Goal: Task Accomplishment & Management: Manage account settings

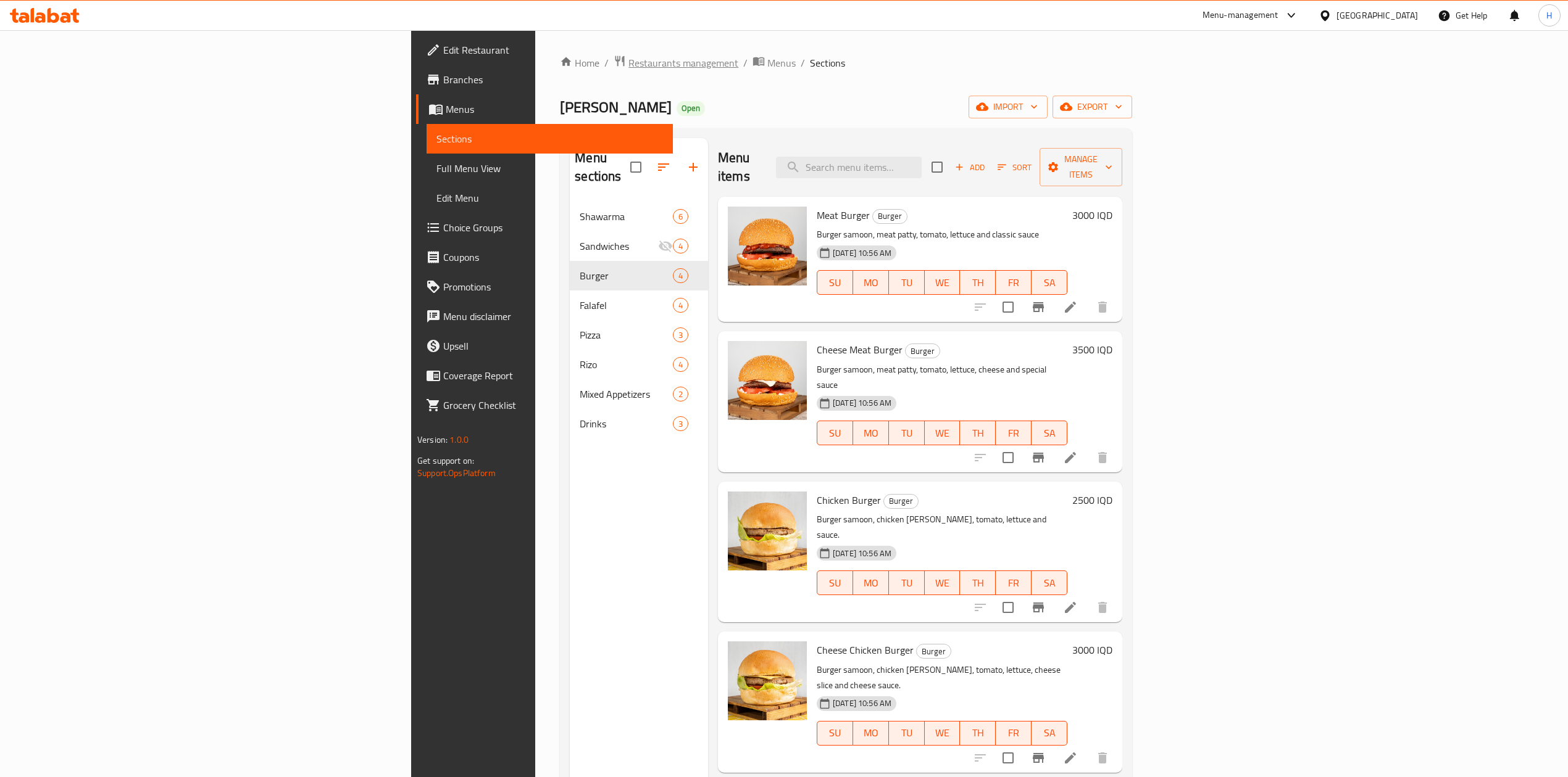
click at [628, 60] on span "Restaurants management" at bounding box center [683, 63] width 110 height 14
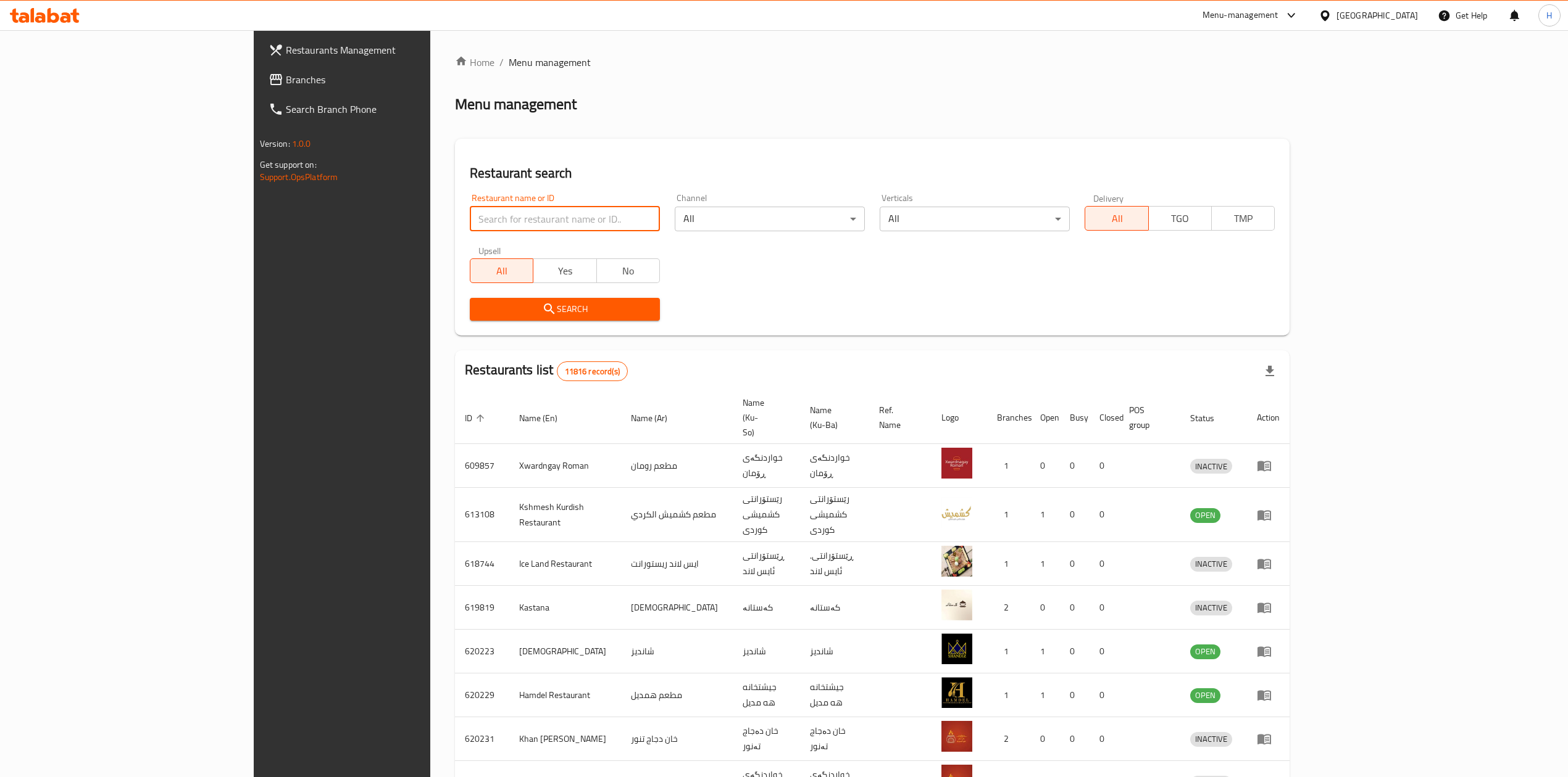
click at [470, 211] on input "search" at bounding box center [564, 220] width 190 height 25
paste input "702516"
type input "702516"
click button "Search" at bounding box center [564, 310] width 190 height 23
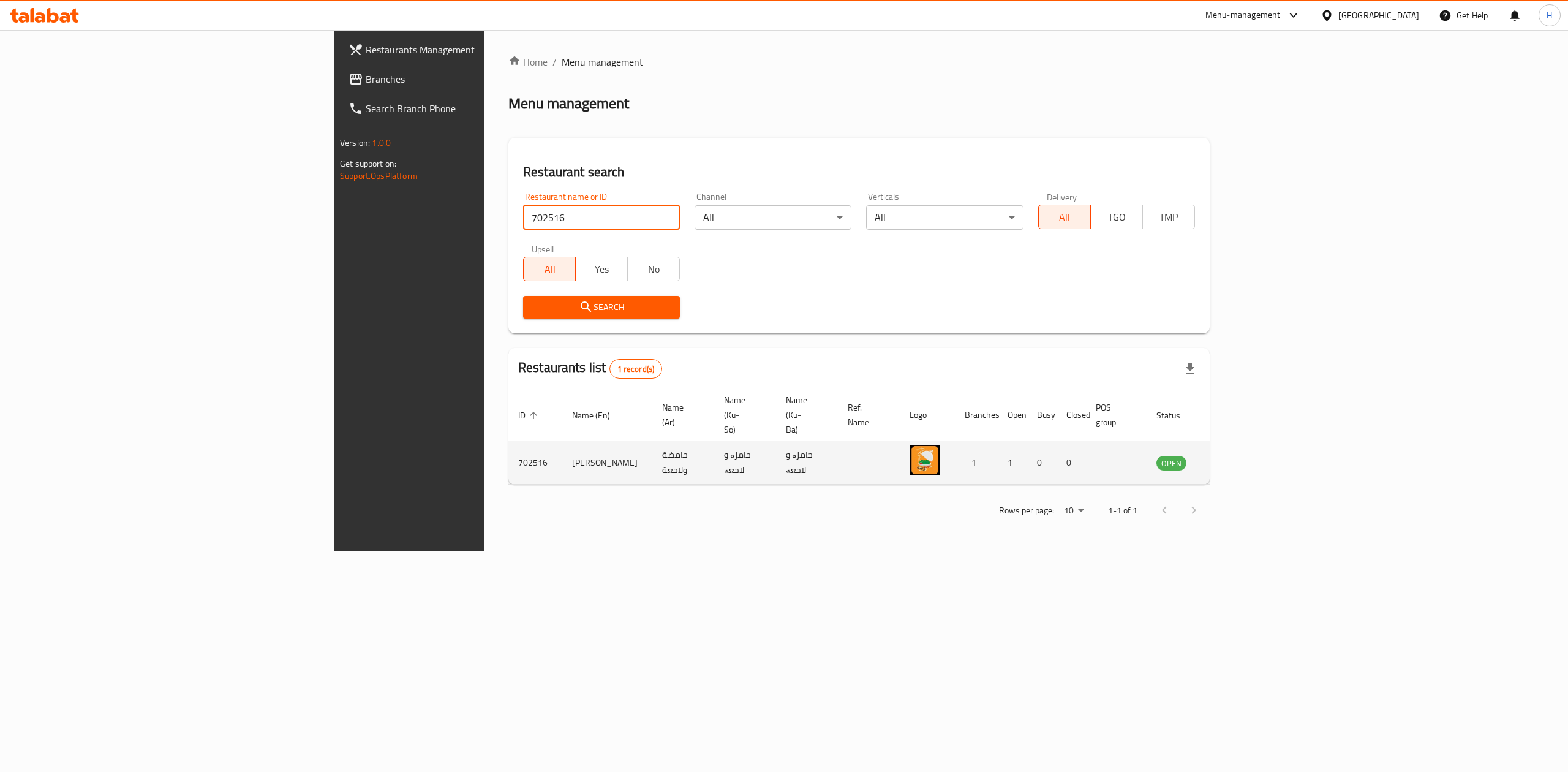
click at [1235, 458] on icon "enhanced table" at bounding box center [1229, 463] width 13 height 11
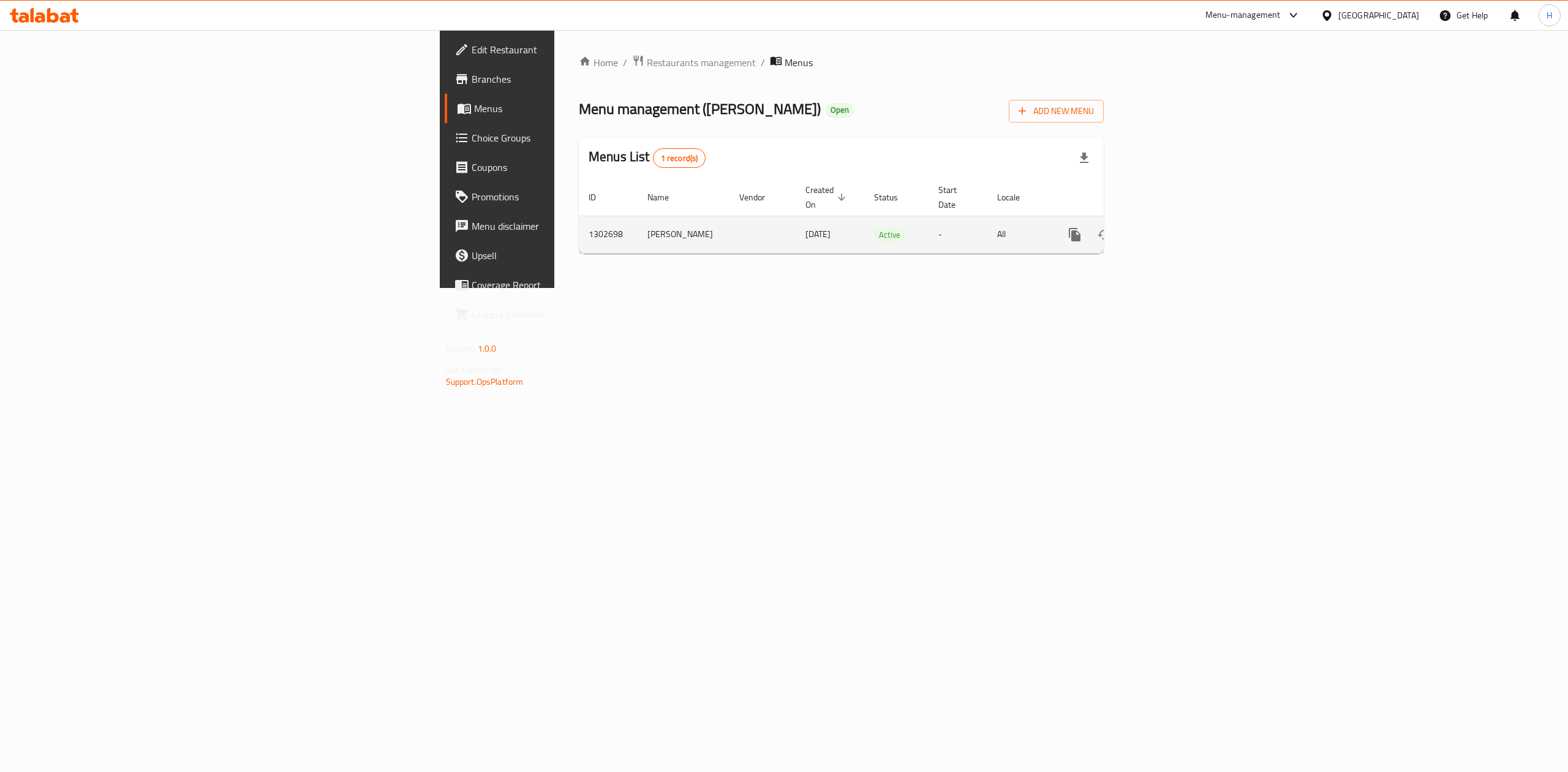
click at [1178, 220] on link "enhanced table" at bounding box center [1163, 234] width 30 height 30
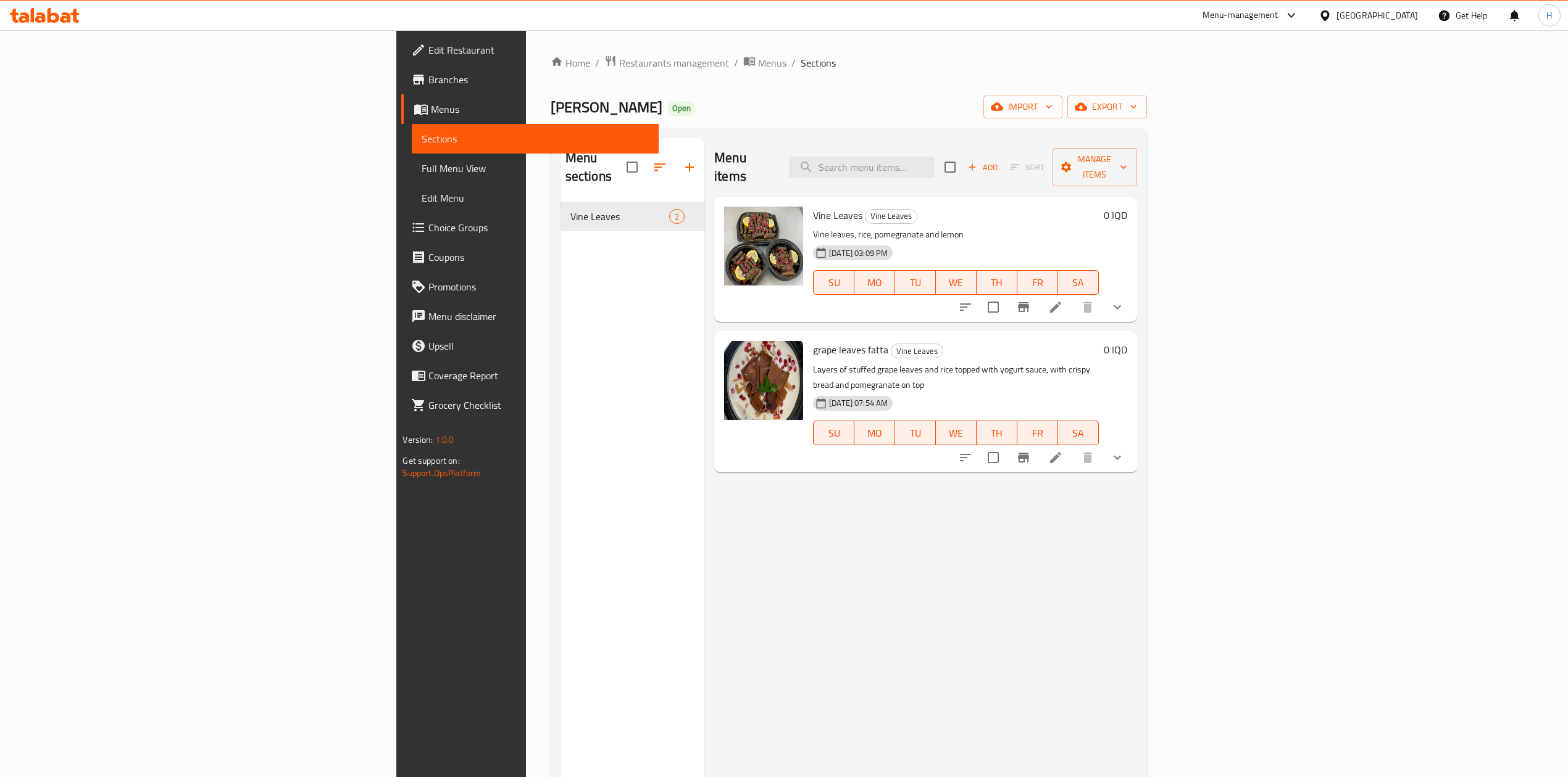
click at [1132, 293] on div at bounding box center [1041, 307] width 181 height 30
click at [1073, 297] on li at bounding box center [1056, 307] width 35 height 22
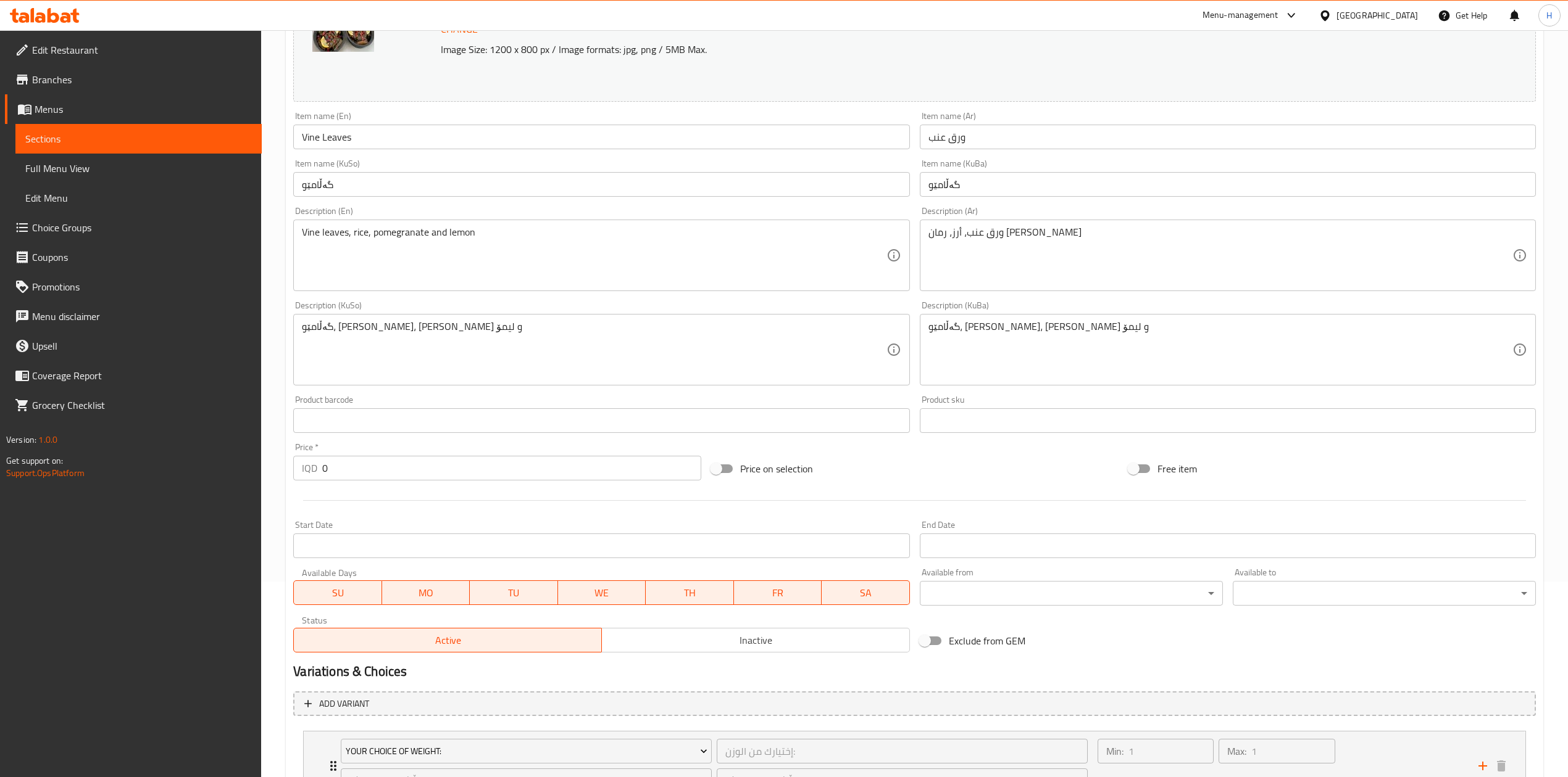
scroll to position [305, 0]
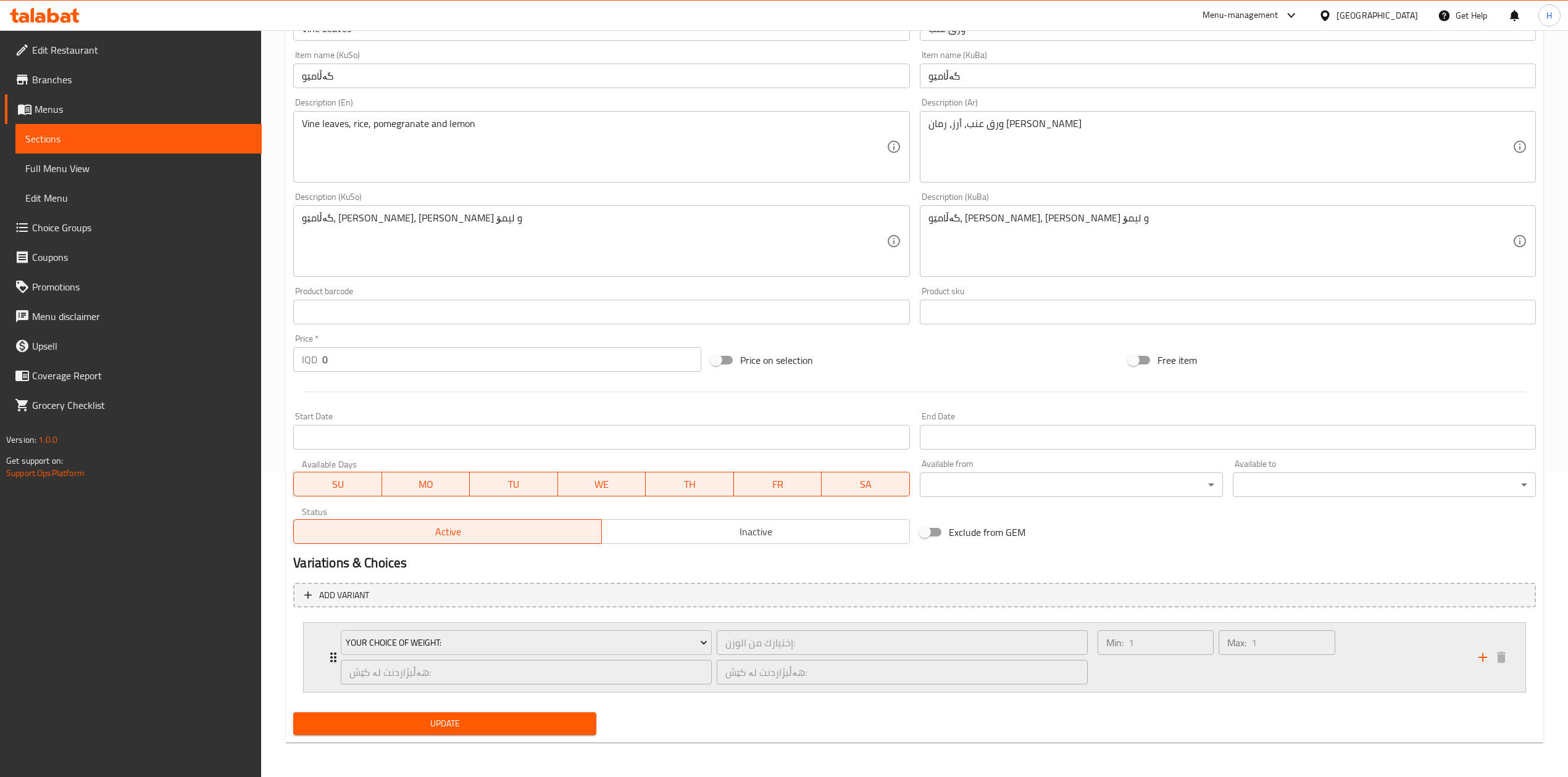
click at [329, 654] on icon "Expand" at bounding box center [332, 657] width 14 height 14
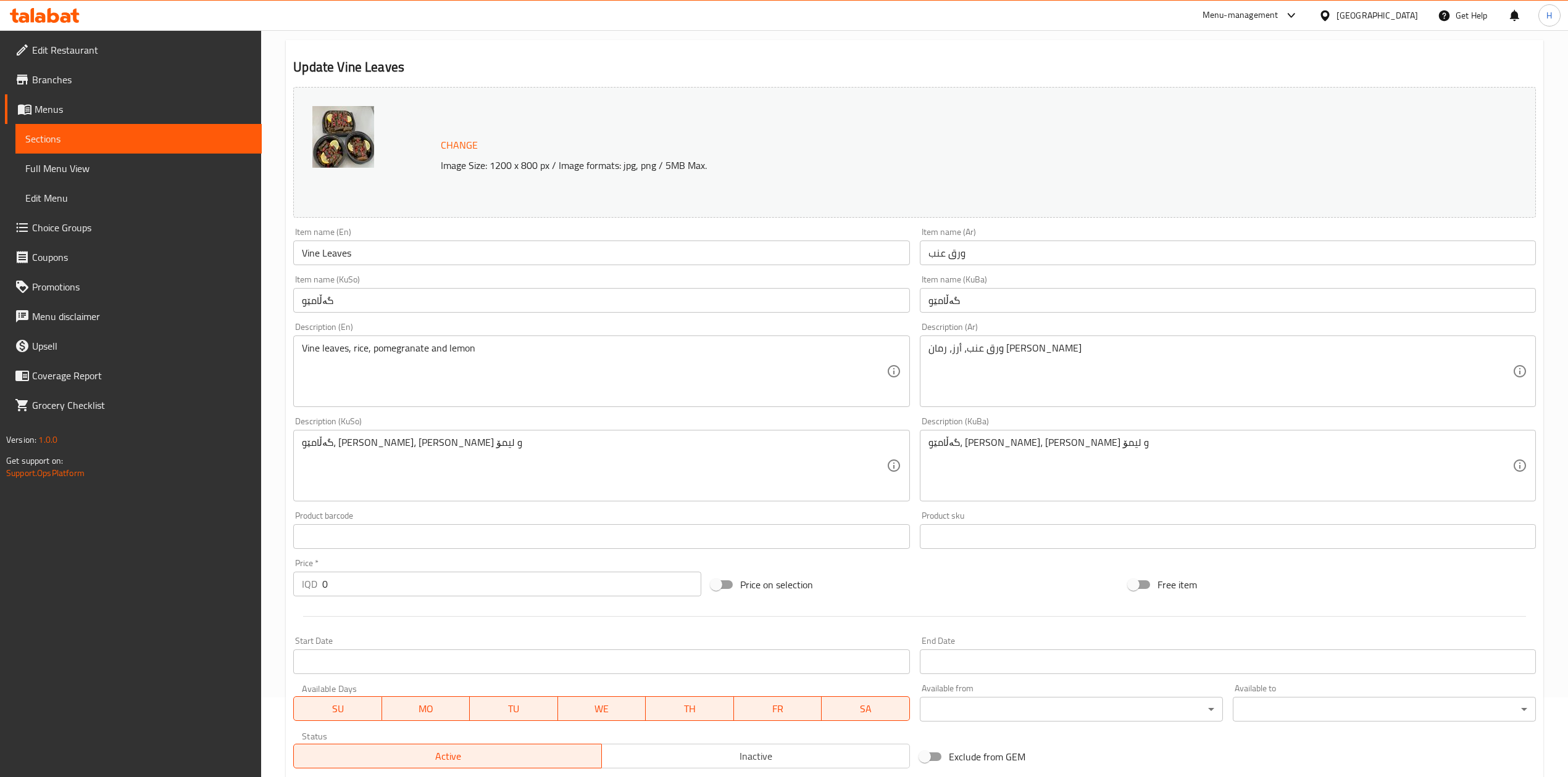
scroll to position [0, 0]
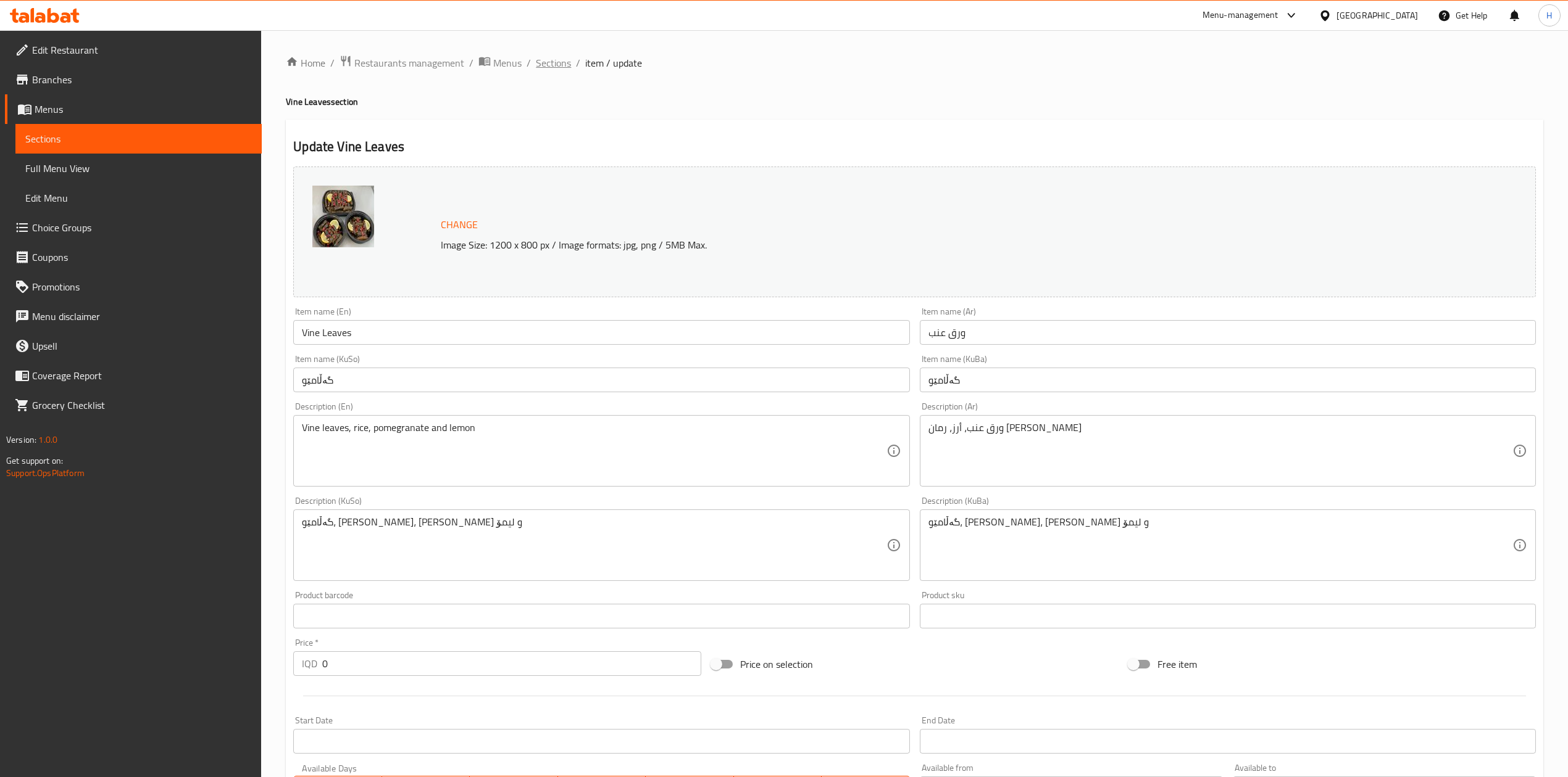
click at [551, 63] on span "Sections" at bounding box center [553, 63] width 36 height 14
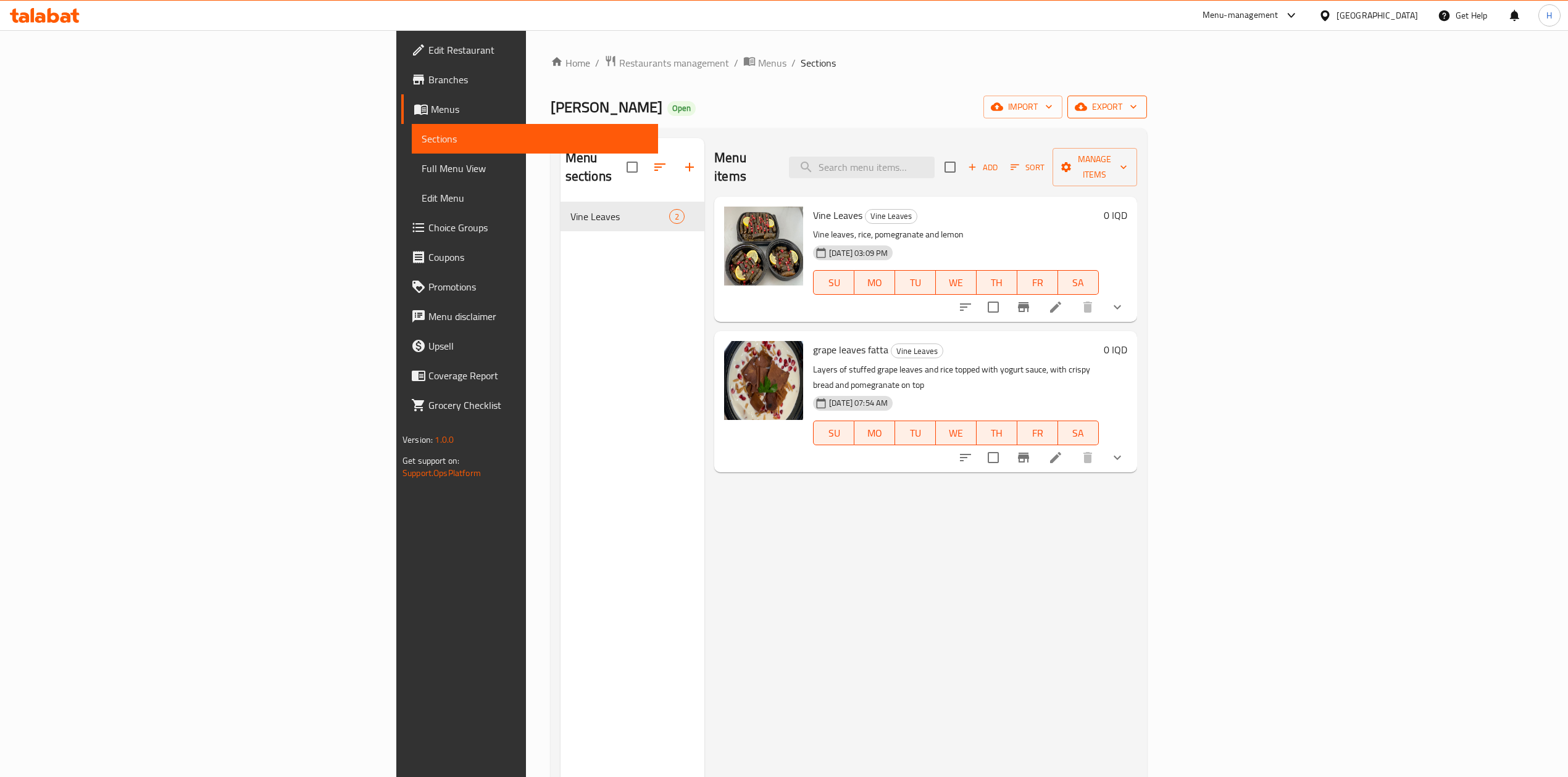
click at [1137, 111] on span "export" at bounding box center [1107, 107] width 60 height 15
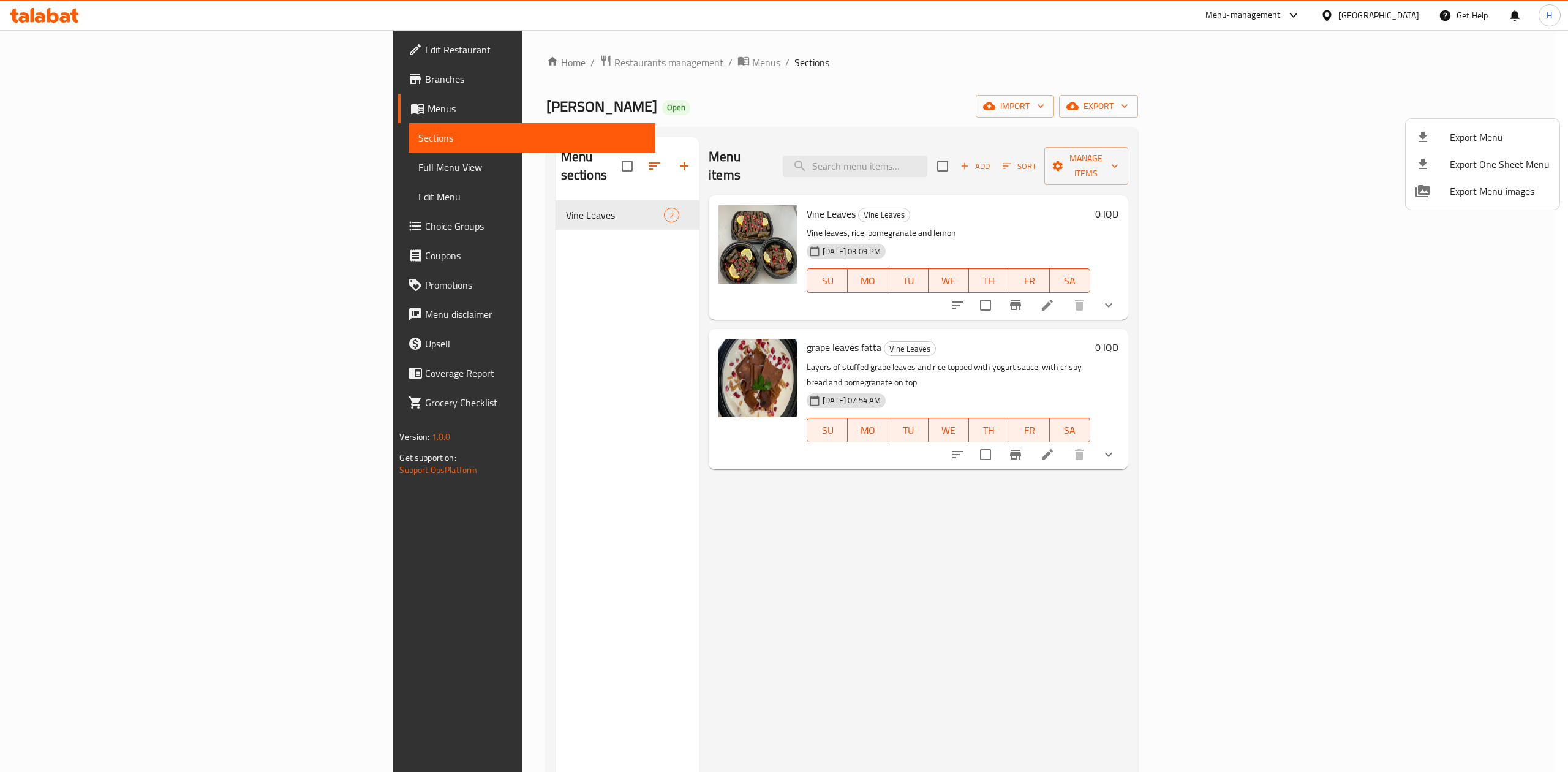
click at [1444, 144] on div at bounding box center [1433, 137] width 34 height 14
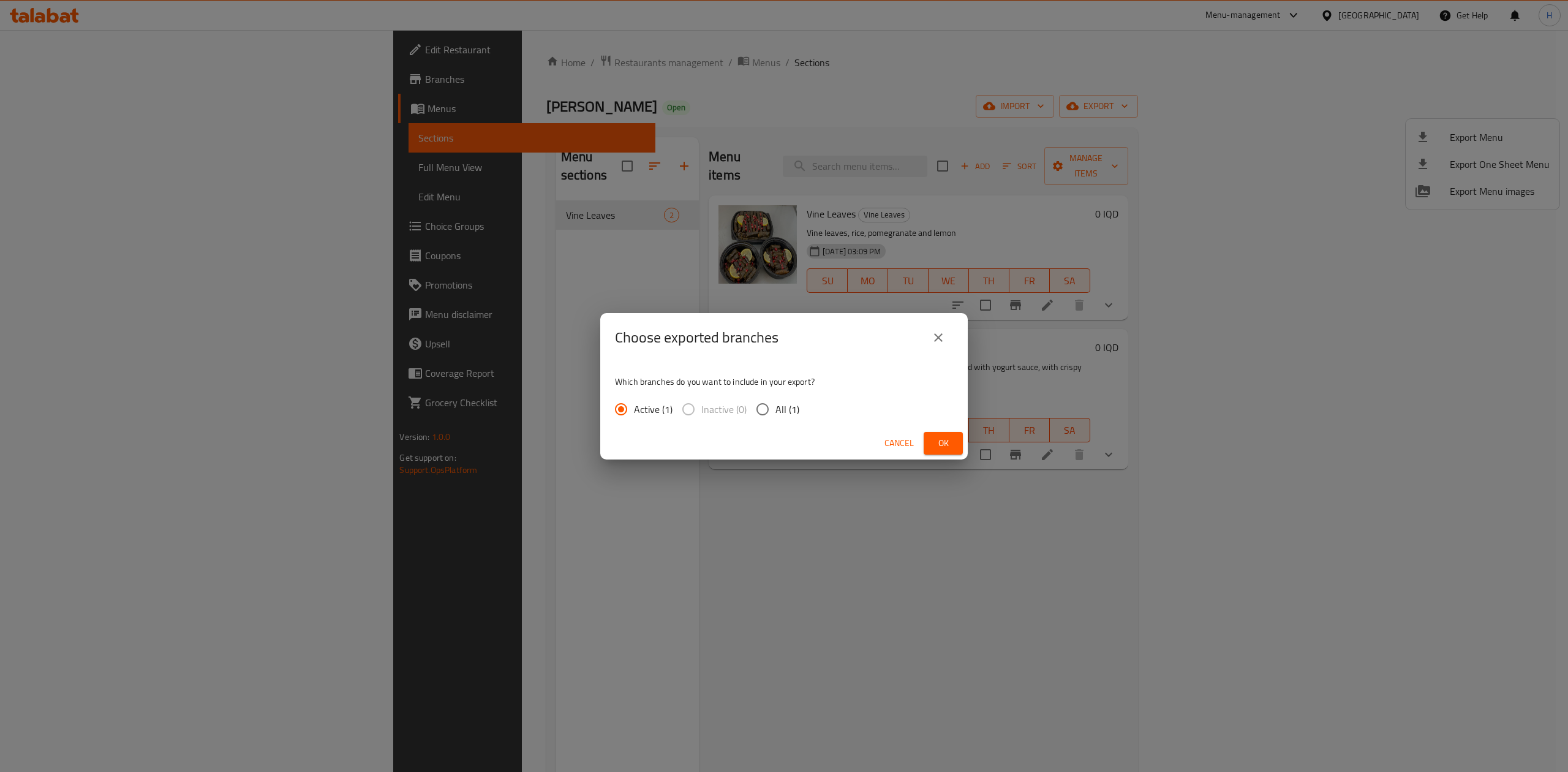
click at [934, 442] on span "Ok" at bounding box center [944, 444] width 20 height 15
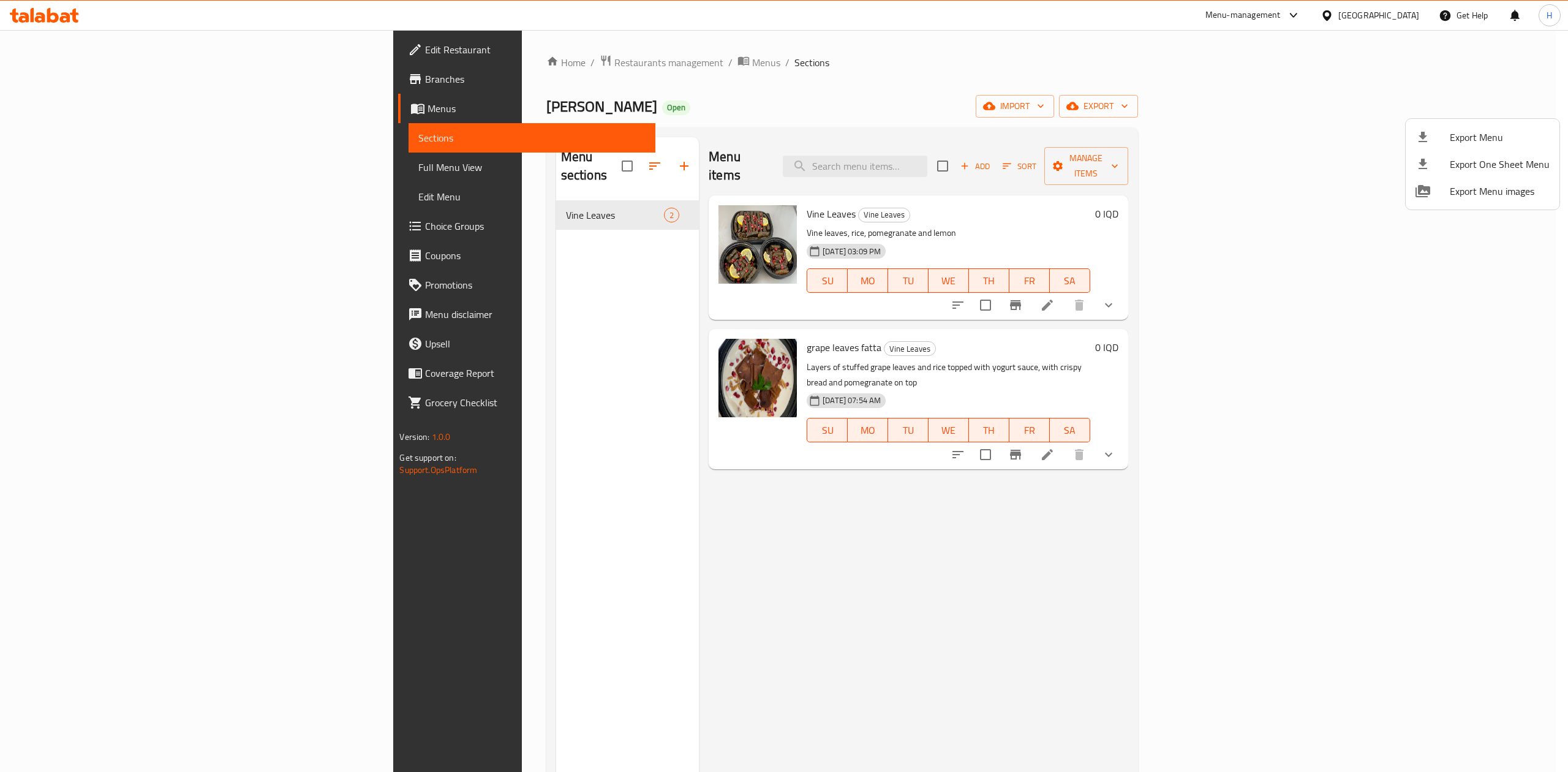
click at [498, 62] on div at bounding box center [784, 386] width 1568 height 772
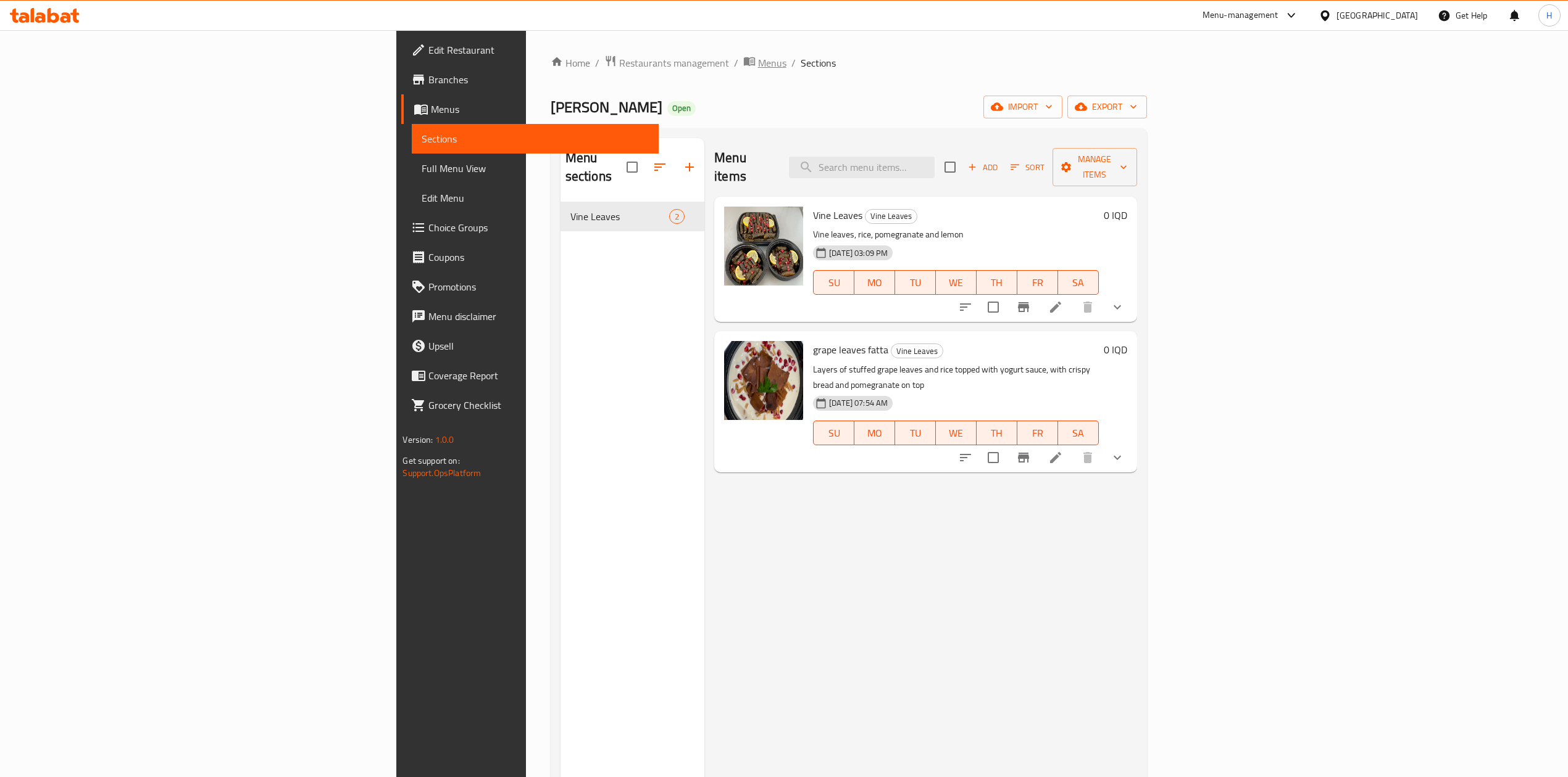
click at [758, 63] on span "Menus" at bounding box center [771, 63] width 28 height 14
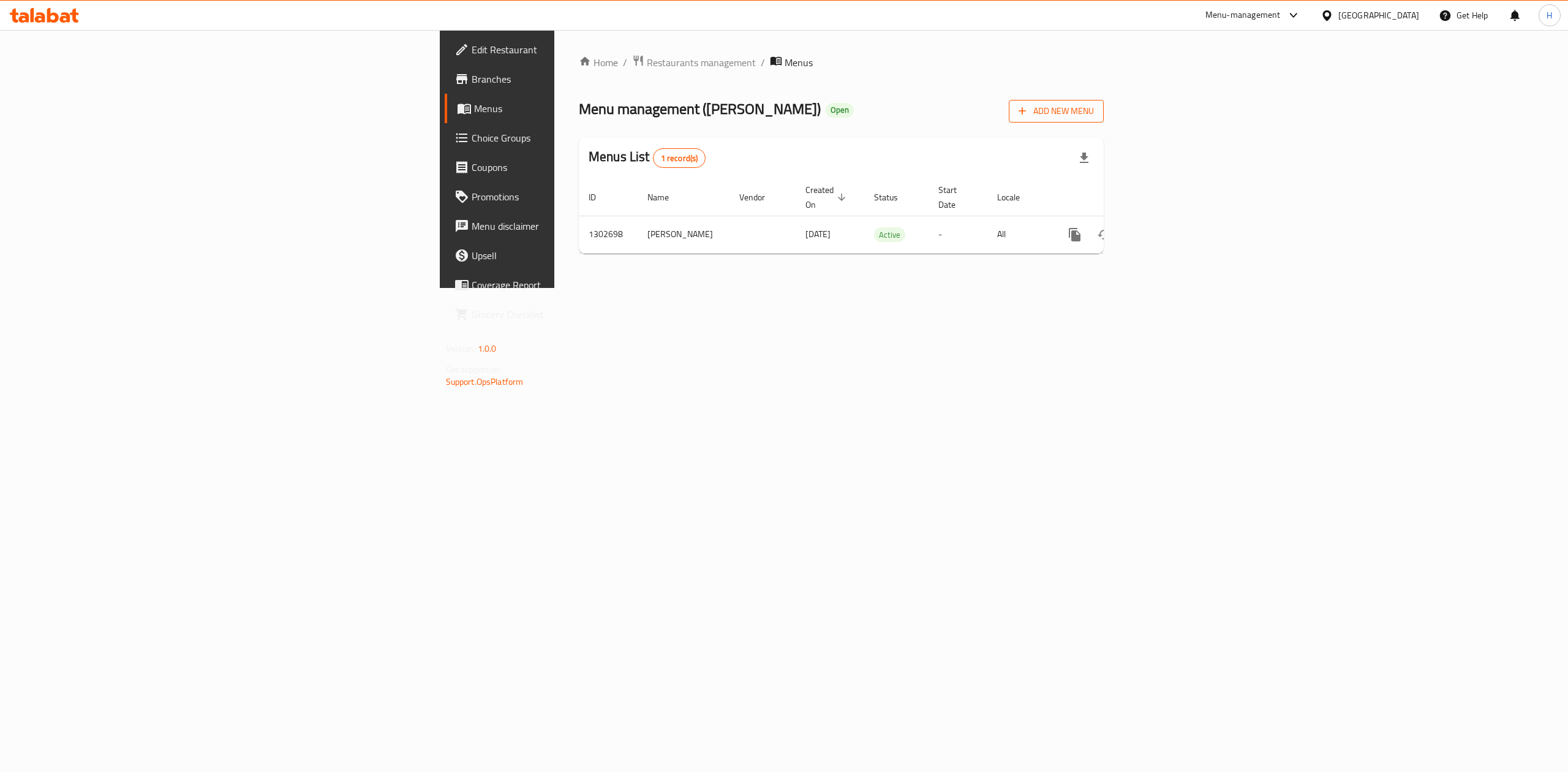
click at [1094, 112] on span "Add New Menu" at bounding box center [1056, 111] width 76 height 15
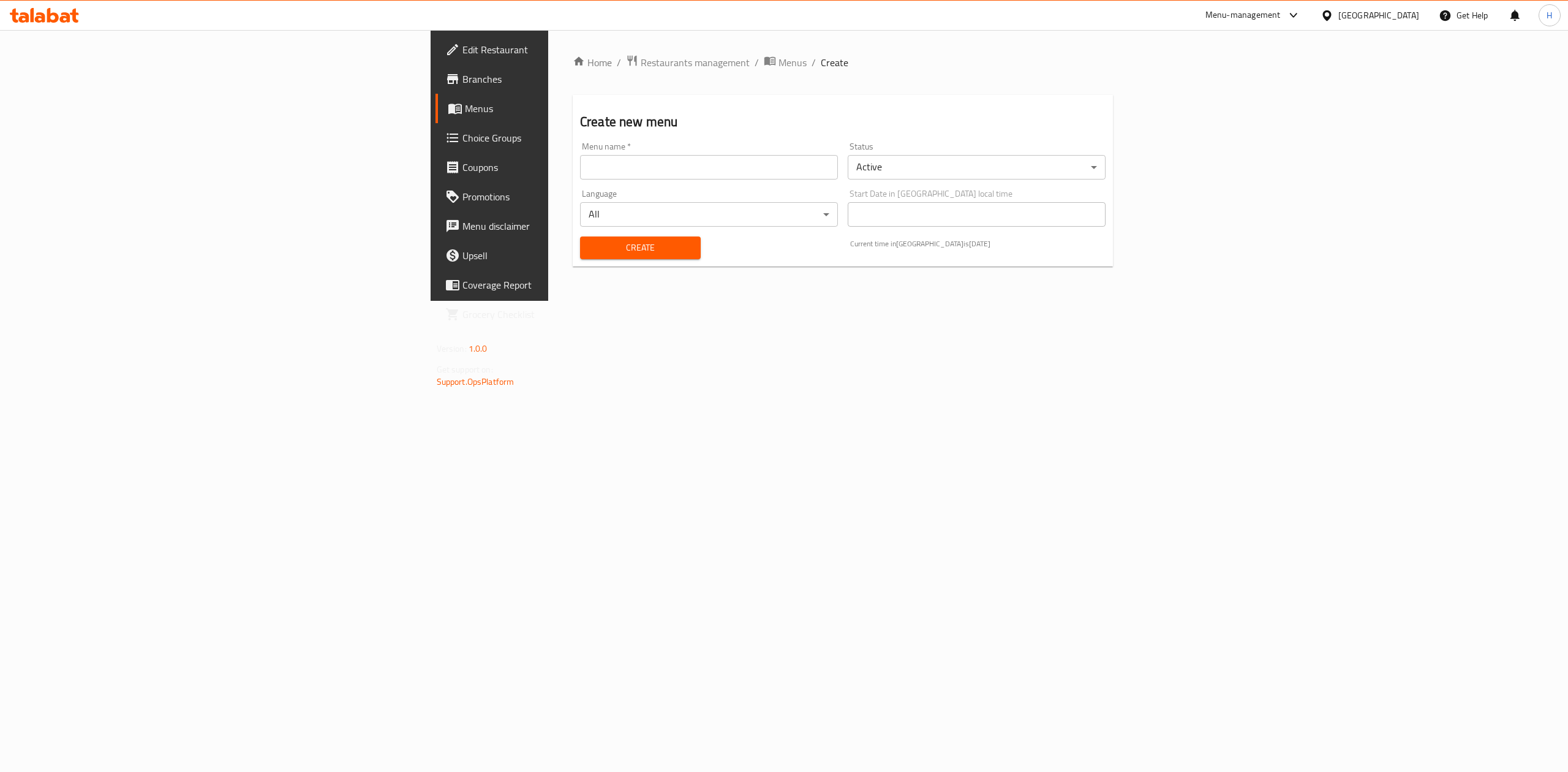
click at [580, 167] on input "text" at bounding box center [709, 167] width 258 height 25
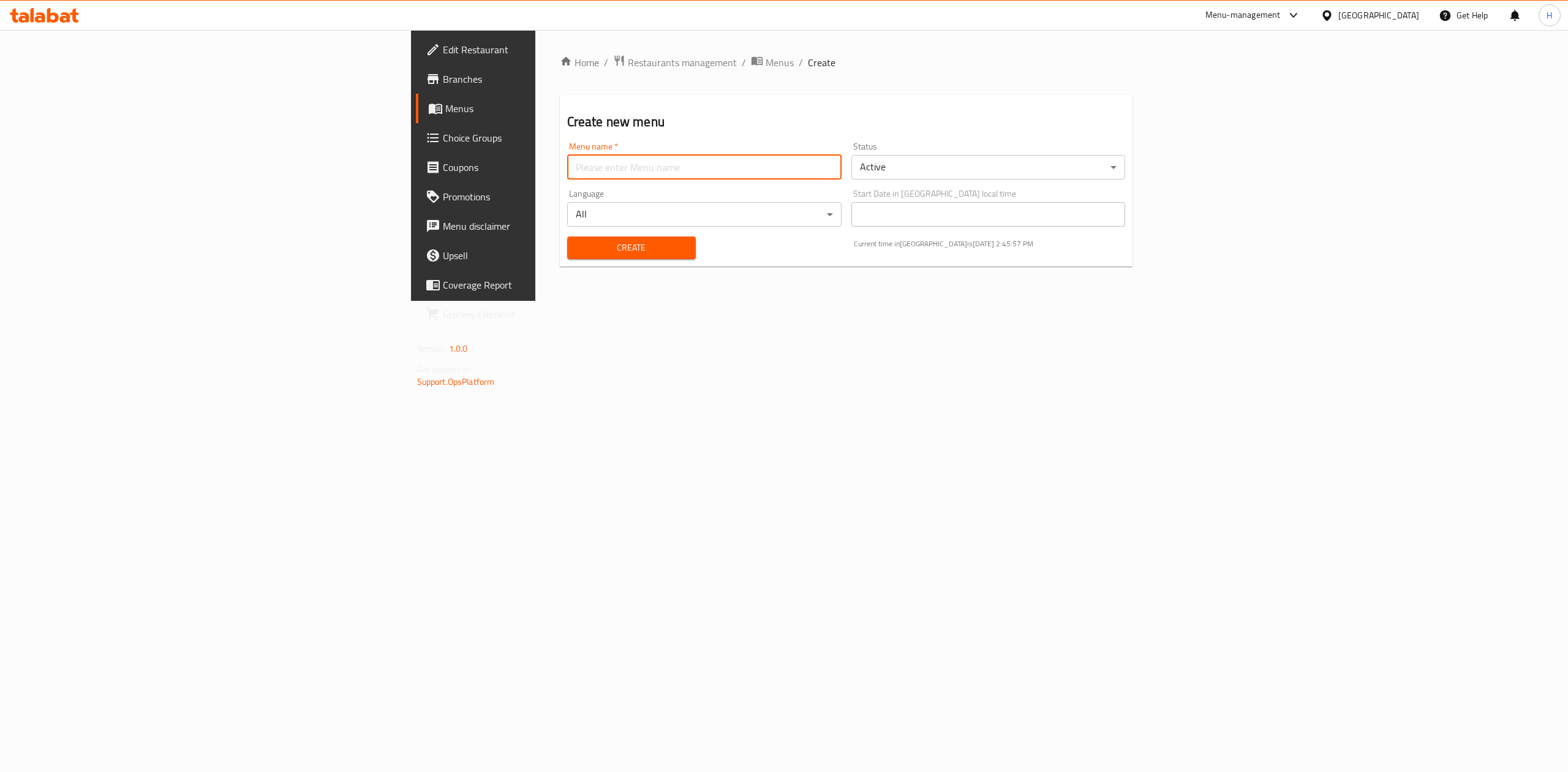
type input "Hadeer Menu t"
click at [989, 162] on body "​ Menu-management Iraq Get Help H Edit Restaurant Branches Menus Choice Groups …" at bounding box center [784, 401] width 1568 height 742
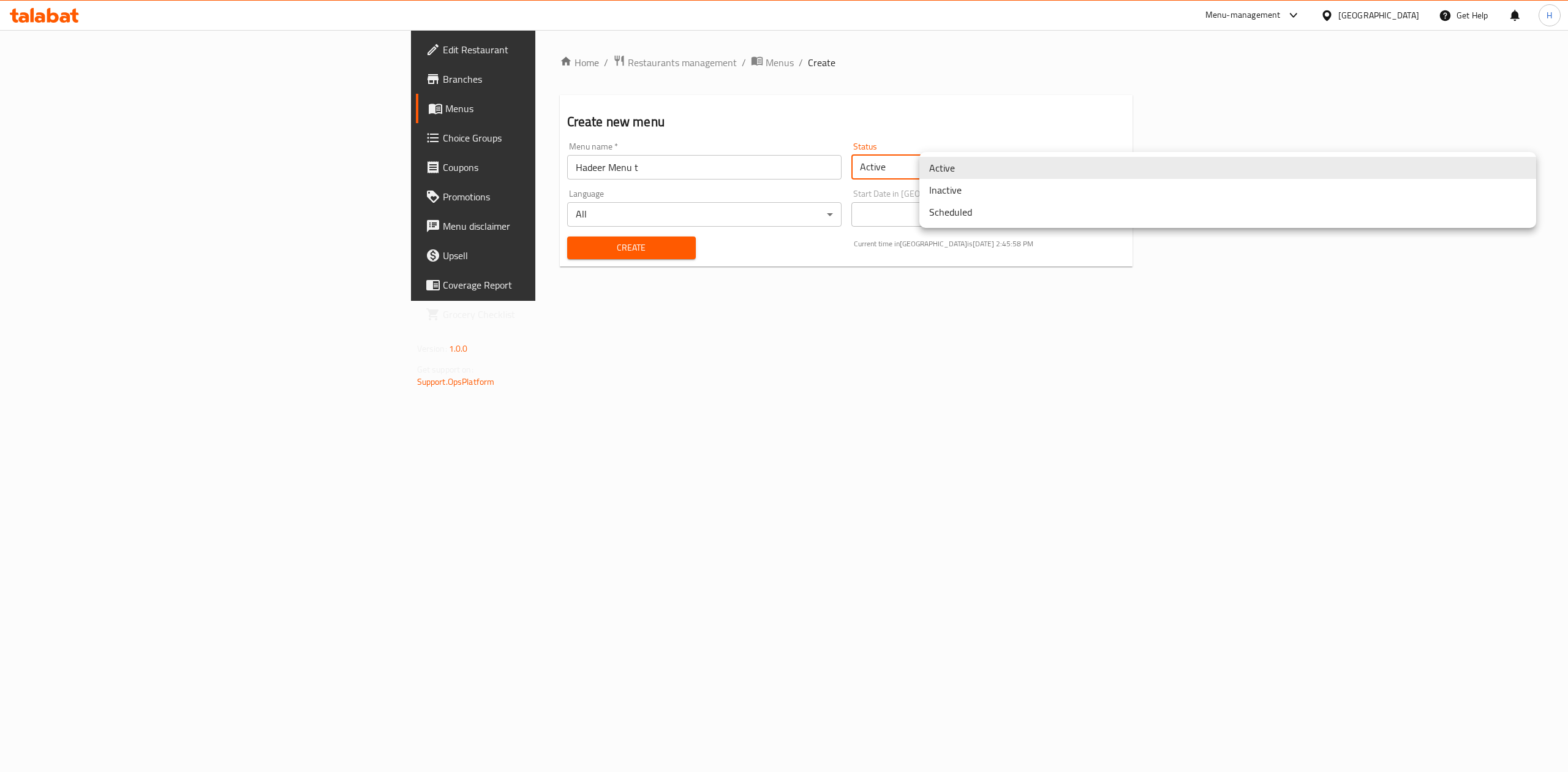
click at [983, 179] on li "Inactive" at bounding box center [1228, 189] width 617 height 22
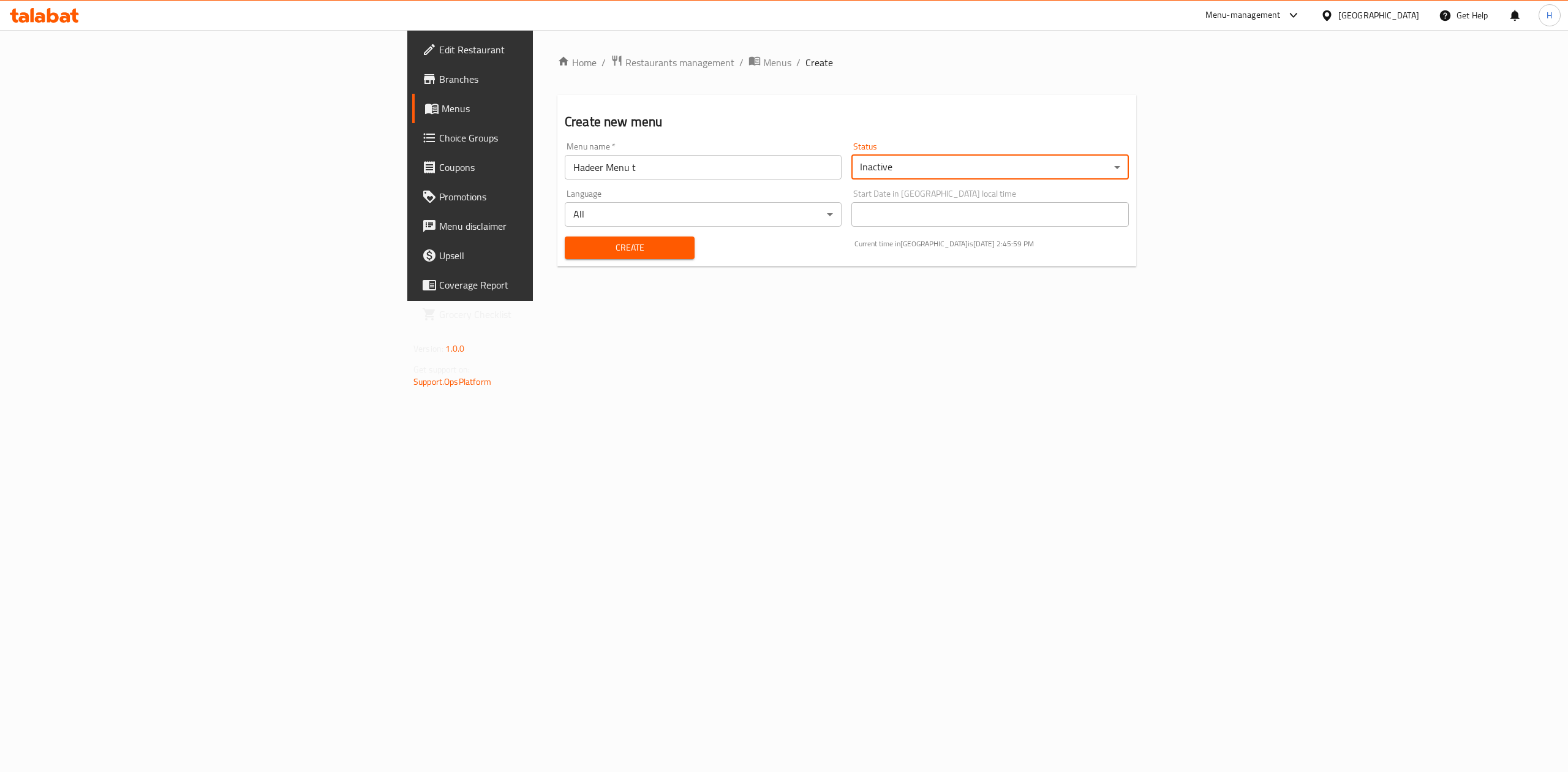
click at [575, 246] on span "Create" at bounding box center [629, 248] width 110 height 15
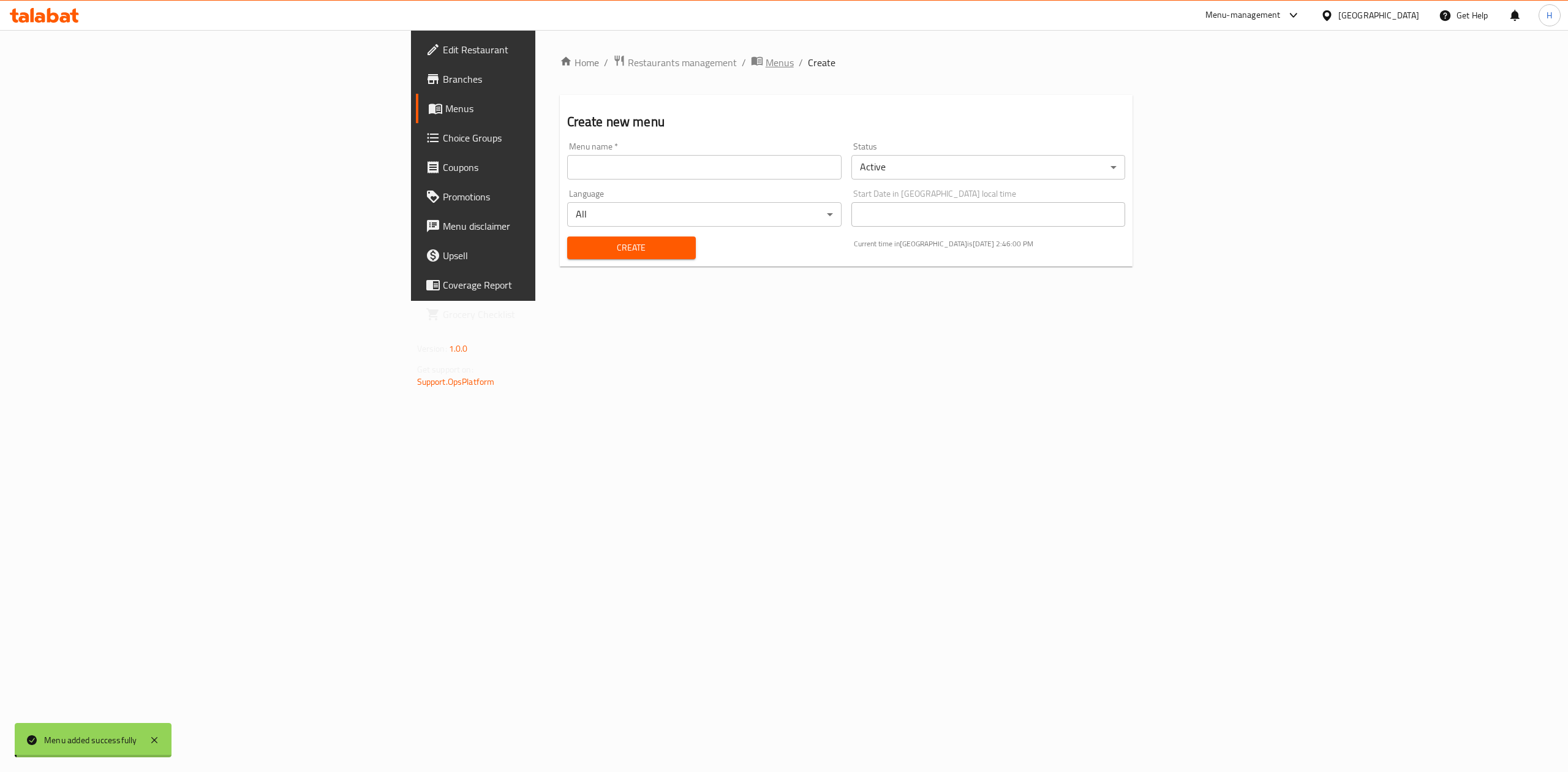
click at [766, 69] on span "Menus" at bounding box center [779, 62] width 28 height 14
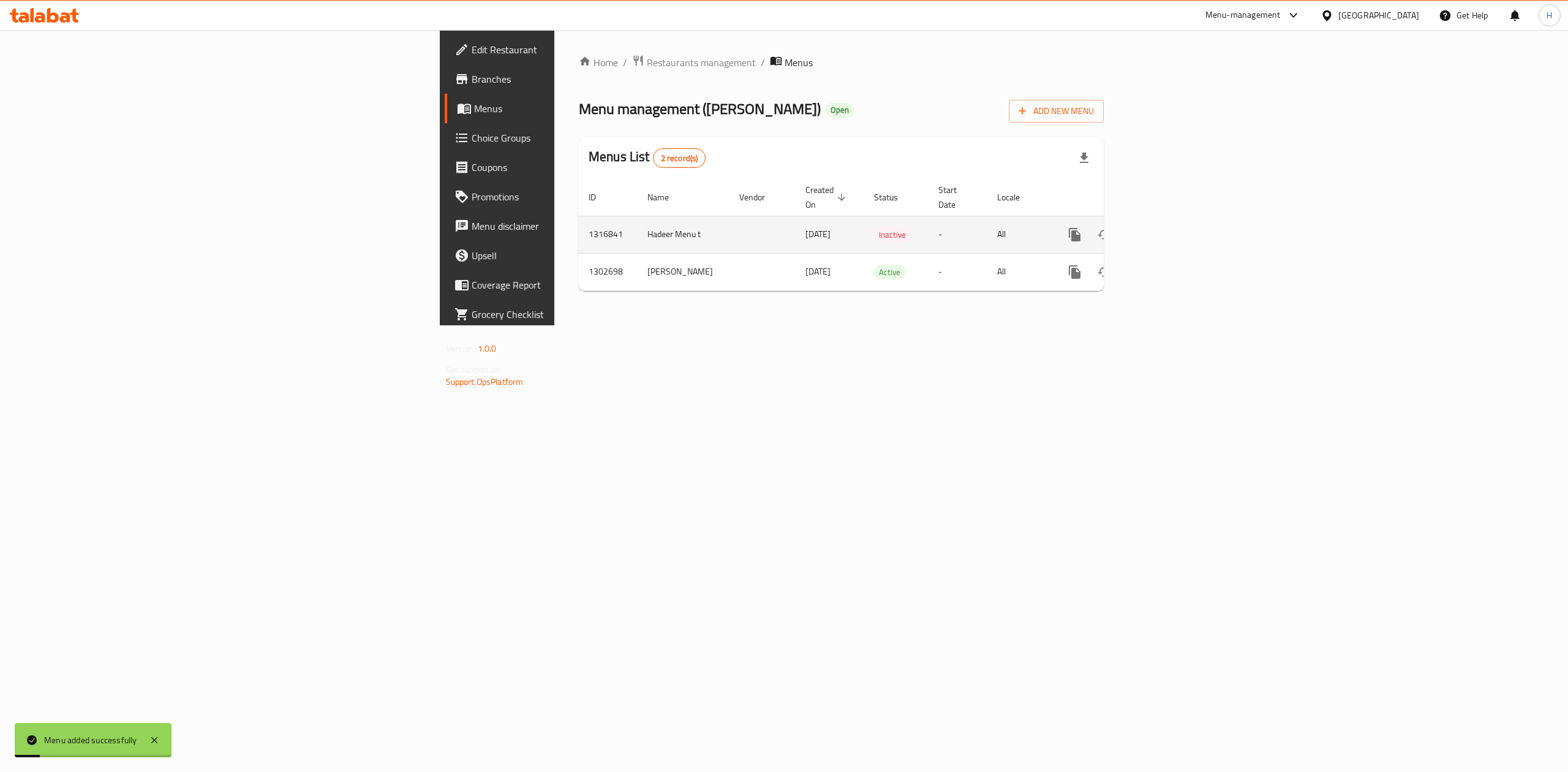
click at [1178, 224] on link "enhanced table" at bounding box center [1163, 234] width 30 height 30
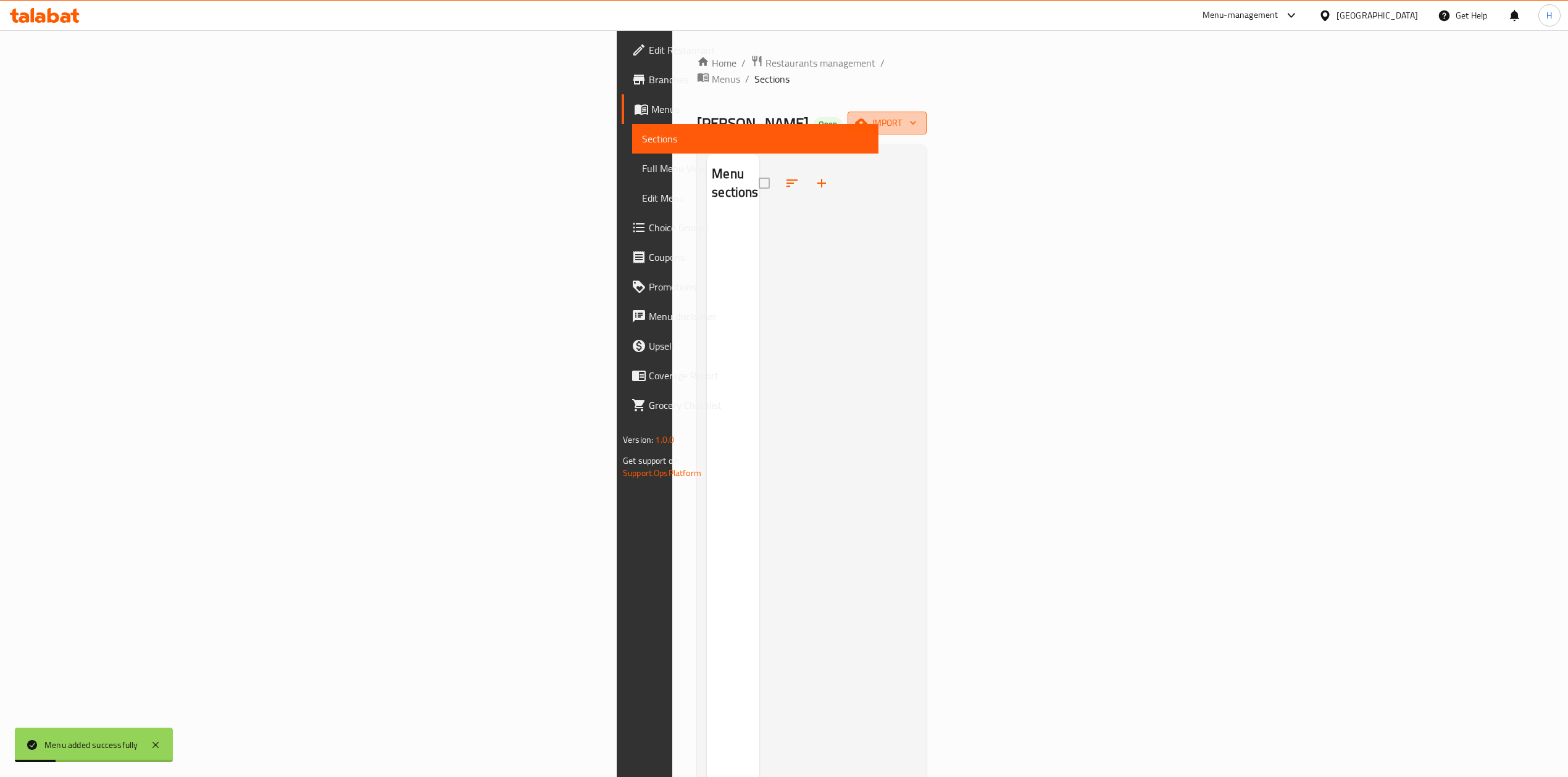
click at [917, 116] on span "import" at bounding box center [887, 123] width 60 height 15
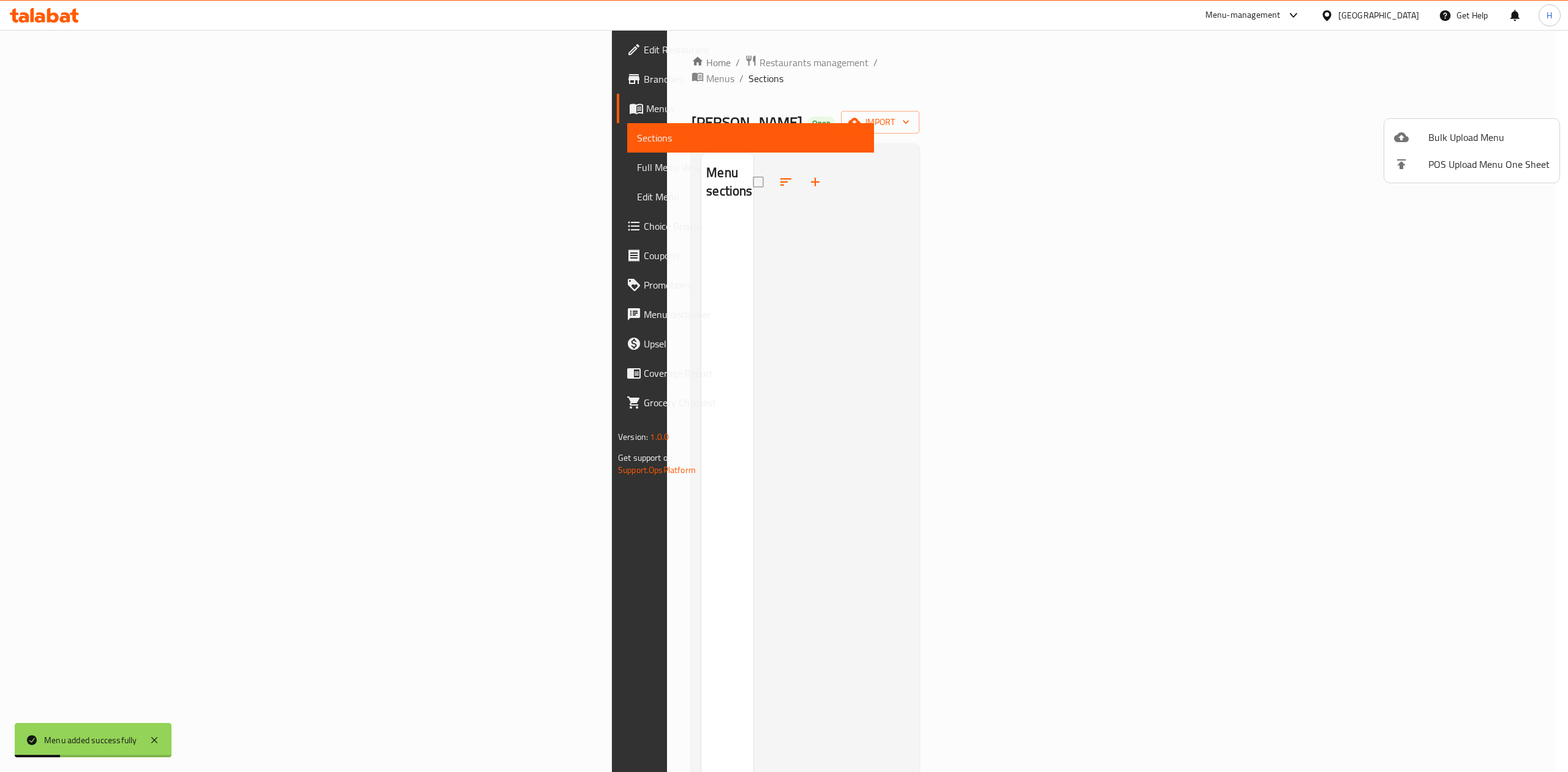
drag, startPoint x: 1501, startPoint y: 112, endPoint x: 1433, endPoint y: 127, distance: 69.6
click at [1433, 123] on ul "Bulk Upload Menu POS Upload Menu One Sheet" at bounding box center [1471, 150] width 175 height 64
click at [1433, 130] on span "Bulk Upload Menu" at bounding box center [1489, 137] width 121 height 14
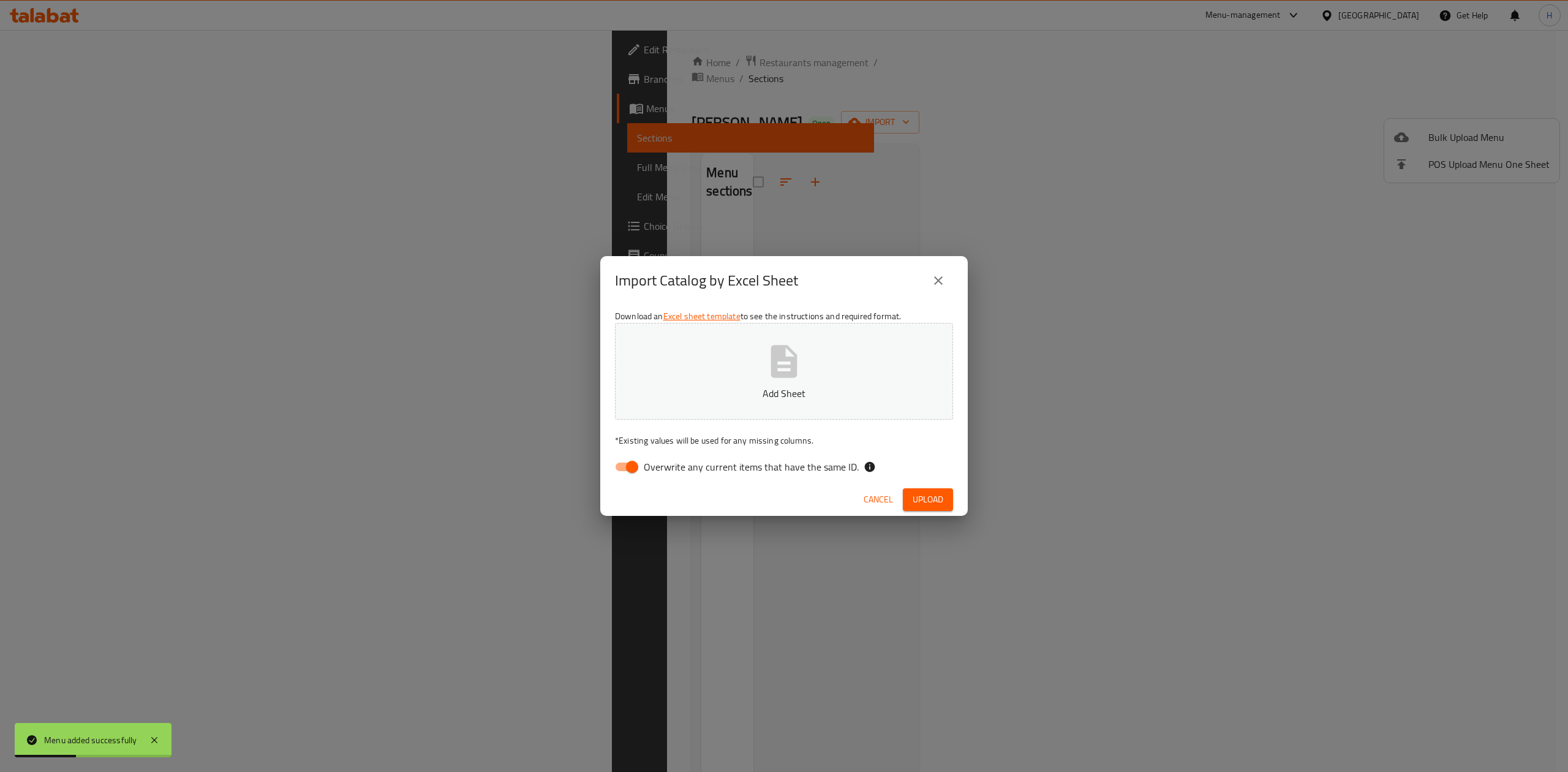
click at [627, 469] on input "Overwrite any current items that have the same ID." at bounding box center [632, 467] width 70 height 23
checkbox input "false"
click at [704, 395] on p "Add Sheet" at bounding box center [784, 393] width 300 height 14
click at [936, 494] on span "Upload" at bounding box center [928, 500] width 31 height 15
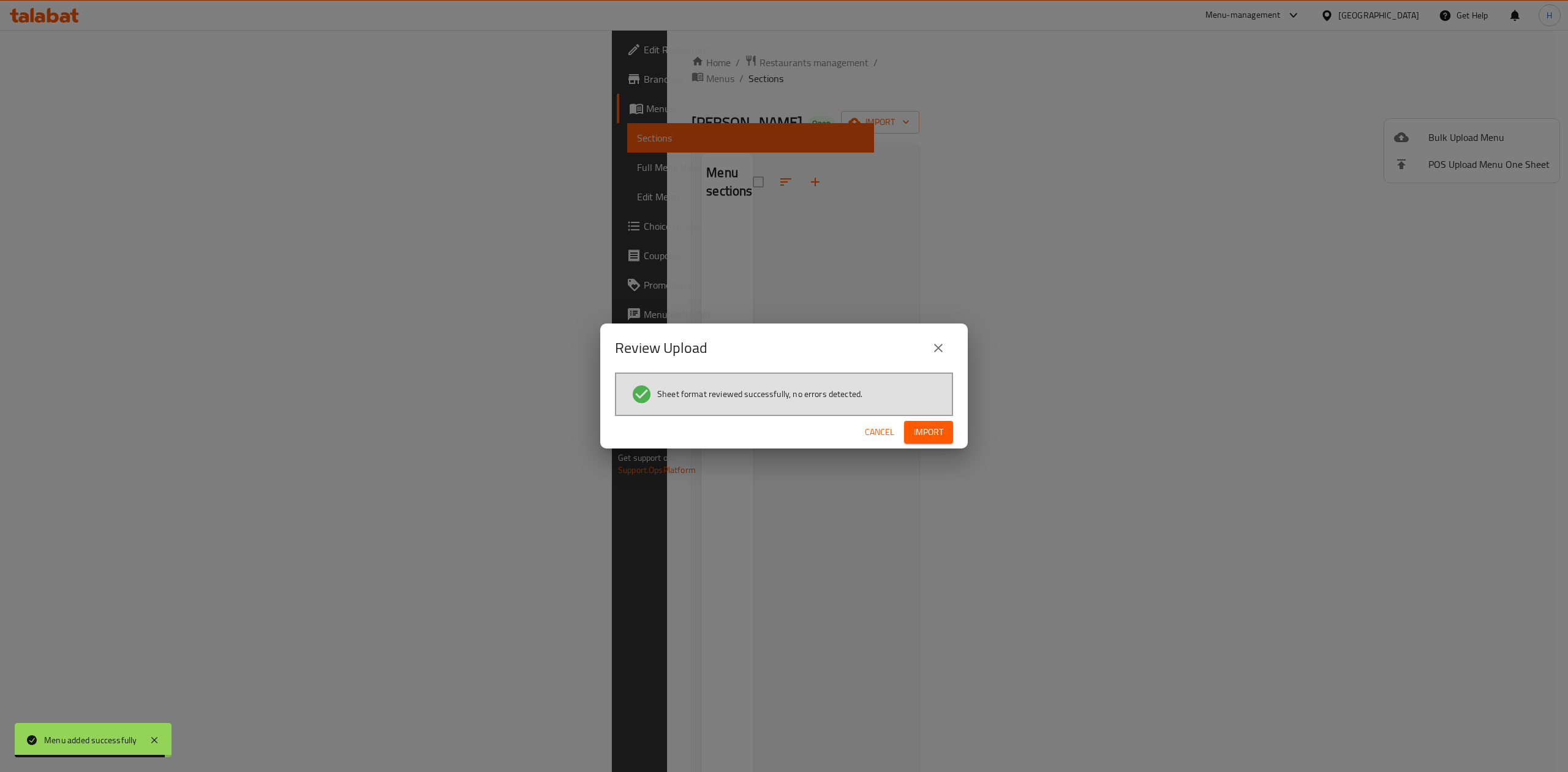
click at [946, 428] on button "Import" at bounding box center [928, 432] width 49 height 23
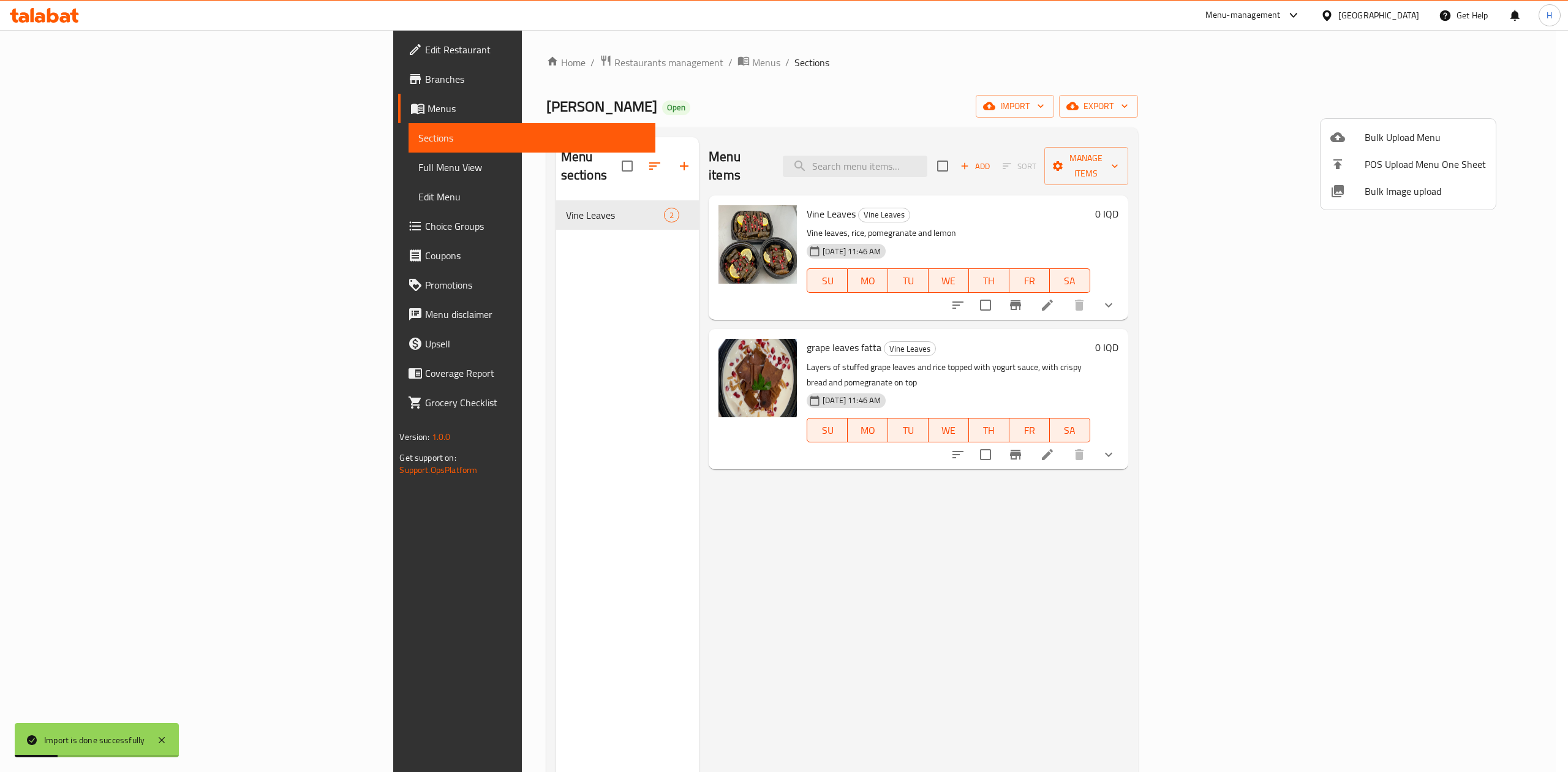
click at [501, 64] on div at bounding box center [784, 386] width 1568 height 772
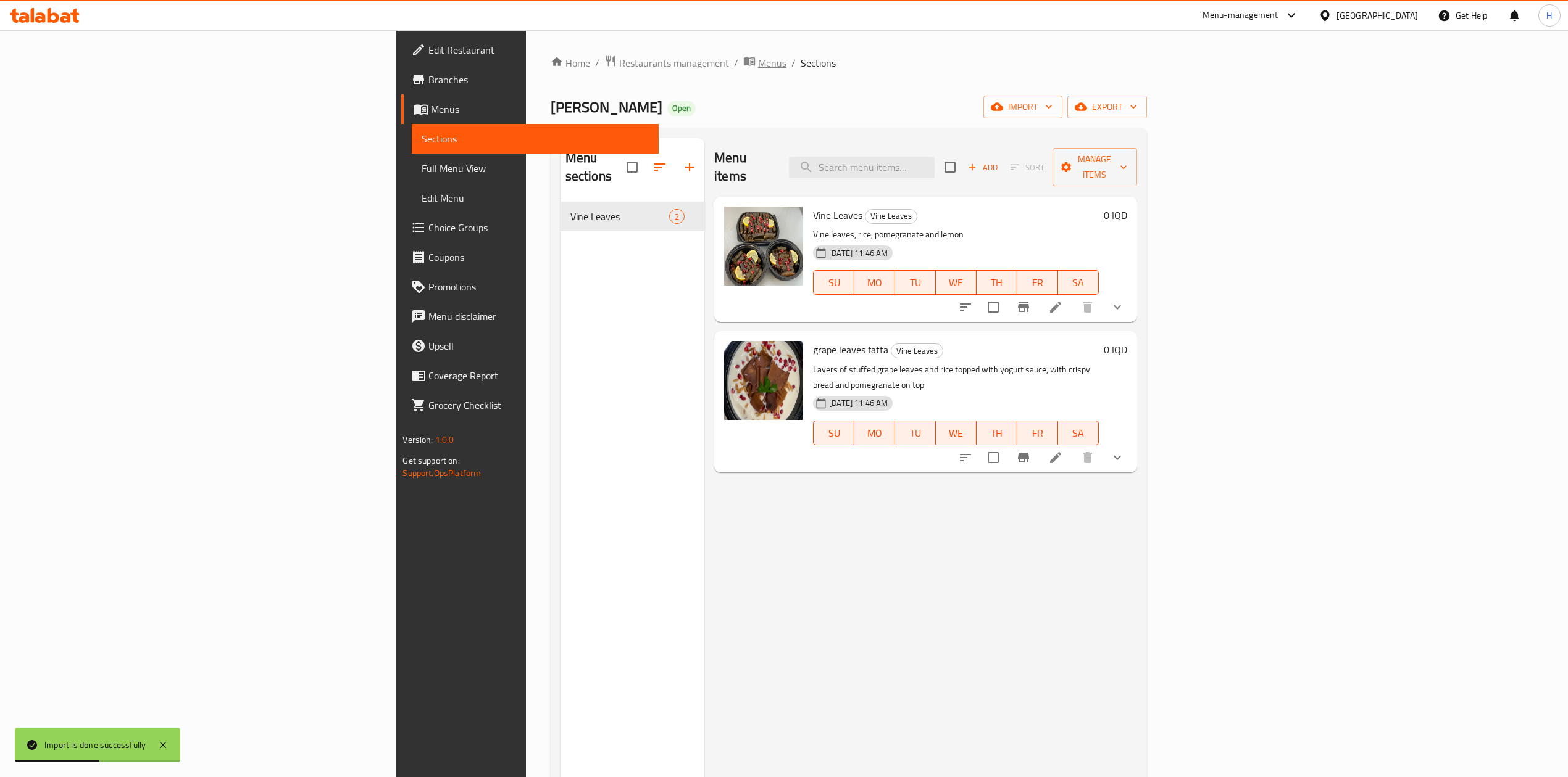
click at [758, 65] on span "Menus" at bounding box center [771, 63] width 28 height 14
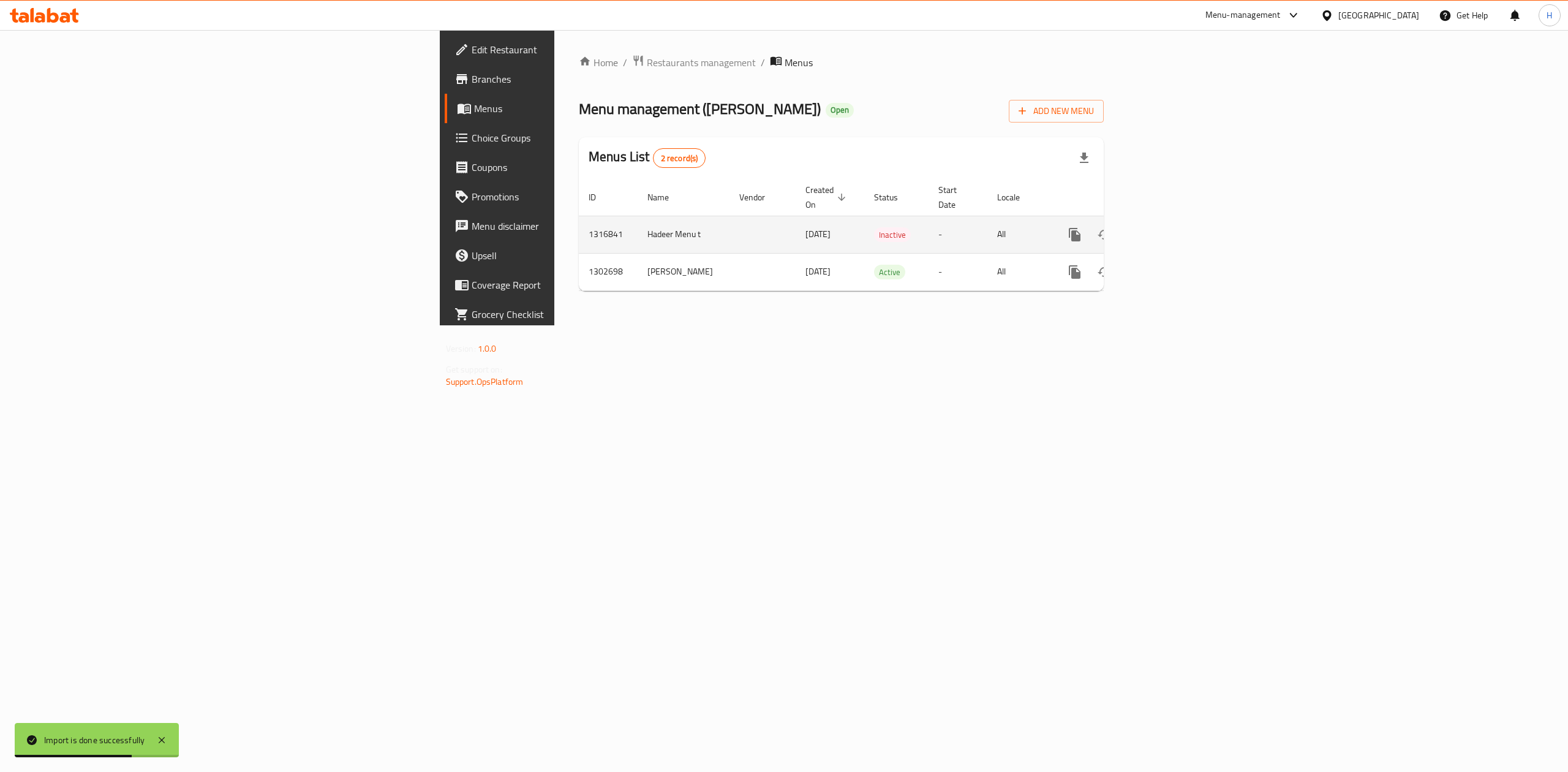
click at [1111, 230] on icon "enhanced table" at bounding box center [1104, 234] width 13 height 10
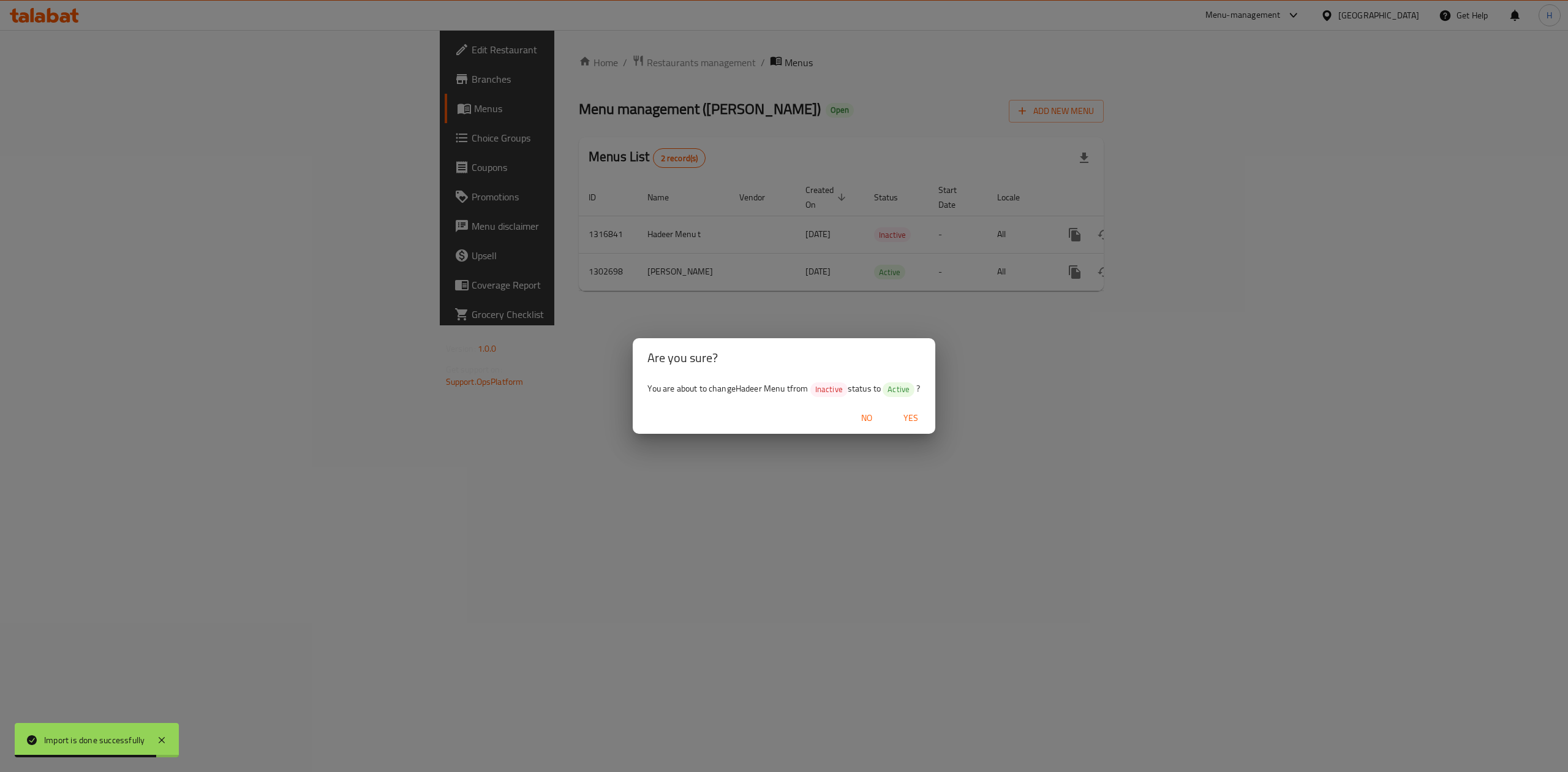
click at [922, 414] on span "Yes" at bounding box center [910, 418] width 30 height 15
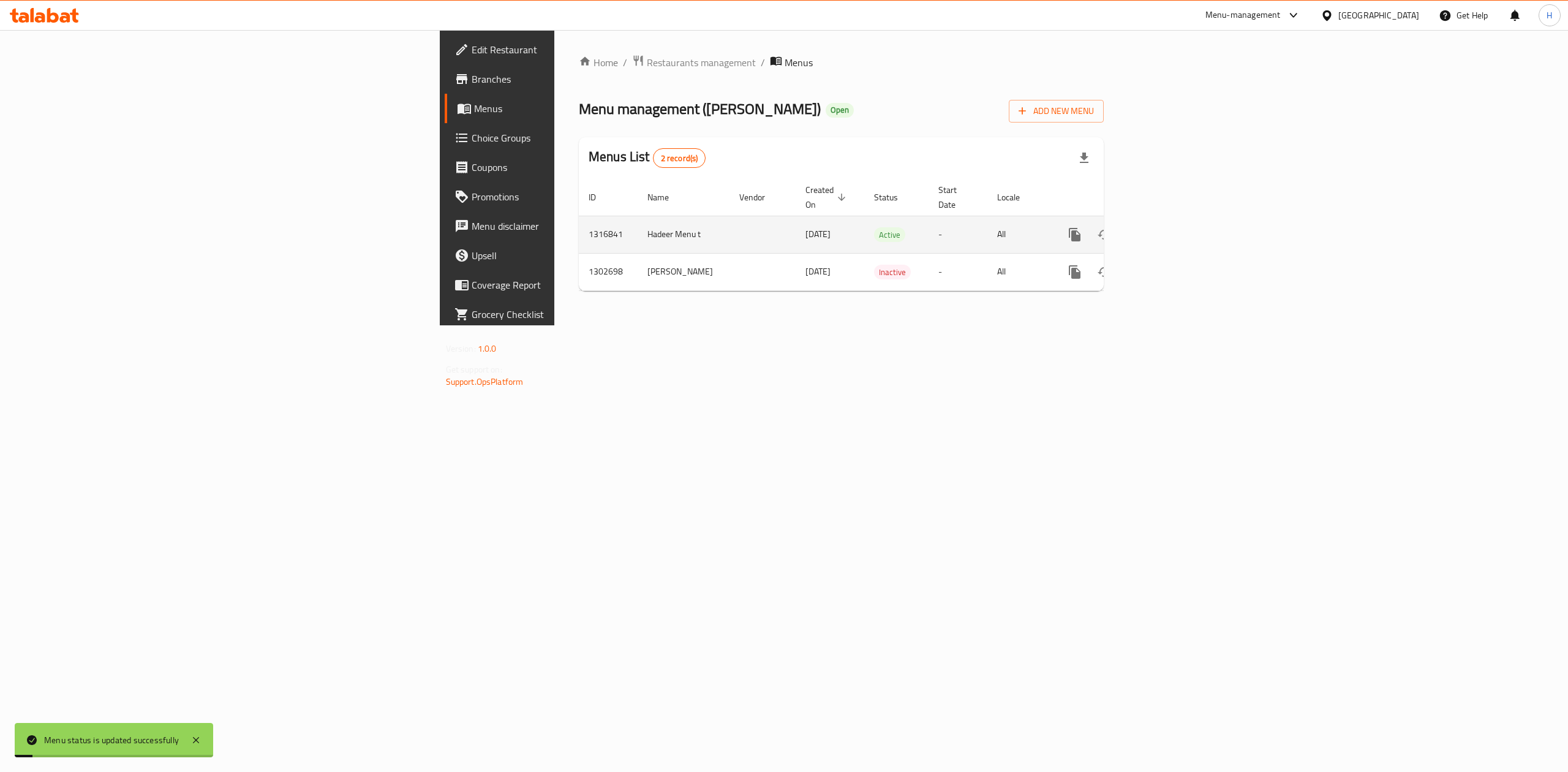
click at [1171, 228] on icon "enhanced table" at bounding box center [1163, 234] width 14 height 14
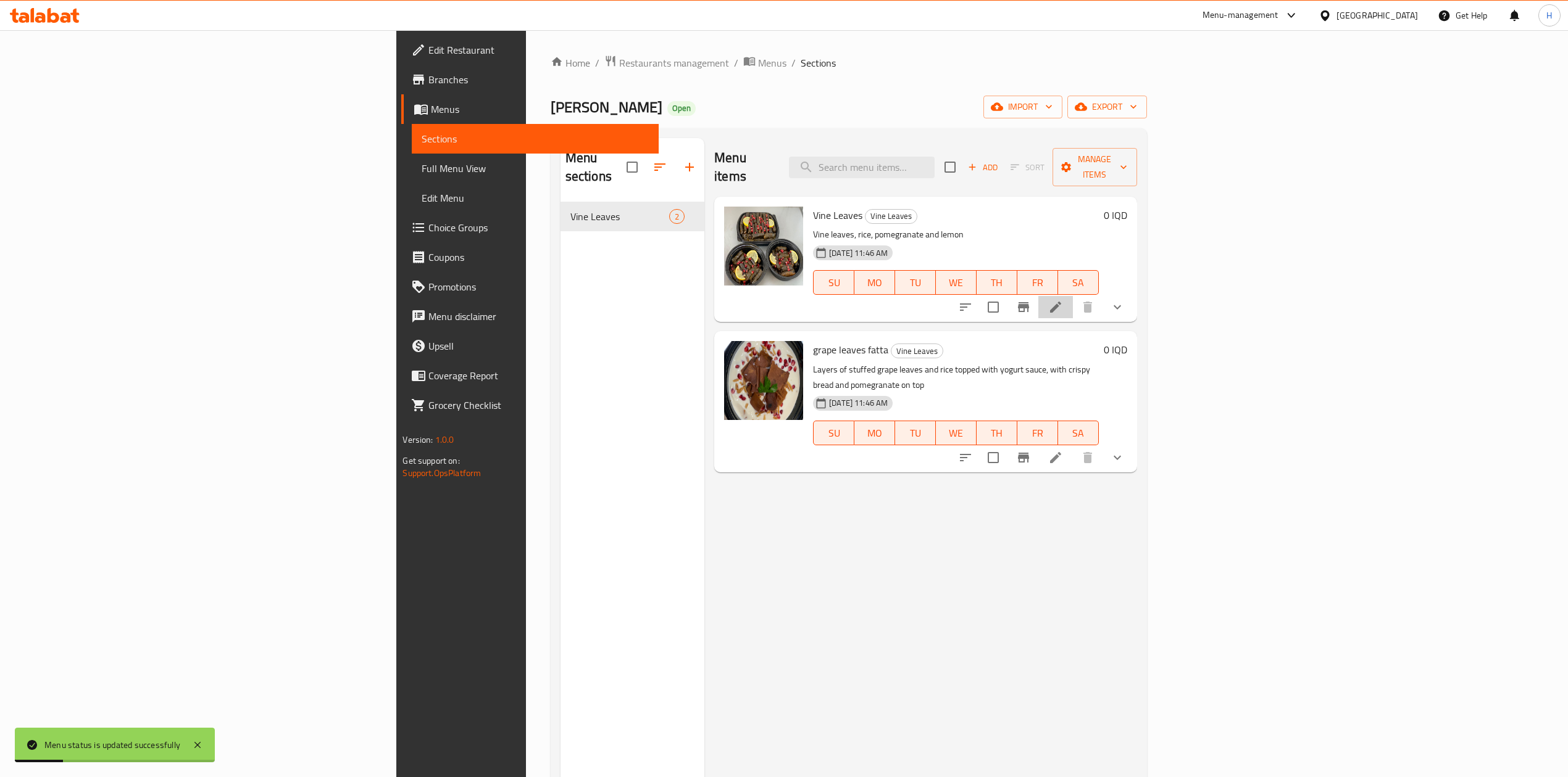
click at [1073, 297] on li at bounding box center [1056, 307] width 35 height 22
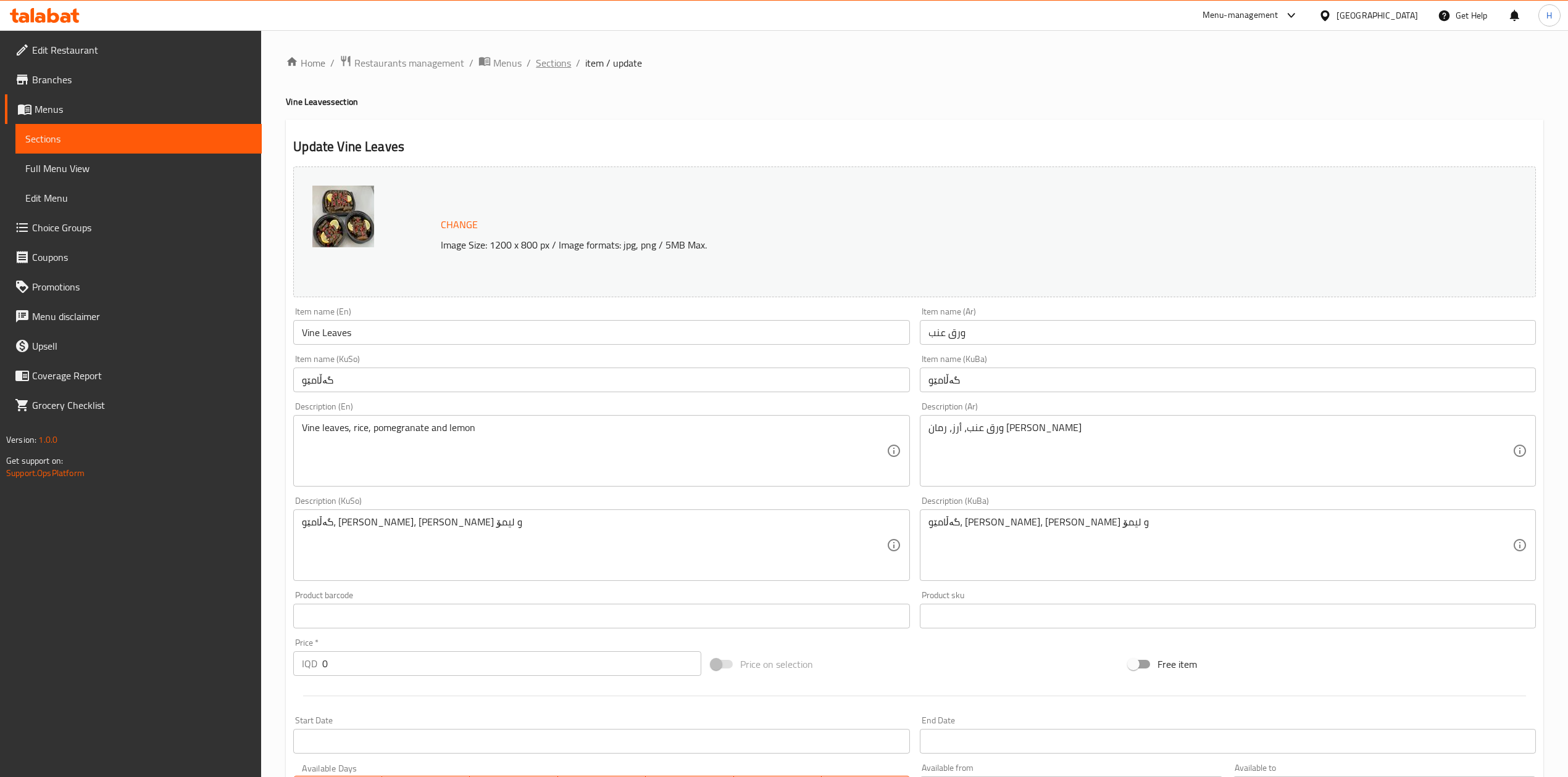
click at [551, 58] on span "Sections" at bounding box center [553, 63] width 36 height 14
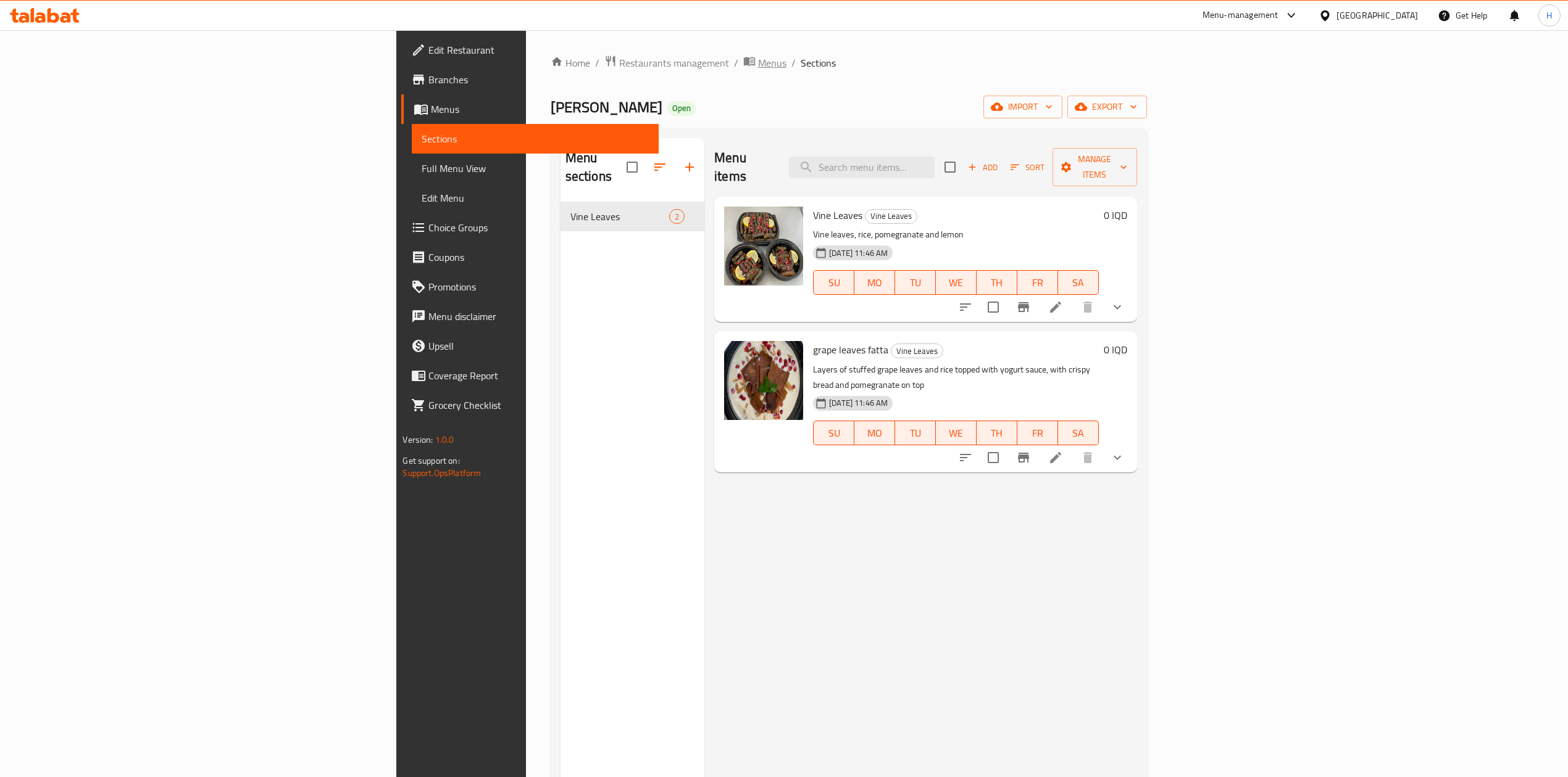
click at [758, 63] on span "Menus" at bounding box center [771, 63] width 28 height 14
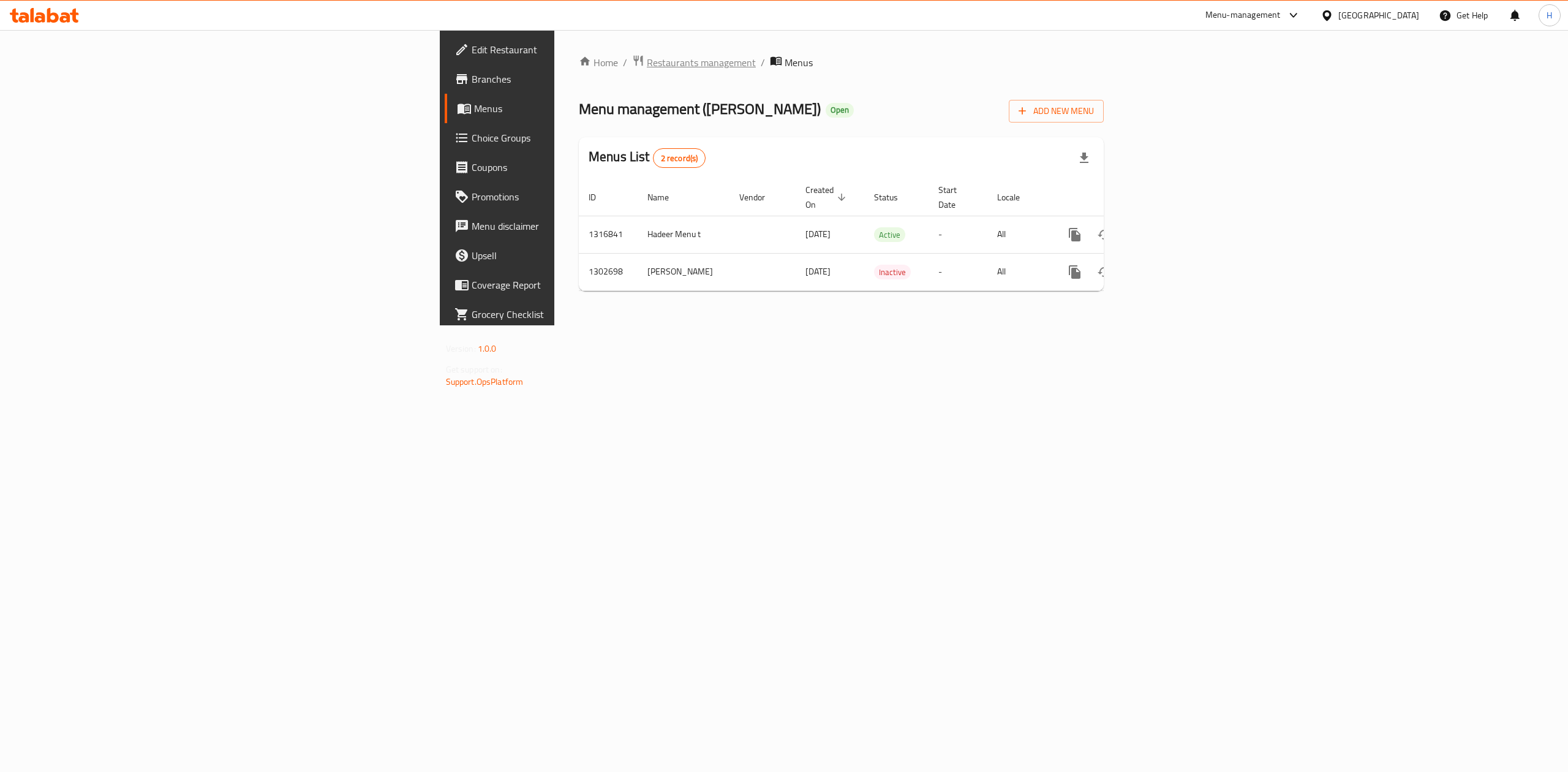
click at [647, 66] on span "Restaurants management" at bounding box center [702, 62] width 109 height 14
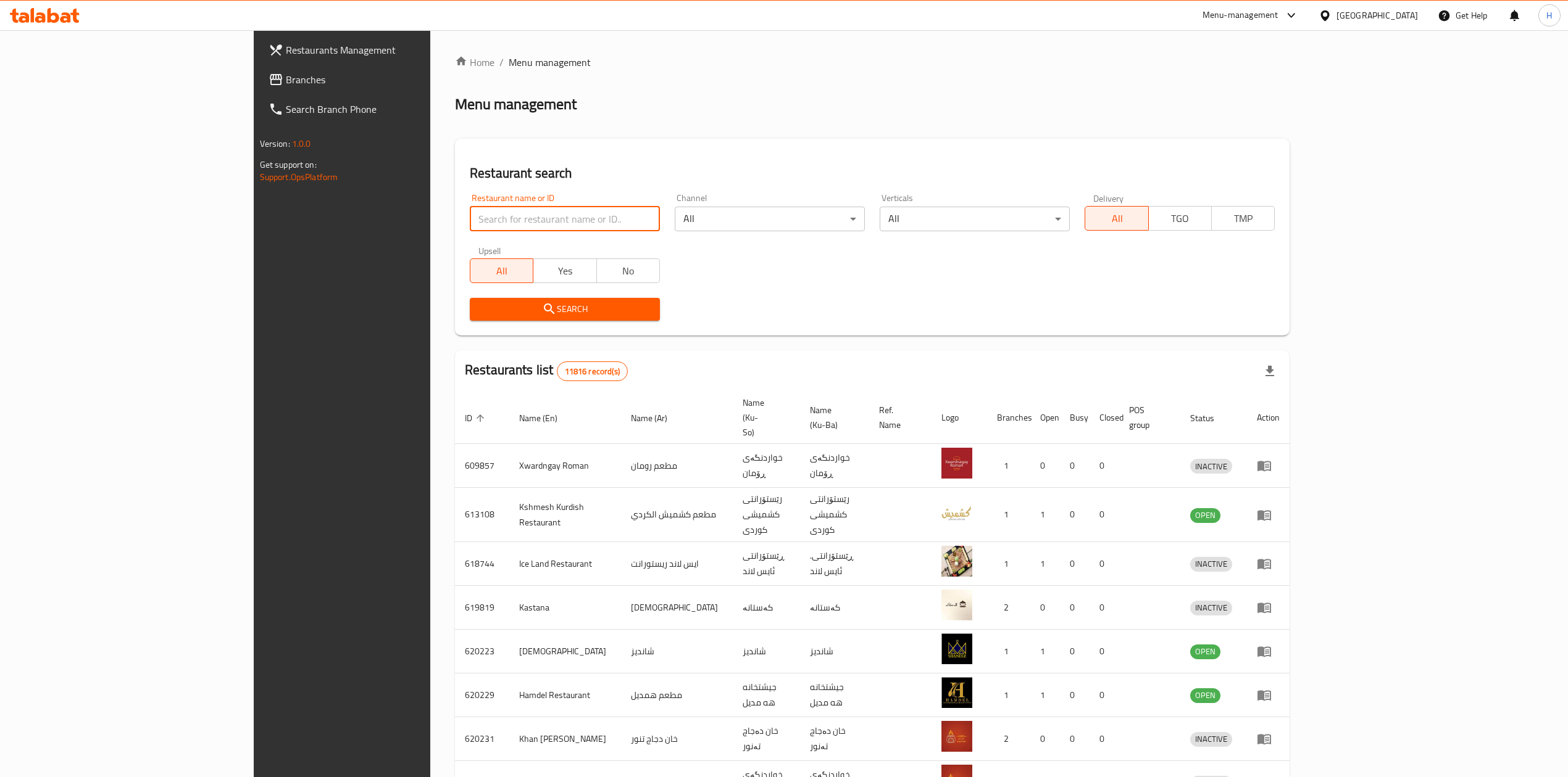
click at [470, 220] on input "search" at bounding box center [564, 220] width 190 height 25
paste input "691948"
type input "691948"
click button "Search" at bounding box center [564, 310] width 190 height 23
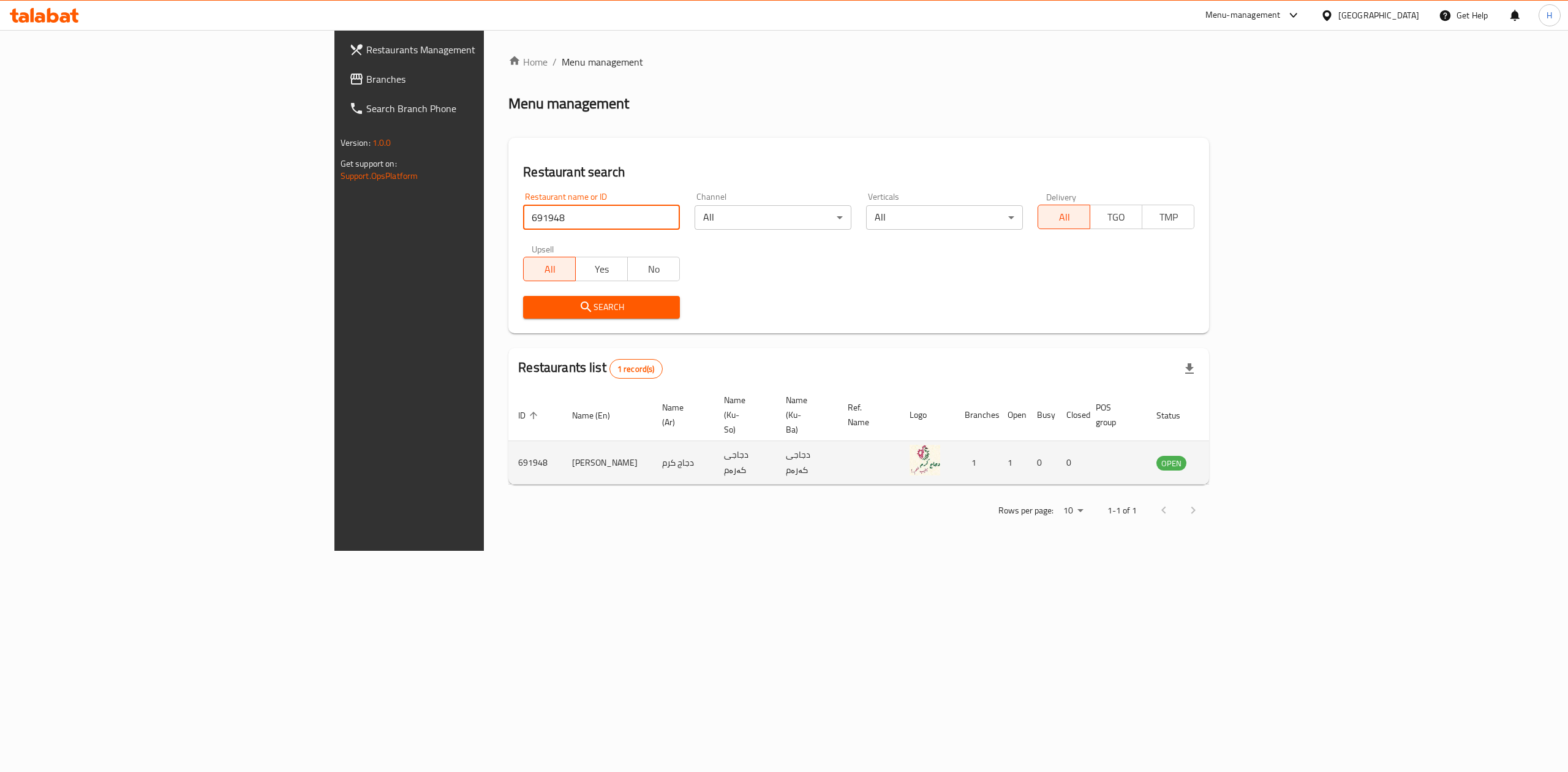
click at [1235, 455] on icon "enhanced table" at bounding box center [1228, 462] width 14 height 14
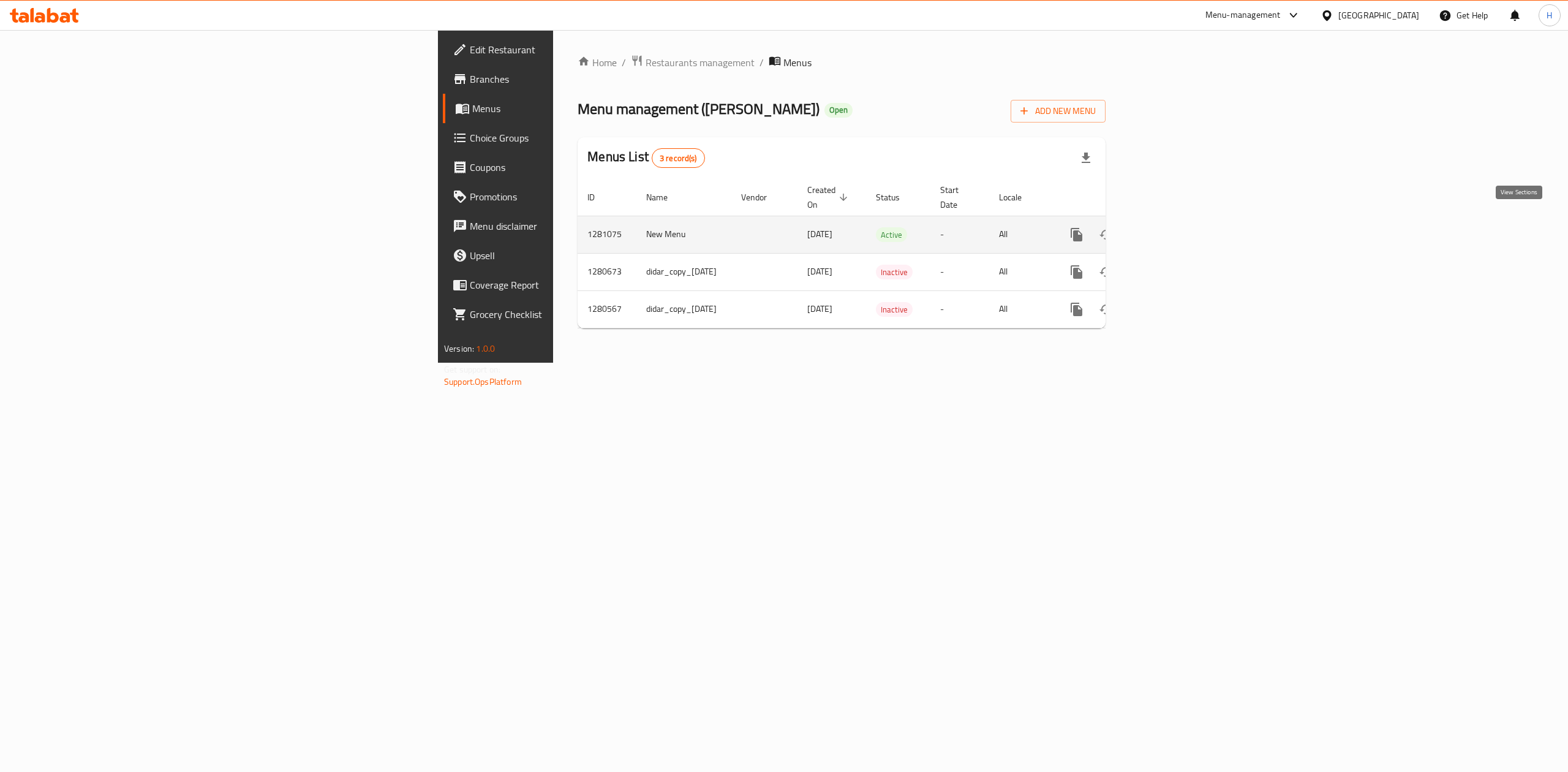
click at [1180, 224] on link "enhanced table" at bounding box center [1165, 234] width 30 height 30
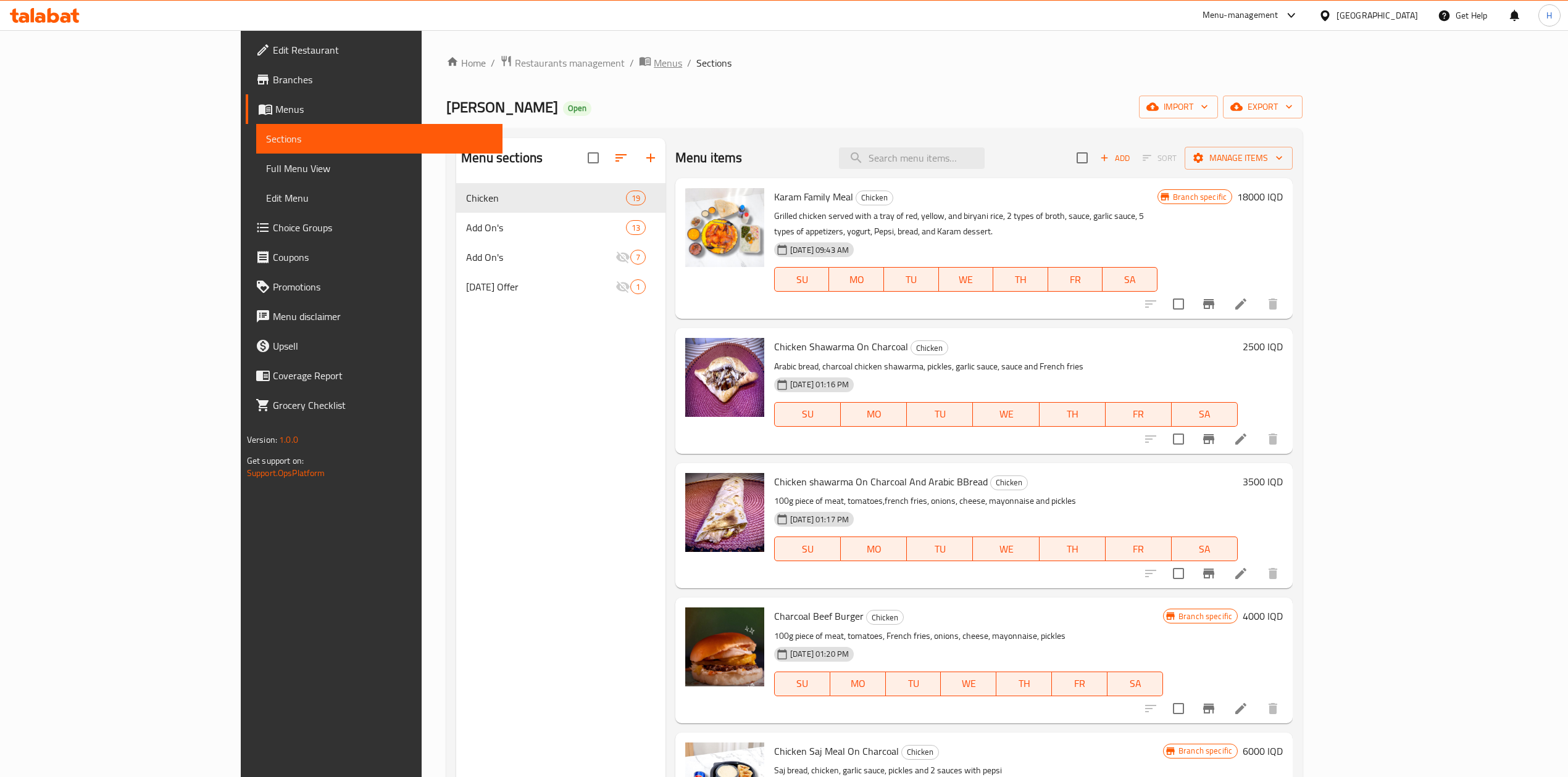
click at [654, 66] on span "Menus" at bounding box center [667, 63] width 28 height 14
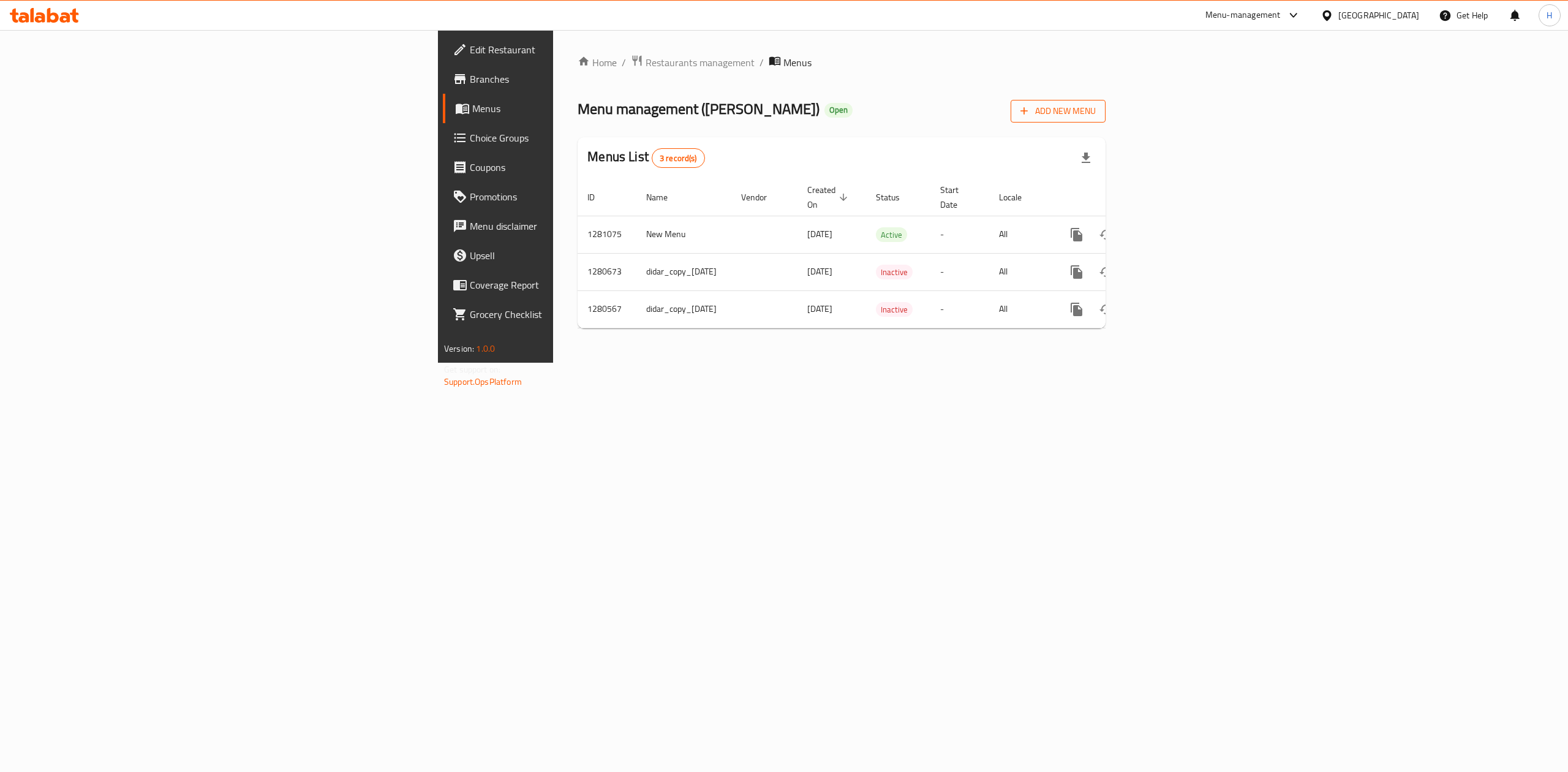
click at [1096, 108] on span "Add New Menu" at bounding box center [1058, 111] width 76 height 15
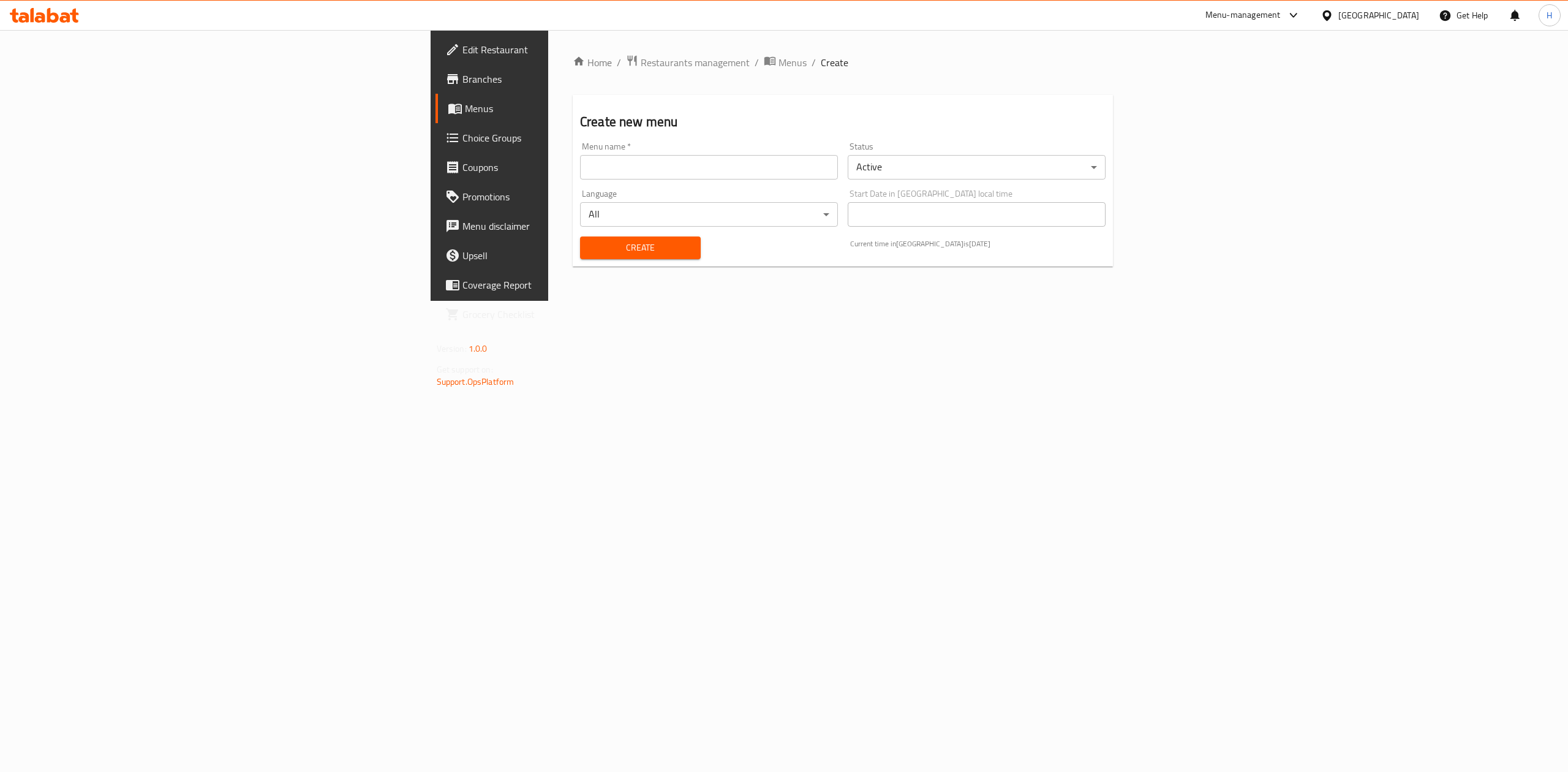
click at [580, 179] on input "text" at bounding box center [709, 167] width 258 height 25
type input "Hadeer Menu"
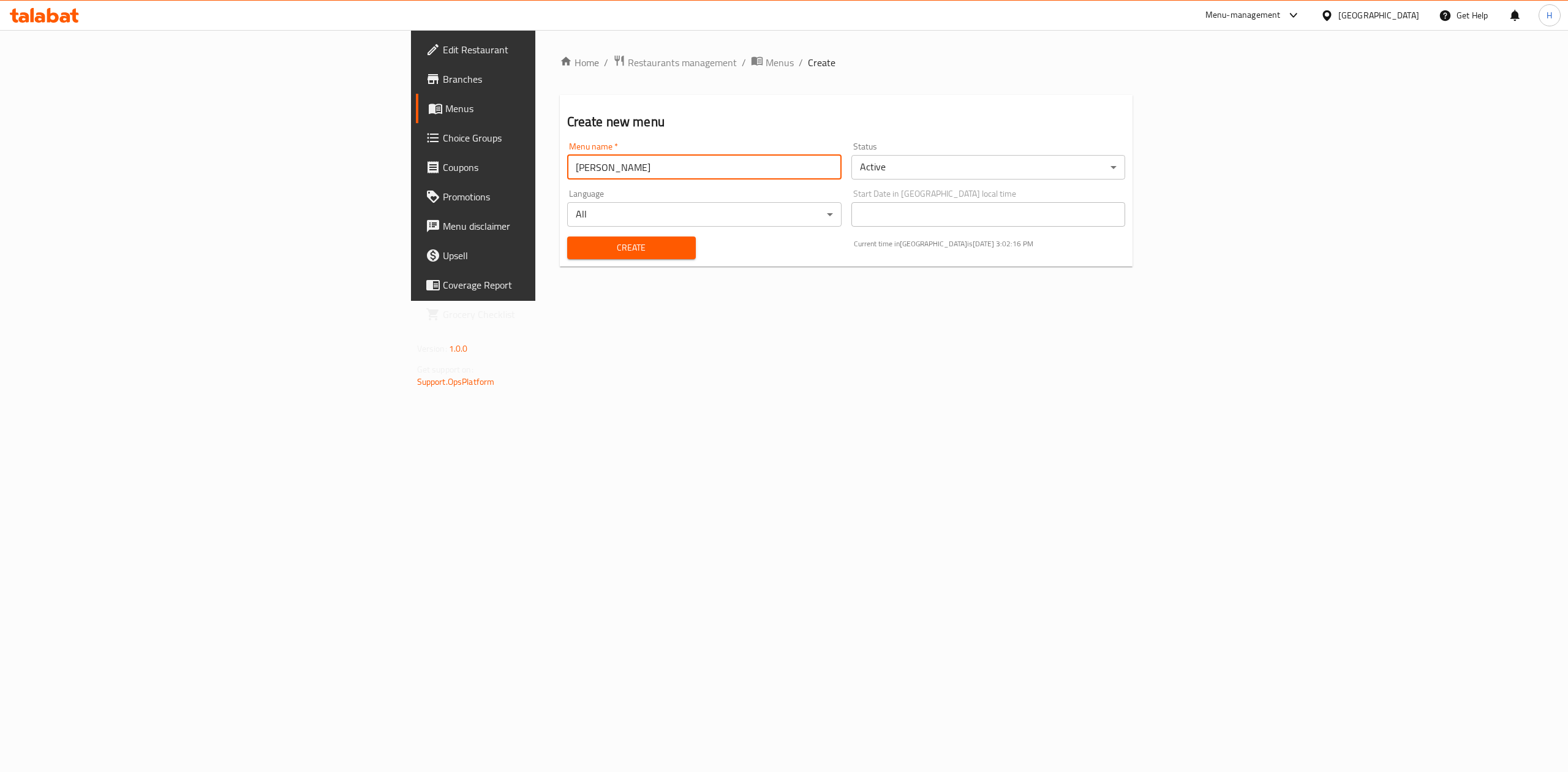
click at [1017, 170] on body "​ Menu-management Iraq Get Help H Edit Restaurant Branches Menus Choice Groups …" at bounding box center [784, 401] width 1568 height 742
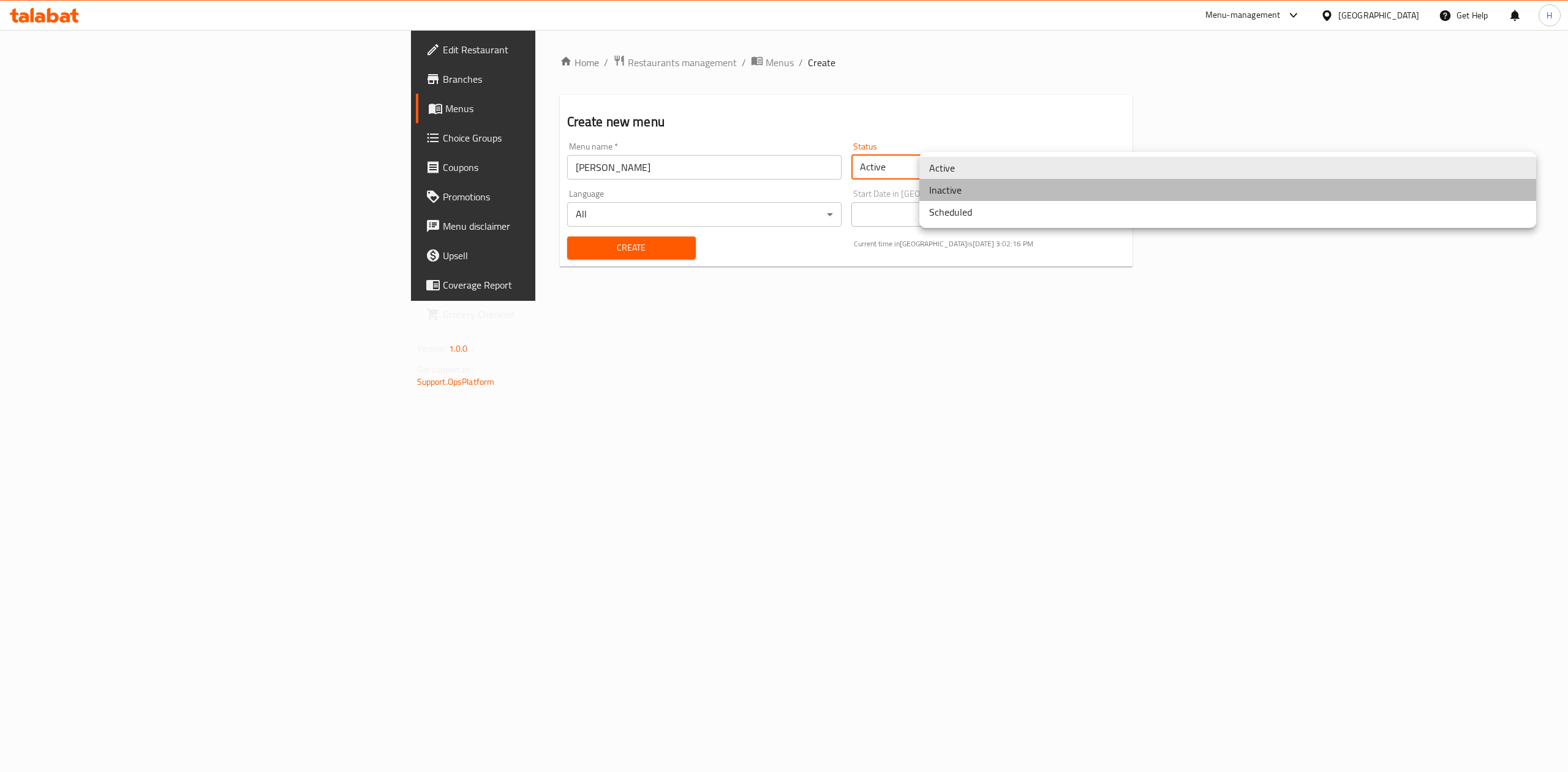
click at [1004, 191] on li "Inactive" at bounding box center [1228, 189] width 617 height 22
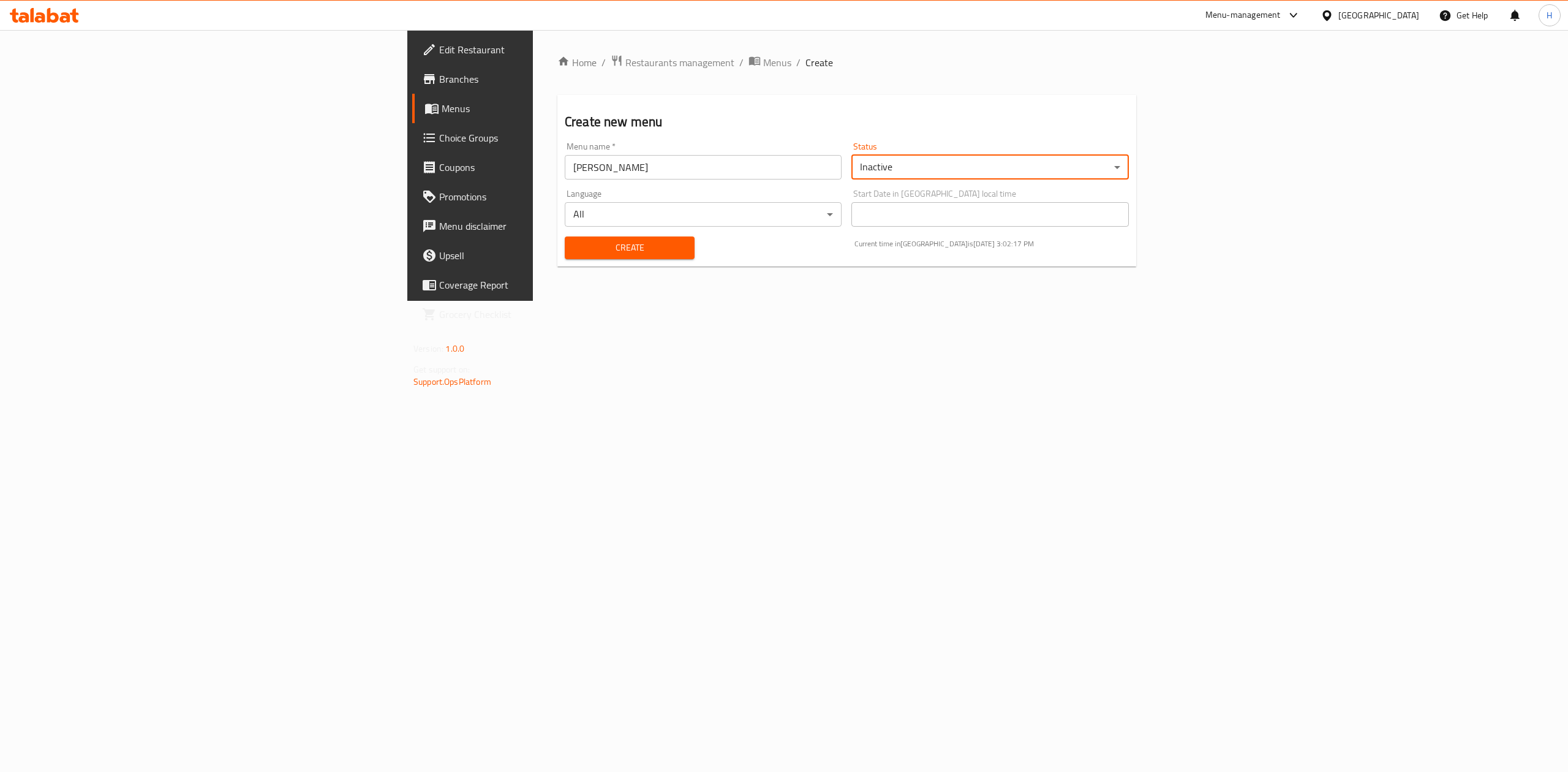
click at [575, 249] on span "Create" at bounding box center [629, 248] width 110 height 15
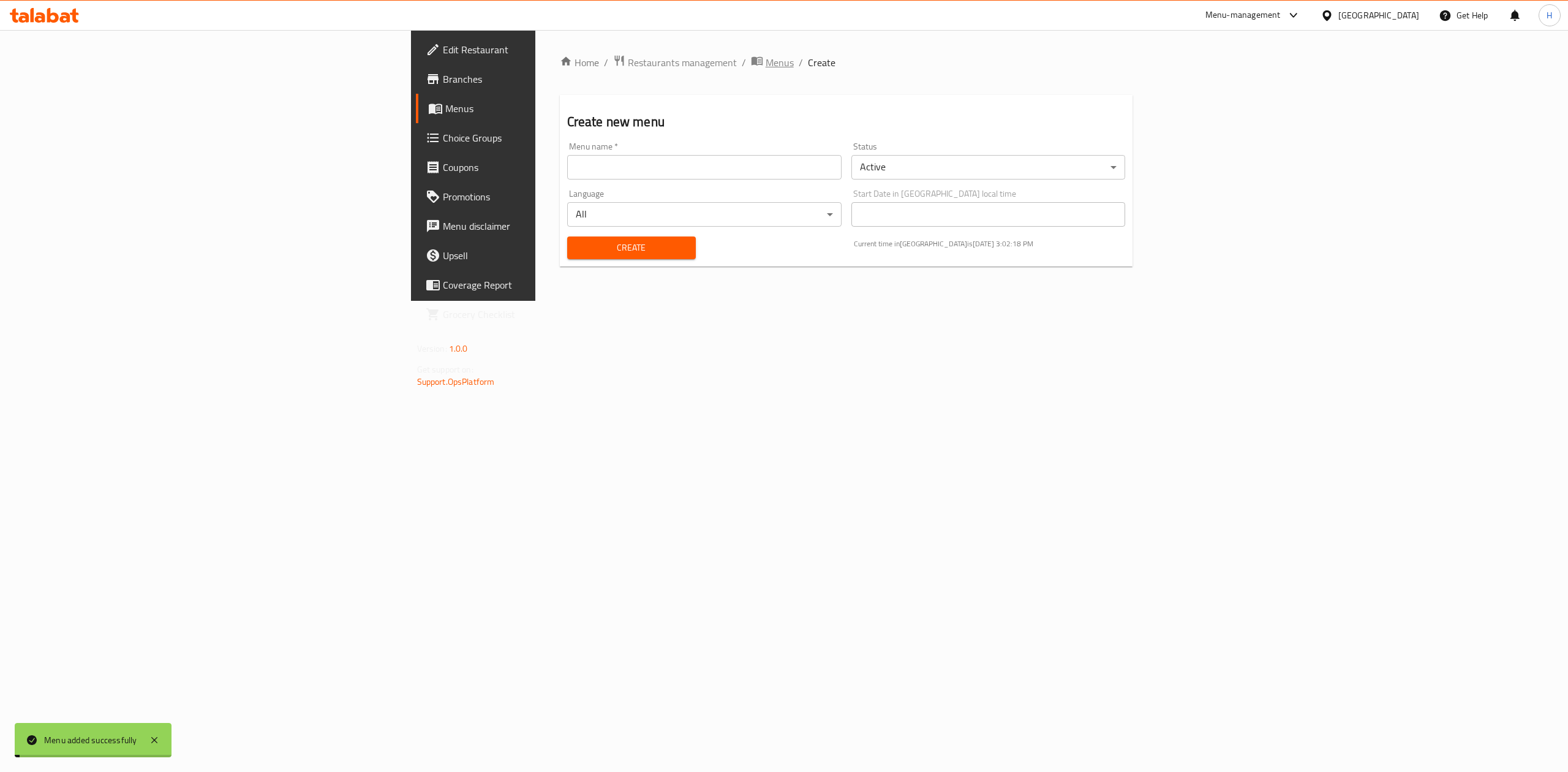
click at [766, 61] on span "Menus" at bounding box center [779, 62] width 28 height 14
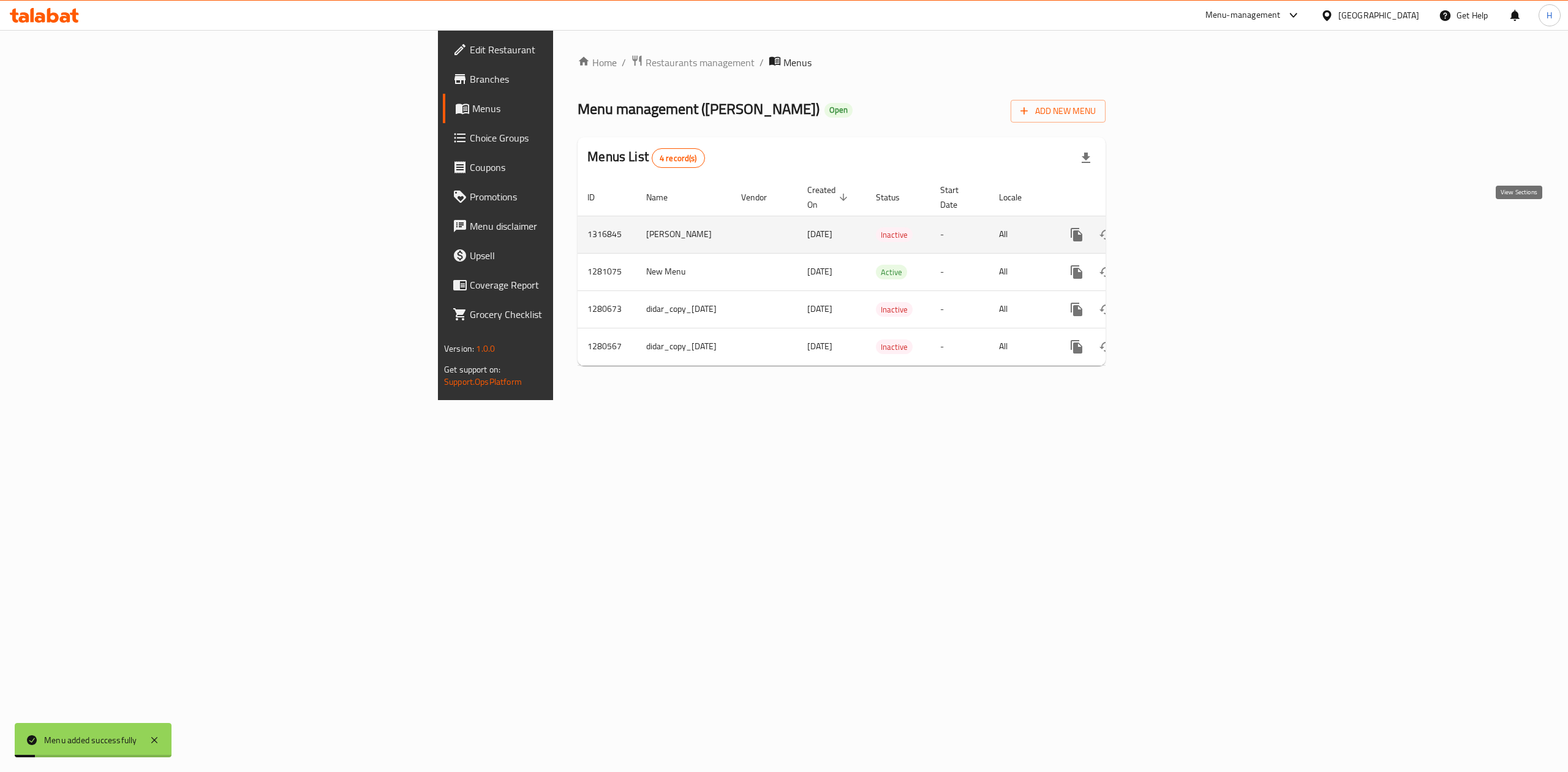
click at [1172, 228] on icon "enhanced table" at bounding box center [1165, 234] width 14 height 14
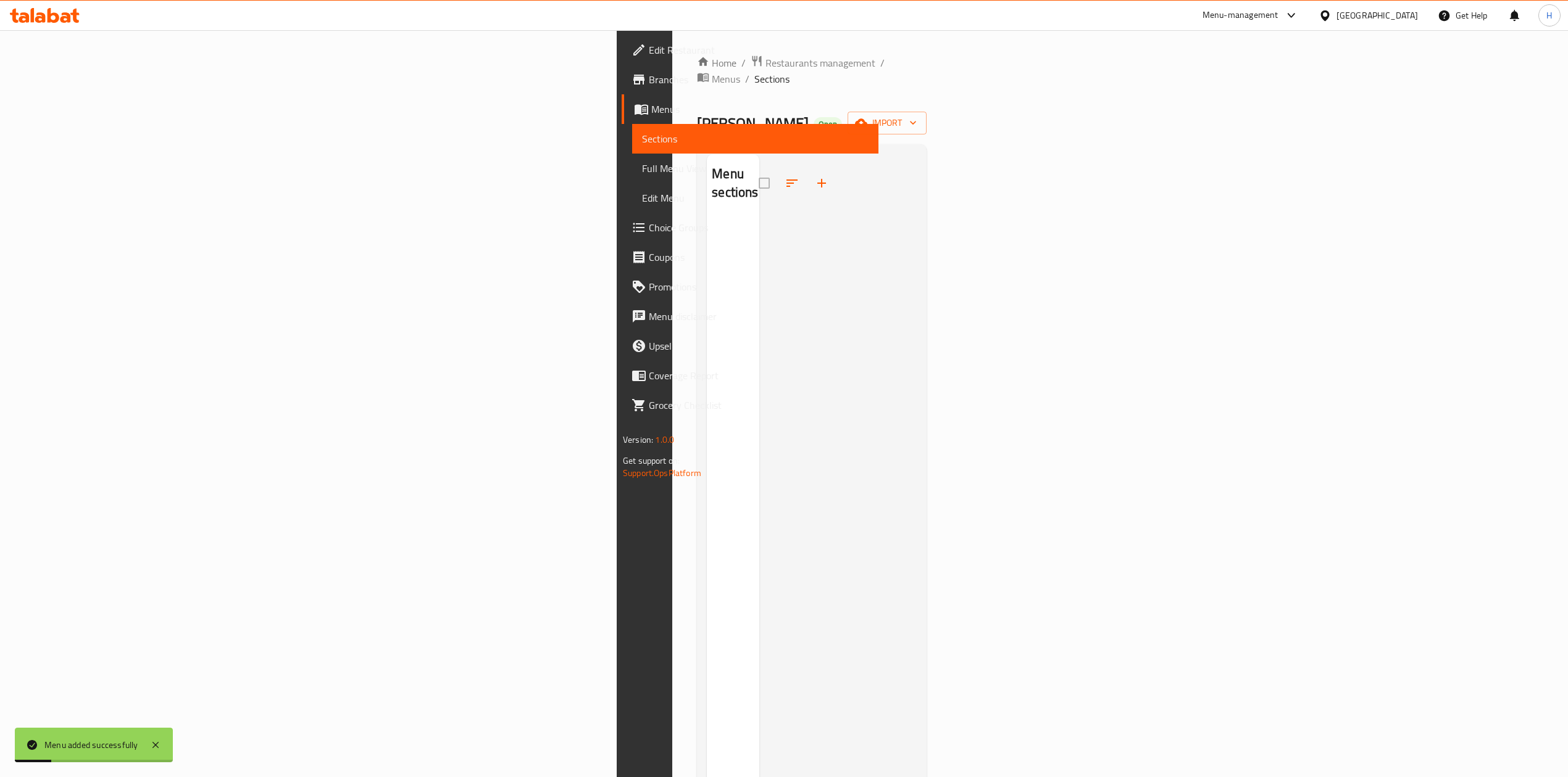
click at [927, 119] on div "Home / Restaurants management / Menus / Sections Dijaj Karam Open import Menu s…" at bounding box center [811, 498] width 229 height 887
click at [917, 116] on span "import" at bounding box center [887, 123] width 60 height 15
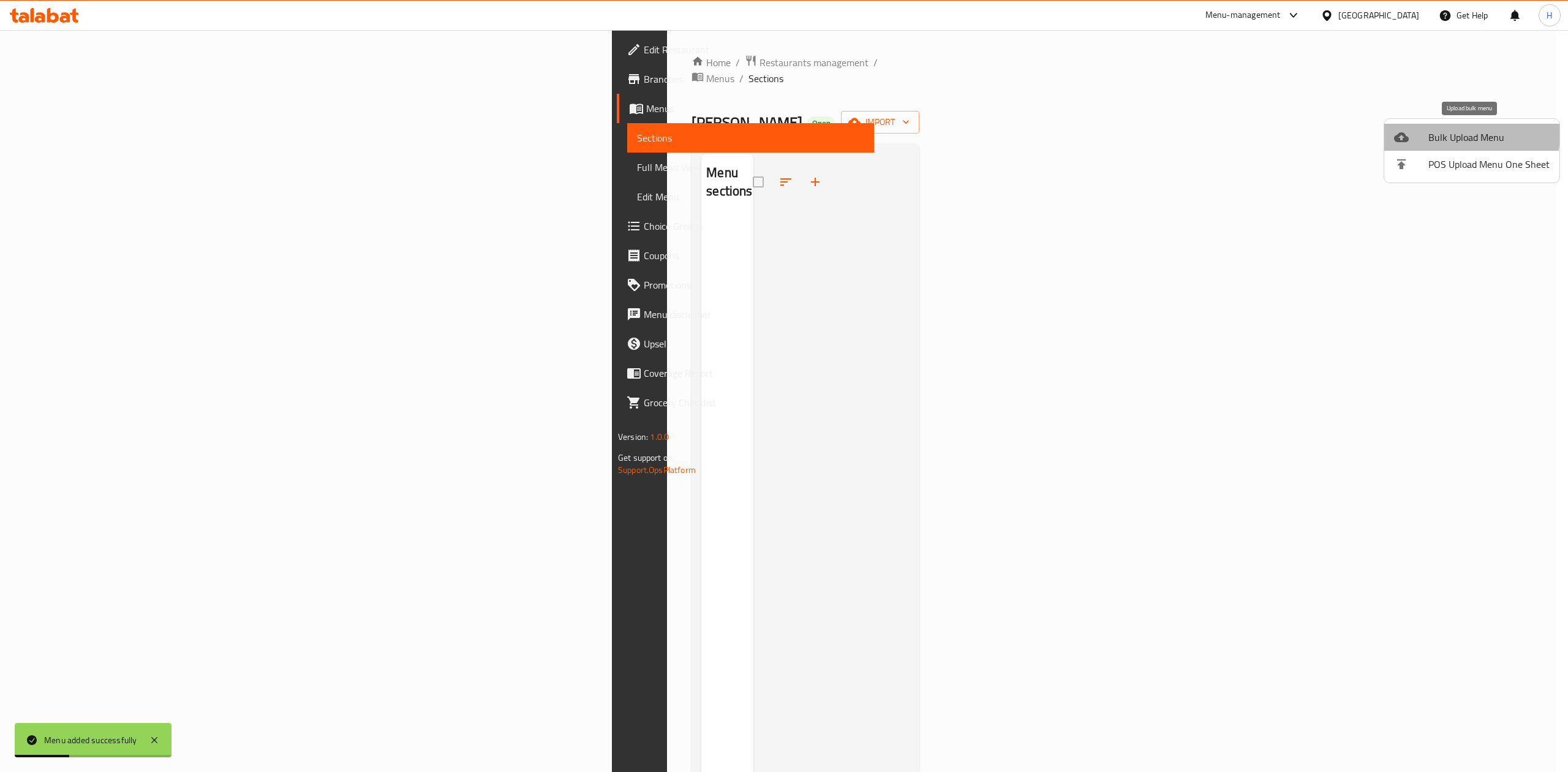
click at [1452, 136] on span "Bulk Upload Menu" at bounding box center [1489, 137] width 121 height 14
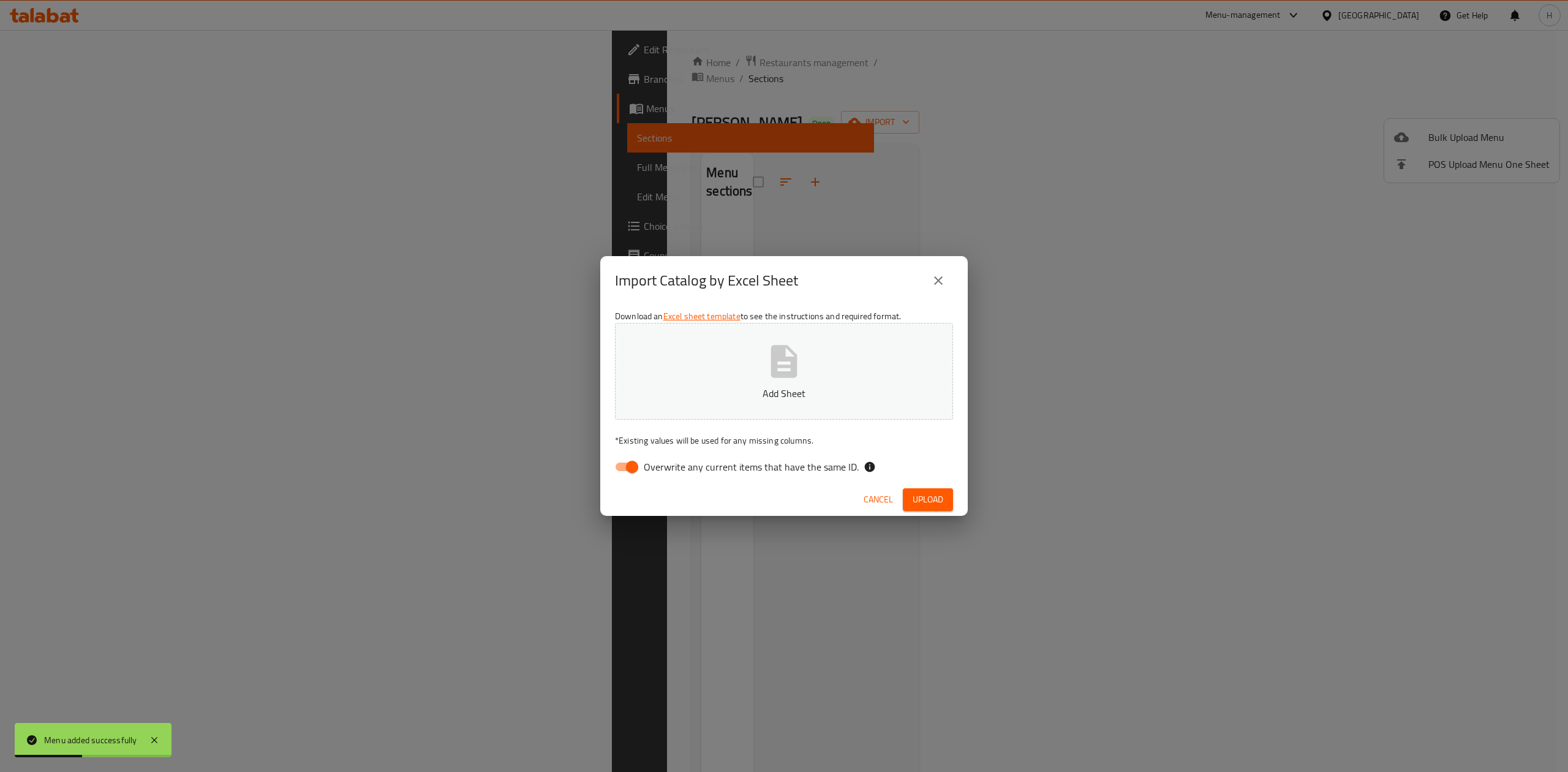
click at [622, 466] on input "Overwrite any current items that have the same ID." at bounding box center [632, 467] width 70 height 23
checkbox input "false"
click at [699, 386] on p "Add Sheet" at bounding box center [784, 393] width 300 height 14
click at [934, 488] on div "Cancel Upload" at bounding box center [784, 500] width 367 height 33
click at [937, 493] on span "Upload" at bounding box center [928, 500] width 31 height 15
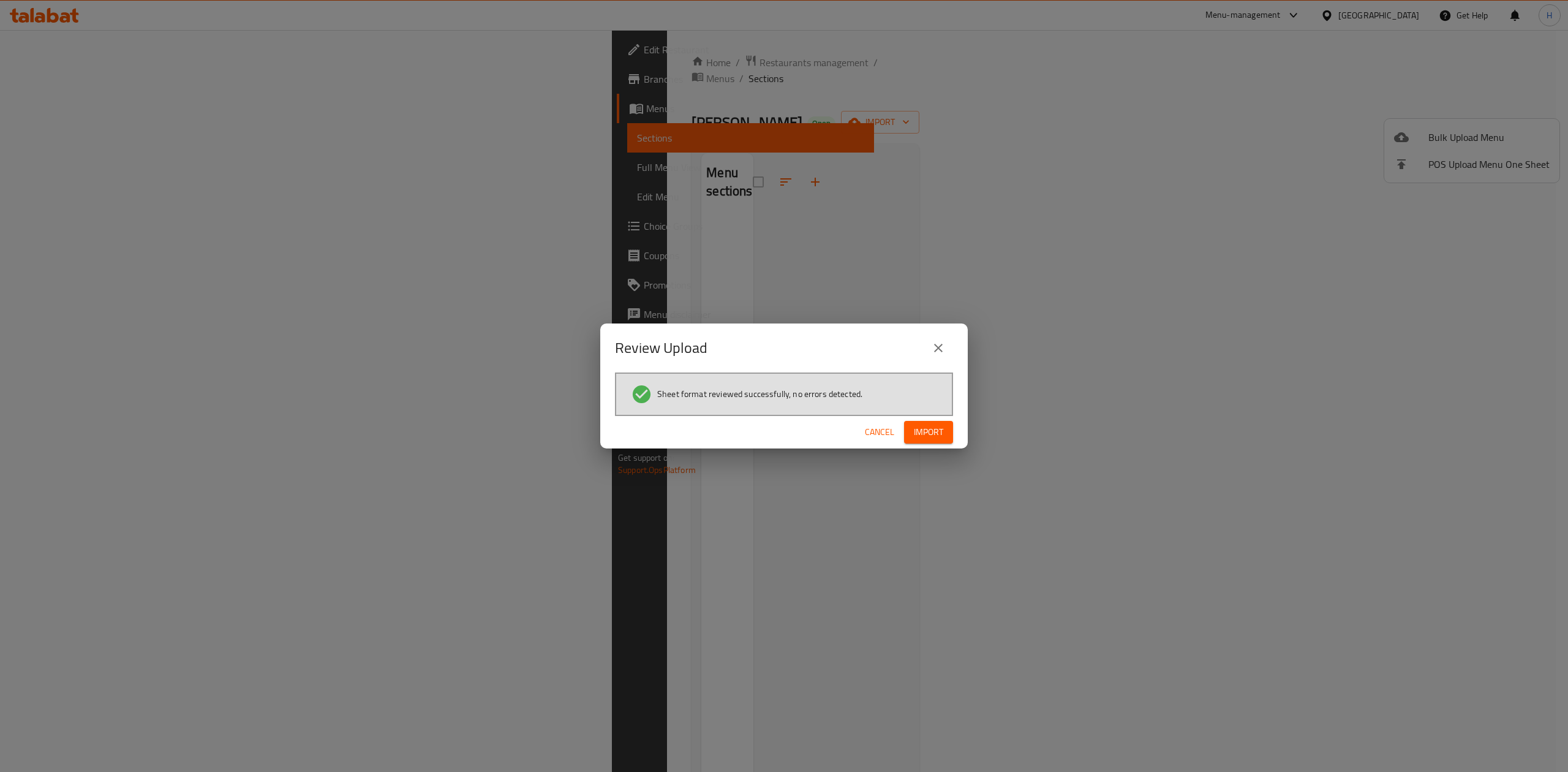
click at [943, 423] on button "Import" at bounding box center [928, 432] width 49 height 23
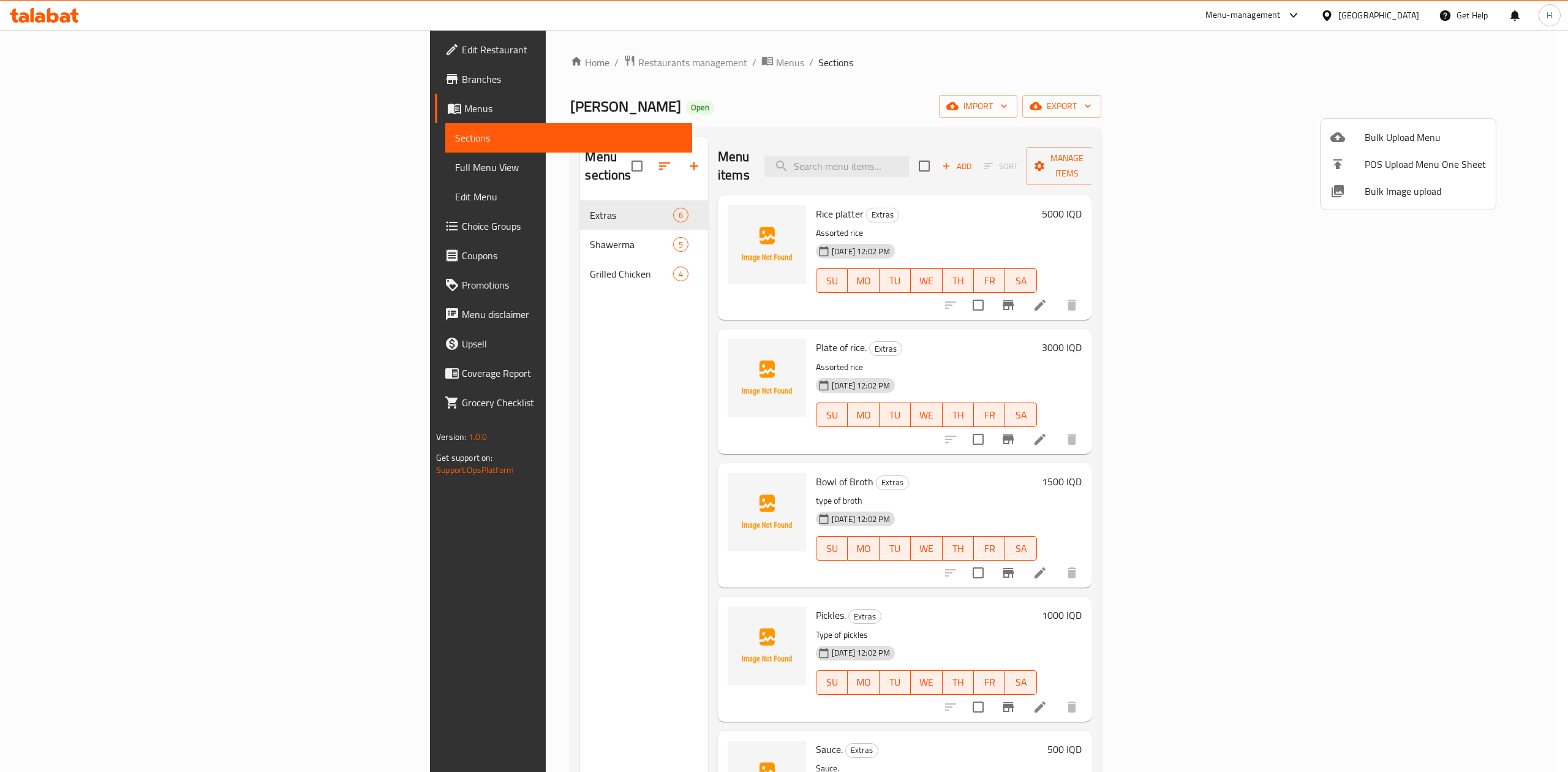
drag, startPoint x: 658, startPoint y: 533, endPoint x: 660, endPoint y: 509, distance: 24.1
click at [660, 518] on div at bounding box center [784, 386] width 1568 height 772
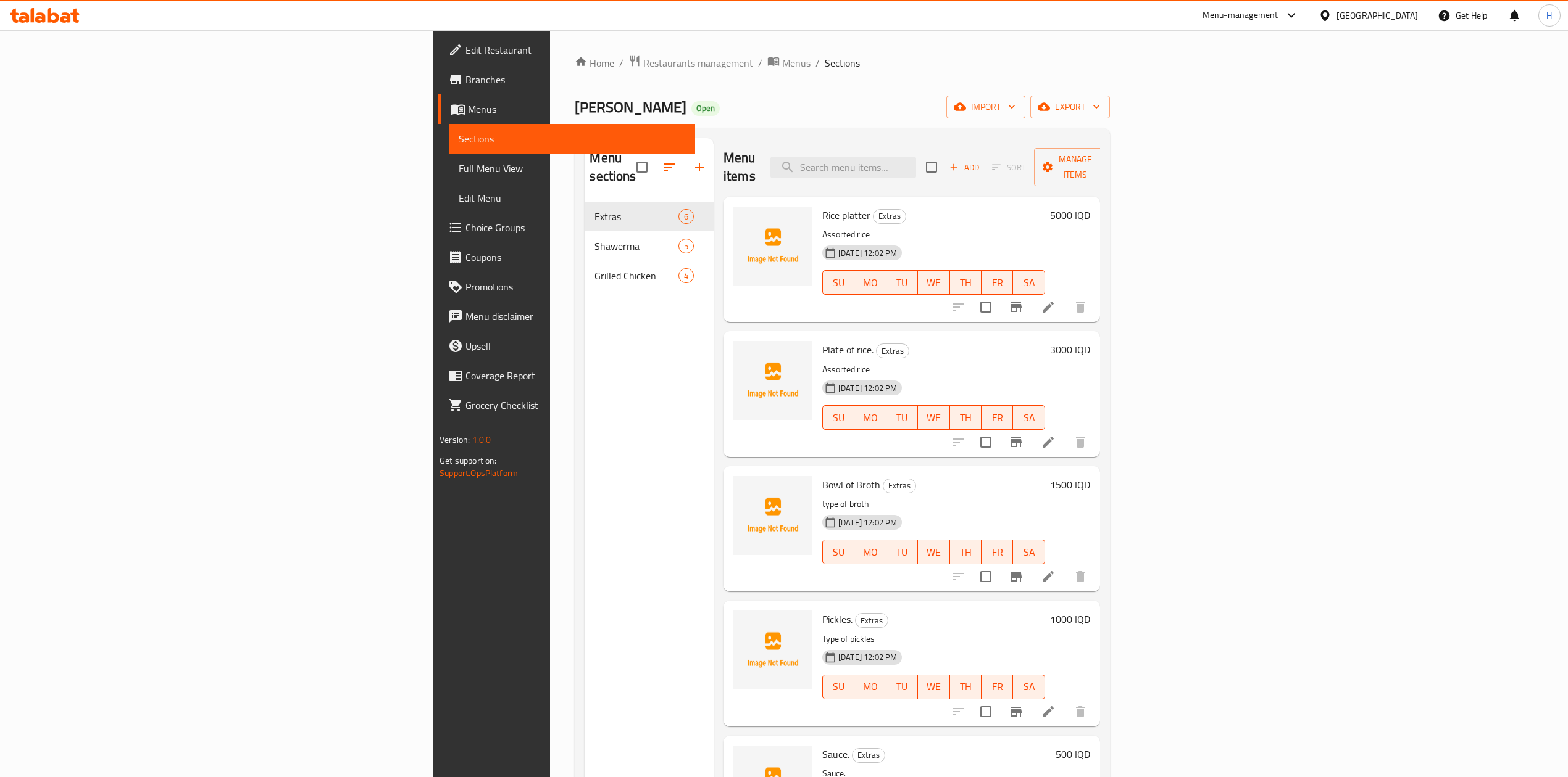
click at [733, 512] on img at bounding box center [772, 516] width 79 height 79
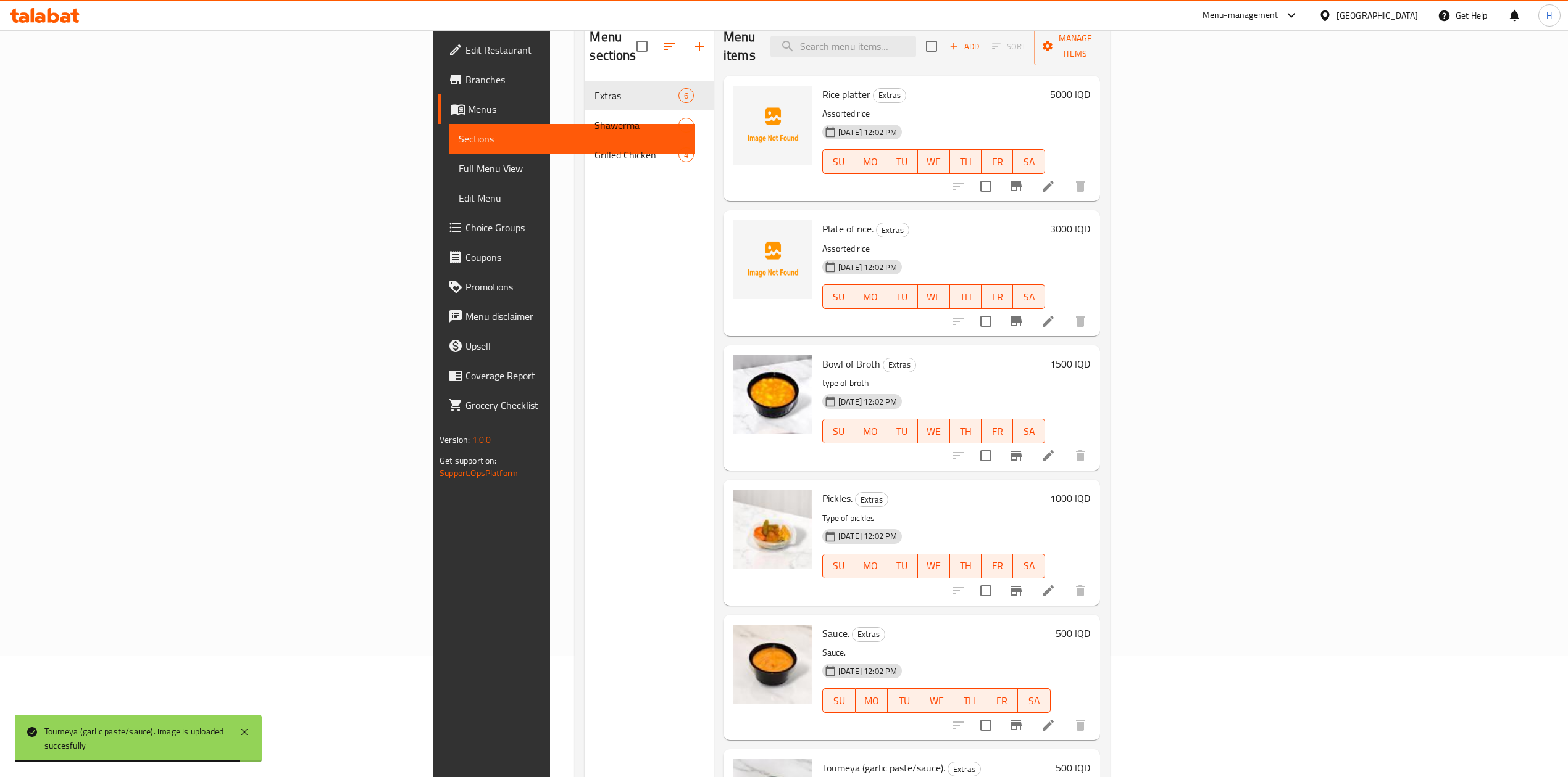
scroll to position [91, 0]
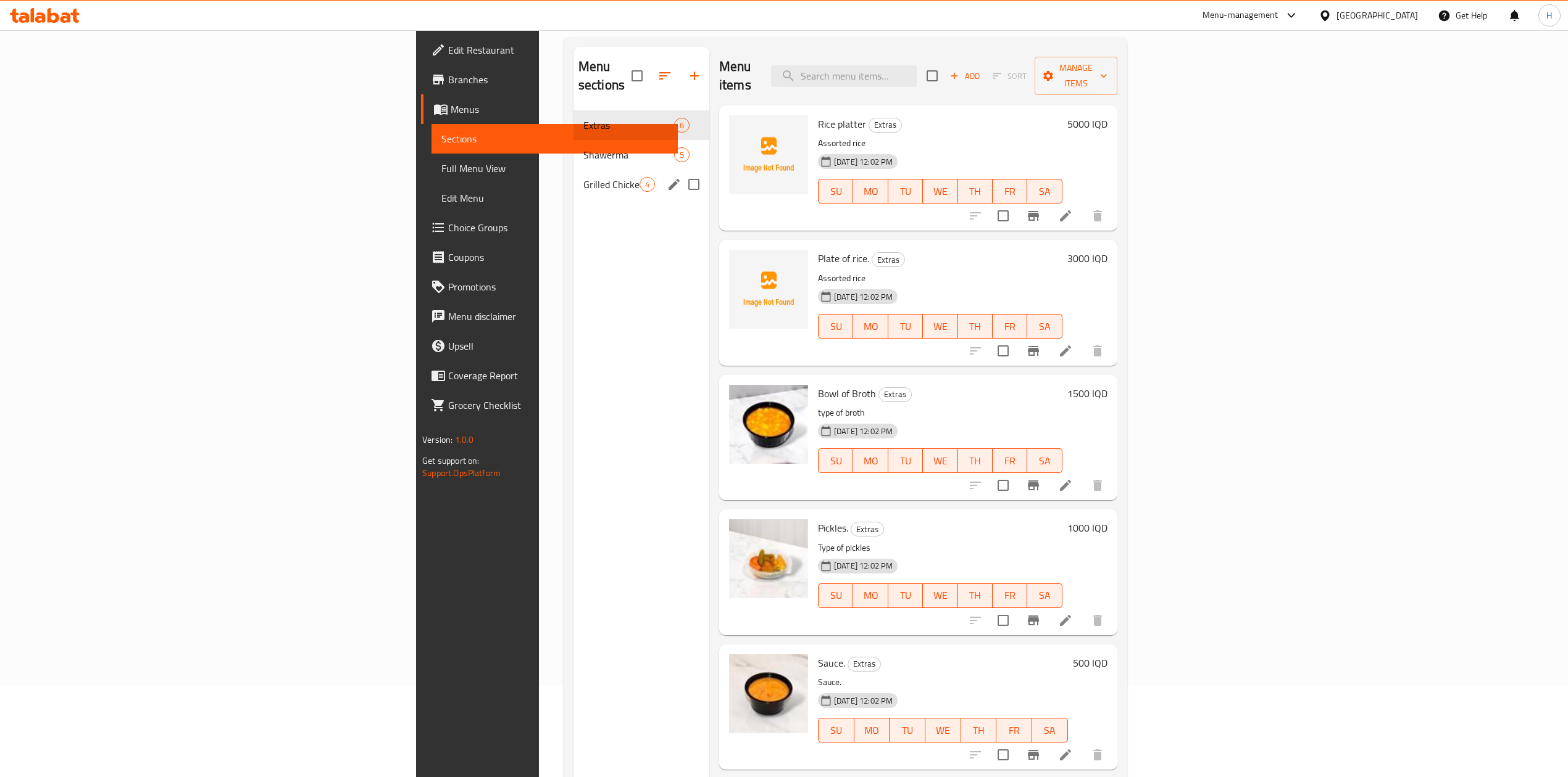
click at [584, 177] on span "Grilled Chicken" at bounding box center [612, 184] width 56 height 14
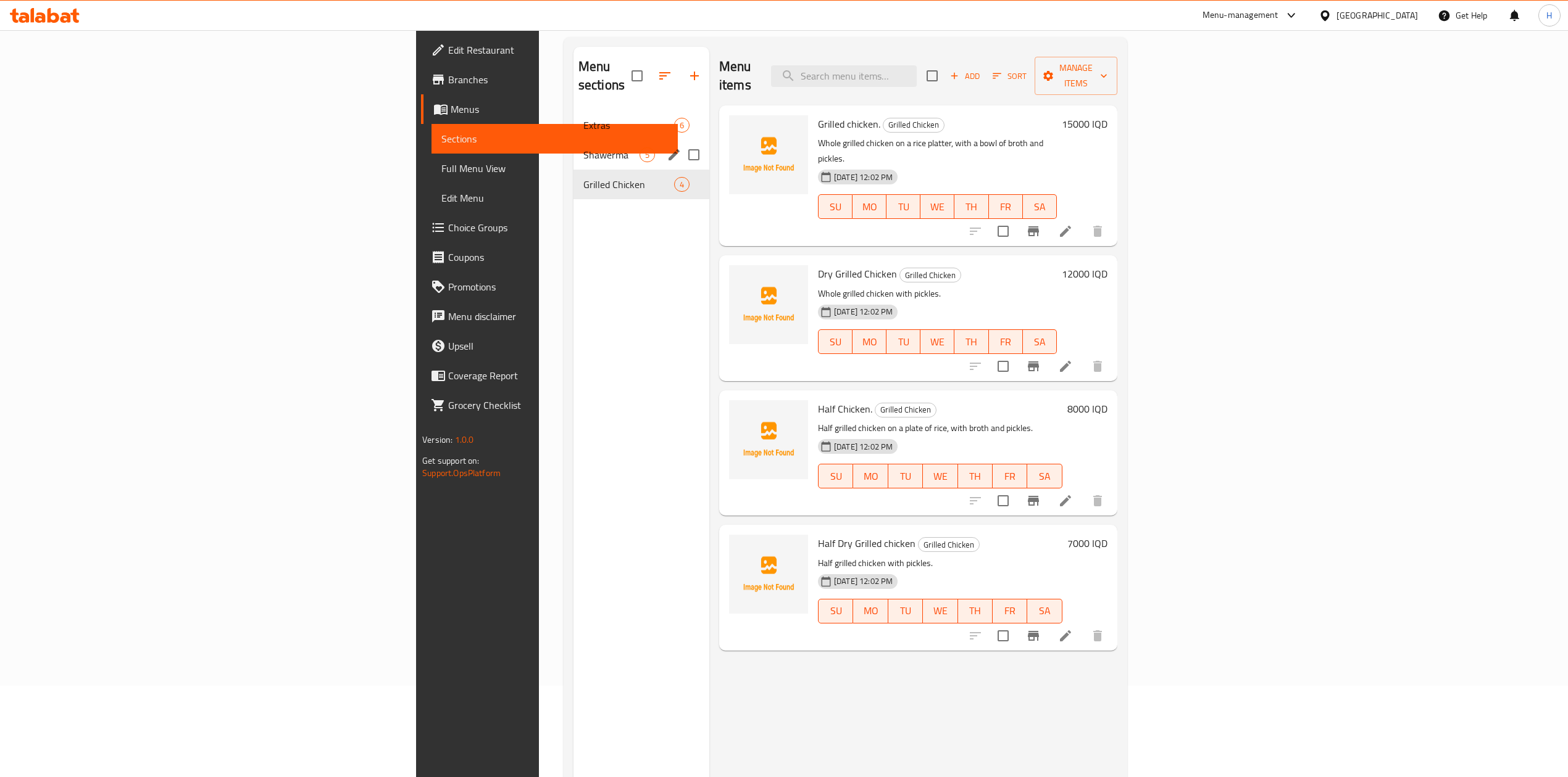
click at [573, 148] on div "Shawerma 5" at bounding box center [640, 154] width 136 height 30
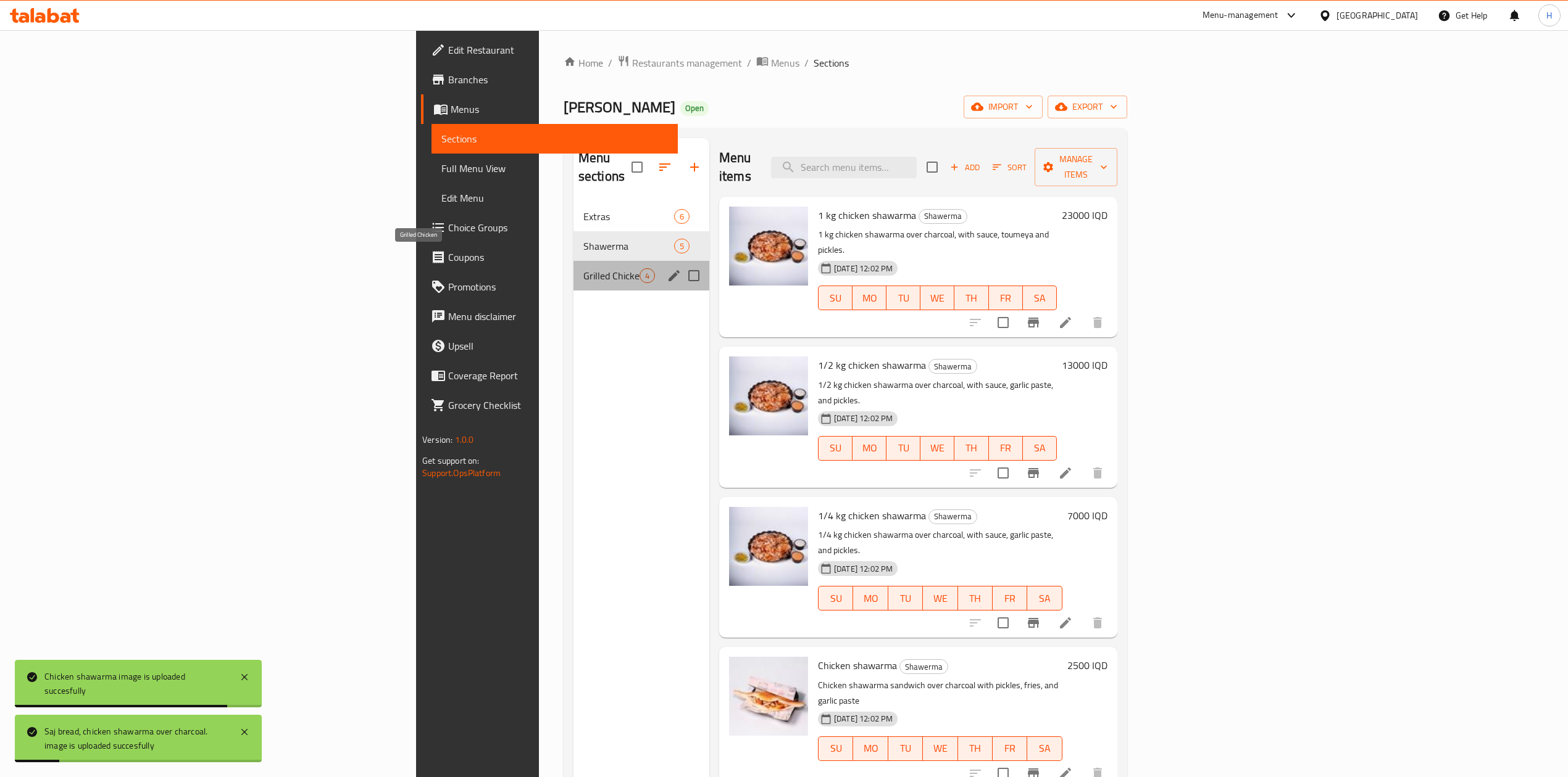
click at [584, 269] on span "Grilled Chicken" at bounding box center [612, 275] width 56 height 14
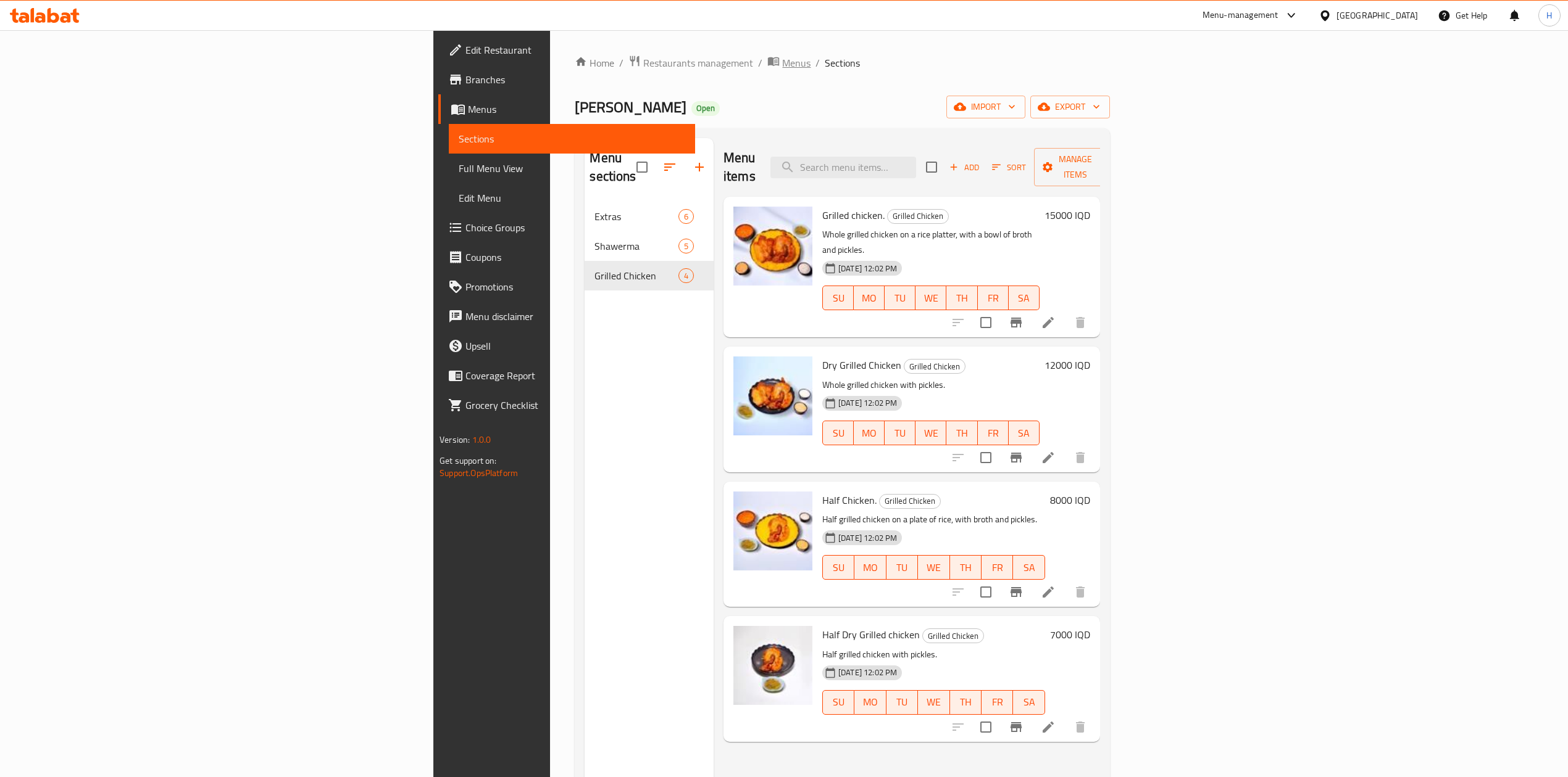
drag, startPoint x: 511, startPoint y: 58, endPoint x: 511, endPoint y: 126, distance: 68.0
click at [782, 58] on span "Menus" at bounding box center [796, 63] width 28 height 14
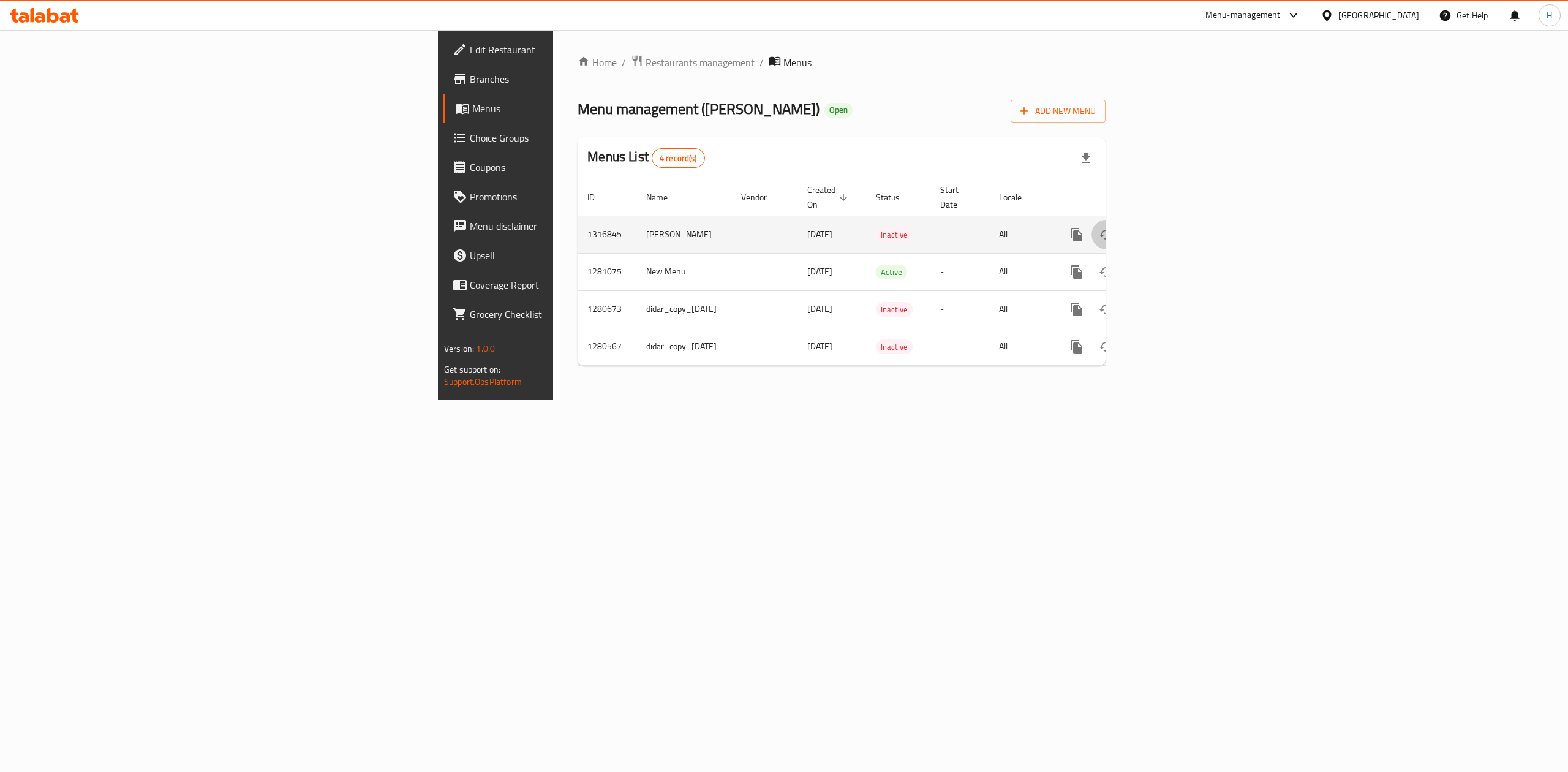
click at [1114, 228] on icon "enhanced table" at bounding box center [1106, 234] width 14 height 14
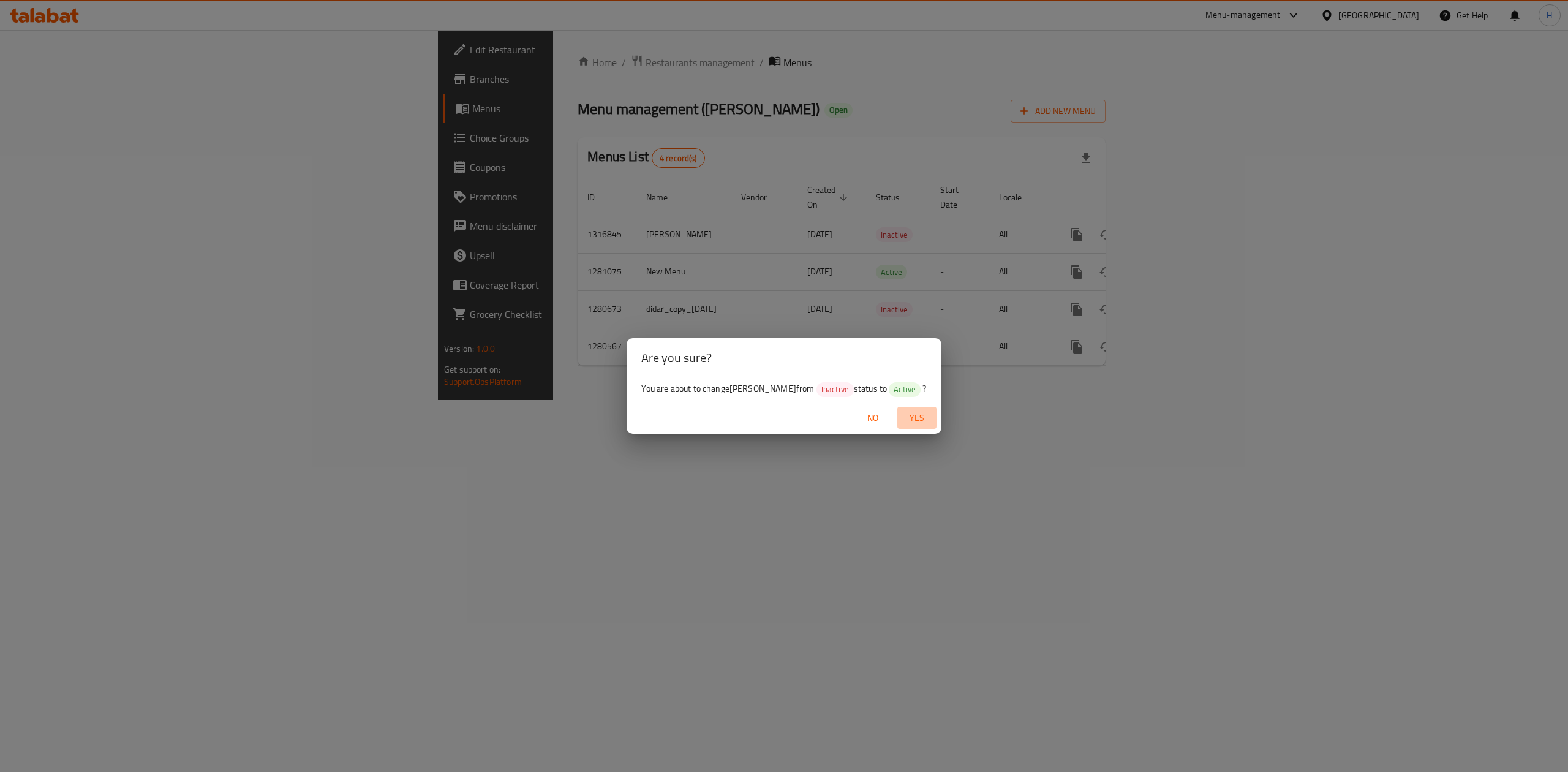
click at [908, 420] on span "Yes" at bounding box center [917, 418] width 30 height 15
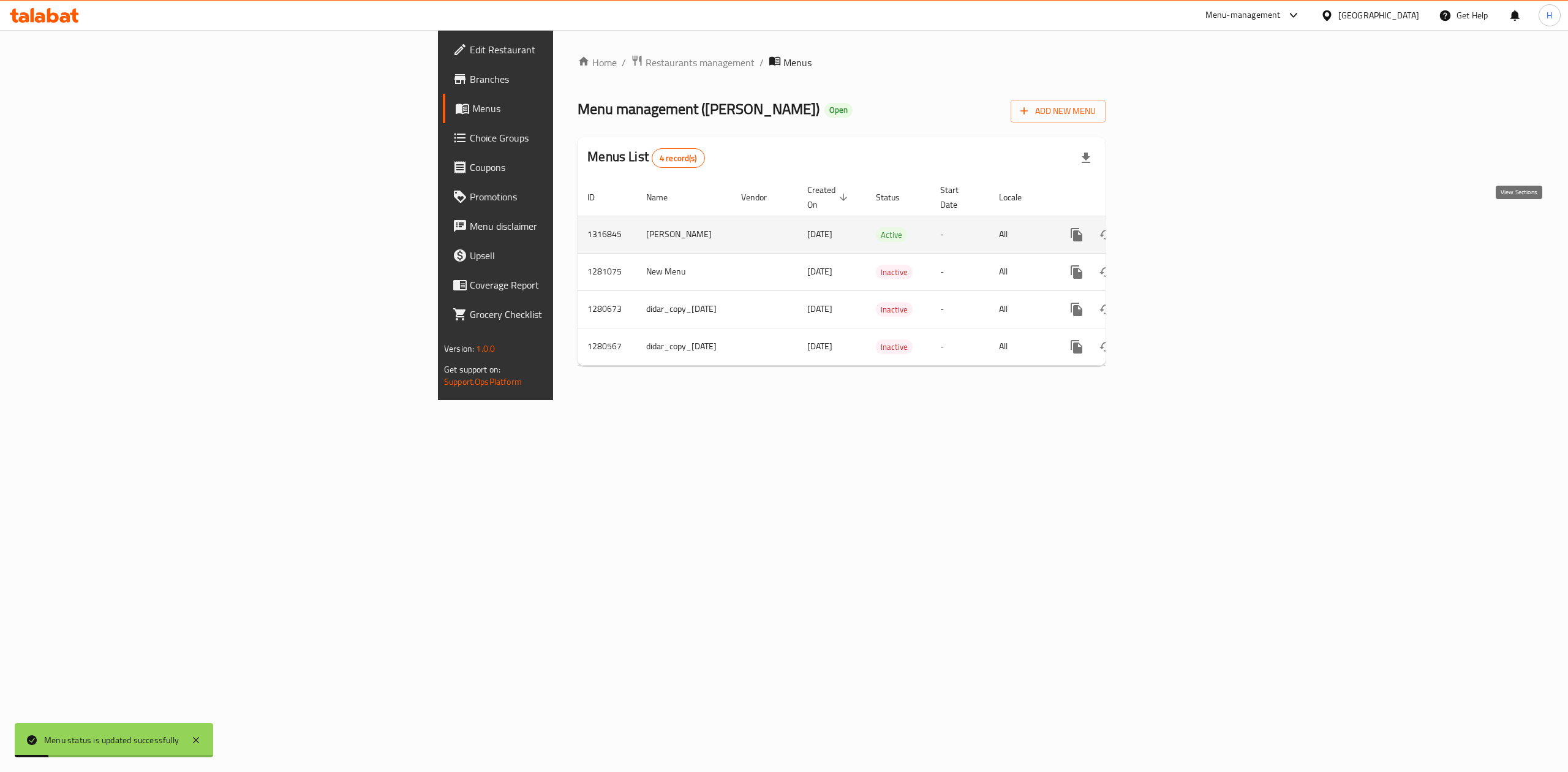
click at [1172, 228] on icon "enhanced table" at bounding box center [1165, 234] width 14 height 14
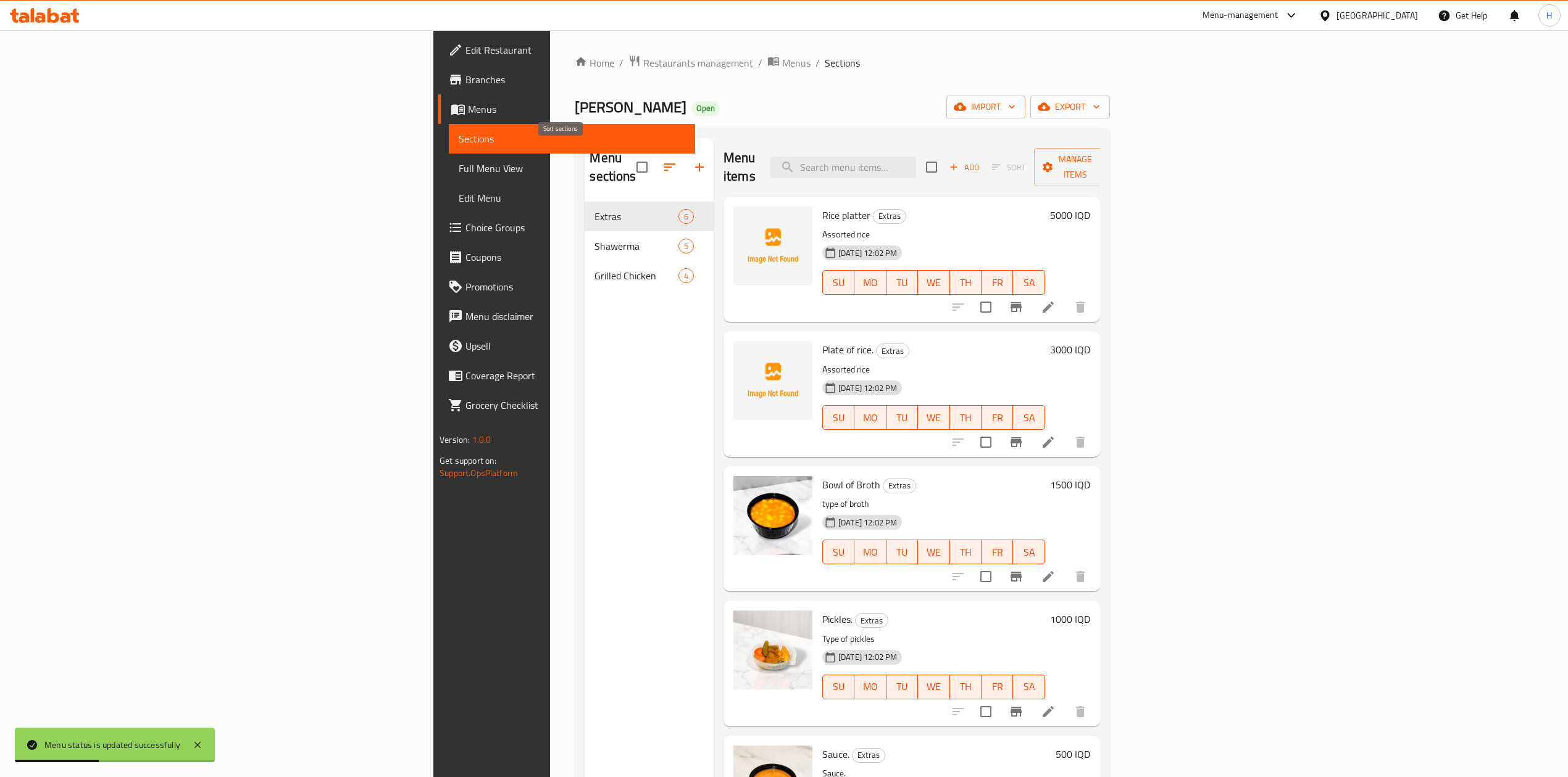
click at [663, 160] on icon "button" at bounding box center [669, 167] width 14 height 14
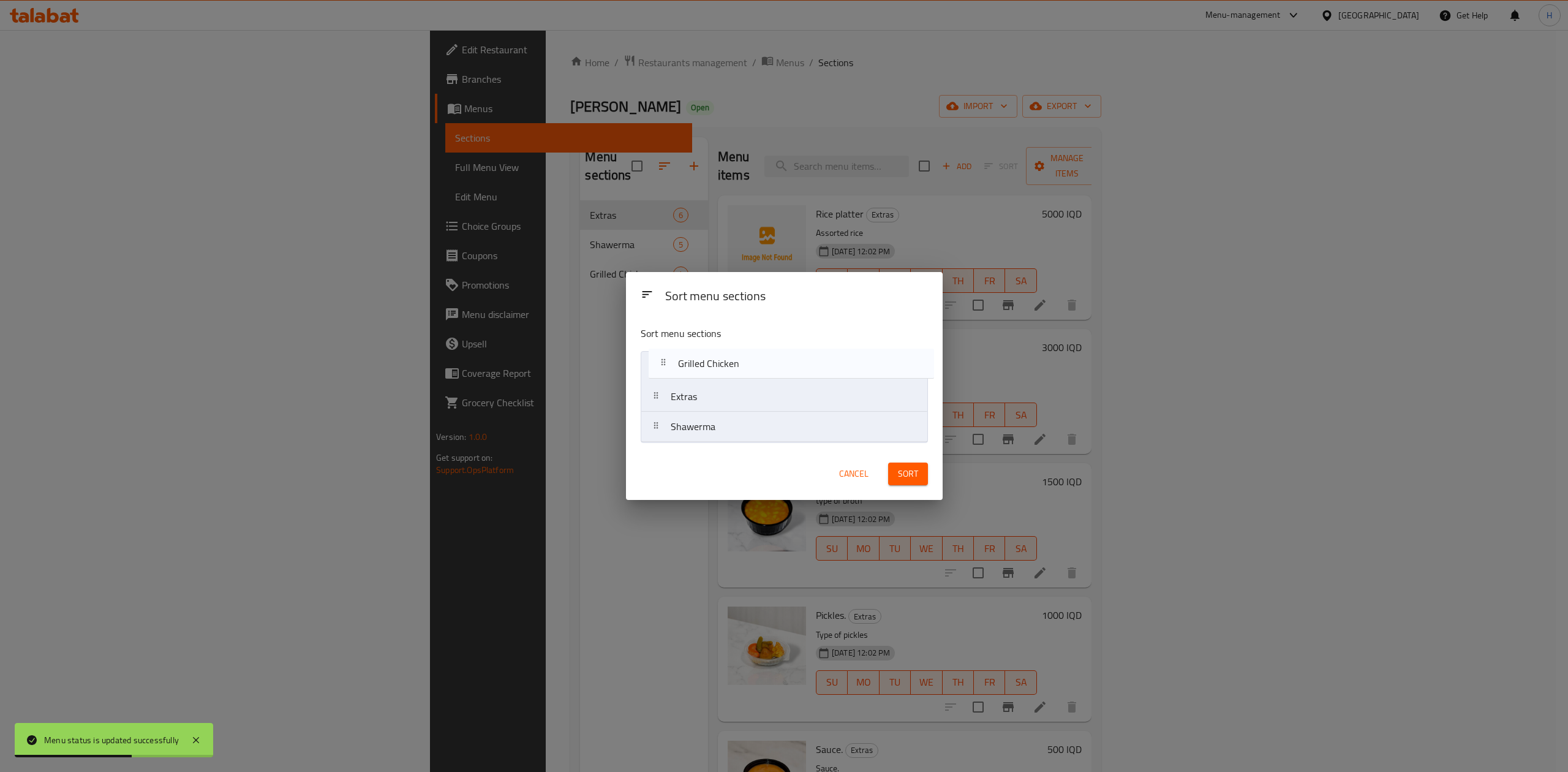
drag, startPoint x: 717, startPoint y: 440, endPoint x: 726, endPoint y: 370, distance: 70.6
drag, startPoint x: 714, startPoint y: 432, endPoint x: 756, endPoint y: 408, distance: 48.4
click at [721, 396] on nav "Grilled Chicken Extras Shawerma" at bounding box center [784, 396] width 288 height 91
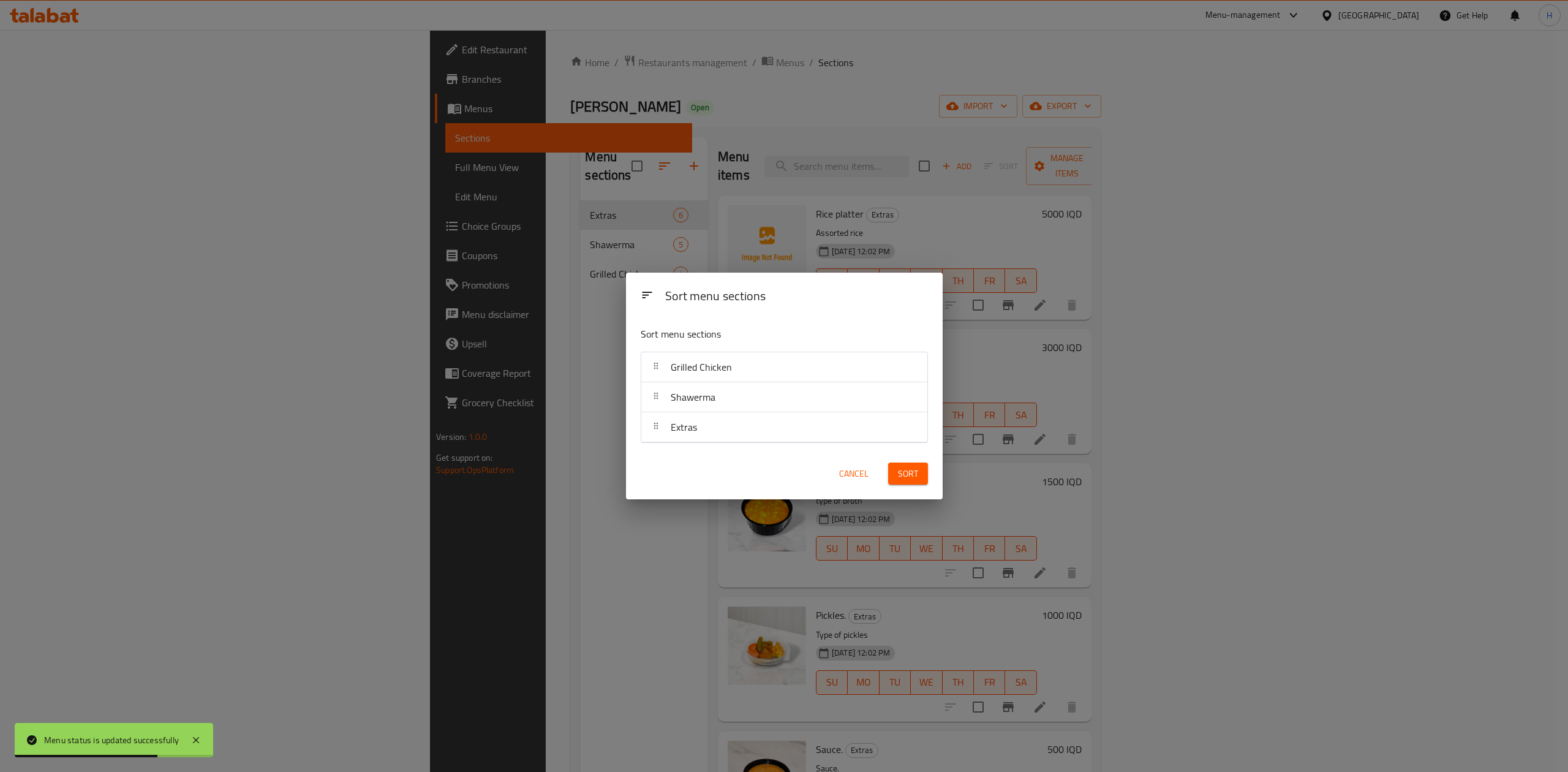
click at [908, 478] on span "Sort" at bounding box center [907, 474] width 20 height 15
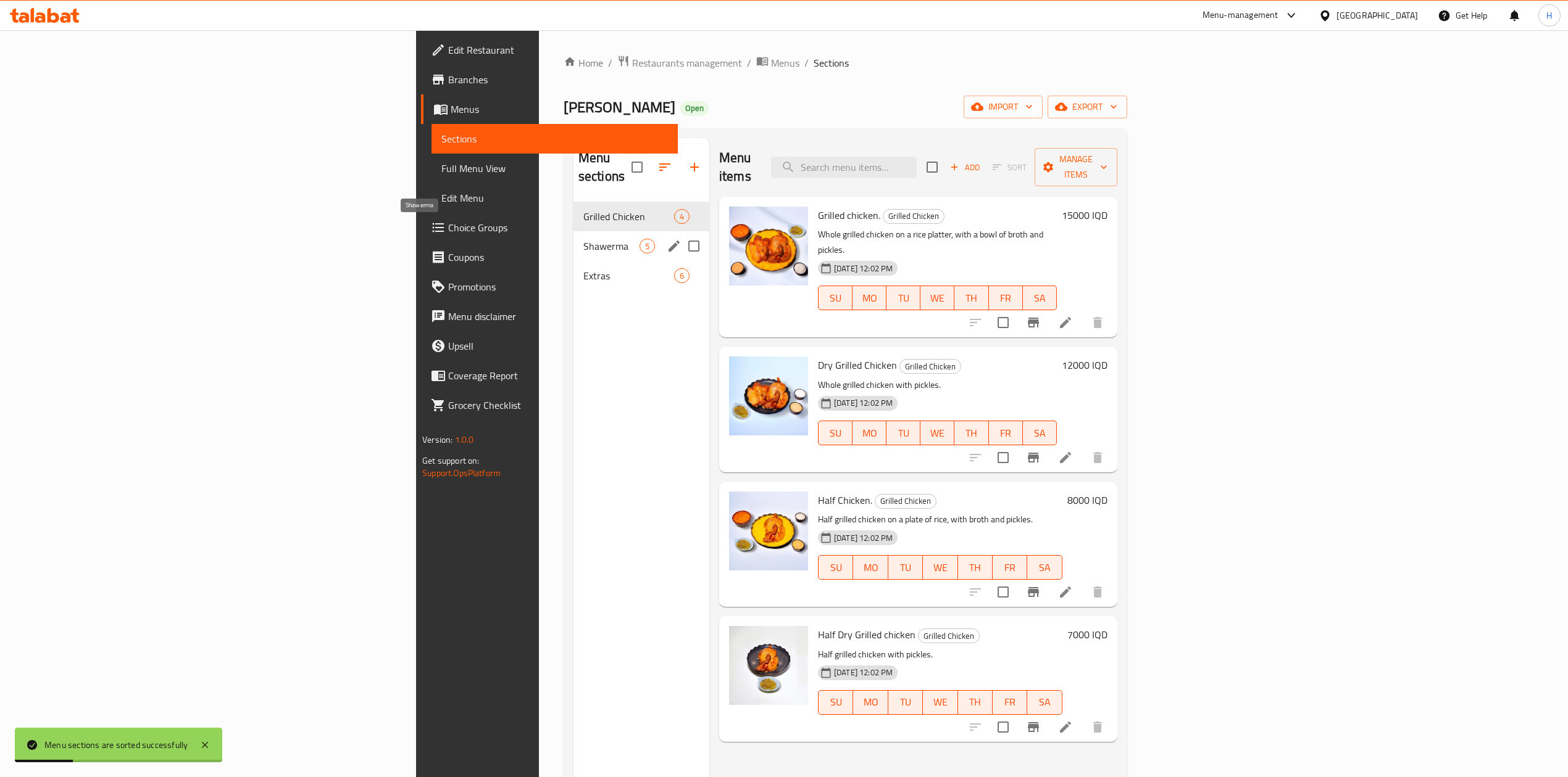
click at [584, 239] on span "Shawerma" at bounding box center [612, 246] width 56 height 14
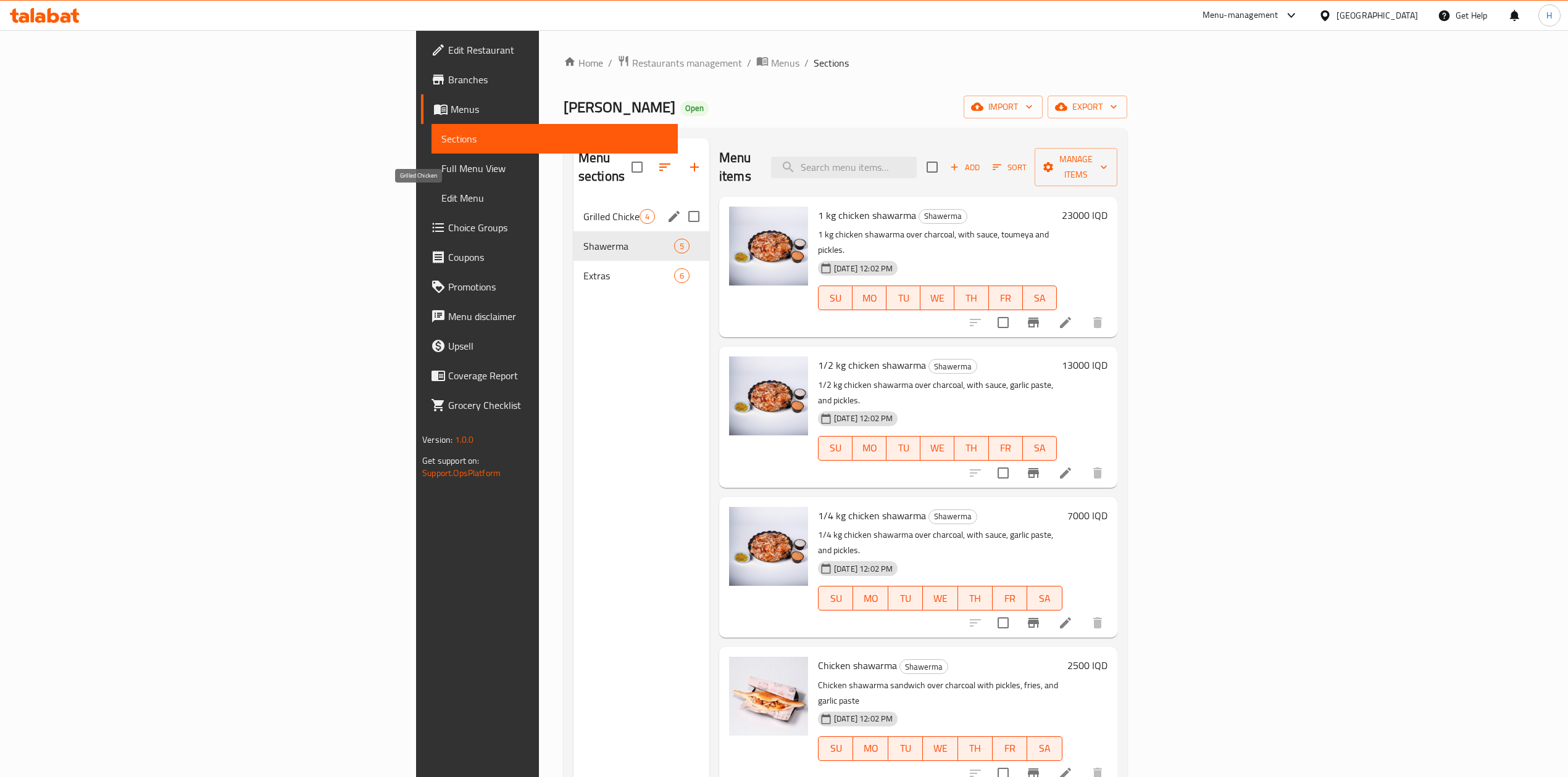
drag, startPoint x: 437, startPoint y: 192, endPoint x: 450, endPoint y: 194, distance: 13.2
click at [584, 209] on span "Grilled Chicken" at bounding box center [612, 216] width 56 height 14
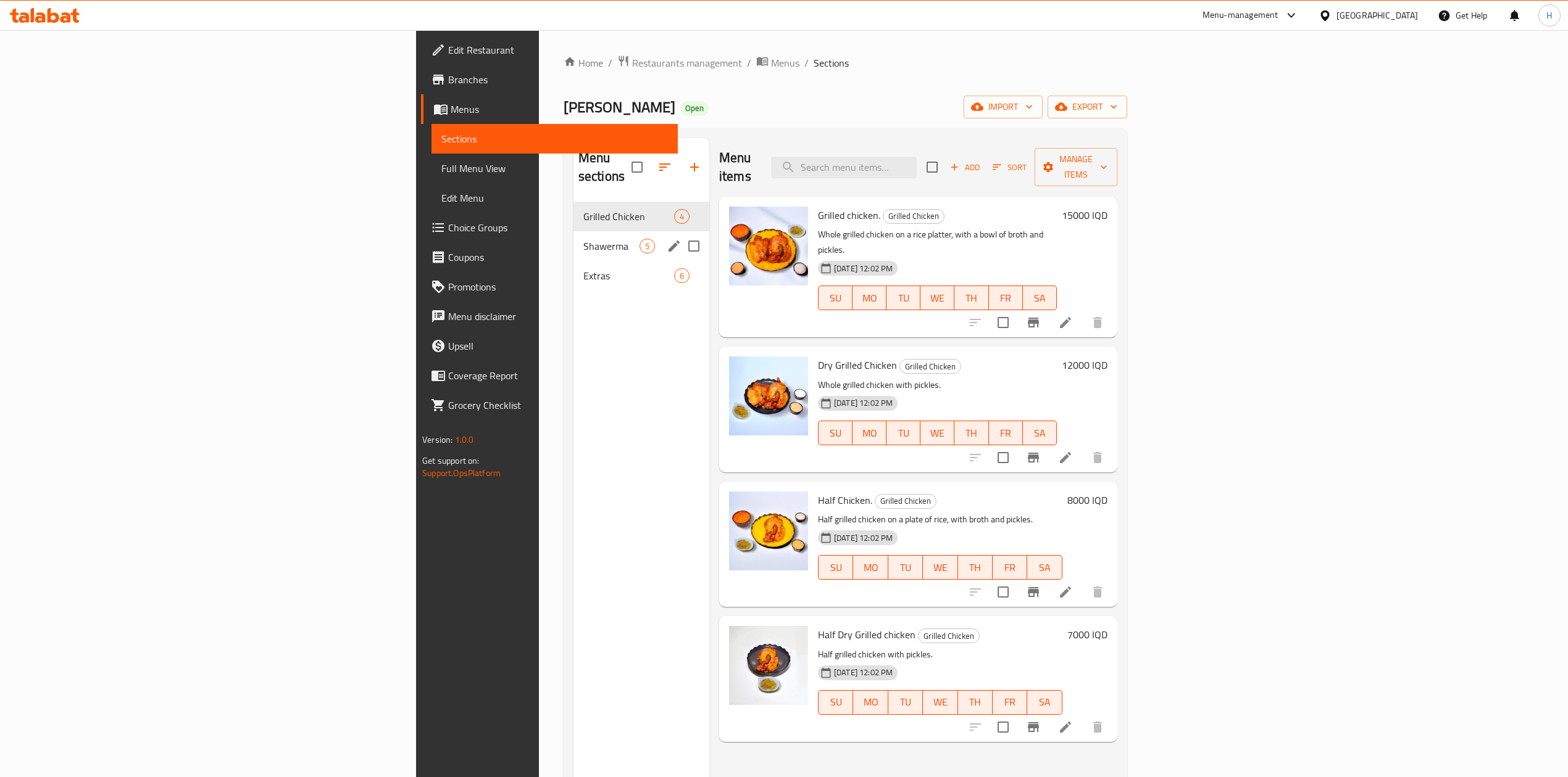
click at [584, 239] on span "Shawerma" at bounding box center [612, 246] width 56 height 14
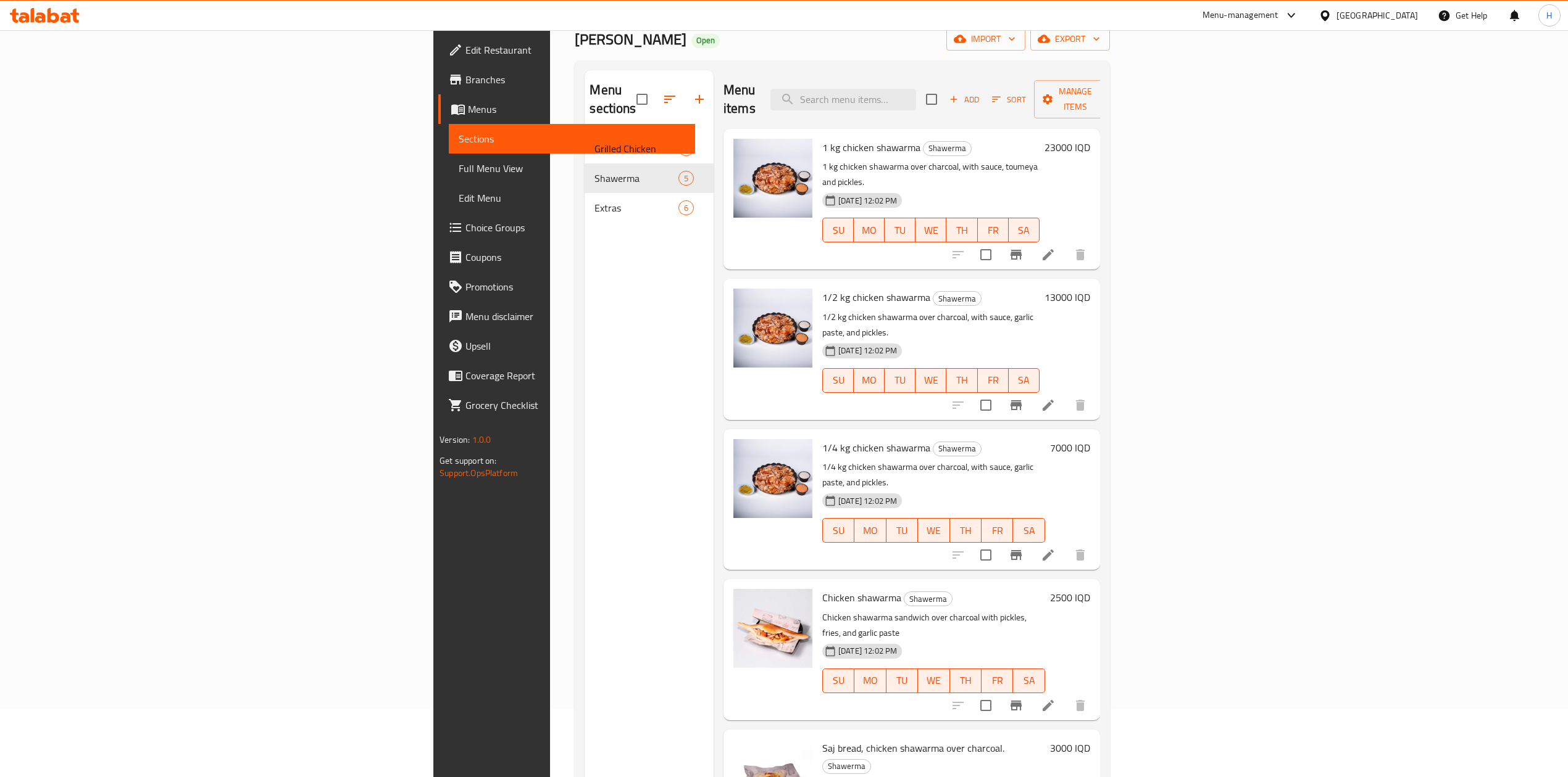
scroll to position [173, 0]
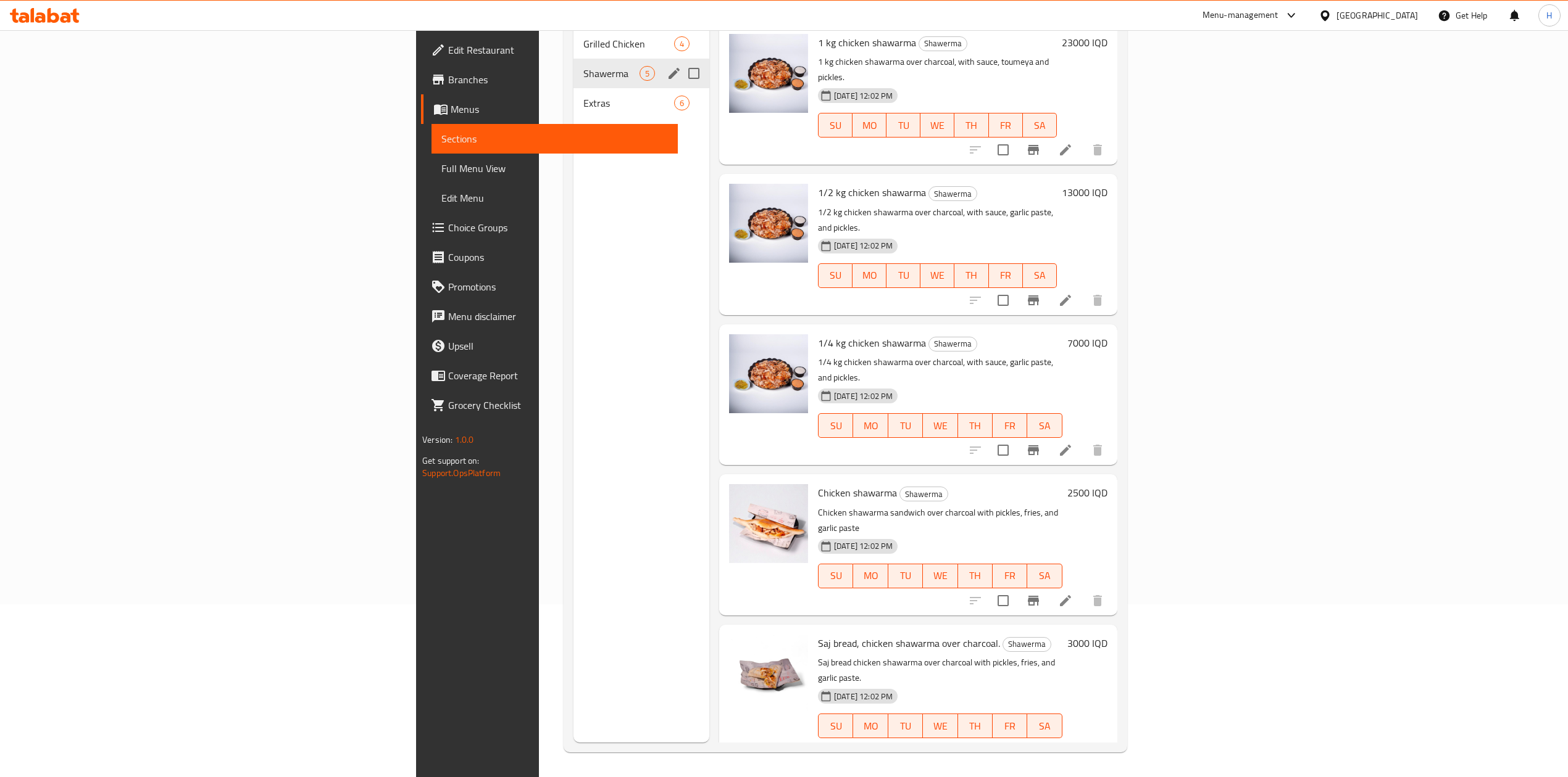
drag, startPoint x: 460, startPoint y: 67, endPoint x: 461, endPoint y: 83, distance: 16.0
click at [573, 71] on div "Grilled Chicken 4 Shawerma 5 Extras 6" at bounding box center [640, 73] width 136 height 89
click at [584, 95] on span "Extras" at bounding box center [612, 102] width 56 height 14
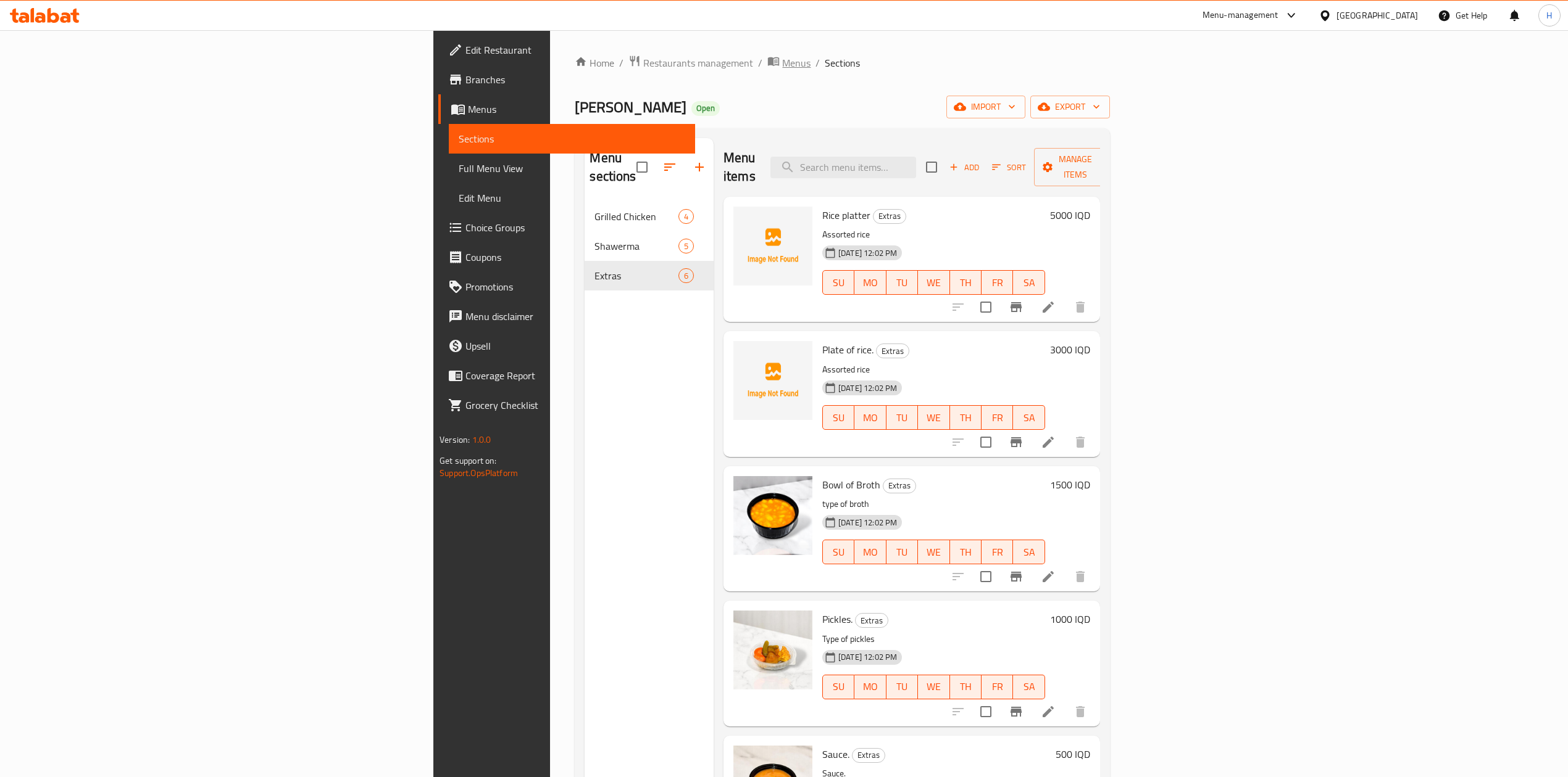
click at [782, 65] on span "Menus" at bounding box center [796, 63] width 28 height 14
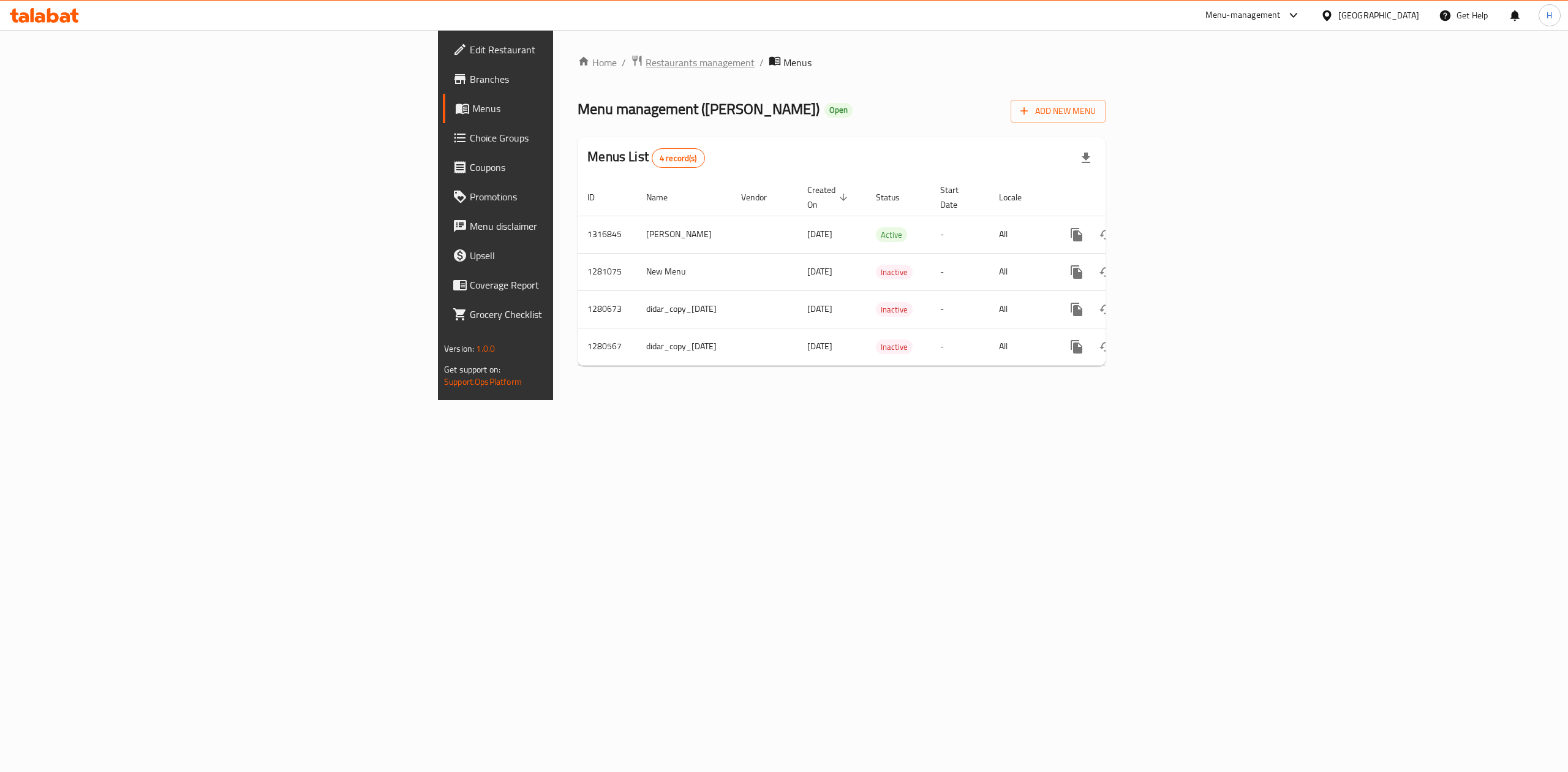
click at [645, 67] on span "Restaurants management" at bounding box center [700, 62] width 109 height 14
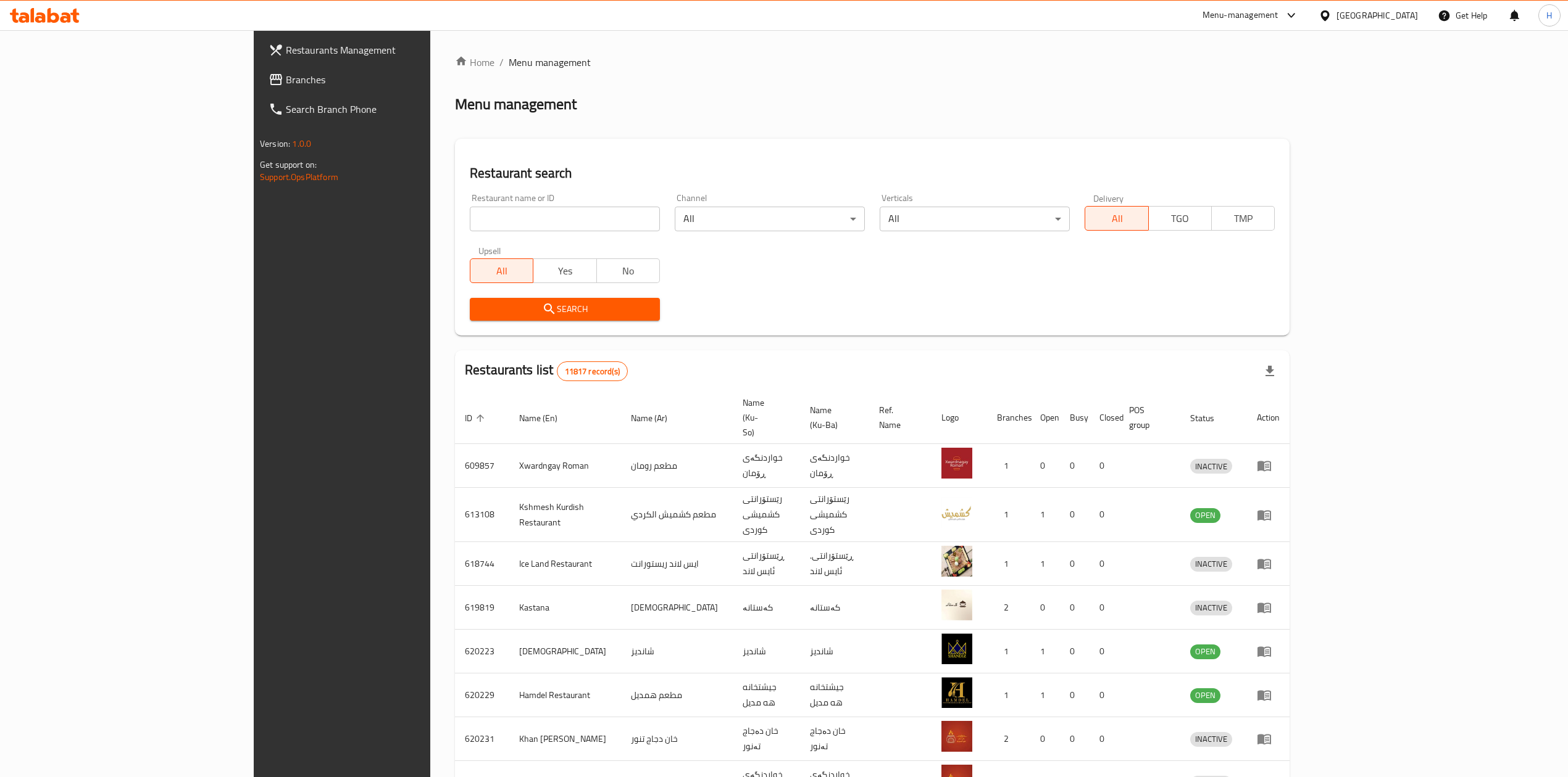
click at [359, 205] on div at bounding box center [784, 388] width 1568 height 777
click at [470, 205] on div "Restaurant name or ID Restaurant name or ID" at bounding box center [564, 212] width 190 height 38
click at [470, 216] on input "search" at bounding box center [564, 220] width 190 height 25
paste input "763201"
click button "Search" at bounding box center [564, 310] width 190 height 23
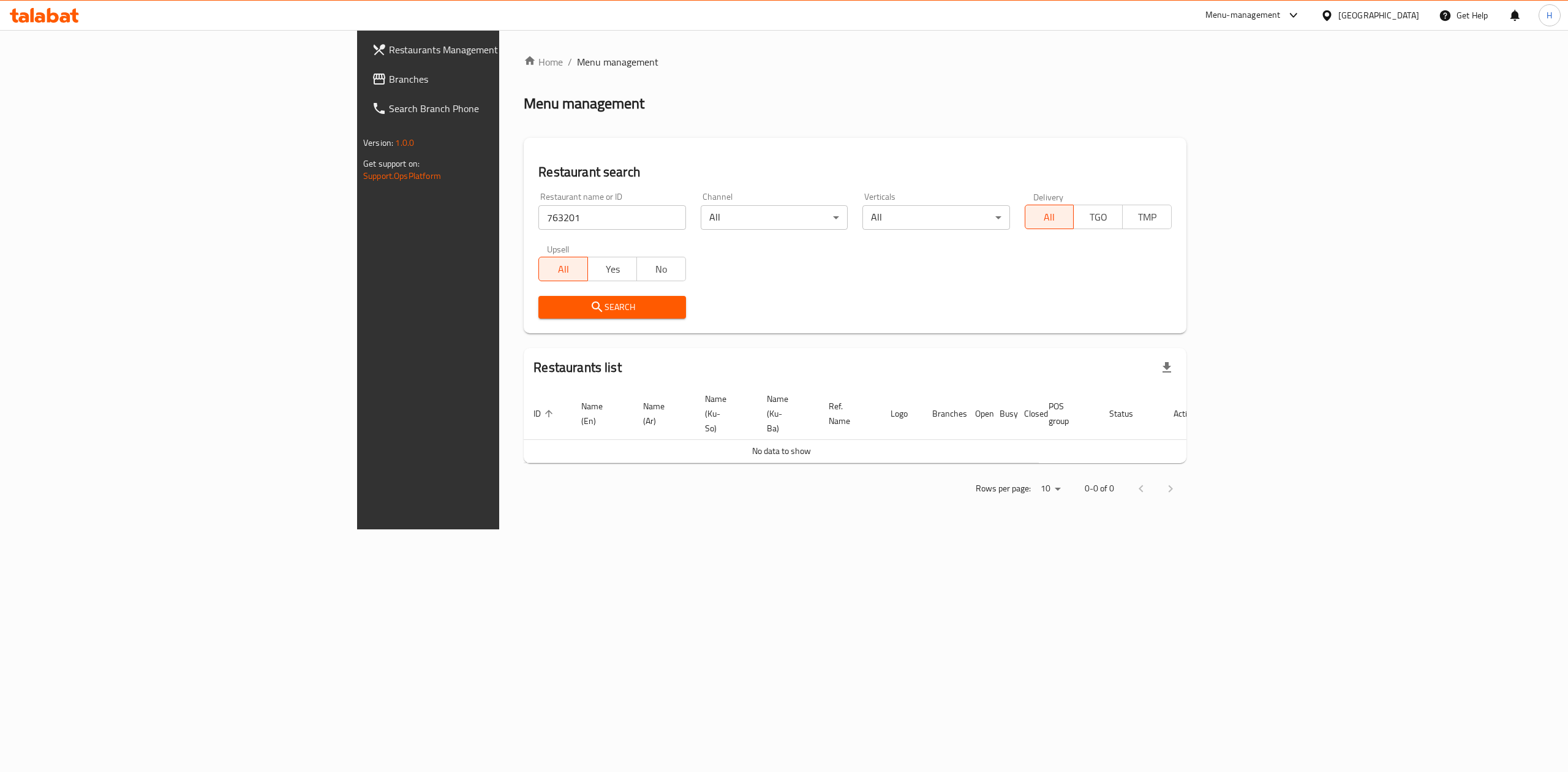
click at [538, 206] on input "763201" at bounding box center [612, 218] width 147 height 25
paste input "Royal Fast Food, Al aathameya"
drag, startPoint x: 378, startPoint y: 216, endPoint x: 618, endPoint y: 211, distance: 240.1
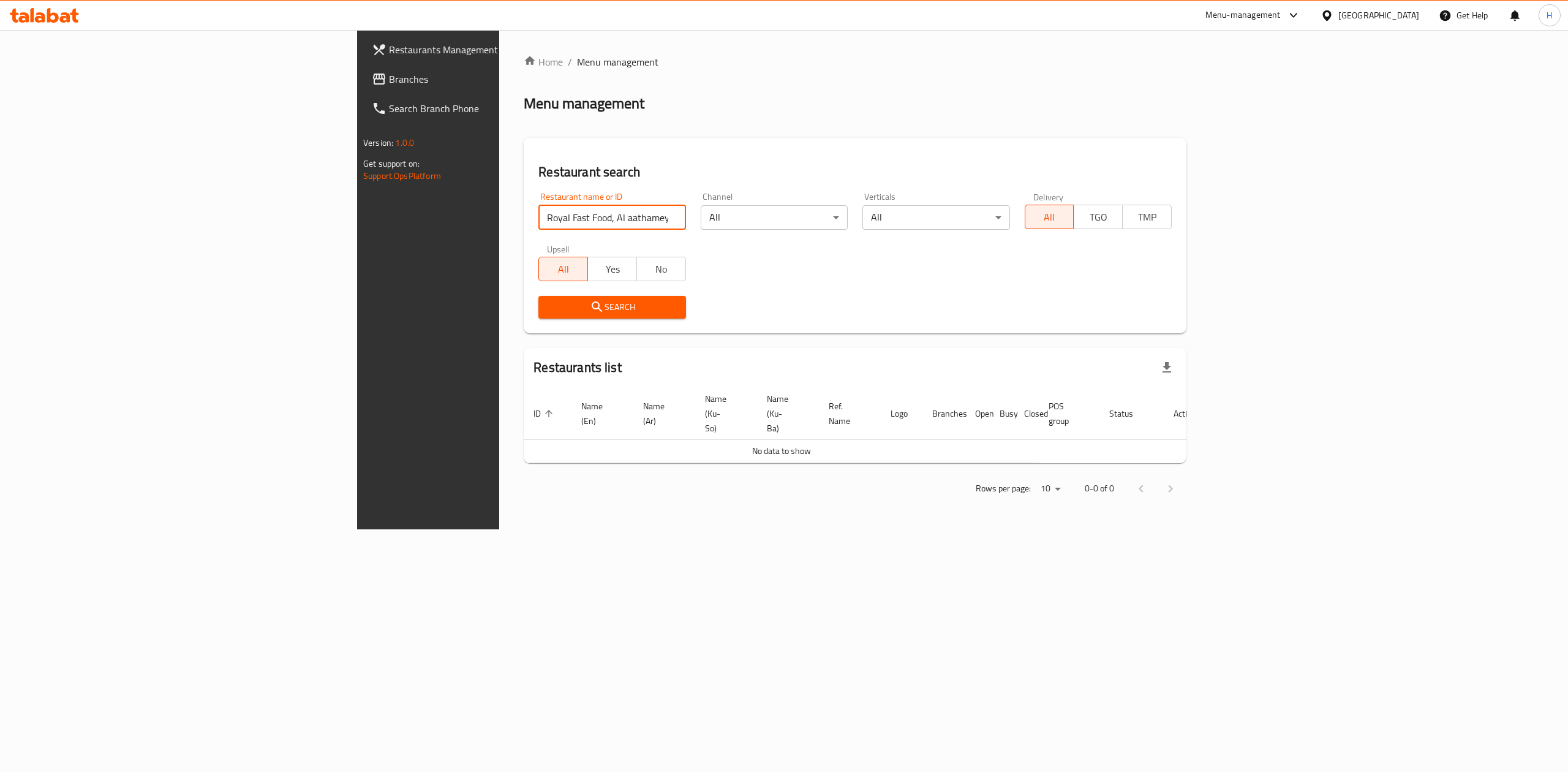
click at [618, 211] on div "Restaurant name or ID Royal Fast Food, Al aathameya Restaurant name or ID Chann…" at bounding box center [856, 255] width 648 height 141
type input "Royal Fast Food,"
click at [362, 69] on link "Branches" at bounding box center [490, 78] width 257 height 30
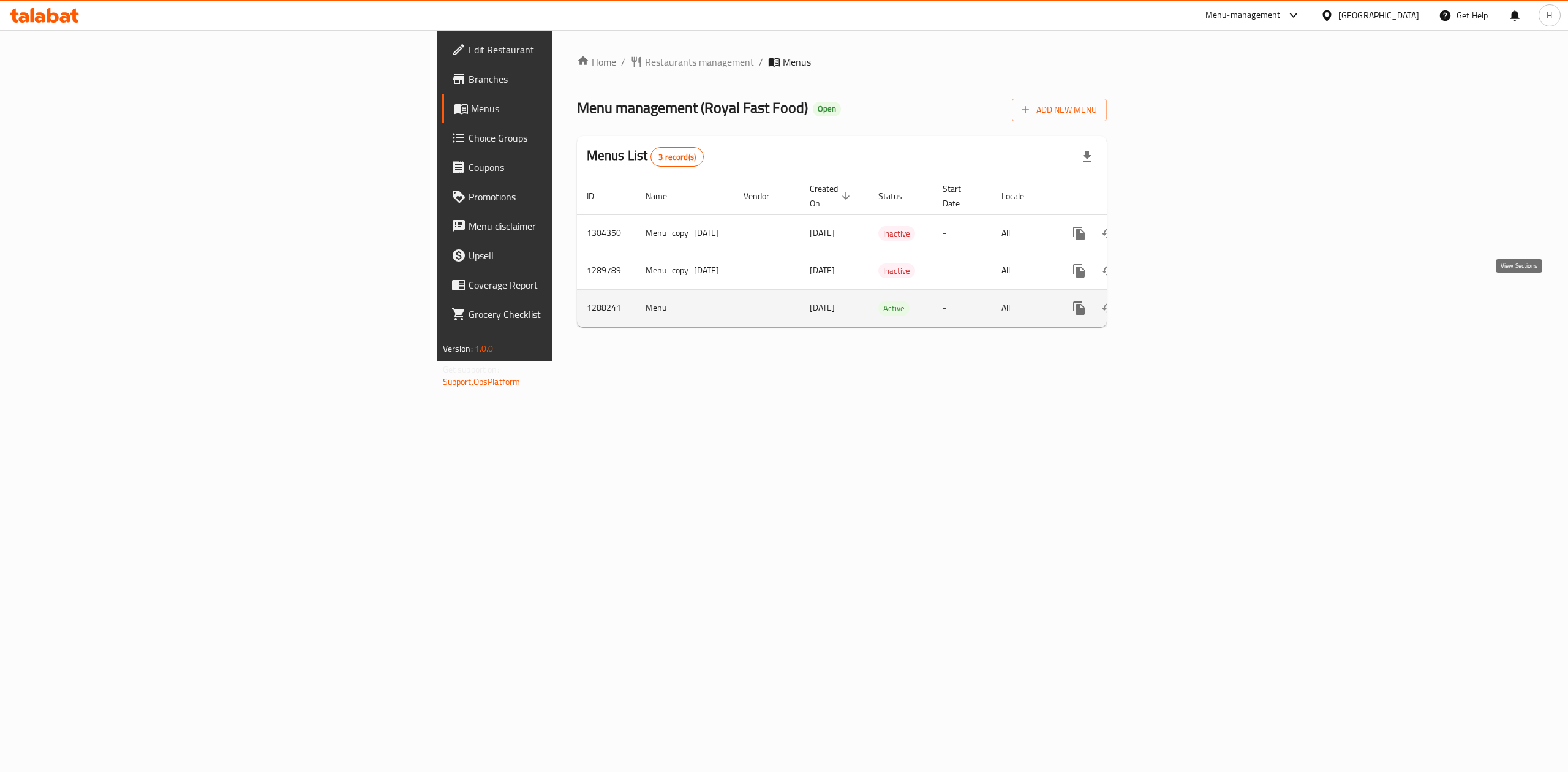
click at [1175, 301] on icon "enhanced table" at bounding box center [1167, 308] width 14 height 14
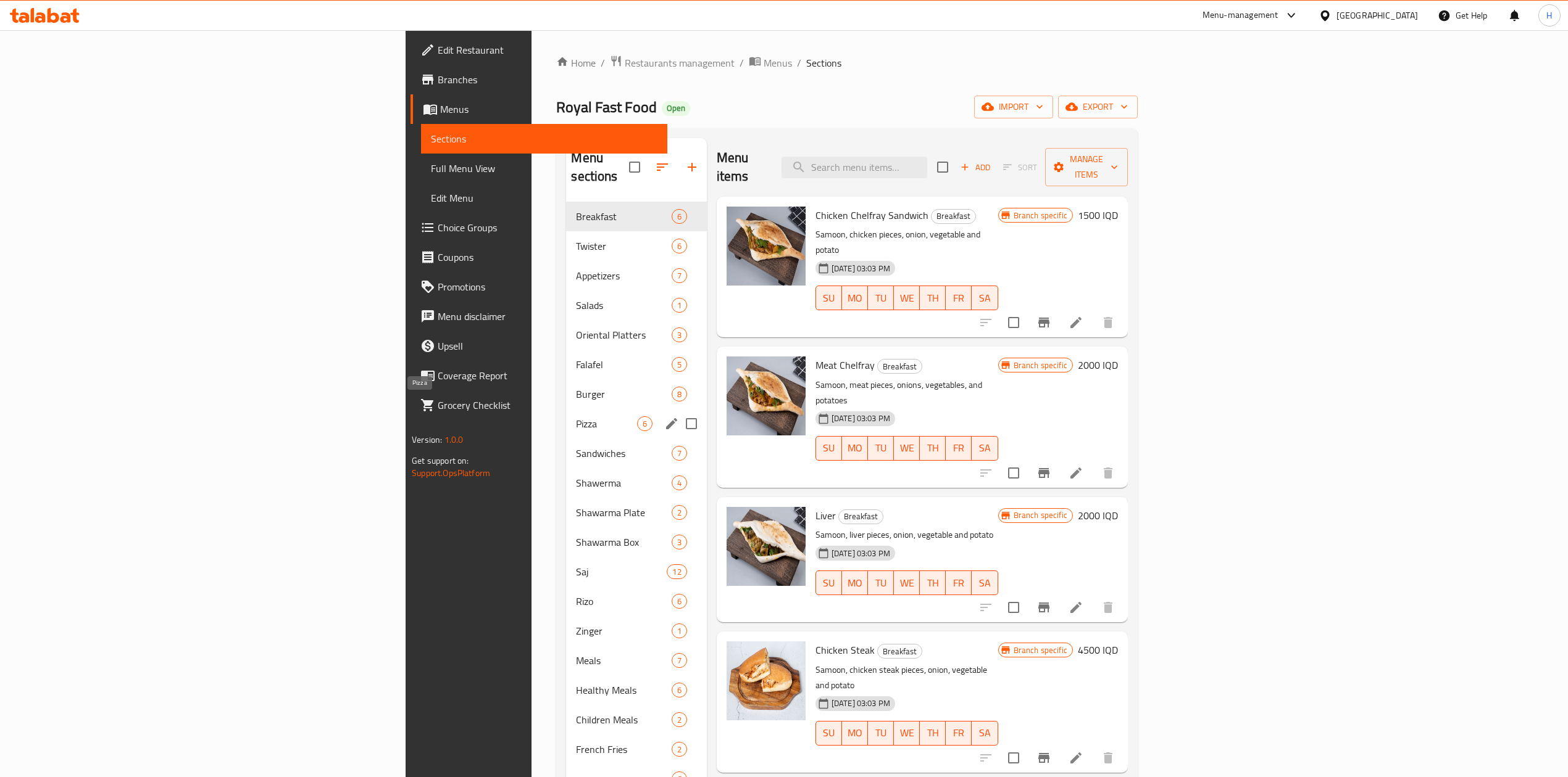
click at [566, 386] on div "Burger 8" at bounding box center [636, 394] width 140 height 30
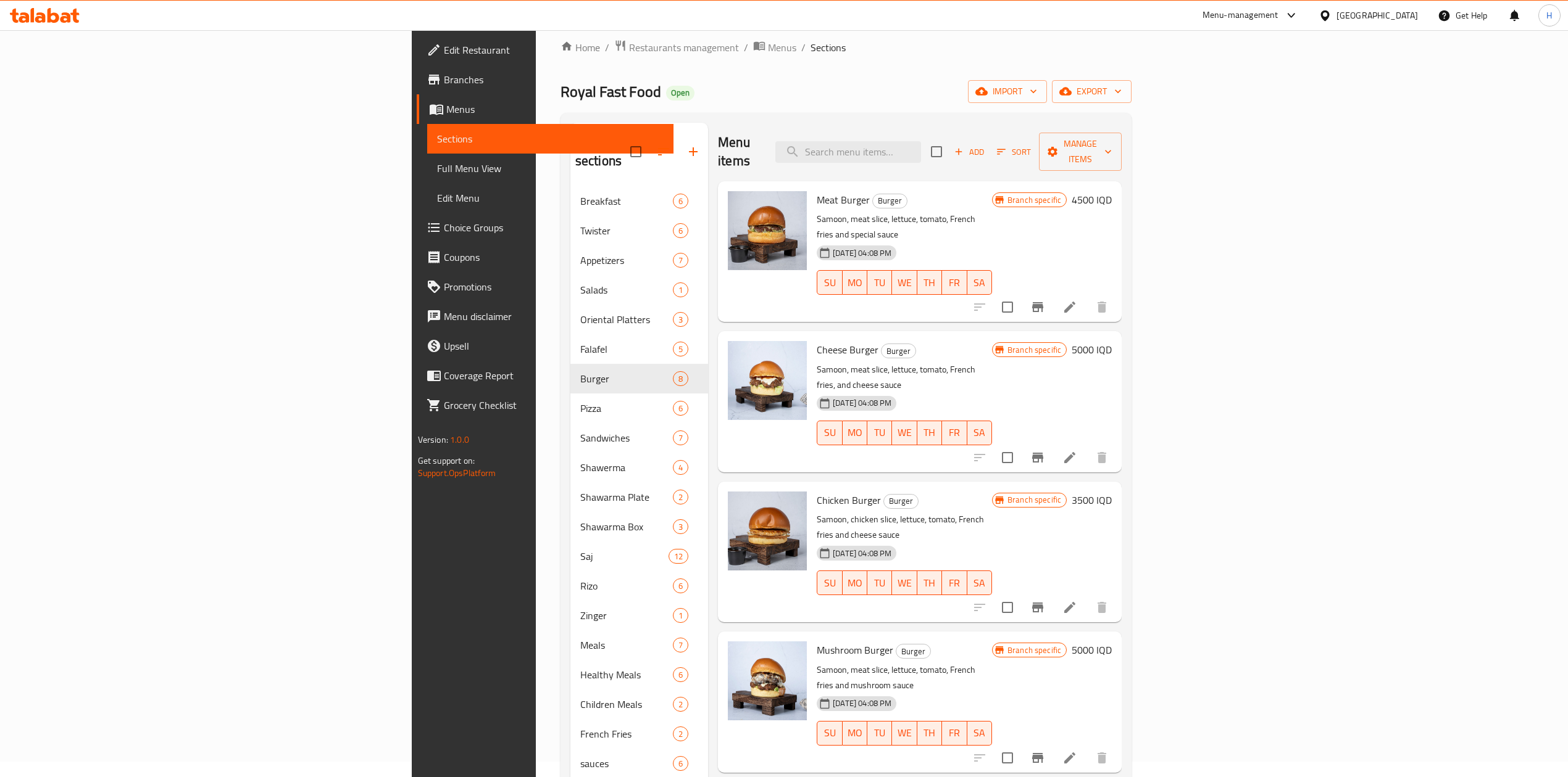
scroll to position [9, 0]
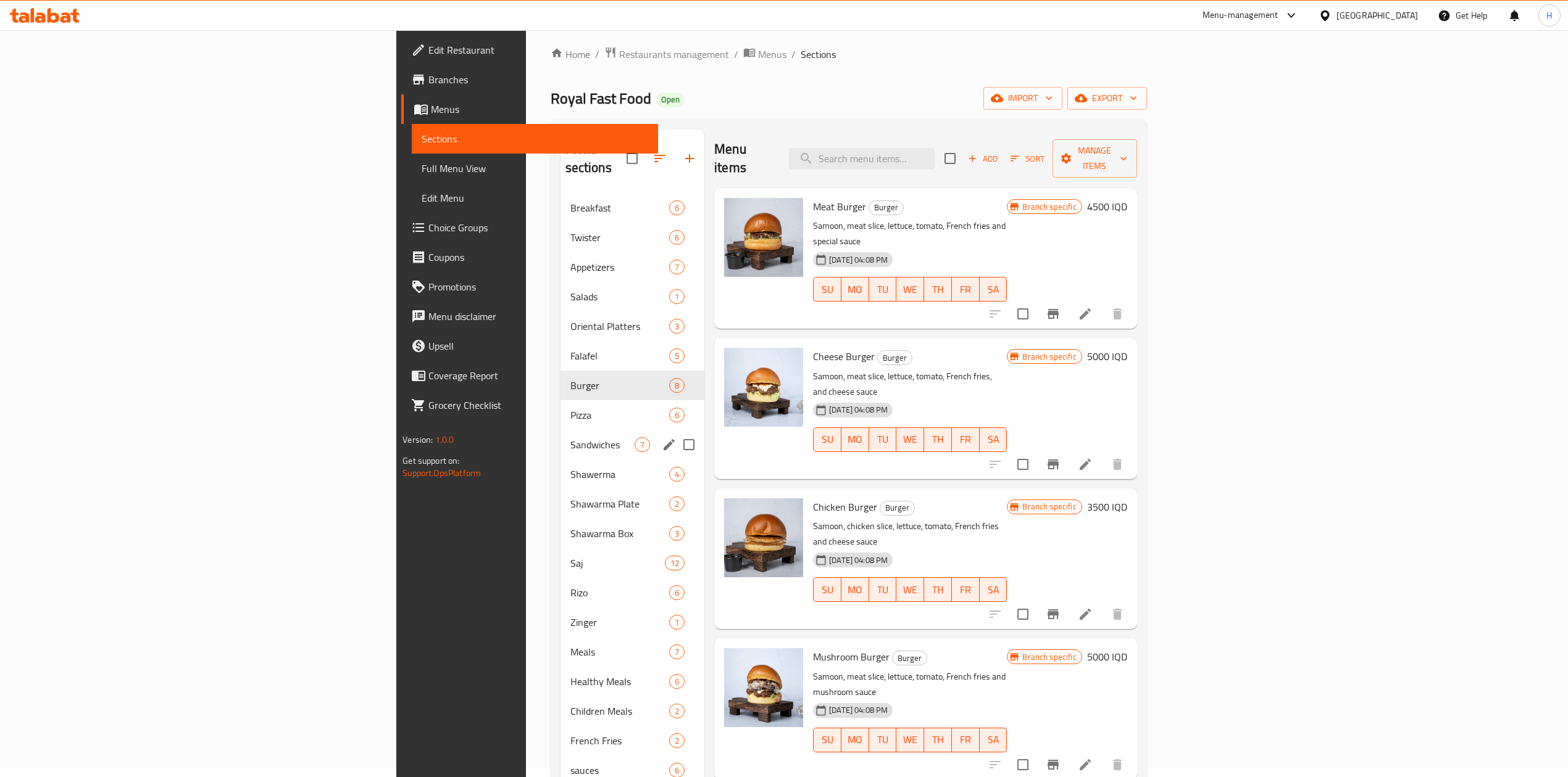
click at [570, 437] on span "Sandwiches" at bounding box center [602, 444] width 65 height 14
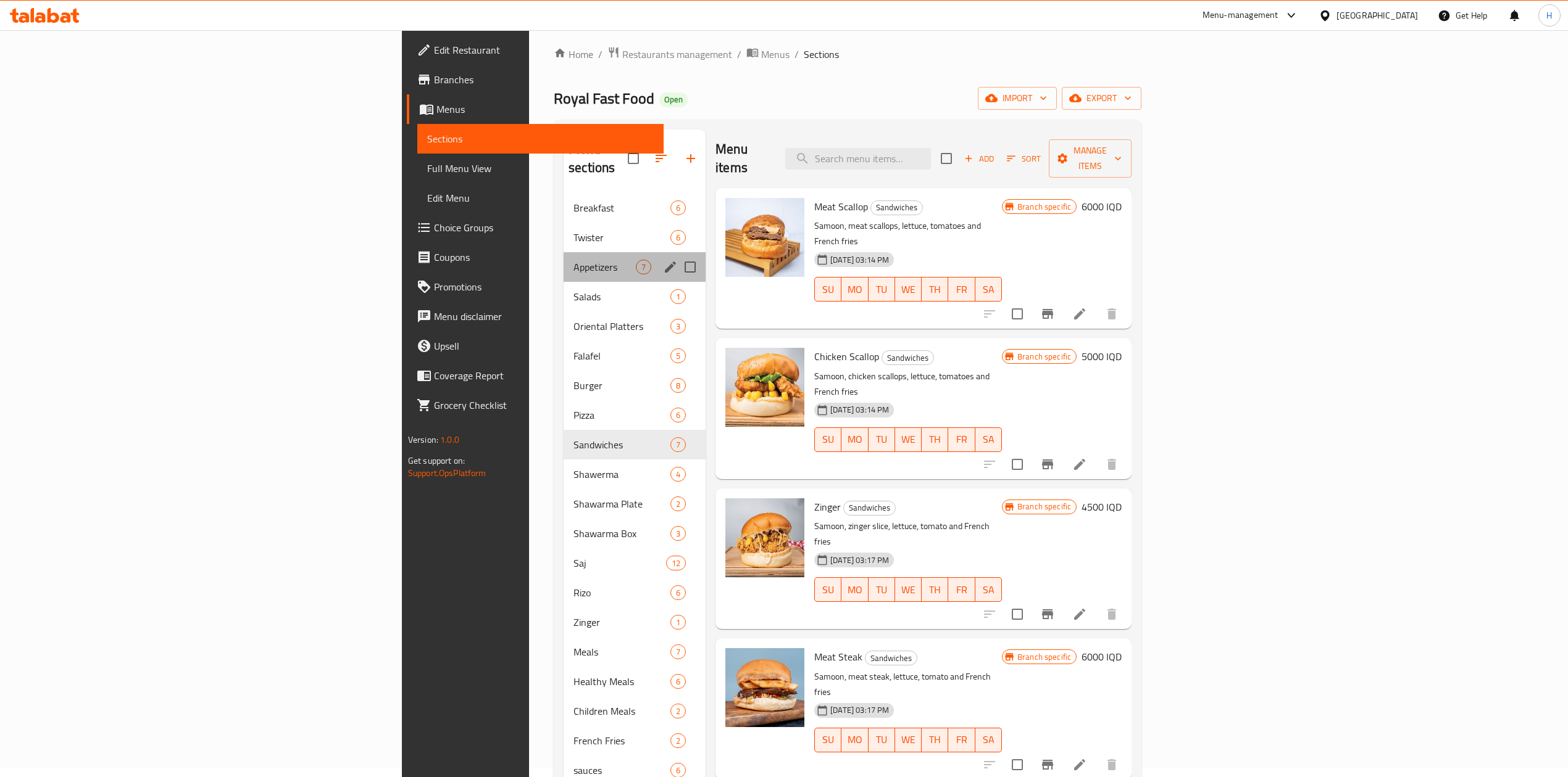
click at [563, 262] on div "Appetizers 7" at bounding box center [634, 267] width 142 height 30
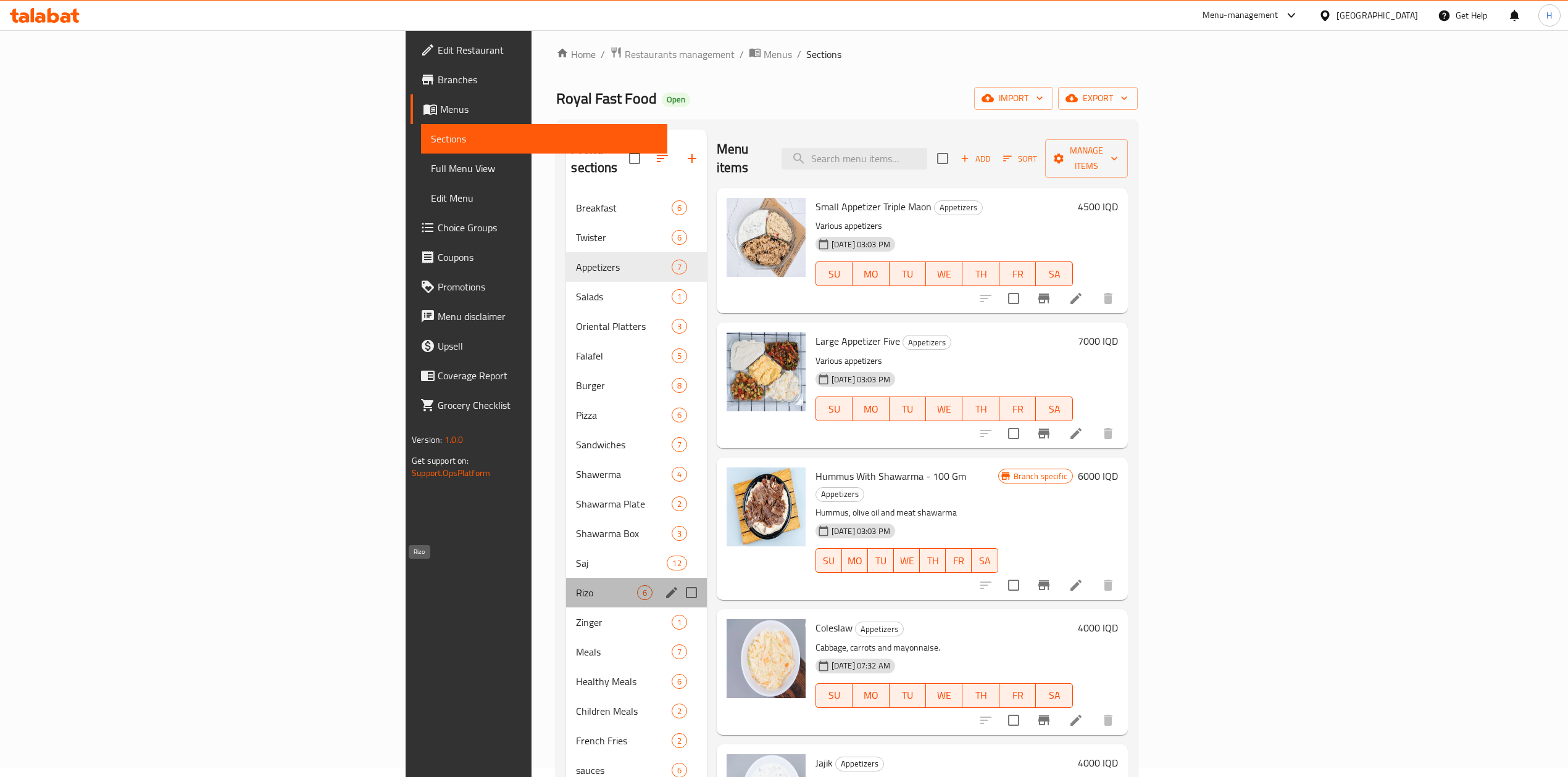
click at [576, 585] on span "Rizo" at bounding box center [606, 592] width 61 height 14
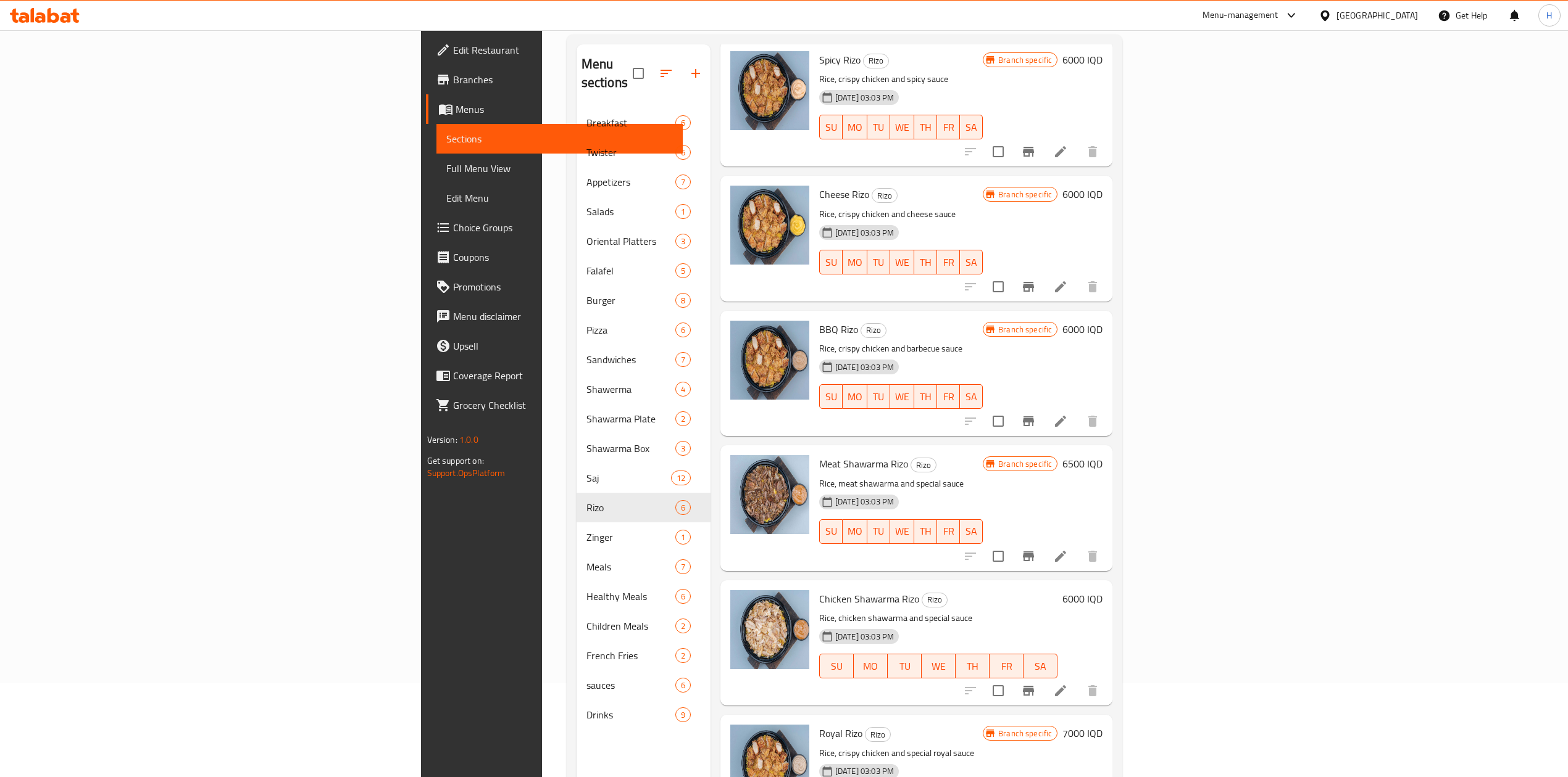
scroll to position [173, 0]
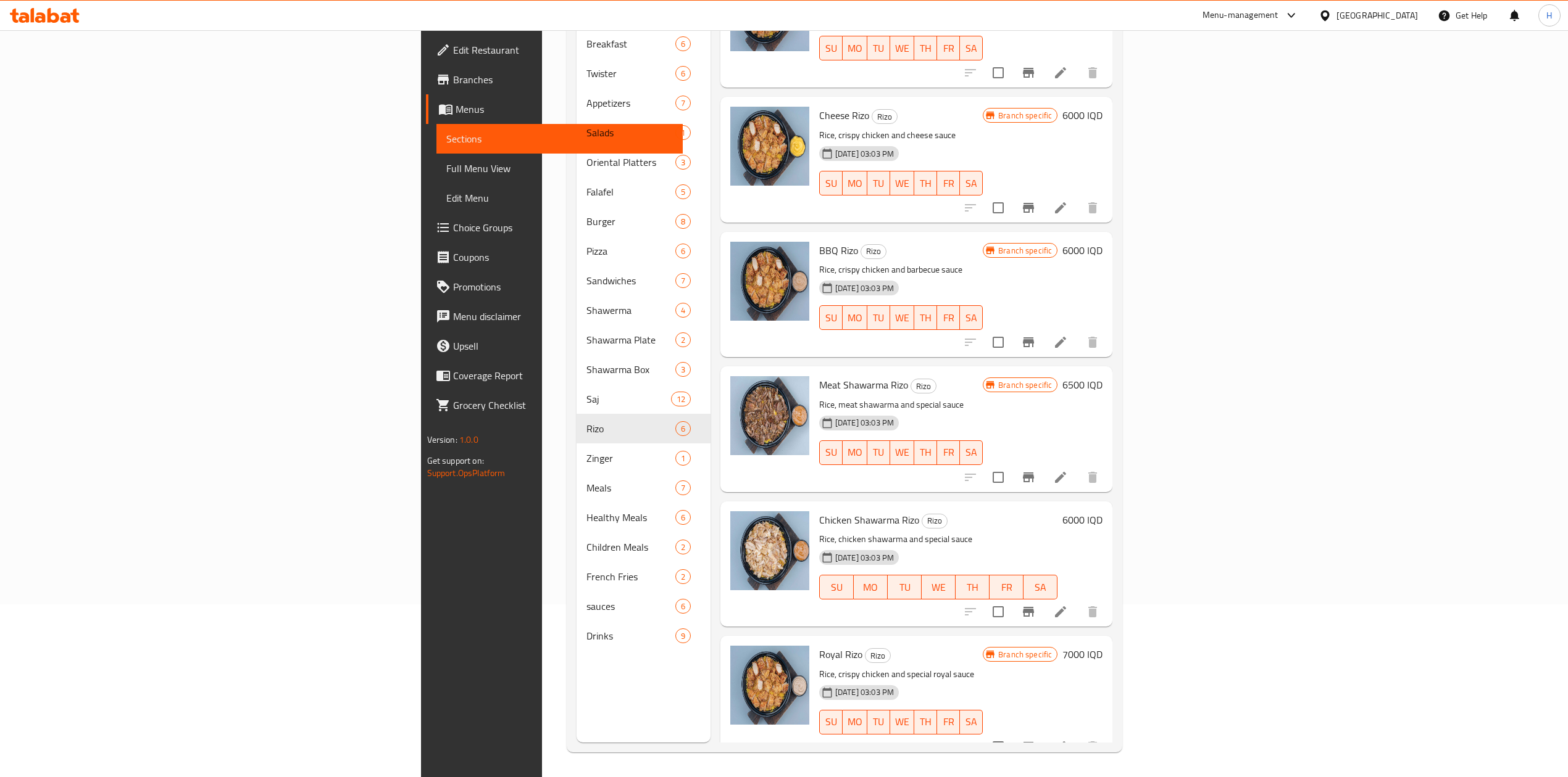
click at [819, 531] on p "Rice, chicken shawarma and special sauce" at bounding box center [938, 539] width 239 height 15
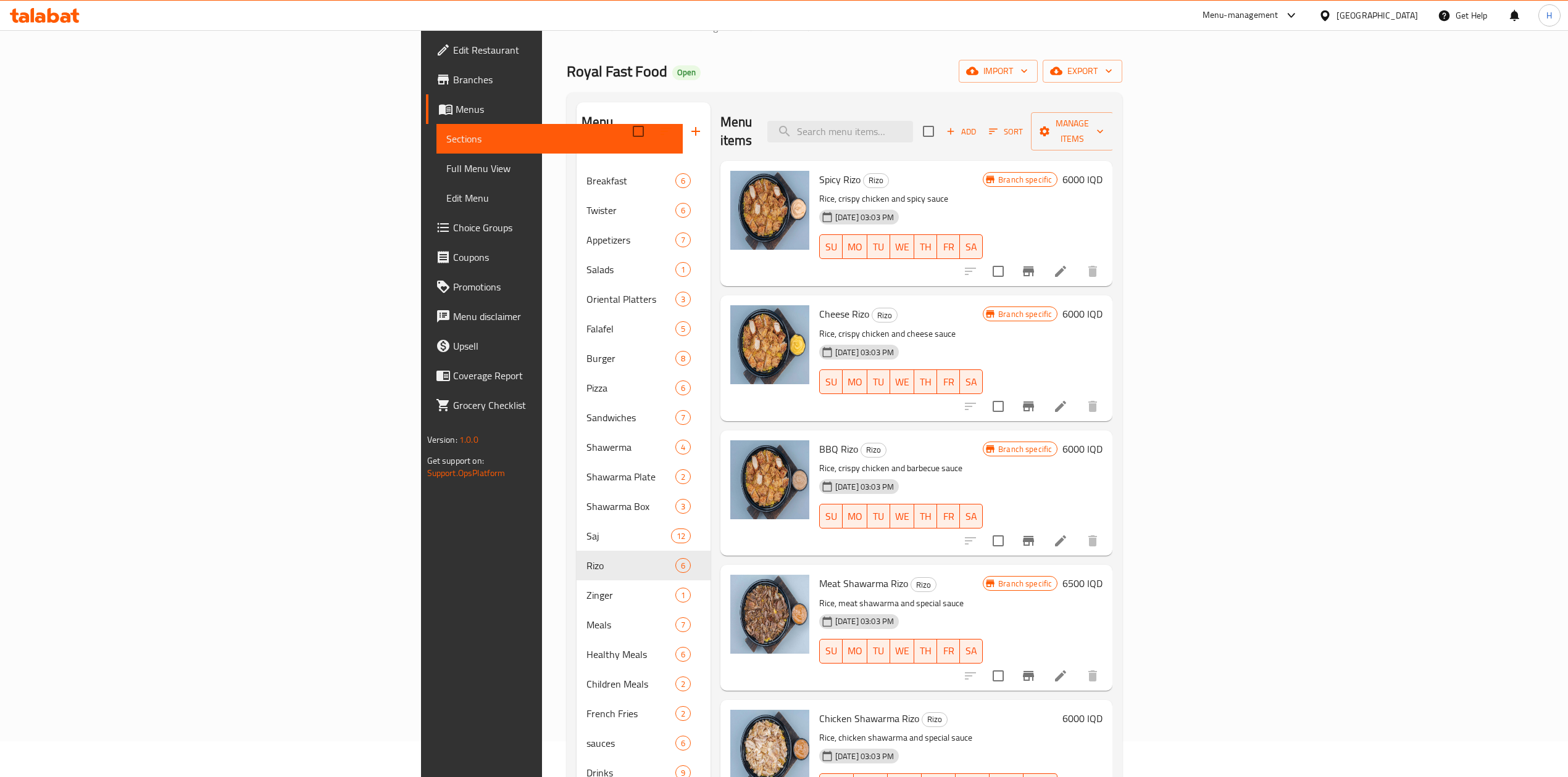
scroll to position [9, 0]
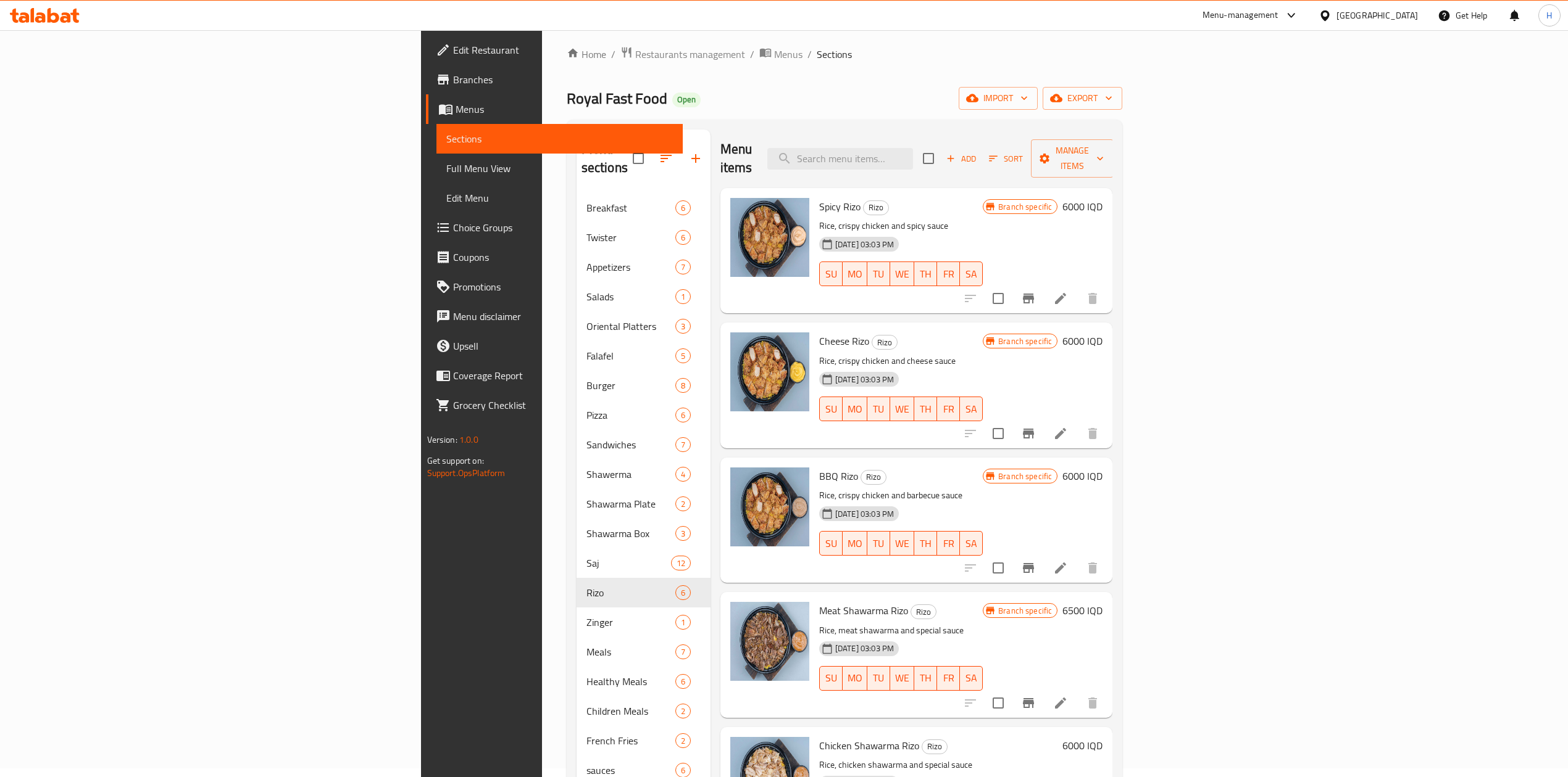
drag, startPoint x: 829, startPoint y: 609, endPoint x: 780, endPoint y: 674, distance: 81.4
drag, startPoint x: 780, startPoint y: 674, endPoint x: 360, endPoint y: 619, distance: 423.6
click at [577, 613] on div "Zinger 1" at bounding box center [643, 622] width 134 height 30
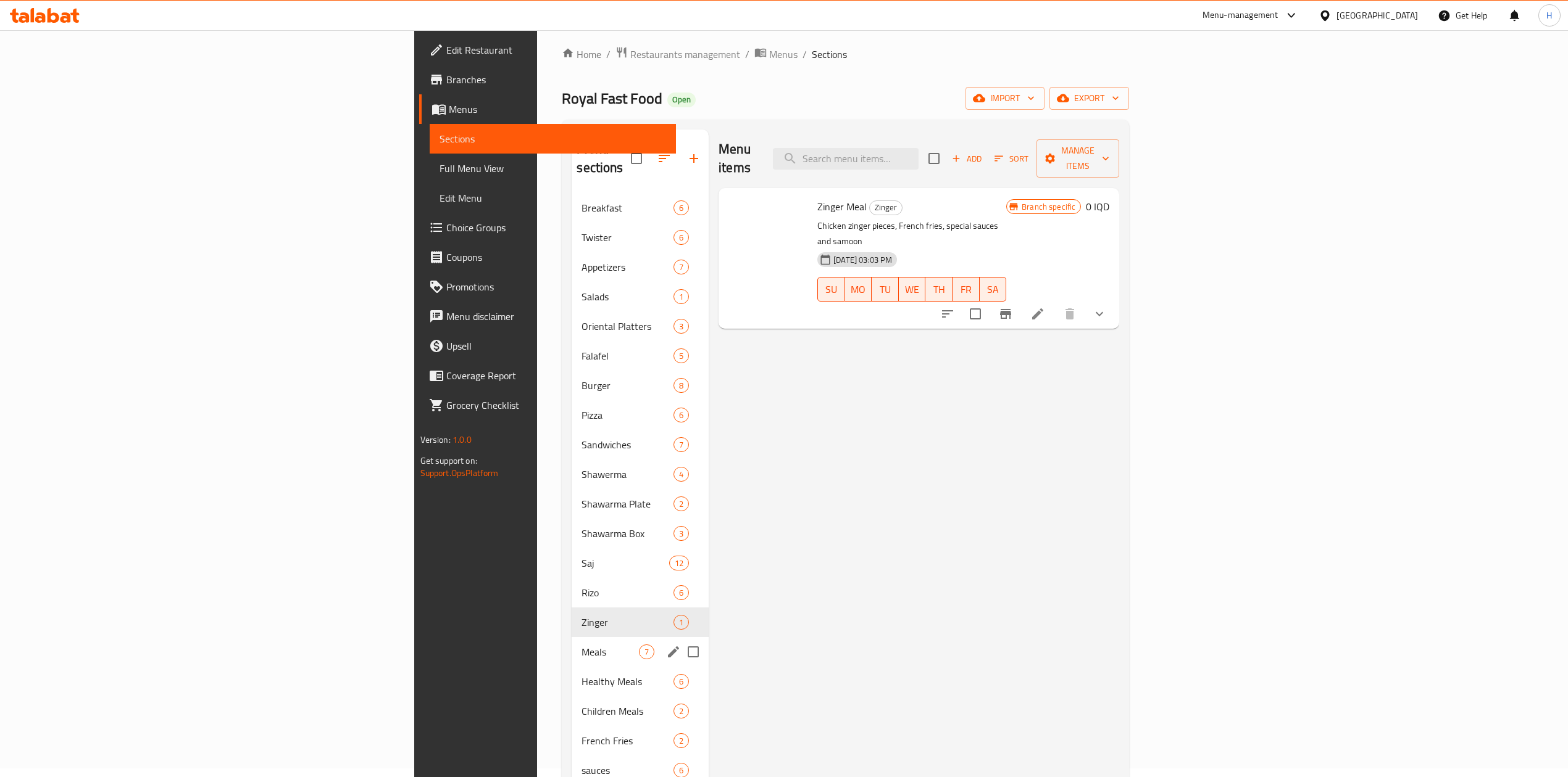
click at [582, 645] on span "Meals" at bounding box center [611, 652] width 58 height 14
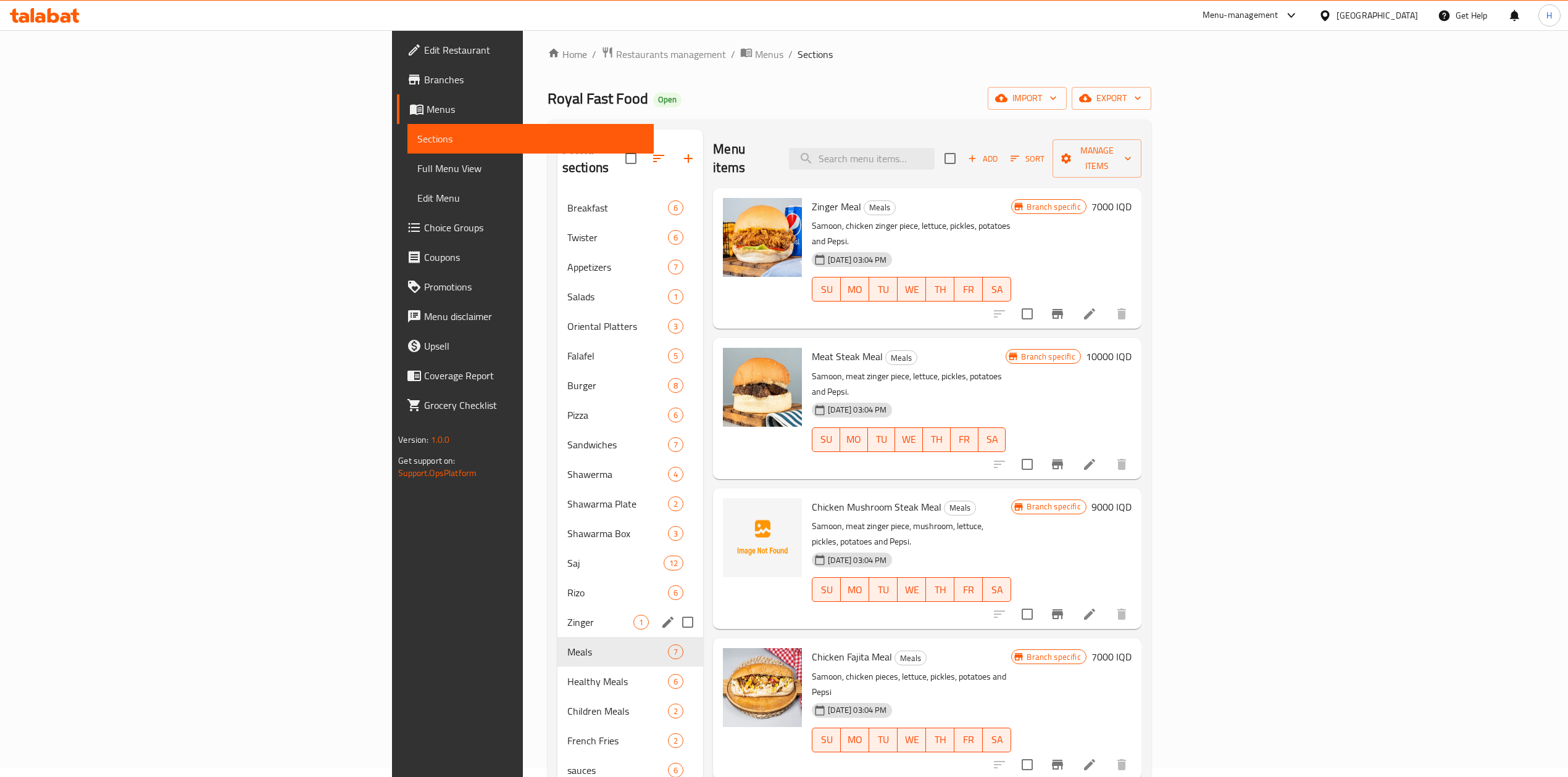
click at [567, 615] on span "Zinger" at bounding box center [600, 622] width 66 height 14
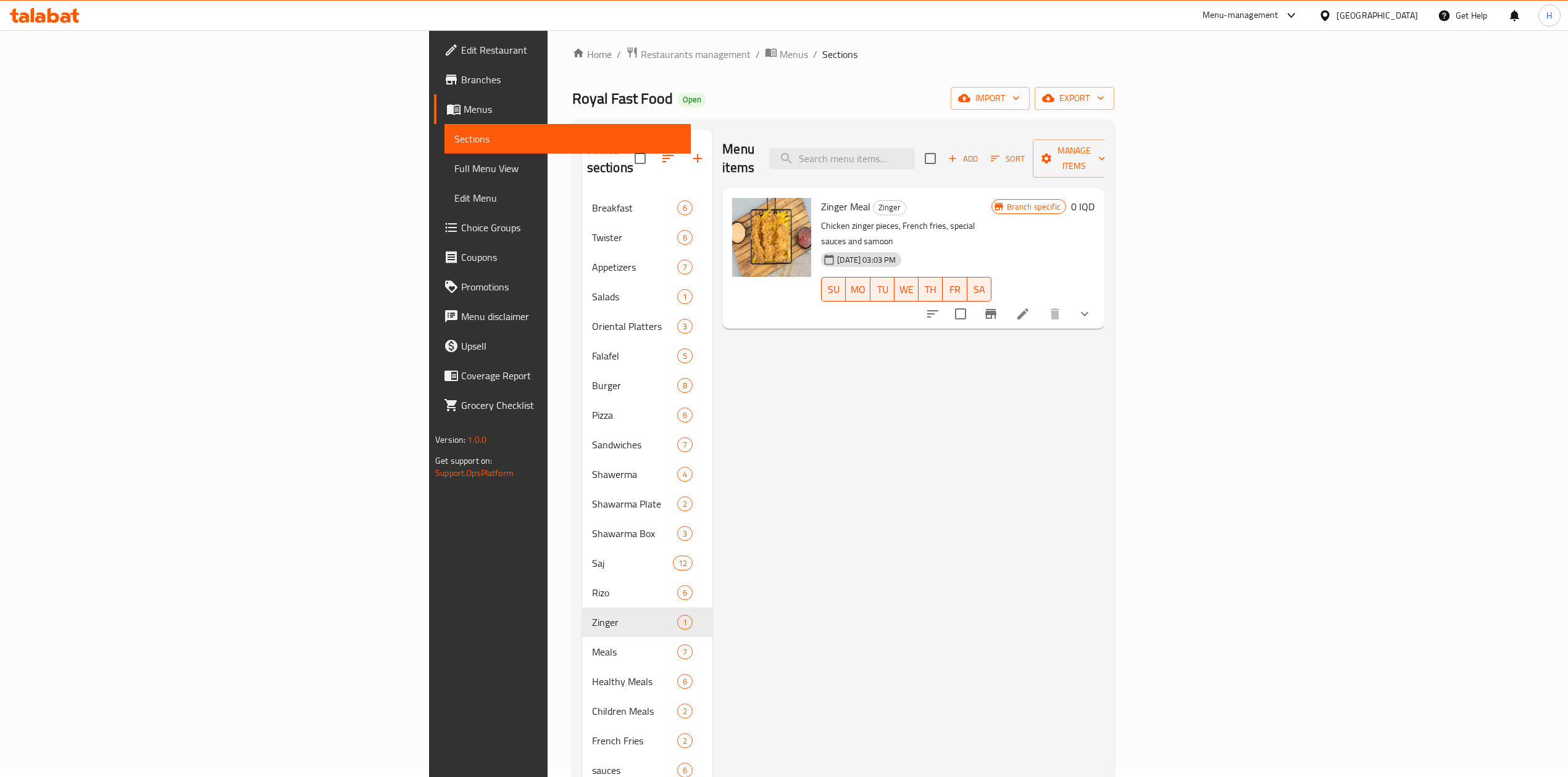
click at [1030, 306] on icon at bounding box center [1022, 313] width 14 height 14
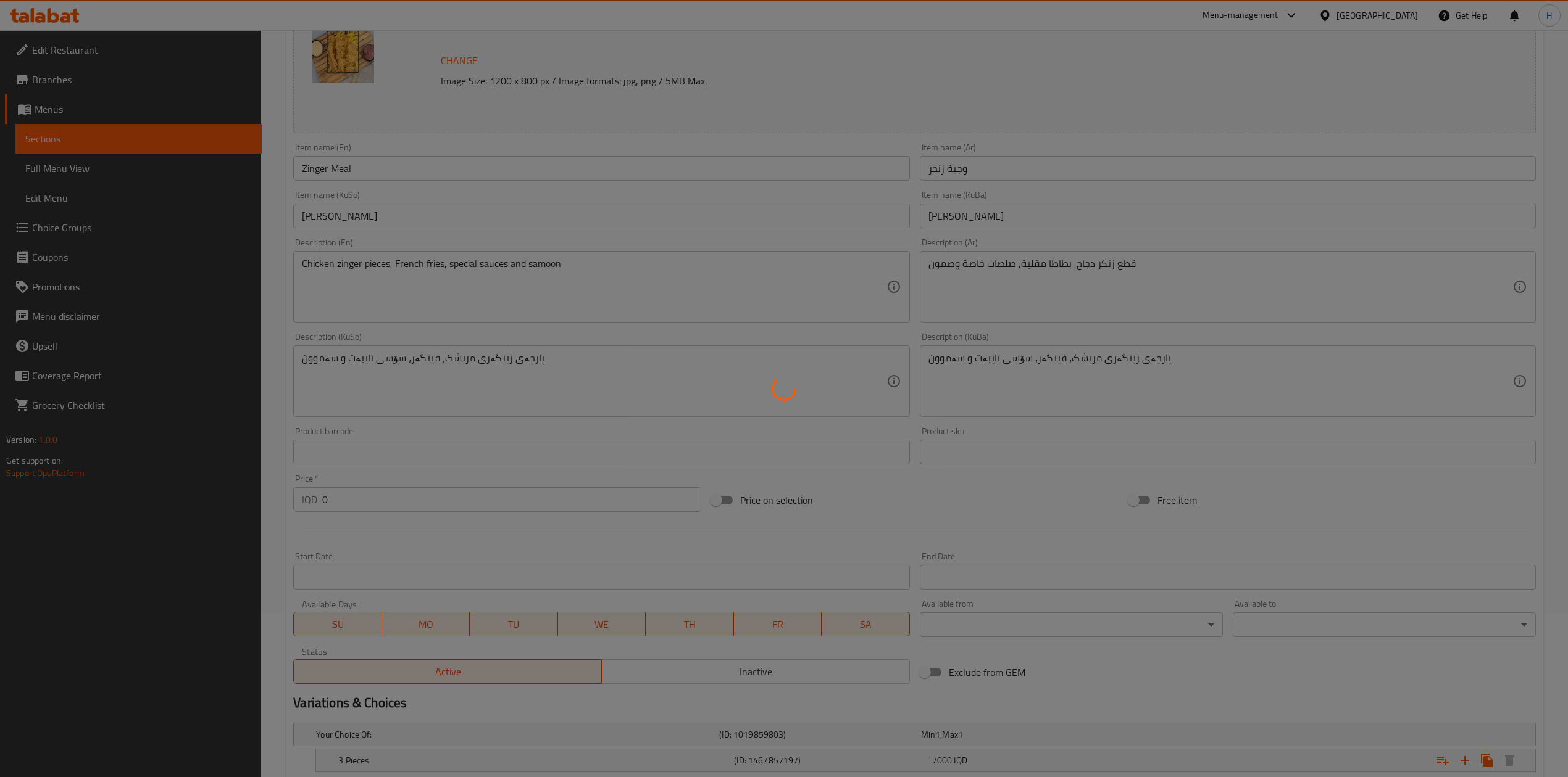
scroll to position [393, 0]
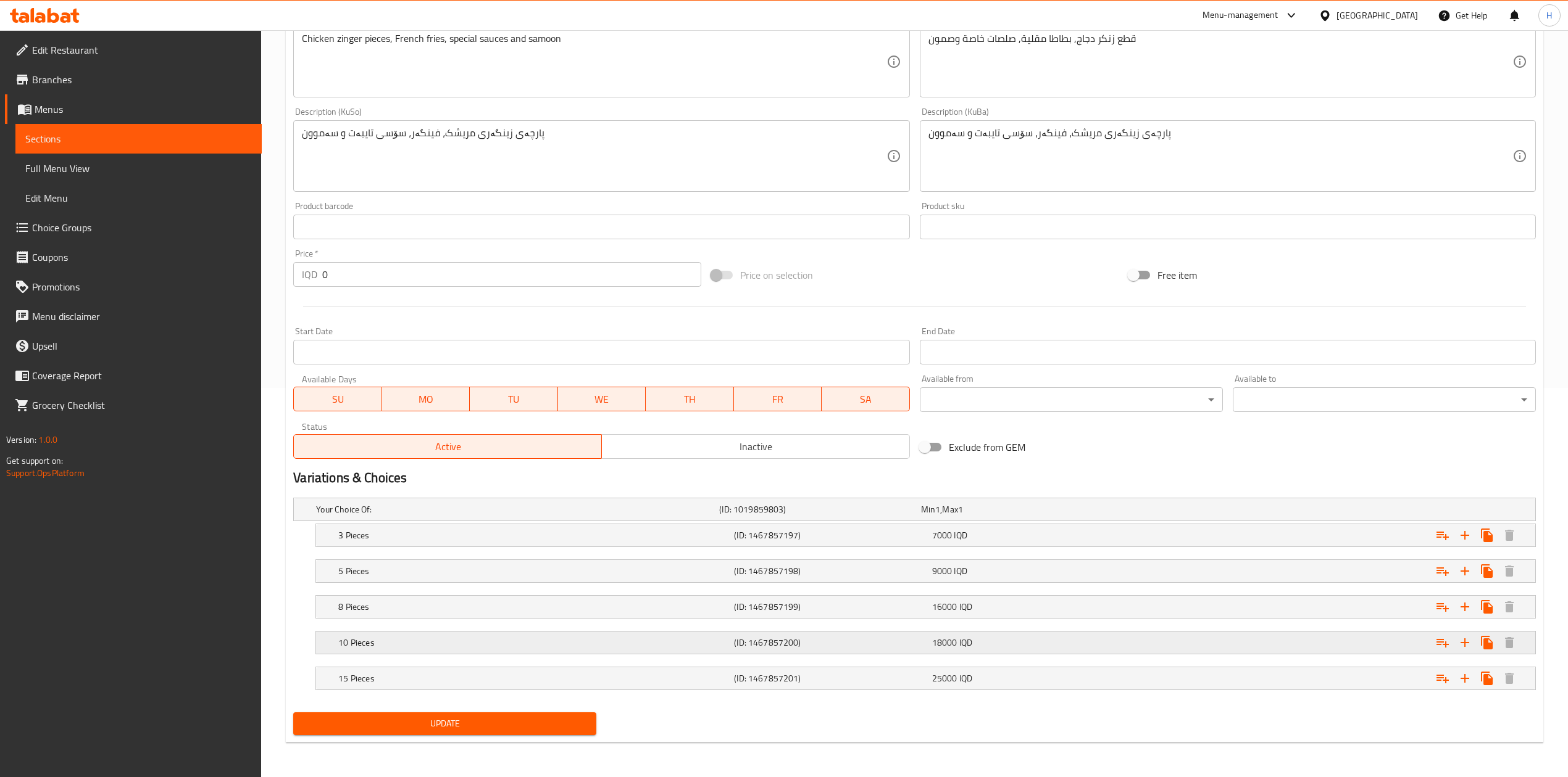
click at [415, 647] on h5 "10 Pieces" at bounding box center [534, 642] width 391 height 13
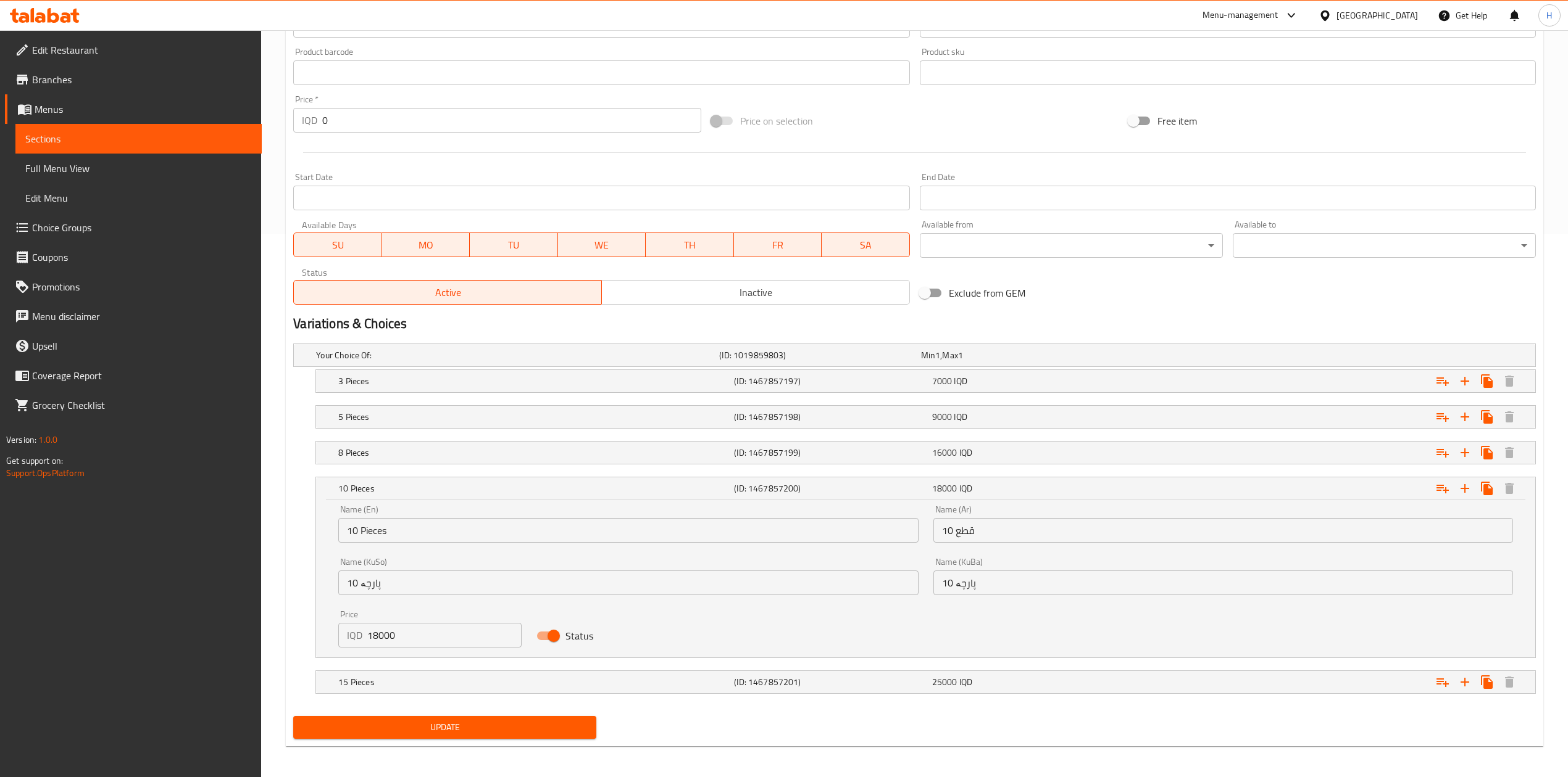
scroll to position [0, 0]
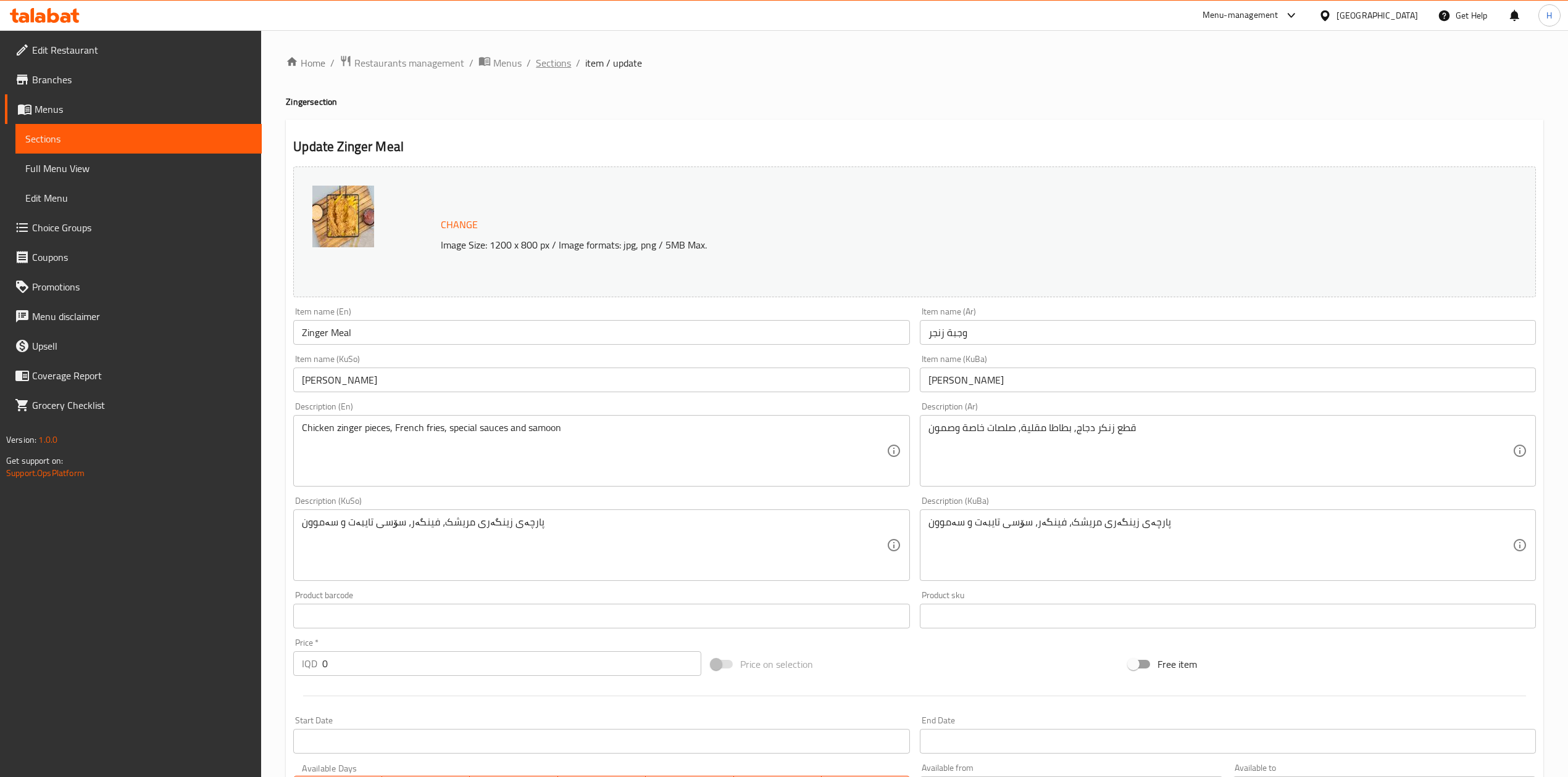
click at [549, 69] on span "Sections" at bounding box center [553, 63] width 36 height 14
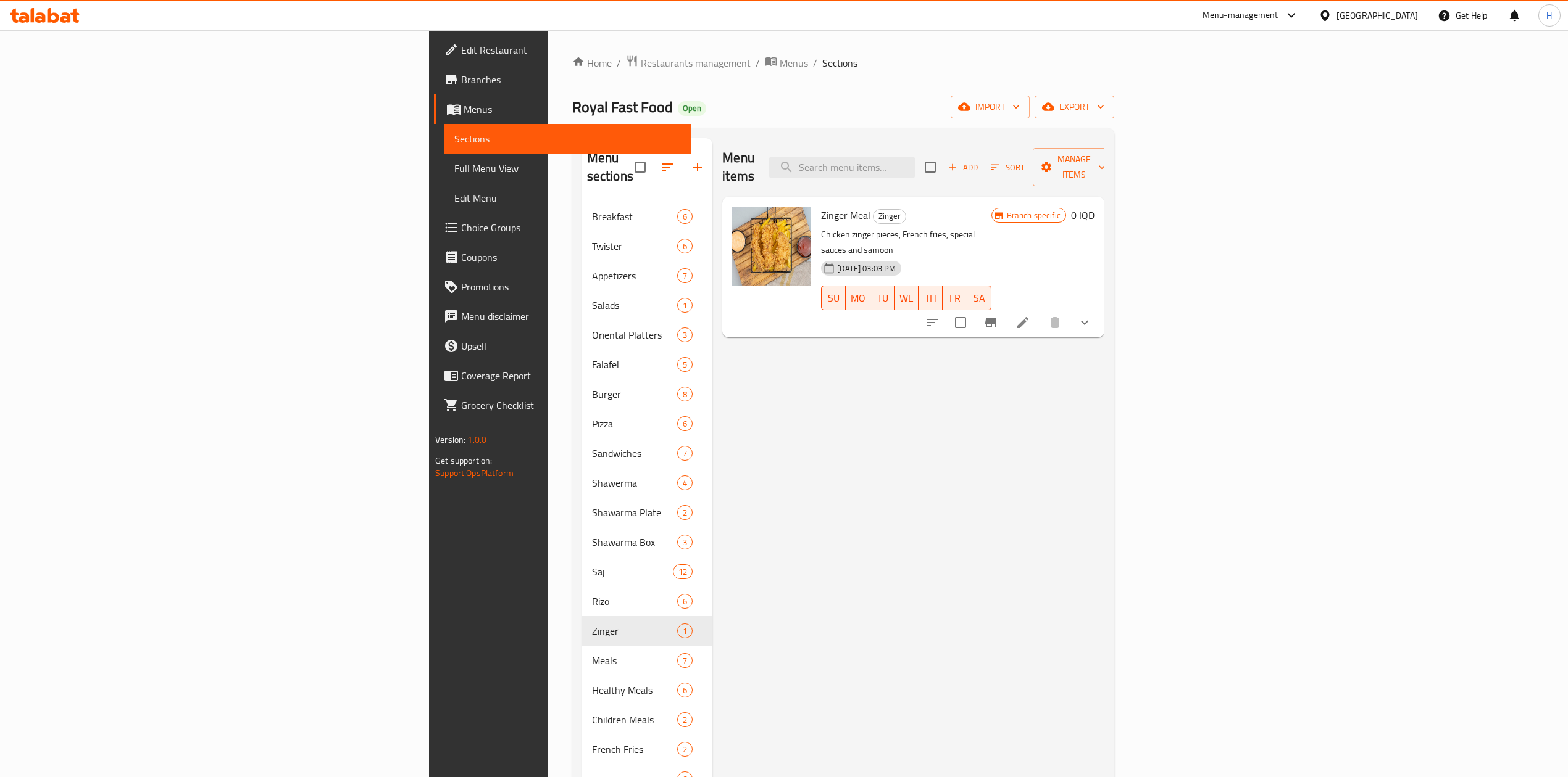
click at [980, 161] on span "Add" at bounding box center [962, 168] width 34 height 14
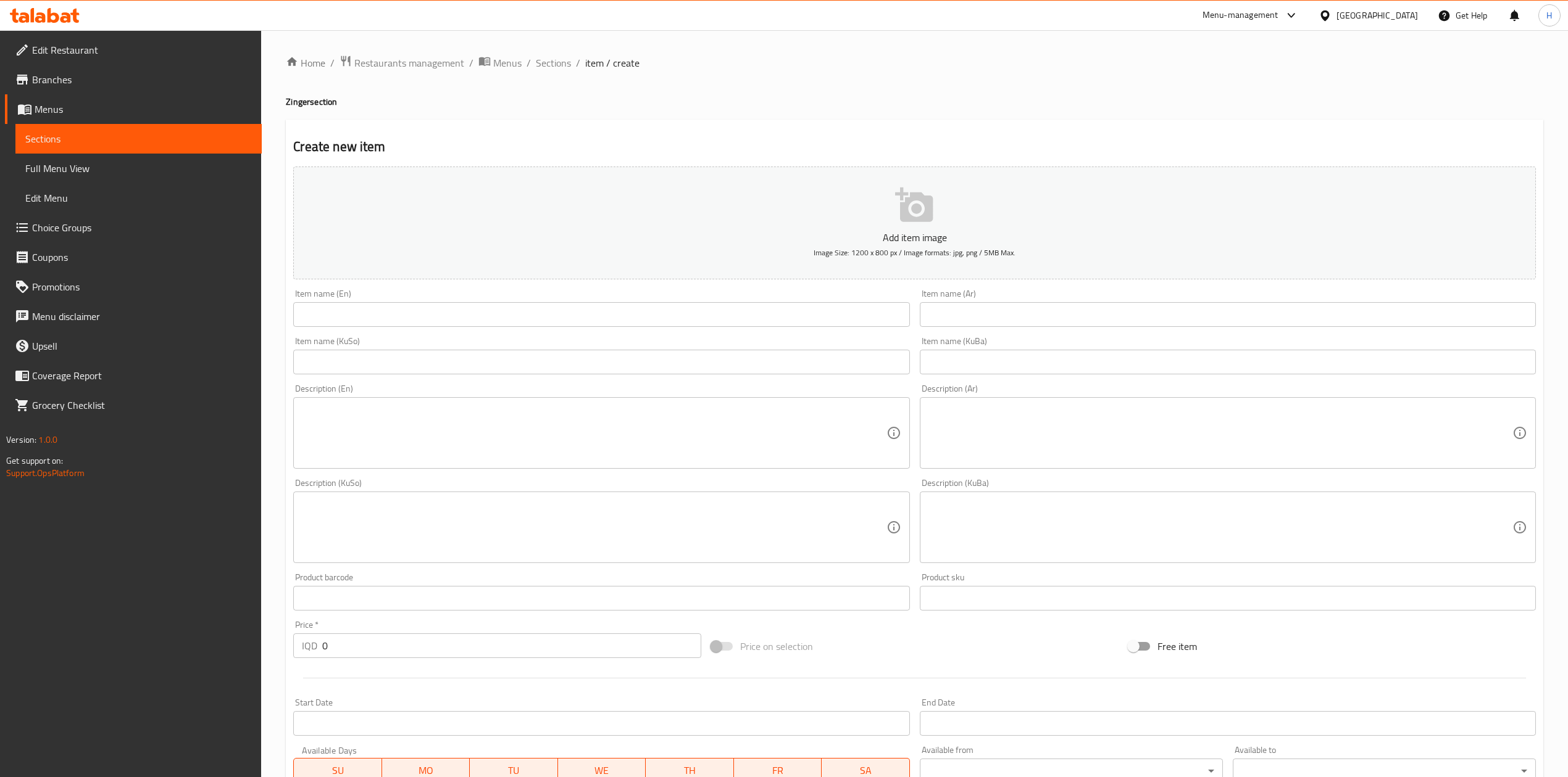
click at [1007, 322] on input "text" at bounding box center [1228, 315] width 616 height 25
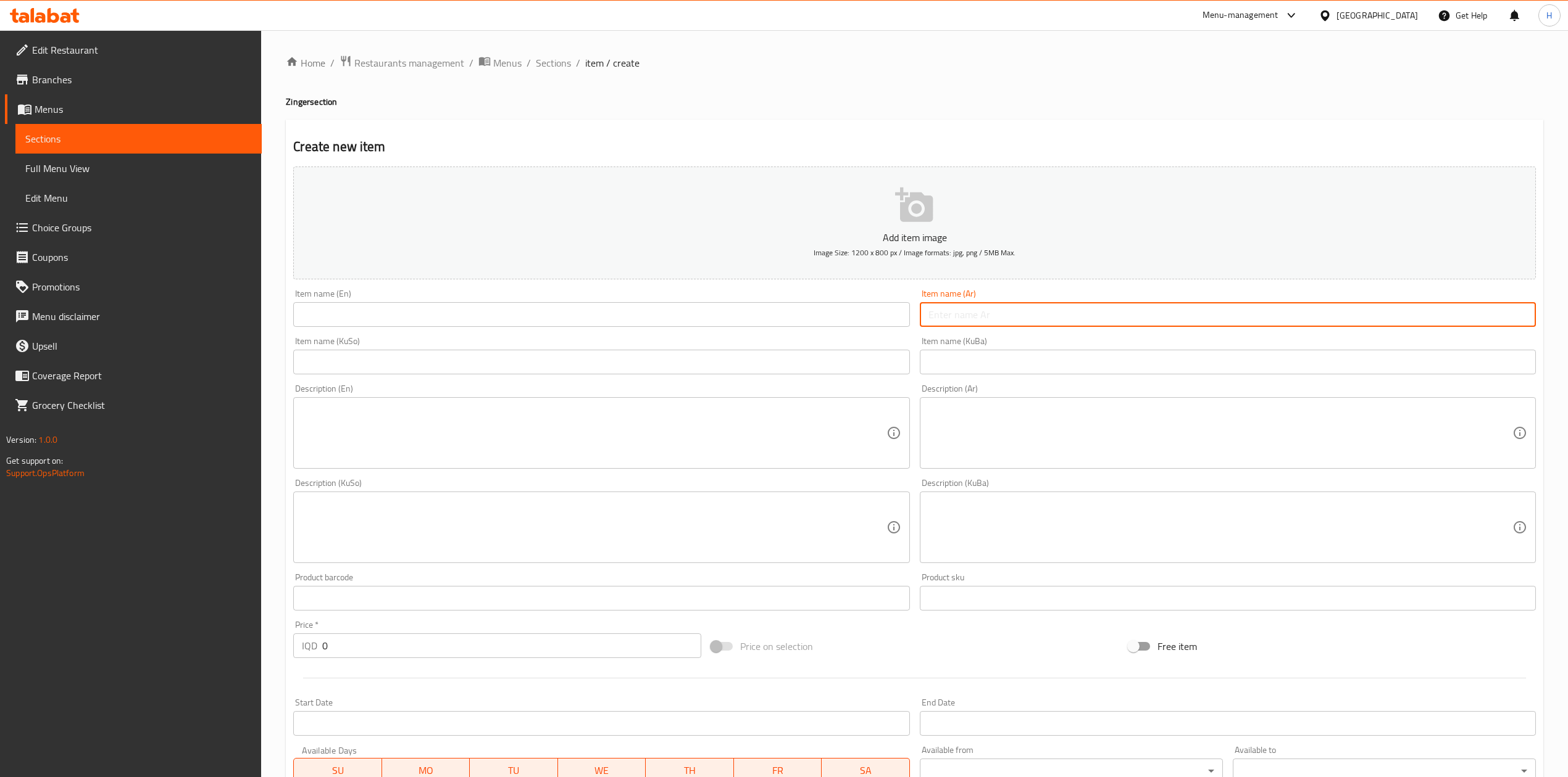
type input ","
type input "وجبة زنجر - 15 قطعة"
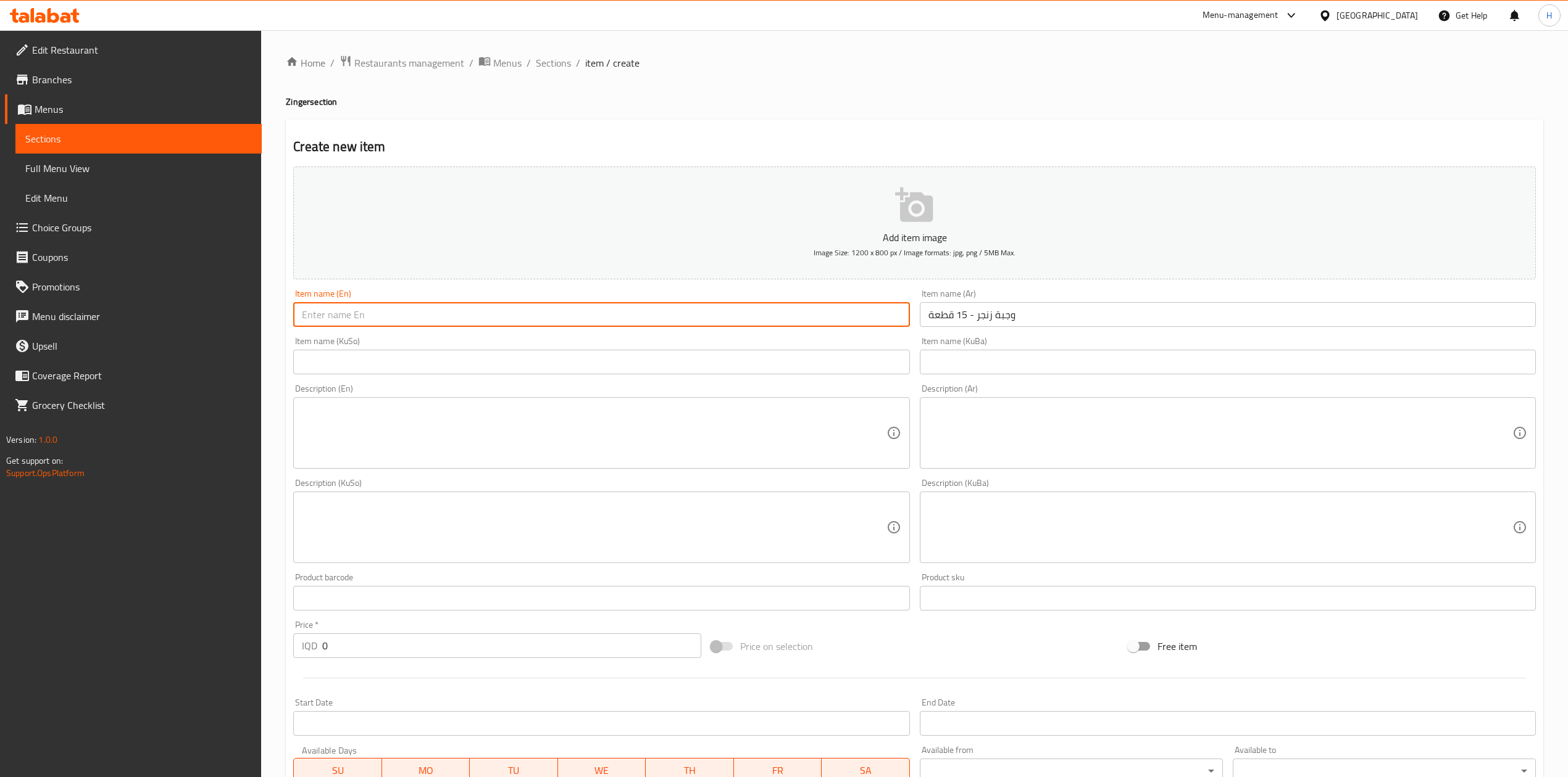
click at [827, 317] on input "text" at bounding box center [601, 315] width 616 height 25
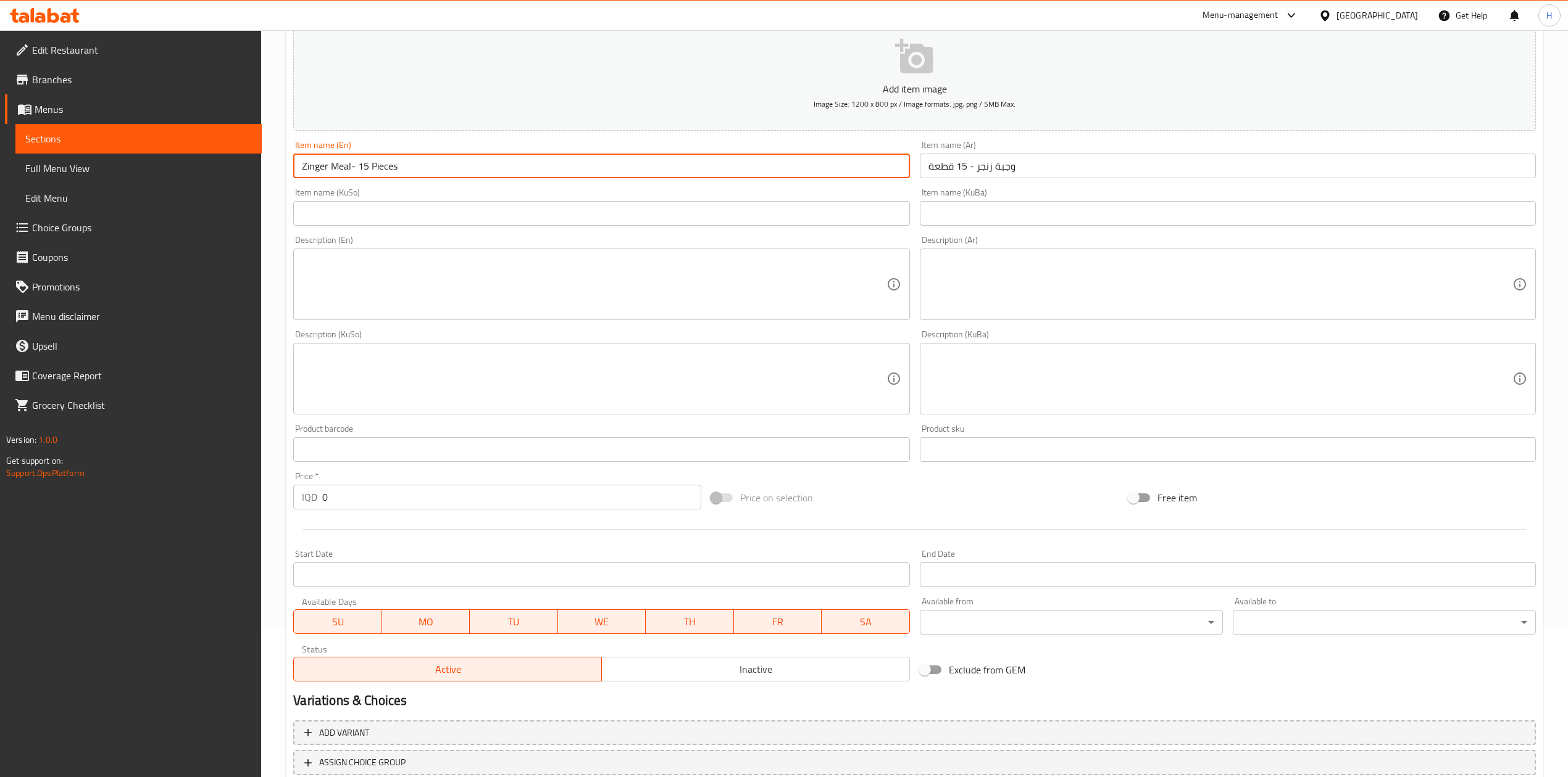
scroll to position [236, 0]
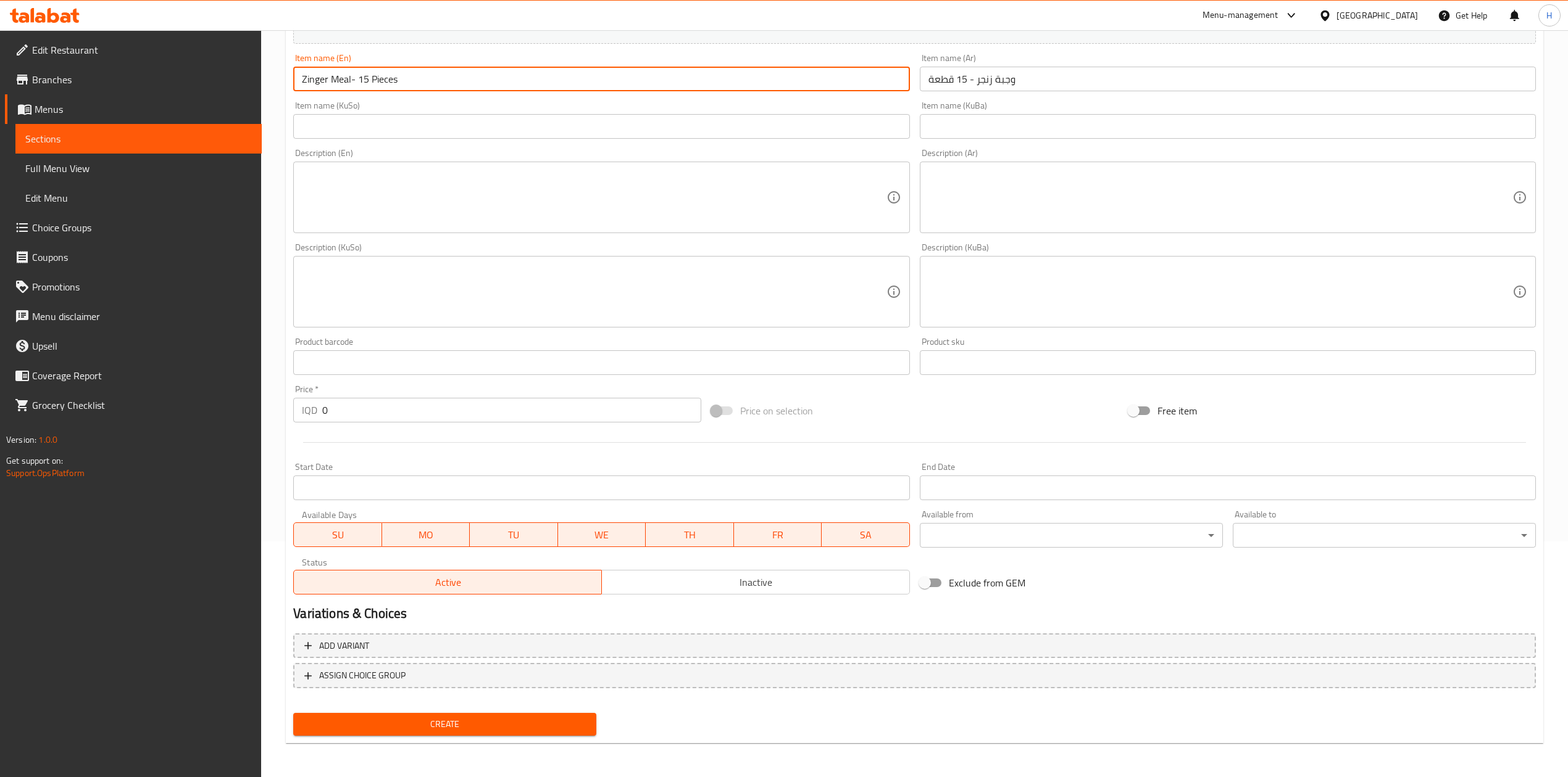
type input "Zinger Meal- 15 Pieces"
click at [377, 410] on input "0" at bounding box center [510, 410] width 379 height 25
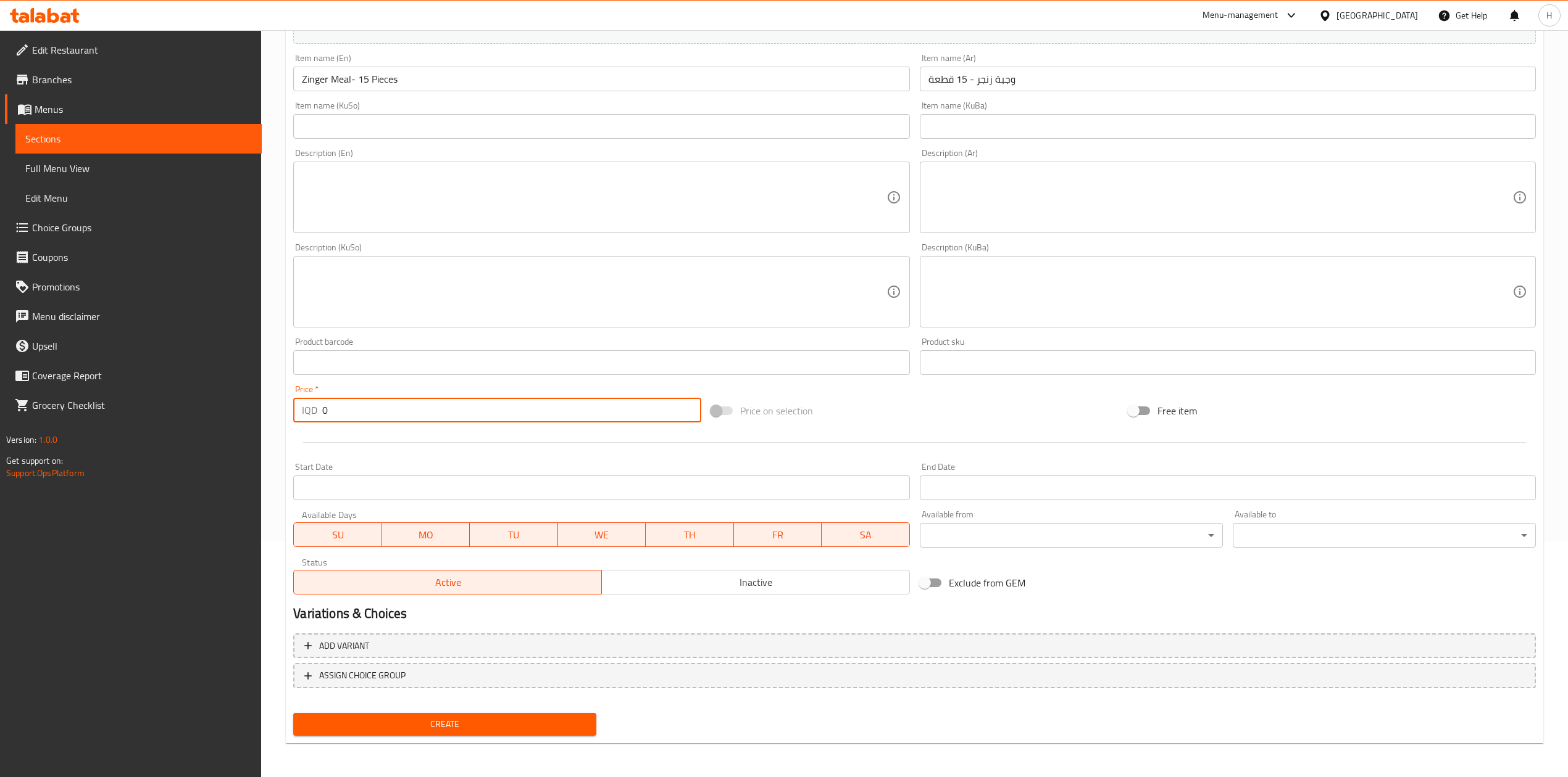
click at [377, 410] on input "0" at bounding box center [510, 410] width 379 height 25
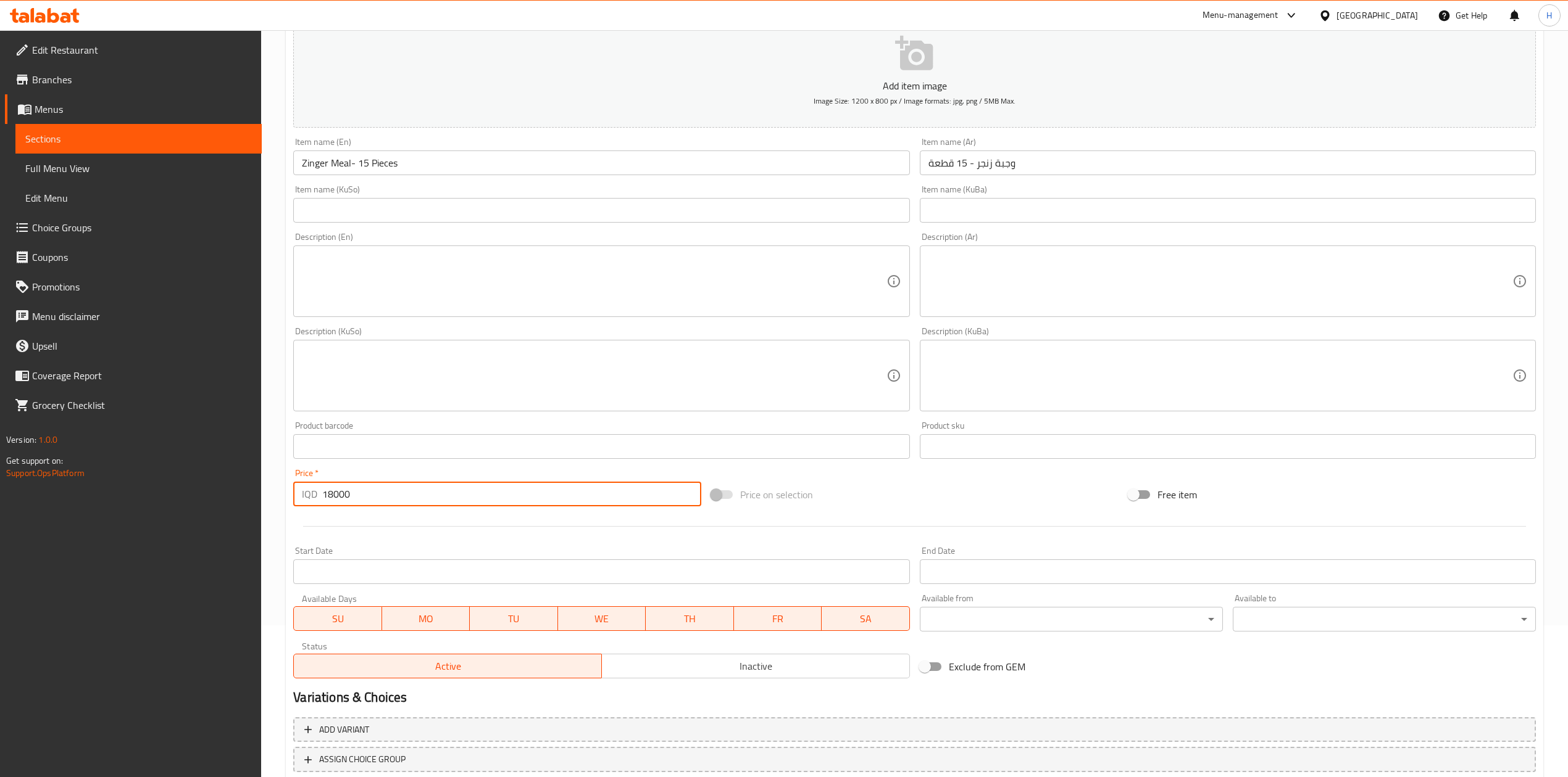
scroll to position [0, 0]
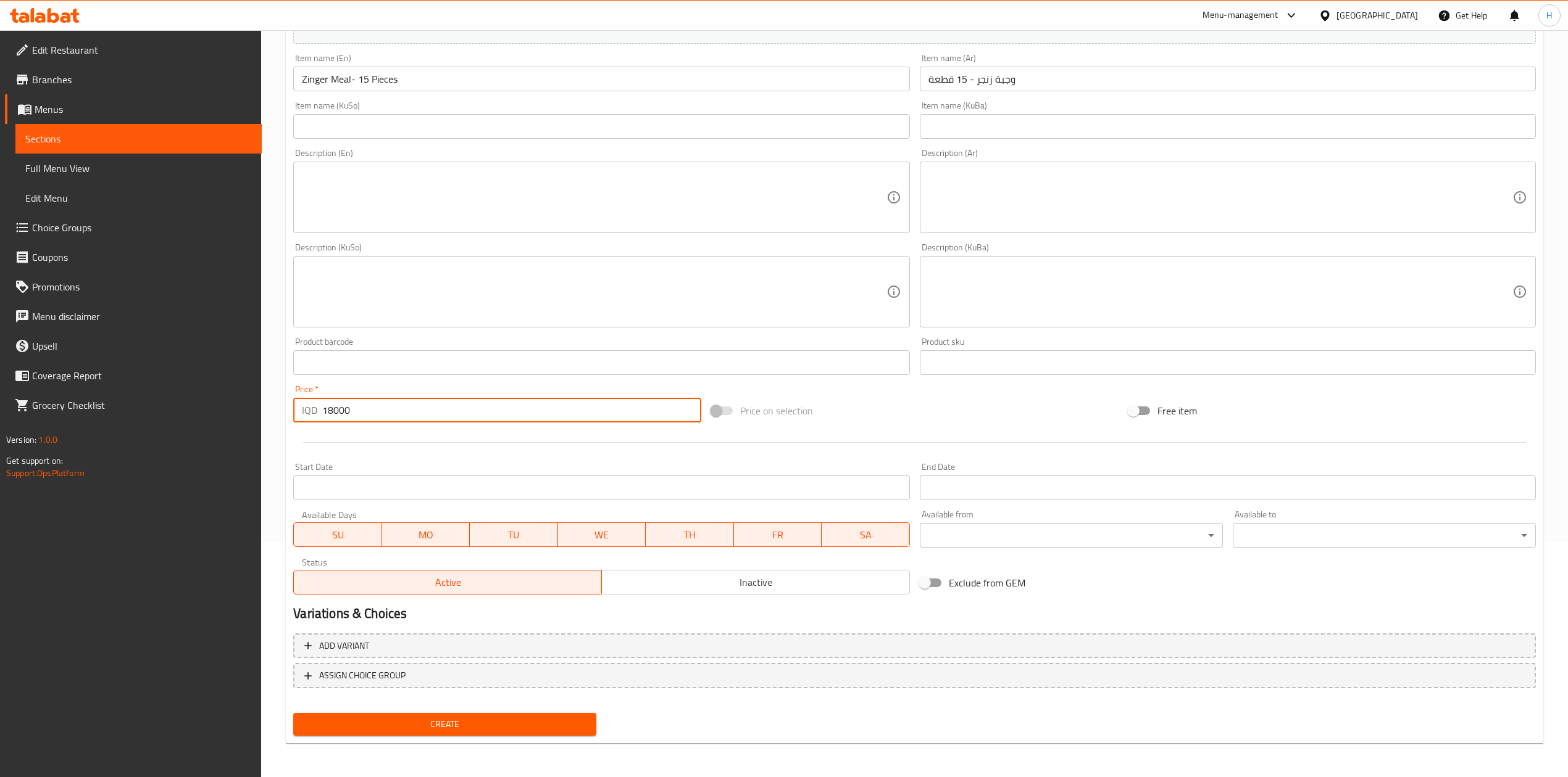
type input "18000"
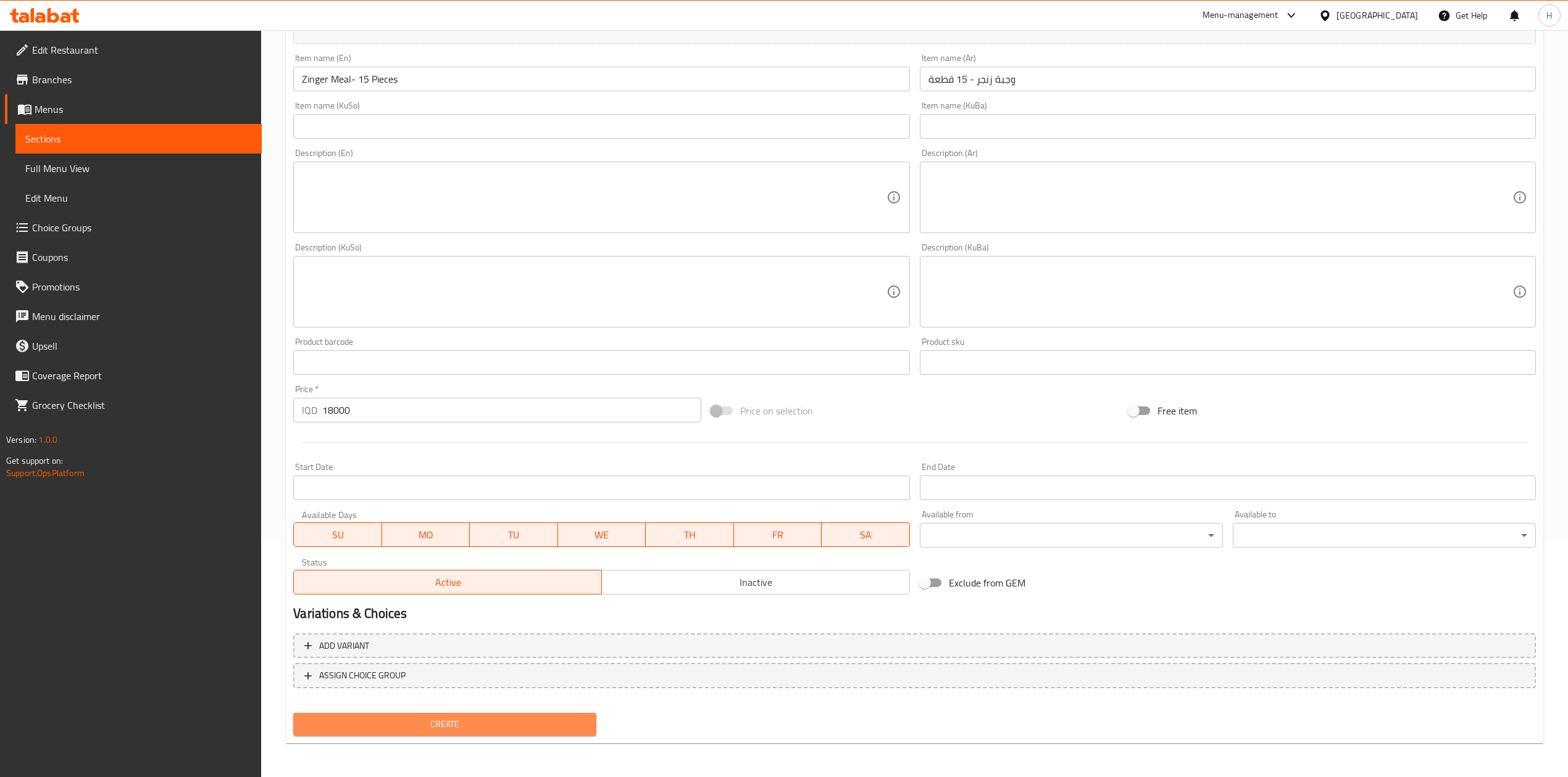
click at [356, 717] on span "Create" at bounding box center [445, 725] width 283 height 15
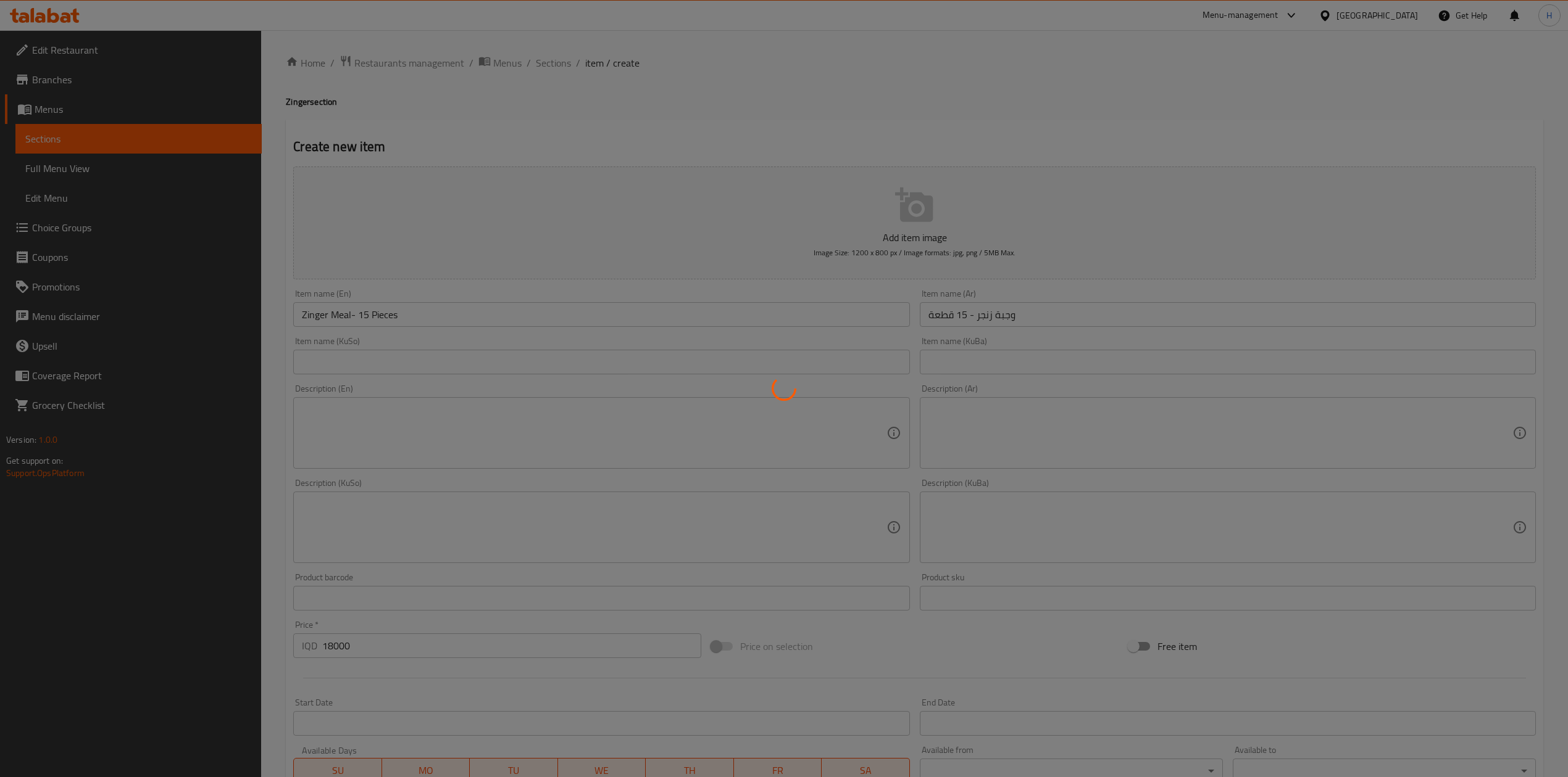
type input "0"
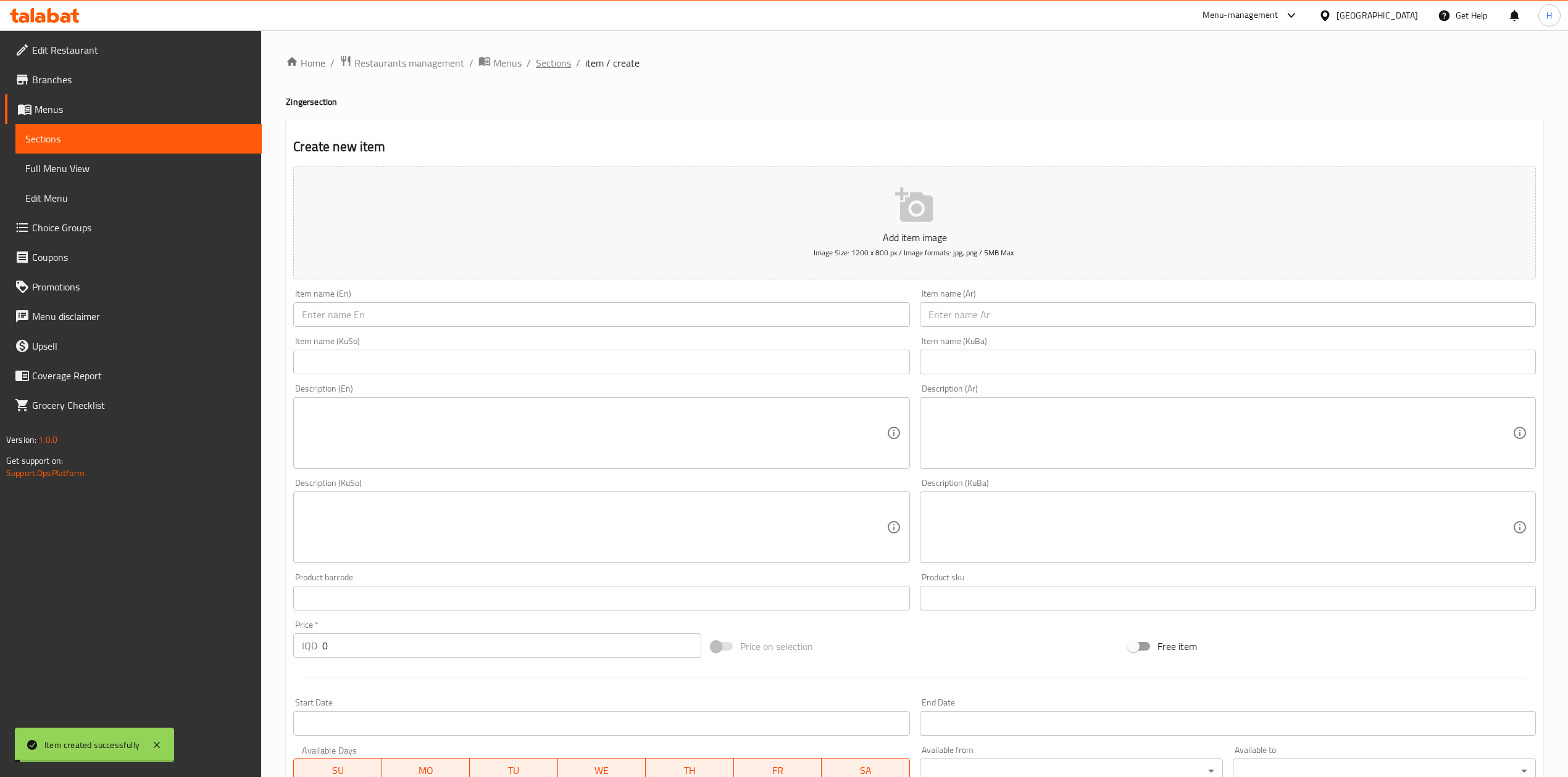
click at [551, 65] on span "Sections" at bounding box center [553, 63] width 36 height 14
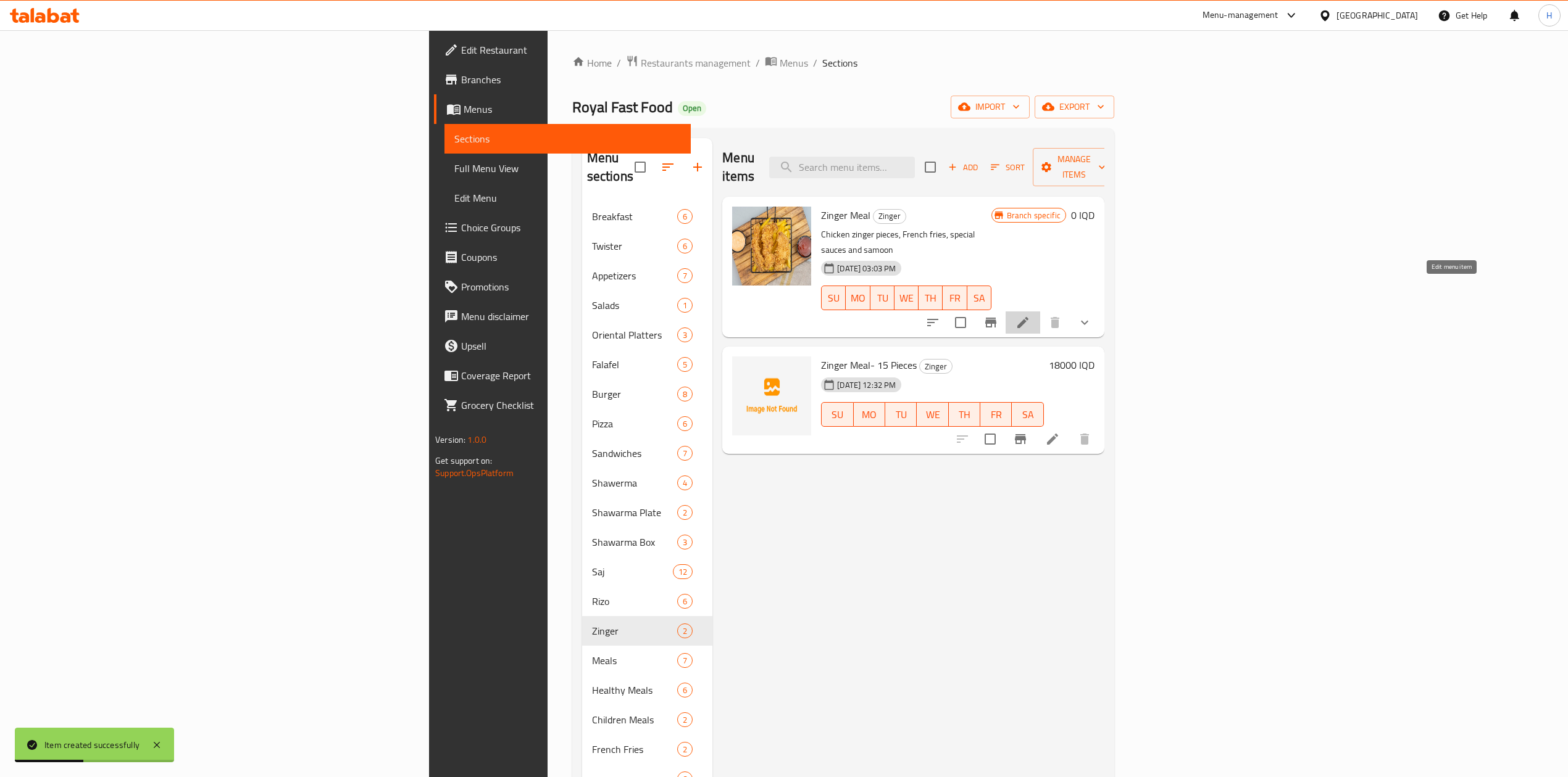
click at [1030, 315] on icon at bounding box center [1022, 322] width 14 height 14
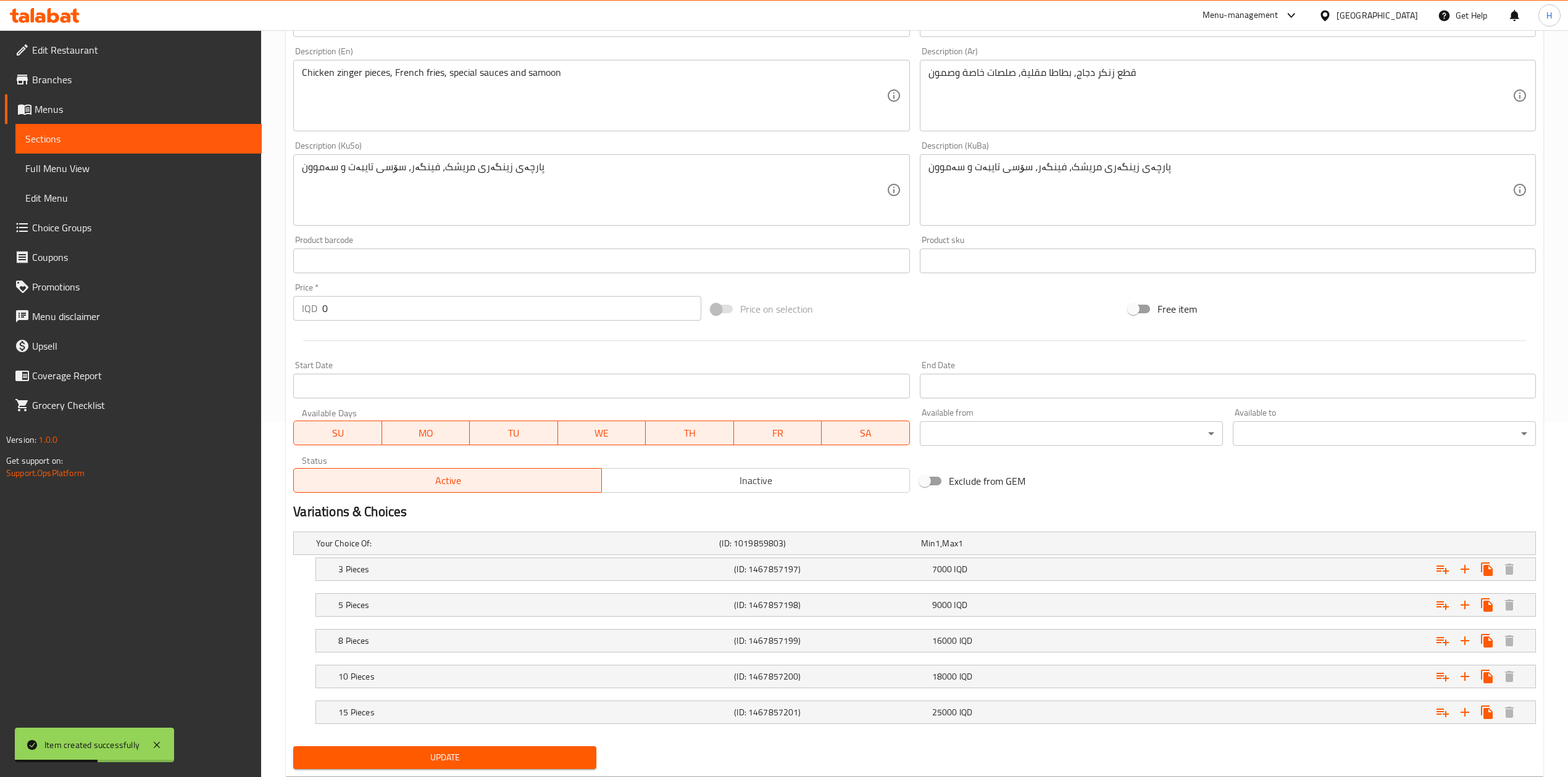
scroll to position [393, 0]
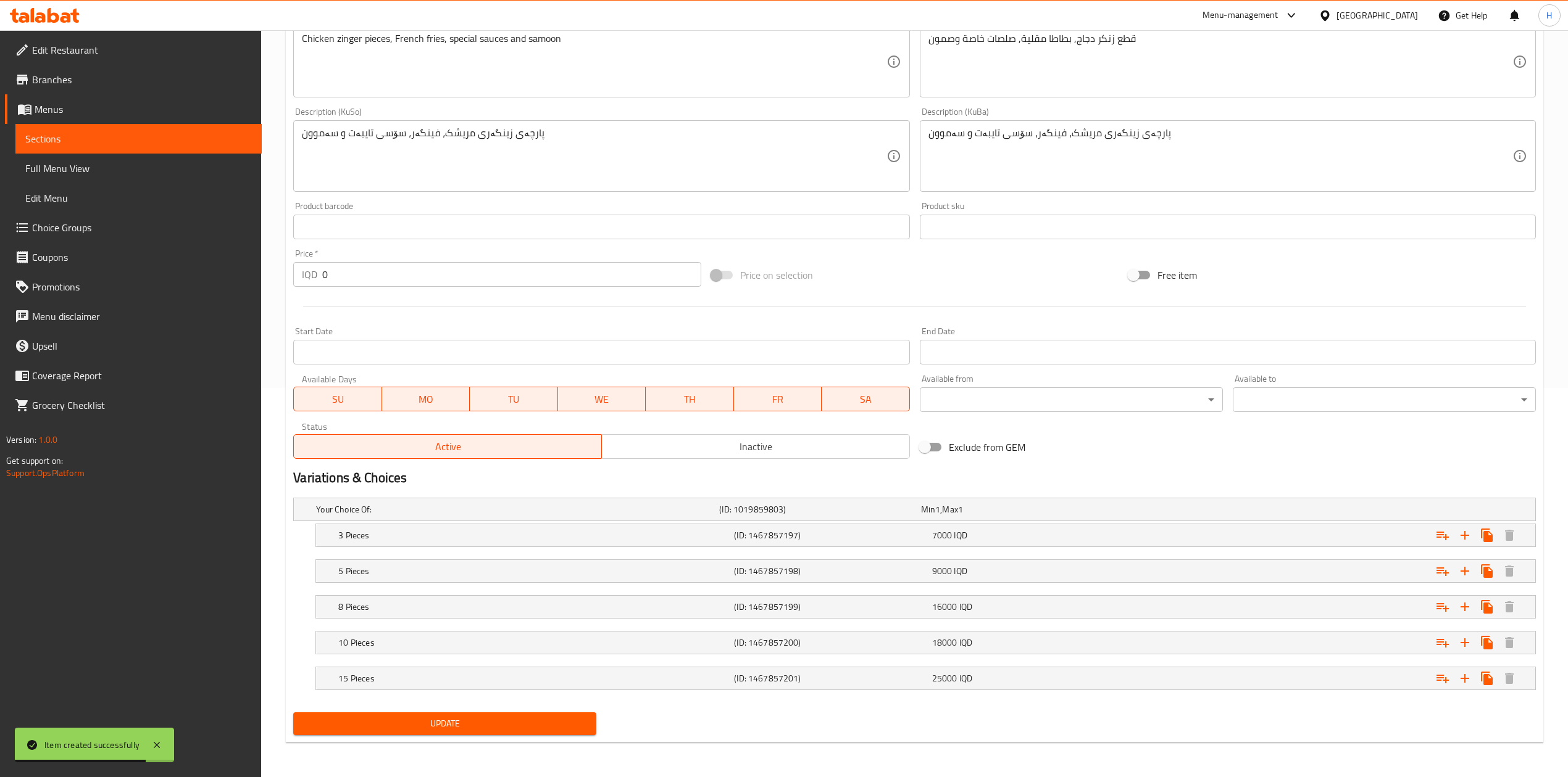
drag, startPoint x: 413, startPoint y: 674, endPoint x: 549, endPoint y: 619, distance: 146.7
click at [544, 621] on div "Your Choice Of: (ID: 1019859803) Min 1 , Max 1 Name (En) Your Choice Of: Name (…" at bounding box center [914, 600] width 1252 height 215
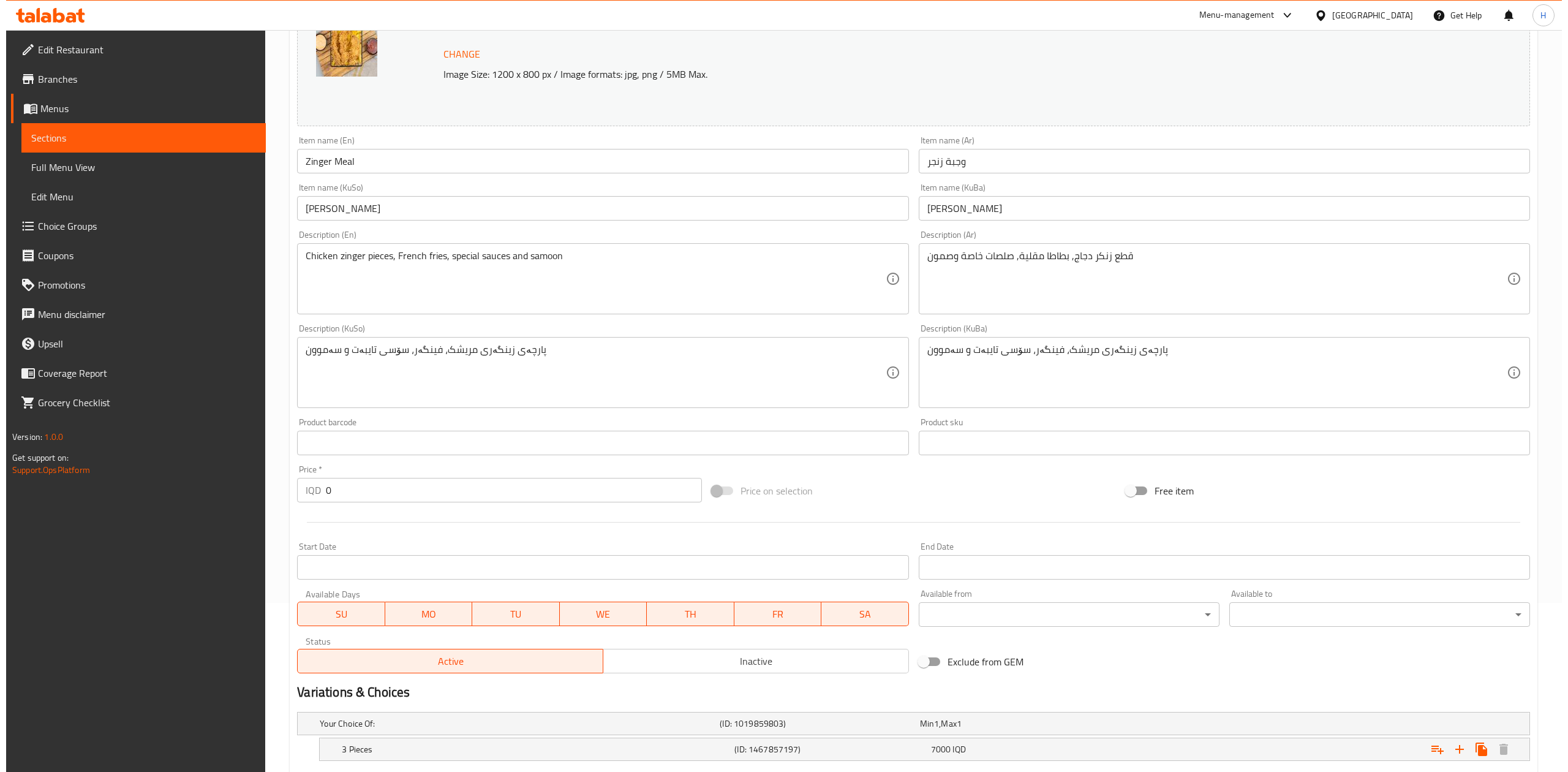
scroll to position [0, 0]
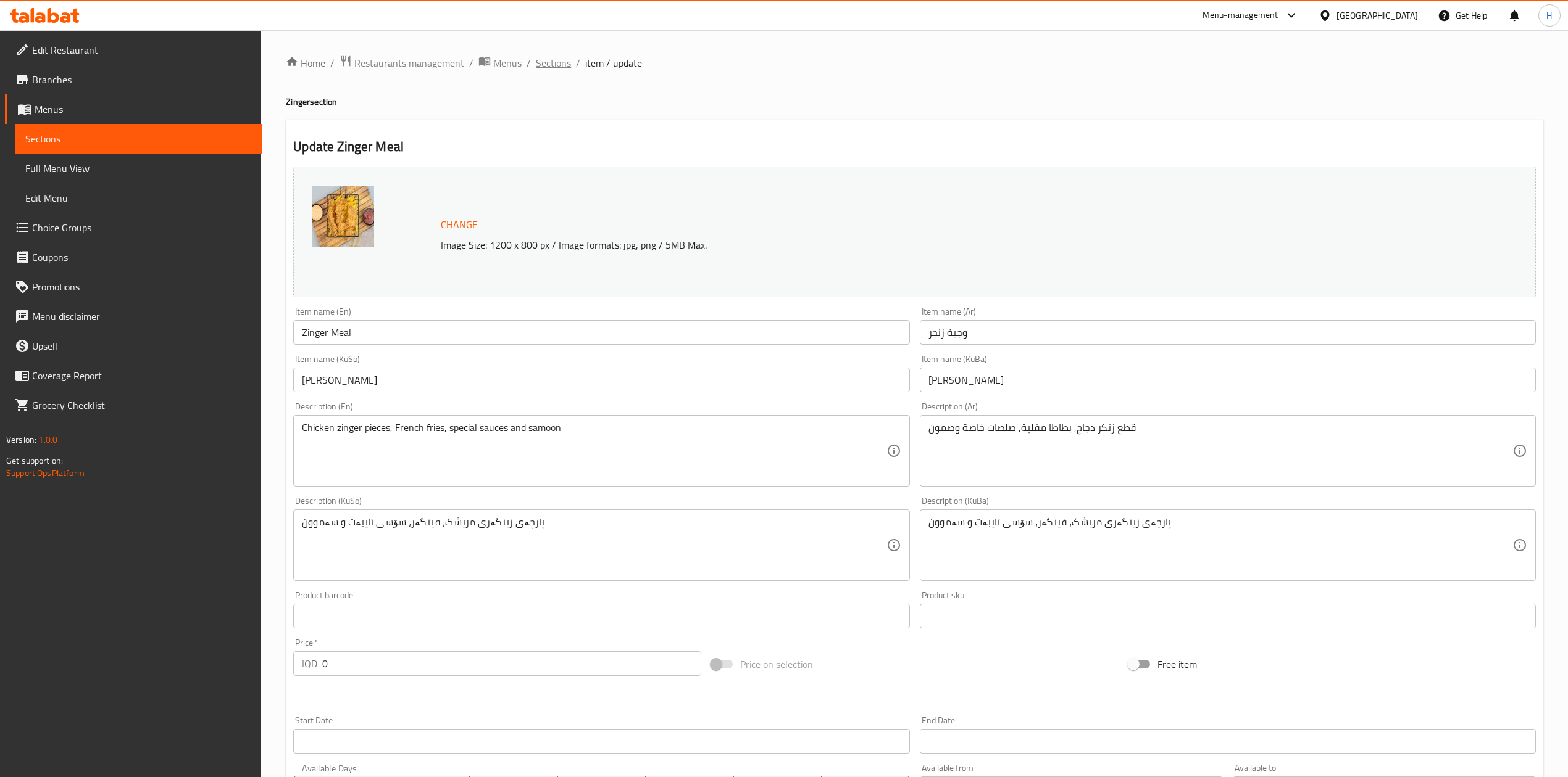
click at [551, 69] on span "Sections" at bounding box center [553, 63] width 36 height 14
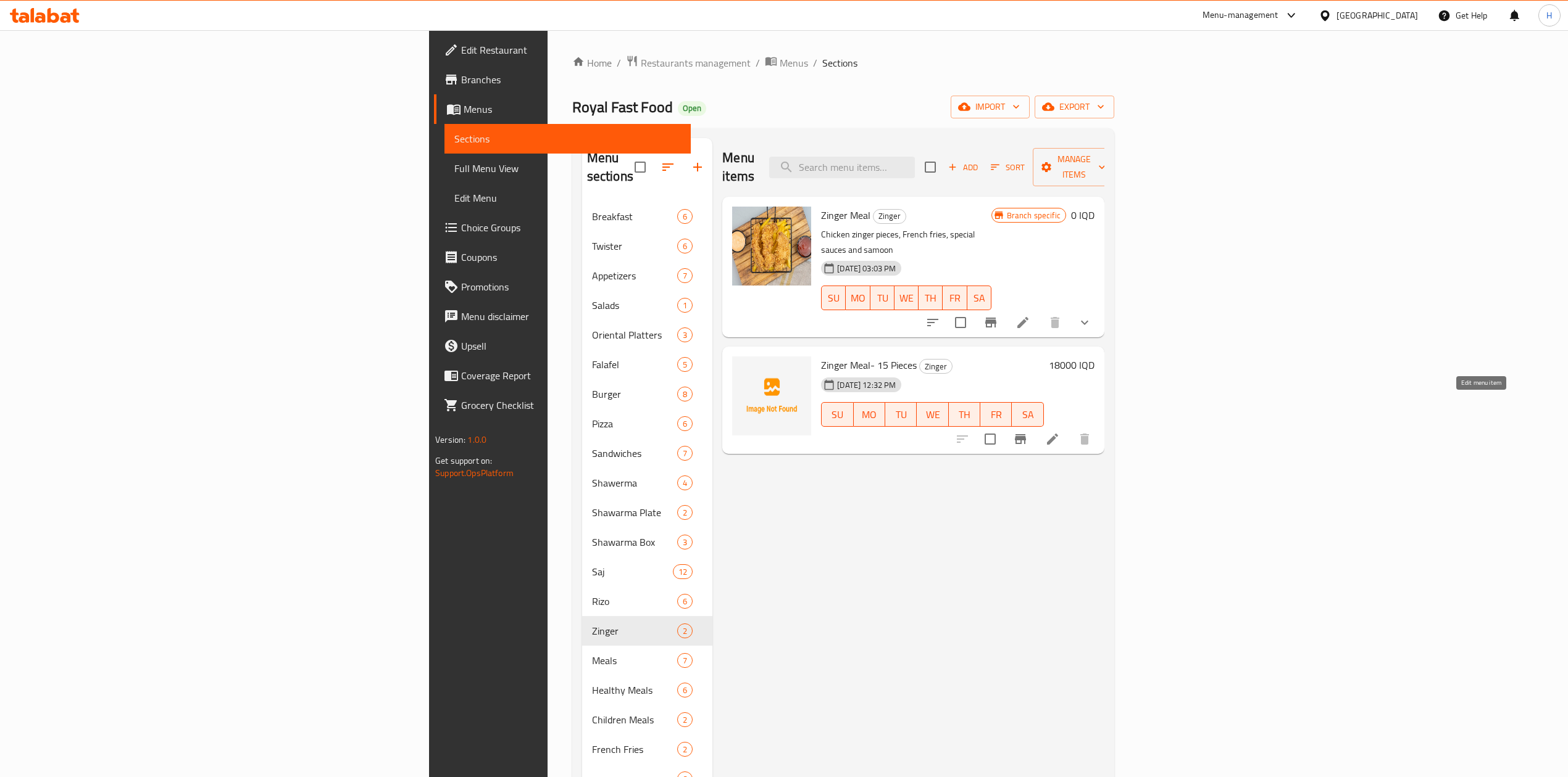
click at [1058, 433] on icon at bounding box center [1053, 439] width 12 height 12
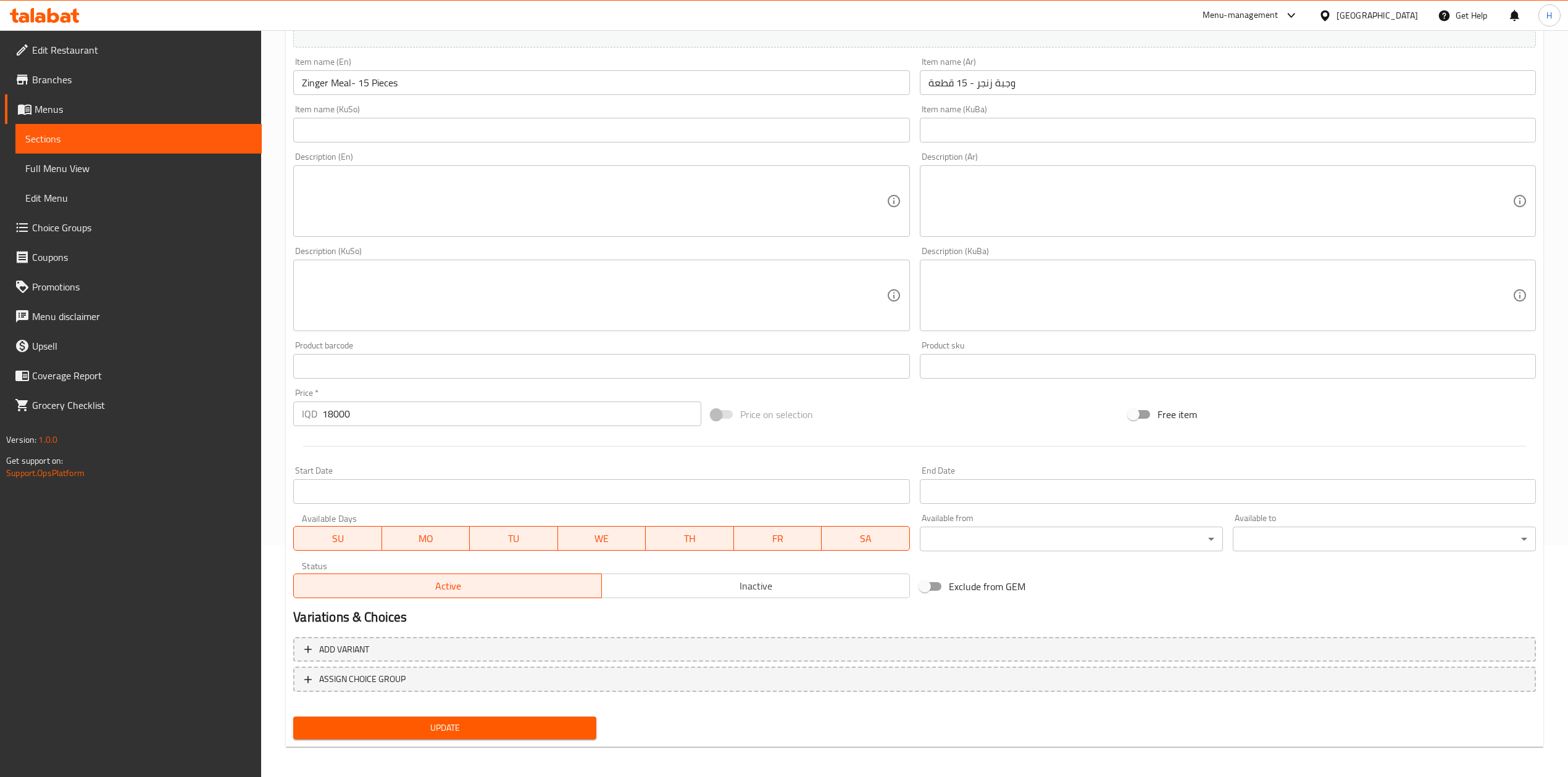
scroll to position [236, 0]
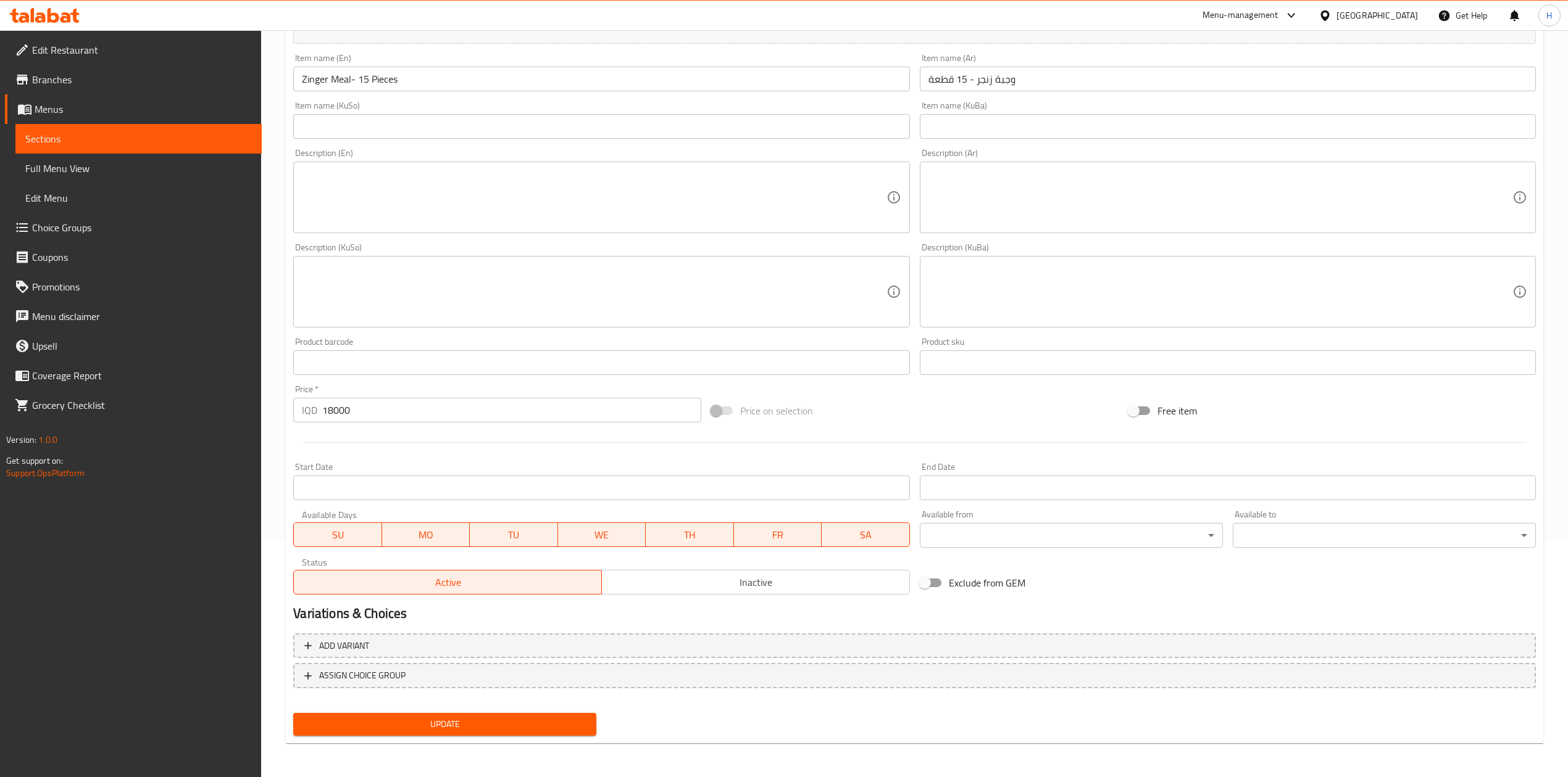
click at [726, 566] on div "Active Inactive" at bounding box center [601, 576] width 616 height 37
click at [726, 574] on span "Inactive" at bounding box center [756, 583] width 299 height 18
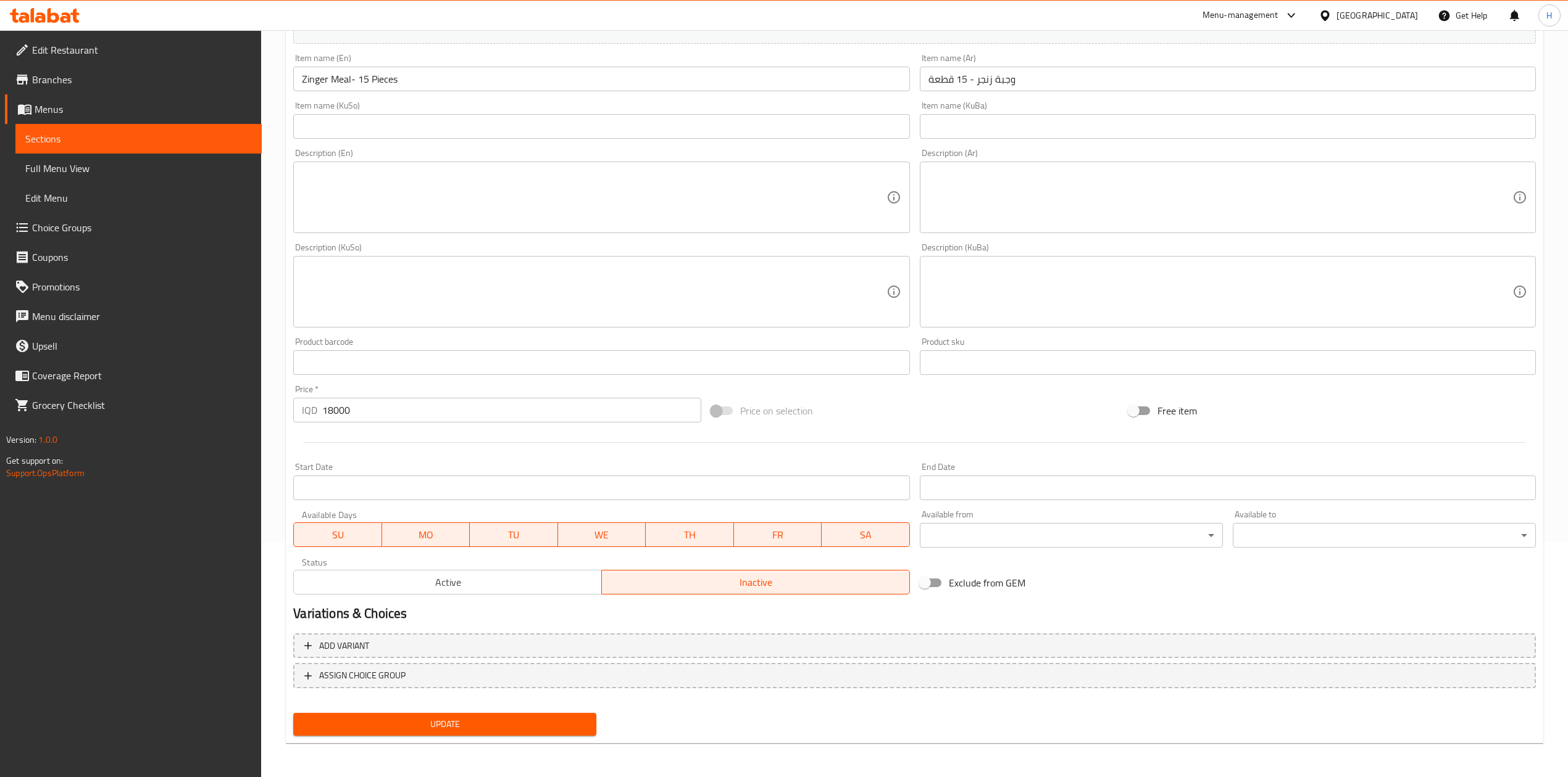
click at [413, 736] on div "Update" at bounding box center [444, 725] width 313 height 33
click at [425, 722] on span "Update" at bounding box center [445, 725] width 283 height 15
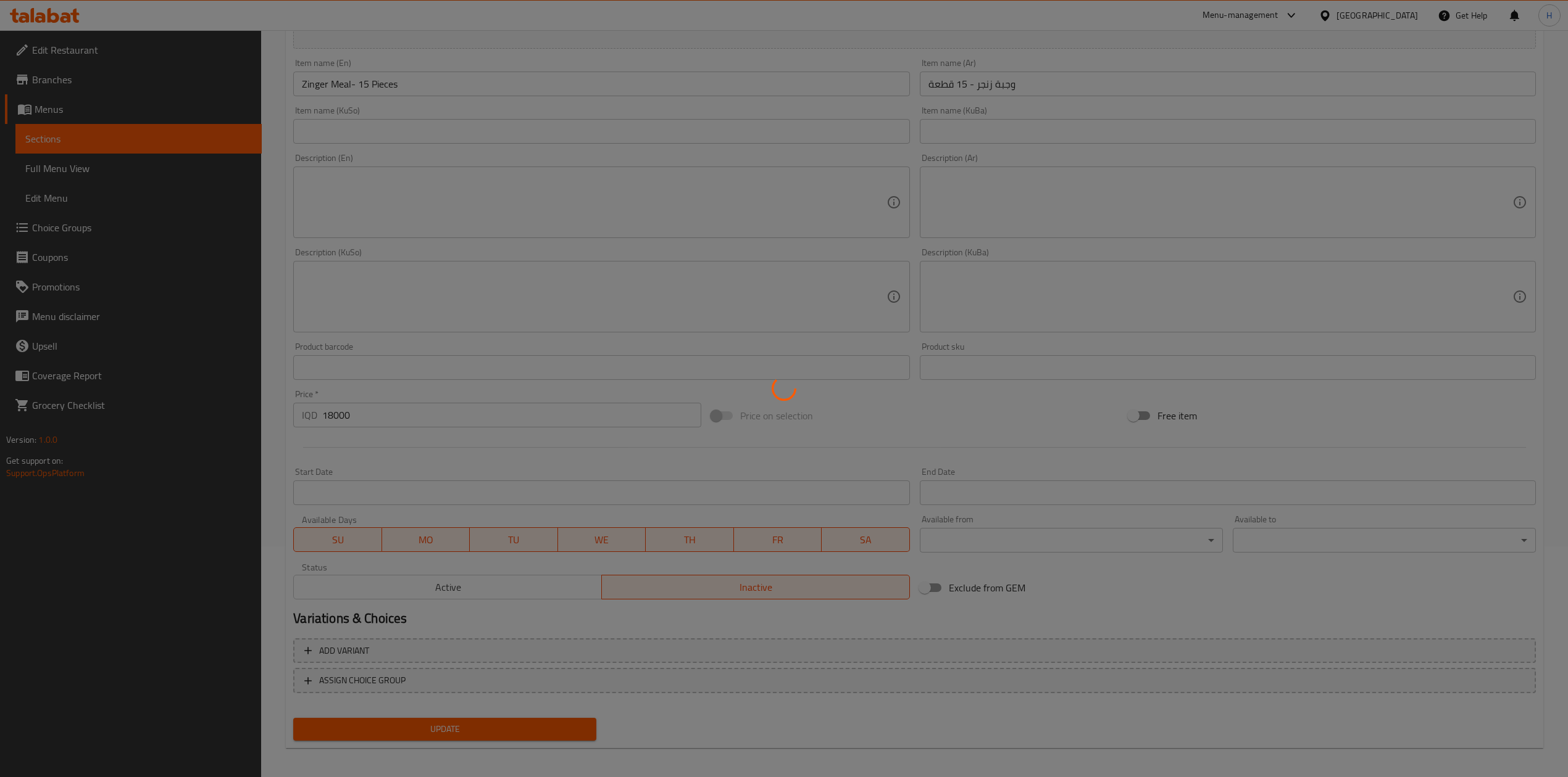
scroll to position [0, 0]
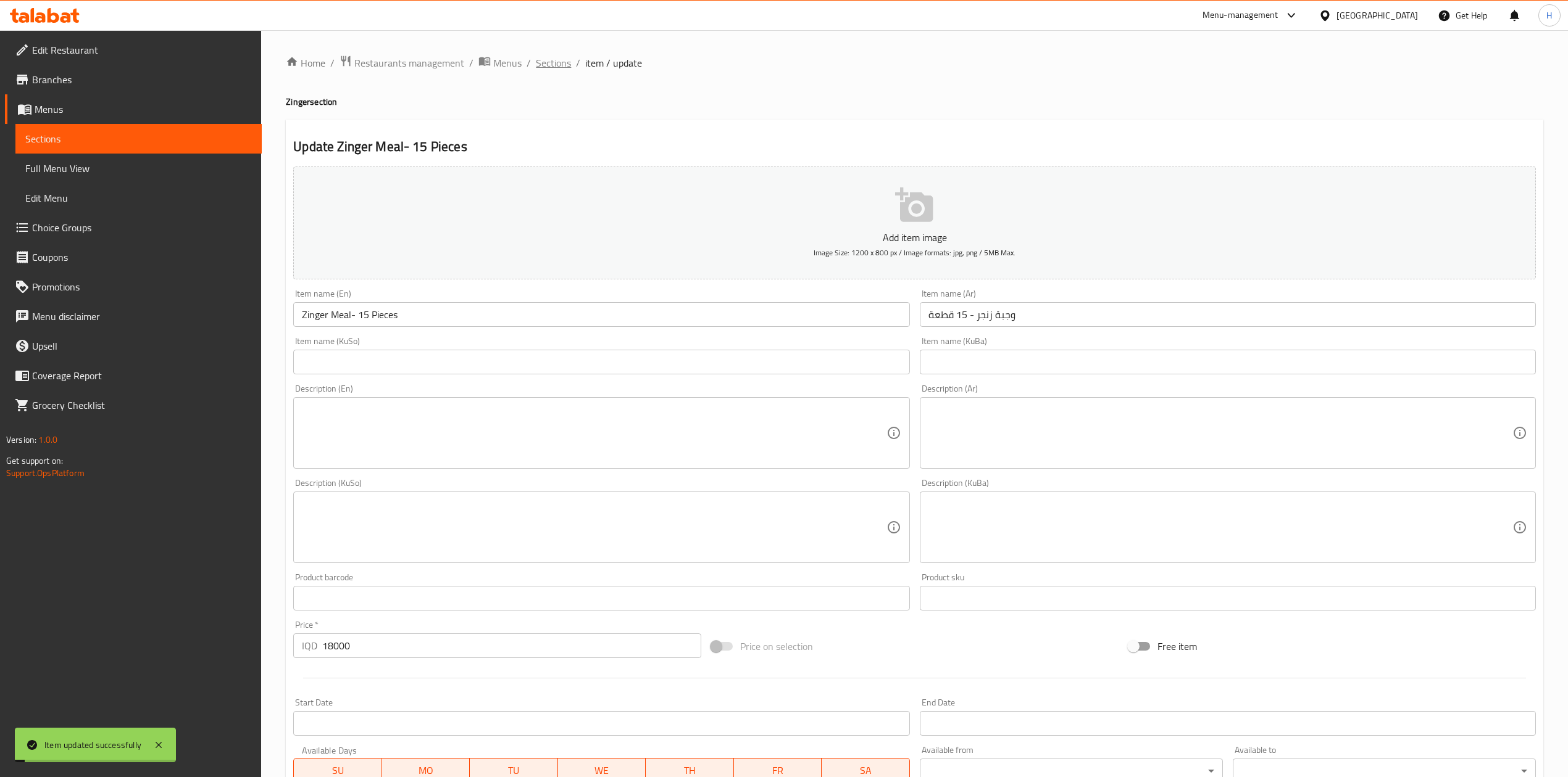
click at [557, 56] on span "Sections" at bounding box center [553, 63] width 36 height 14
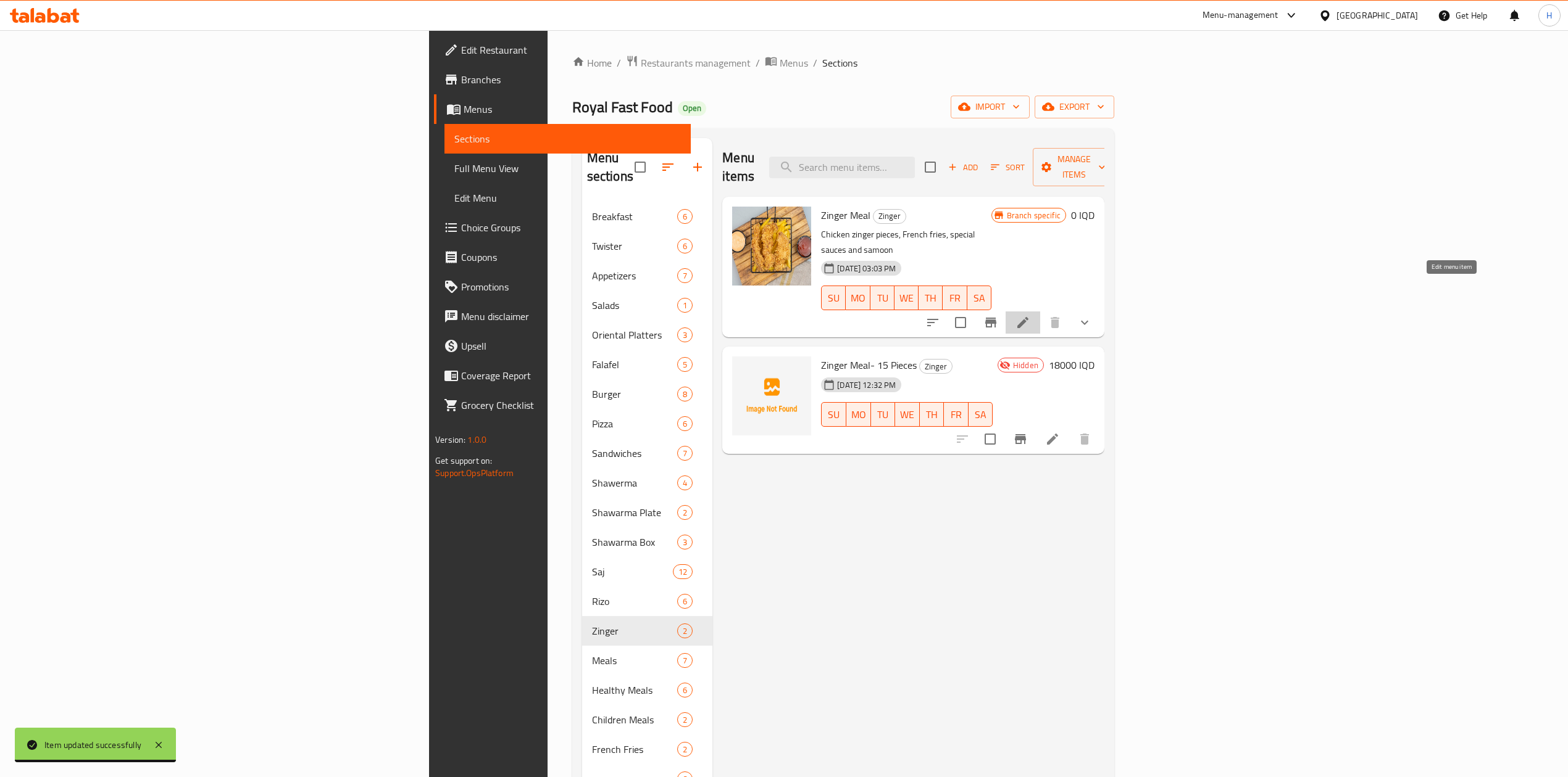
click at [1030, 315] on icon at bounding box center [1022, 322] width 14 height 14
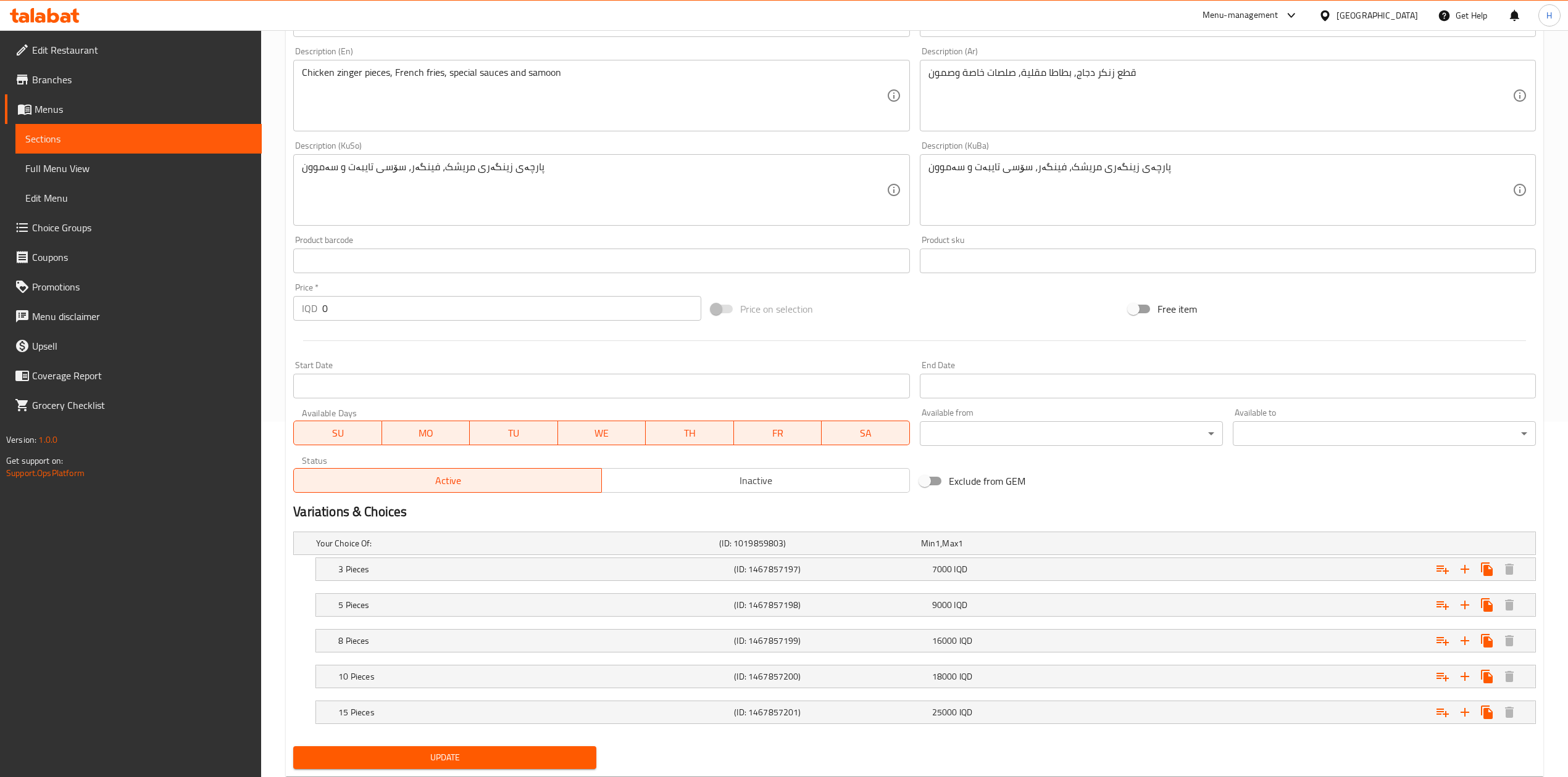
scroll to position [393, 0]
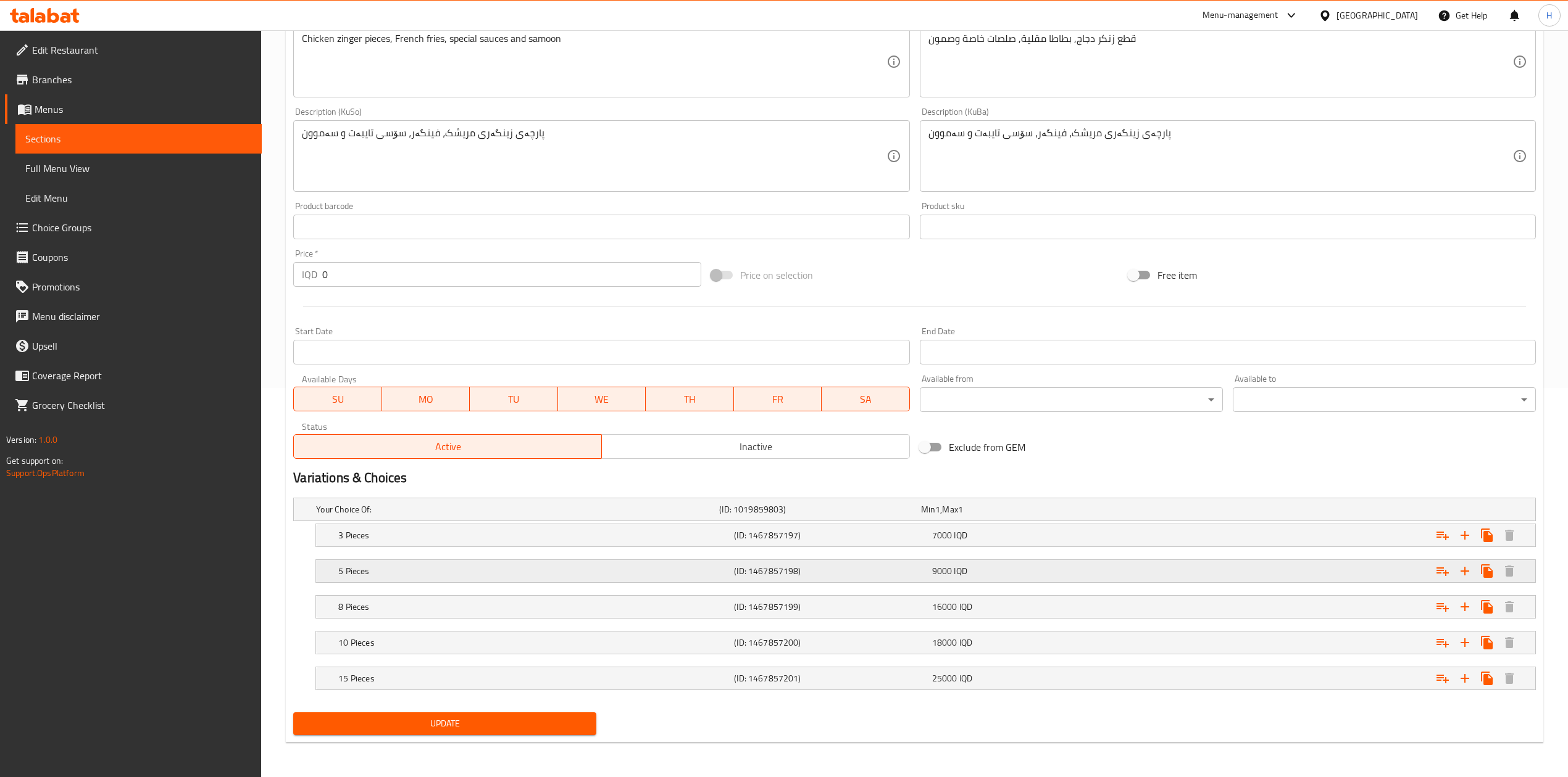
click at [358, 565] on h5 "5 Pieces" at bounding box center [534, 571] width 391 height 13
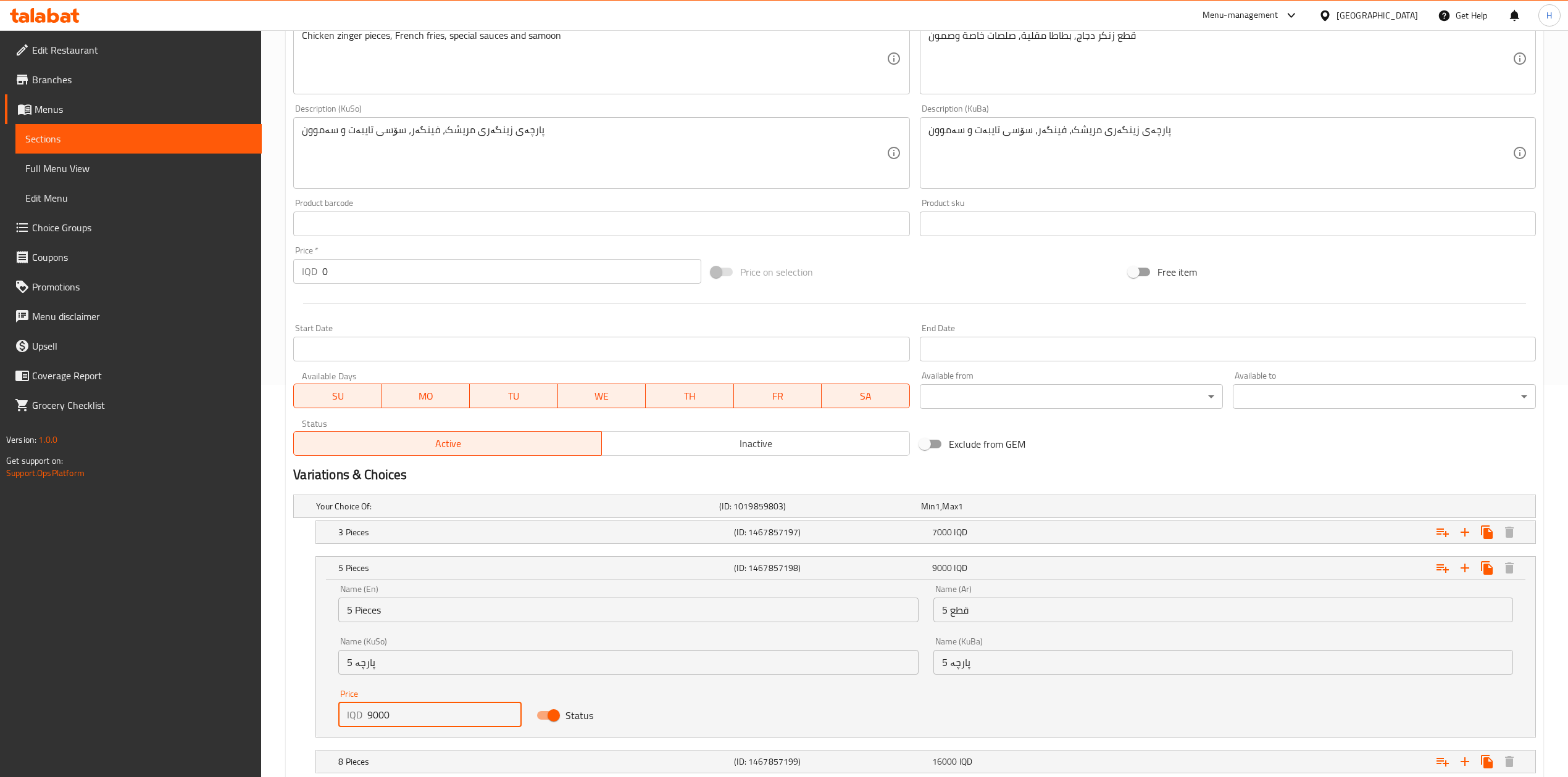
drag, startPoint x: 372, startPoint y: 712, endPoint x: 358, endPoint y: 717, distance: 14.9
click at [358, 717] on div "IQD 9000 Price" at bounding box center [430, 715] width 183 height 25
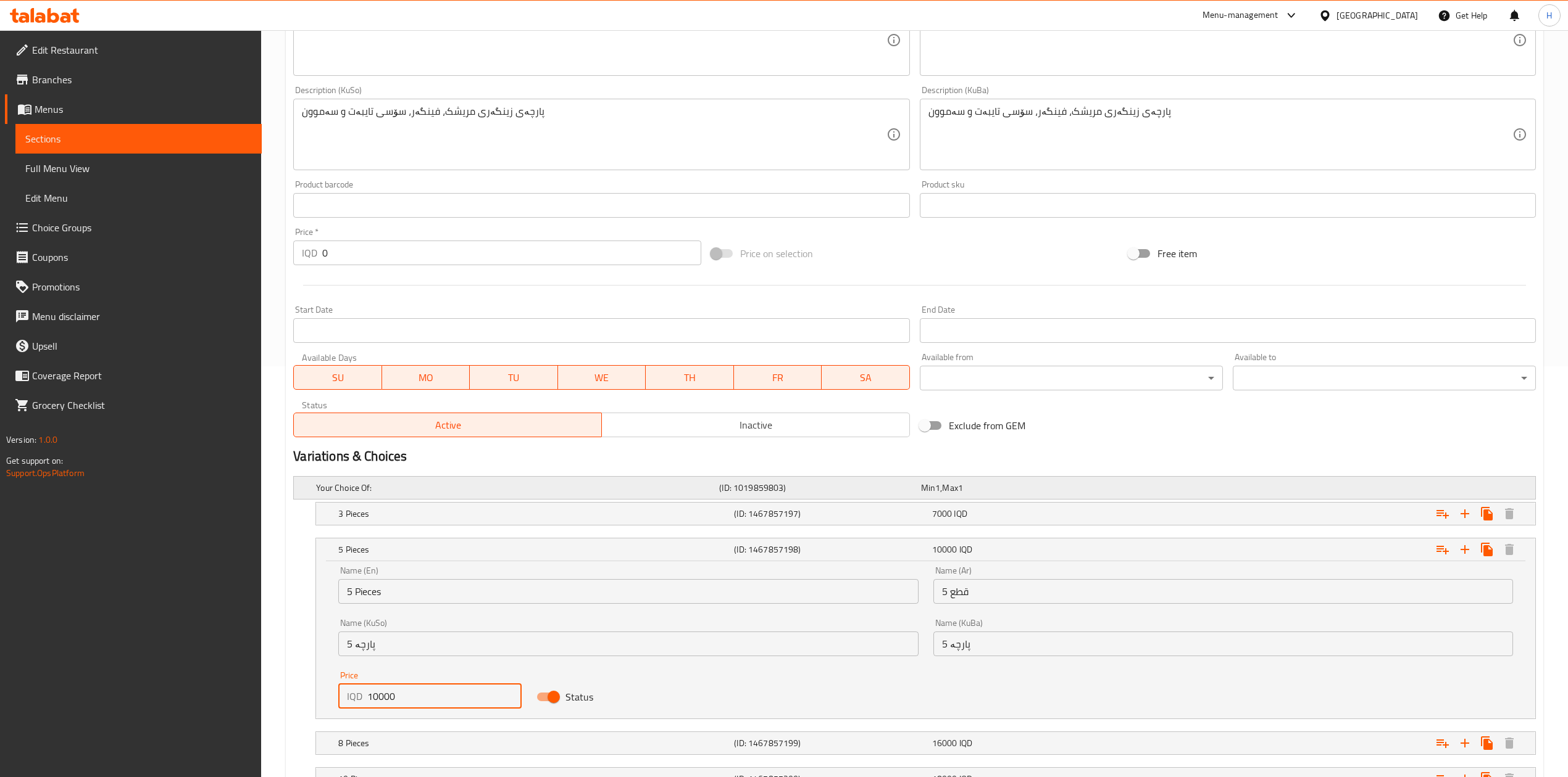
scroll to position [551, 0]
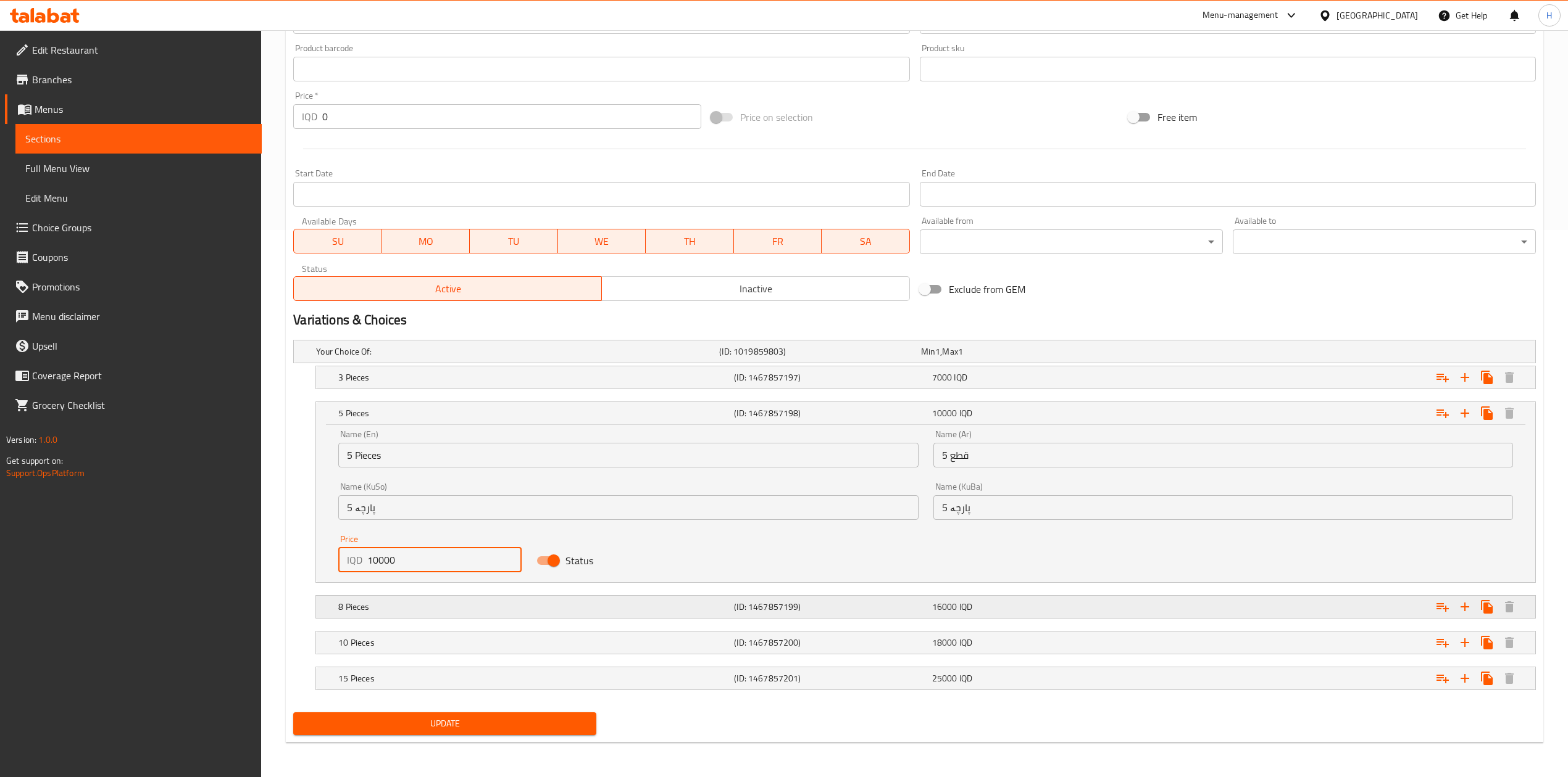
type input "10000"
click at [366, 606] on h5 "8 Pieces" at bounding box center [534, 607] width 391 height 13
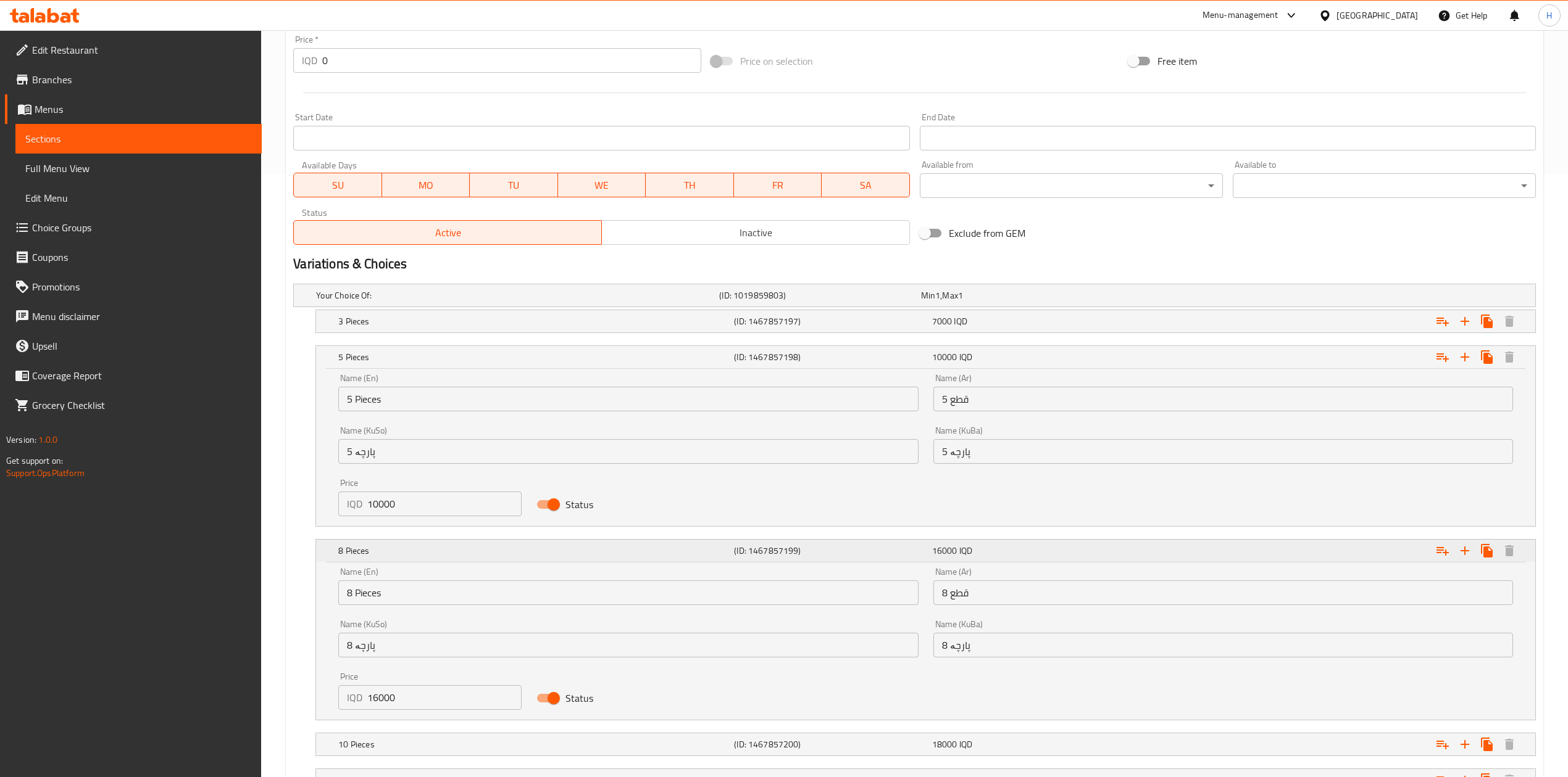
scroll to position [633, 0]
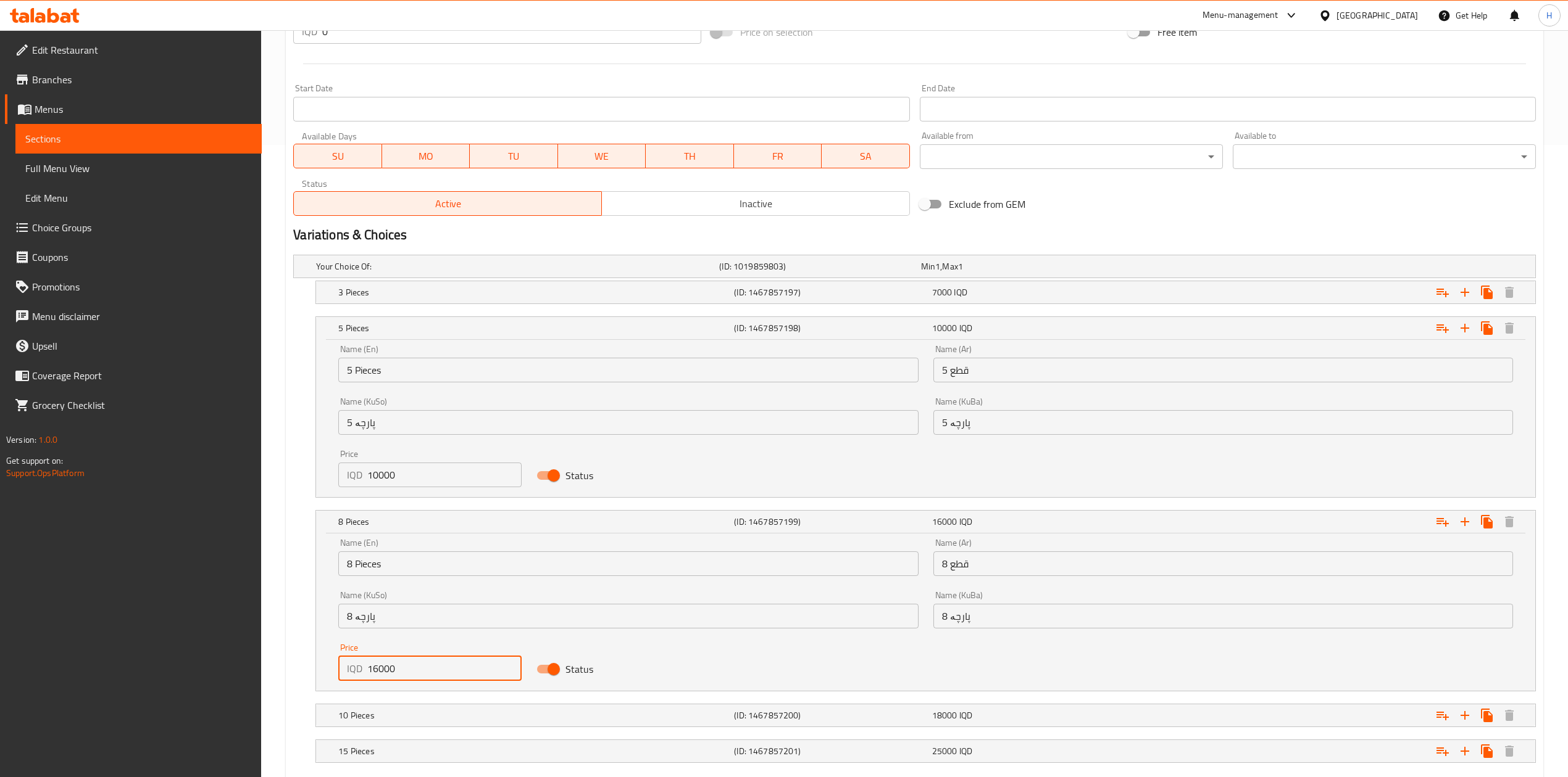
drag, startPoint x: 379, startPoint y: 669, endPoint x: 355, endPoint y: 670, distance: 24.0
click at [355, 670] on div "IQD 16000 Price" at bounding box center [430, 669] width 183 height 25
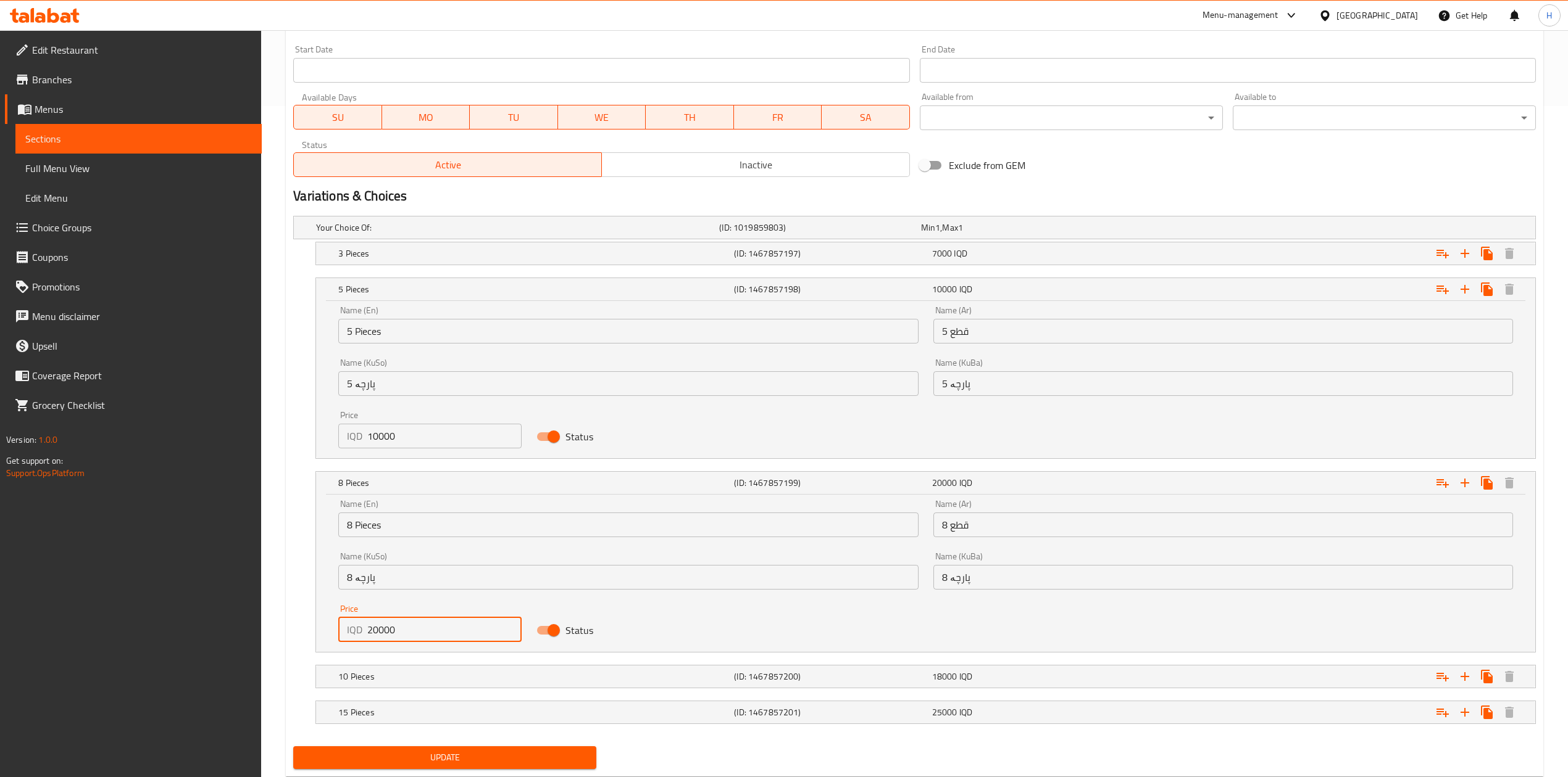
scroll to position [709, 0]
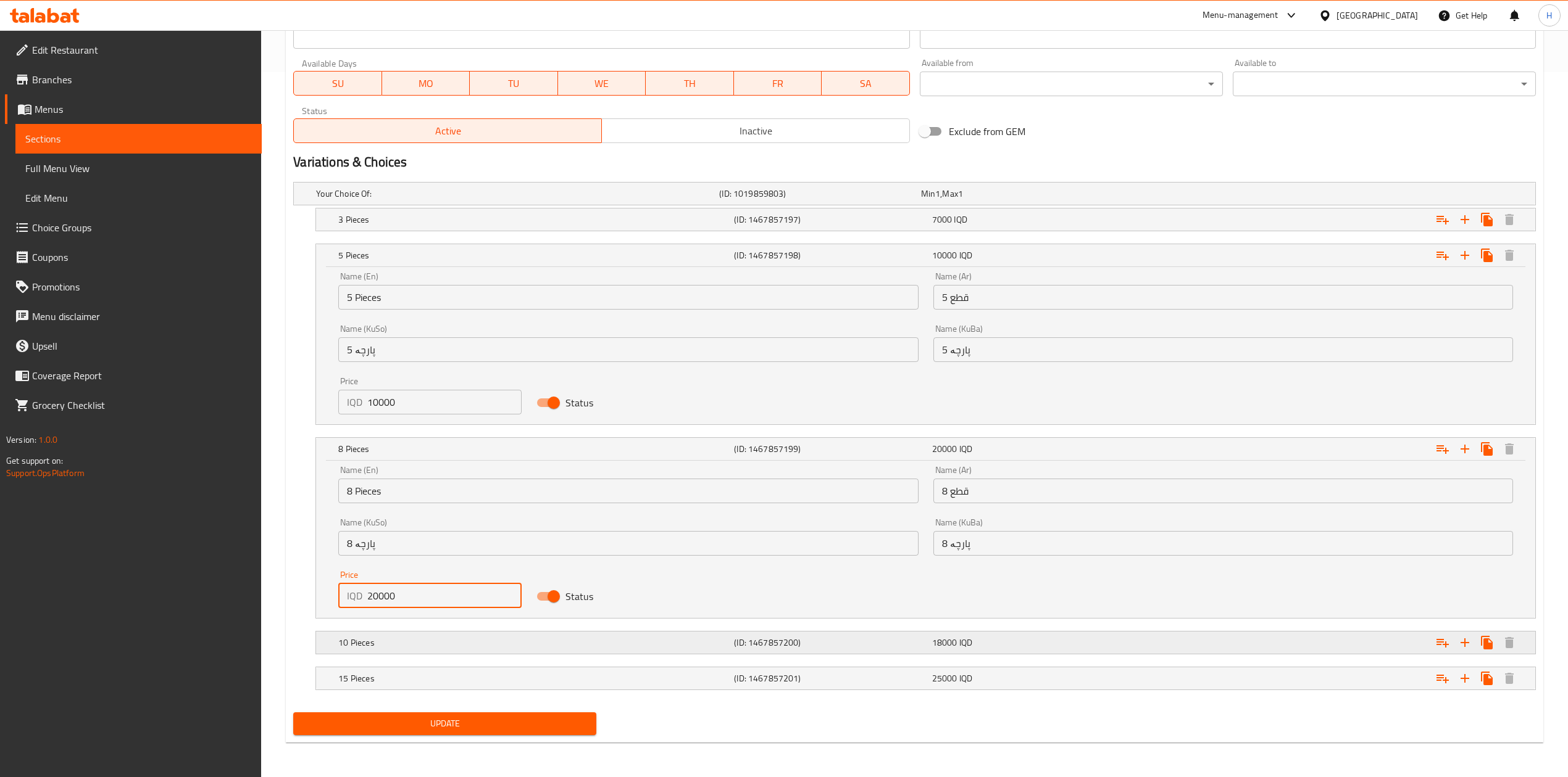
type input "20000"
click at [384, 649] on div "10 Pieces" at bounding box center [534, 643] width 396 height 17
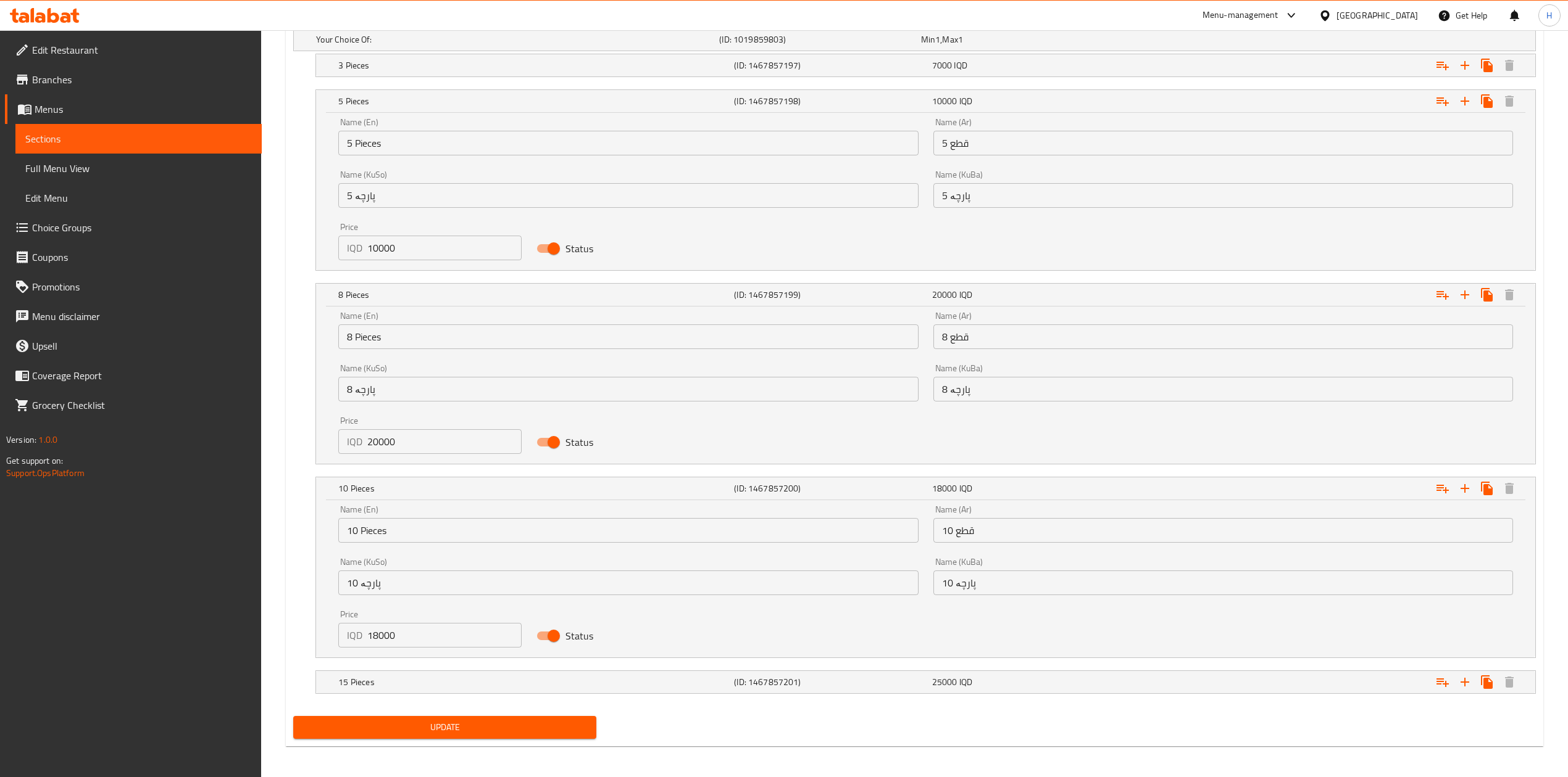
scroll to position [867, 0]
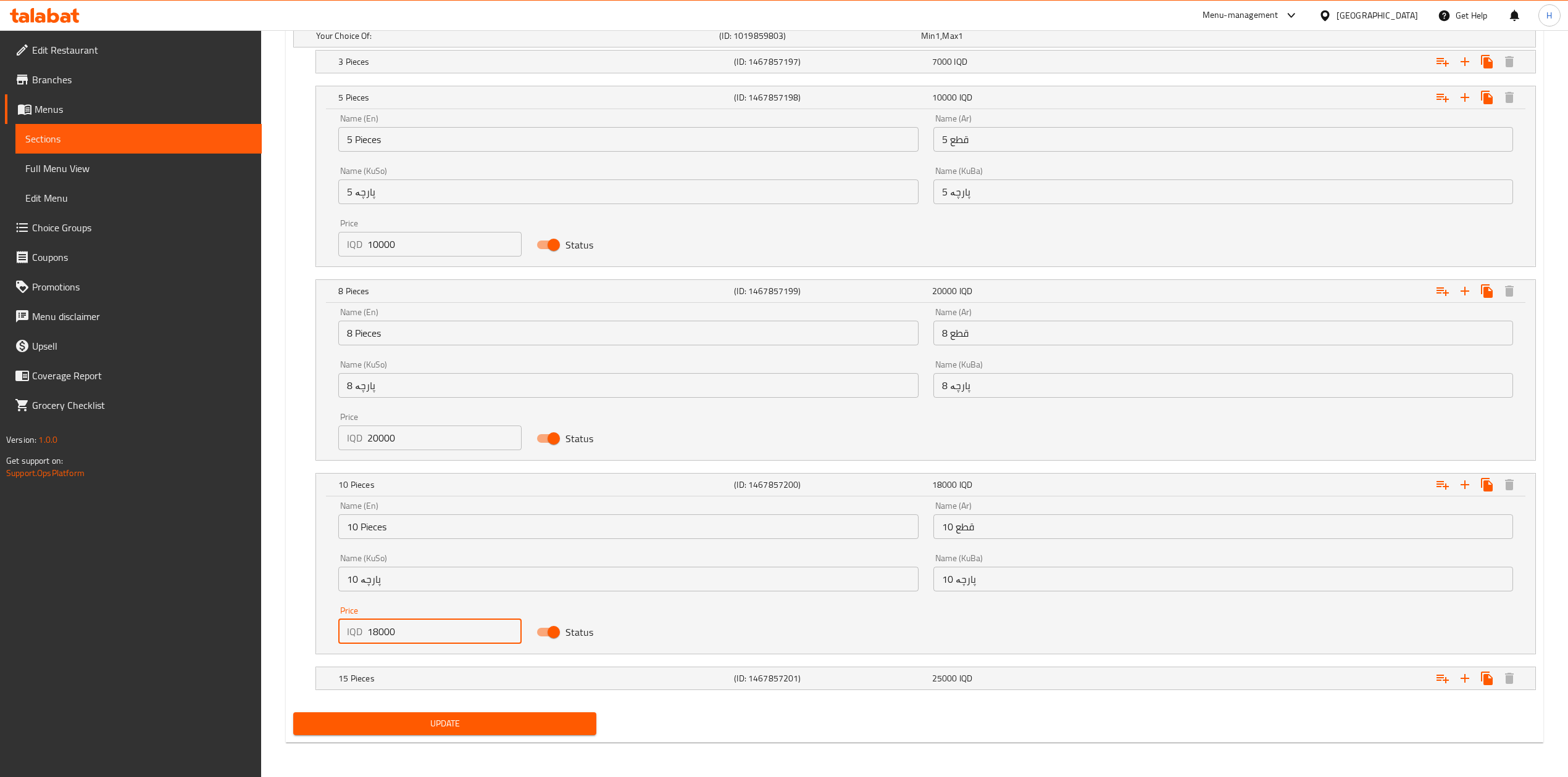
click at [378, 633] on input "18000" at bounding box center [444, 632] width 154 height 25
type input "25000"
click at [371, 684] on h5 "15 Pieces" at bounding box center [534, 678] width 391 height 13
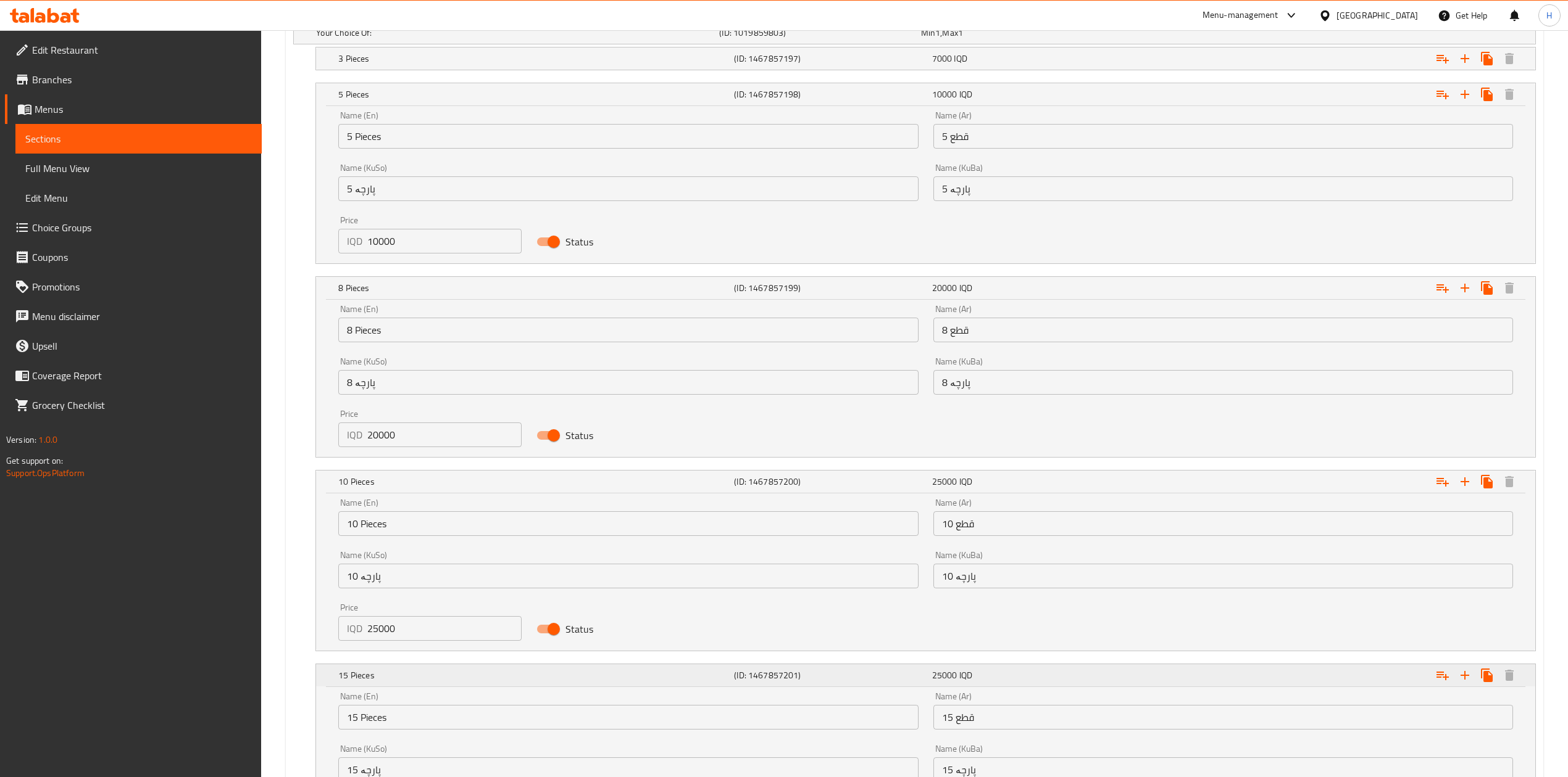
scroll to position [1024, 0]
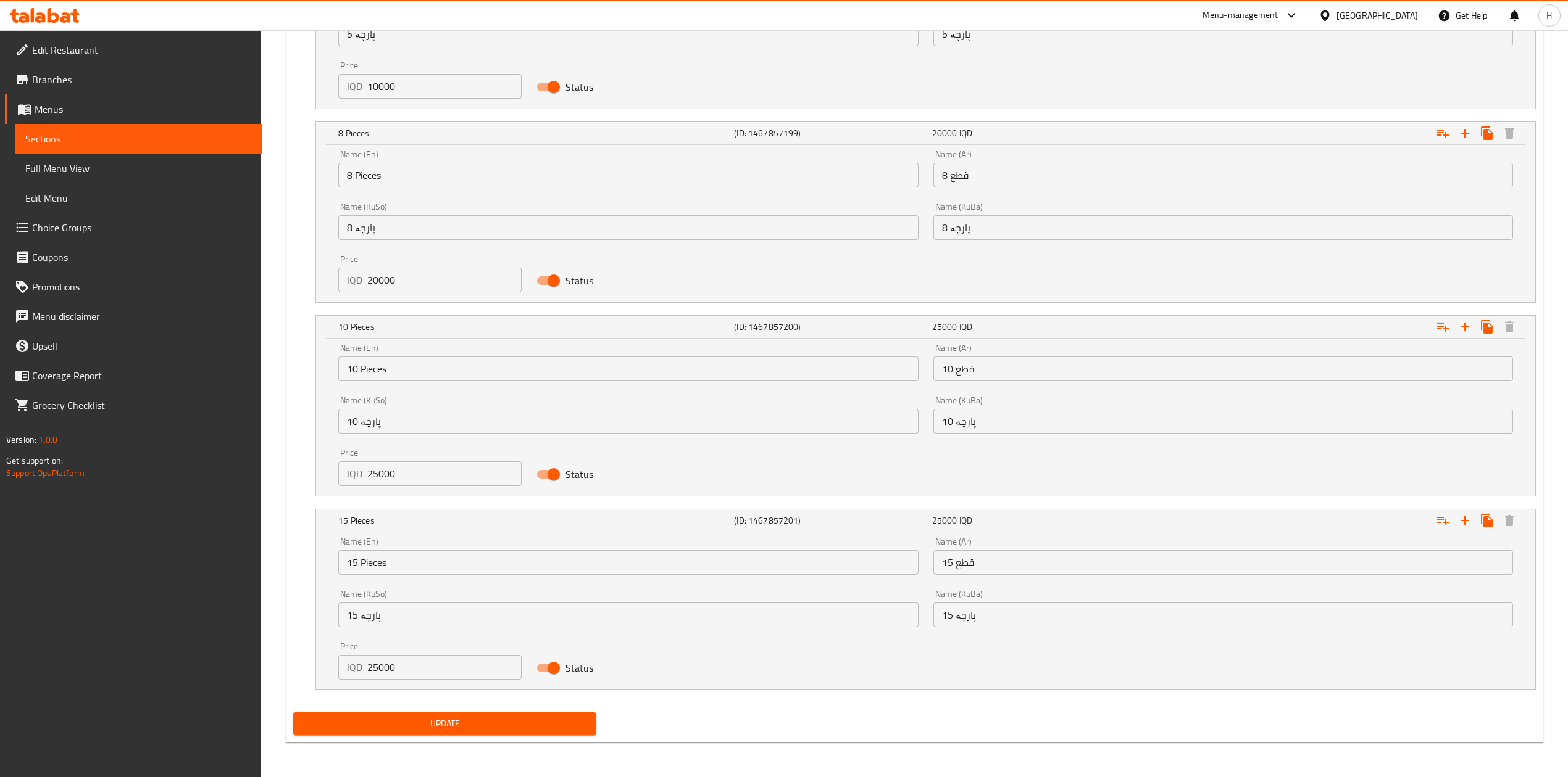
click at [389, 669] on input "25000" at bounding box center [444, 668] width 154 height 25
type input "18000"
click at [469, 709] on div "Update" at bounding box center [444, 724] width 313 height 33
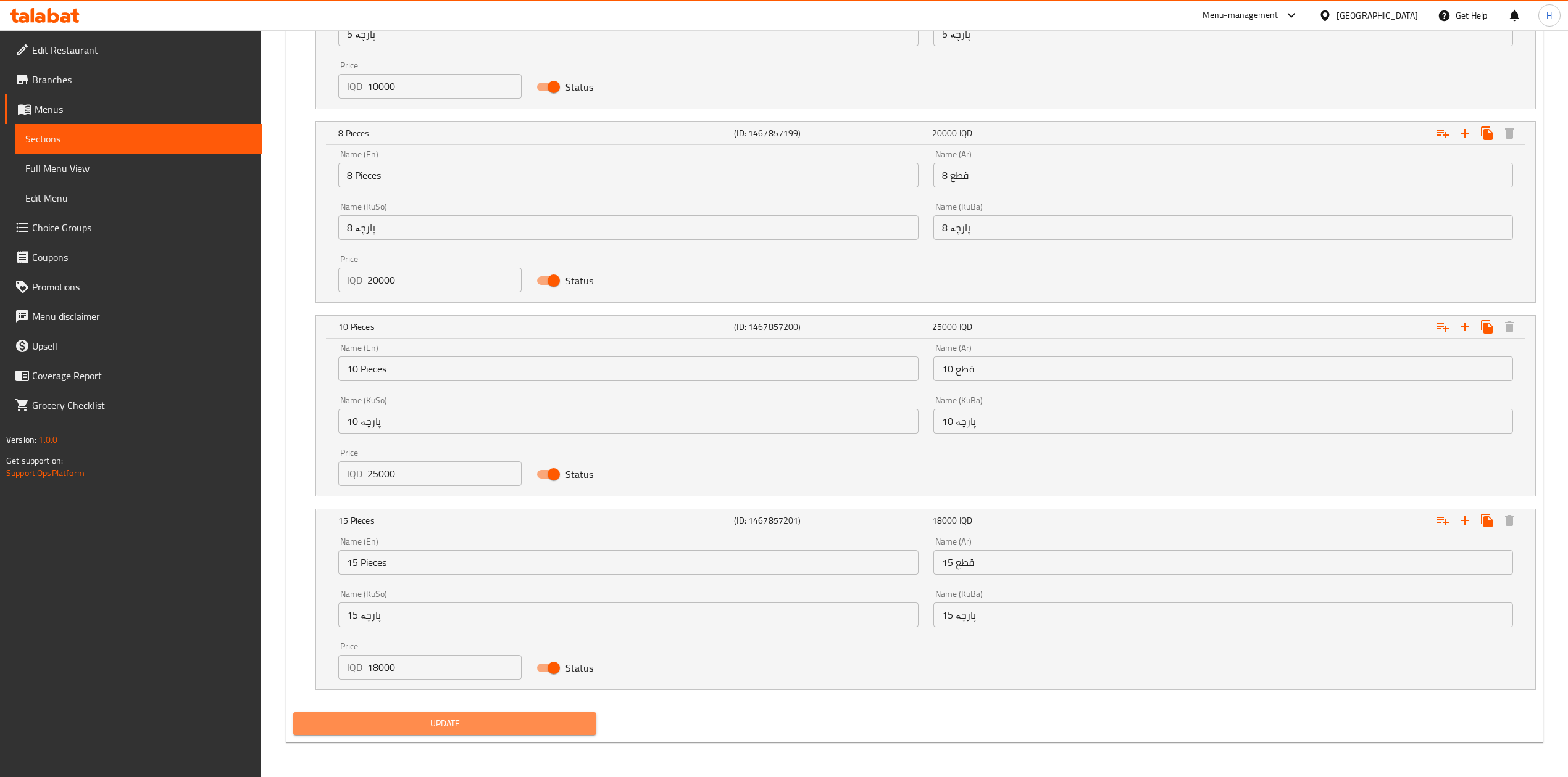
click at [465, 720] on span "Update" at bounding box center [445, 724] width 283 height 15
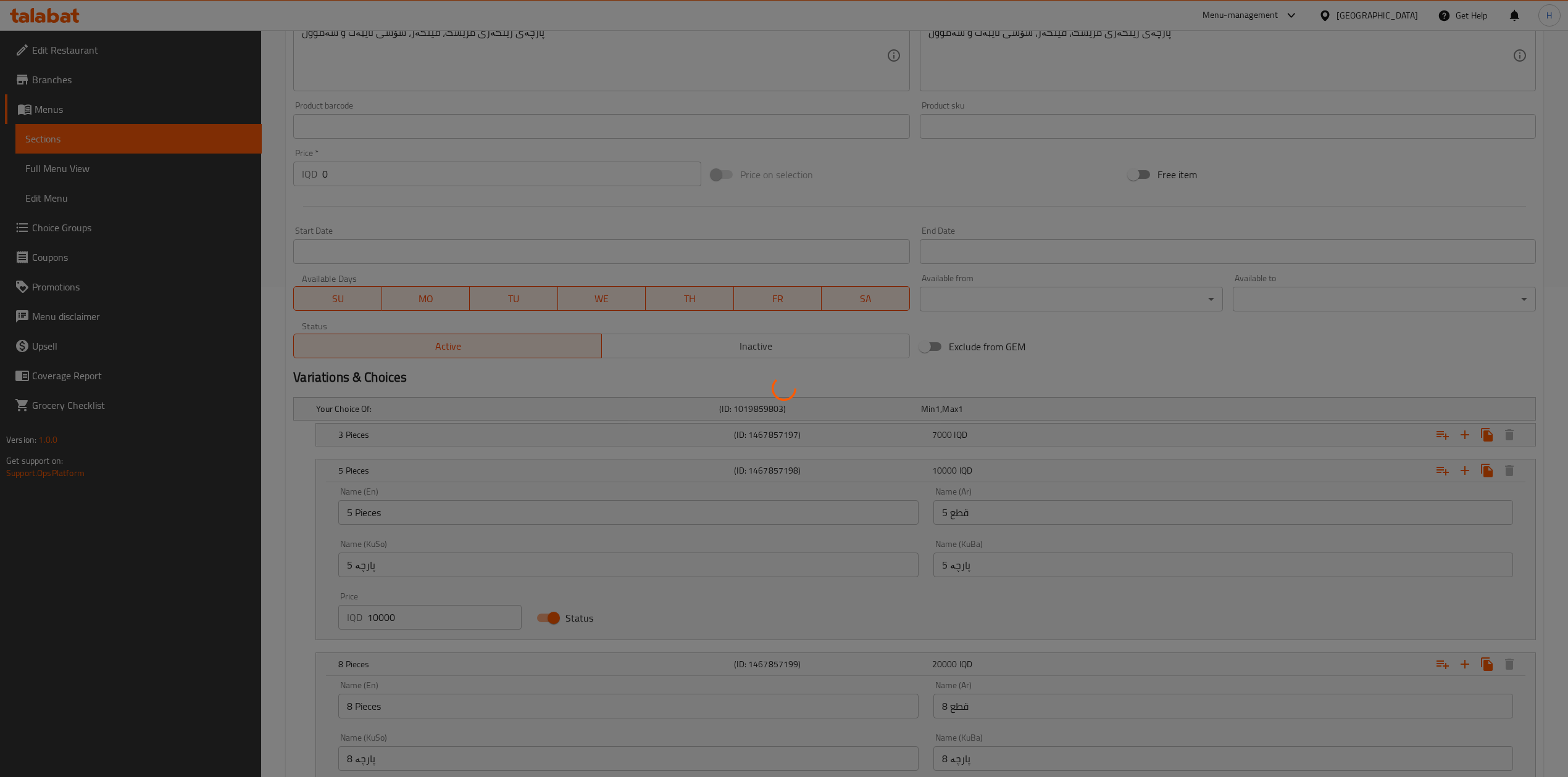
scroll to position [0, 0]
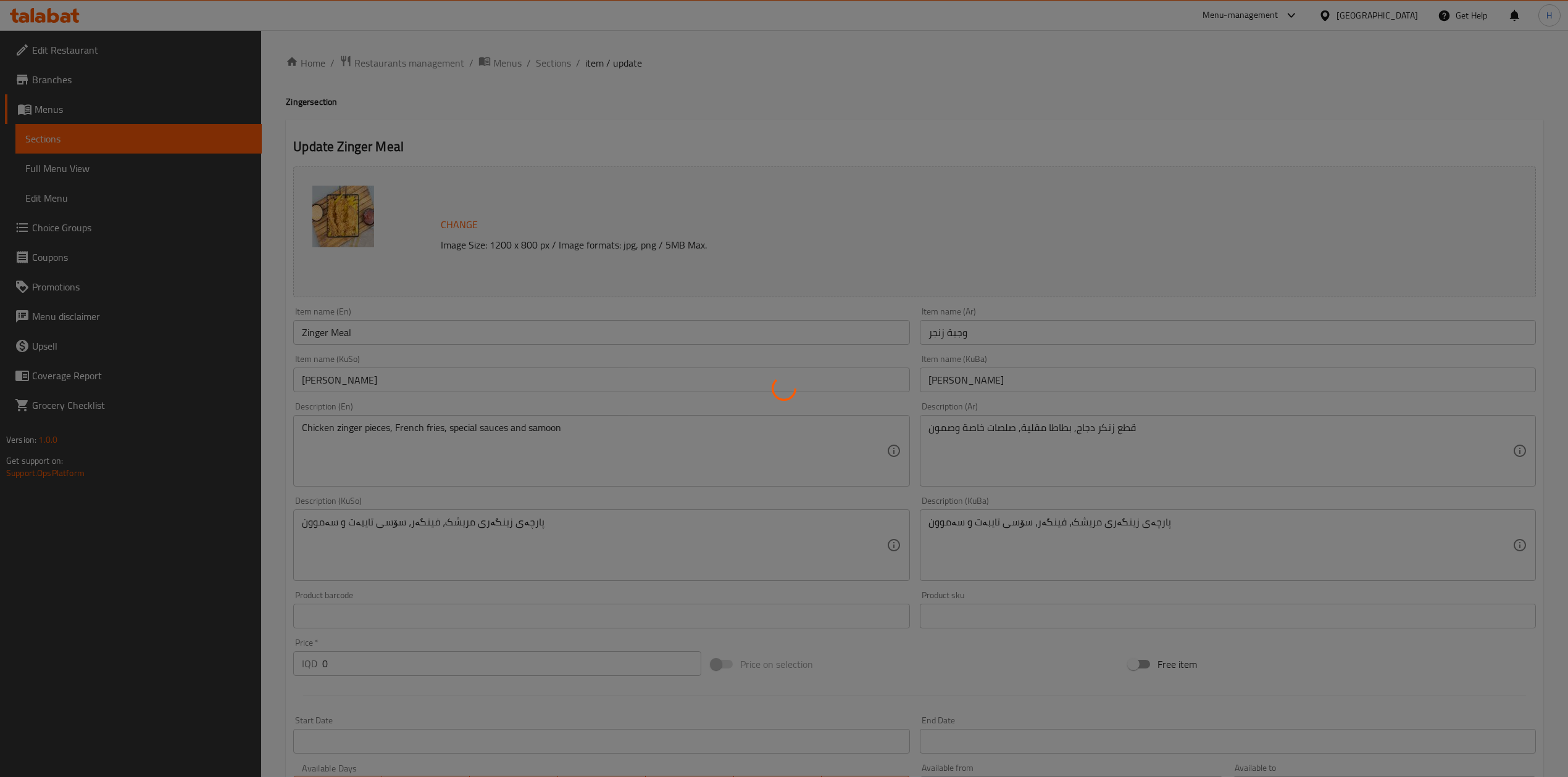
click at [542, 62] on div at bounding box center [784, 388] width 1568 height 777
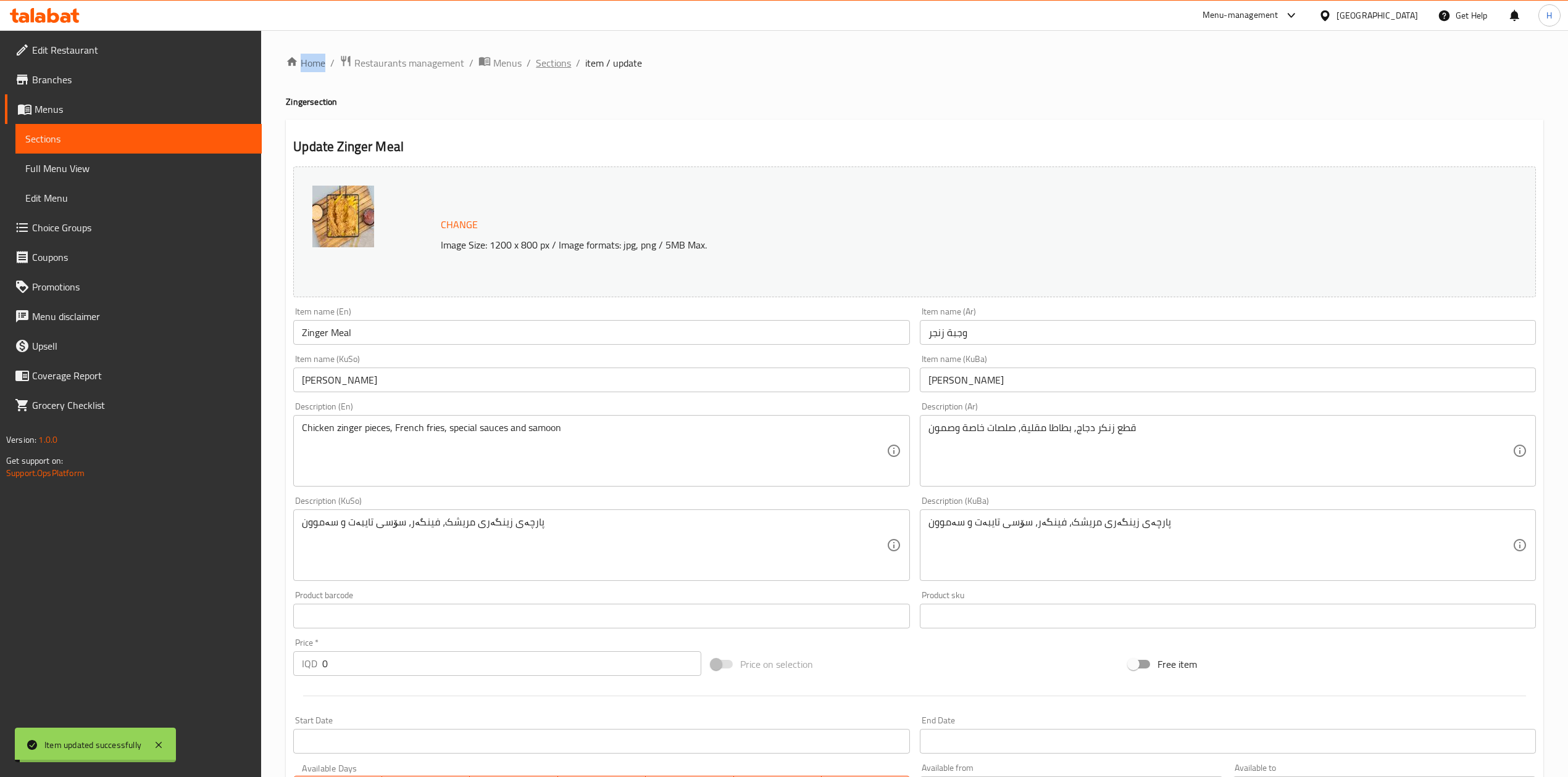
click at [542, 62] on span "Sections" at bounding box center [553, 63] width 36 height 14
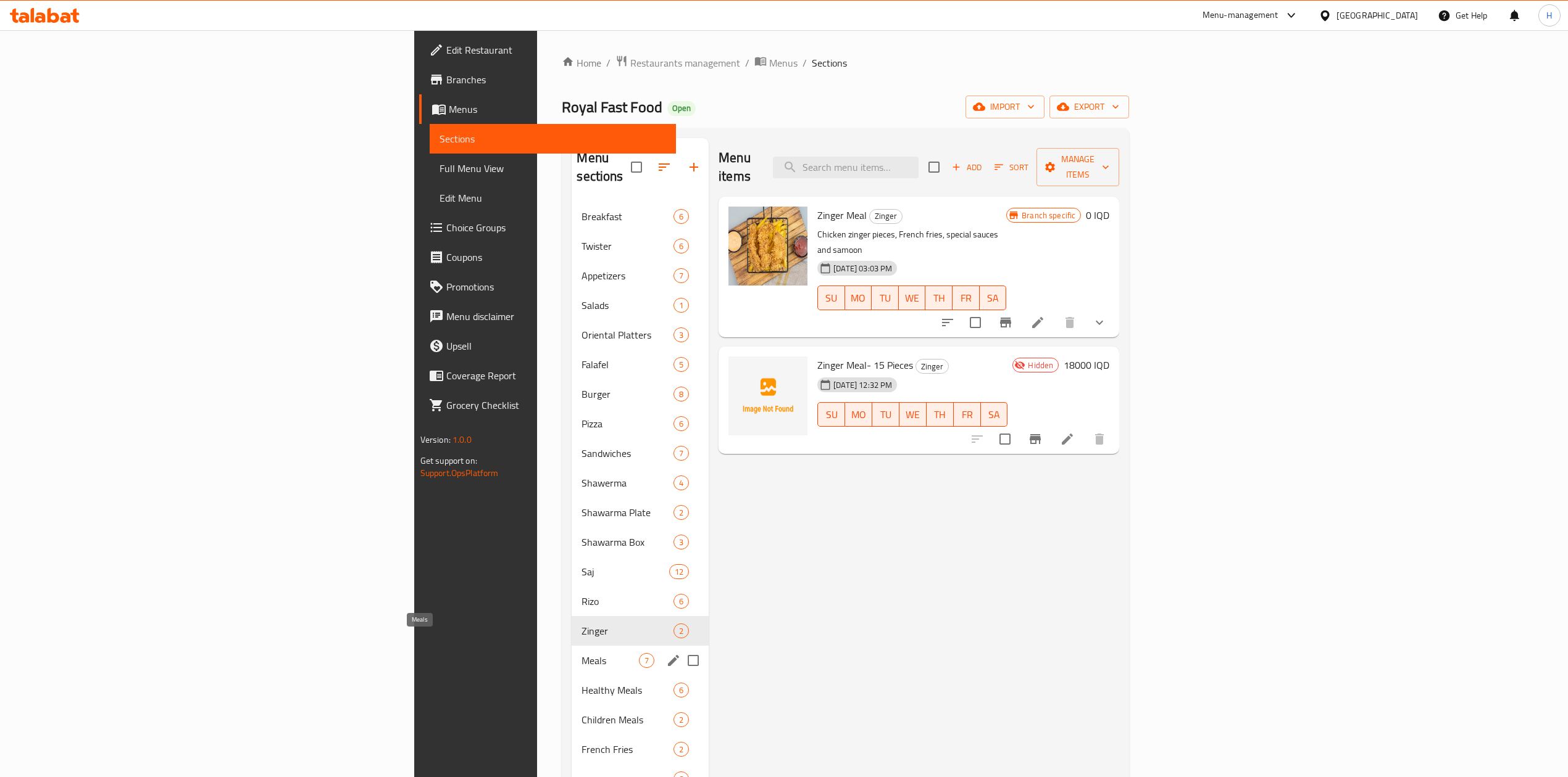
click at [582, 654] on span "Meals" at bounding box center [611, 660] width 58 height 14
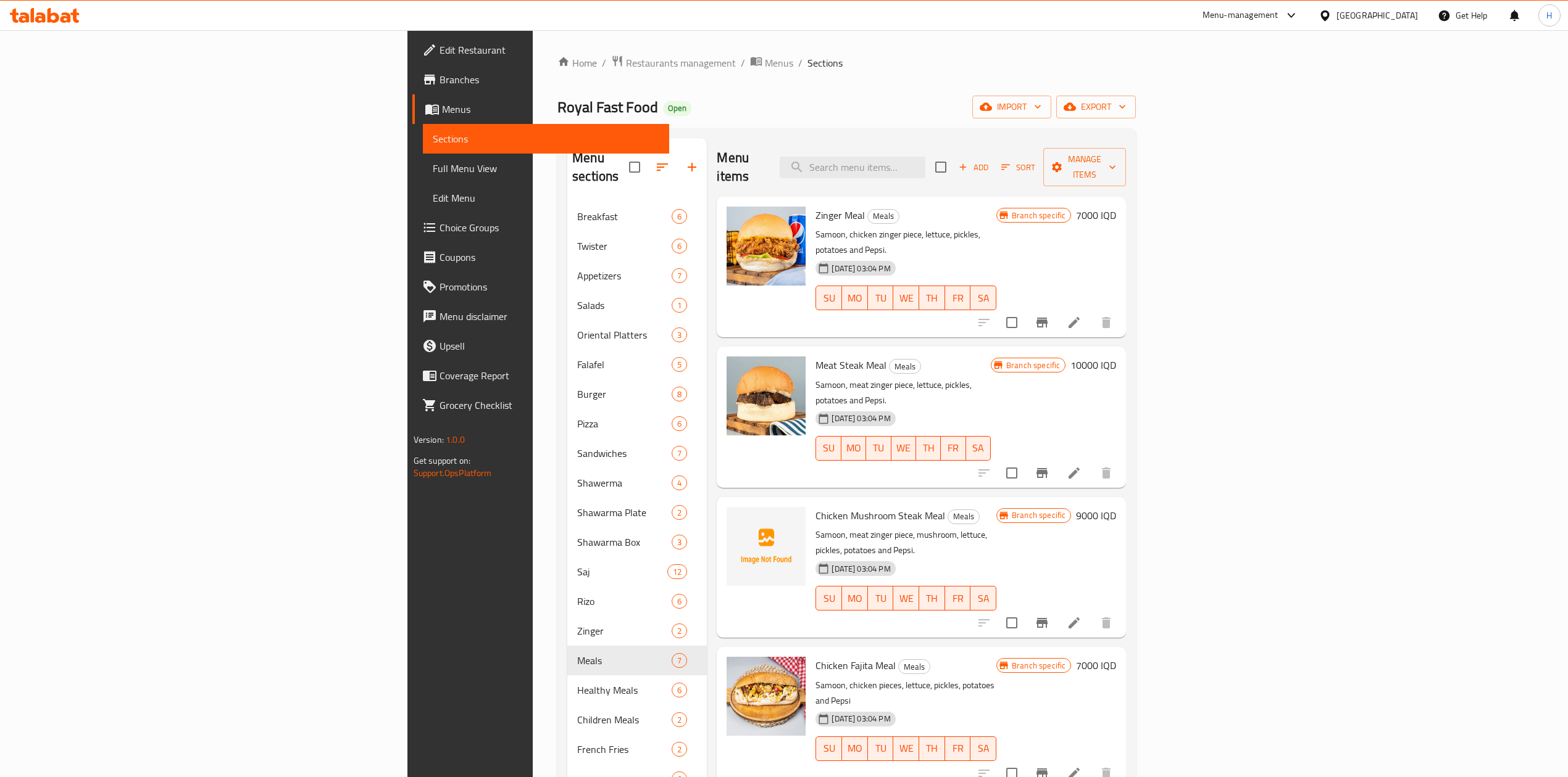
click at [990, 142] on div "Menu items Add Sort Manage items" at bounding box center [921, 168] width 409 height 59
drag, startPoint x: 987, startPoint y: 140, endPoint x: 990, endPoint y: 145, distance: 5.8
click at [990, 145] on div "Menu items Add Sort Manage items" at bounding box center [921, 168] width 409 height 59
click at [926, 157] on input "search" at bounding box center [851, 168] width 145 height 21
type input ","
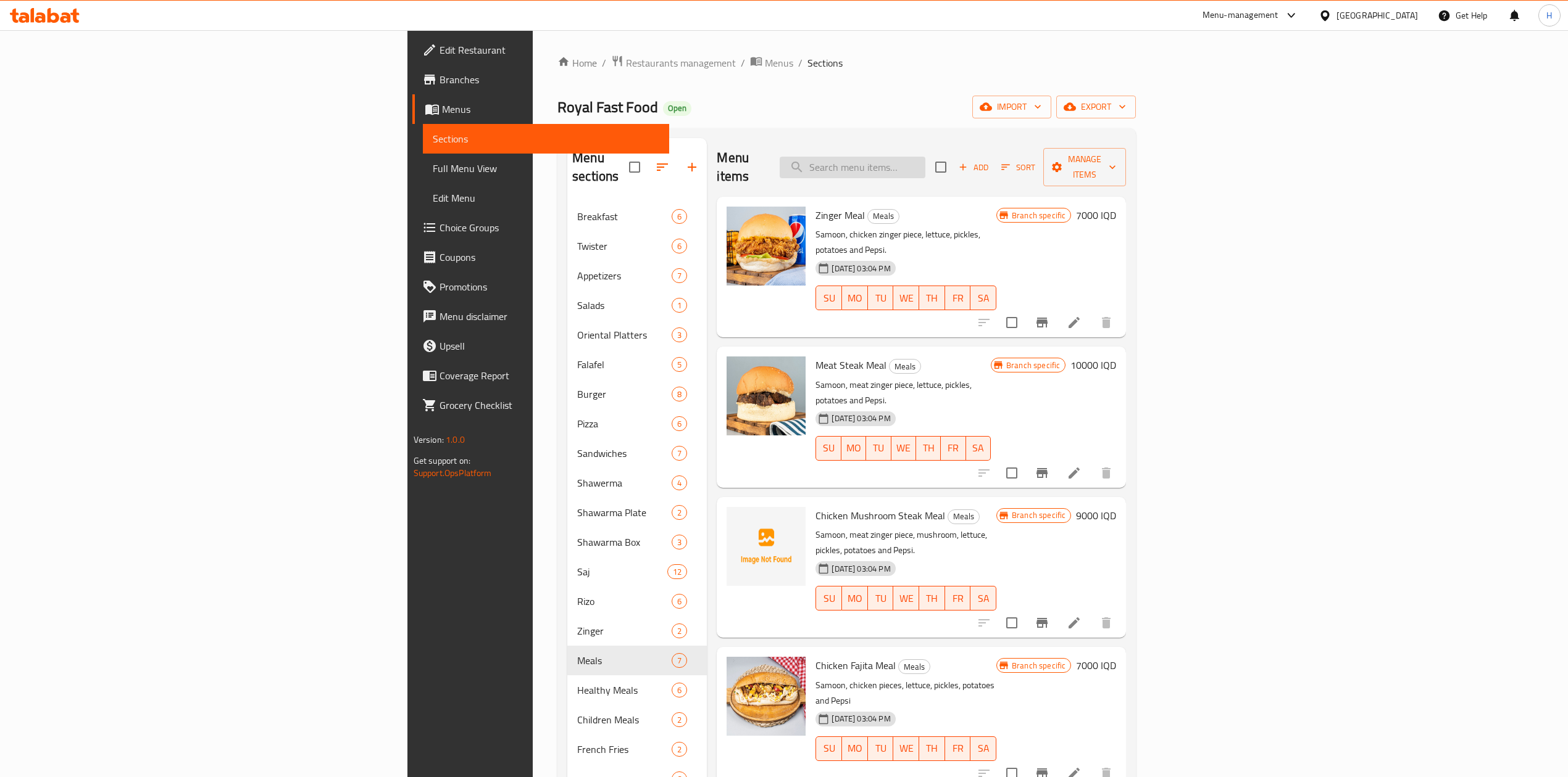
type input "."
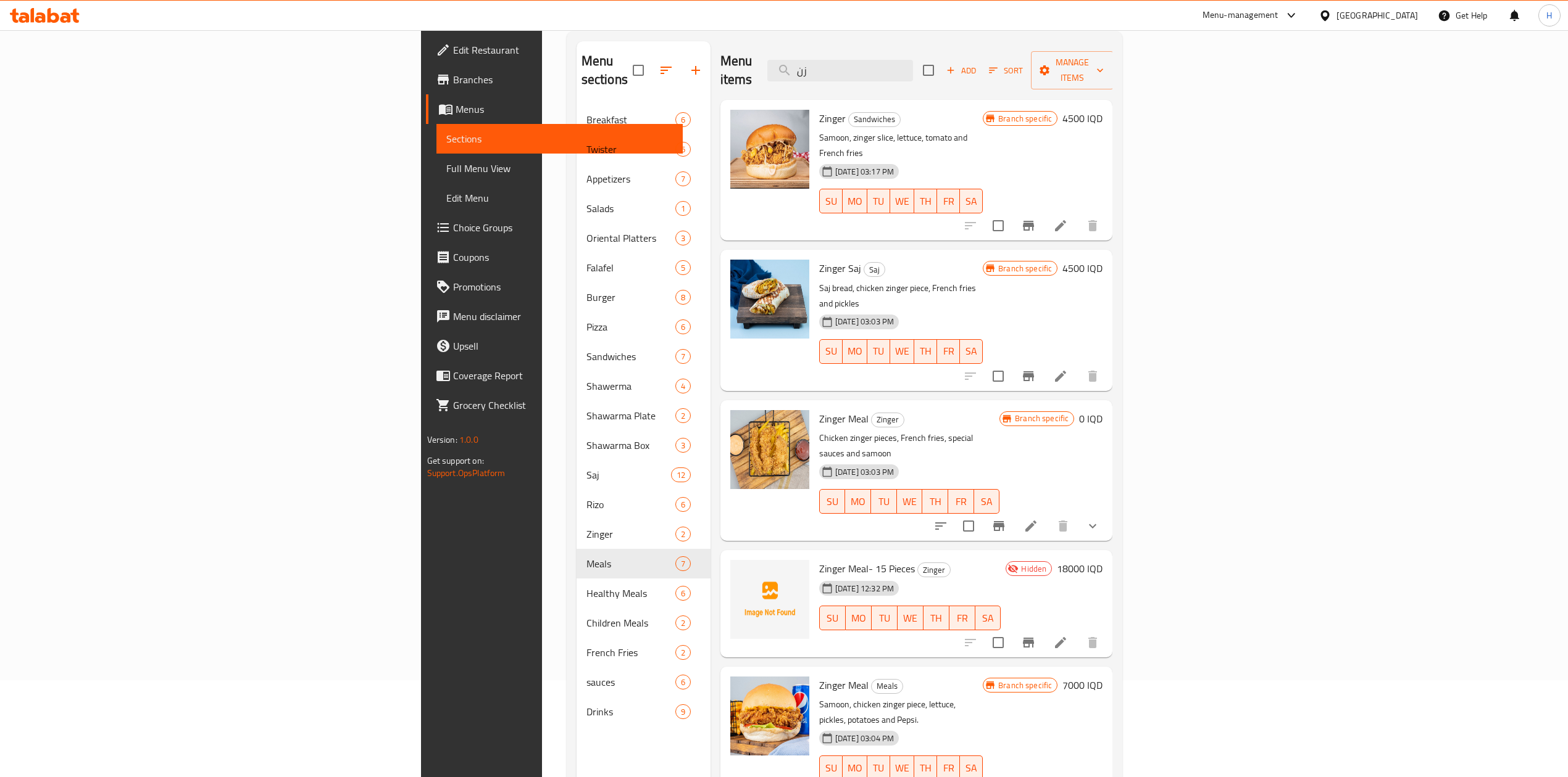
scroll to position [9, 0]
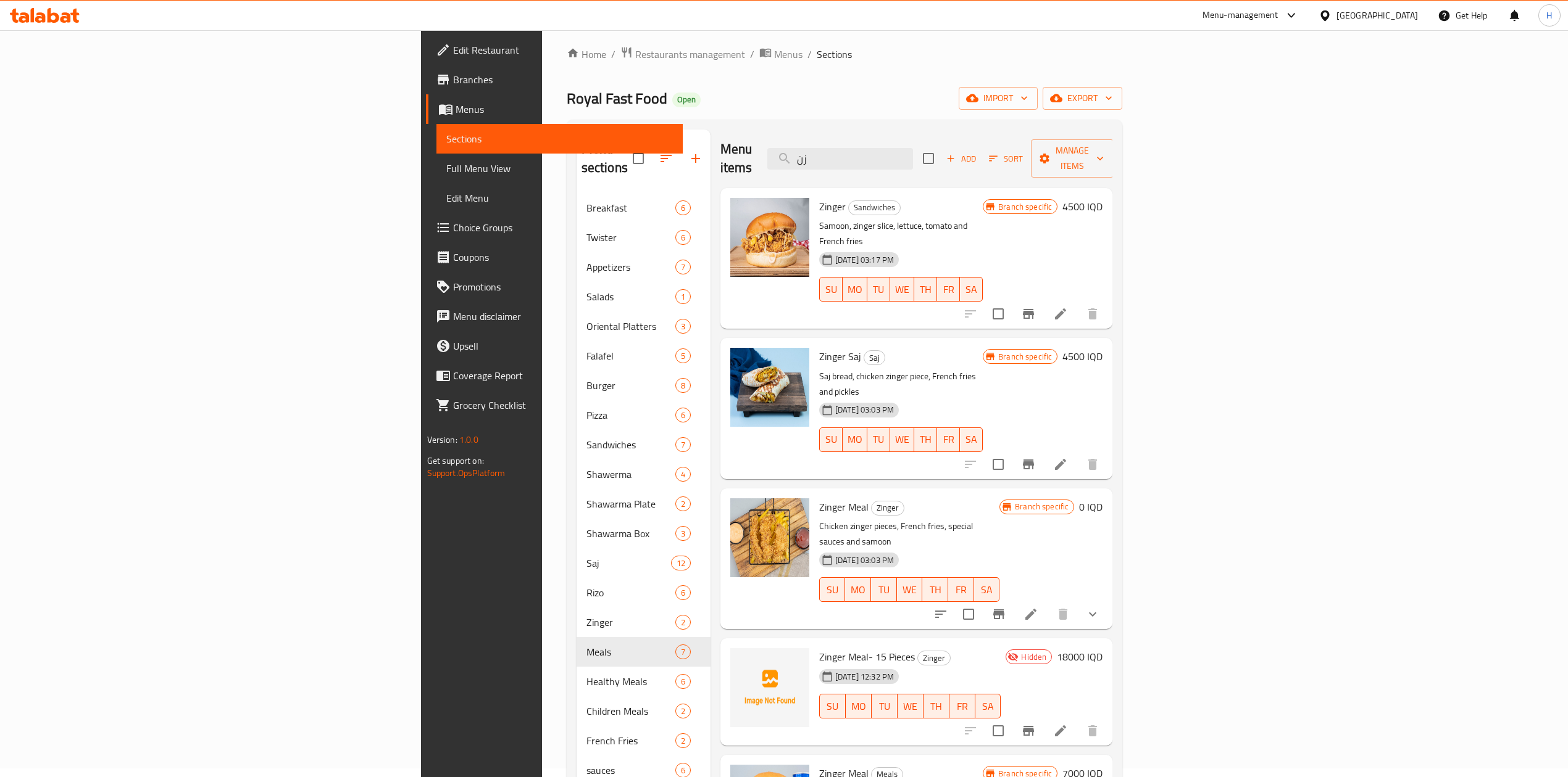
type input "زن"
click at [1048, 604] on li at bounding box center [1031, 614] width 35 height 22
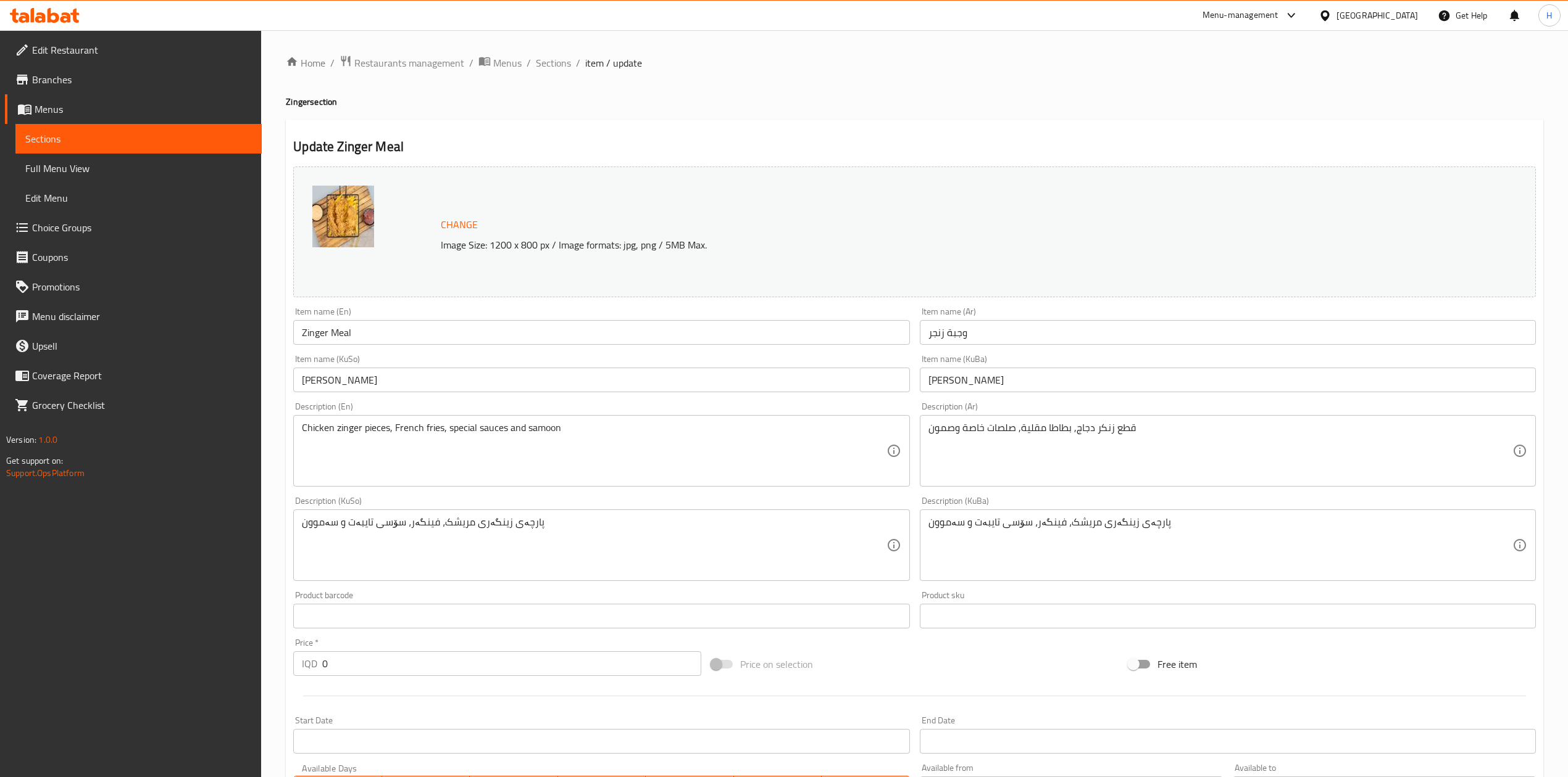
click at [551, 49] on div "Home / Restaurants management / Menus / Sections / item / update Zinger section…" at bounding box center [914, 598] width 1307 height 1136
click at [551, 52] on div "Home / Restaurants management / Menus / Sections / item / update Zinger section…" at bounding box center [914, 598] width 1307 height 1136
click at [551, 58] on span "Sections" at bounding box center [553, 63] width 36 height 14
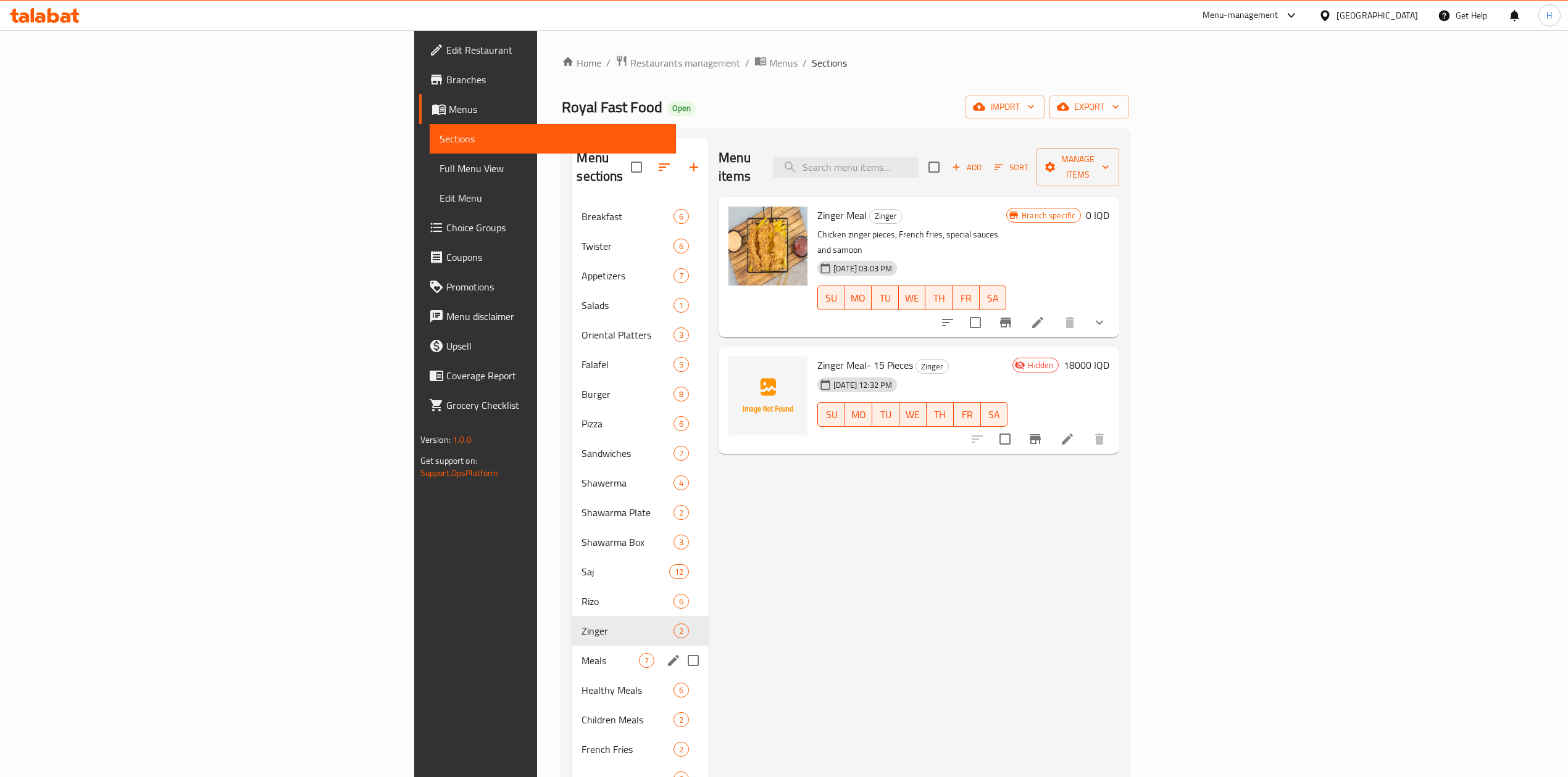
click at [571, 646] on div "Meals 7" at bounding box center [640, 660] width 137 height 30
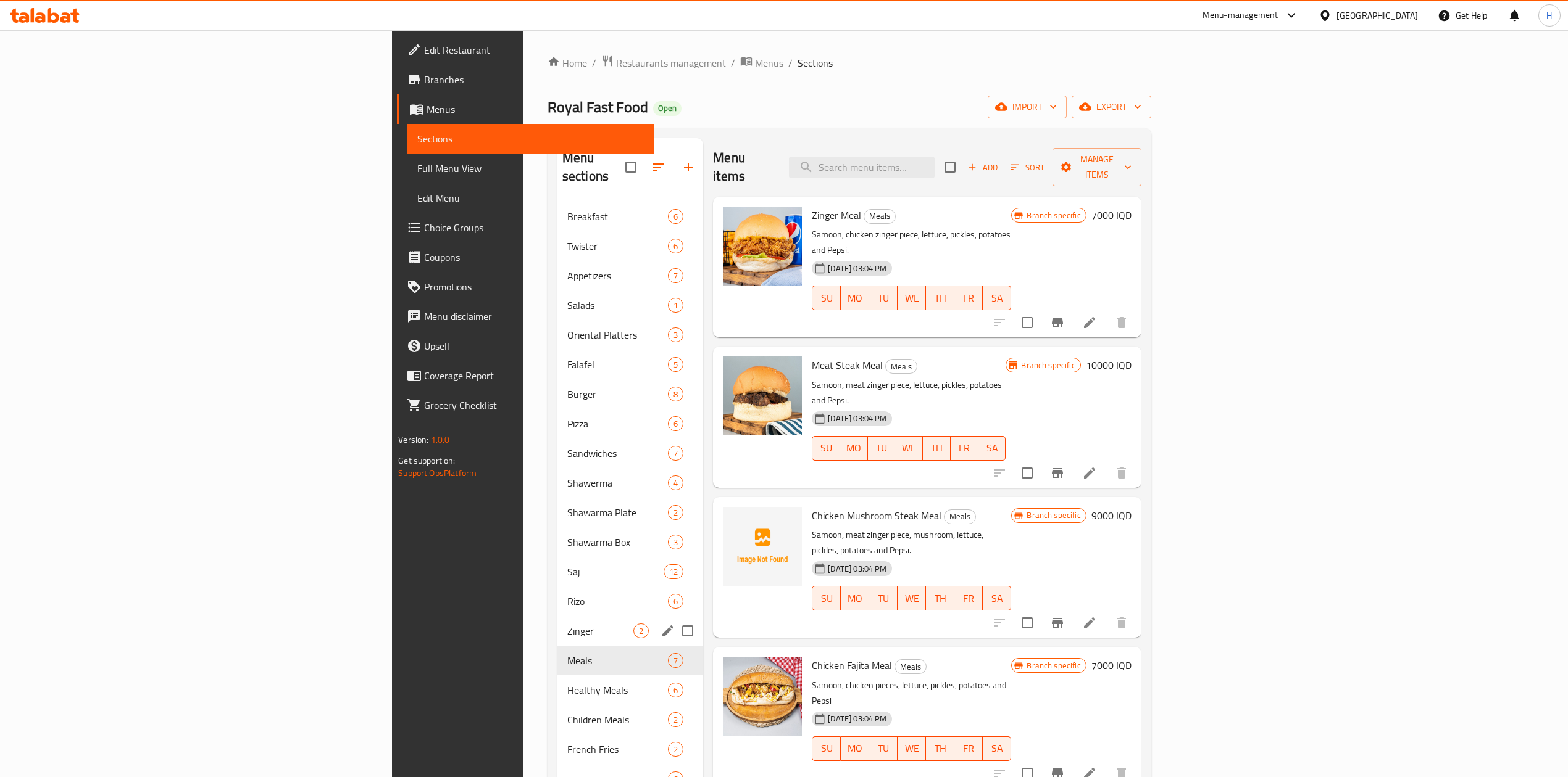
click at [567, 624] on span "Zinger" at bounding box center [600, 631] width 66 height 14
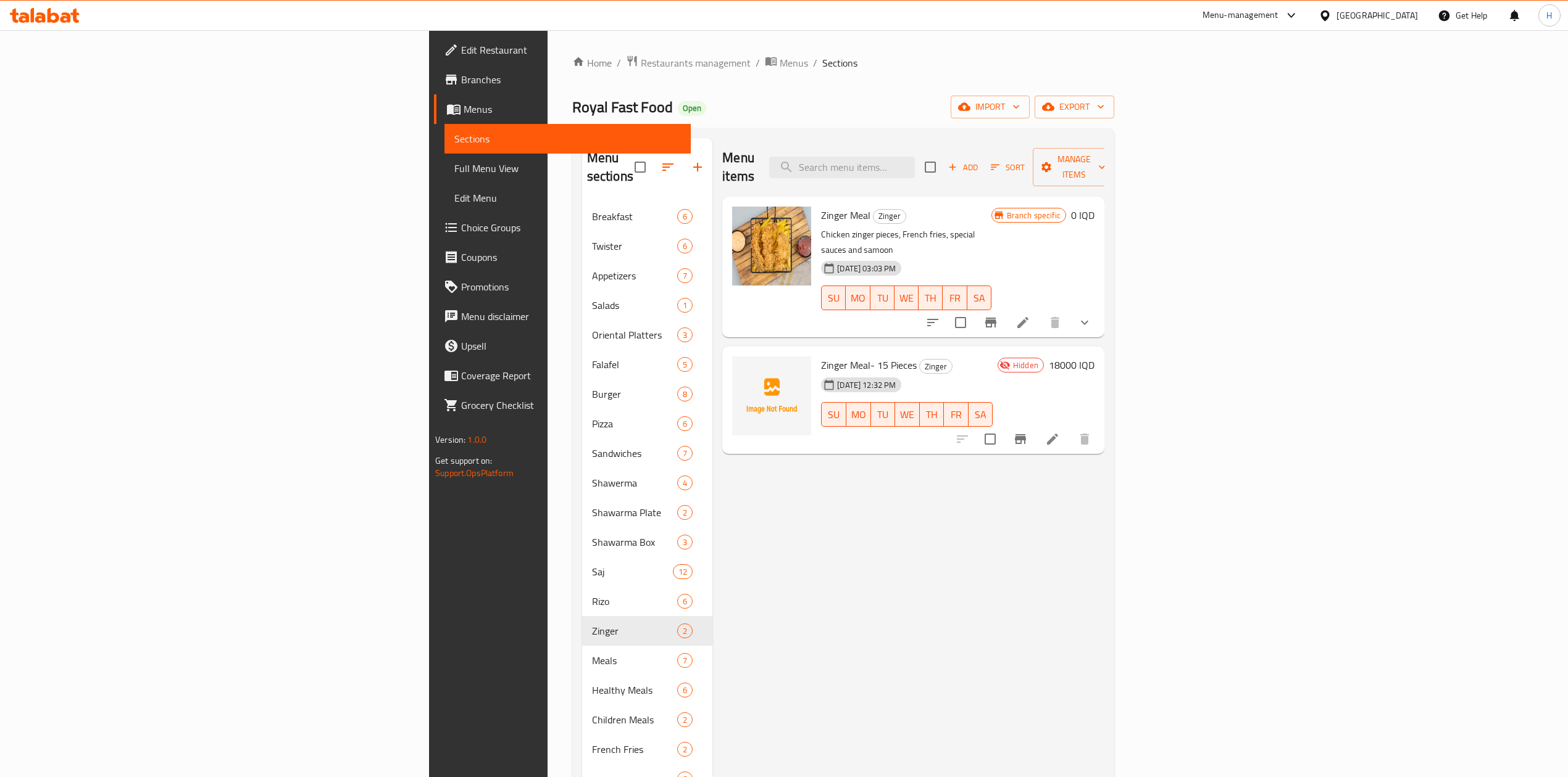
click at [1059, 432] on icon at bounding box center [1052, 439] width 14 height 14
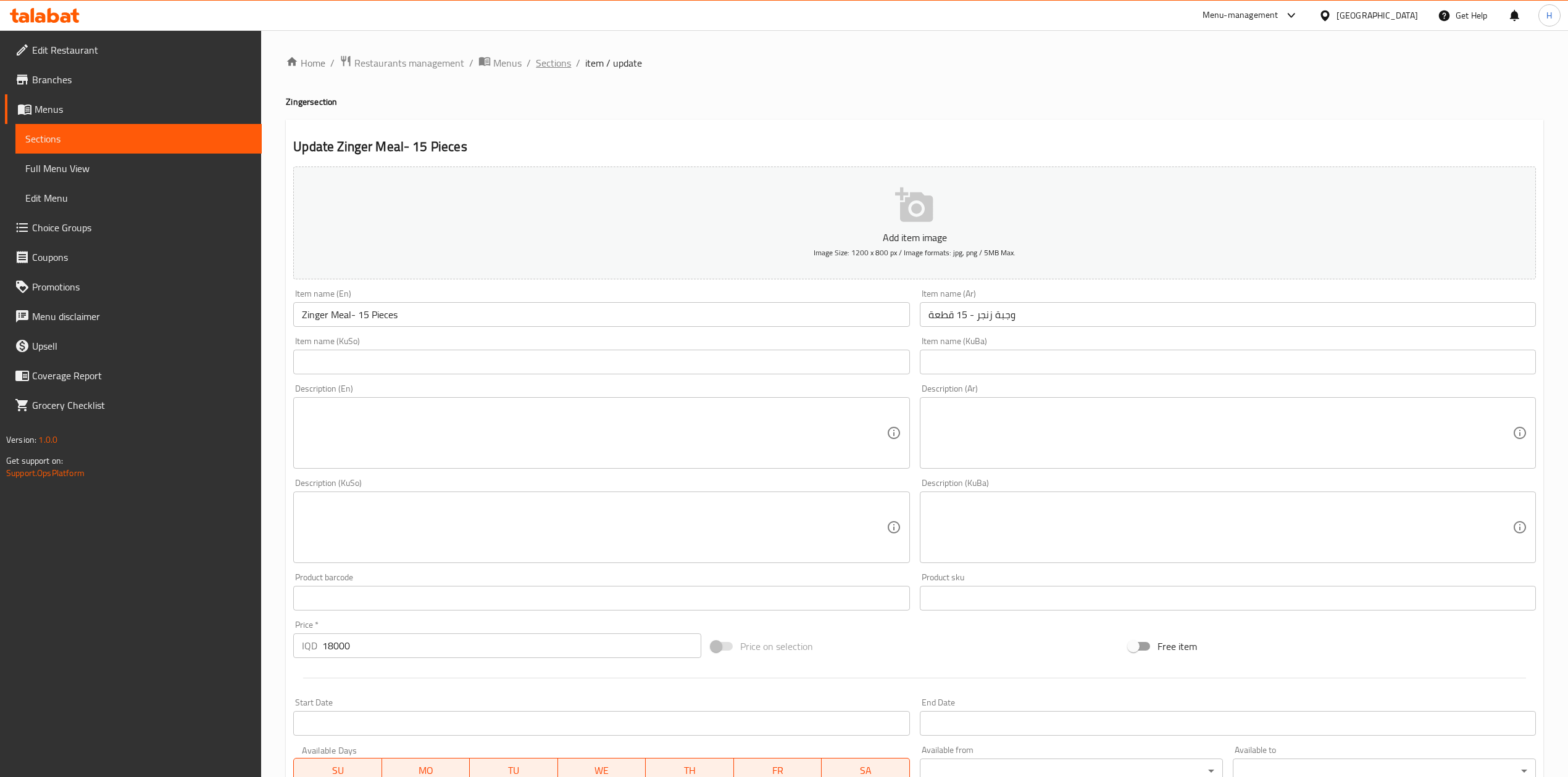
click at [551, 60] on span "Sections" at bounding box center [553, 63] width 36 height 14
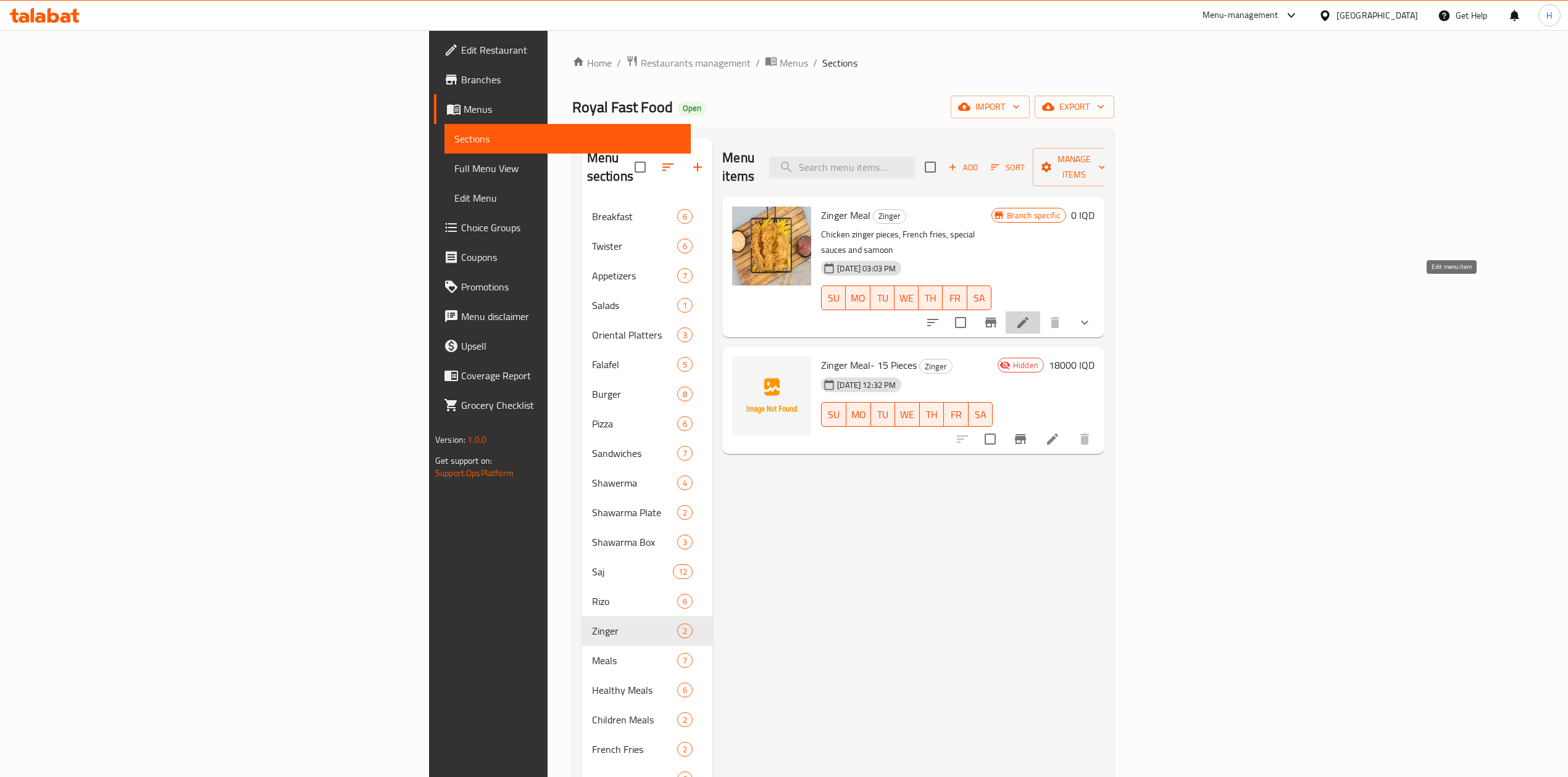
click at [1030, 315] on icon at bounding box center [1022, 322] width 14 height 14
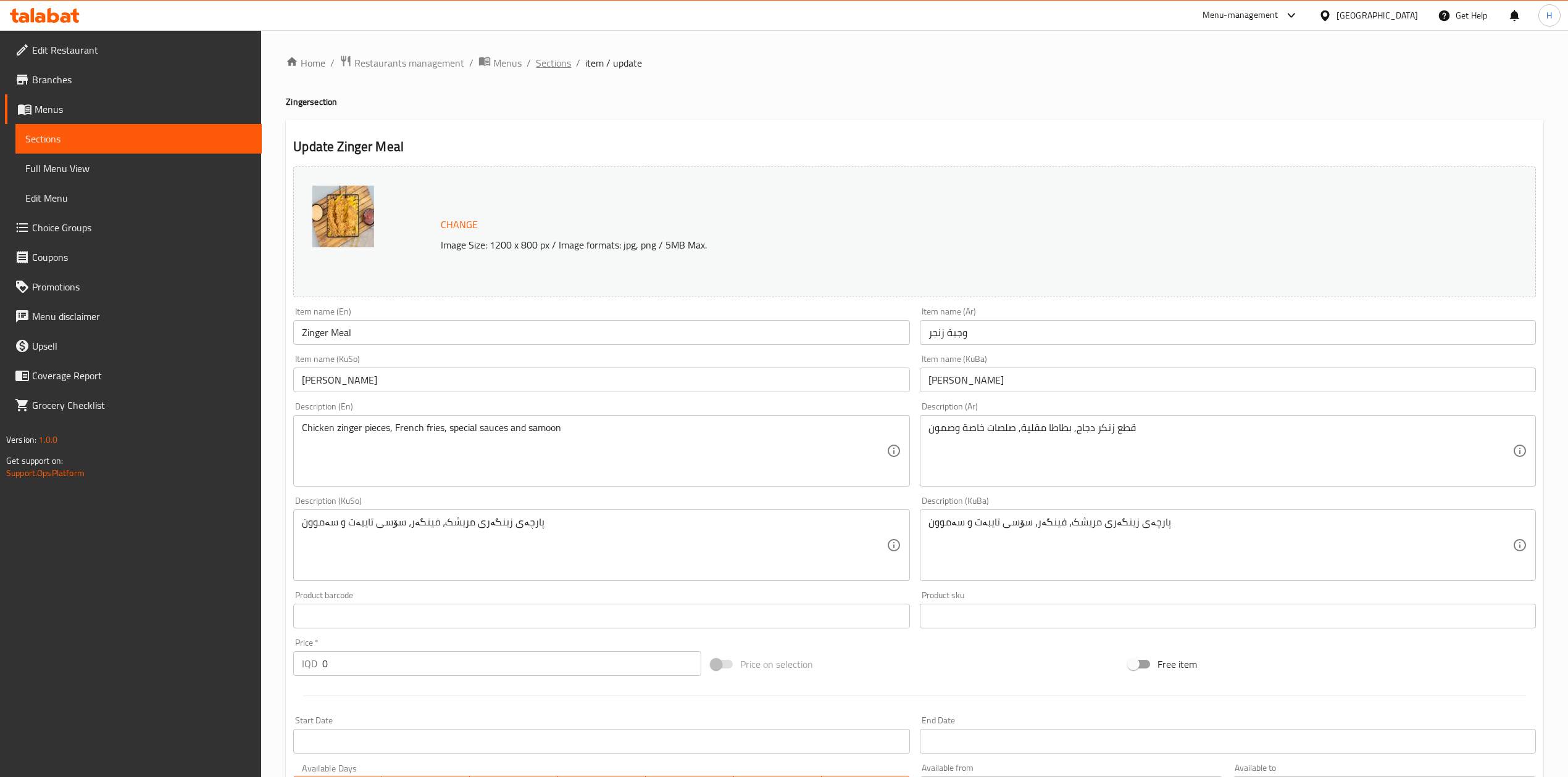
click at [566, 65] on span "Sections" at bounding box center [553, 63] width 36 height 14
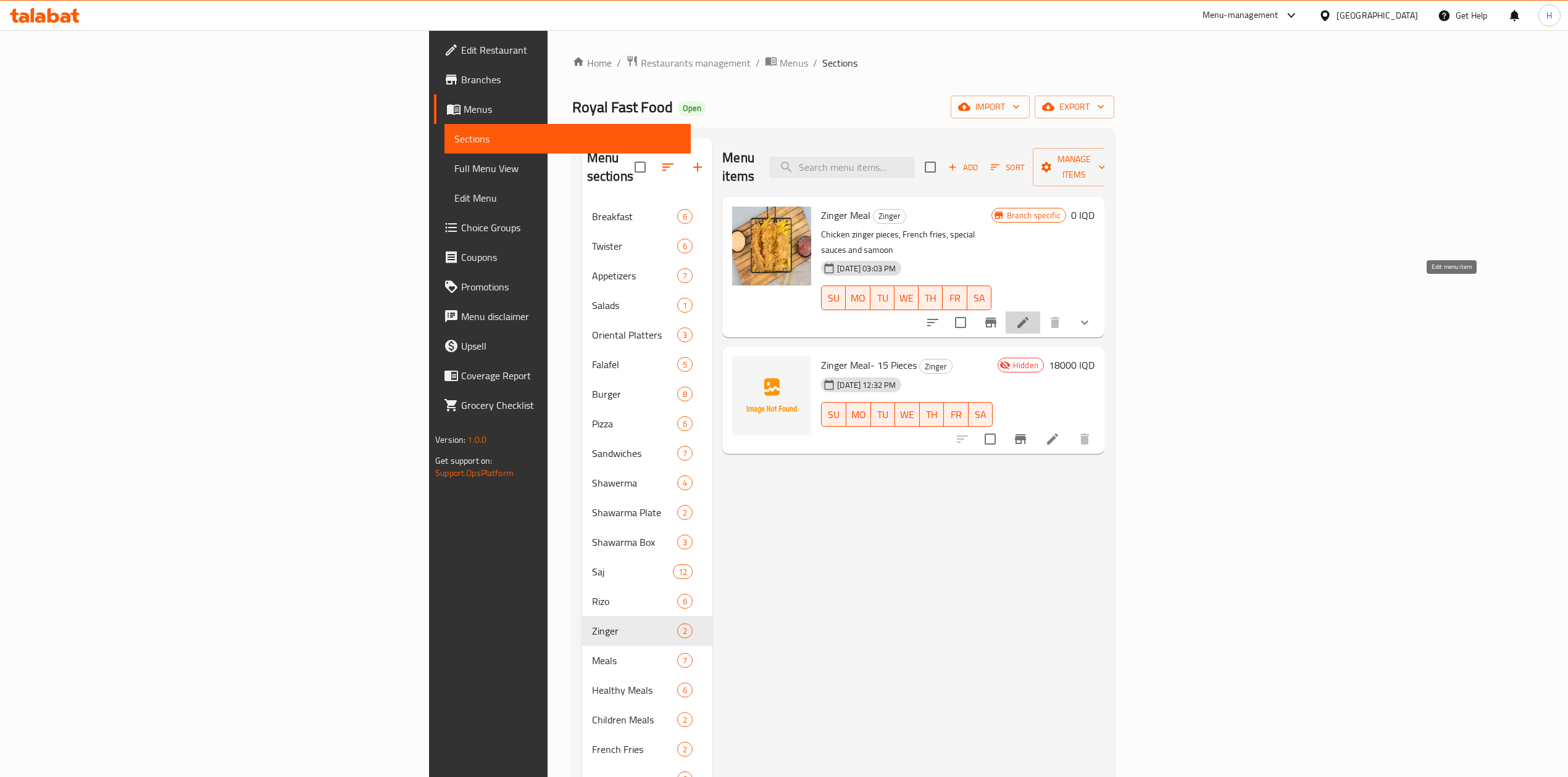
click at [1030, 315] on icon at bounding box center [1022, 322] width 14 height 14
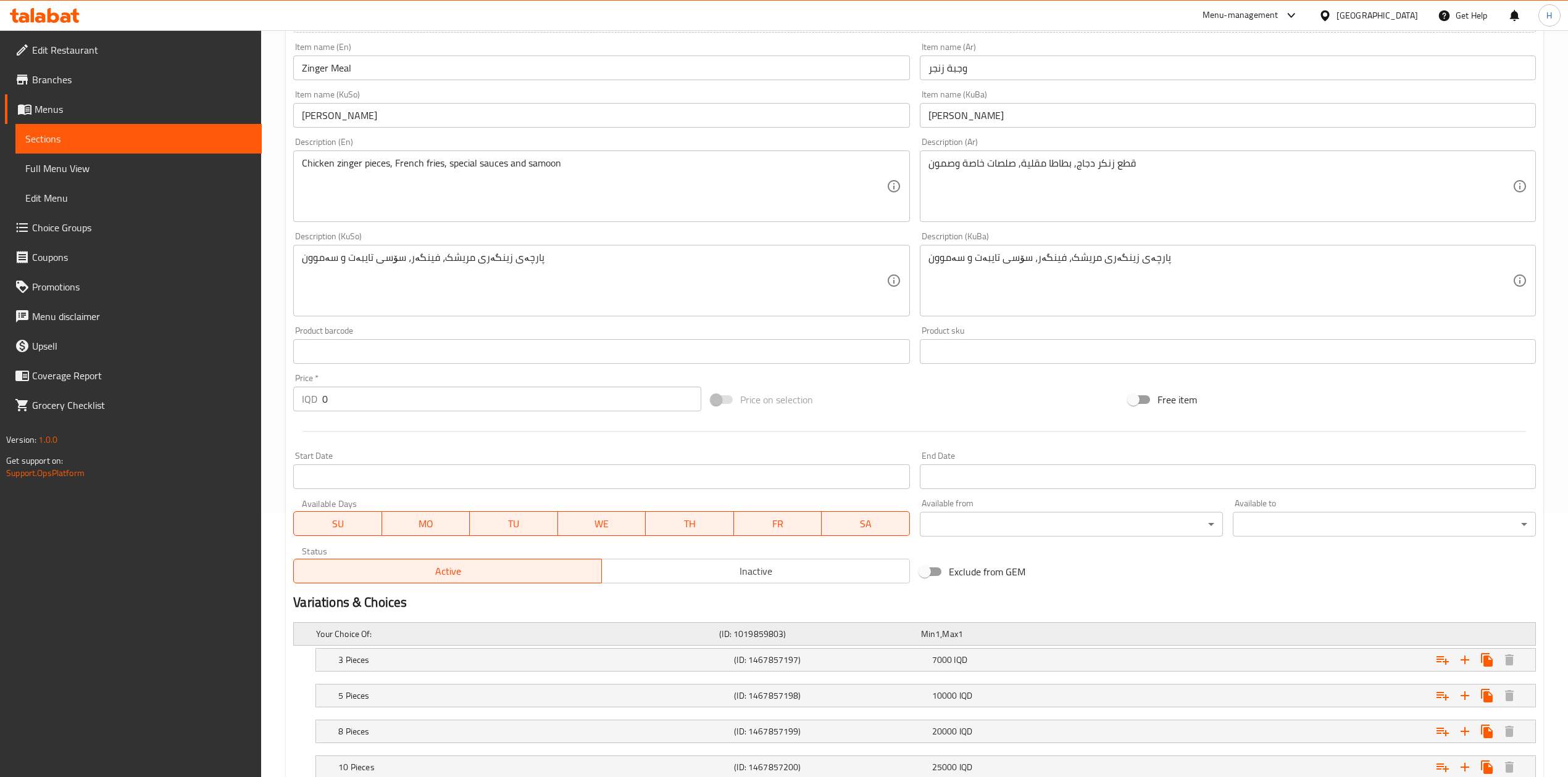
scroll to position [393, 0]
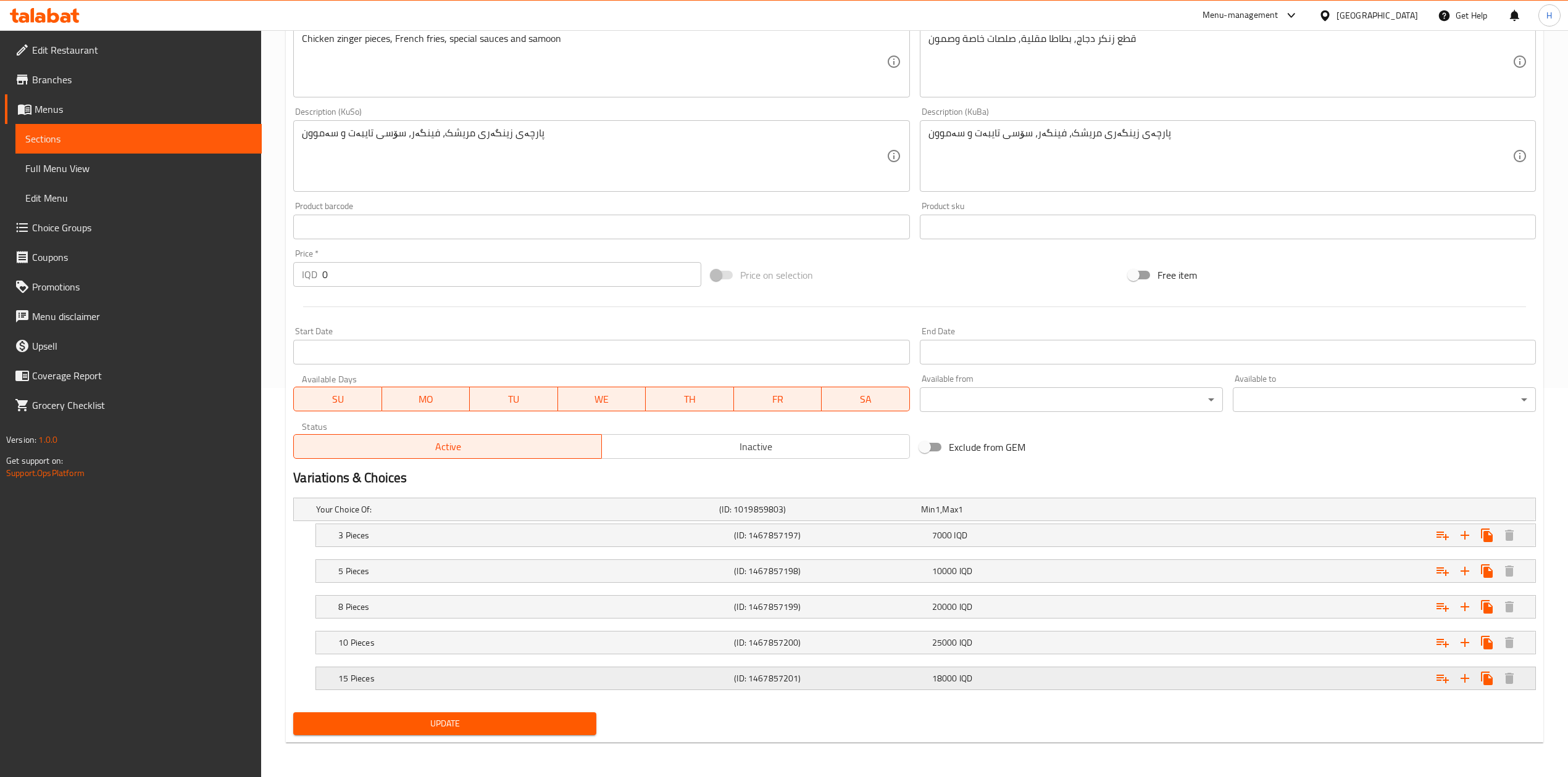
click at [383, 686] on div "15 Pieces" at bounding box center [534, 679] width 396 height 17
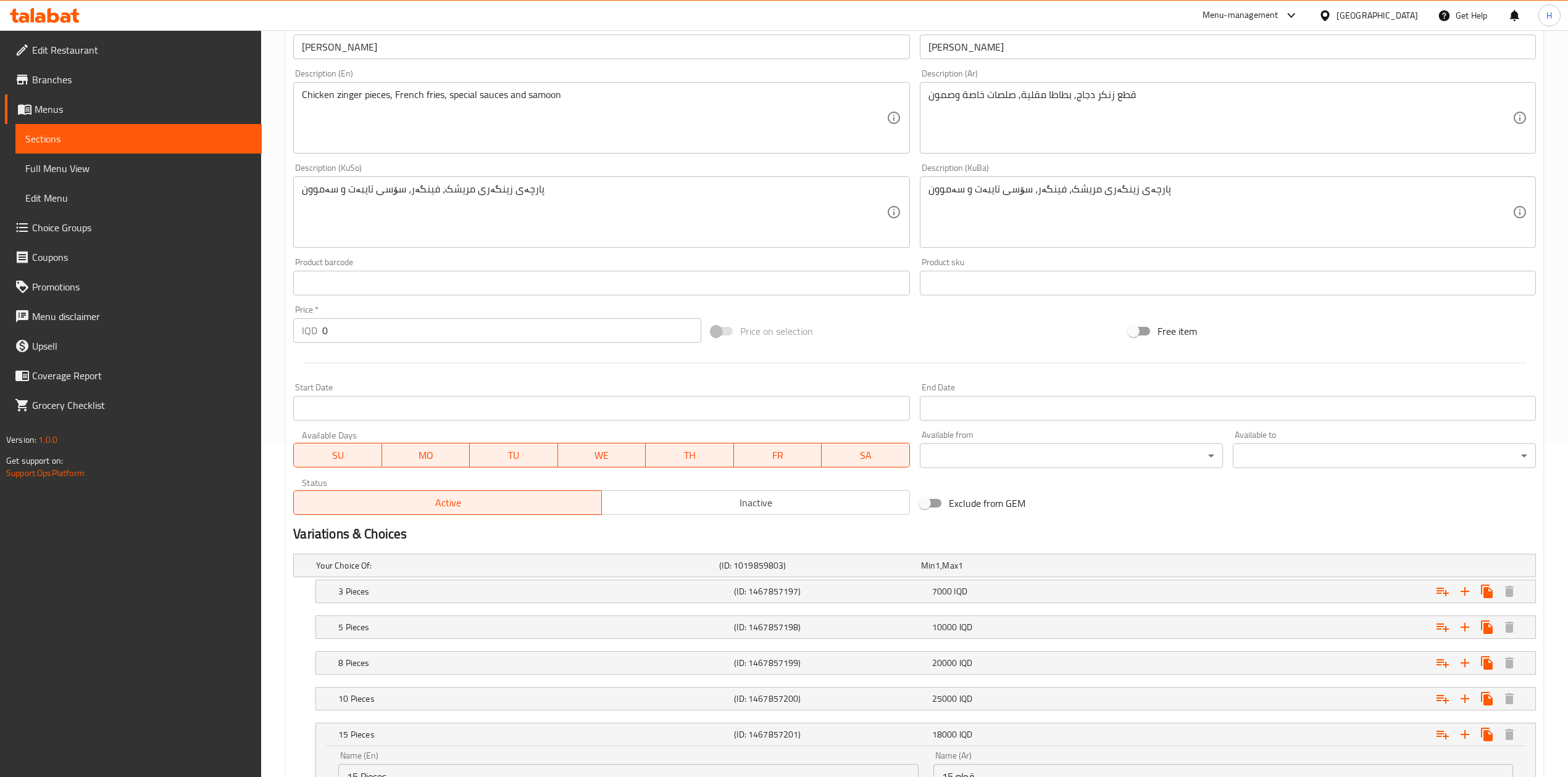
scroll to position [0, 0]
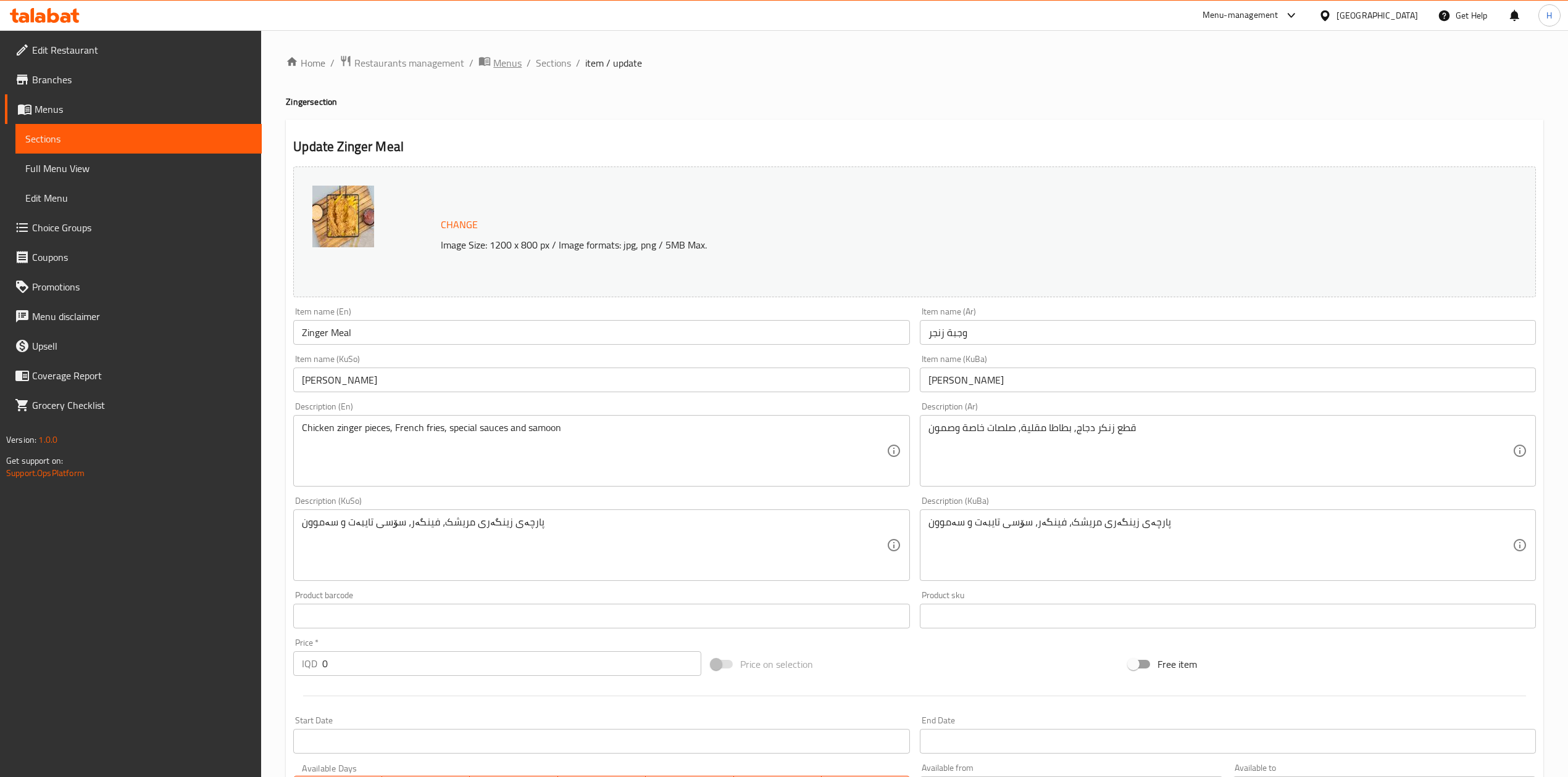
click at [502, 63] on span "Menus" at bounding box center [507, 63] width 28 height 14
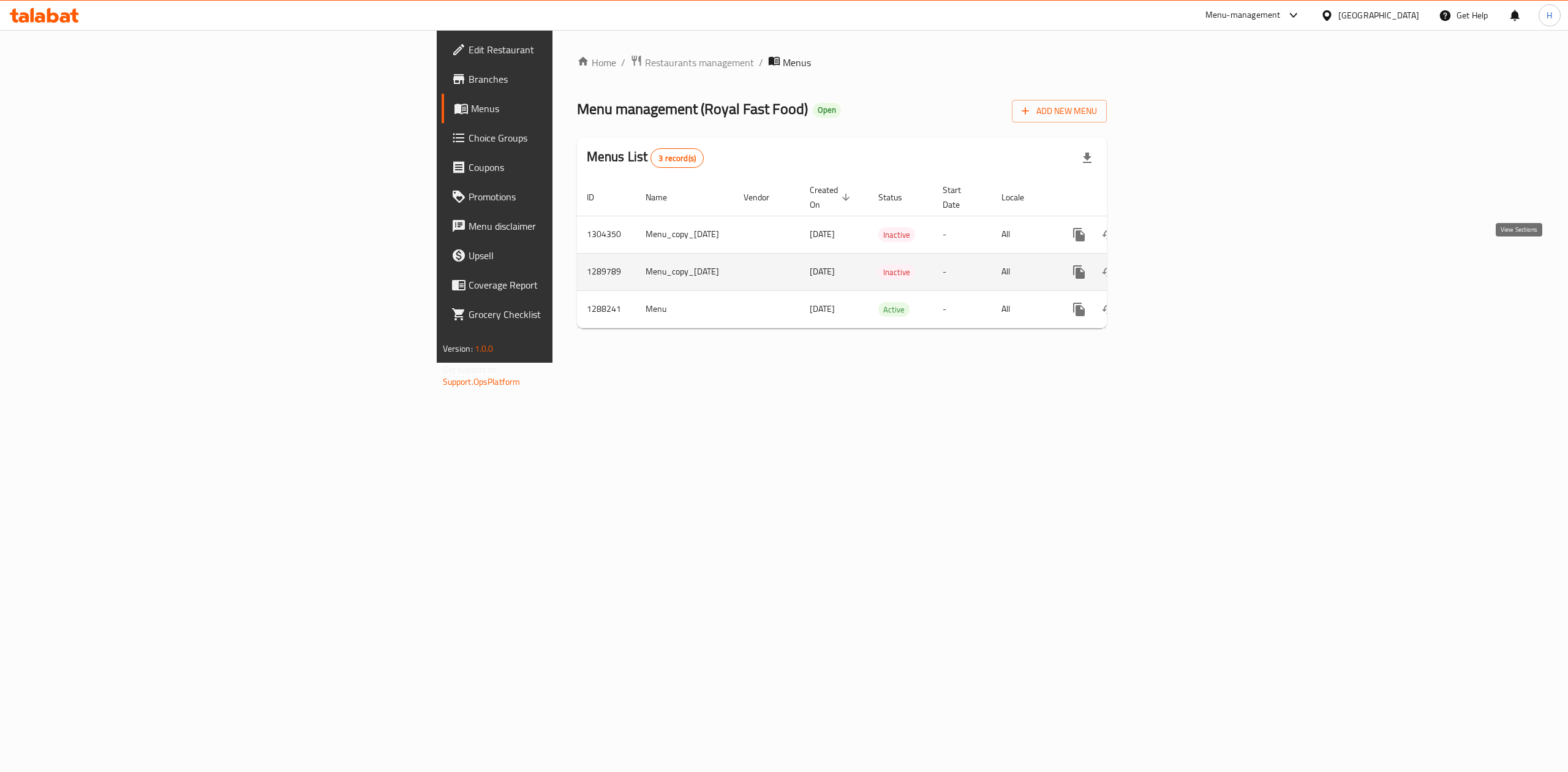
click at [1175, 265] on icon "enhanced table" at bounding box center [1167, 272] width 14 height 14
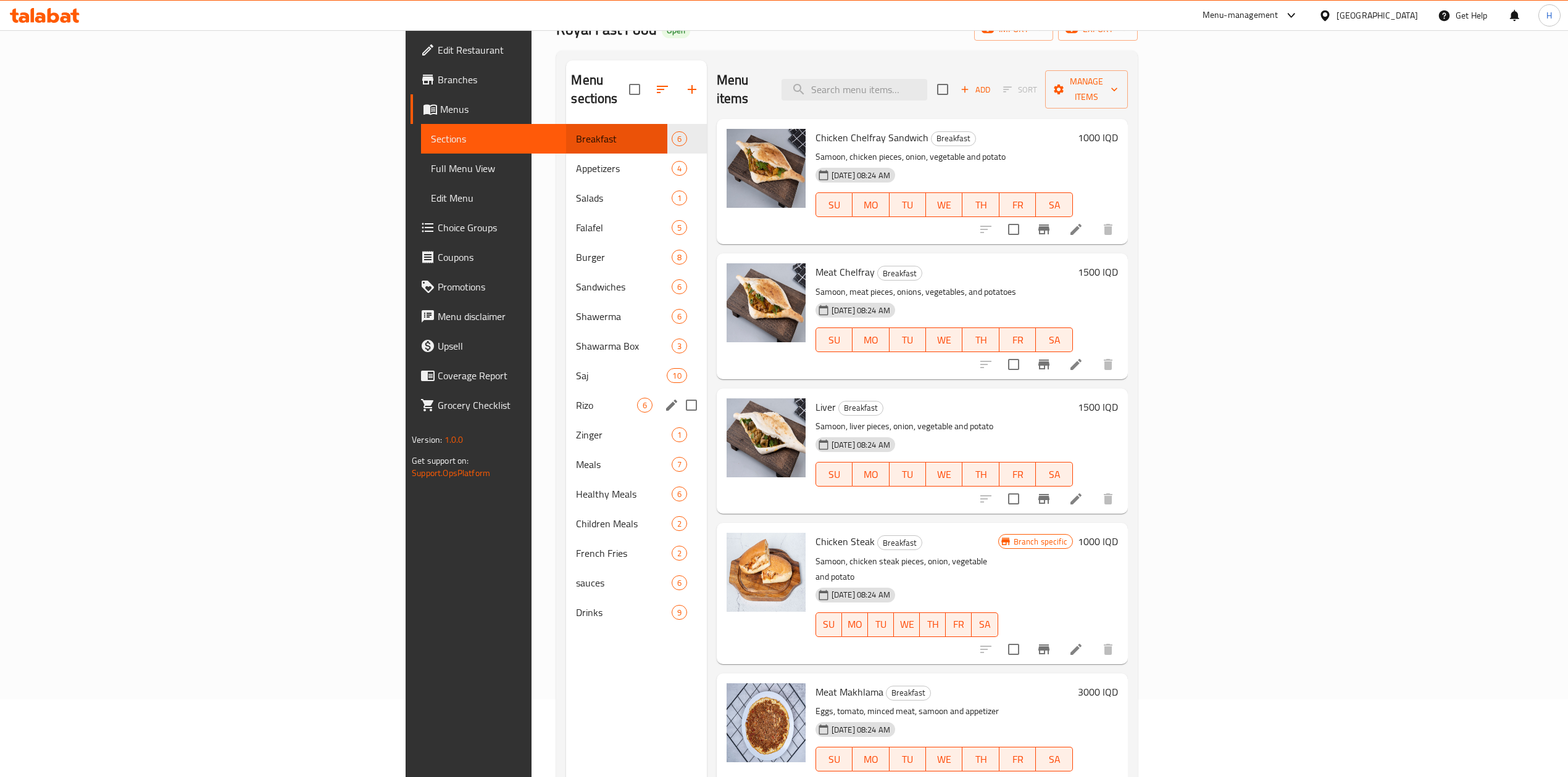
scroll to position [173, 0]
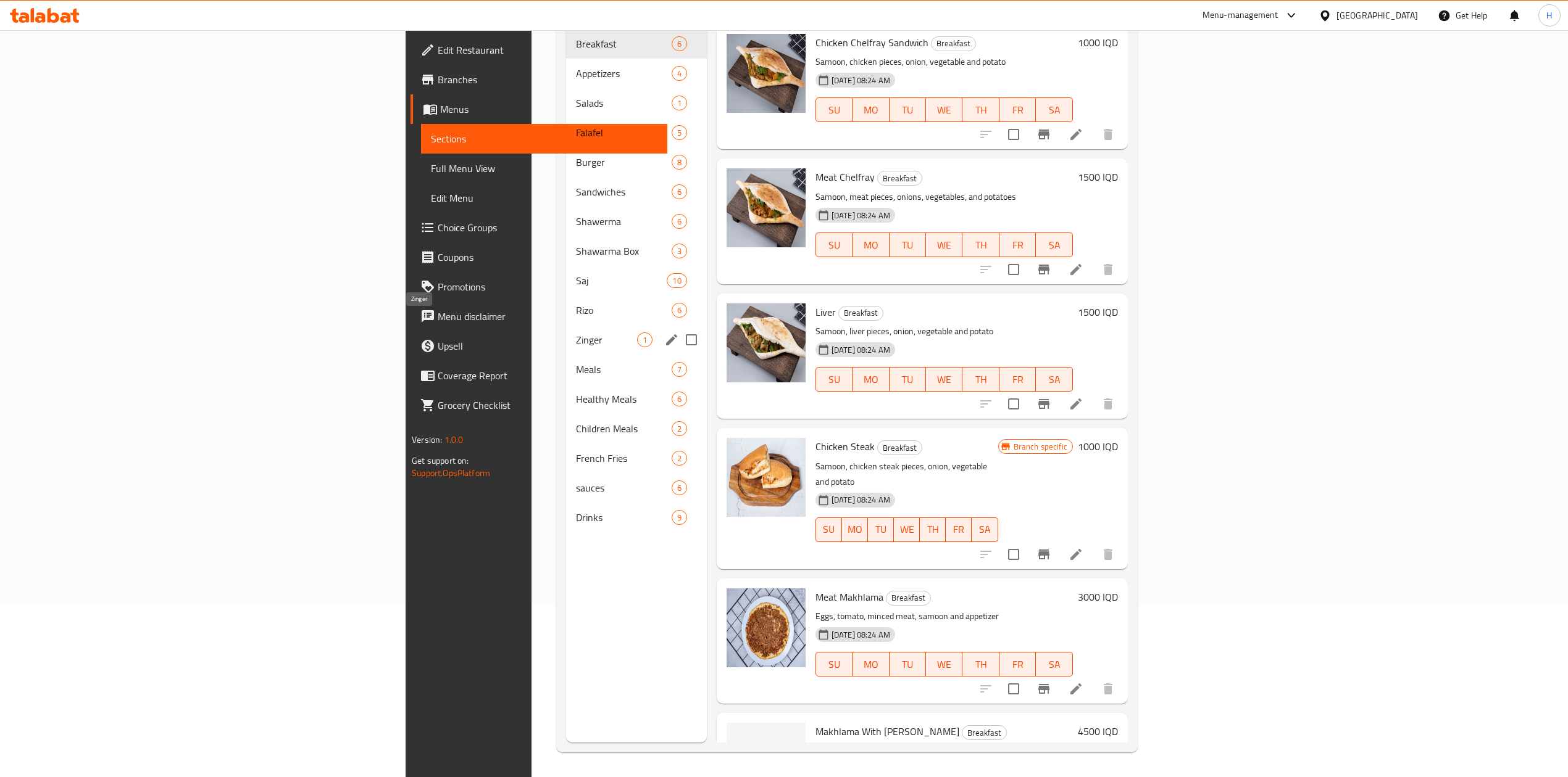
click at [566, 325] on div "Zinger 1" at bounding box center [636, 340] width 140 height 30
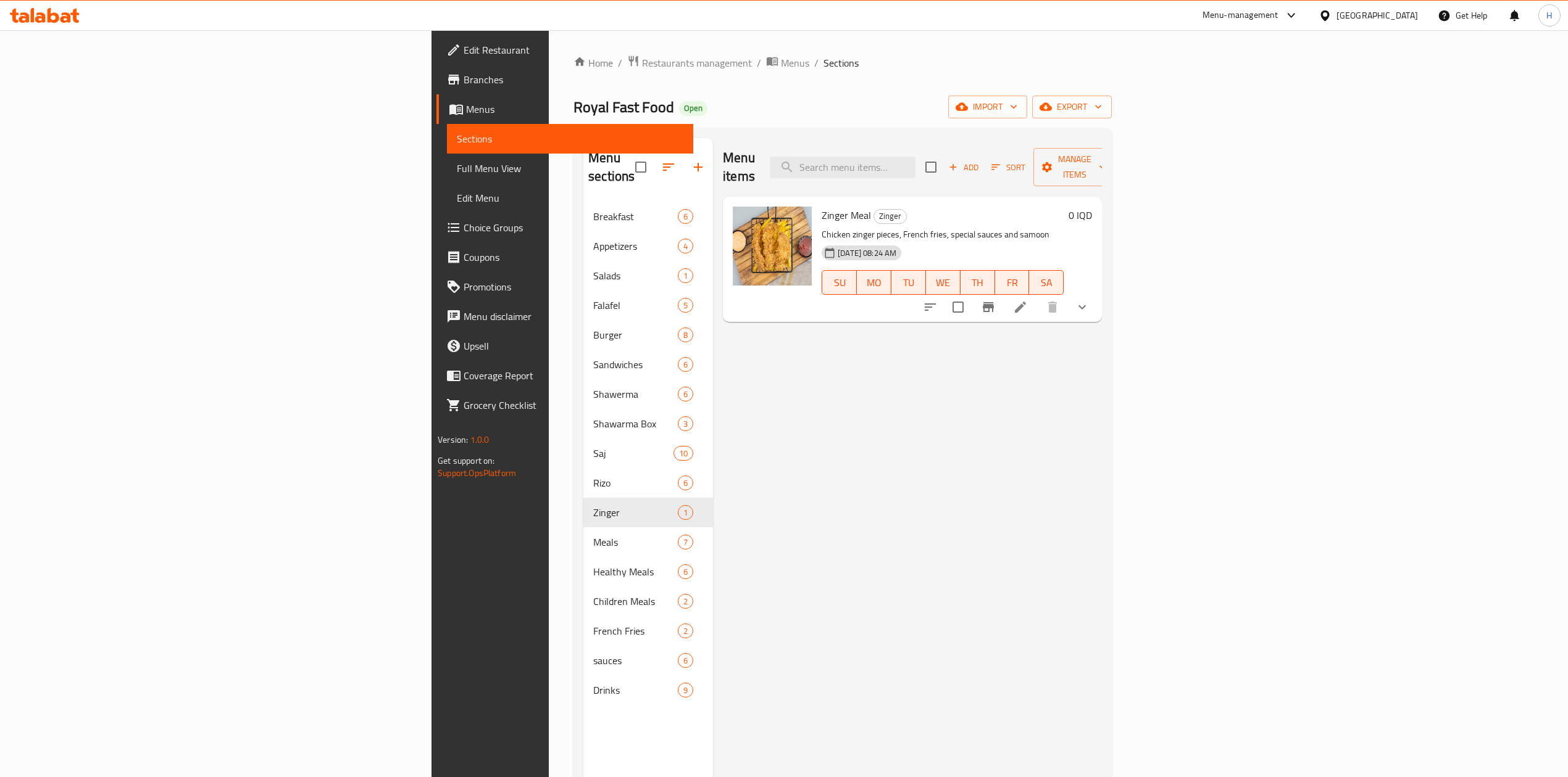
click at [1028, 299] on icon at bounding box center [1020, 306] width 14 height 14
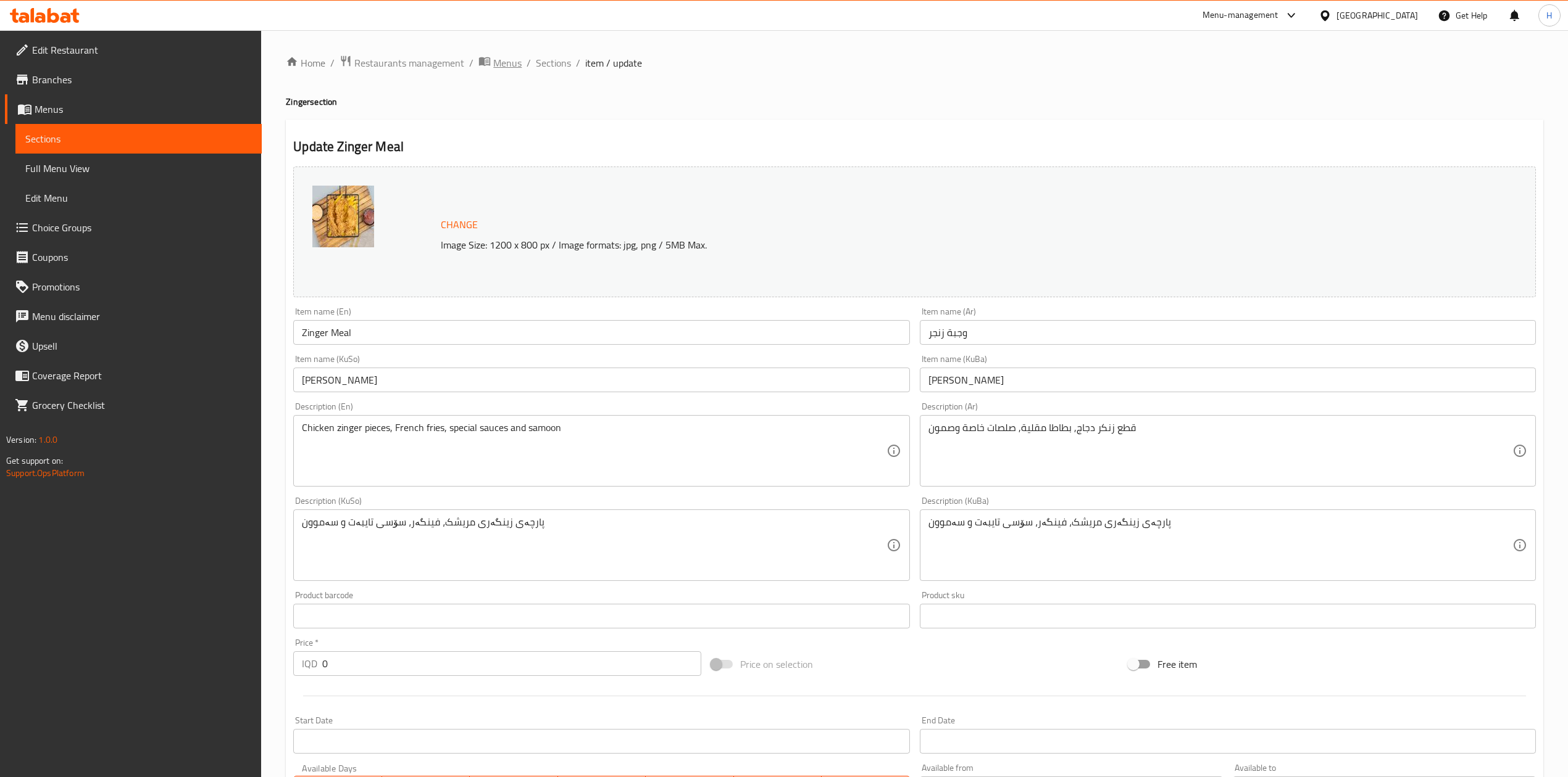
click at [509, 63] on span "Menus" at bounding box center [507, 63] width 28 height 14
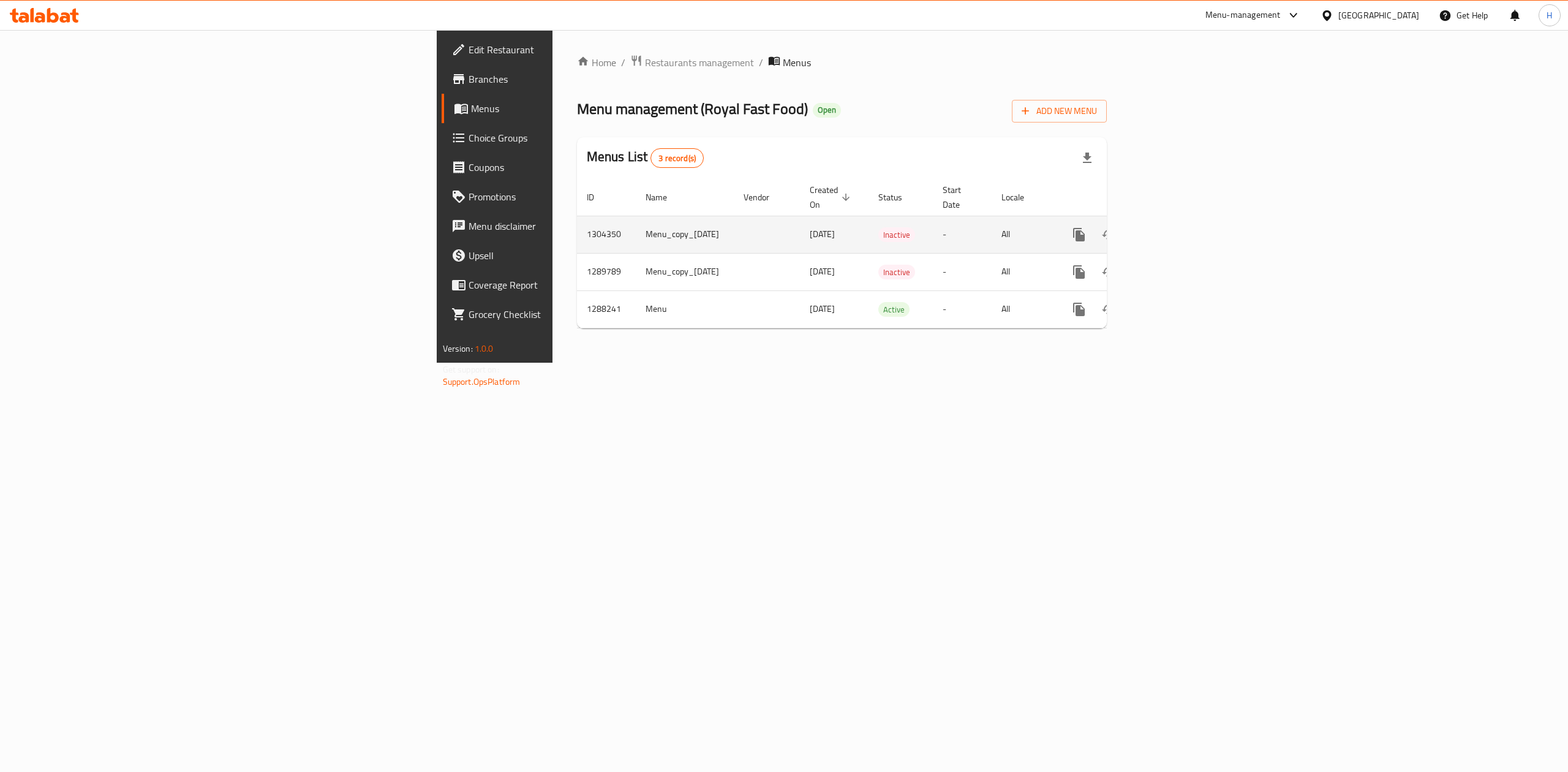
click at [1175, 228] on icon "enhanced table" at bounding box center [1167, 234] width 14 height 14
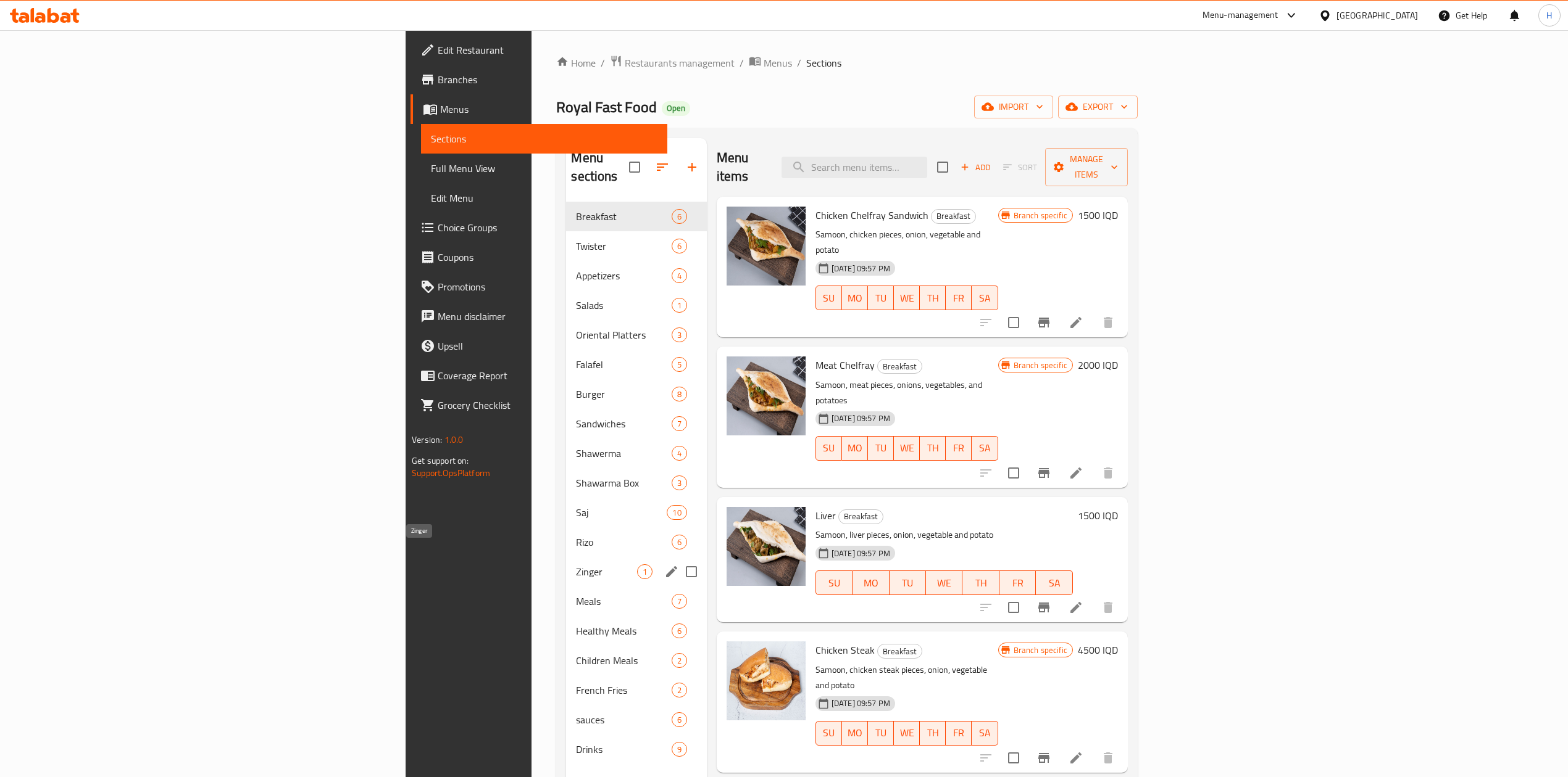
click at [576, 564] on span "Zinger" at bounding box center [606, 571] width 61 height 14
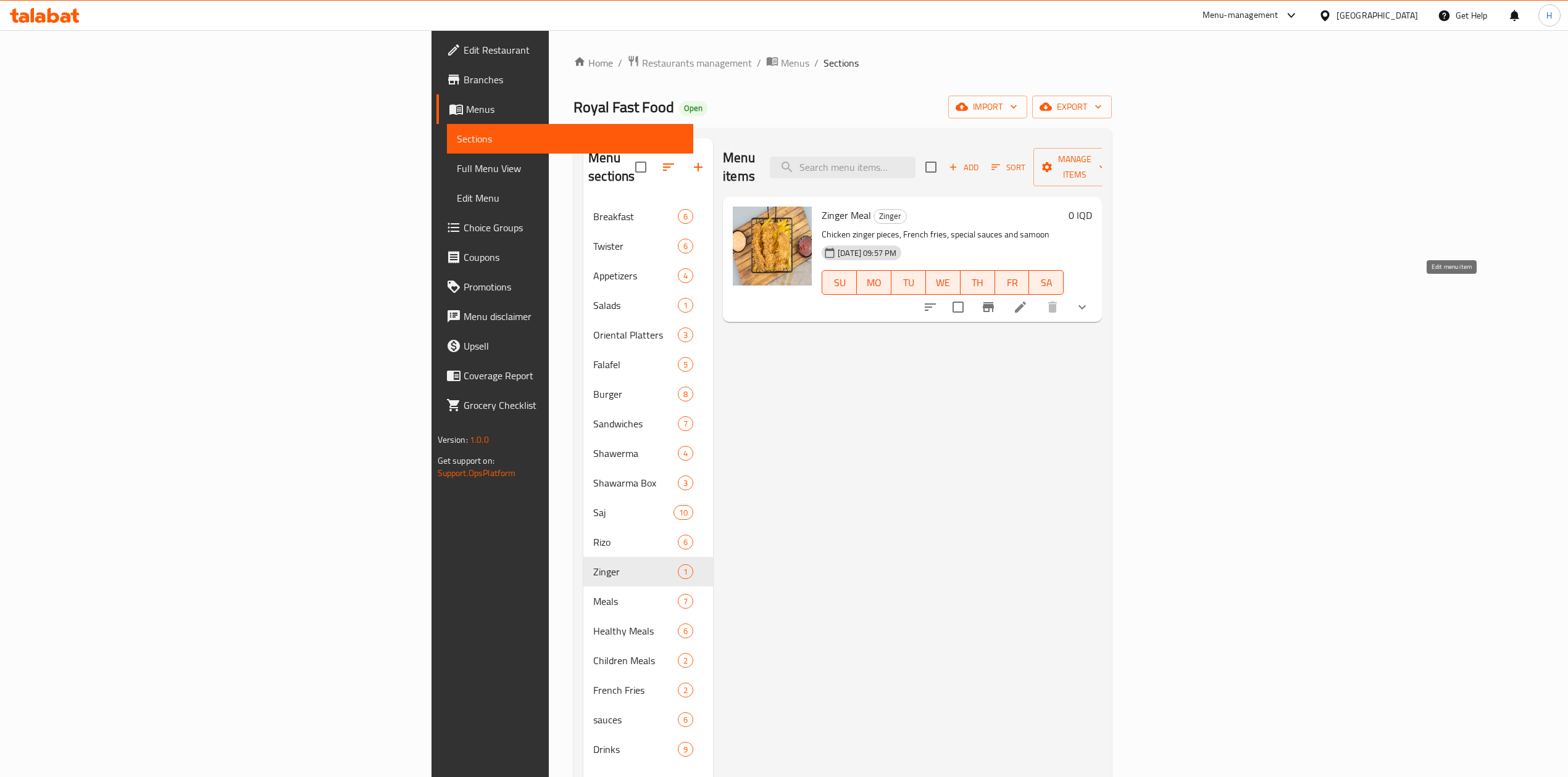
click at [1028, 299] on icon at bounding box center [1020, 306] width 14 height 14
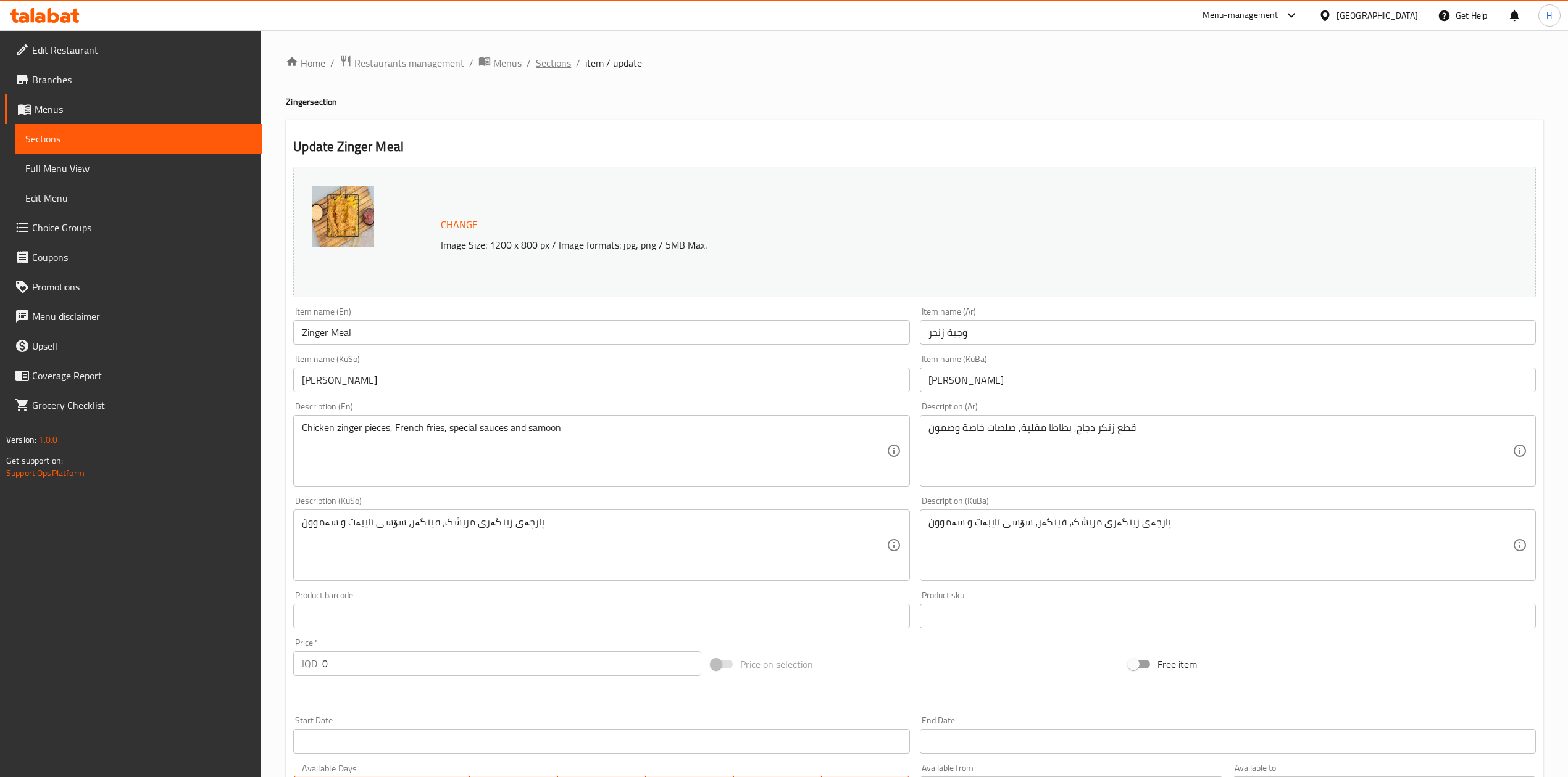
click at [554, 57] on span "Sections" at bounding box center [553, 63] width 36 height 14
click at [505, 65] on span "Menus" at bounding box center [507, 63] width 28 height 14
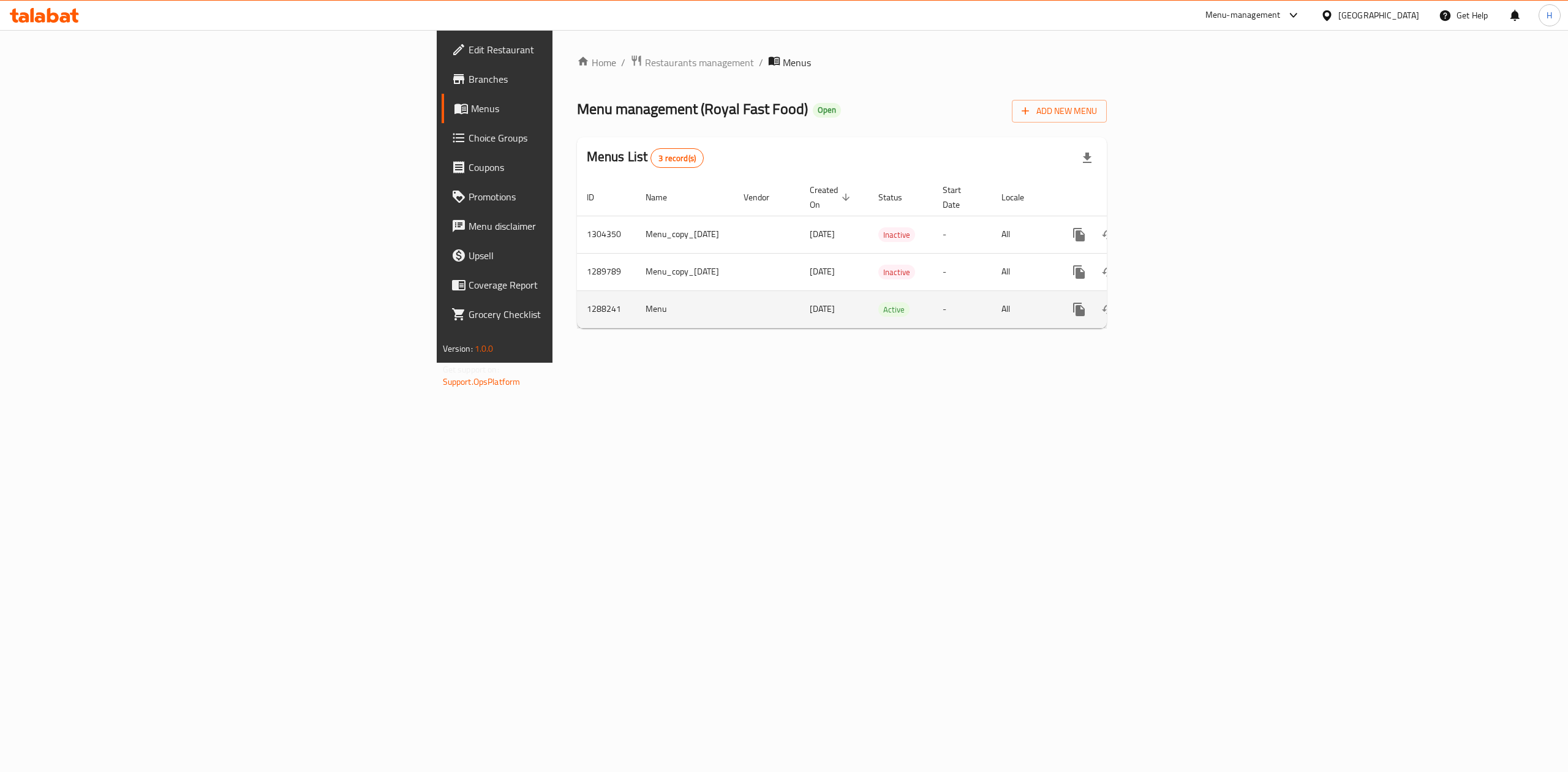
click at [1175, 302] on icon "enhanced table" at bounding box center [1167, 309] width 14 height 14
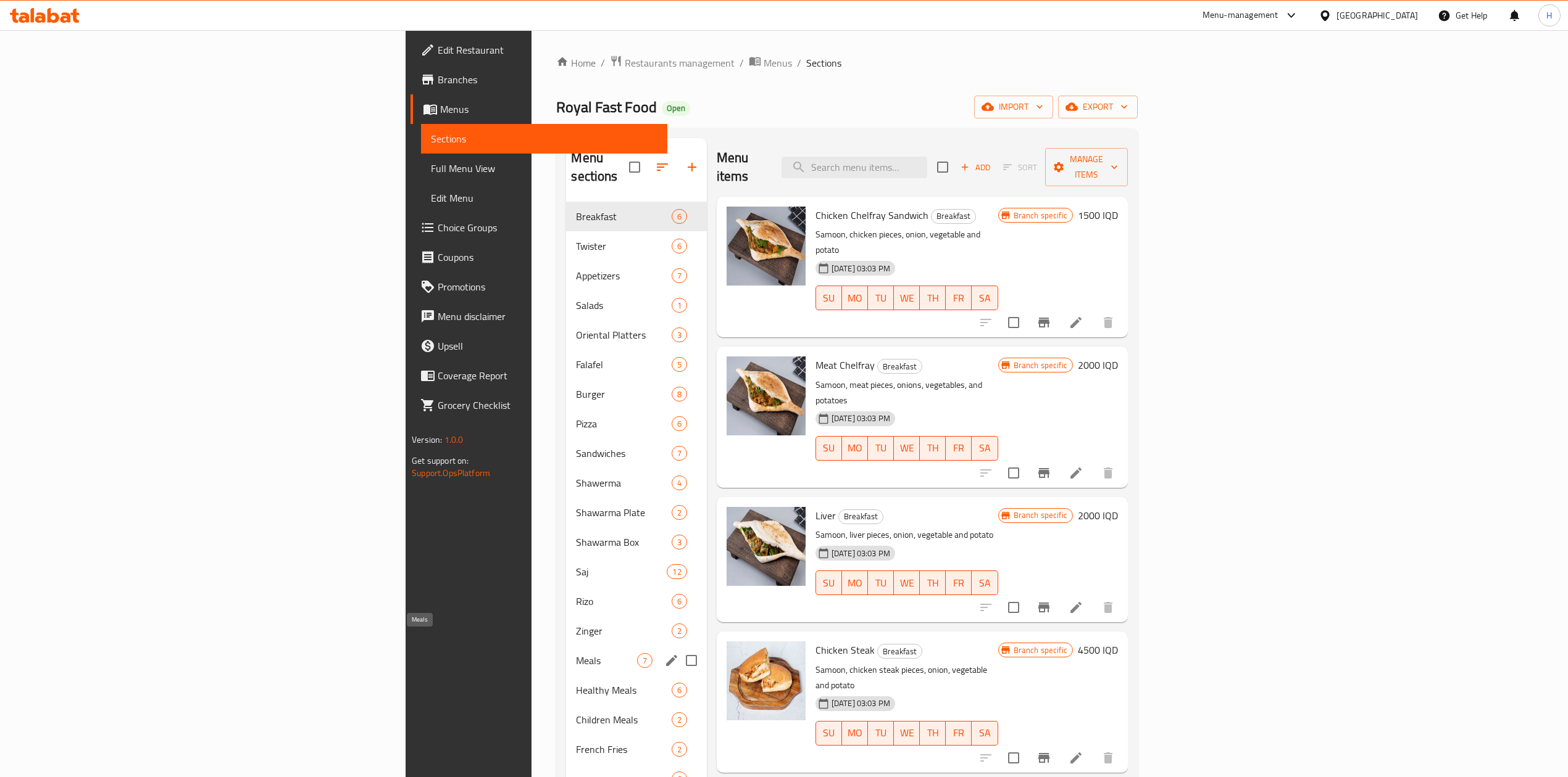
click at [576, 654] on span "Meals" at bounding box center [606, 660] width 61 height 14
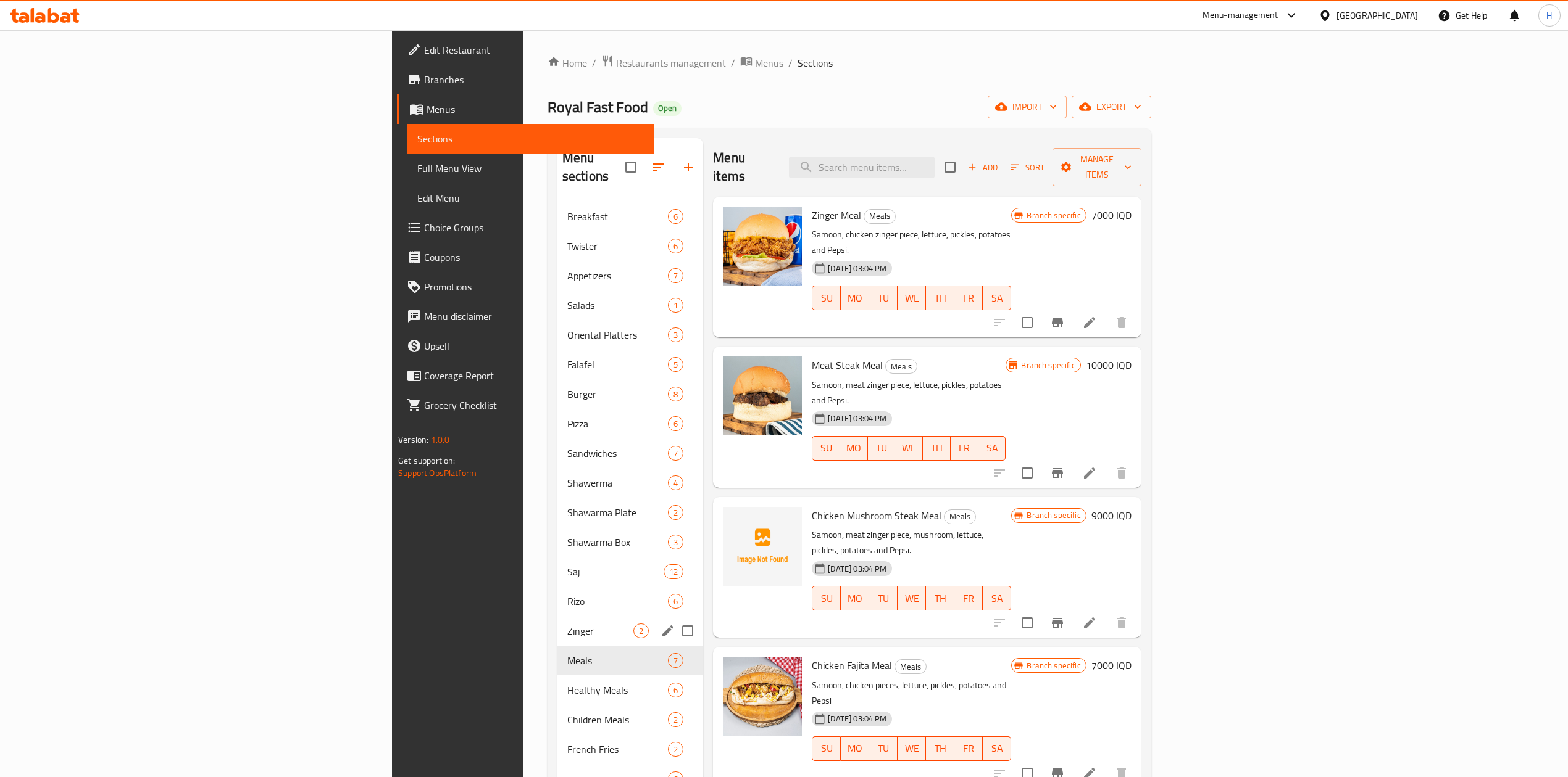
click at [567, 624] on span "Zinger" at bounding box center [600, 631] width 66 height 14
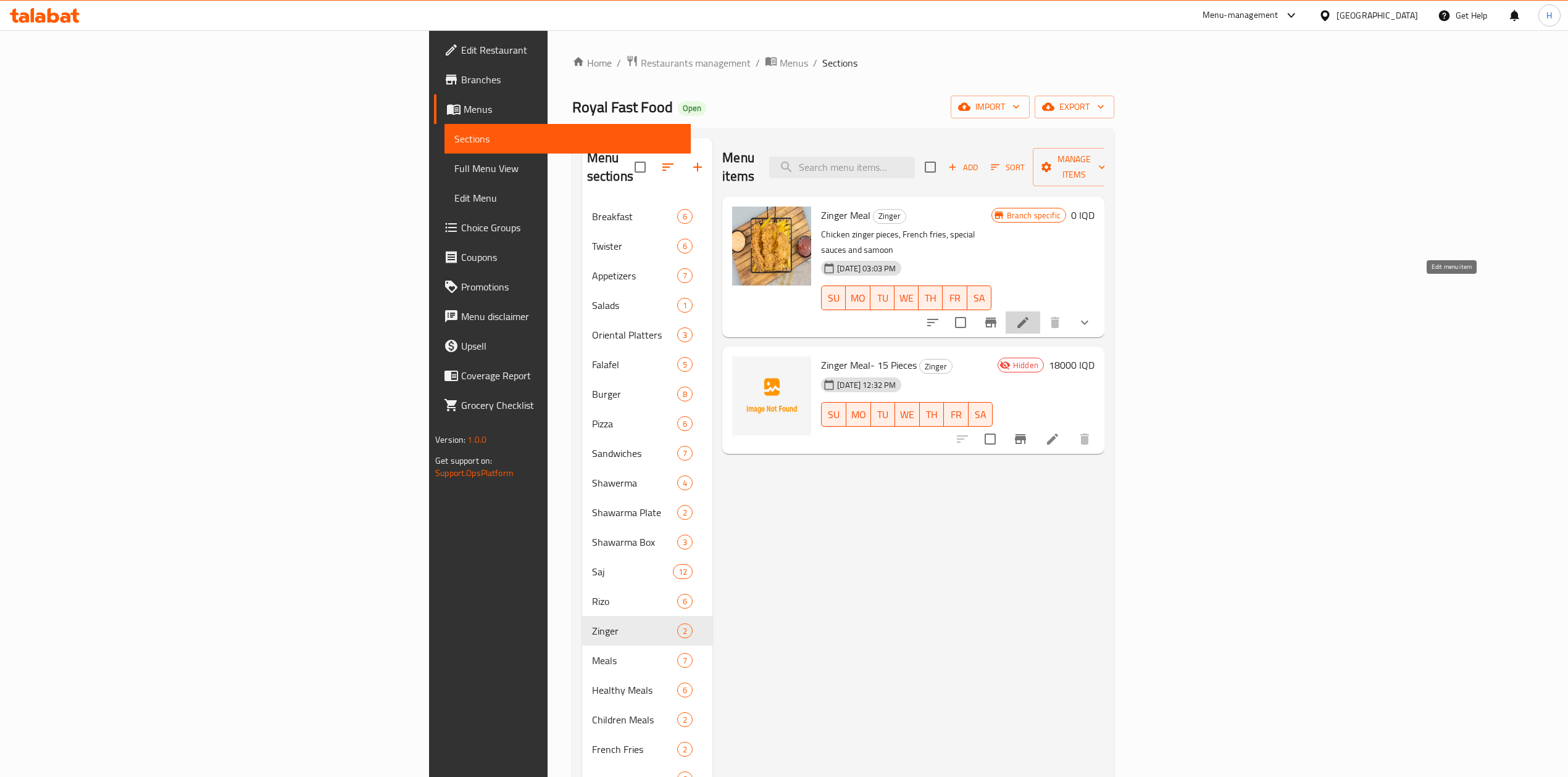
click at [1030, 315] on icon at bounding box center [1022, 322] width 14 height 14
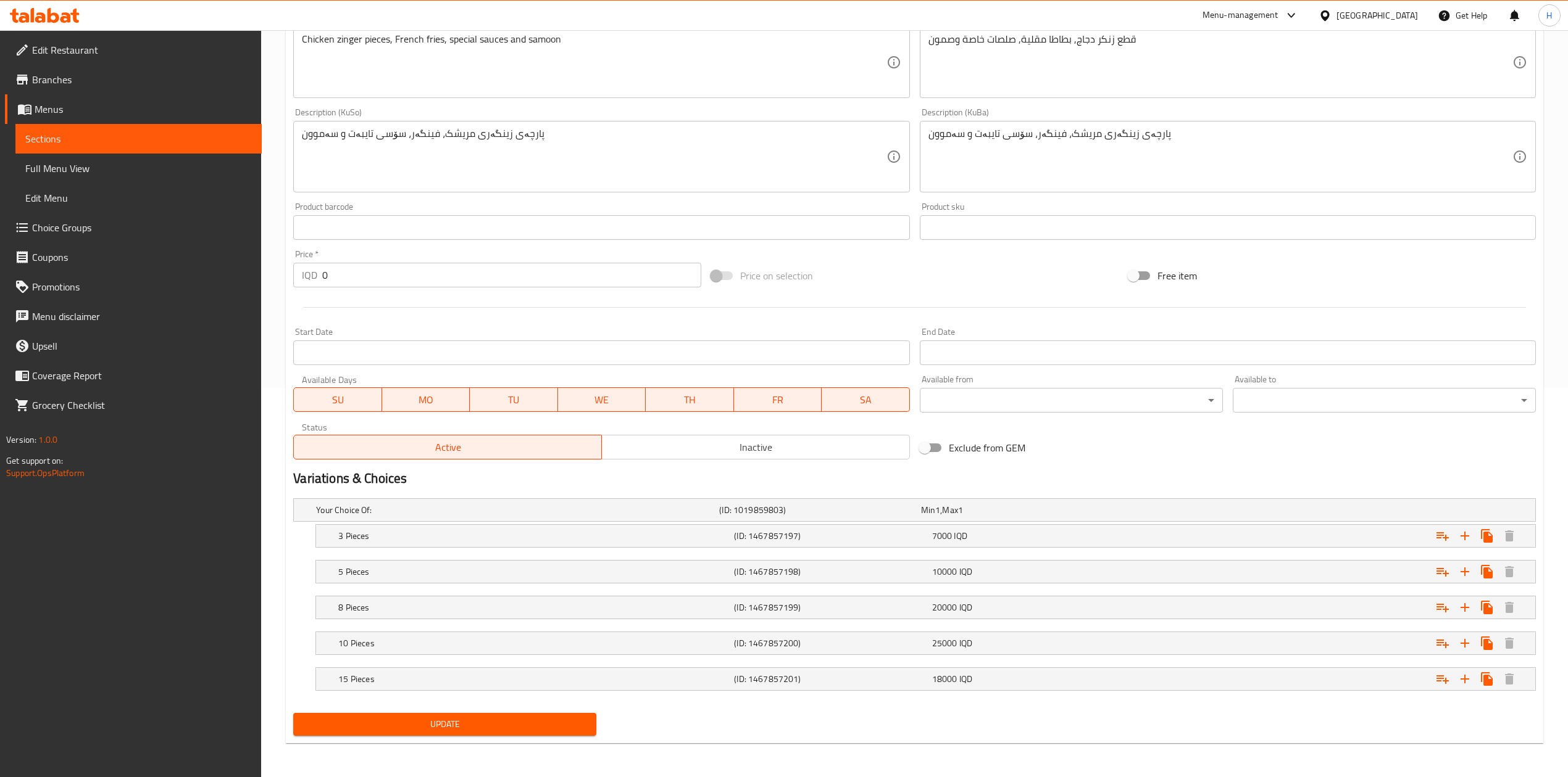
scroll to position [393, 0]
click at [808, 573] on h5 "(ID: 1467857198)" at bounding box center [830, 571] width 193 height 13
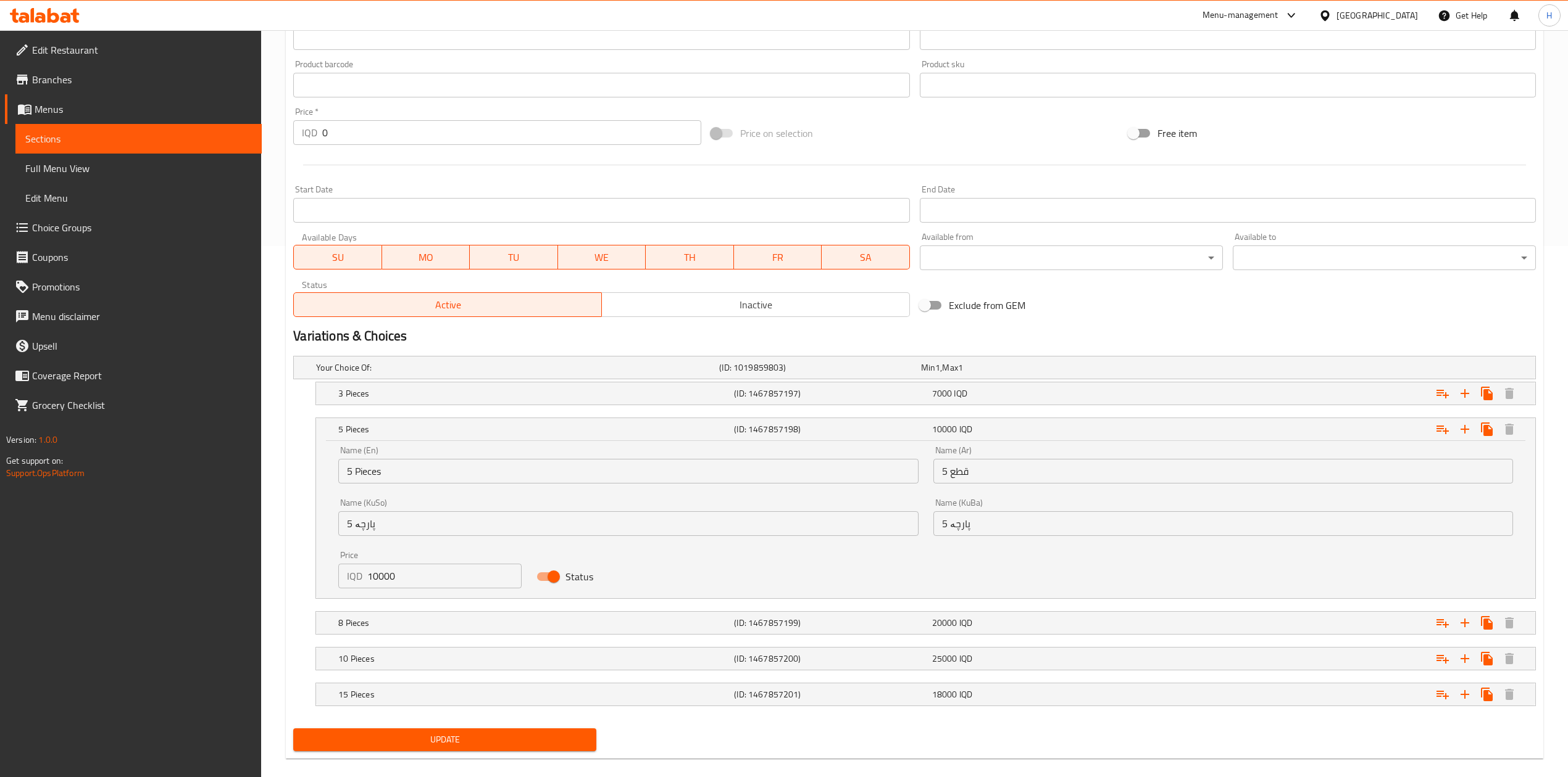
scroll to position [538, 0]
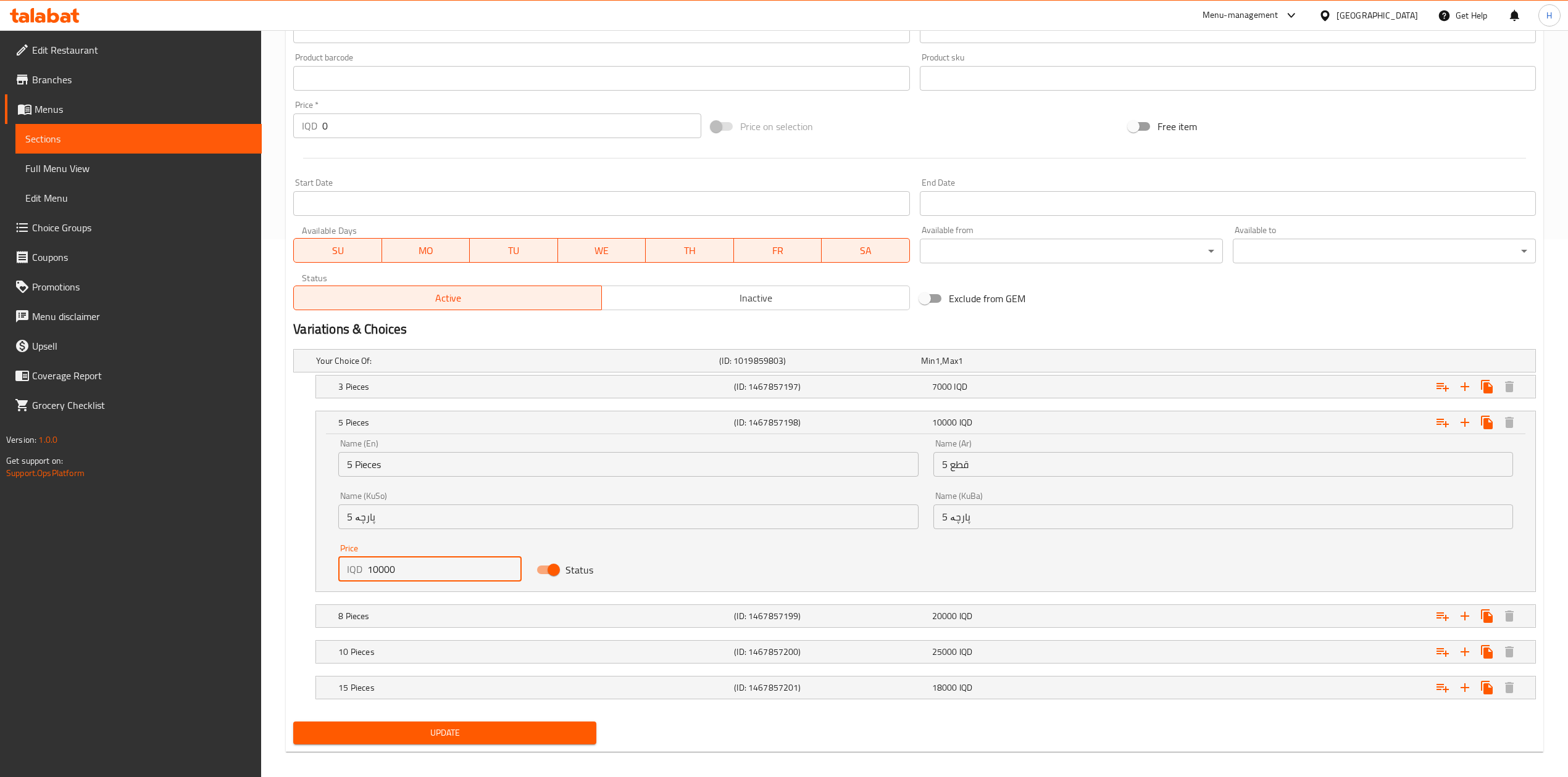
click at [369, 571] on input "10000" at bounding box center [444, 570] width 154 height 25
drag, startPoint x: 376, startPoint y: 571, endPoint x: 344, endPoint y: 578, distance: 32.8
click at [344, 578] on div "IQD 10000 Price" at bounding box center [430, 570] width 183 height 25
type input "9000"
click at [385, 615] on h5 "8 Pieces" at bounding box center [534, 616] width 391 height 13
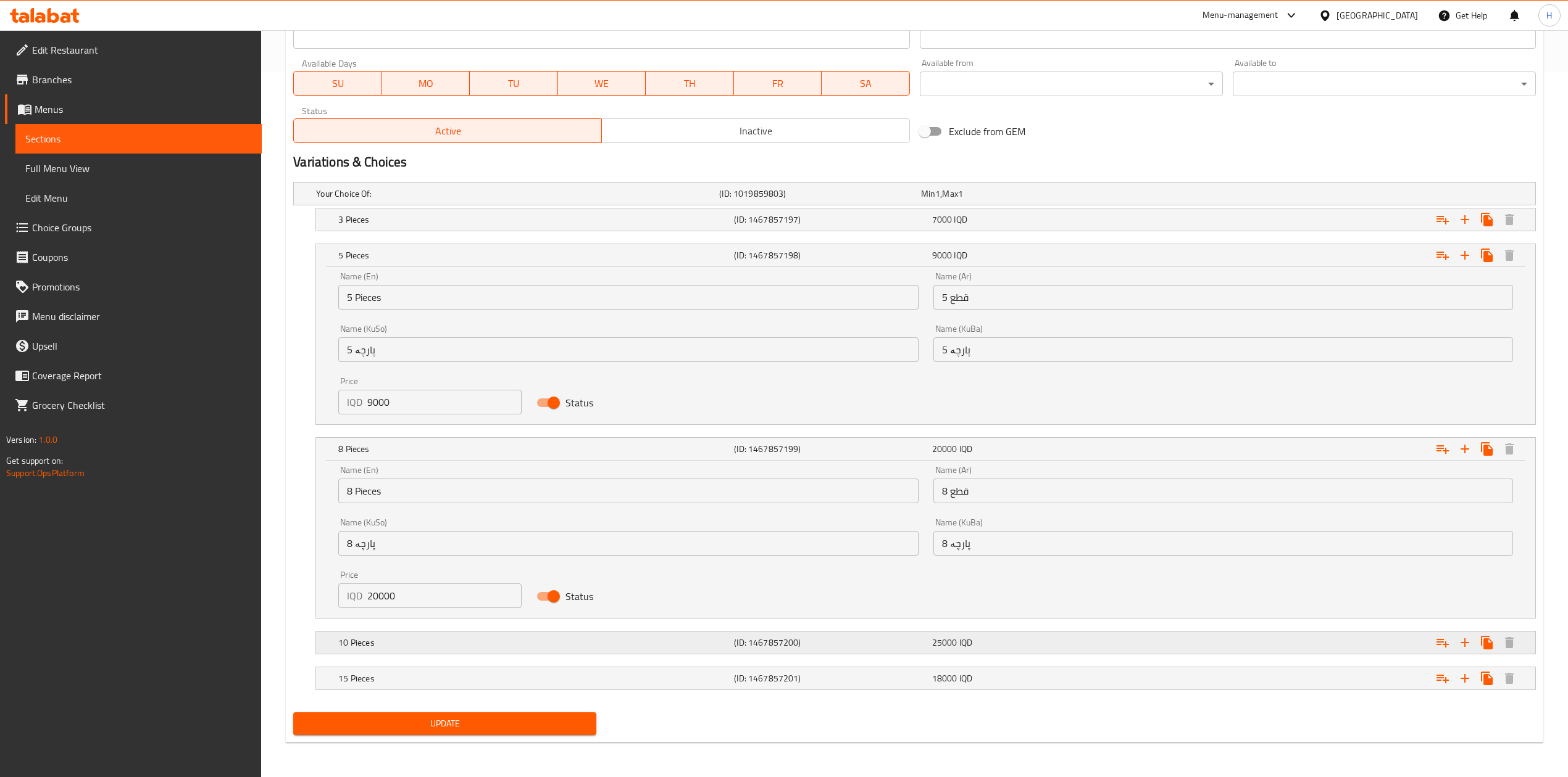
click at [377, 642] on h5 "10 Pieces" at bounding box center [534, 642] width 391 height 13
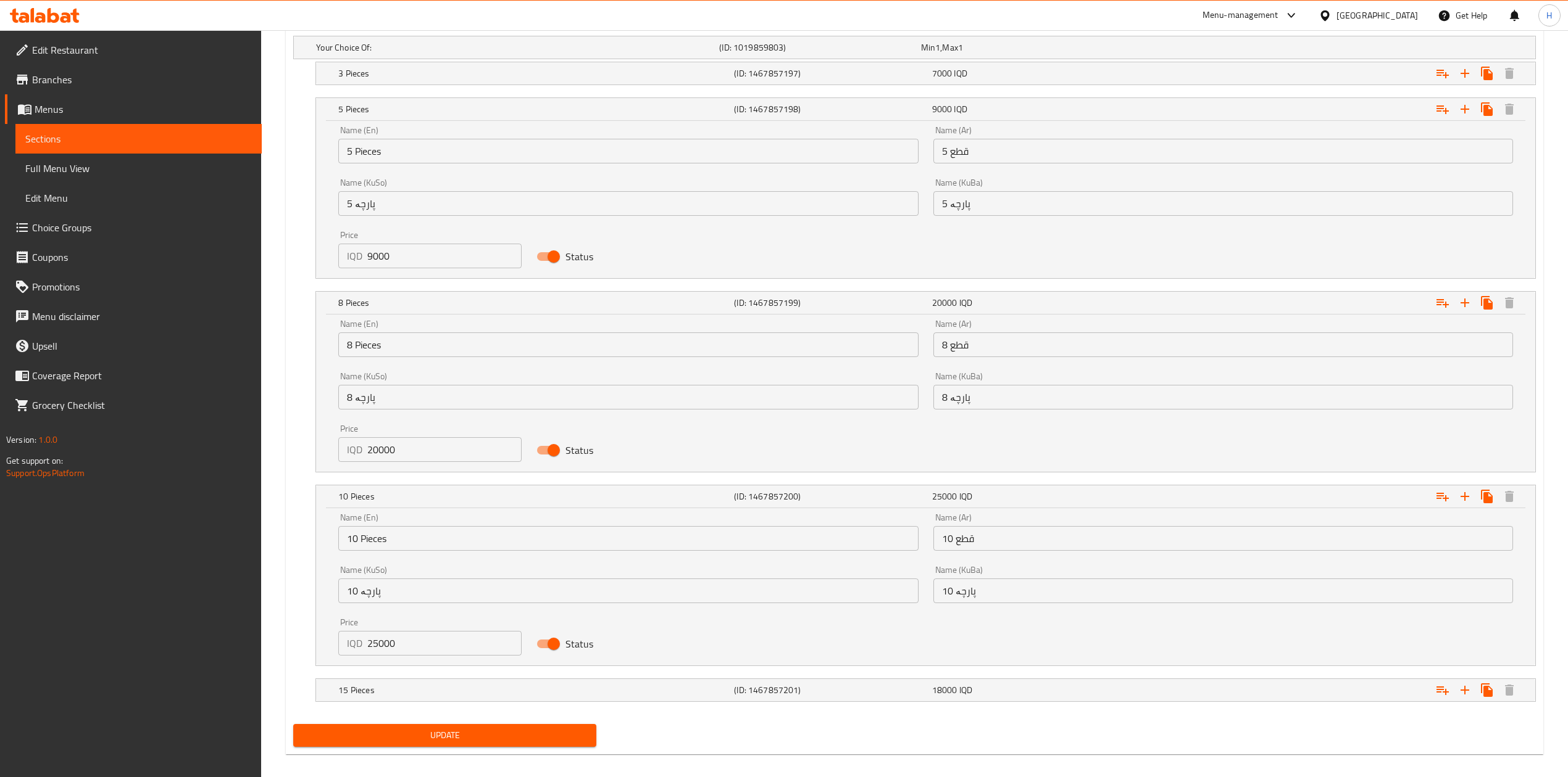
scroll to position [864, 0]
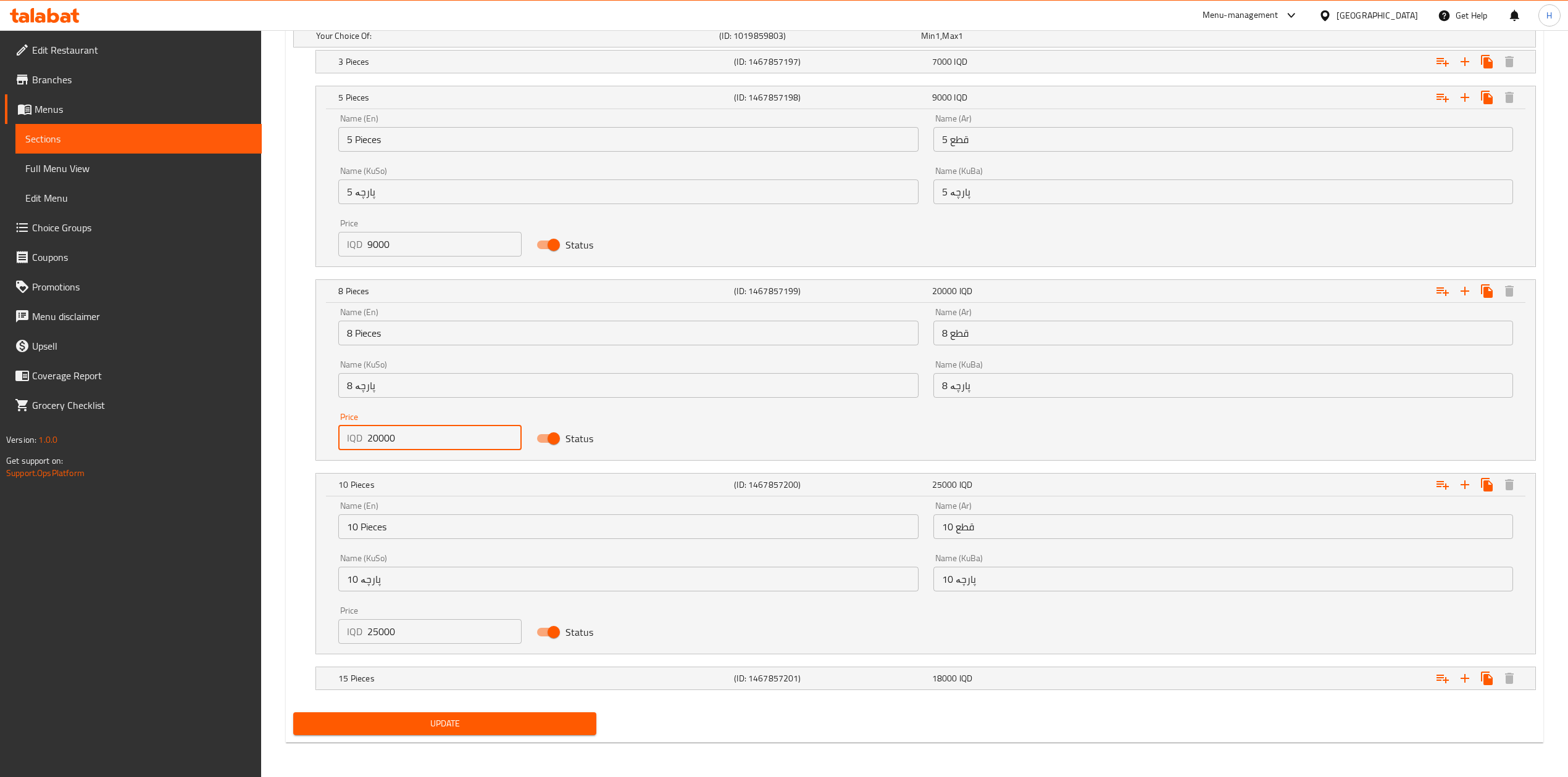
drag, startPoint x: 362, startPoint y: 441, endPoint x: 353, endPoint y: 442, distance: 9.1
click at [353, 442] on div "IQD 20000 Price" at bounding box center [430, 438] width 183 height 25
type input "16000"
click at [415, 628] on input "25000" at bounding box center [444, 632] width 154 height 25
drag, startPoint x: 376, startPoint y: 637, endPoint x: 352, endPoint y: 637, distance: 24.0
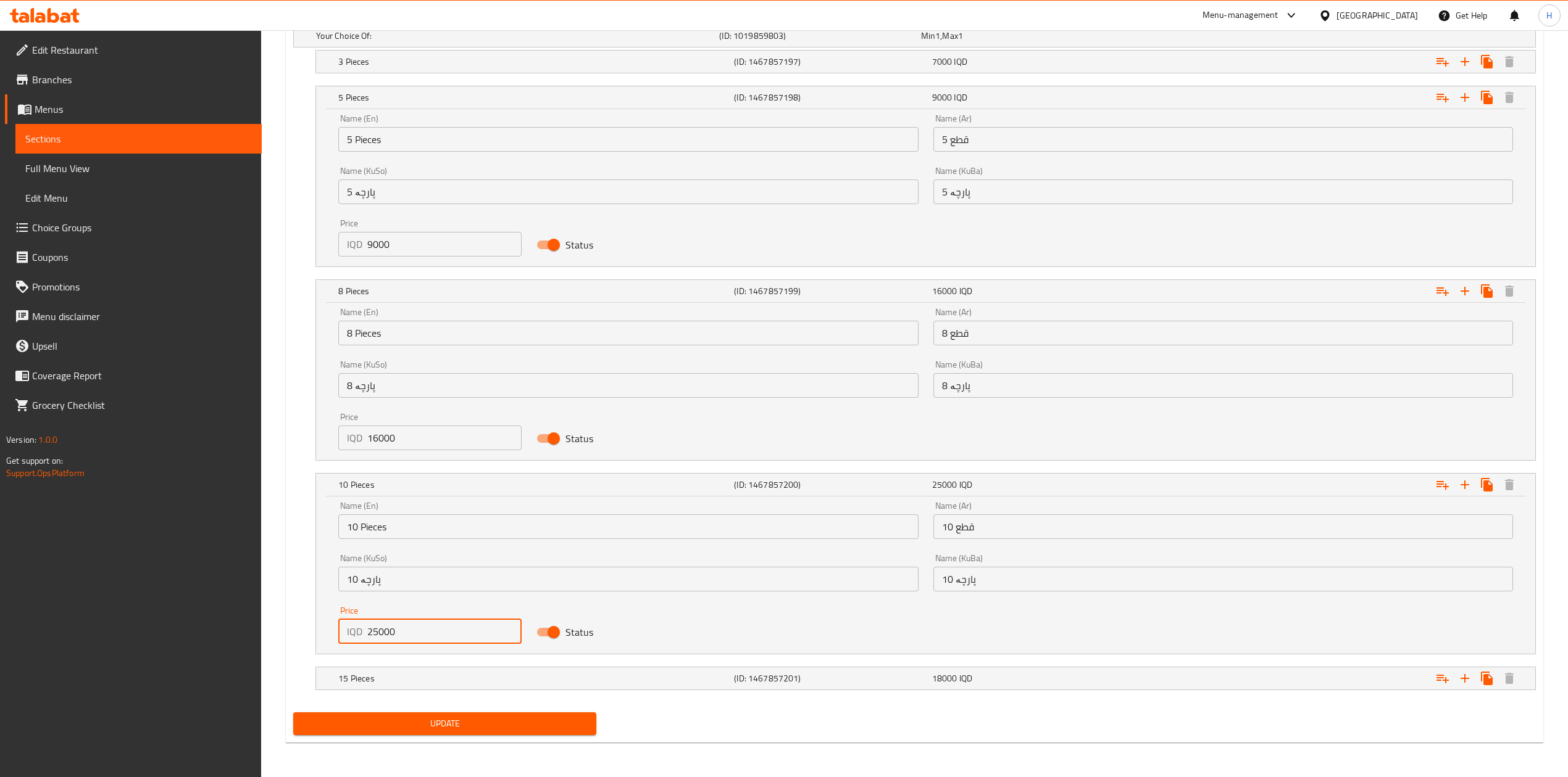
click at [352, 637] on div "IQD 25000 Price" at bounding box center [430, 632] width 183 height 25
type input "18000"
click at [434, 682] on h5 "15 Pieces" at bounding box center [534, 678] width 391 height 13
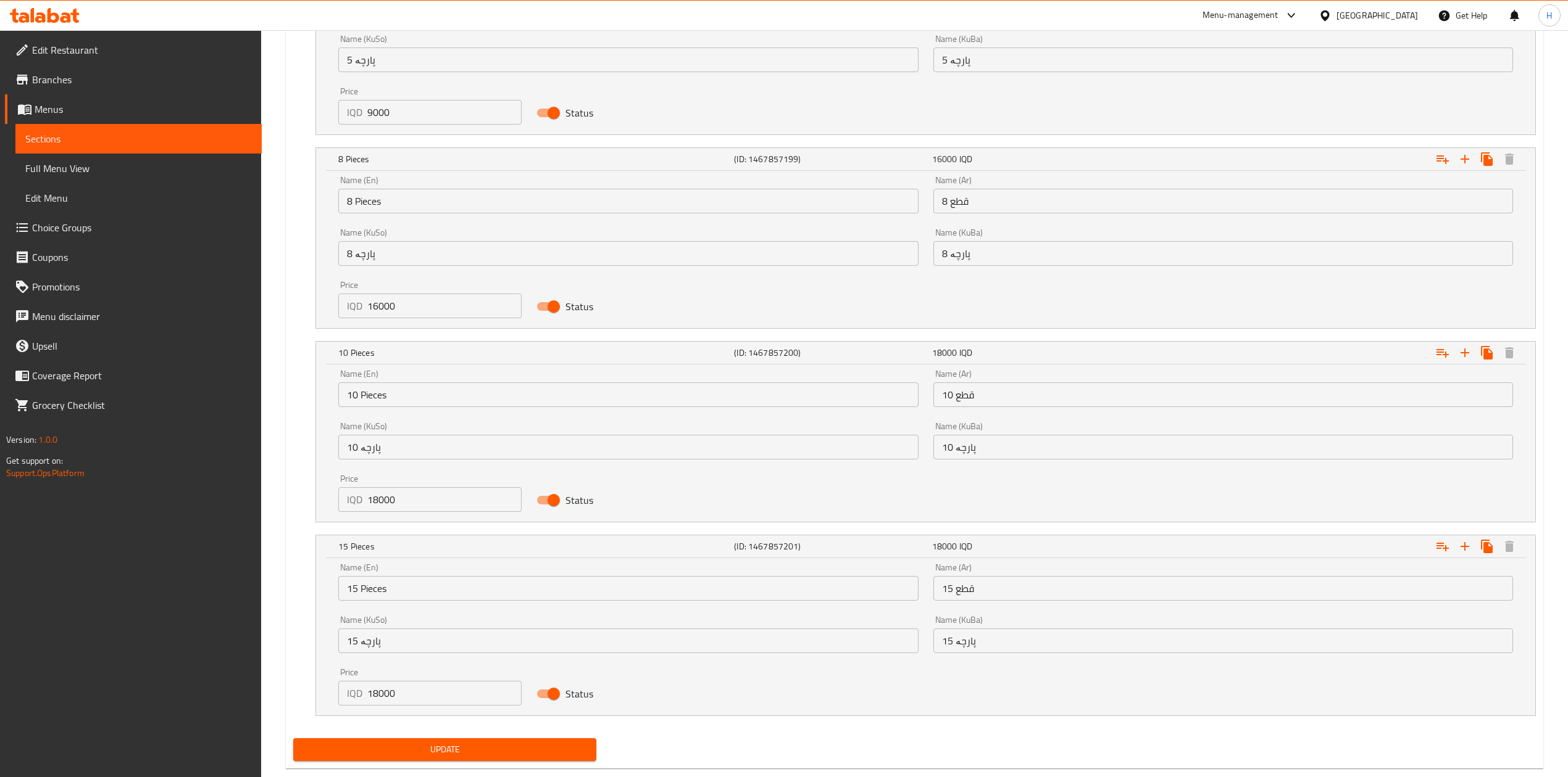
scroll to position [1024, 0]
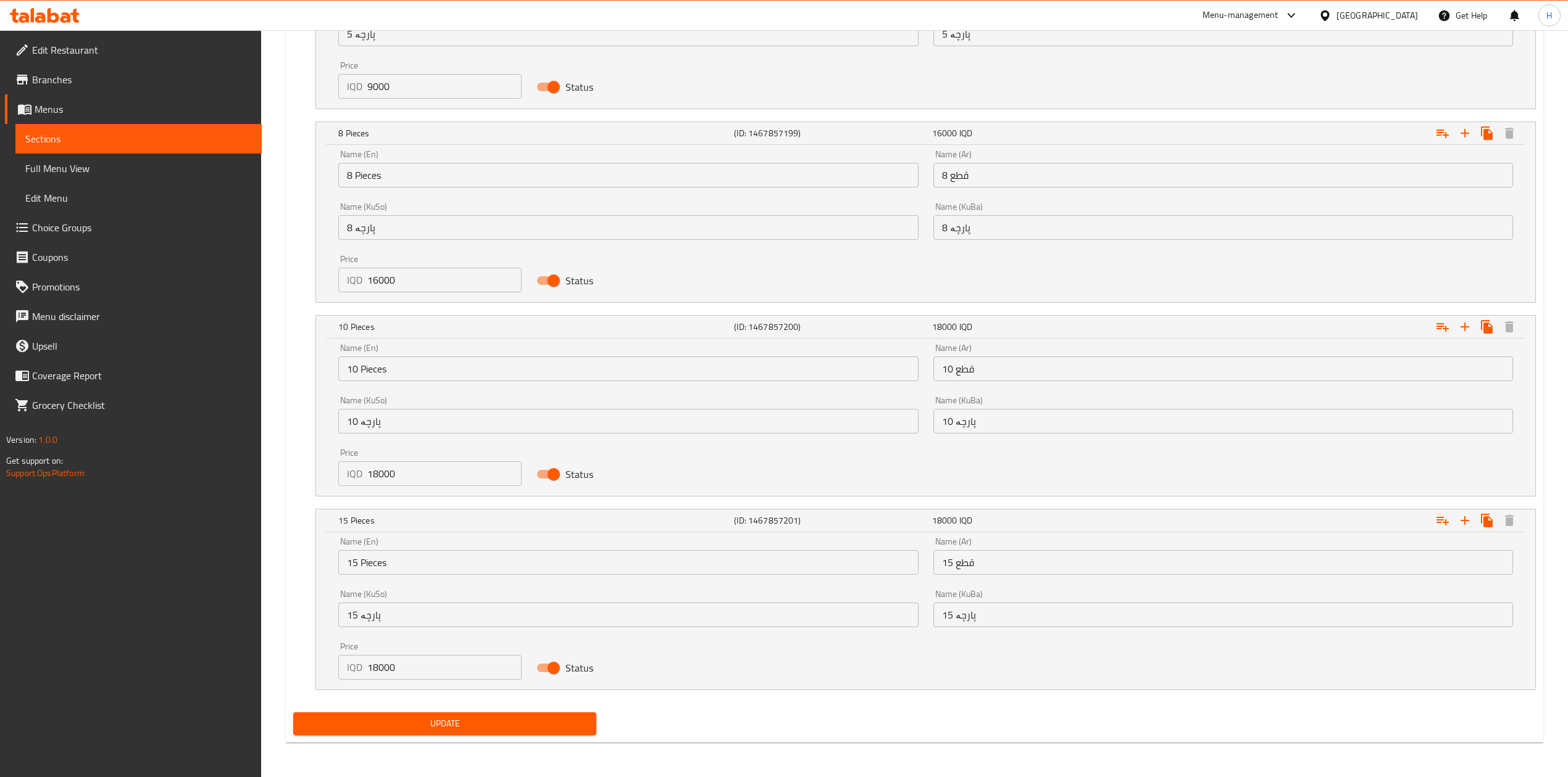
click at [388, 674] on input "18000" at bounding box center [444, 668] width 154 height 25
click at [388, 672] on input "18000" at bounding box center [444, 668] width 154 height 25
type input "25000"
click at [438, 718] on span "Update" at bounding box center [445, 724] width 283 height 15
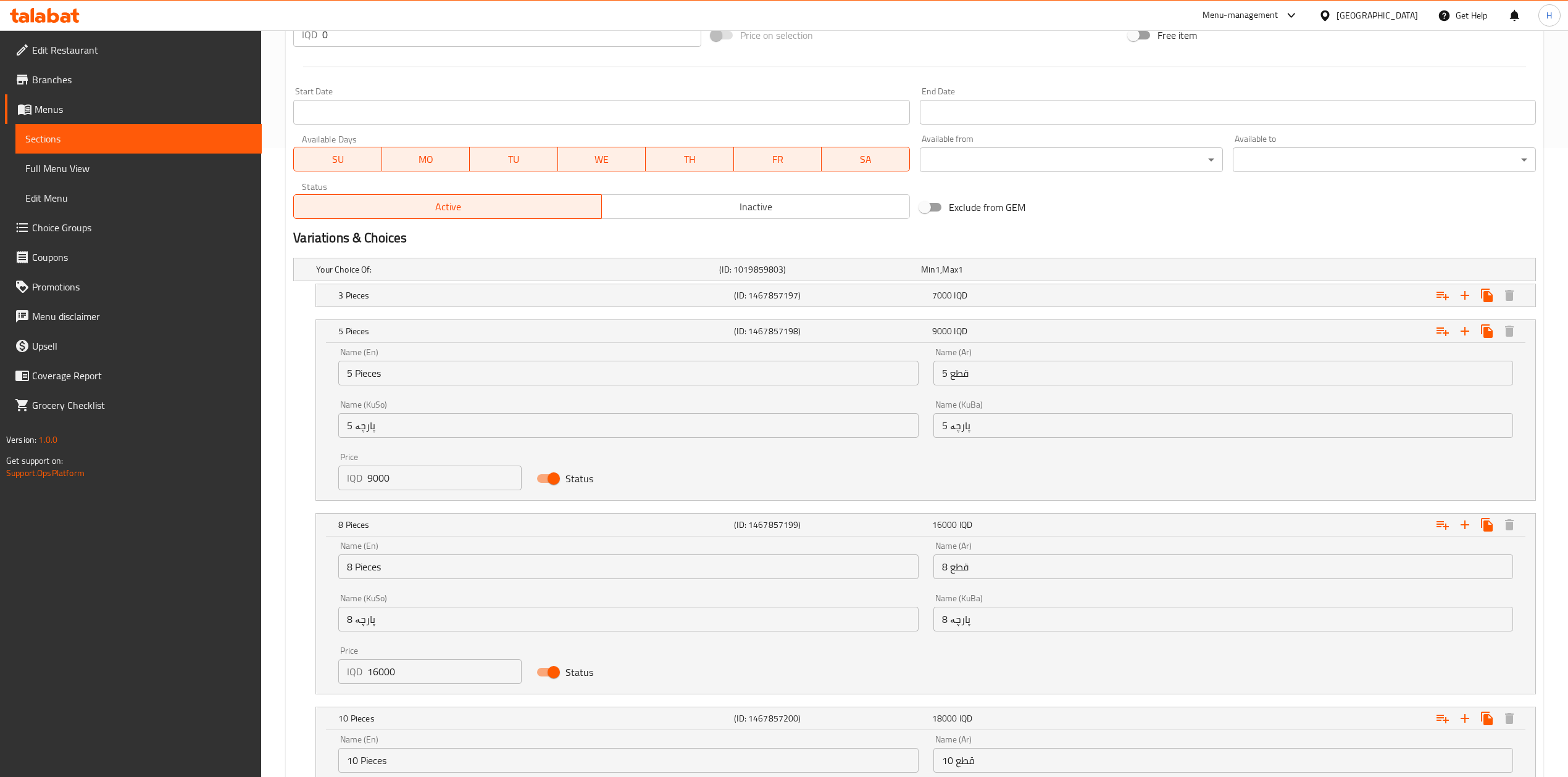
scroll to position [740, 0]
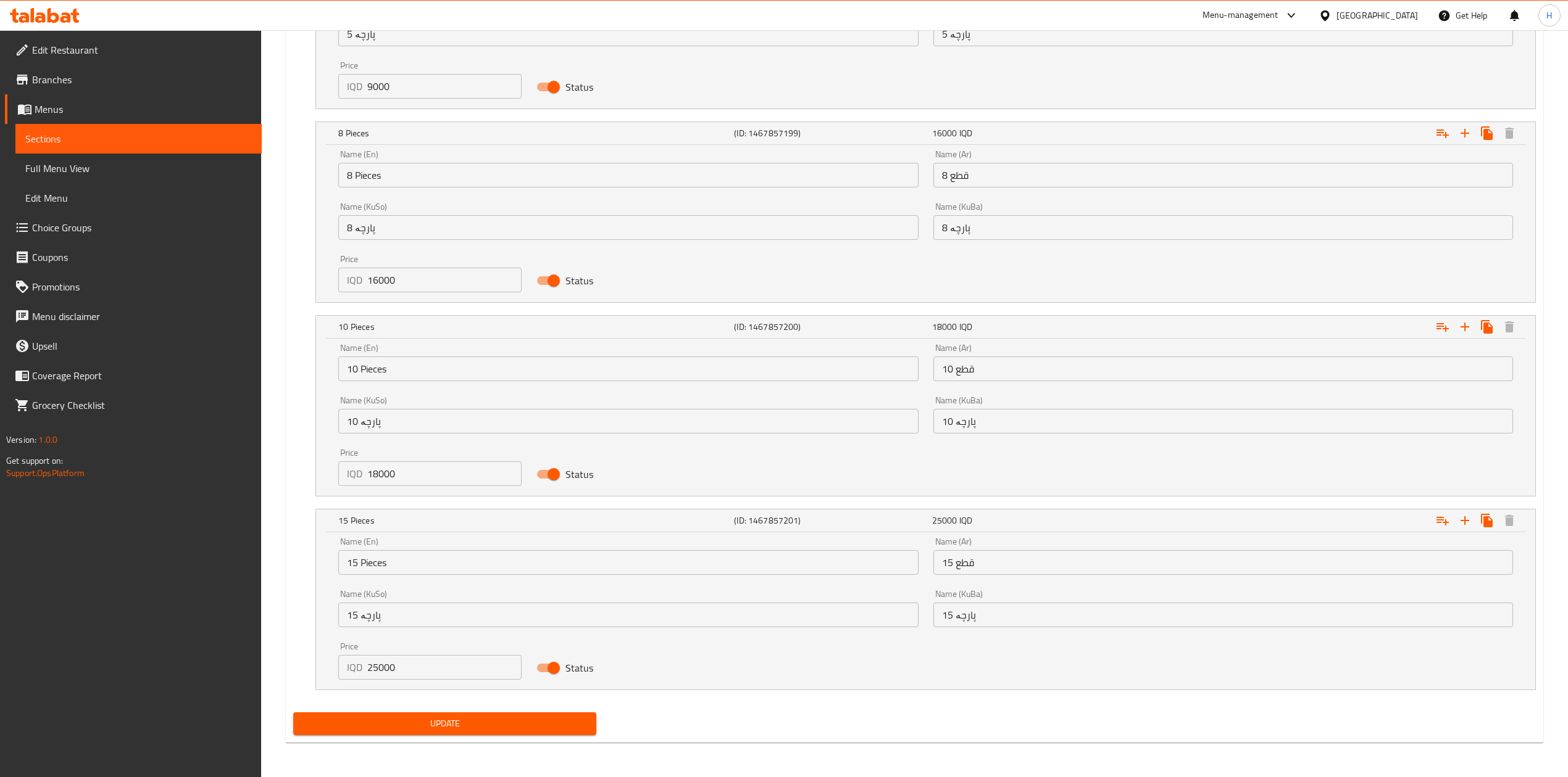
click at [435, 712] on button "Update" at bounding box center [444, 724] width 303 height 23
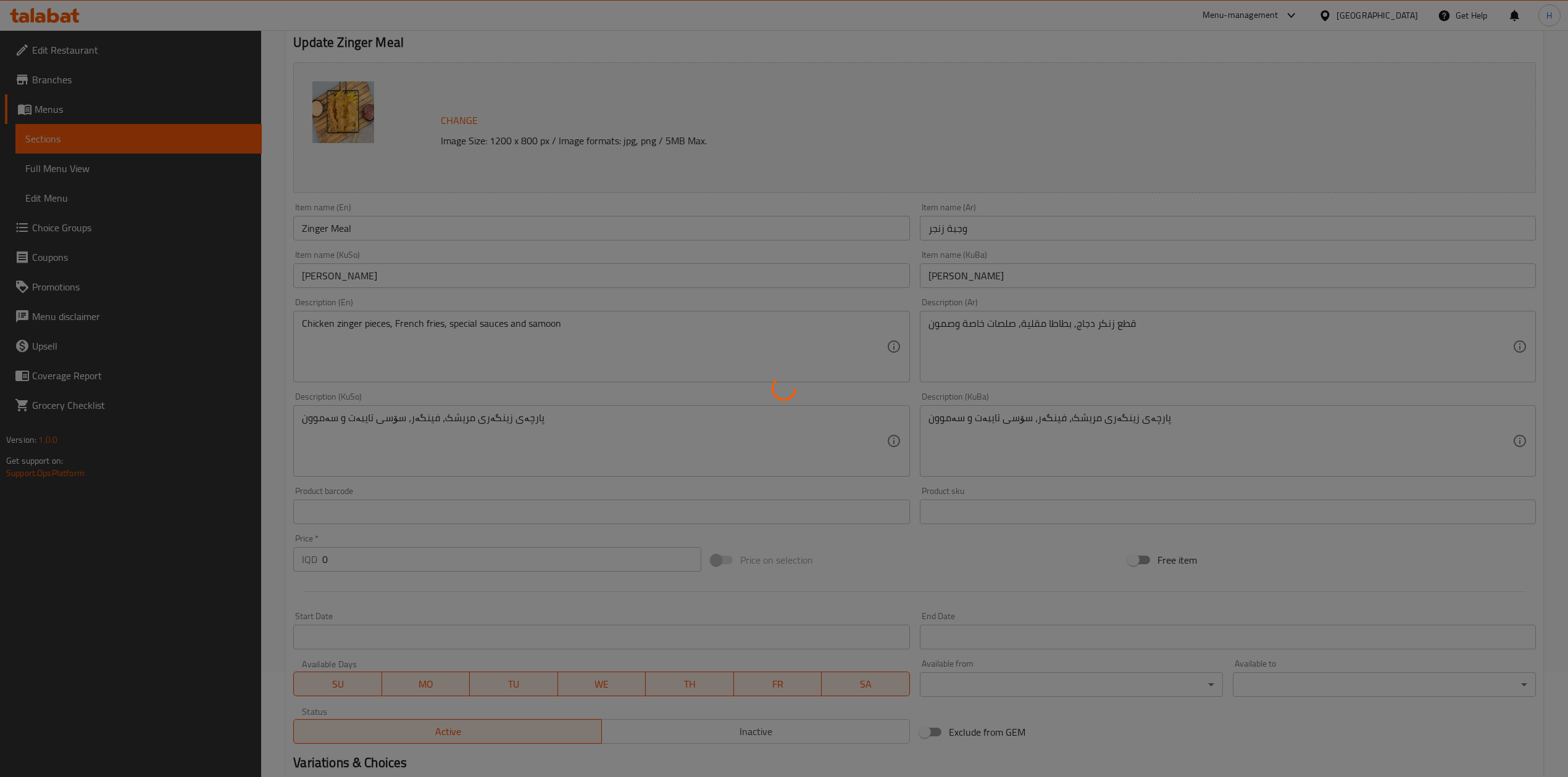
scroll to position [0, 0]
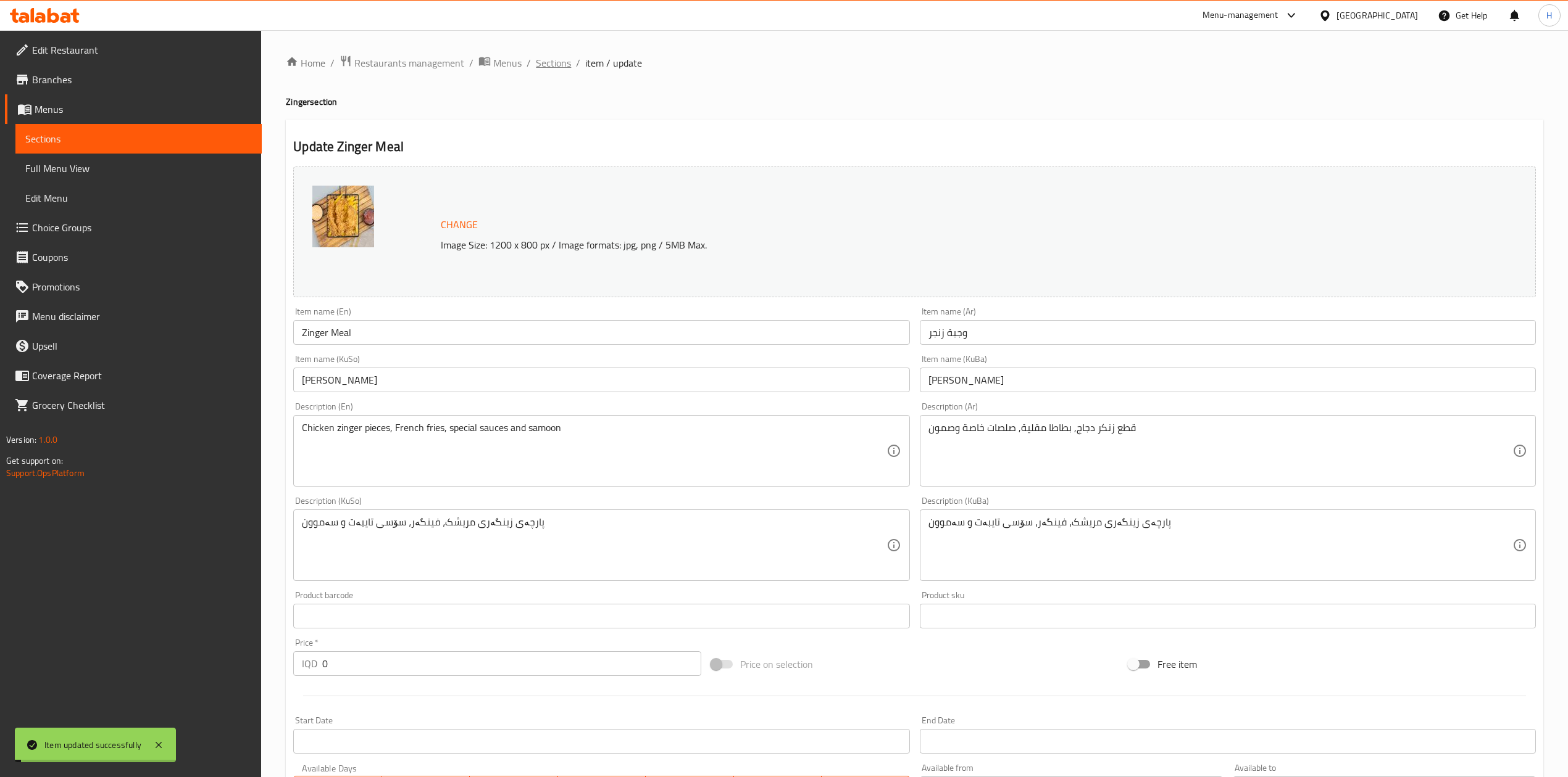
click at [549, 63] on span "Sections" at bounding box center [553, 63] width 36 height 14
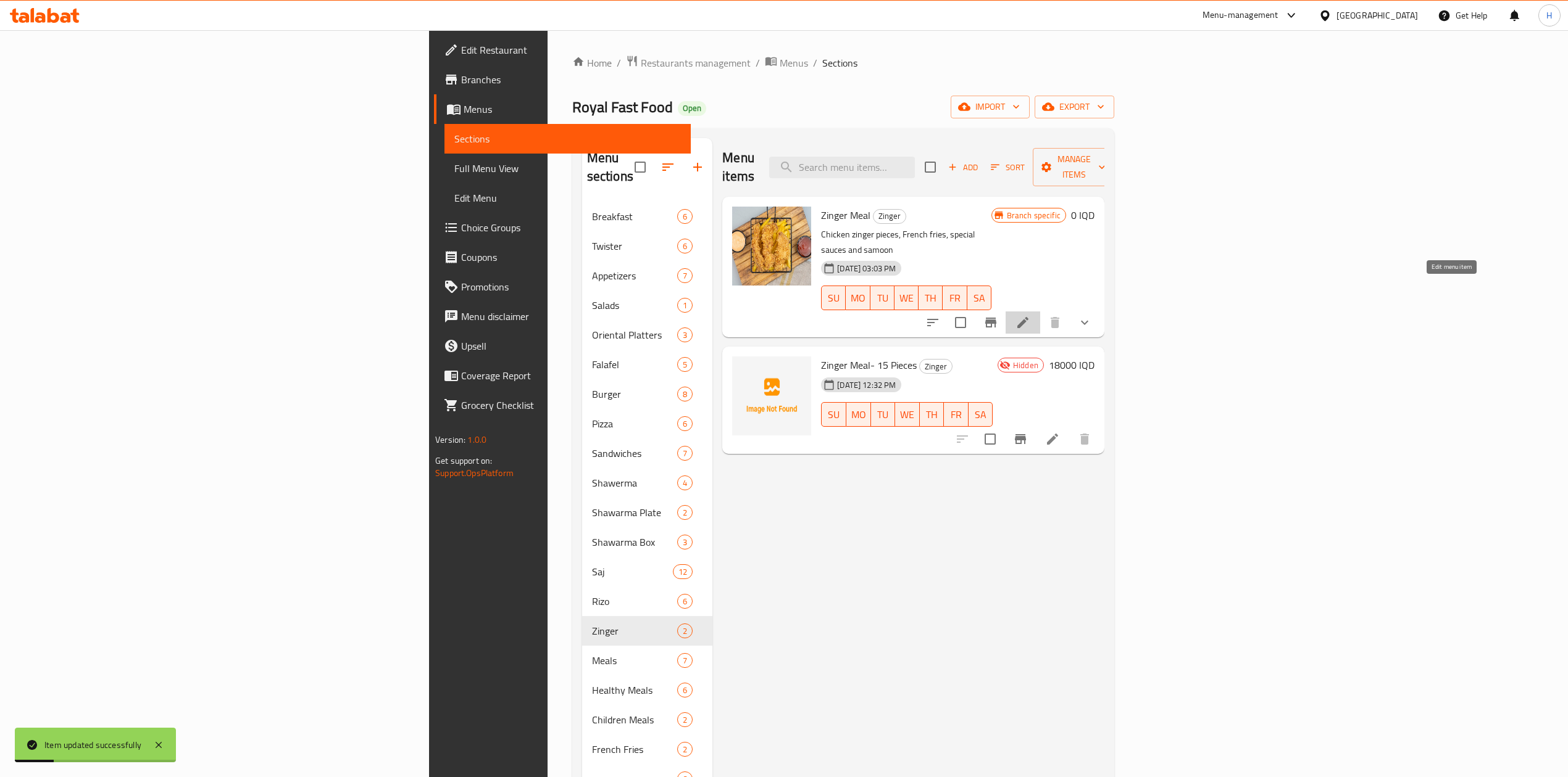
click at [1030, 315] on icon at bounding box center [1022, 322] width 14 height 14
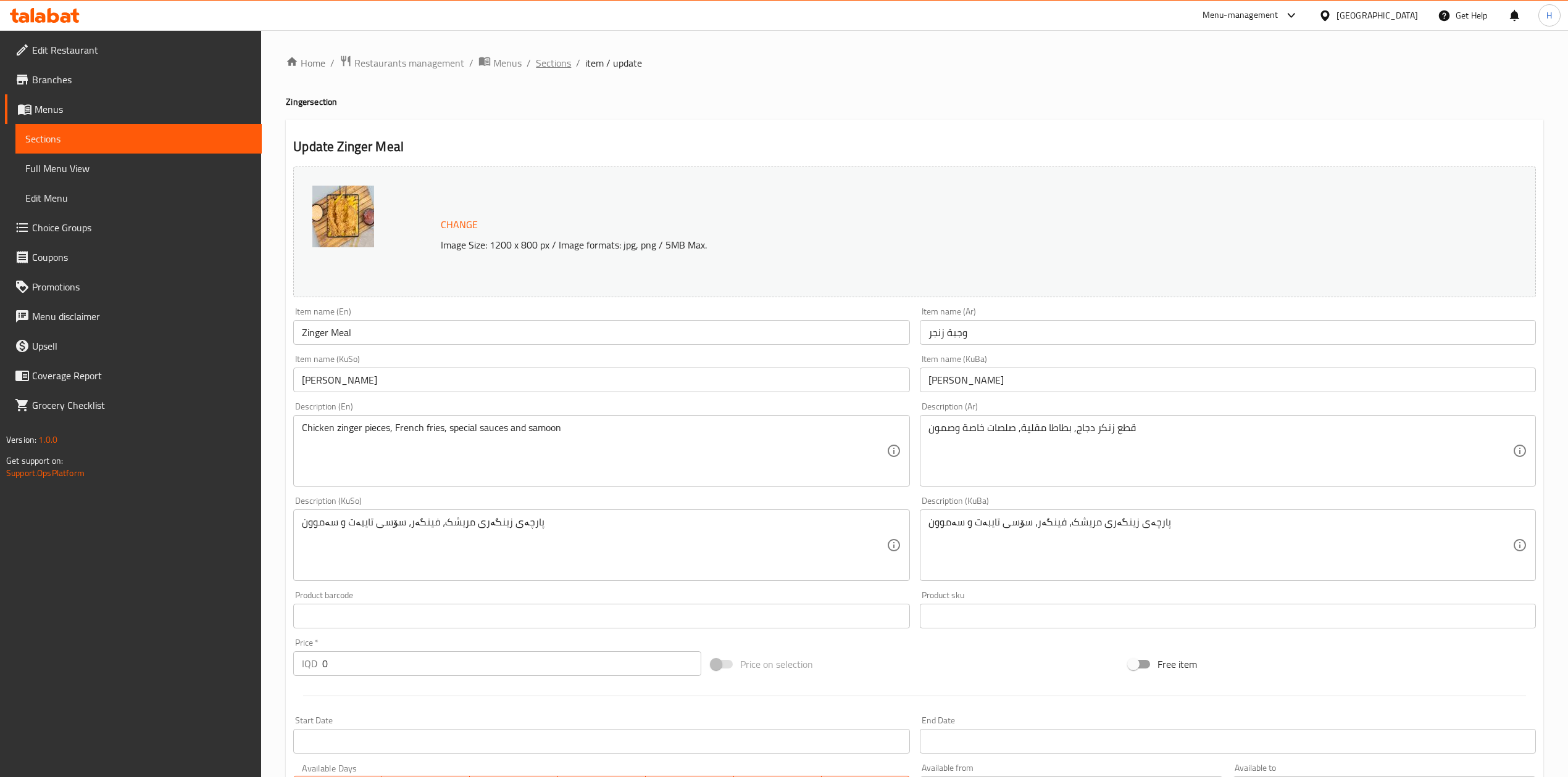
drag, startPoint x: 573, startPoint y: 61, endPoint x: 568, endPoint y: 65, distance: 6.4
click at [573, 61] on ol "Home / Restaurants management / Menus / Sections / item / update" at bounding box center [914, 63] width 1257 height 16
click at [551, 65] on span "Sections" at bounding box center [553, 63] width 36 height 14
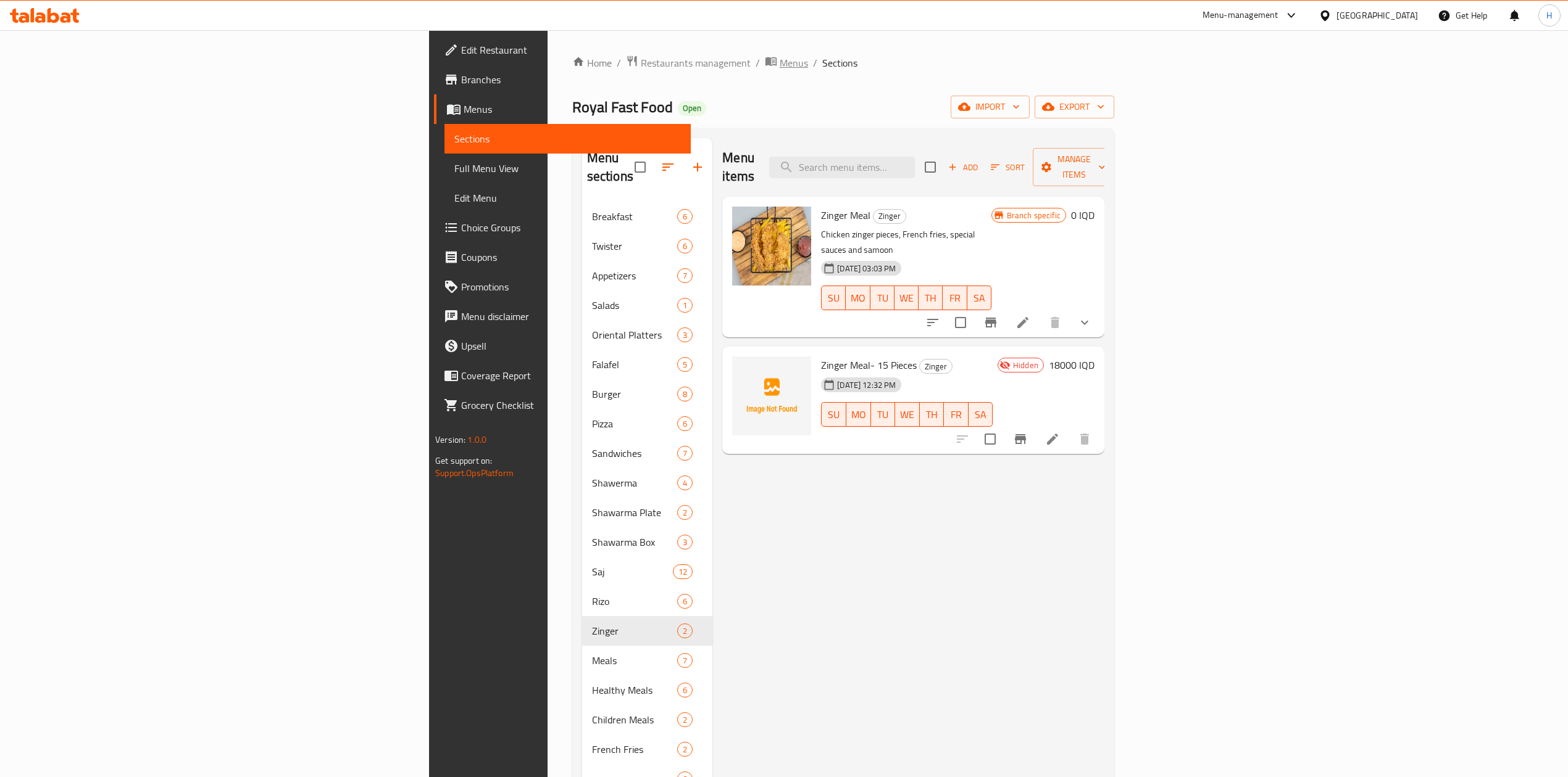
click at [779, 56] on span "Menus" at bounding box center [793, 63] width 28 height 14
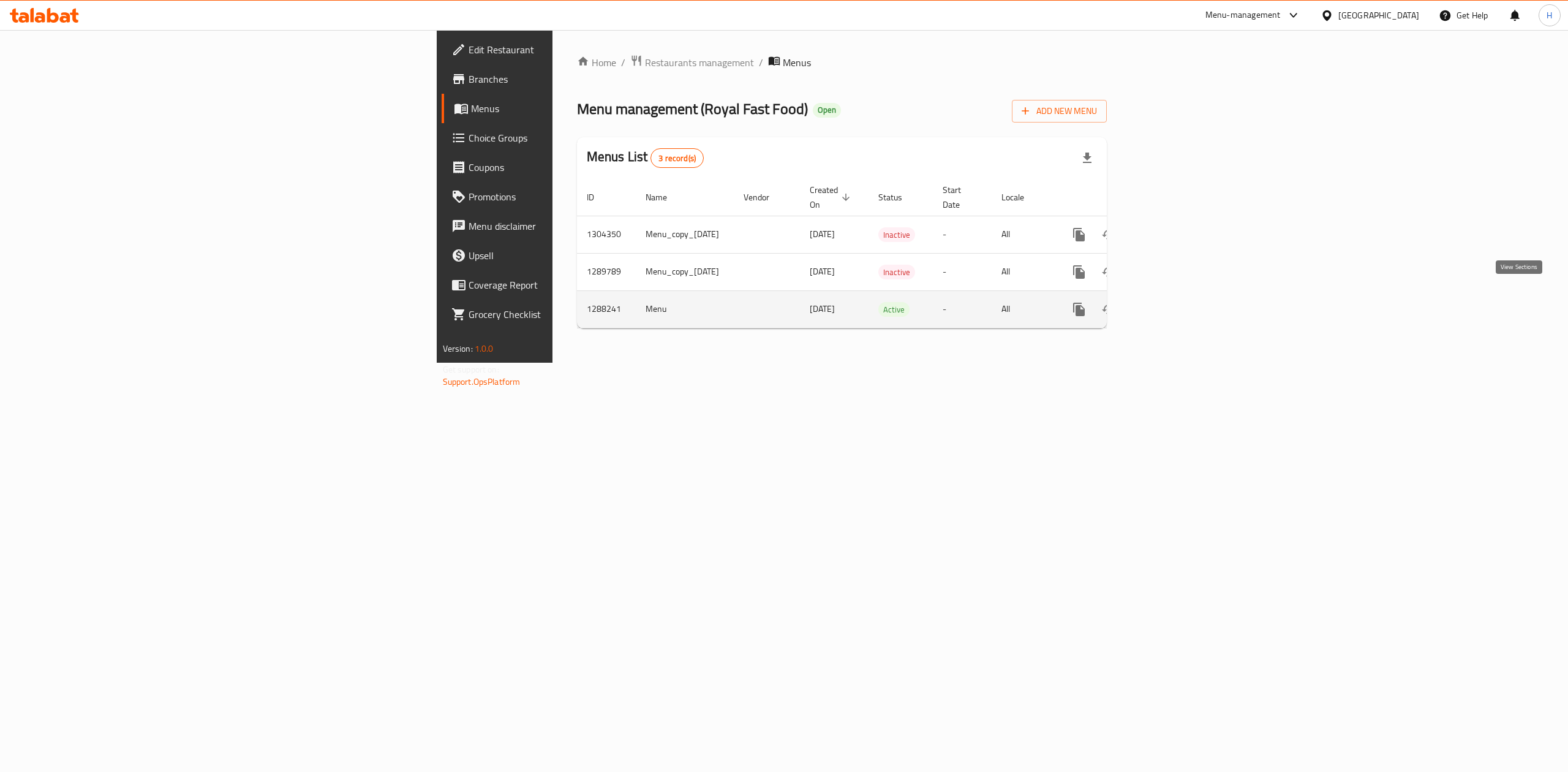
click at [1175, 302] on icon "enhanced table" at bounding box center [1167, 309] width 14 height 14
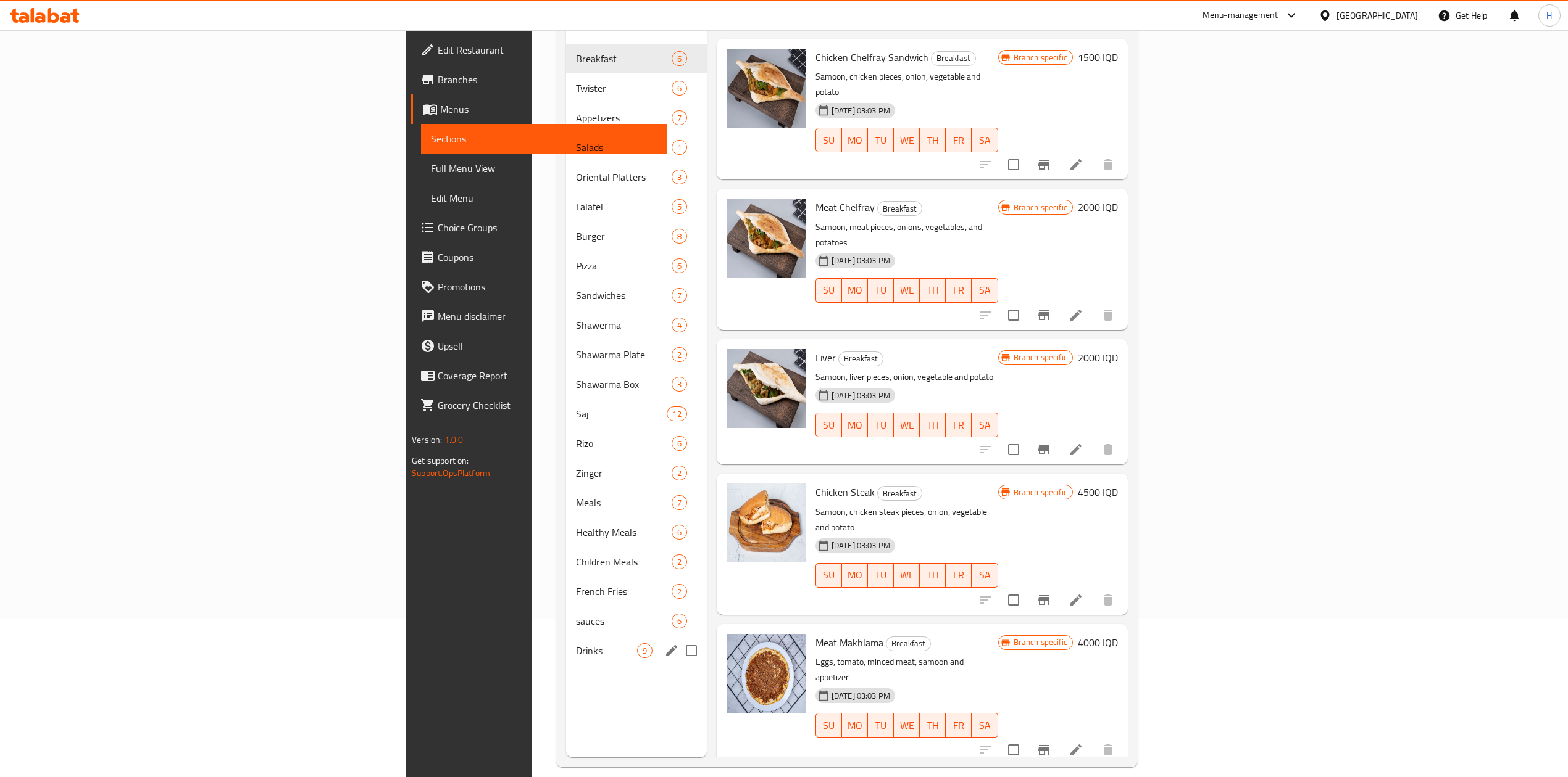
scroll to position [164, 0]
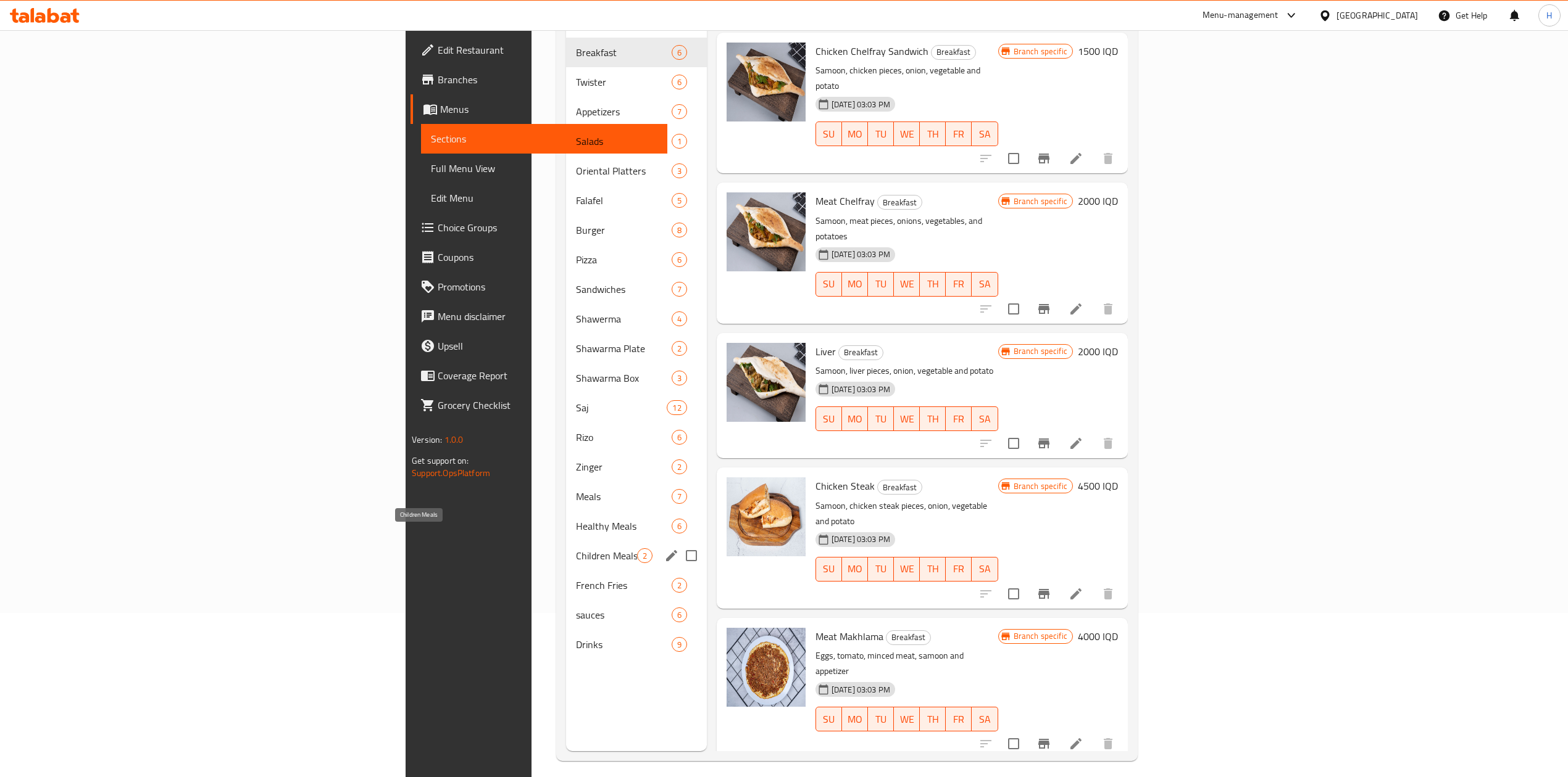
click at [576, 549] on span "Children Meals" at bounding box center [606, 556] width 61 height 14
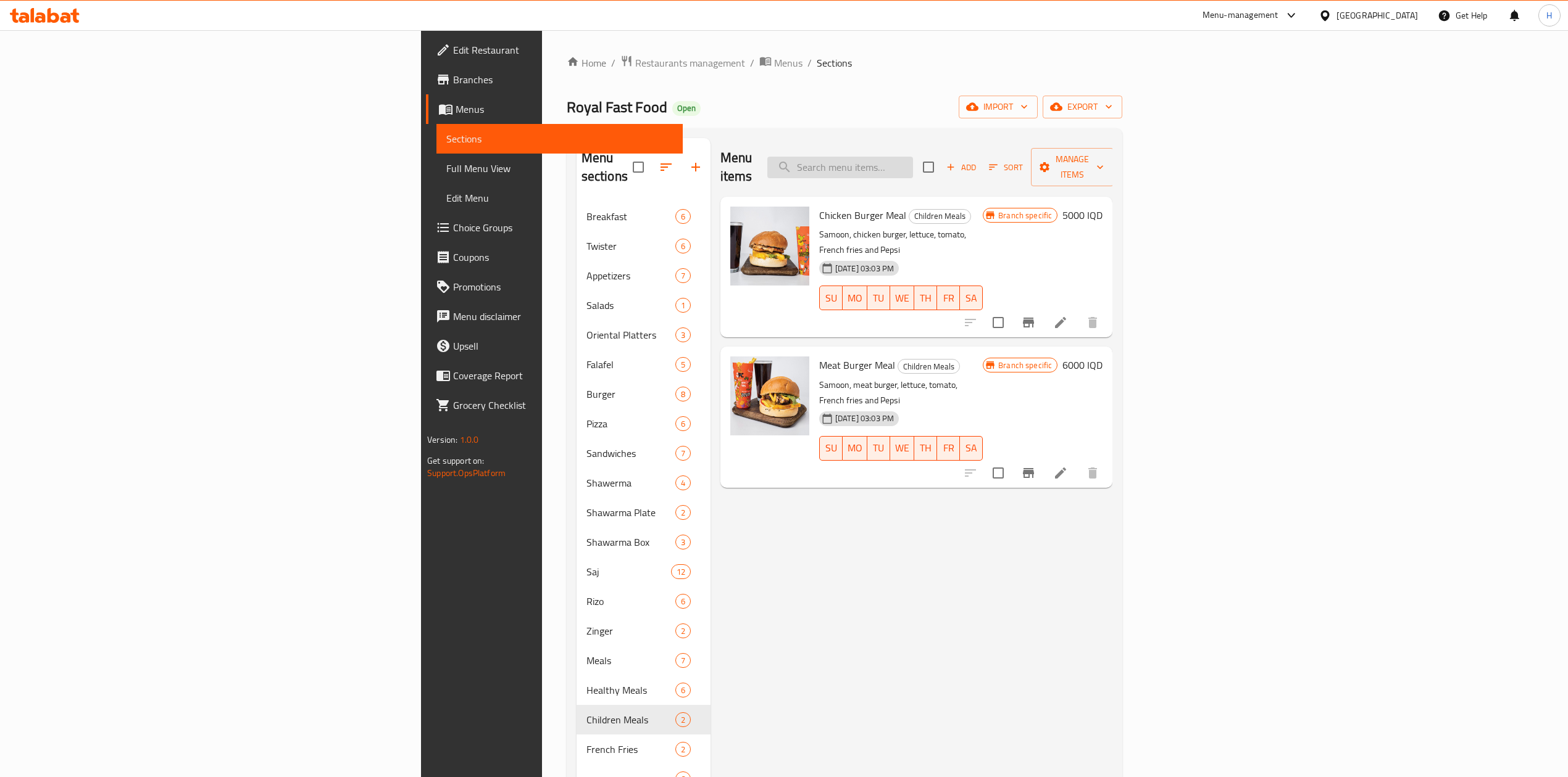
click at [913, 157] on input "search" at bounding box center [840, 168] width 145 height 21
type input "j"
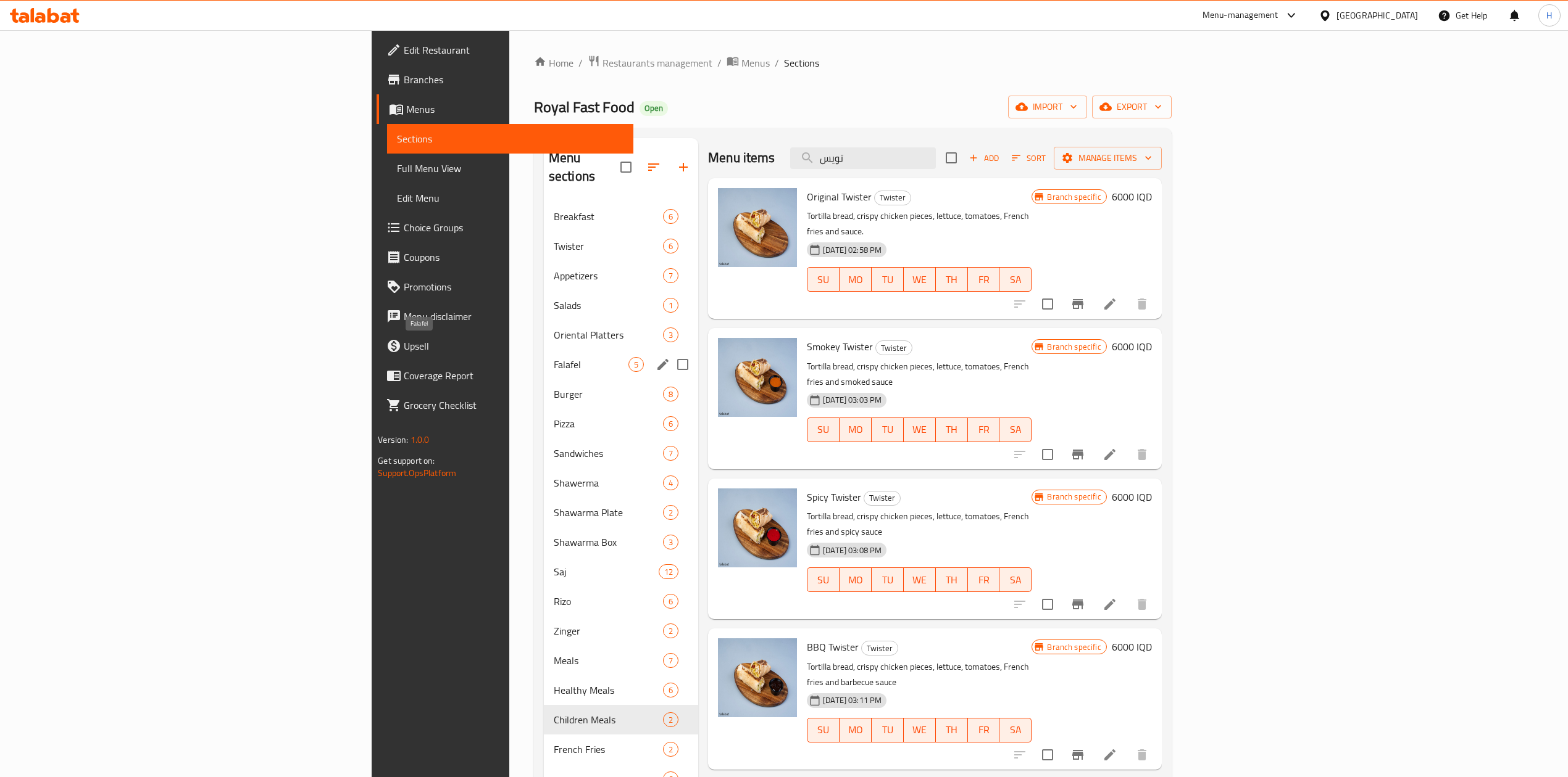
type input "تويس"
click at [554, 387] on span "Burger" at bounding box center [591, 394] width 75 height 14
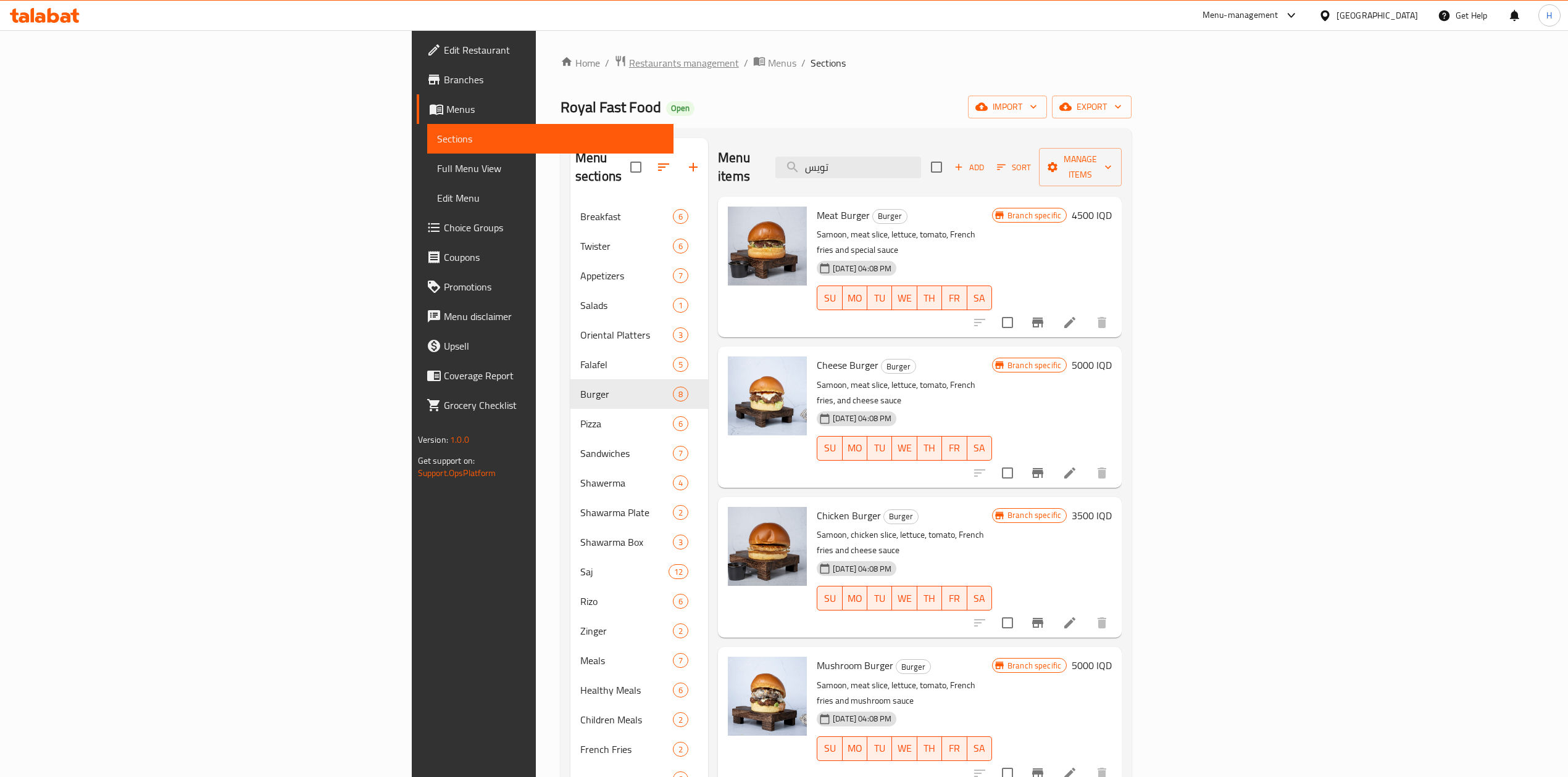
click at [629, 63] on span "Restaurants management" at bounding box center [684, 63] width 110 height 14
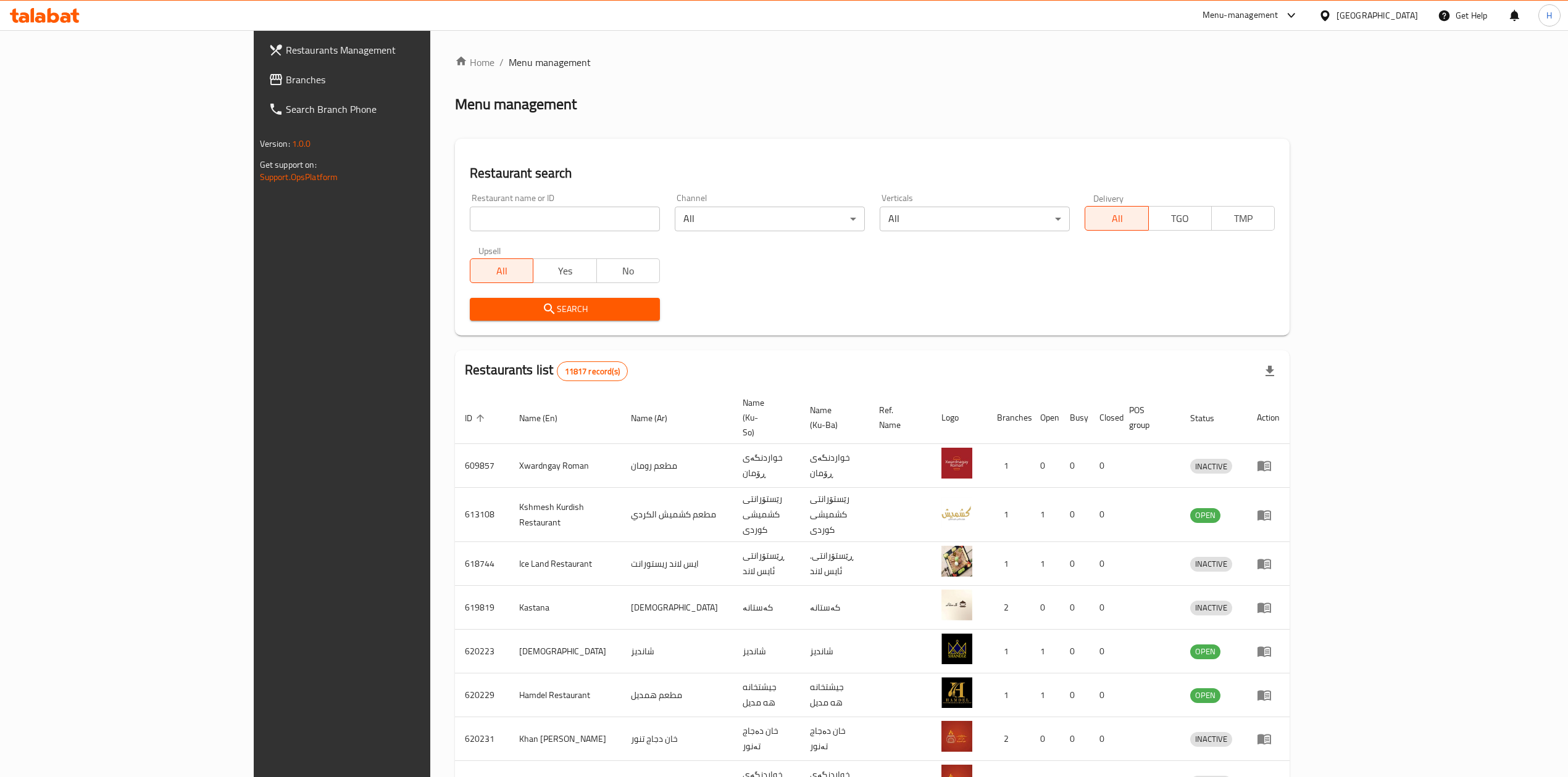
click at [432, 223] on div at bounding box center [784, 388] width 1568 height 777
click at [470, 223] on input "search" at bounding box center [564, 220] width 190 height 25
paste input "645106"
type input "645106"
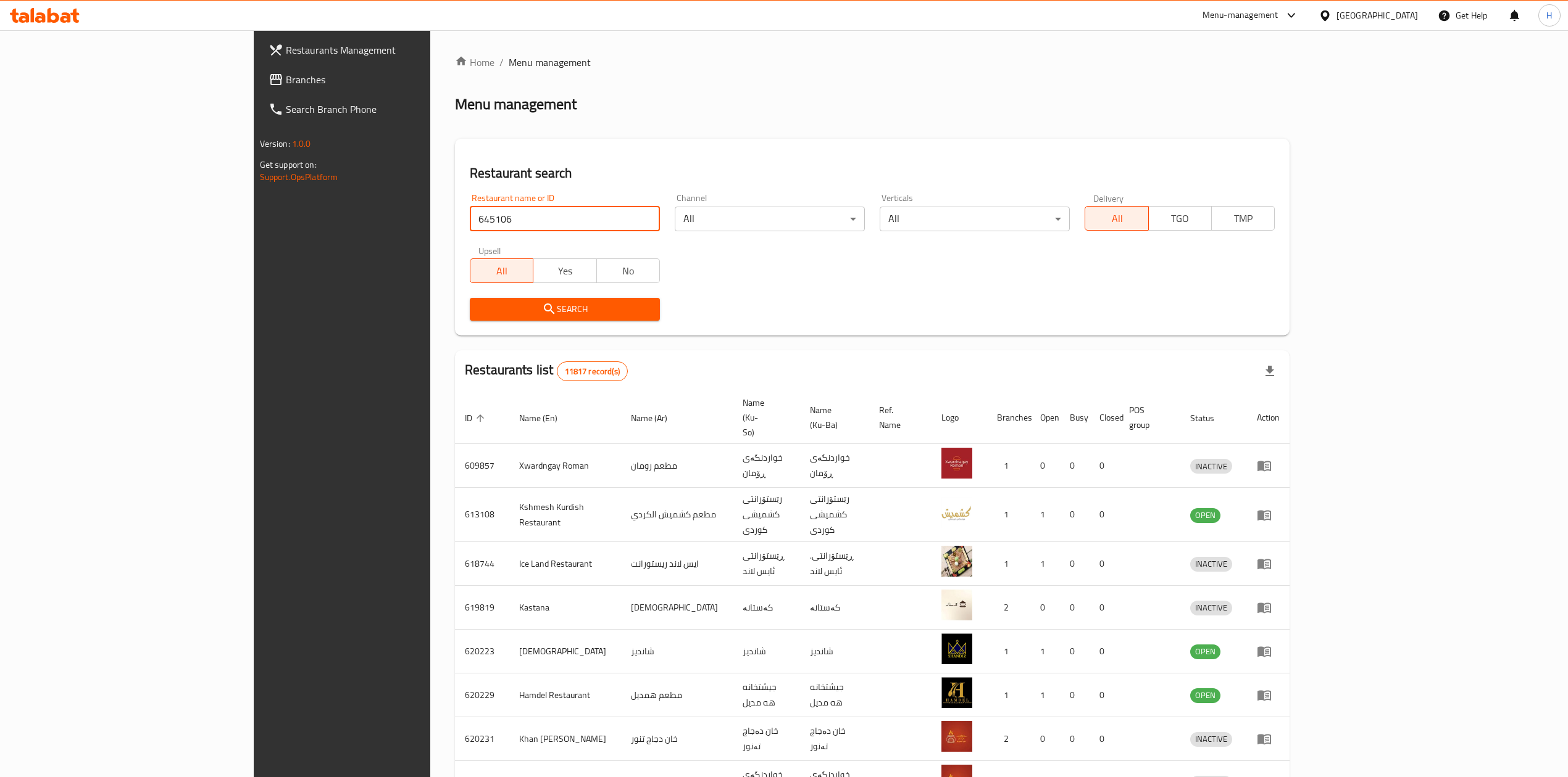
click button "Search" at bounding box center [564, 310] width 190 height 23
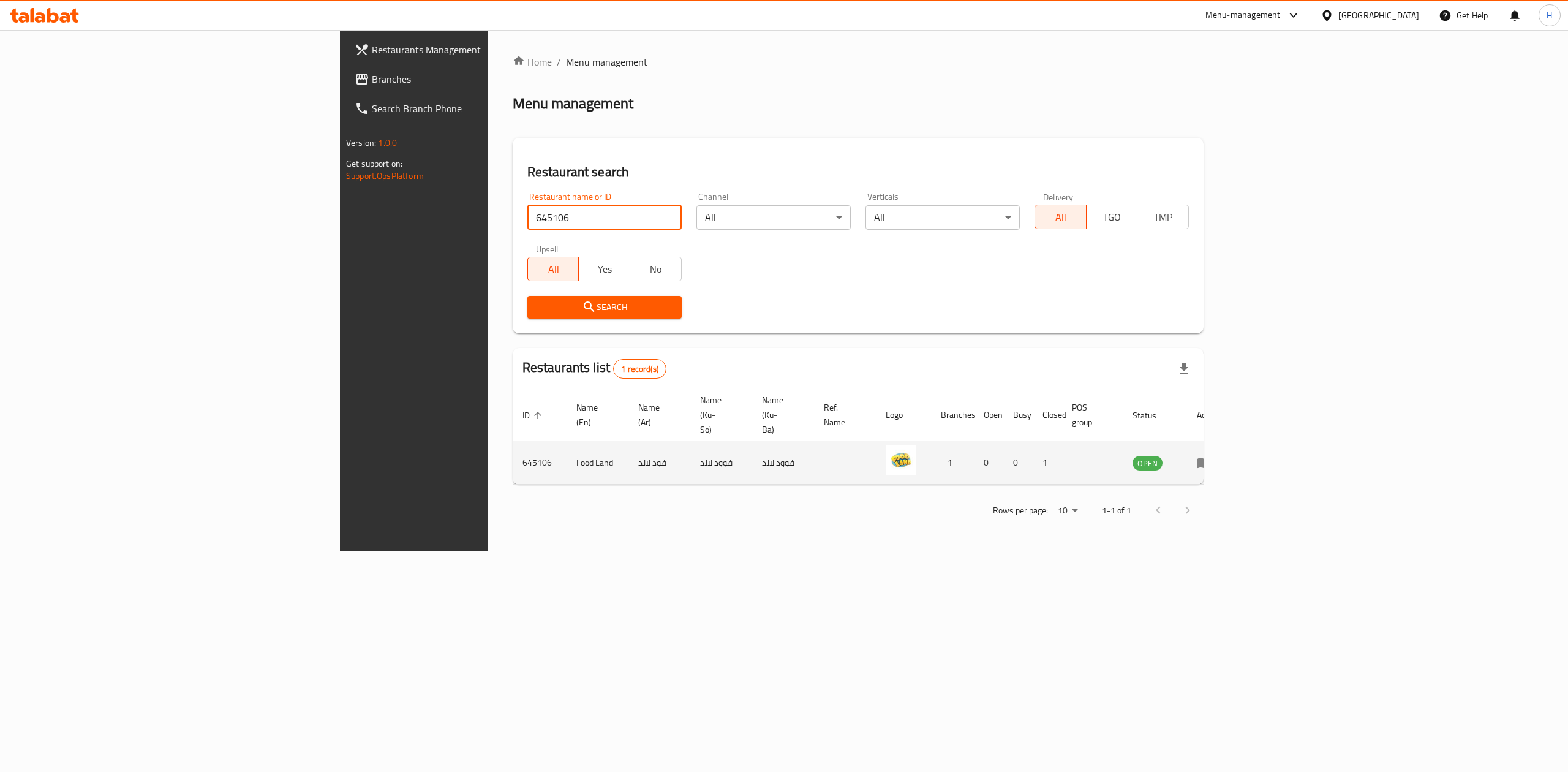
click at [1230, 449] on td "enhanced table" at bounding box center [1209, 462] width 42 height 43
click at [1211, 455] on icon "enhanced table" at bounding box center [1204, 462] width 14 height 14
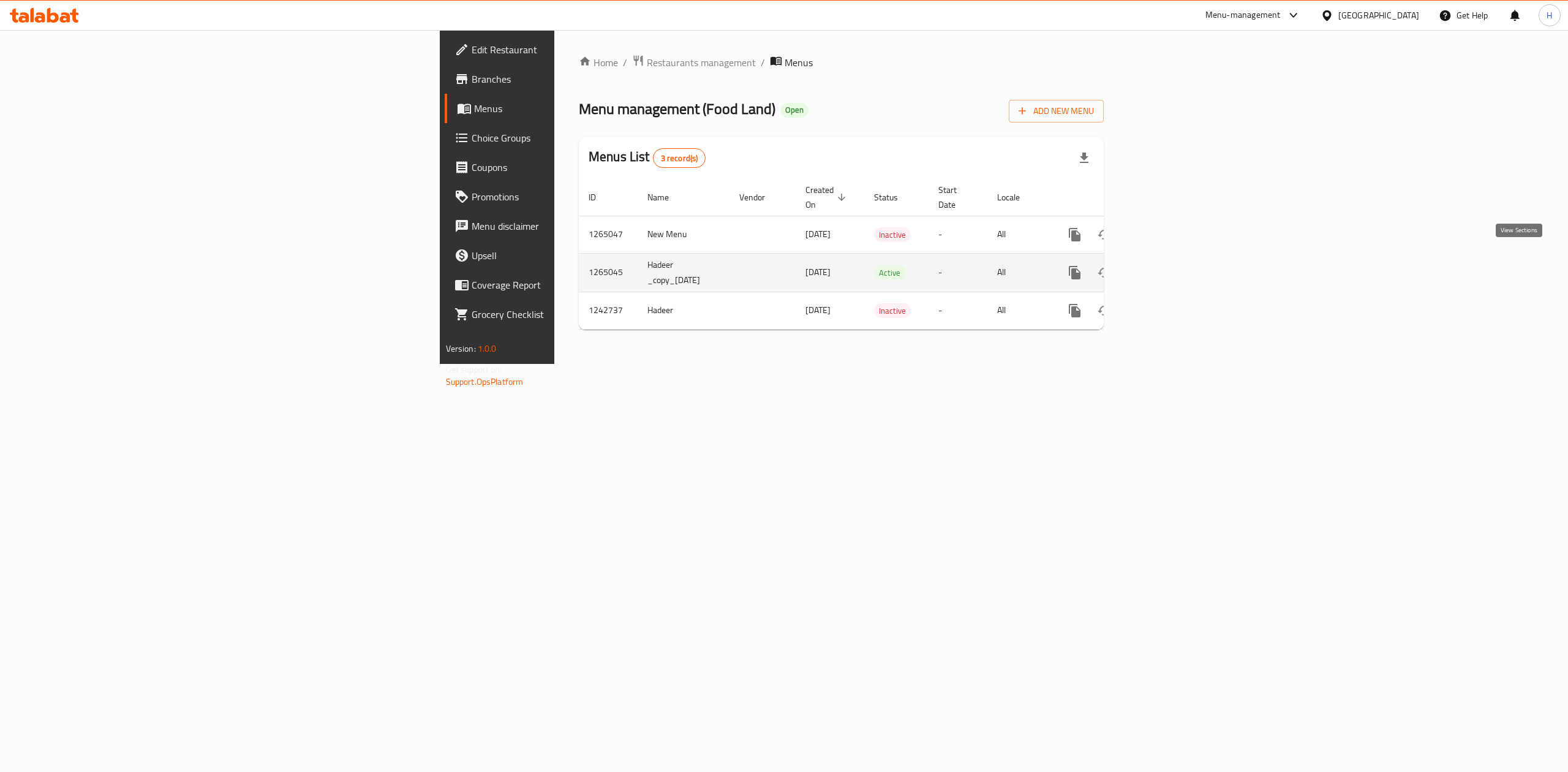
click at [1169, 267] on icon "enhanced table" at bounding box center [1164, 273] width 11 height 11
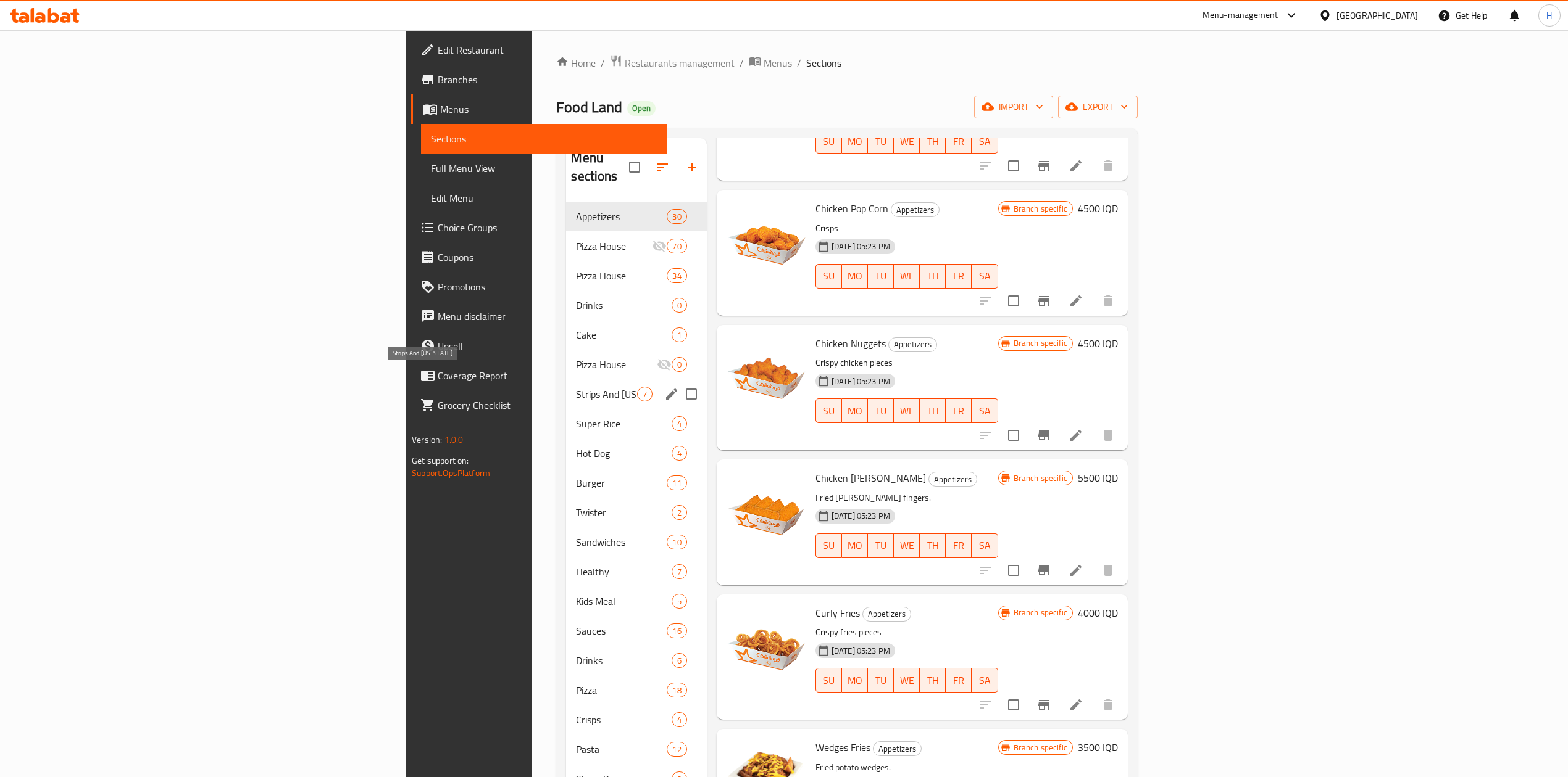
drag, startPoint x: 398, startPoint y: 376, endPoint x: 532, endPoint y: 355, distance: 135.6
click at [576, 387] on span "Strips And [US_STATE]" at bounding box center [606, 394] width 61 height 14
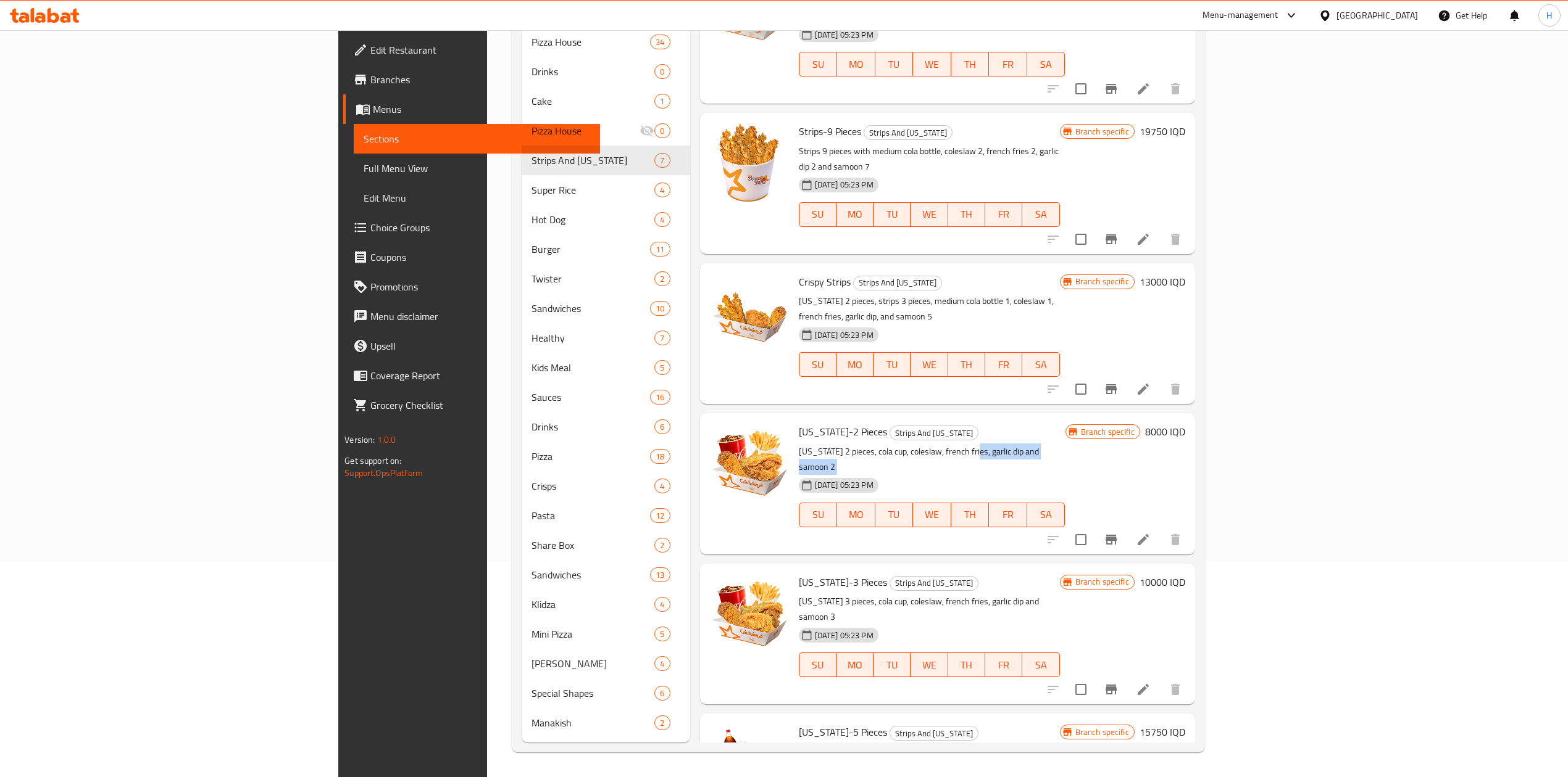
drag, startPoint x: 729, startPoint y: 410, endPoint x: 893, endPoint y: 405, distance: 164.1
click at [893, 418] on div "[US_STATE]-2 Pieces Strips And [US_STATE] [US_STATE] 2 pieces, cola cup, colesl…" at bounding box center [931, 483] width 276 height 131
click at [1118, 532] on icon "Branch-specific-item" at bounding box center [1111, 539] width 14 height 14
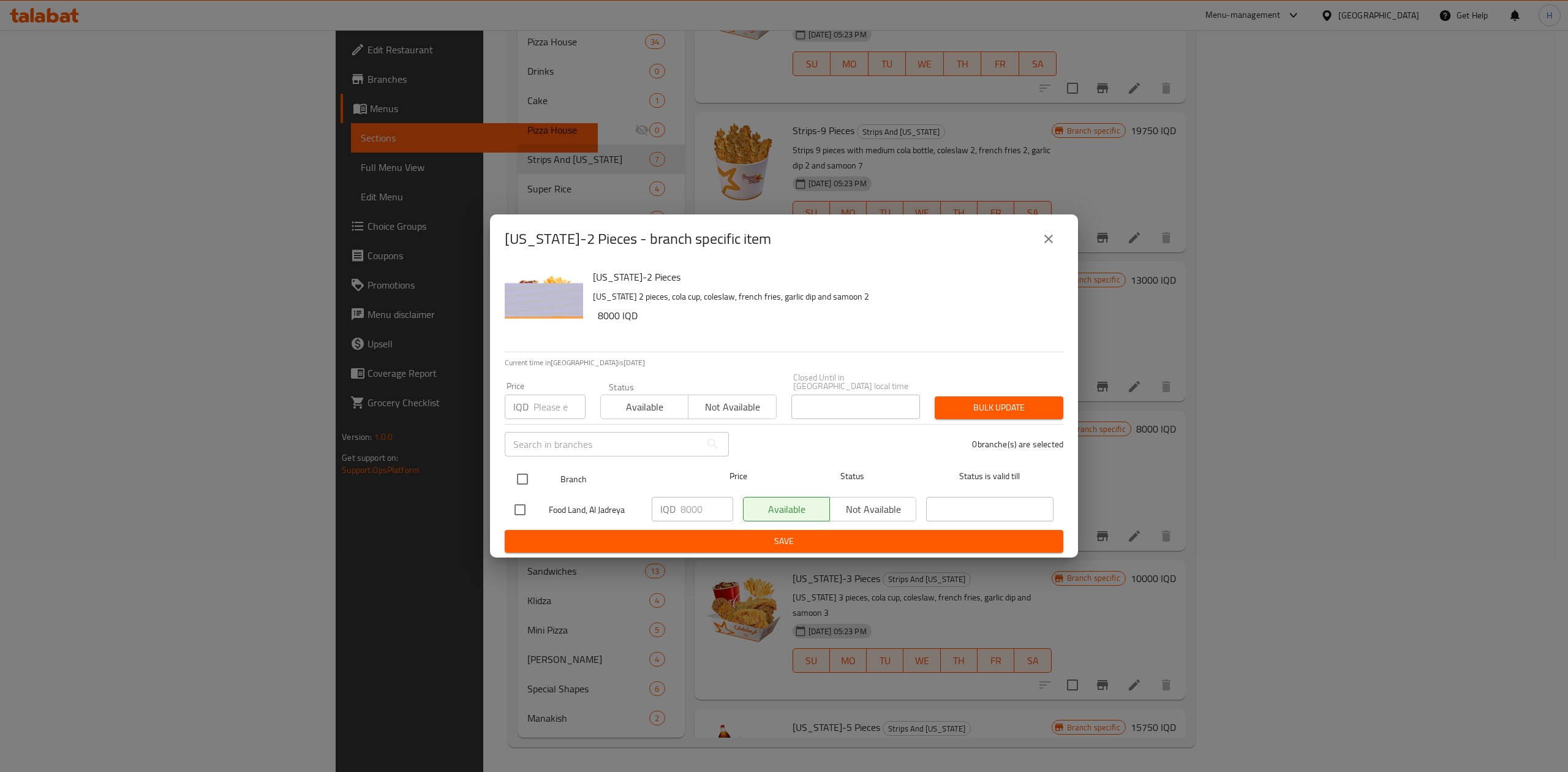
click at [508, 470] on div "Branch Price Status Status is valid till" at bounding box center [784, 479] width 558 height 31
click at [528, 475] on input "checkbox" at bounding box center [522, 479] width 26 height 26
checkbox input "true"
click at [682, 509] on input "8000" at bounding box center [707, 510] width 53 height 25
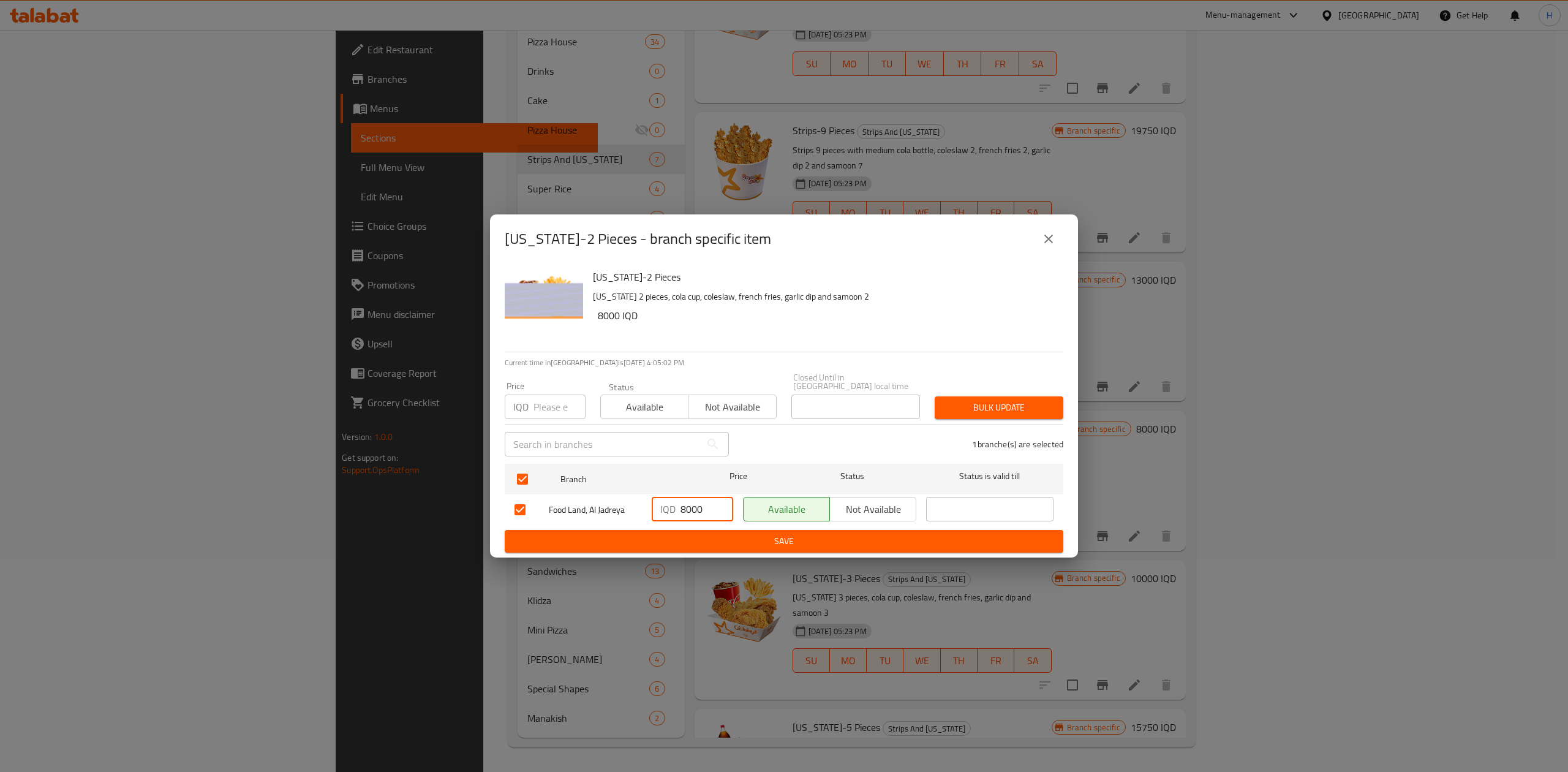
click at [682, 509] on input "8000" at bounding box center [707, 510] width 53 height 25
type input "7750"
click at [708, 540] on span "Save" at bounding box center [784, 541] width 539 height 15
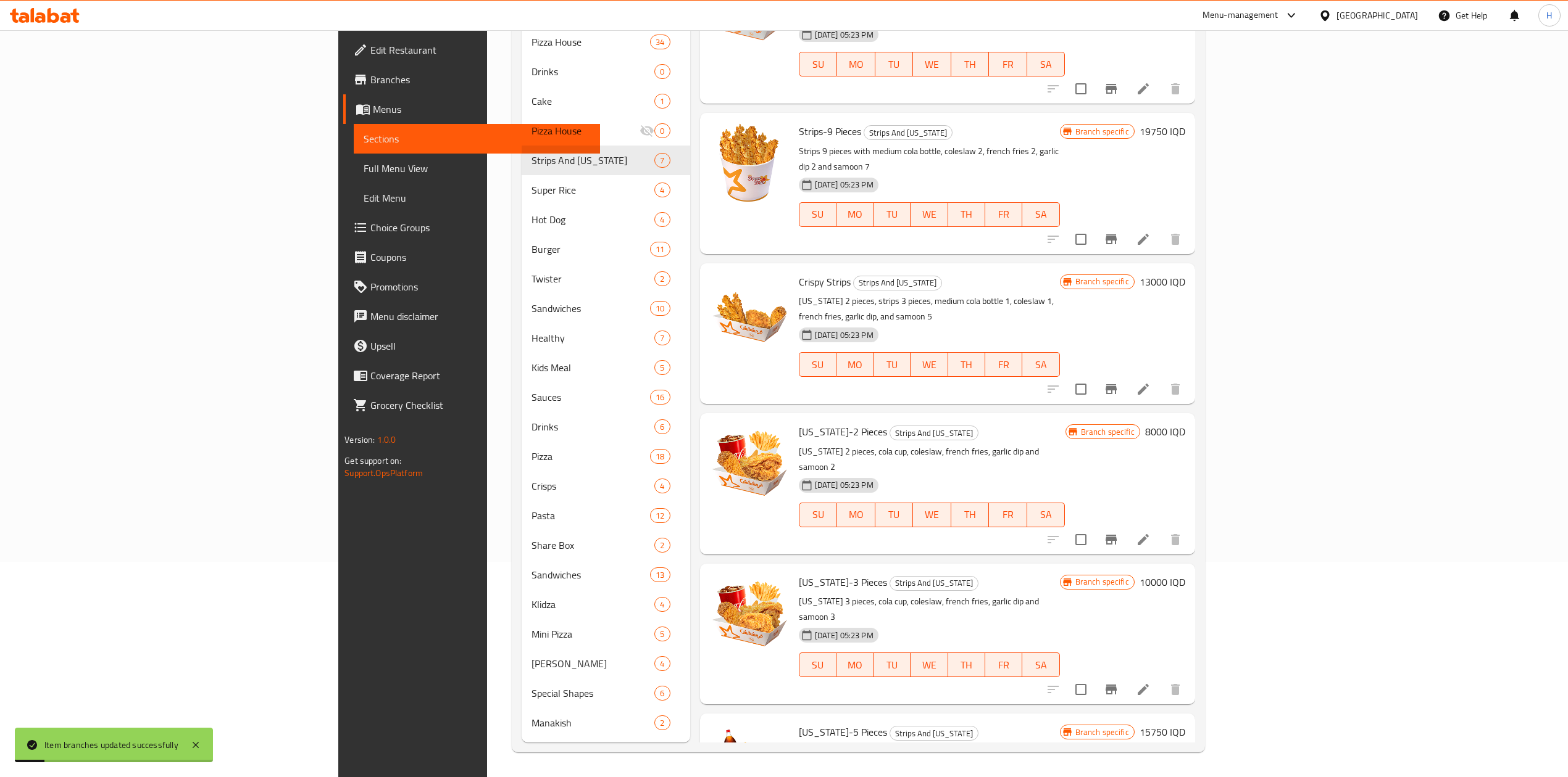
click at [1185, 424] on h6 "8000 IQD" at bounding box center [1165, 432] width 40 height 17
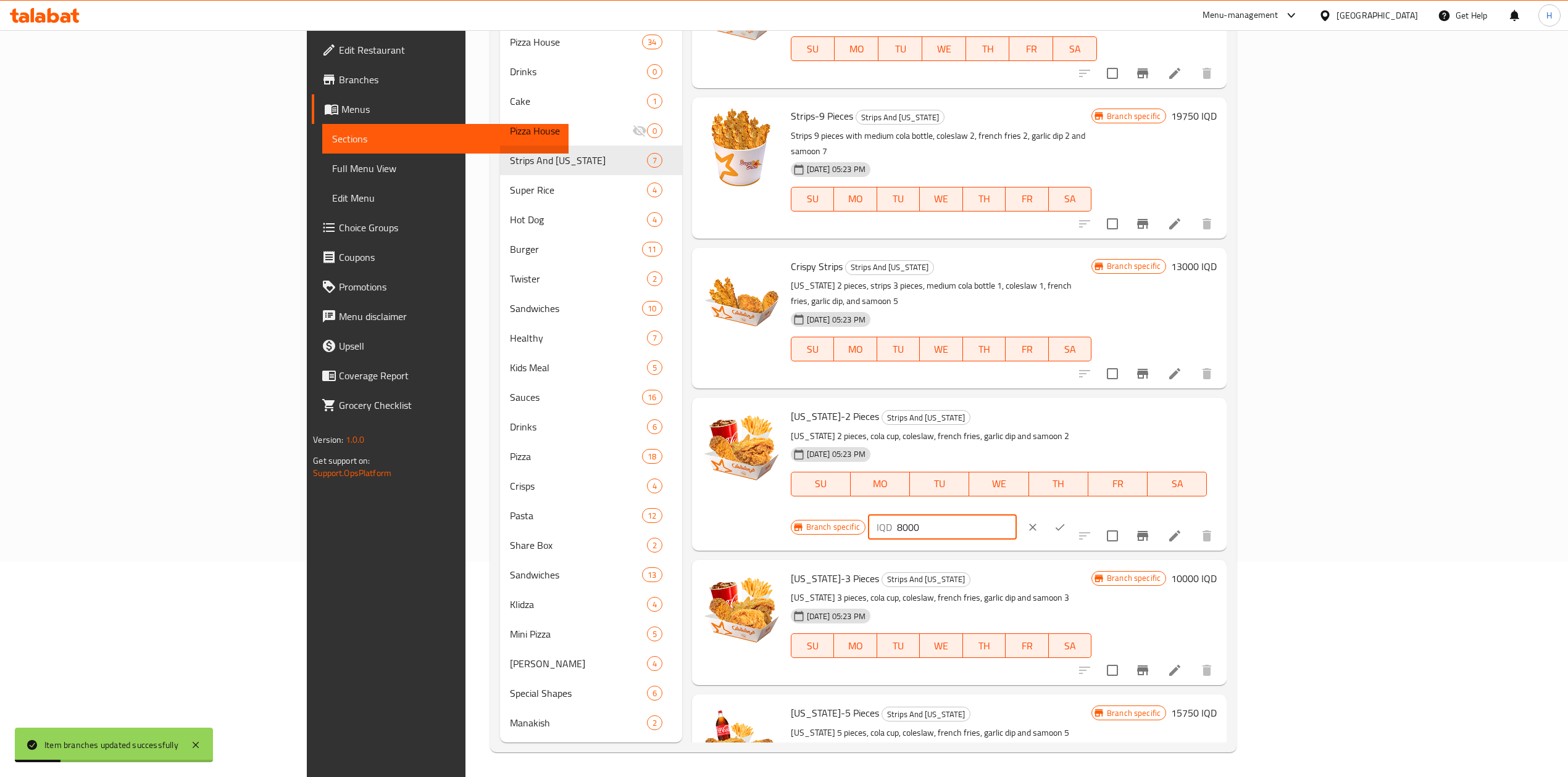
click at [1016, 515] on input "8000" at bounding box center [956, 528] width 119 height 25
type input "7750"
click at [1066, 521] on icon "ok" at bounding box center [1059, 527] width 13 height 13
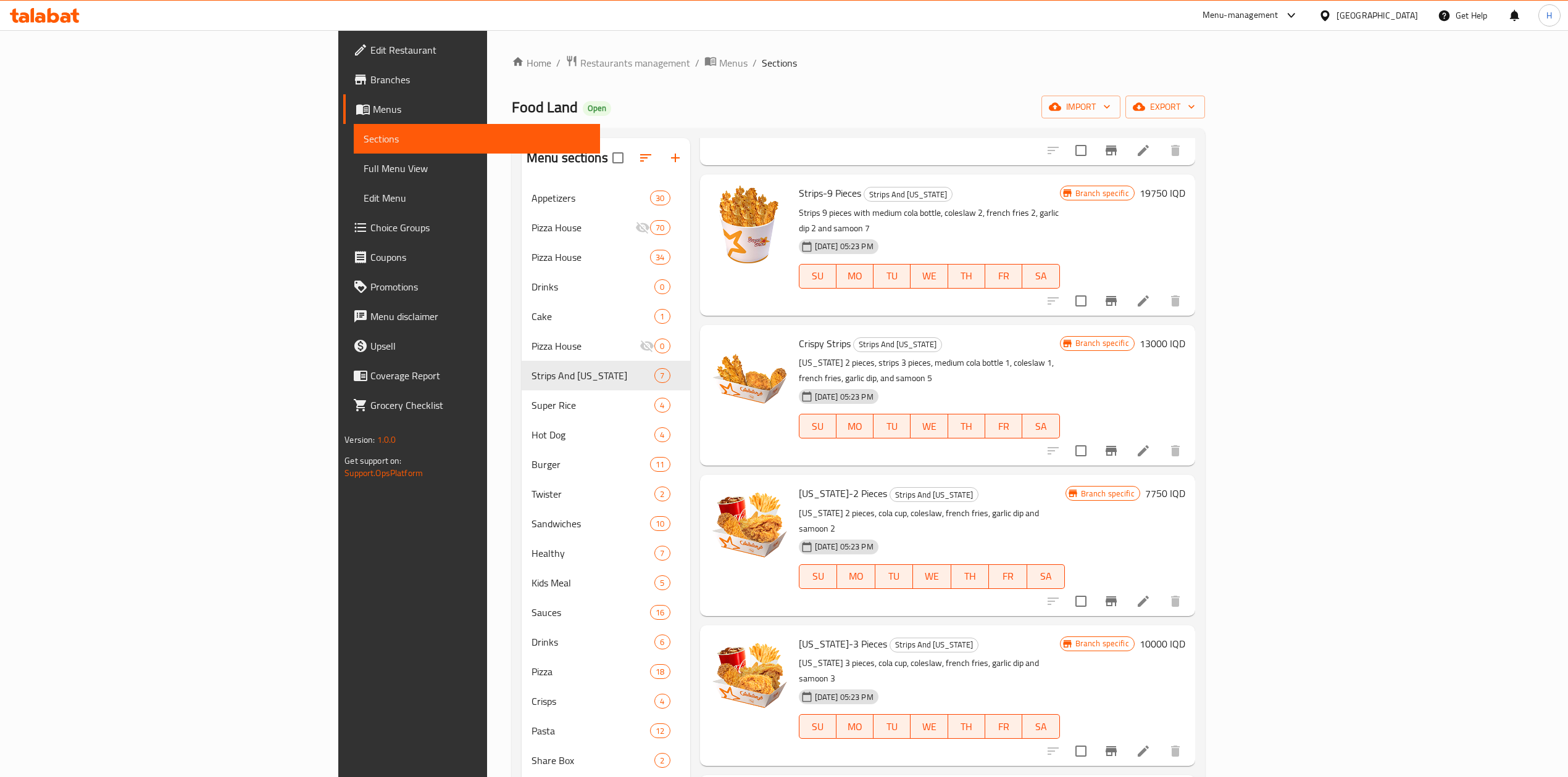
click at [1126, 586] on button "Branch-specific-item" at bounding box center [1111, 601] width 30 height 30
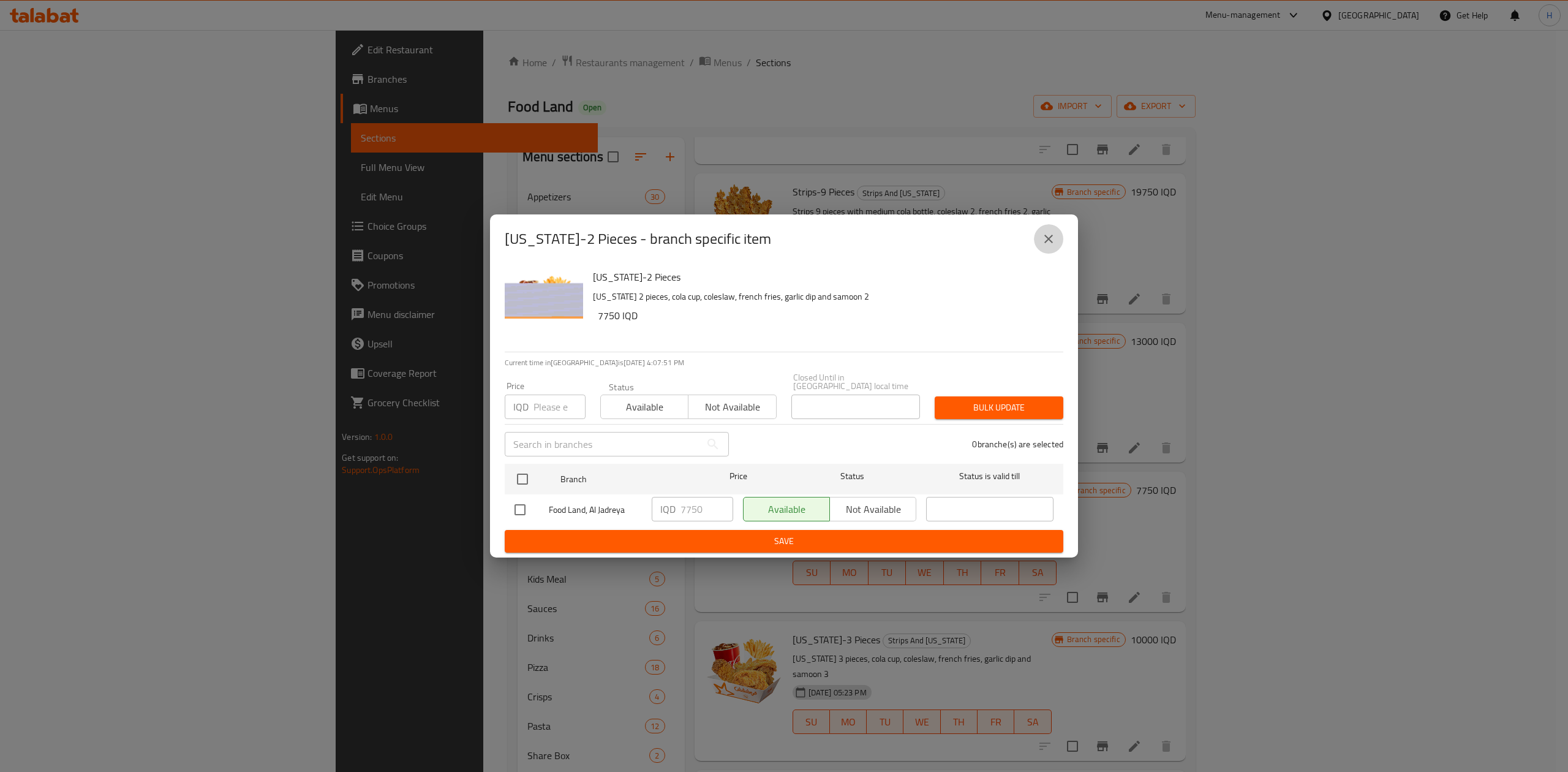
click at [1059, 244] on button "close" at bounding box center [1049, 239] width 30 height 30
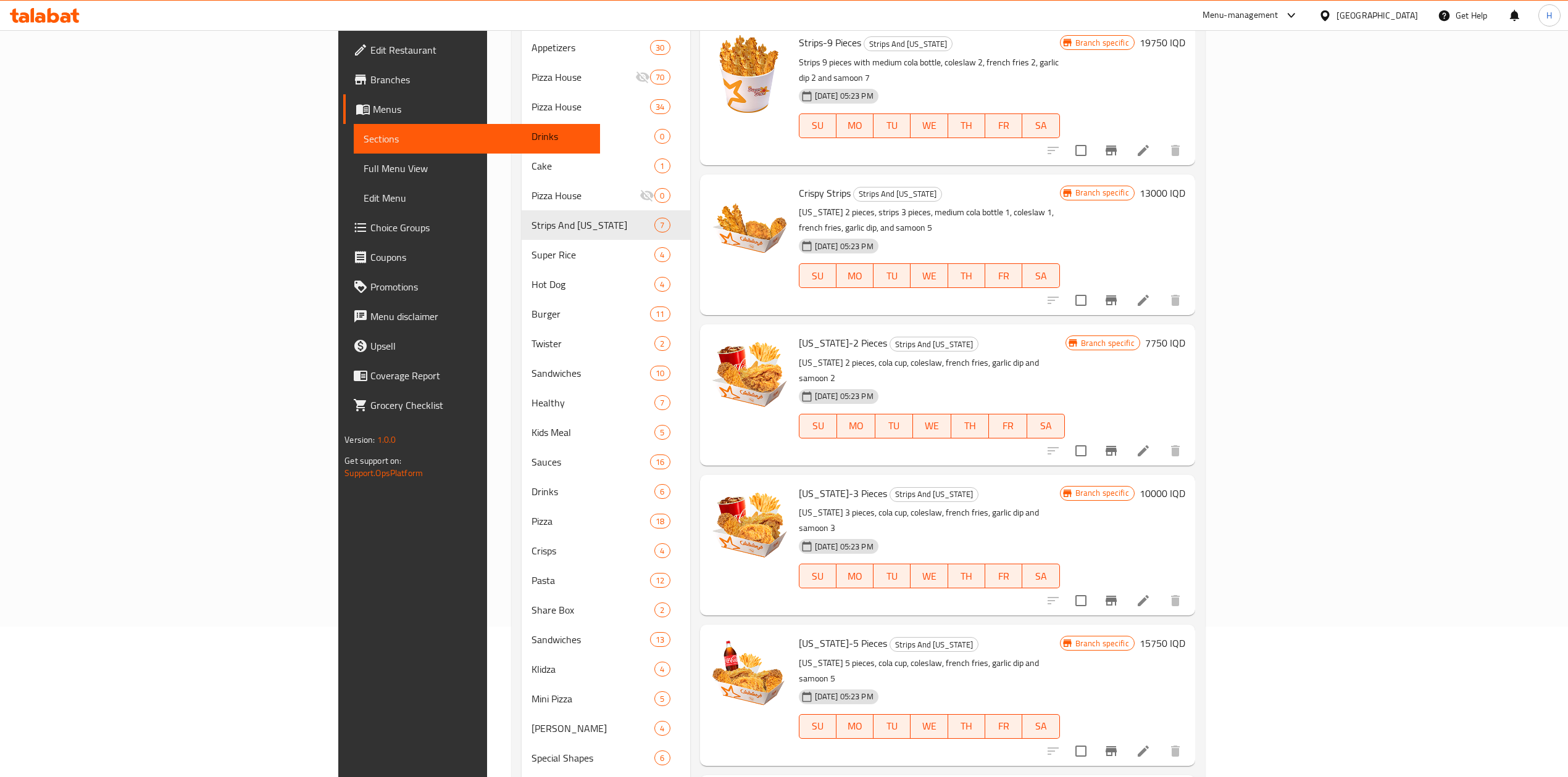
scroll to position [164, 0]
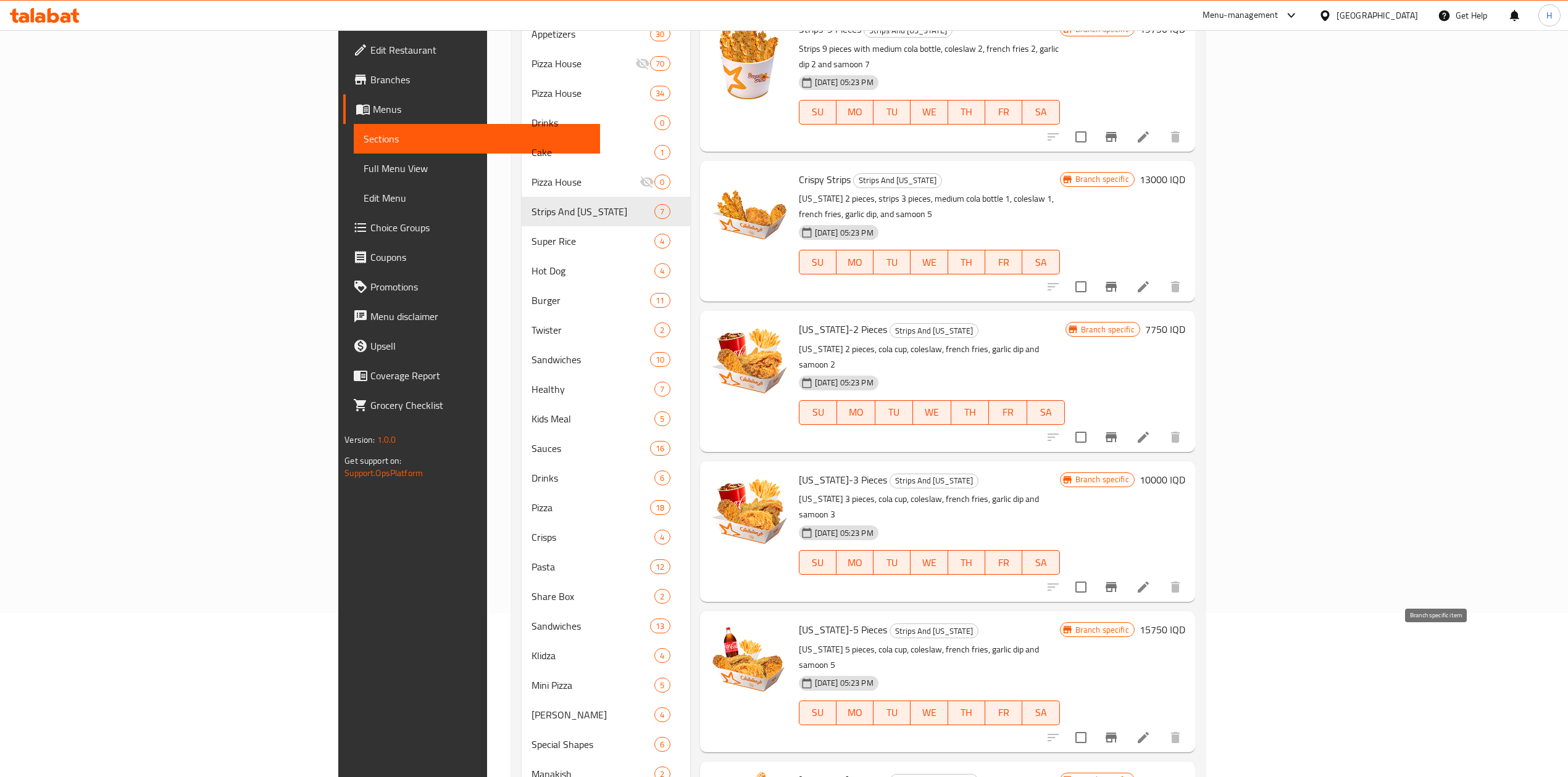
click at [1118, 731] on icon "Branch-specific-item" at bounding box center [1111, 738] width 14 height 14
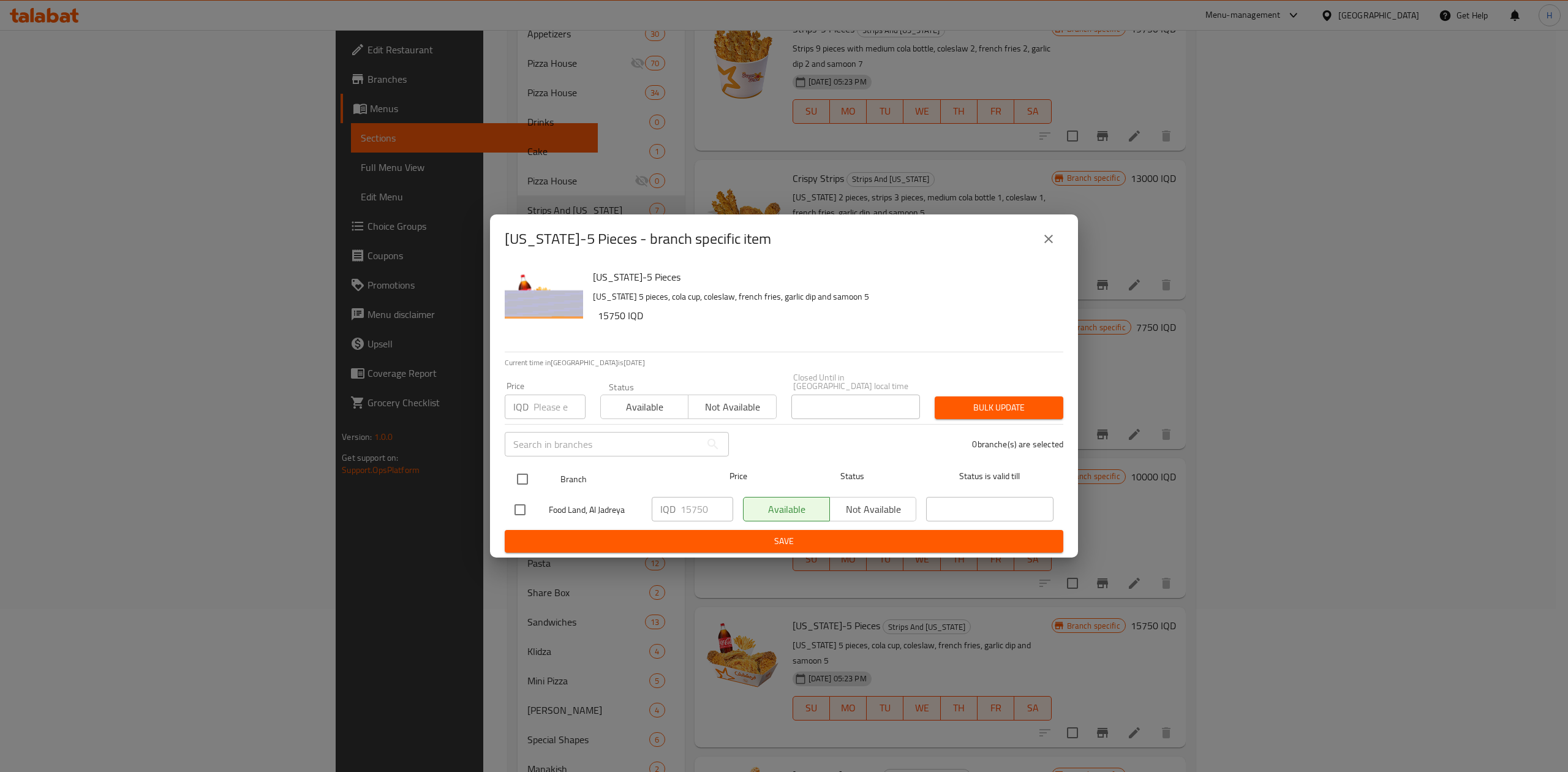
click at [532, 482] on input "checkbox" at bounding box center [522, 479] width 26 height 26
checkbox input "true"
drag, startPoint x: 692, startPoint y: 506, endPoint x: 730, endPoint y: 513, distance: 38.6
click at [730, 513] on input "15750" at bounding box center [707, 510] width 53 height 25
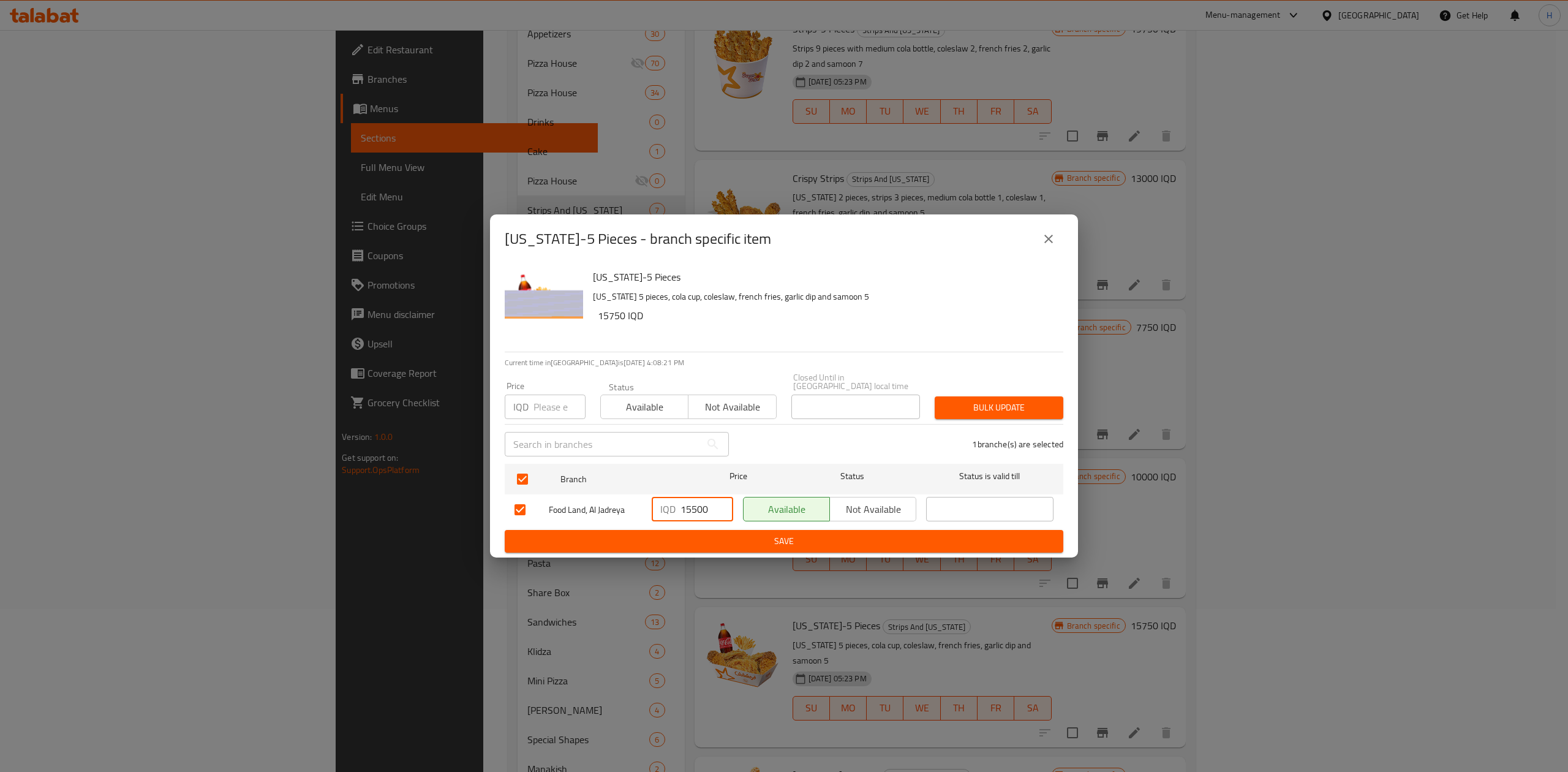
type input "15500"
click at [741, 537] on span "Save" at bounding box center [784, 541] width 539 height 15
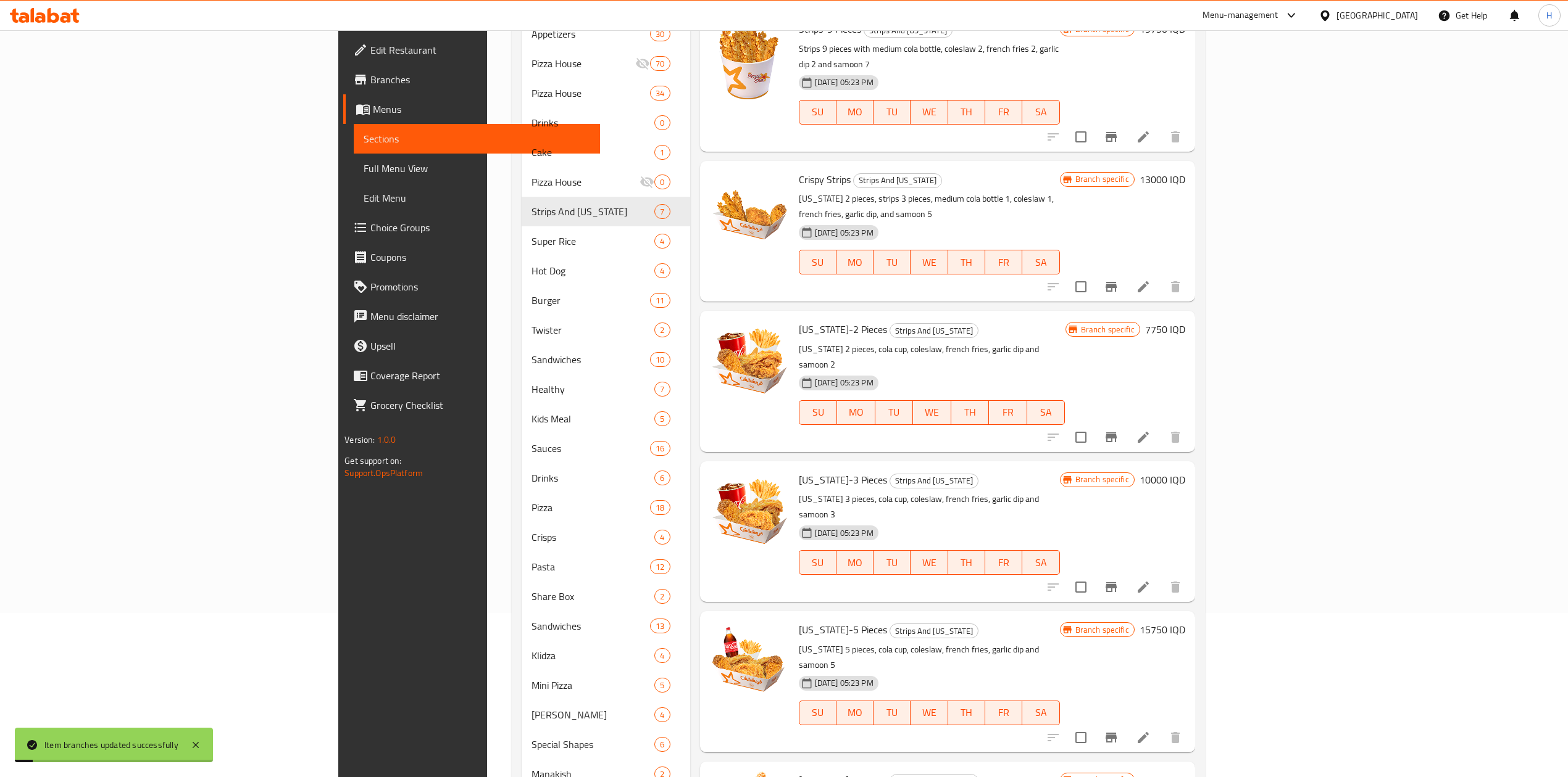
click at [1185, 621] on h6 "15750 IQD" at bounding box center [1162, 630] width 45 height 17
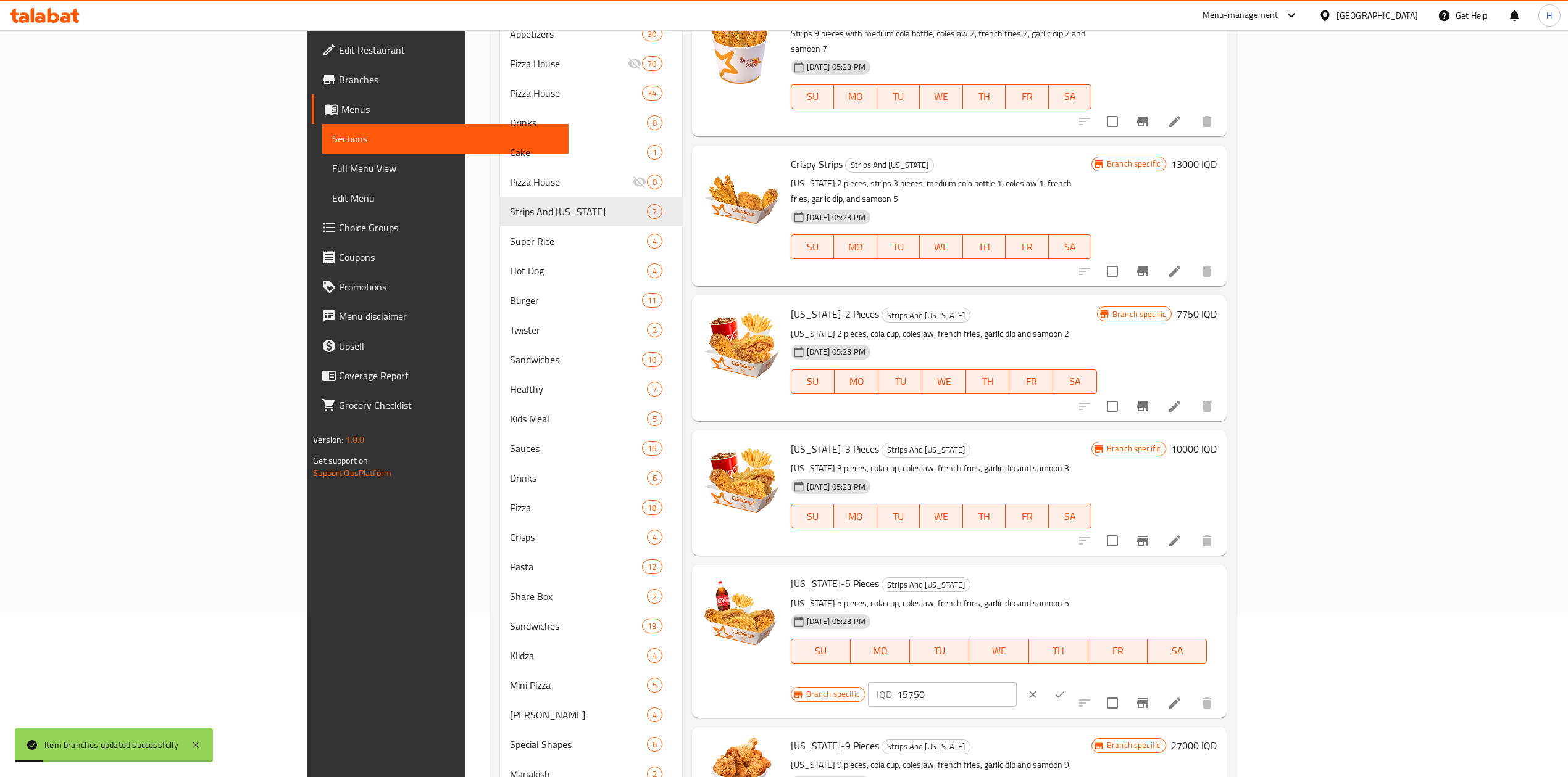
click at [1016, 683] on input "15750" at bounding box center [956, 695] width 119 height 25
drag, startPoint x: 1353, startPoint y: 563, endPoint x: 1358, endPoint y: 571, distance: 9.4
click at [1091, 681] on div "IQD 1500 ​" at bounding box center [980, 694] width 223 height 27
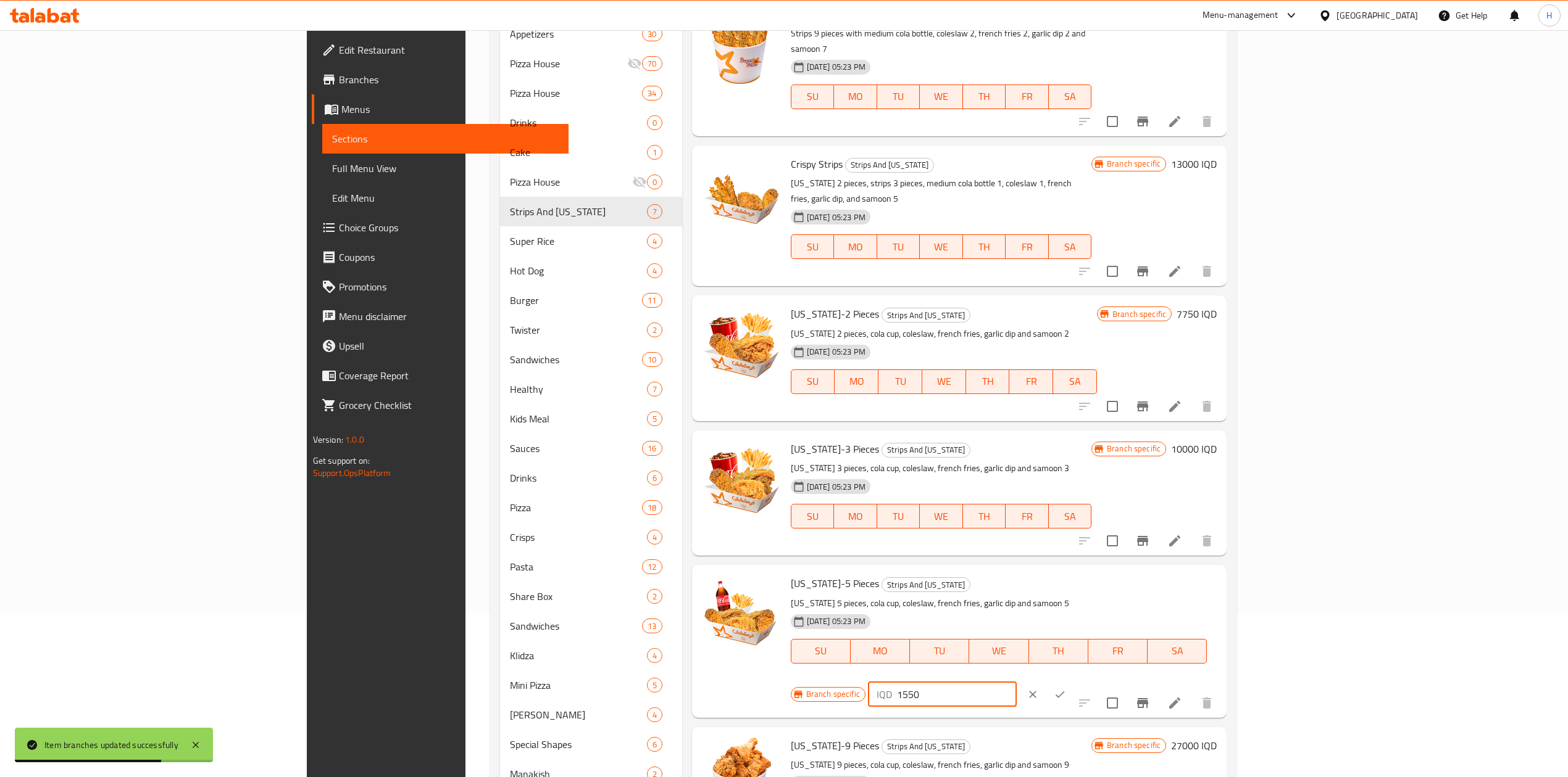
click at [1016, 683] on input "1550" at bounding box center [956, 695] width 119 height 25
type input "15500"
drag, startPoint x: 1494, startPoint y: 552, endPoint x: 1486, endPoint y: 549, distance: 8.5
click at [1066, 688] on icon "ok" at bounding box center [1059, 694] width 13 height 13
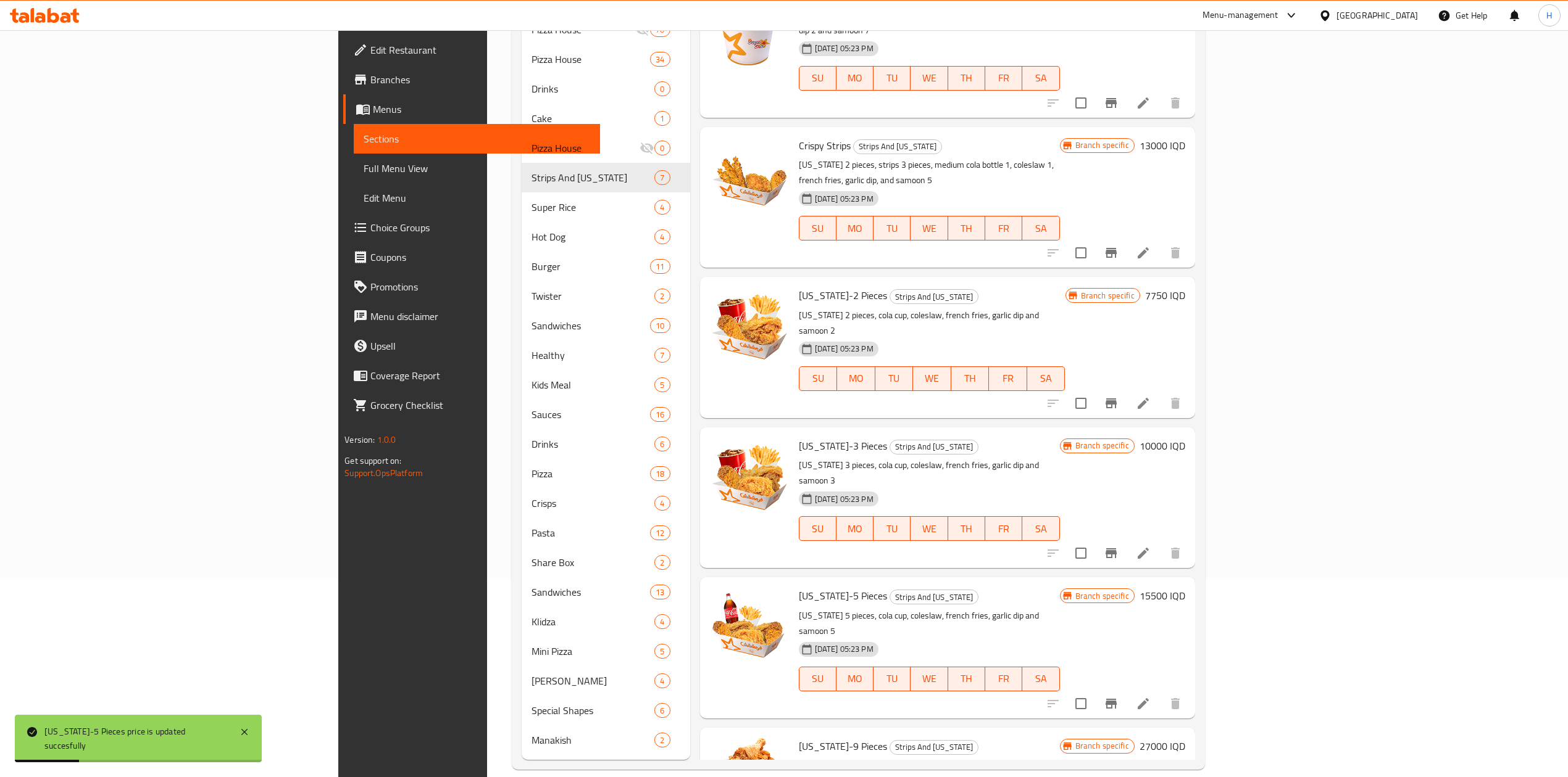
scroll to position [216, 0]
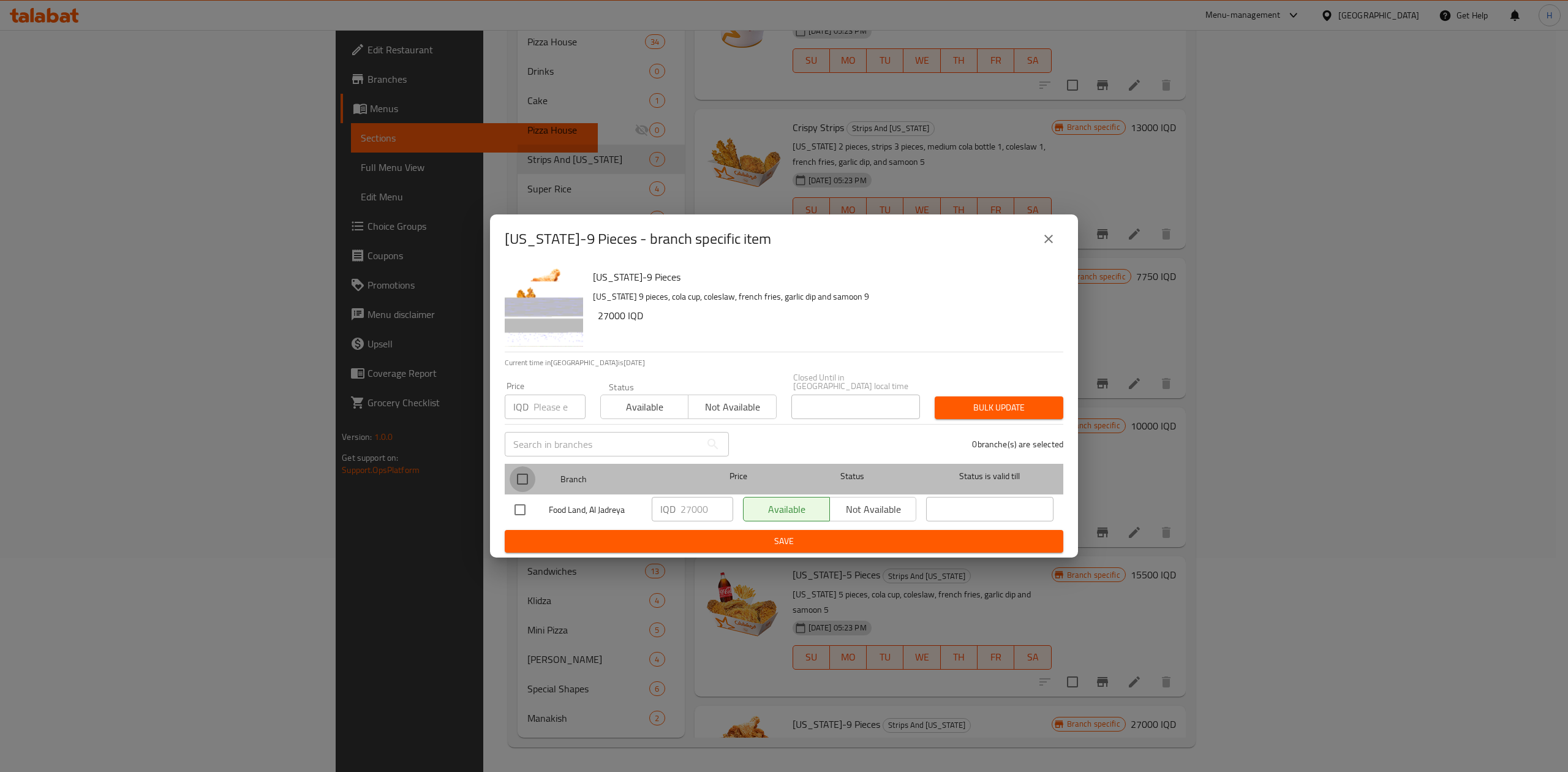
drag, startPoint x: 522, startPoint y: 478, endPoint x: 534, endPoint y: 480, distance: 12.2
click at [530, 478] on input "checkbox" at bounding box center [522, 479] width 26 height 26
checkbox input "true"
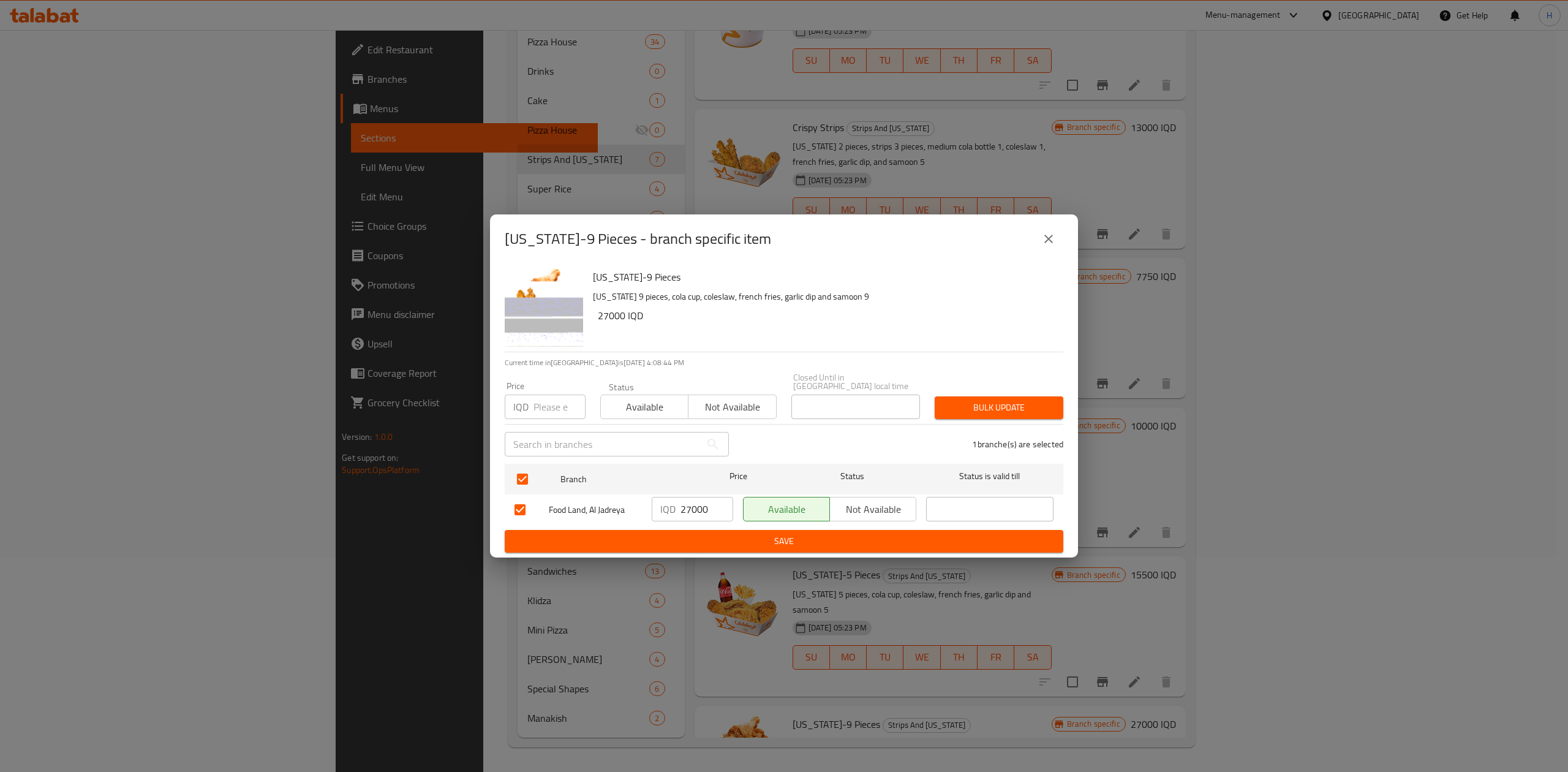
click at [689, 508] on input "27000" at bounding box center [707, 510] width 53 height 25
type input "26500"
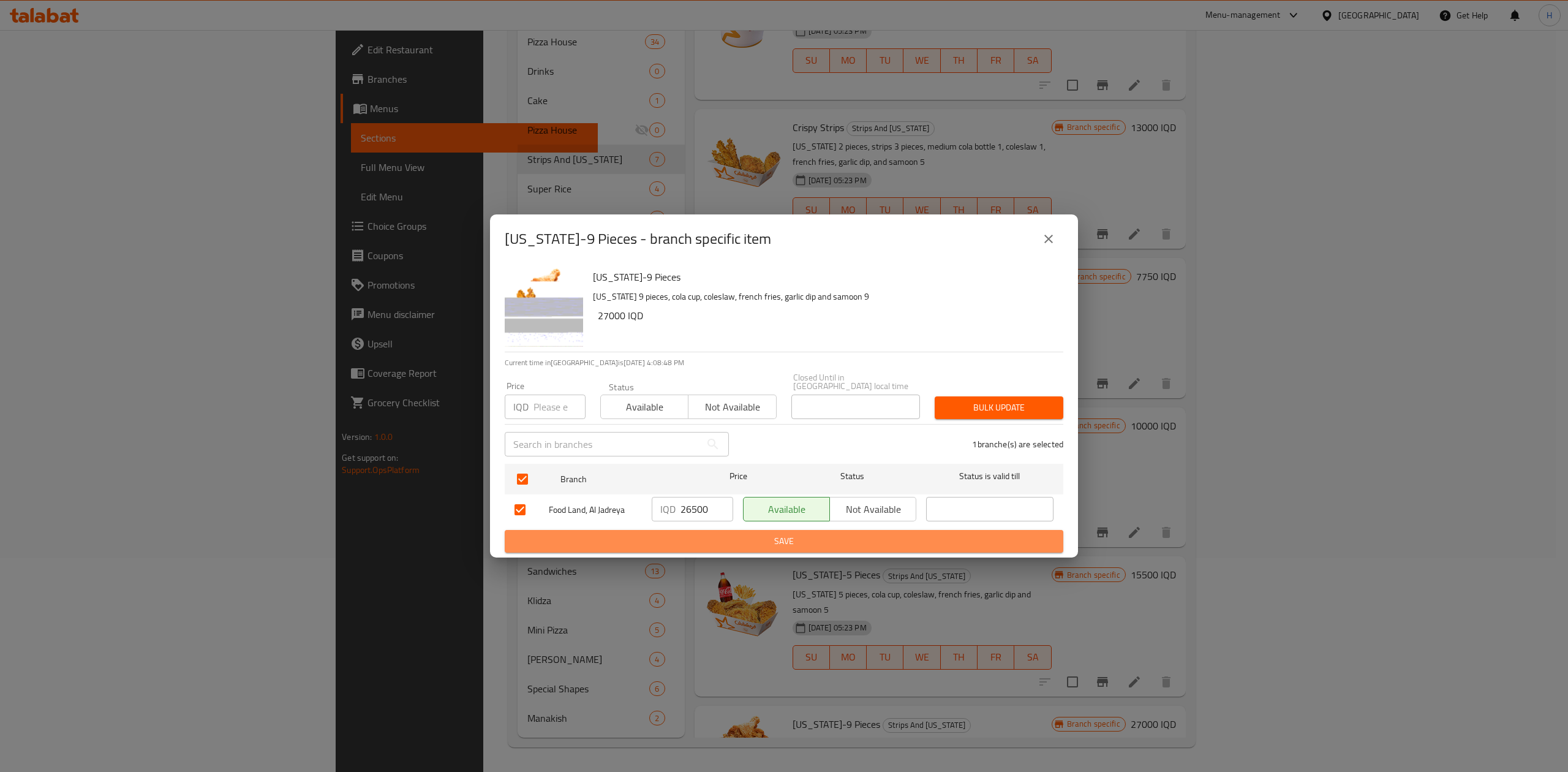
click at [746, 535] on span "Save" at bounding box center [784, 541] width 539 height 15
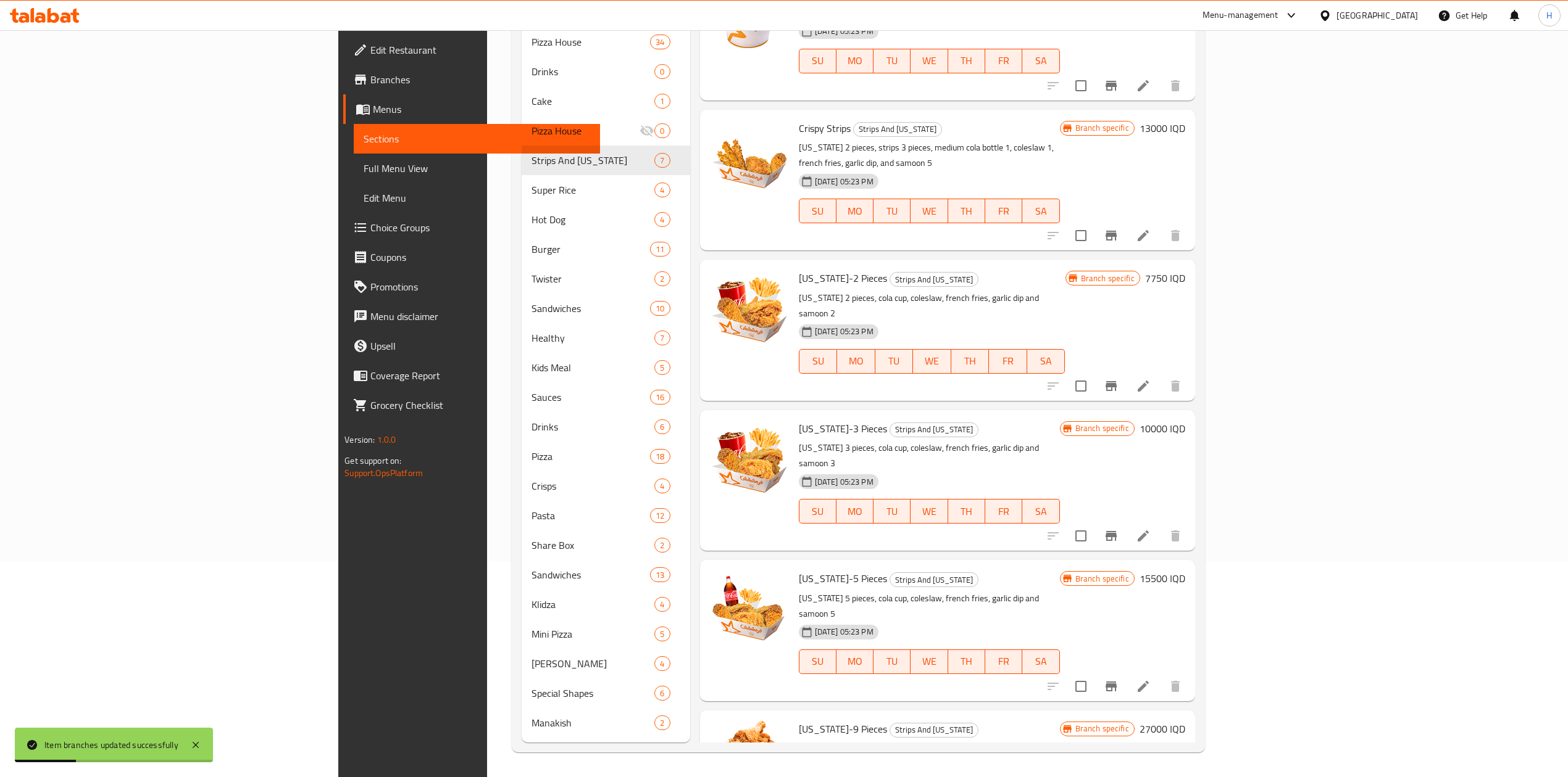
click at [1185, 720] on h6 "27000 IQD" at bounding box center [1162, 729] width 45 height 17
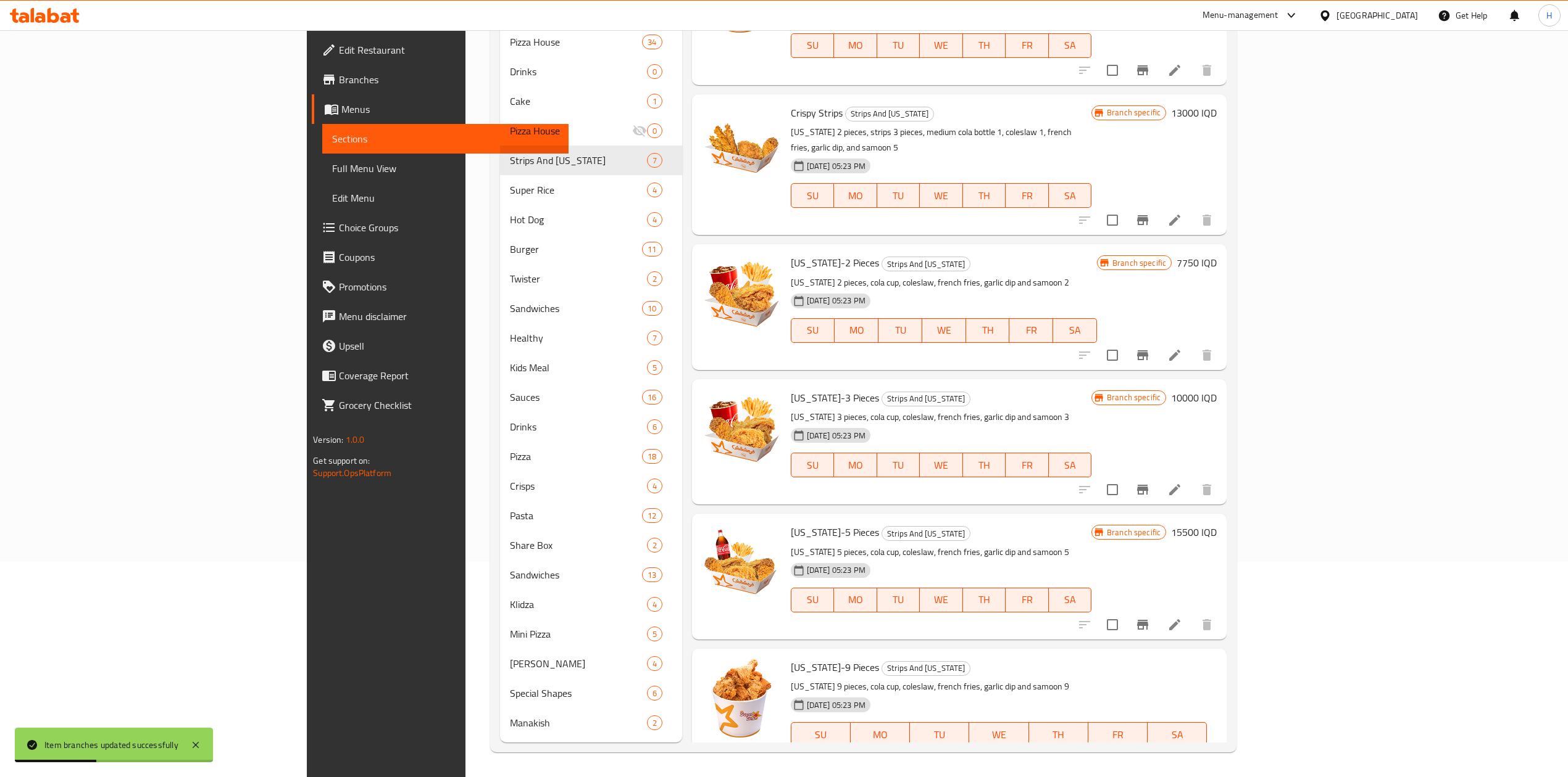
click at [1016, 765] on input "27000" at bounding box center [956, 778] width 119 height 25
type input "26500"
click at [1073, 764] on button "ok" at bounding box center [1059, 778] width 27 height 27
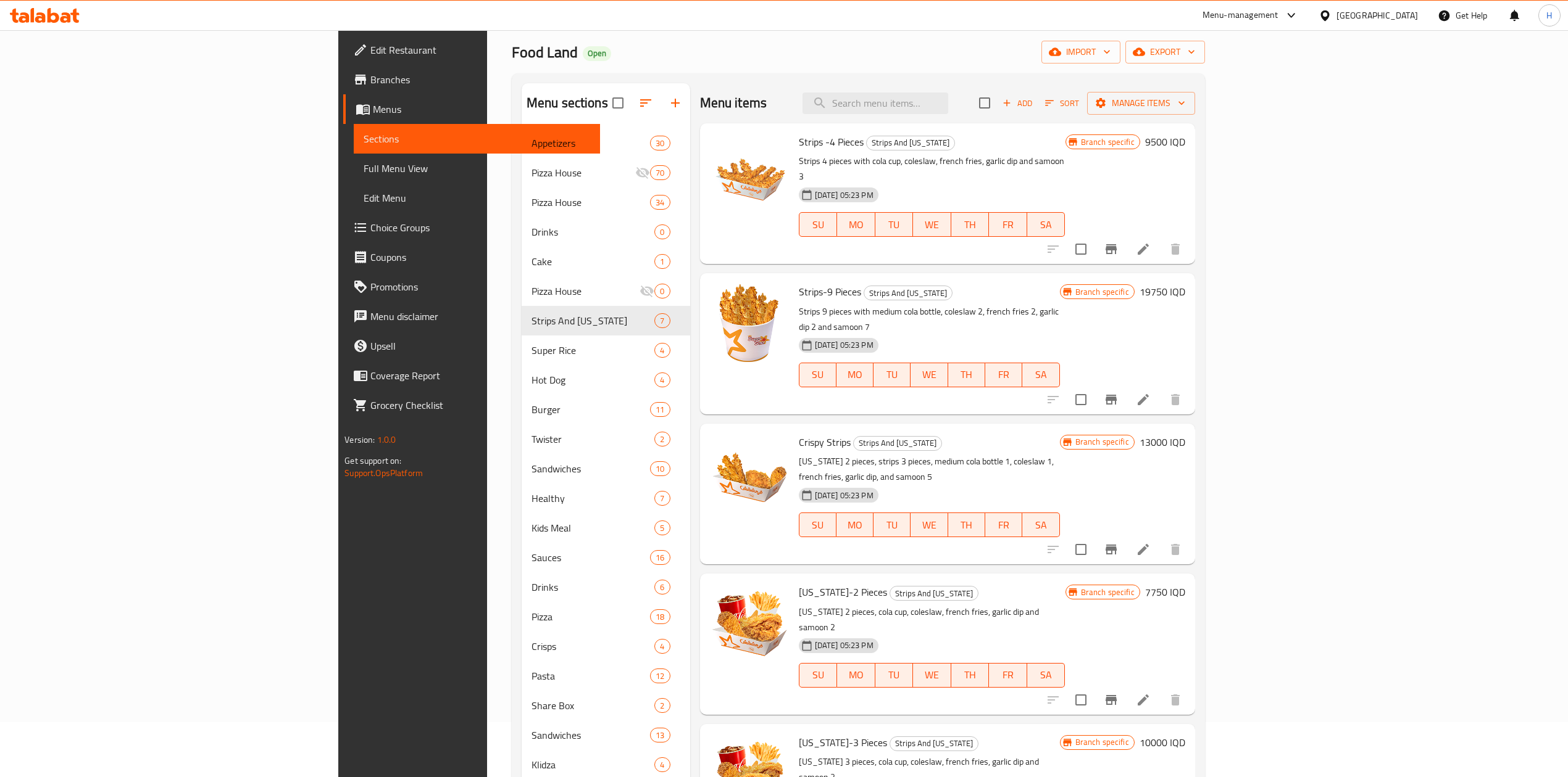
scroll to position [0, 0]
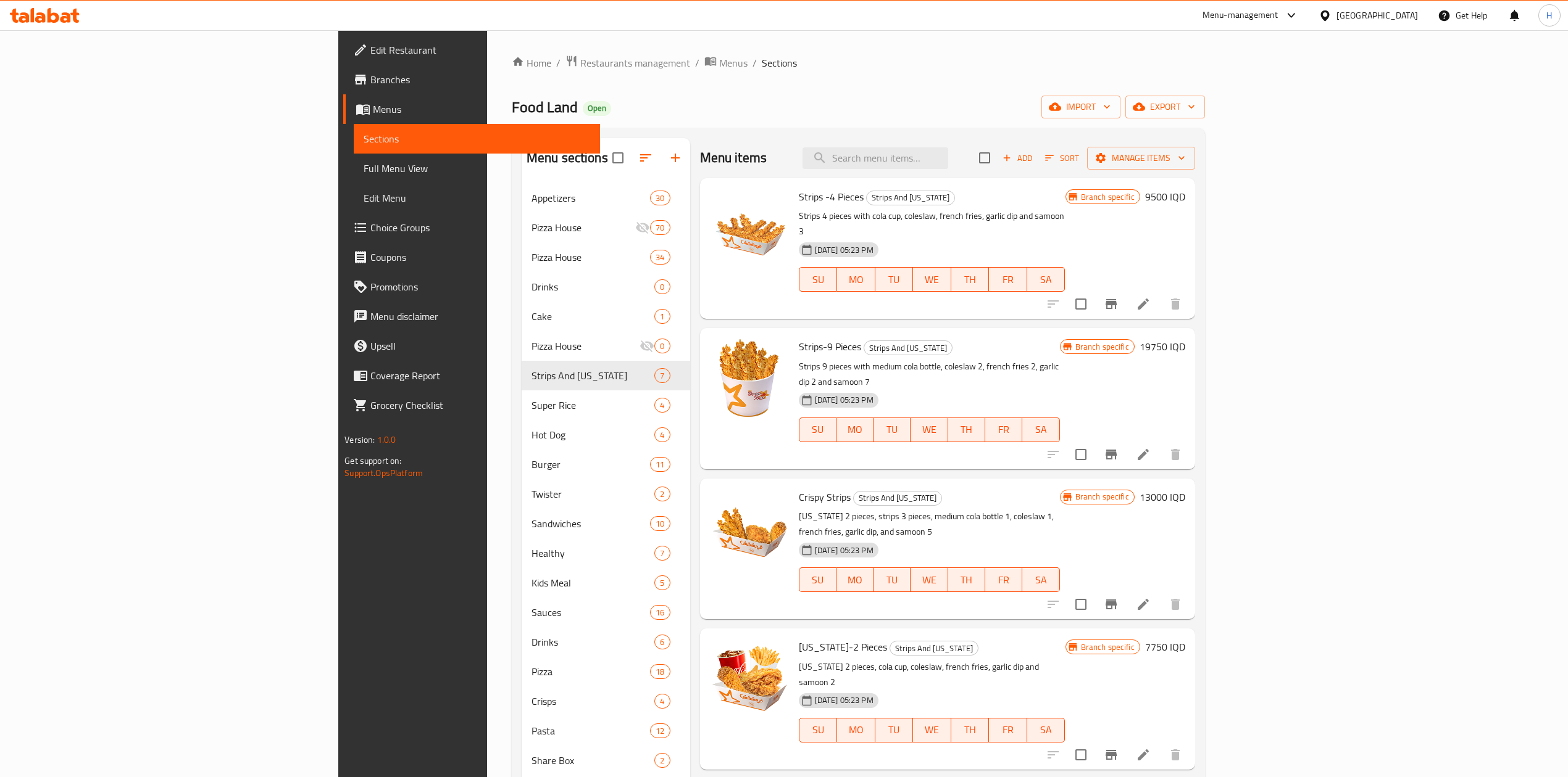
click at [1118, 448] on icon "Branch-specific-item" at bounding box center [1111, 454] width 14 height 14
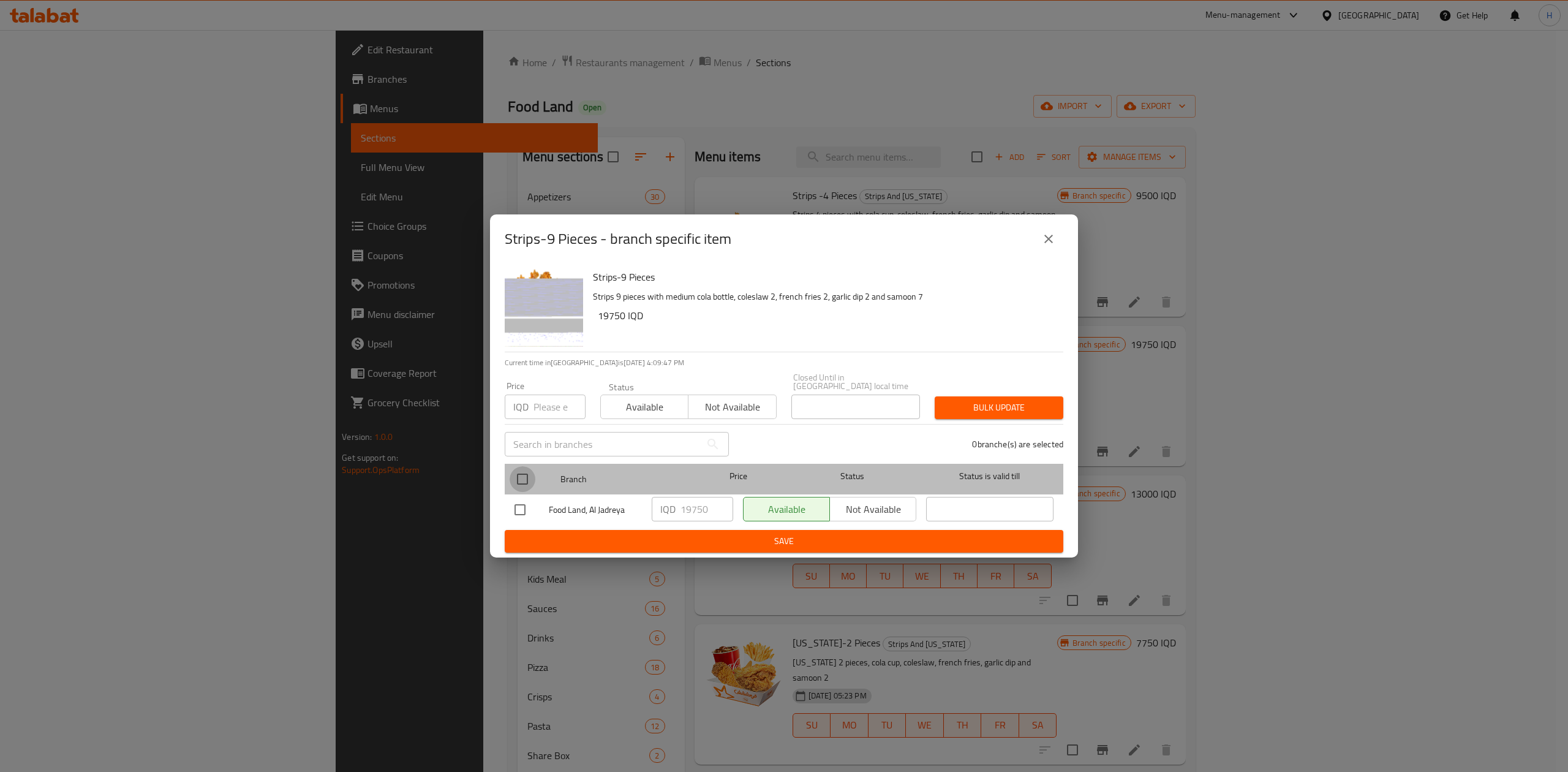
drag, startPoint x: 513, startPoint y: 469, endPoint x: 540, endPoint y: 474, distance: 27.5
click at [517, 470] on input "checkbox" at bounding box center [522, 479] width 26 height 26
checkbox input "true"
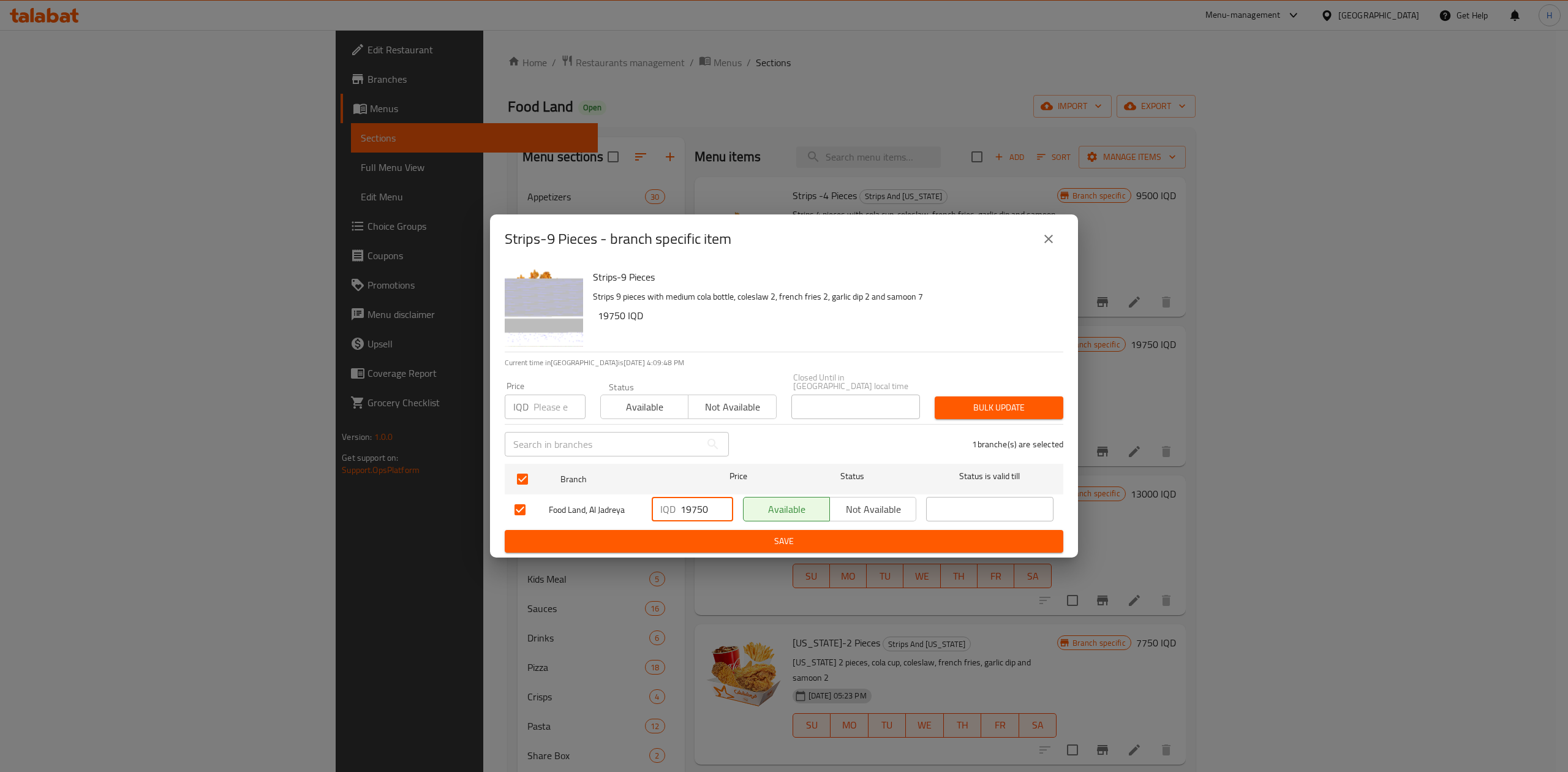
drag, startPoint x: 691, startPoint y: 509, endPoint x: 718, endPoint y: 509, distance: 27.0
click at [718, 509] on input "19750" at bounding box center [707, 510] width 53 height 25
type input "19250"
click at [732, 544] on span "Save" at bounding box center [784, 541] width 539 height 15
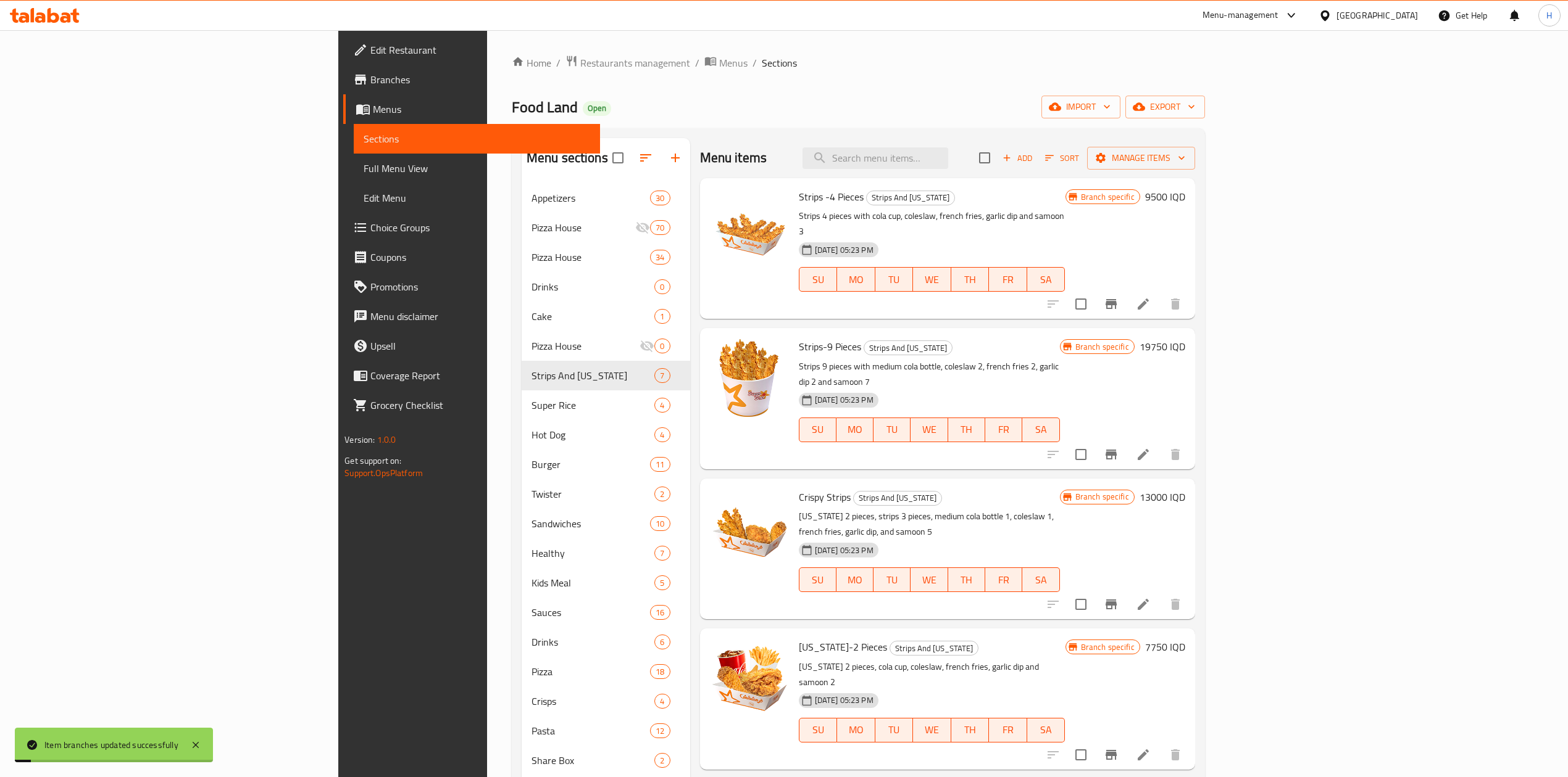
click at [1185, 338] on h6 "19750 IQD" at bounding box center [1162, 347] width 45 height 17
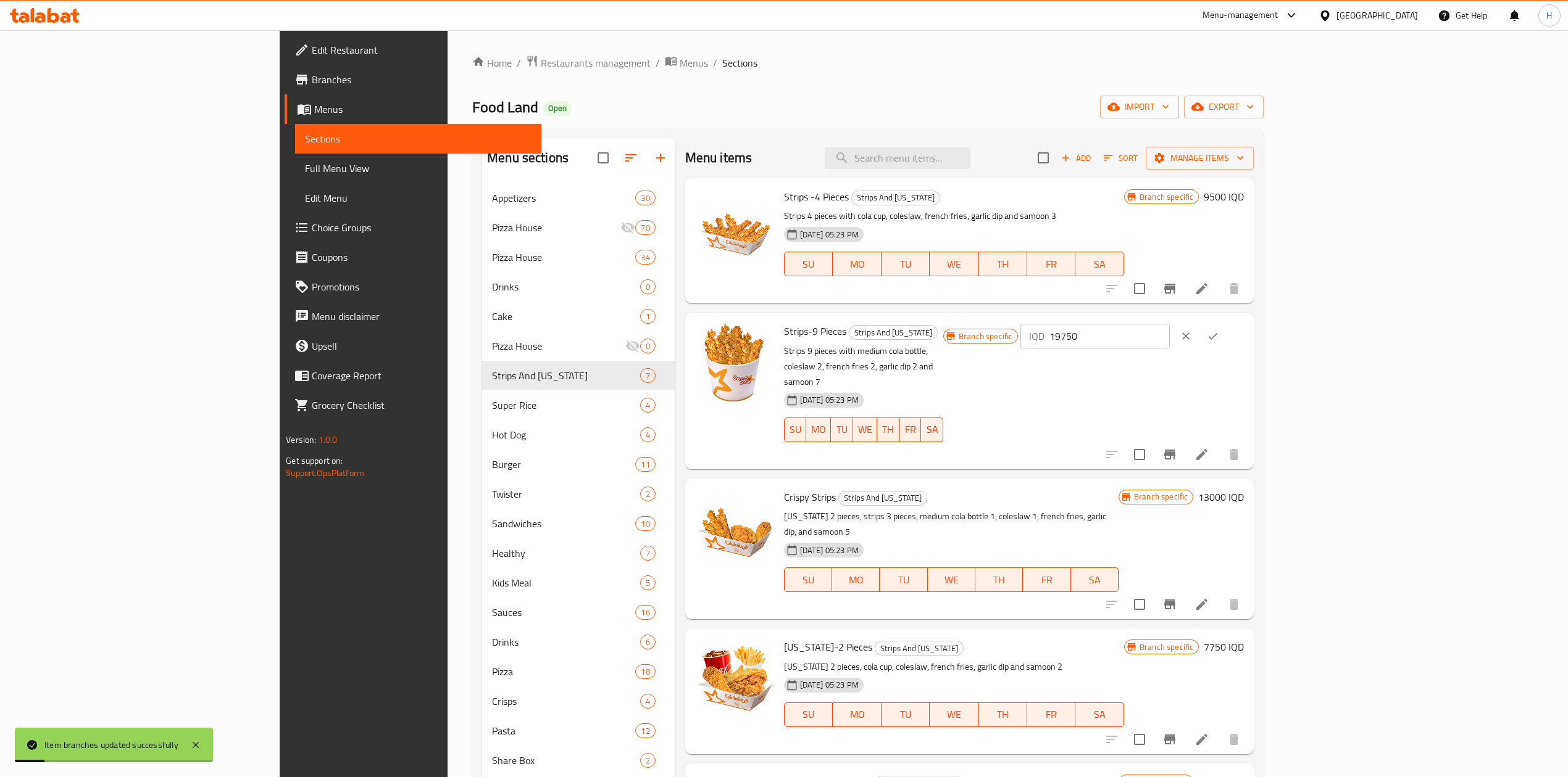
click at [1169, 339] on input "19750" at bounding box center [1109, 336] width 119 height 25
type input "19250"
click at [1219, 332] on icon "ok" at bounding box center [1213, 336] width 13 height 13
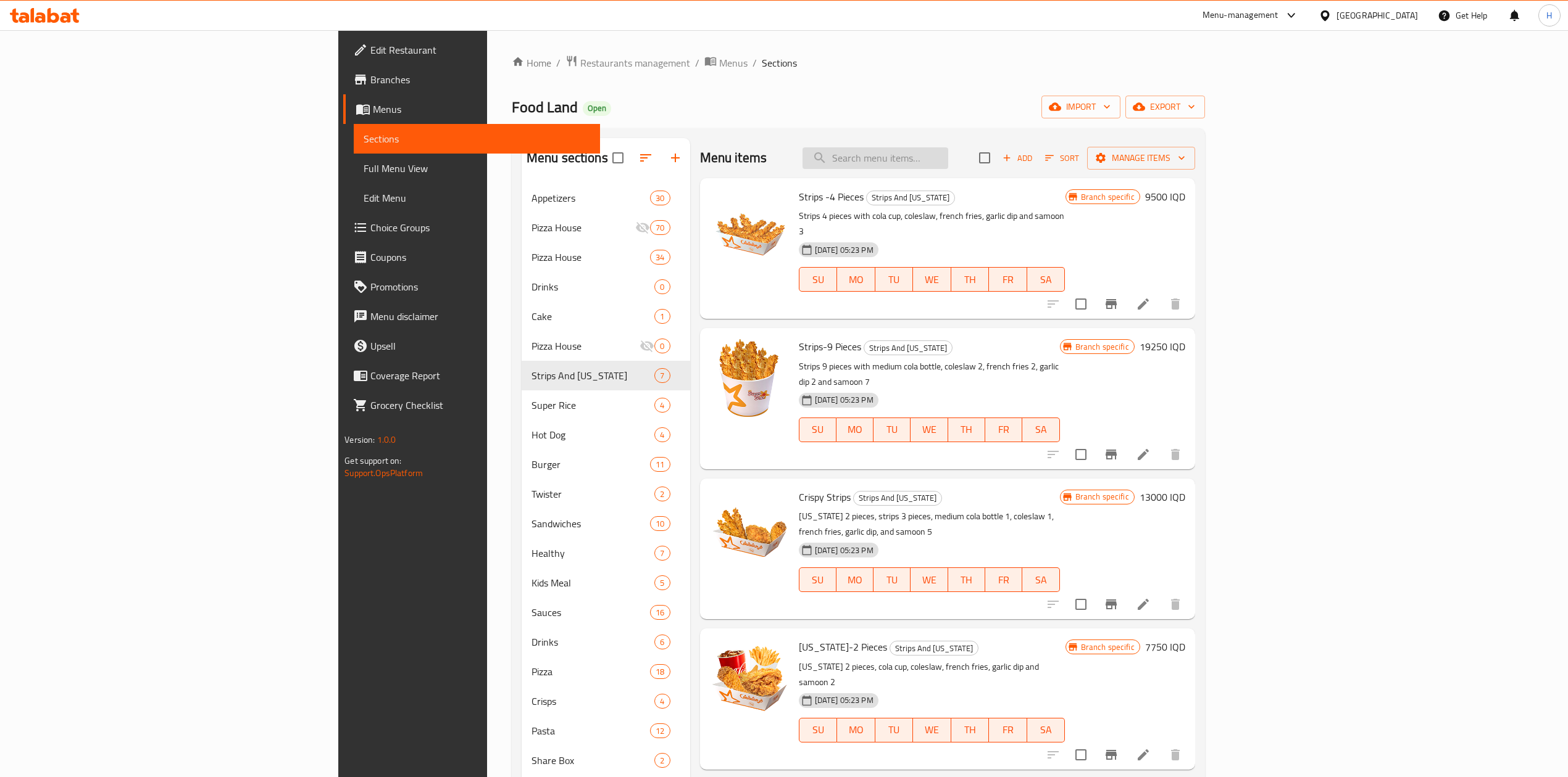
click at [948, 157] on input "search" at bounding box center [875, 158] width 145 height 21
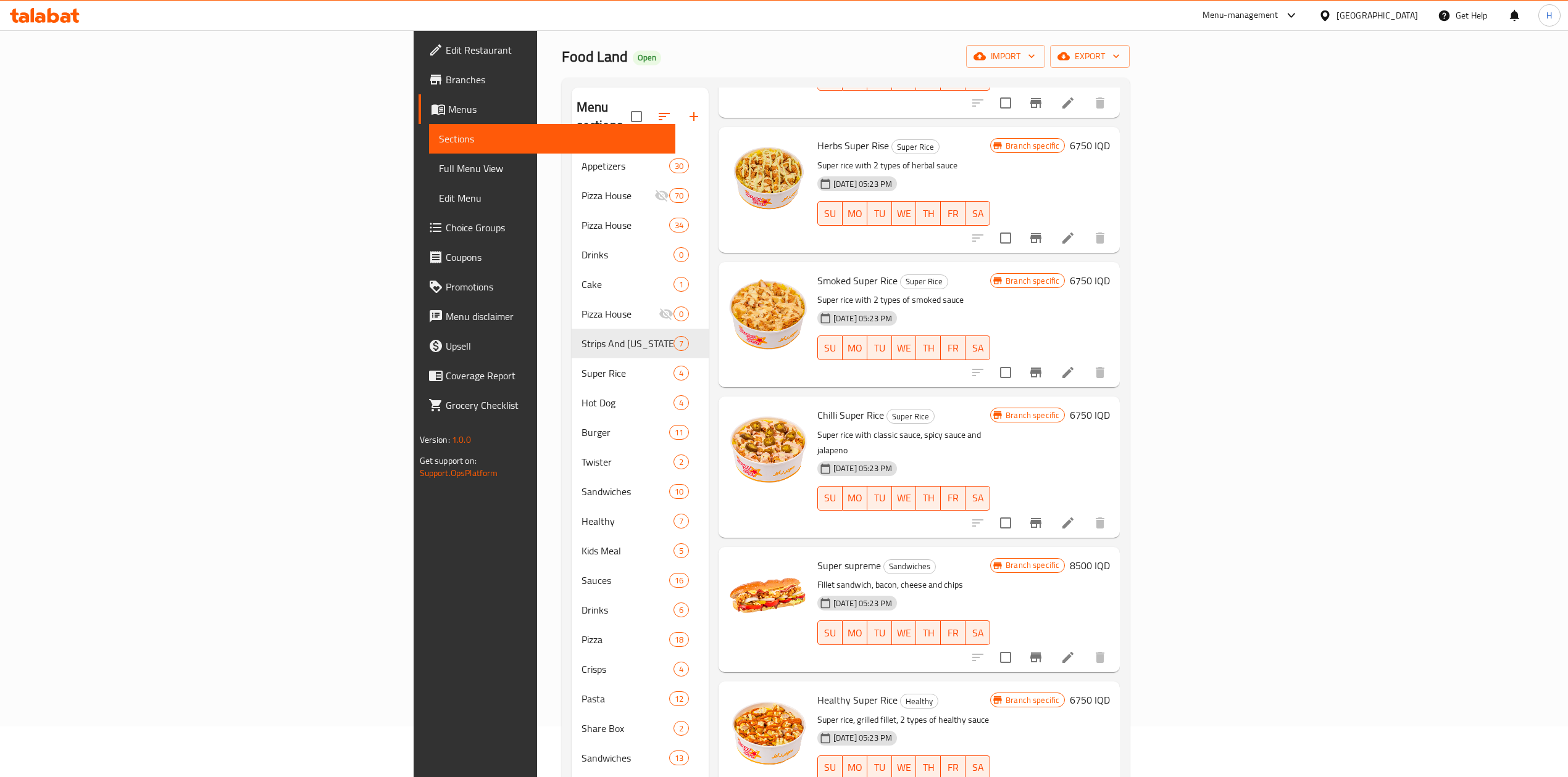
scroll to position [216, 0]
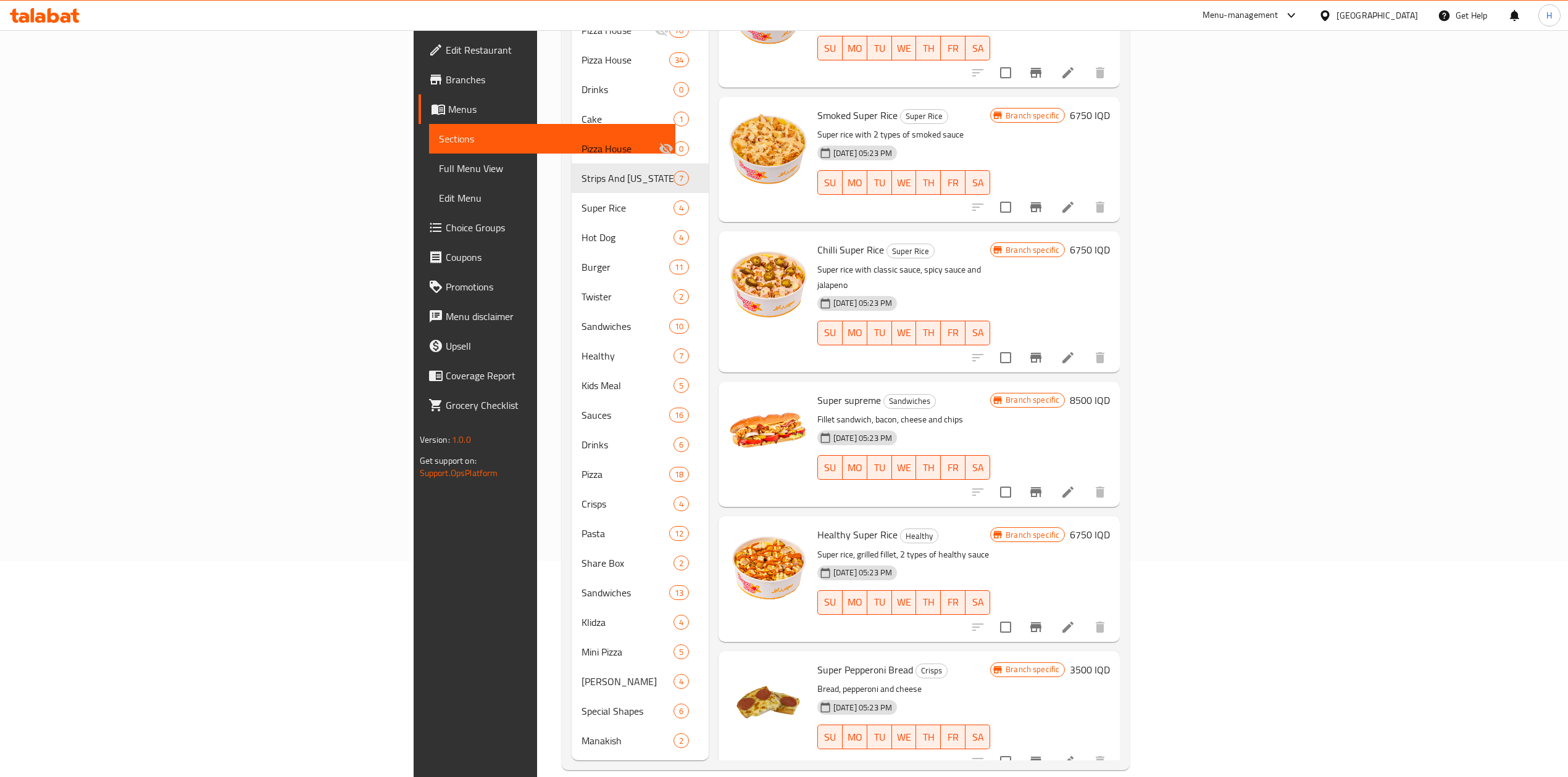
type input "سوبر"
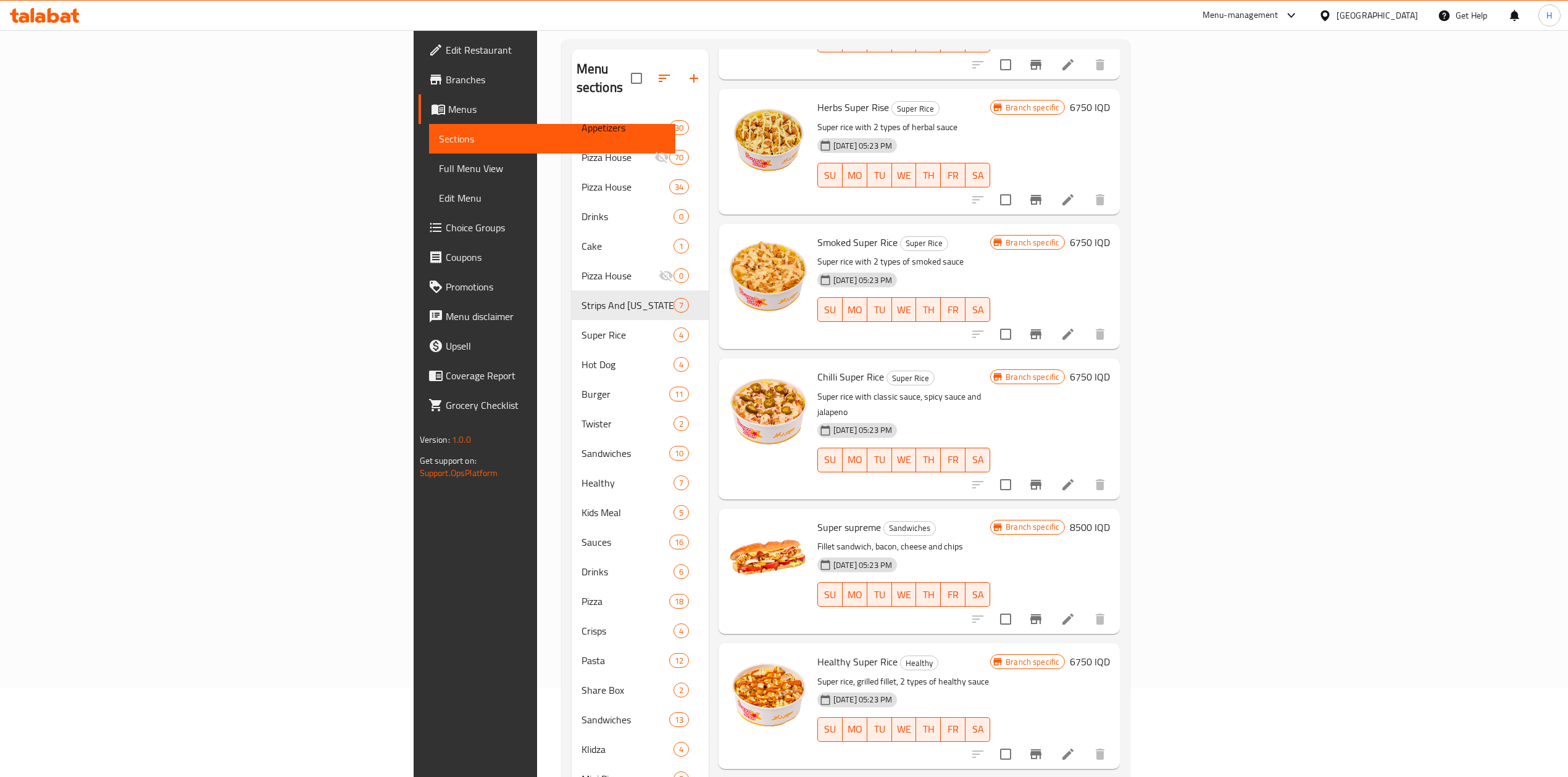
scroll to position [0, 0]
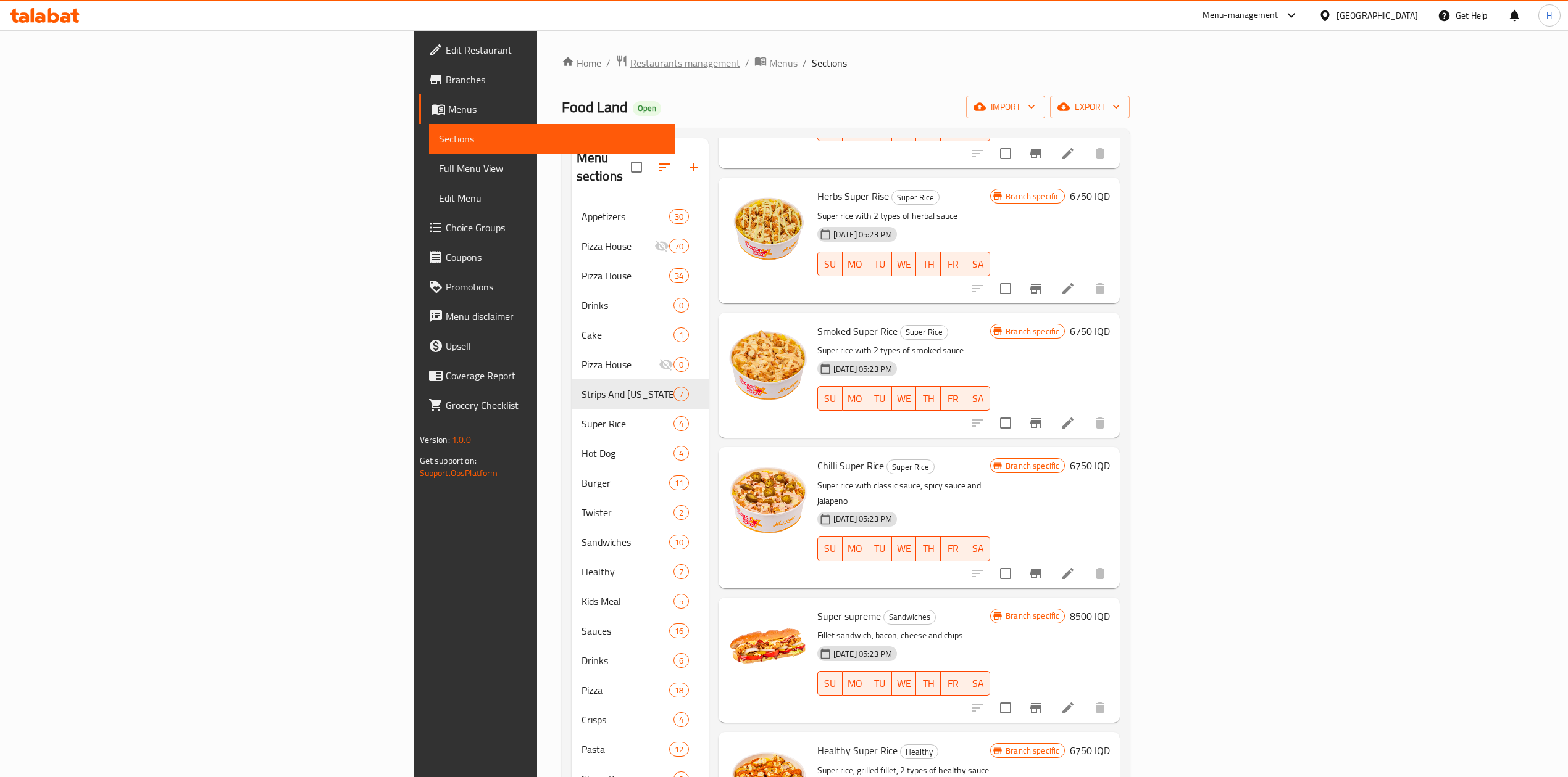
click at [630, 66] on span "Restaurants management" at bounding box center [685, 63] width 110 height 14
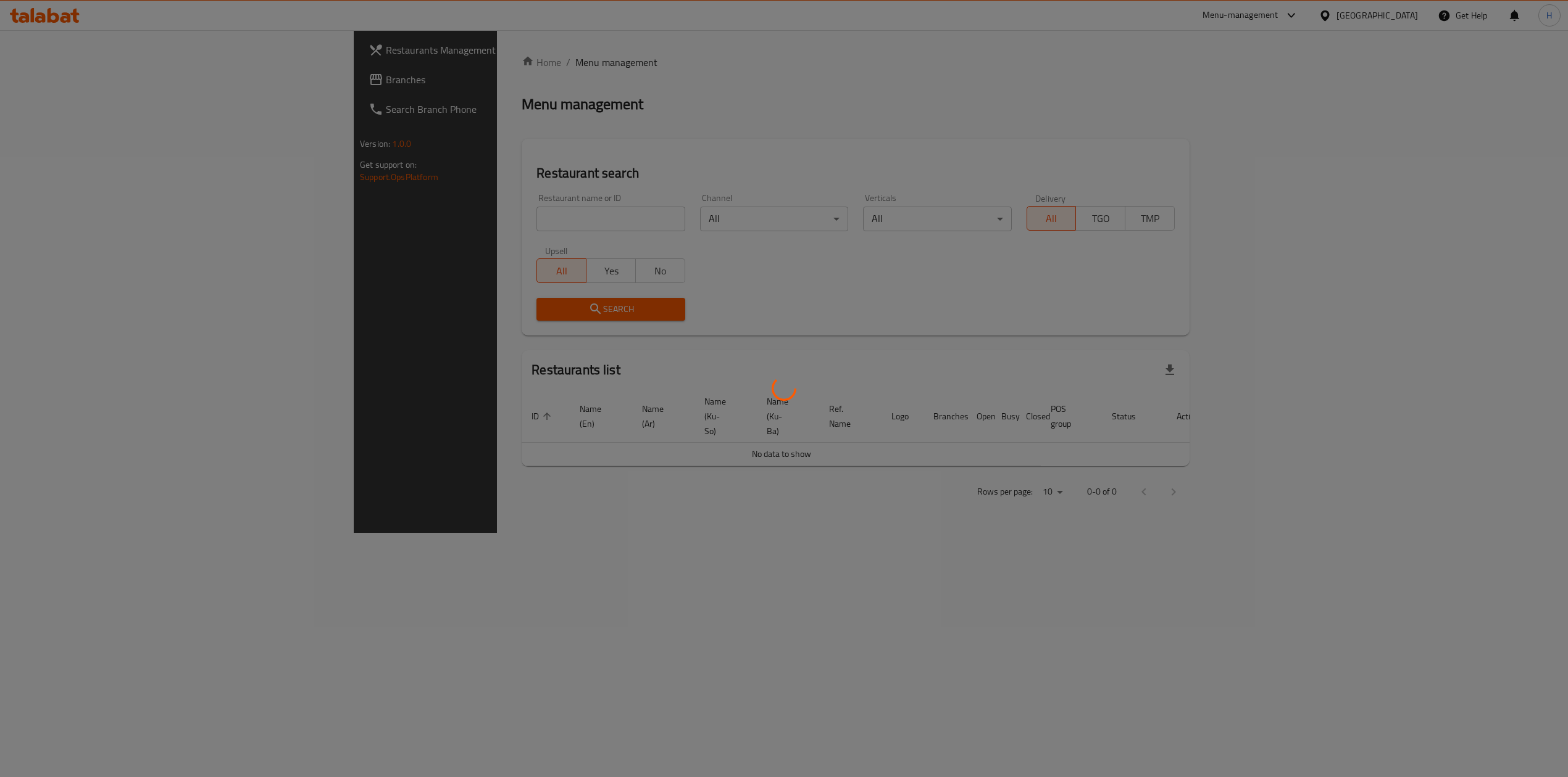
click at [423, 215] on div at bounding box center [784, 388] width 1568 height 777
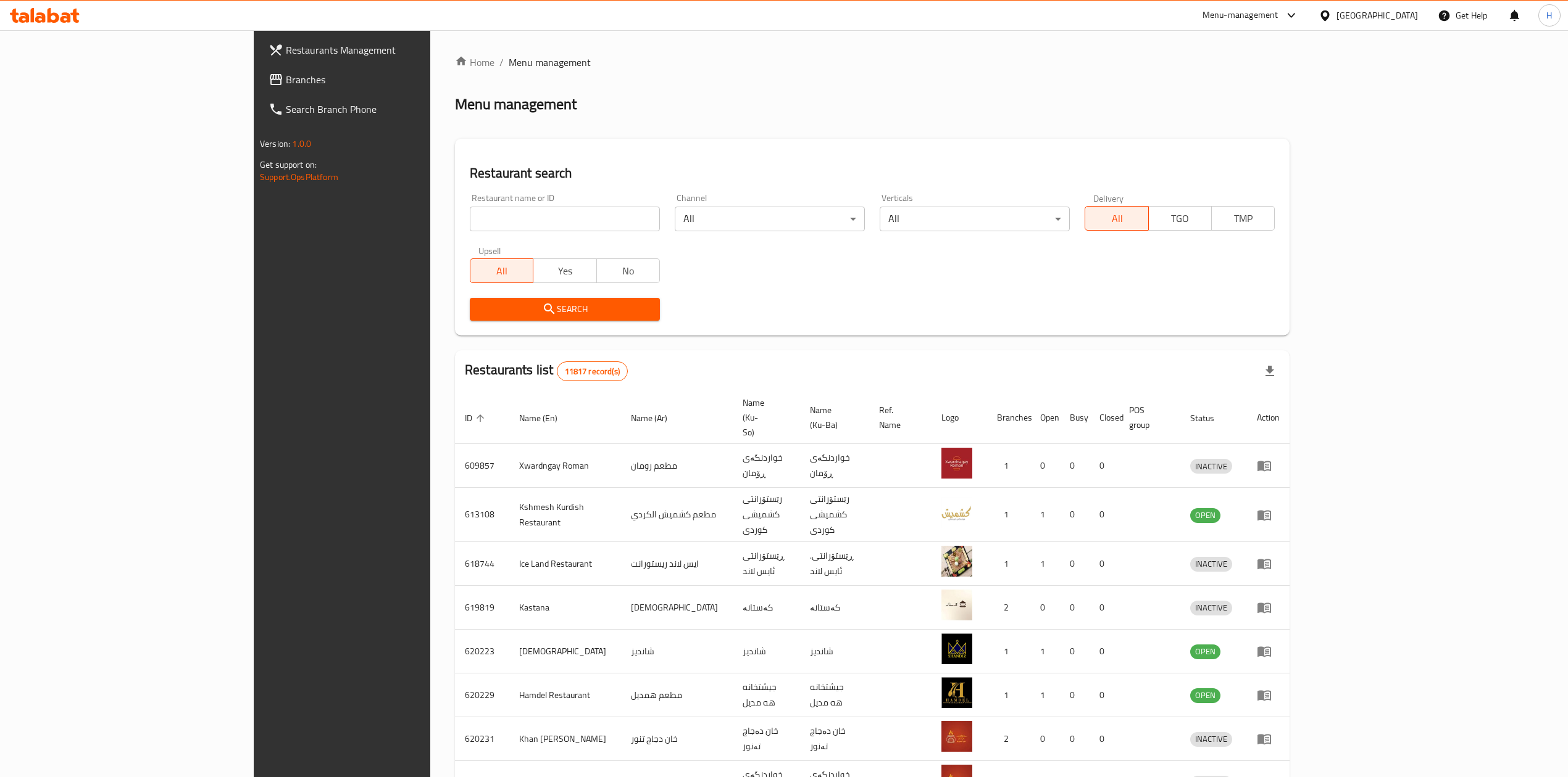
click at [470, 219] on input "search" at bounding box center [564, 220] width 190 height 25
paste input "644628"
click at [470, 218] on input "search" at bounding box center [564, 220] width 190 height 25
type input "644628"
click button "Search" at bounding box center [564, 310] width 190 height 23
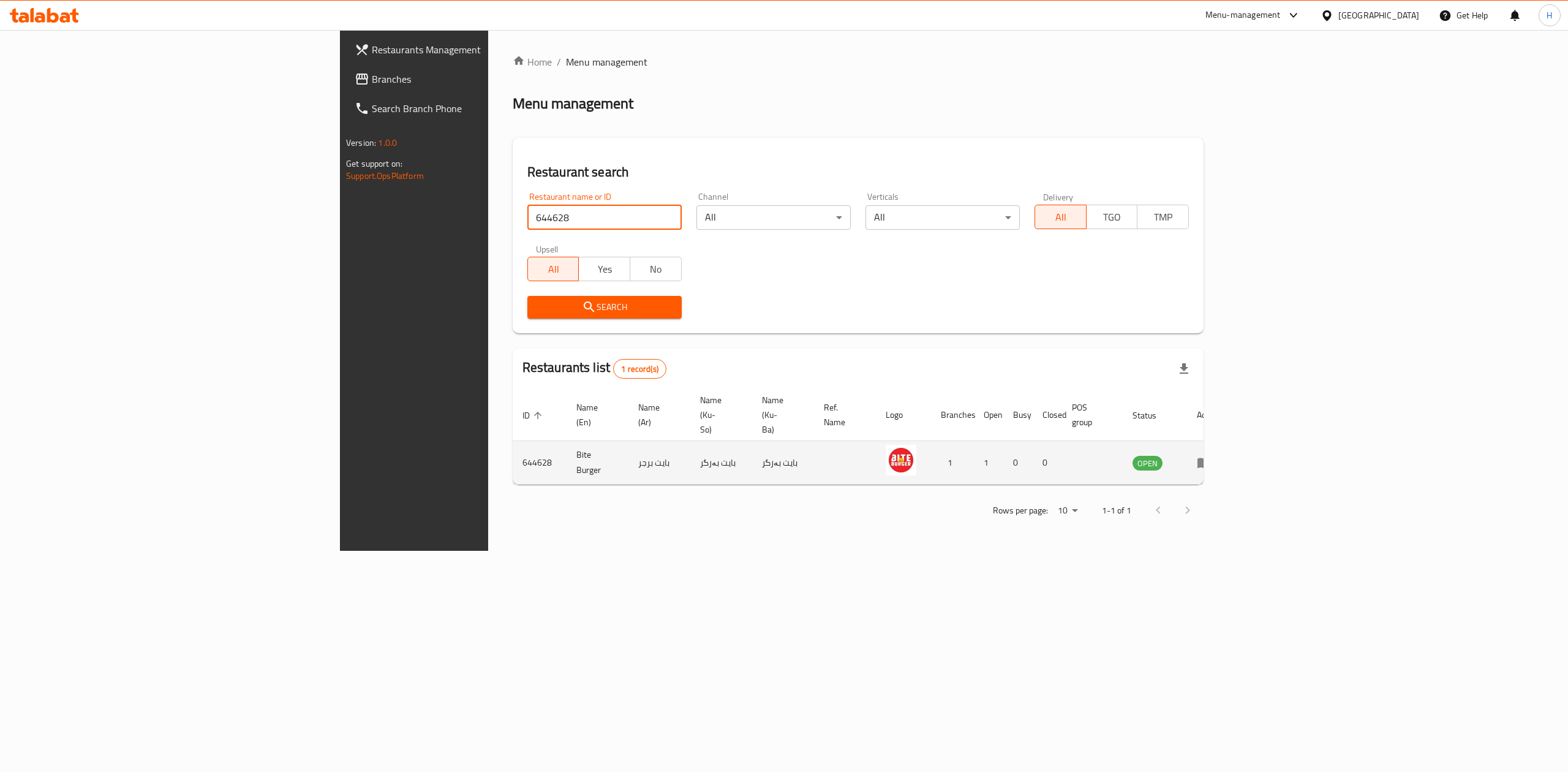
click at [1211, 455] on icon "enhanced table" at bounding box center [1204, 462] width 14 height 14
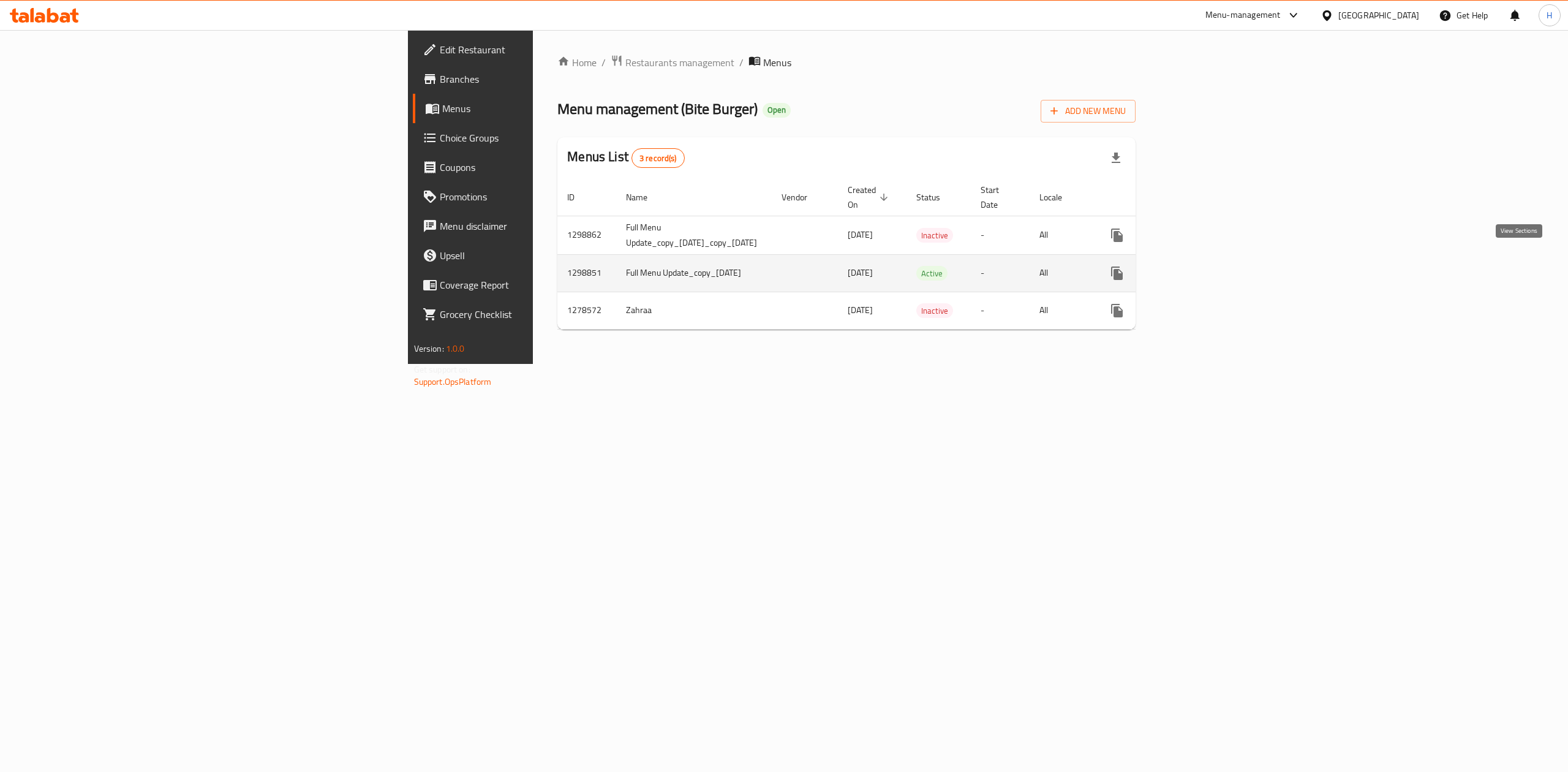
click at [1213, 266] on icon "enhanced table" at bounding box center [1205, 273] width 14 height 14
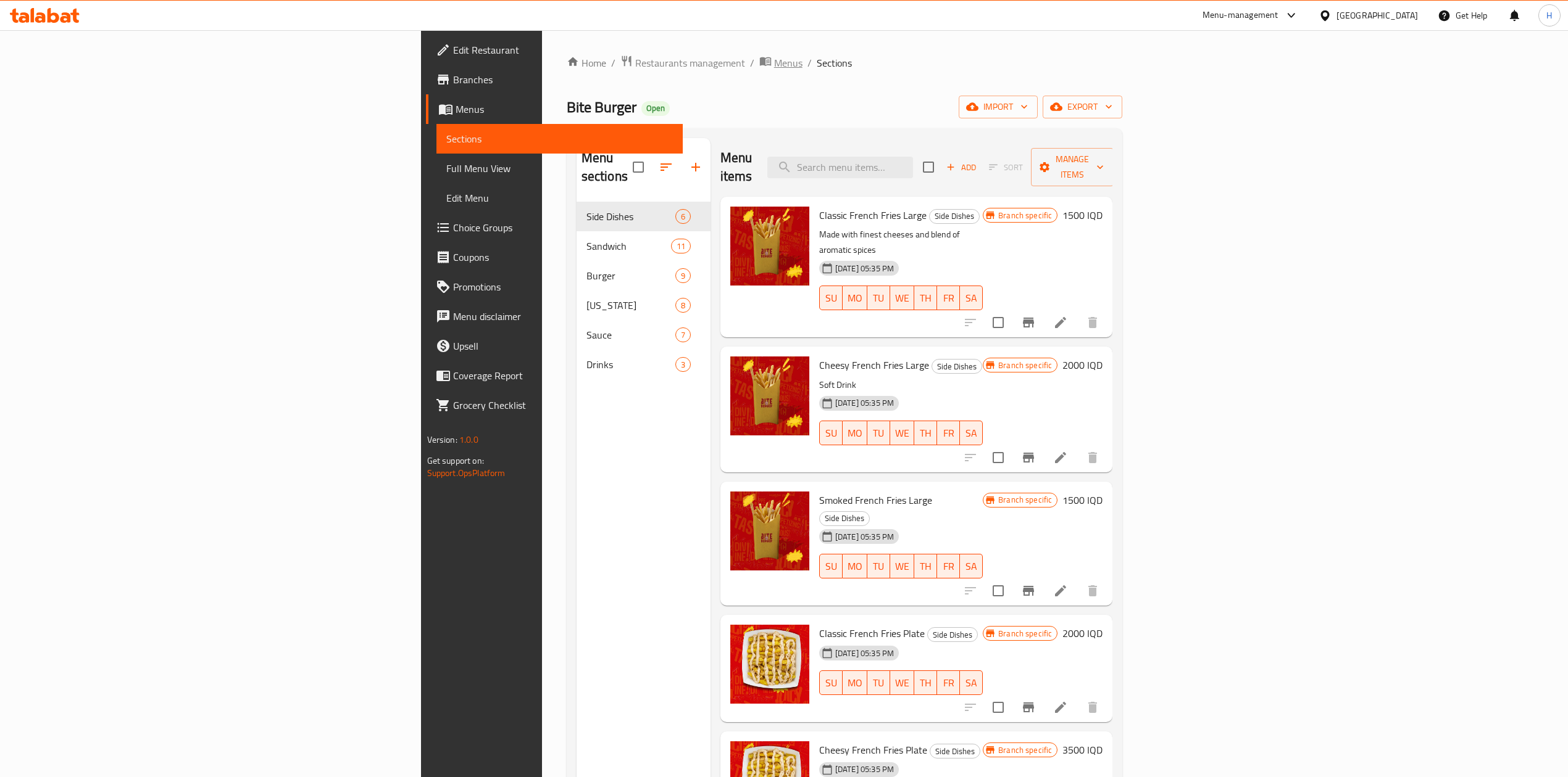
click at [774, 58] on span "Menus" at bounding box center [788, 63] width 28 height 14
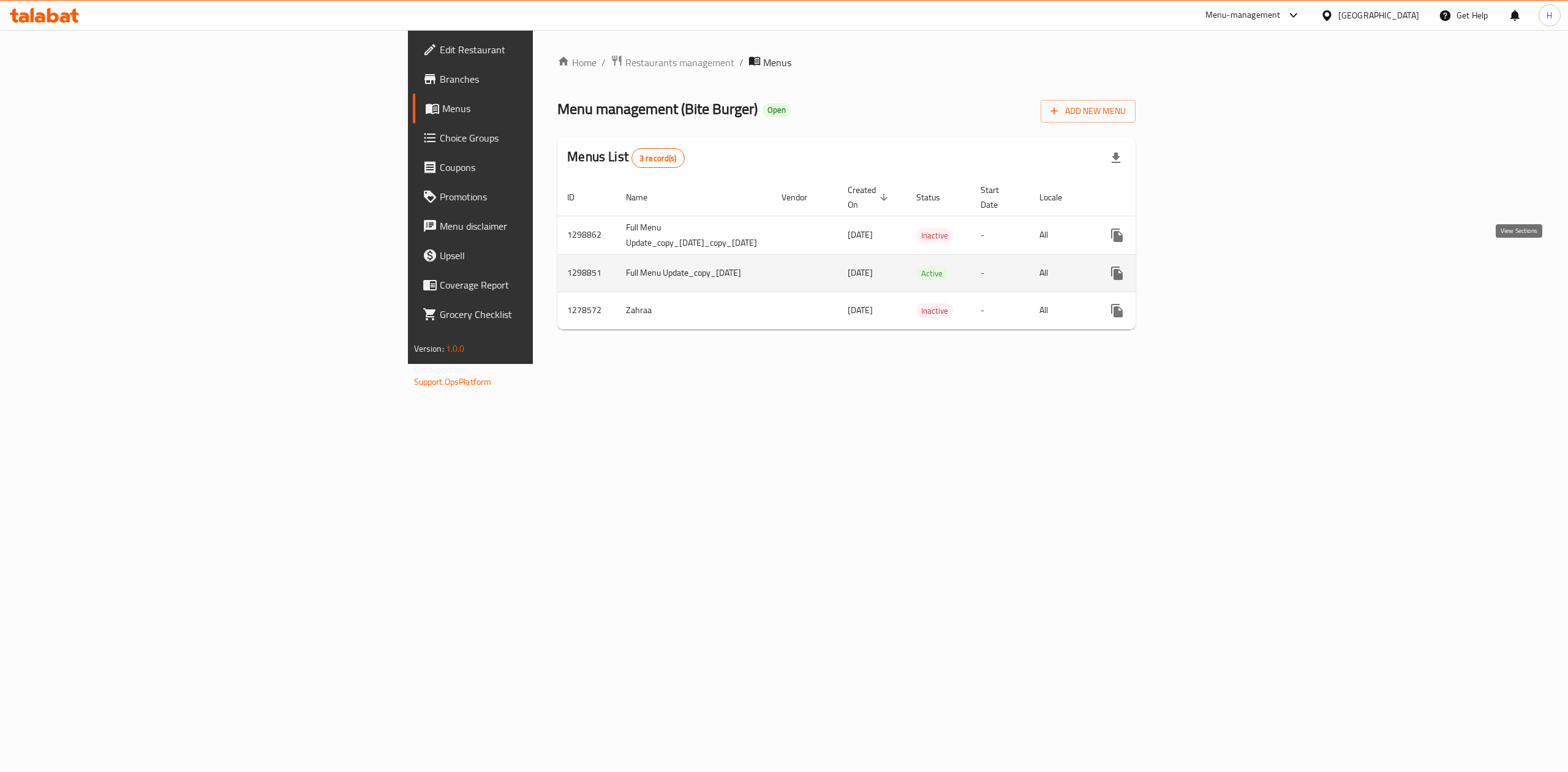
click at [1220, 258] on link "enhanced table" at bounding box center [1206, 273] width 30 height 30
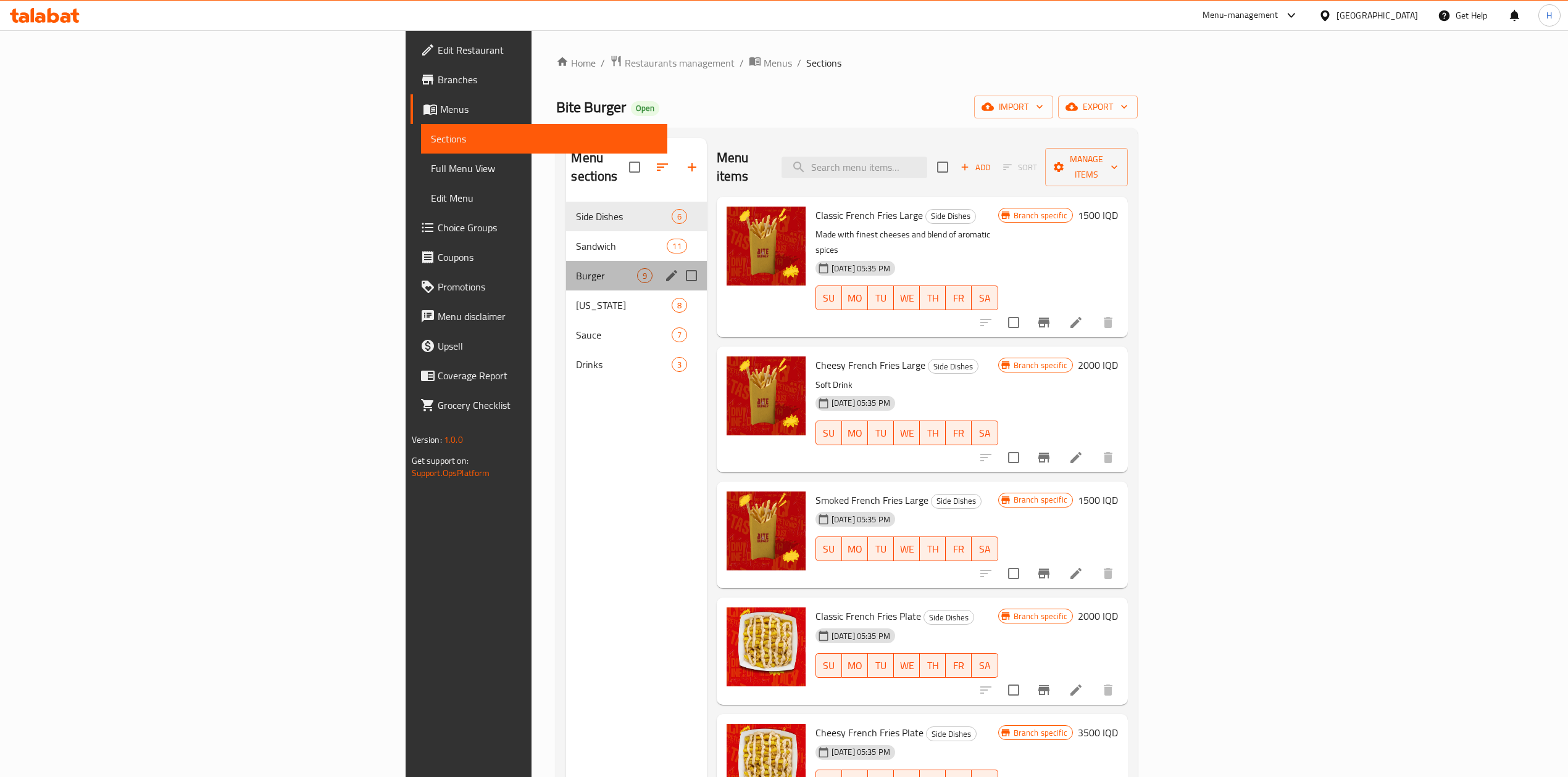
click at [566, 261] on div "Burger 9" at bounding box center [636, 275] width 140 height 30
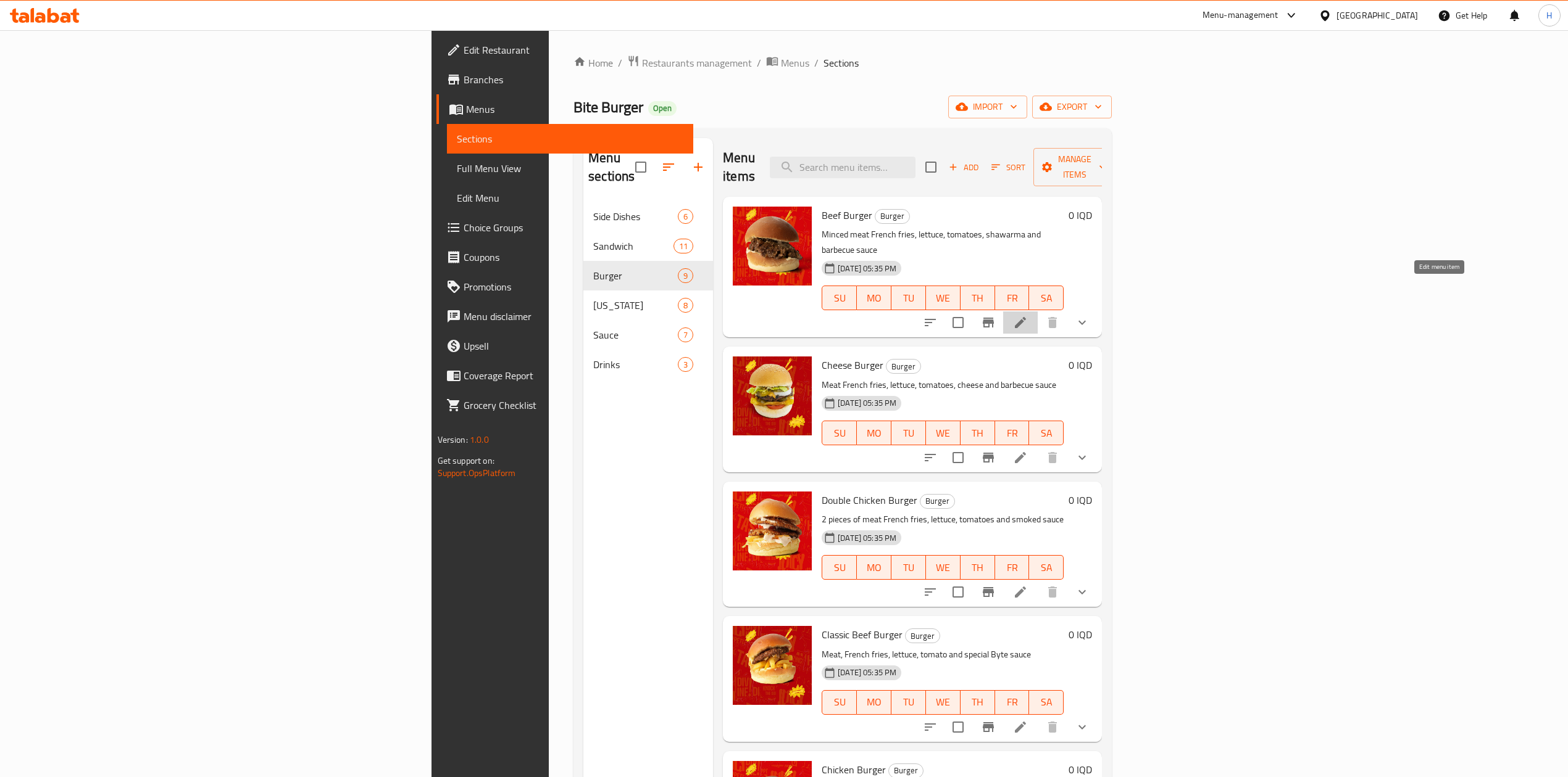
click at [1028, 315] on icon at bounding box center [1020, 322] width 14 height 14
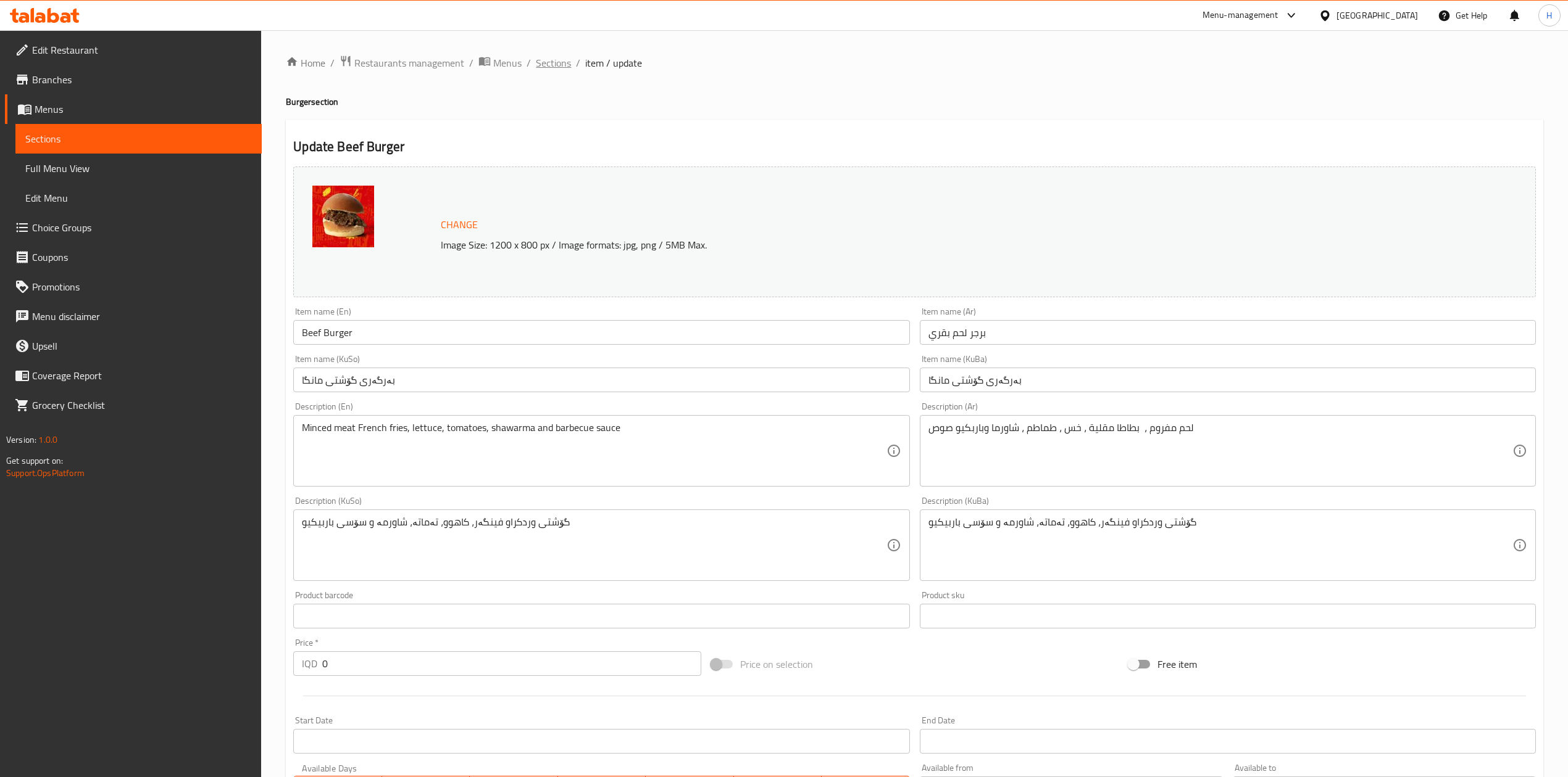
click at [556, 57] on span "Sections" at bounding box center [553, 63] width 36 height 14
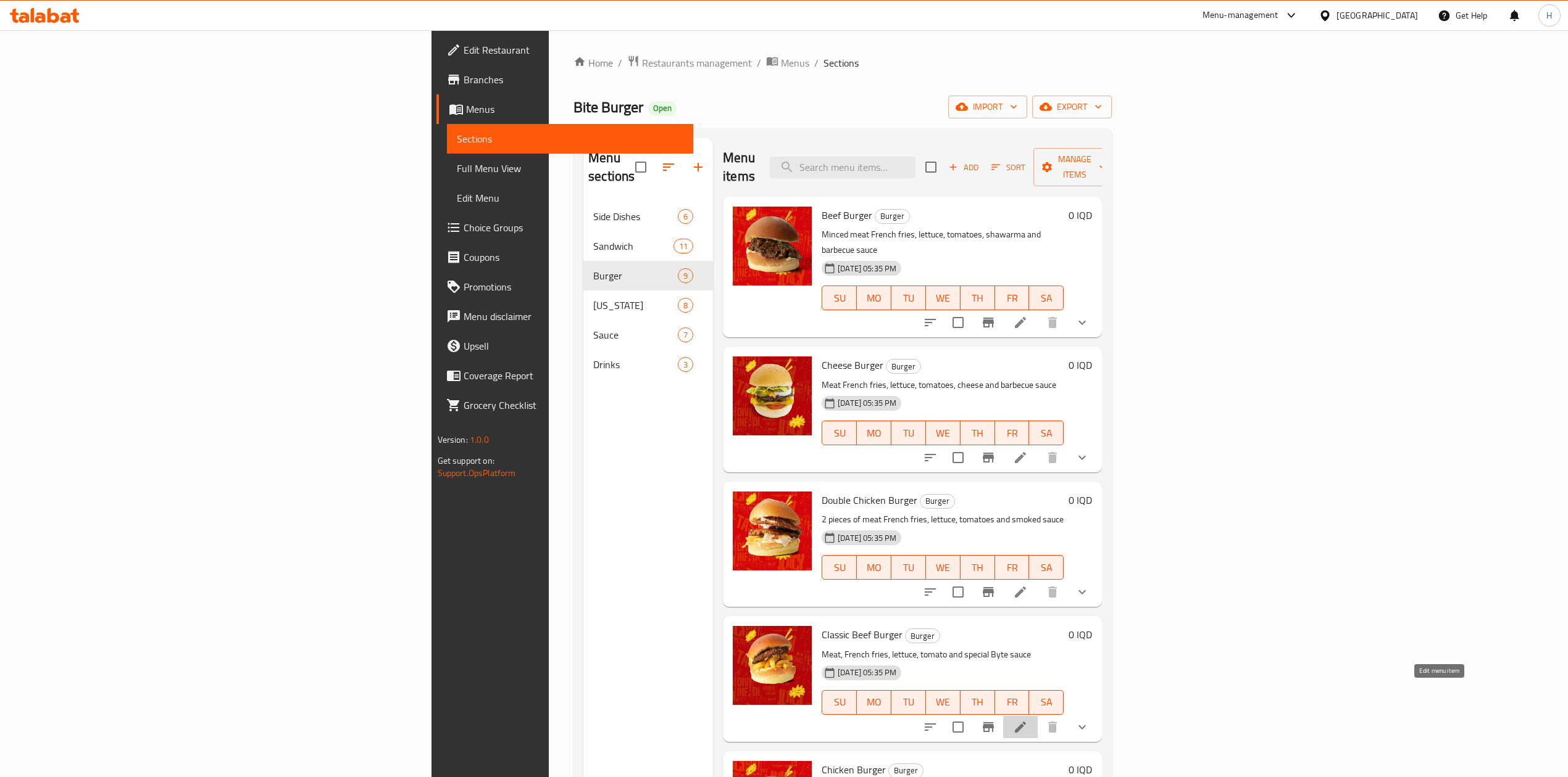
click at [1026, 722] on icon at bounding box center [1020, 728] width 12 height 12
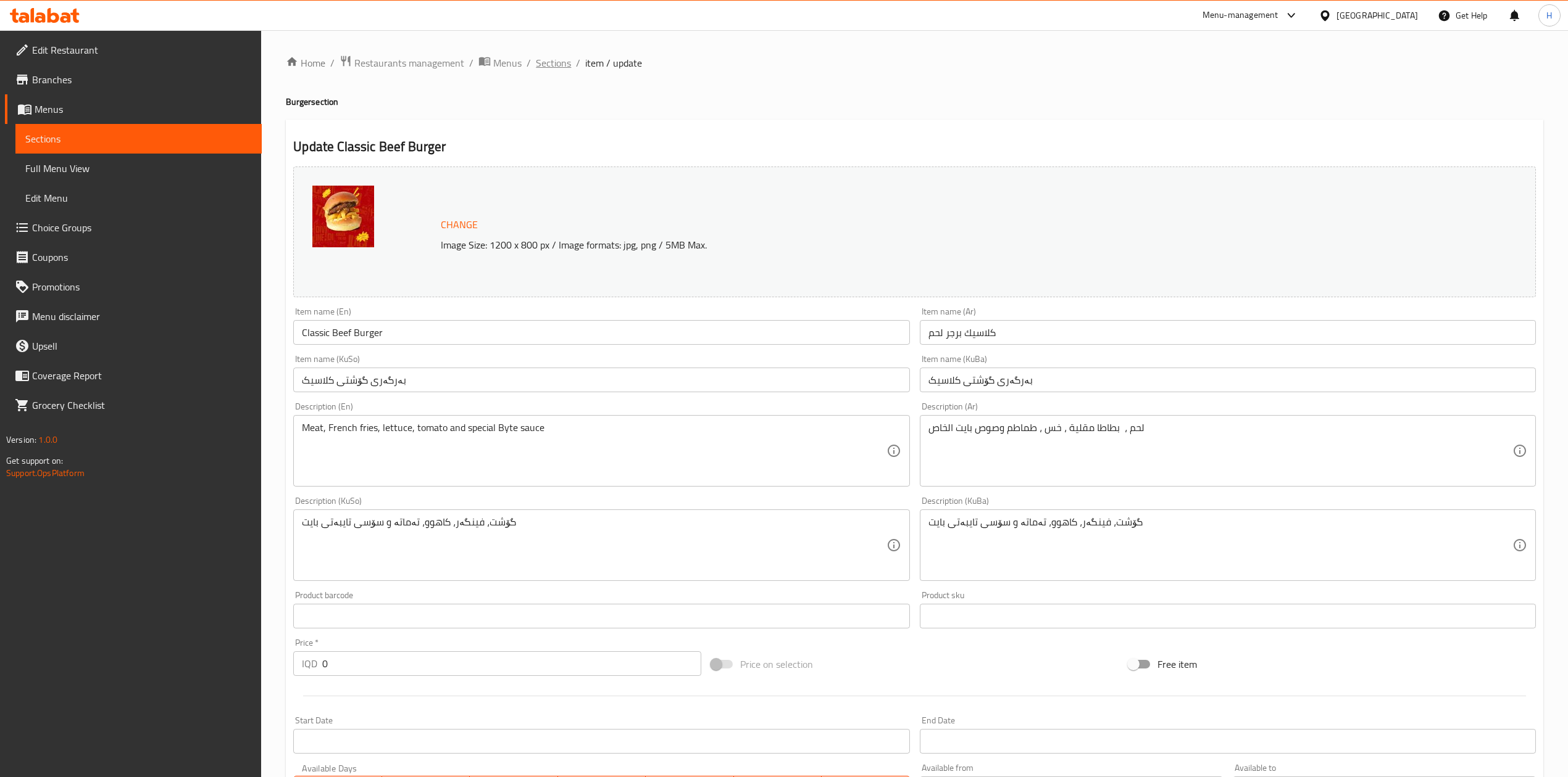
click at [564, 63] on span "Sections" at bounding box center [553, 63] width 36 height 14
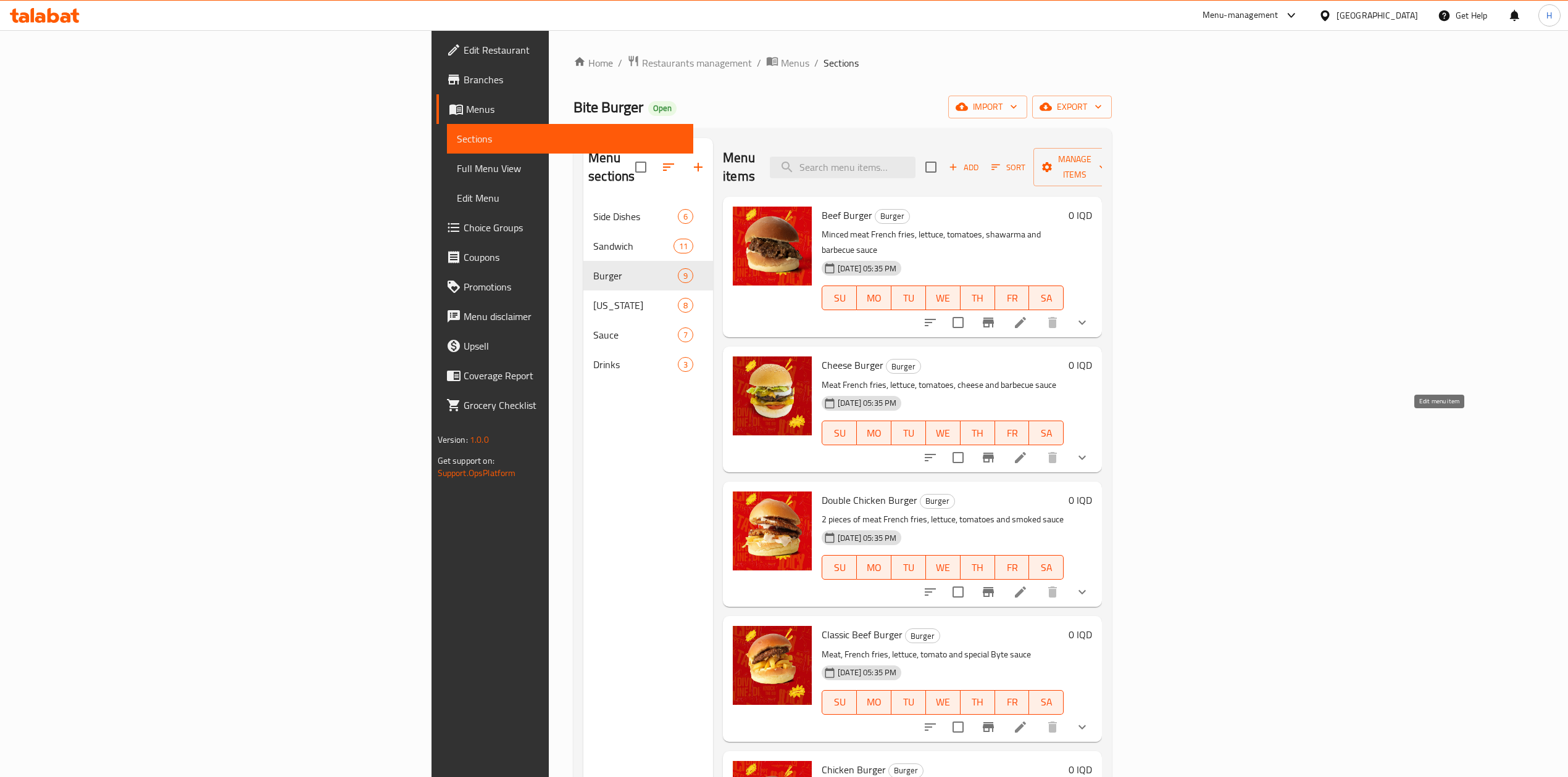
click at [1028, 451] on icon at bounding box center [1020, 457] width 14 height 14
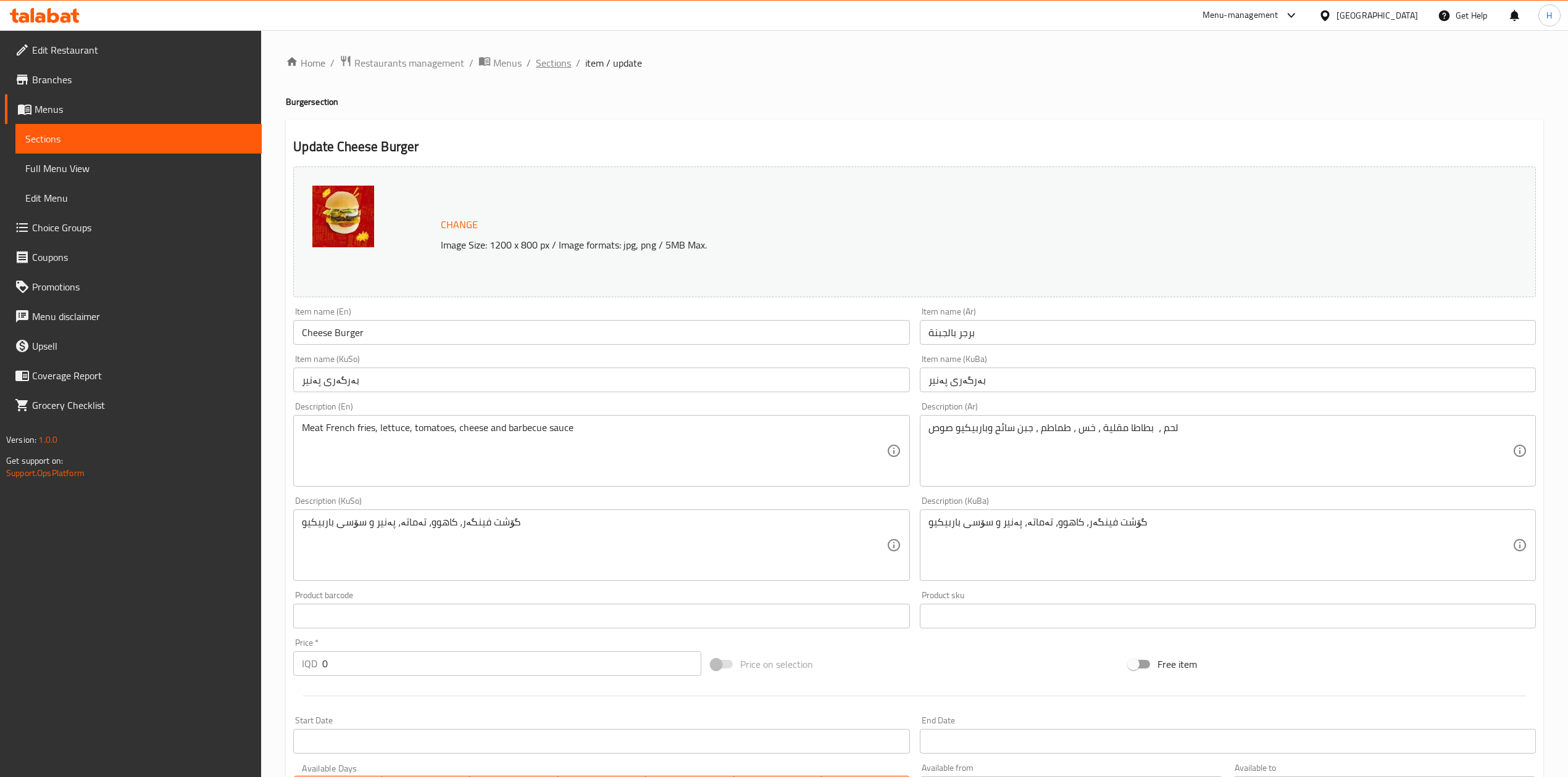
click at [561, 67] on span "Sections" at bounding box center [553, 63] width 36 height 14
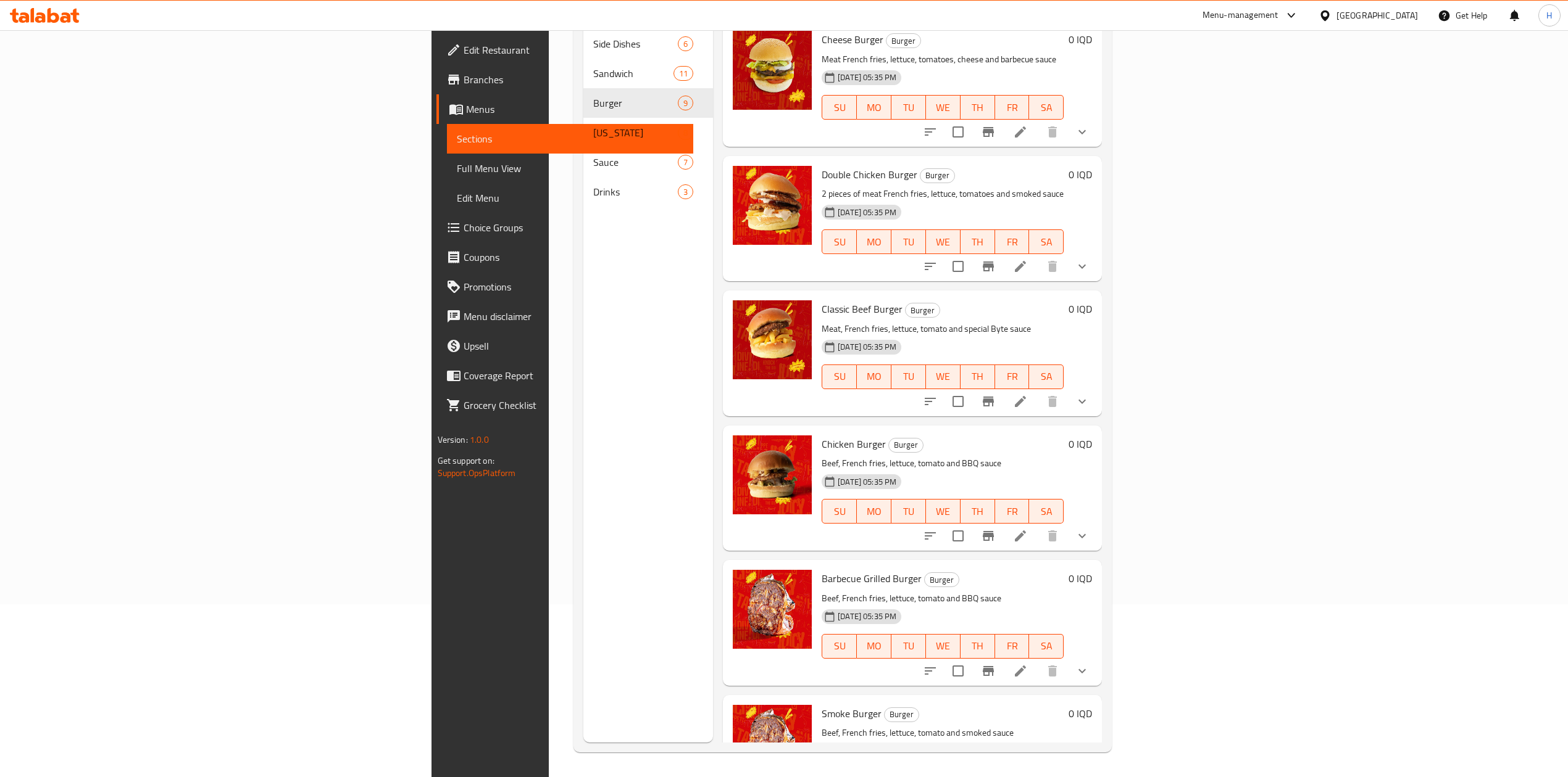
scroll to position [411, 0]
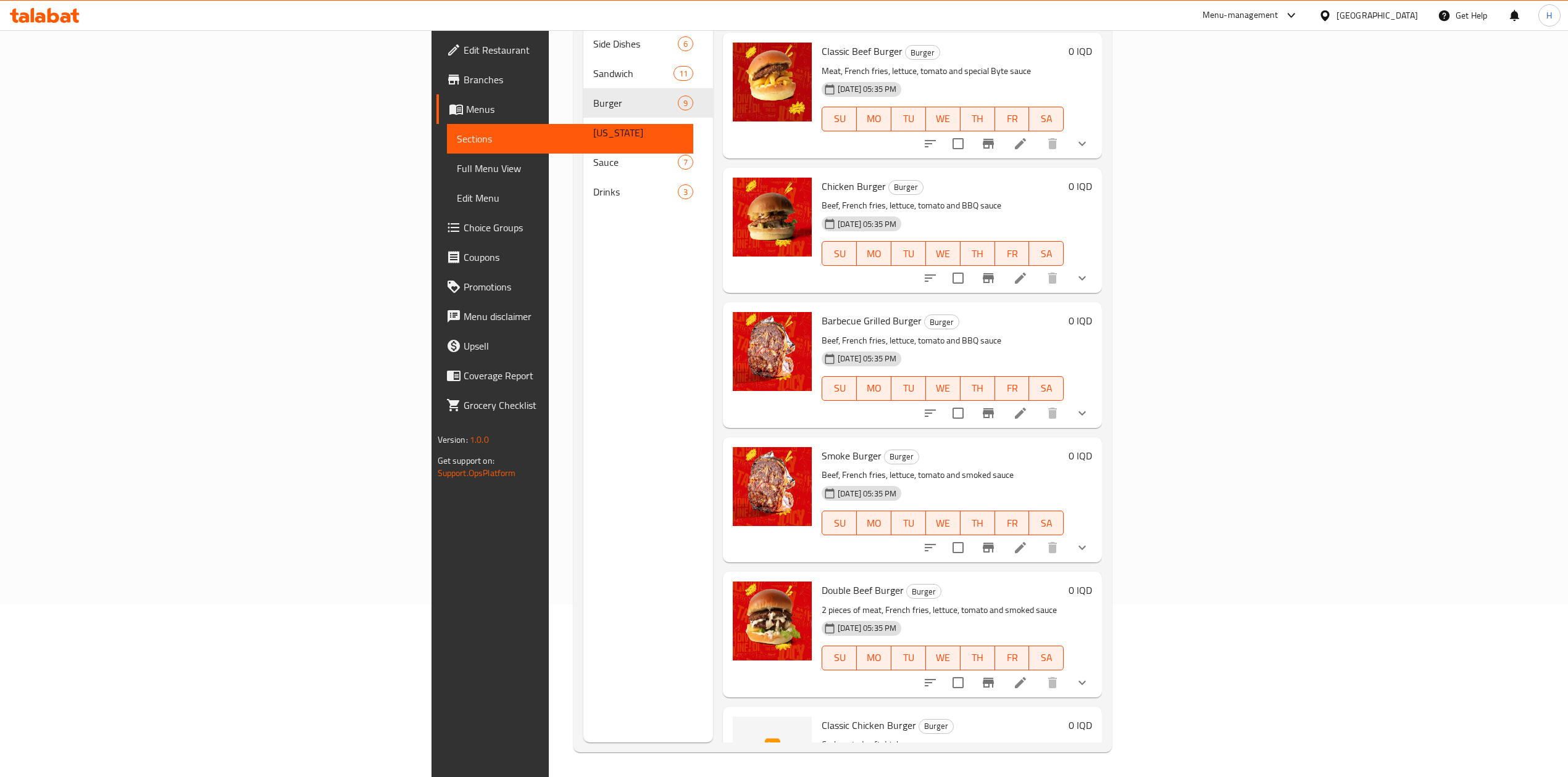
click at [1028, 540] on icon at bounding box center [1020, 547] width 14 height 14
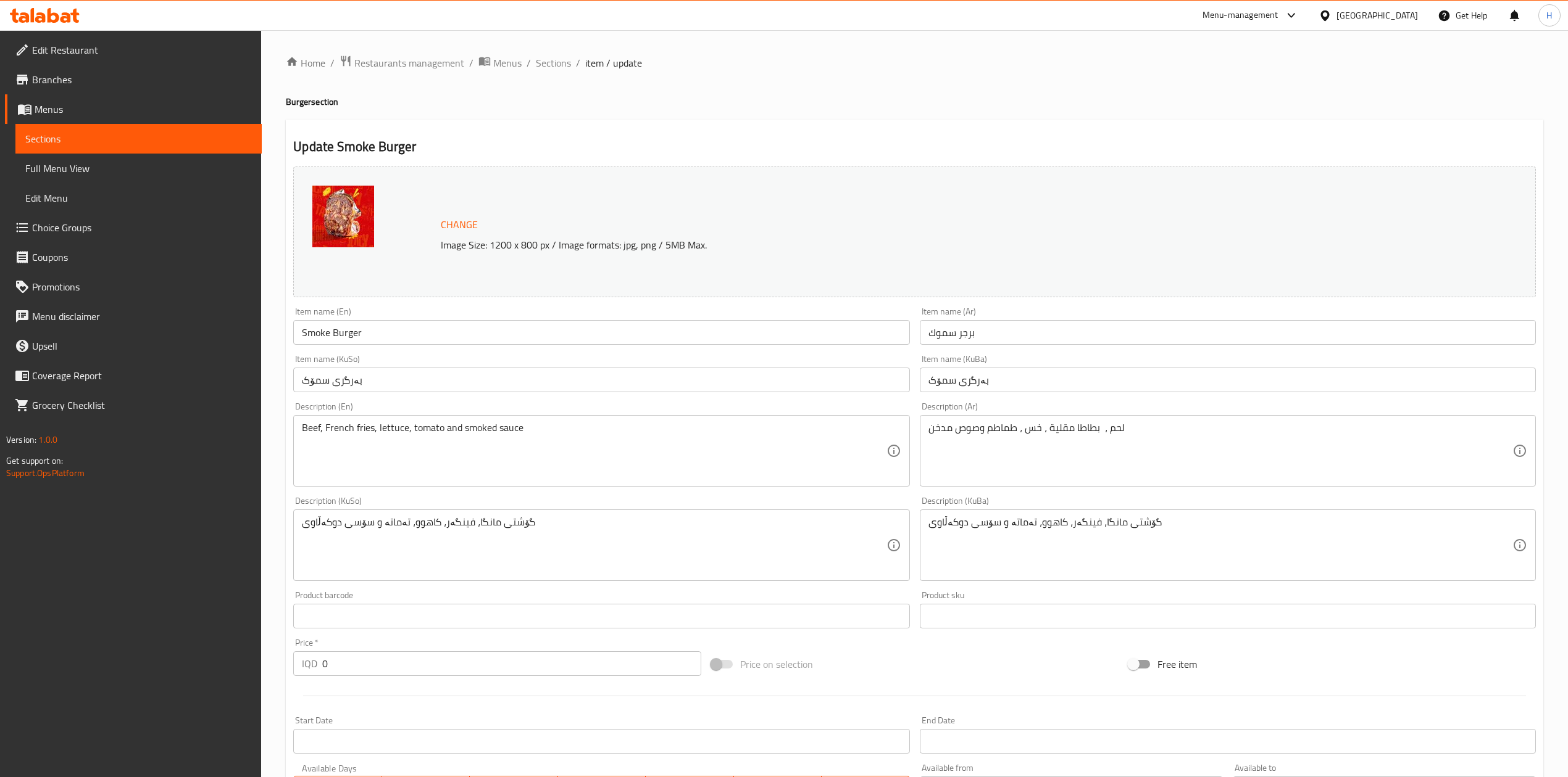
click at [534, 56] on ol "Home / Restaurants management / Menus / Sections / item / update" at bounding box center [914, 63] width 1257 height 16
click at [539, 67] on span "Sections" at bounding box center [553, 63] width 36 height 14
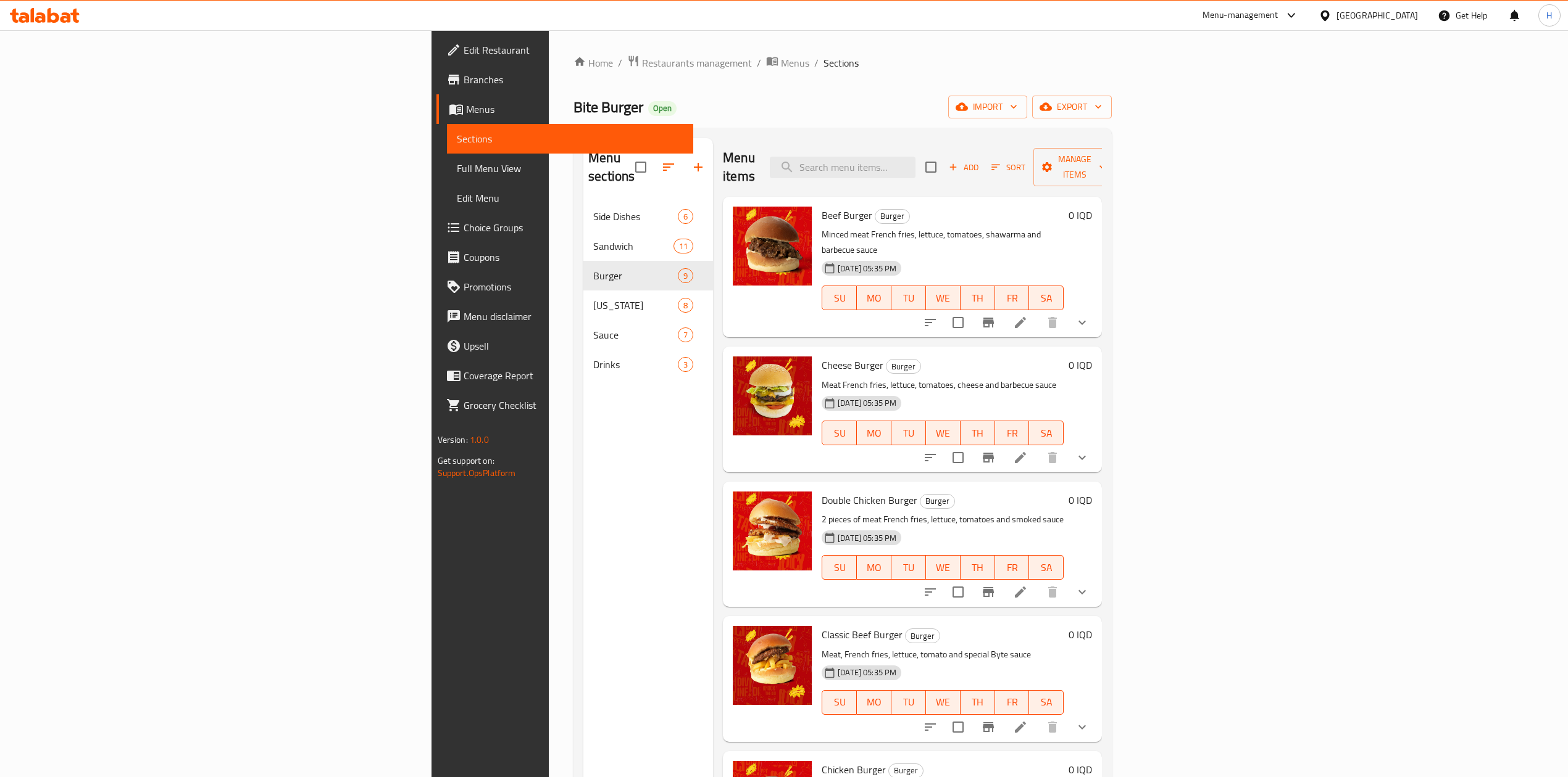
click at [1037, 447] on li at bounding box center [1020, 457] width 35 height 22
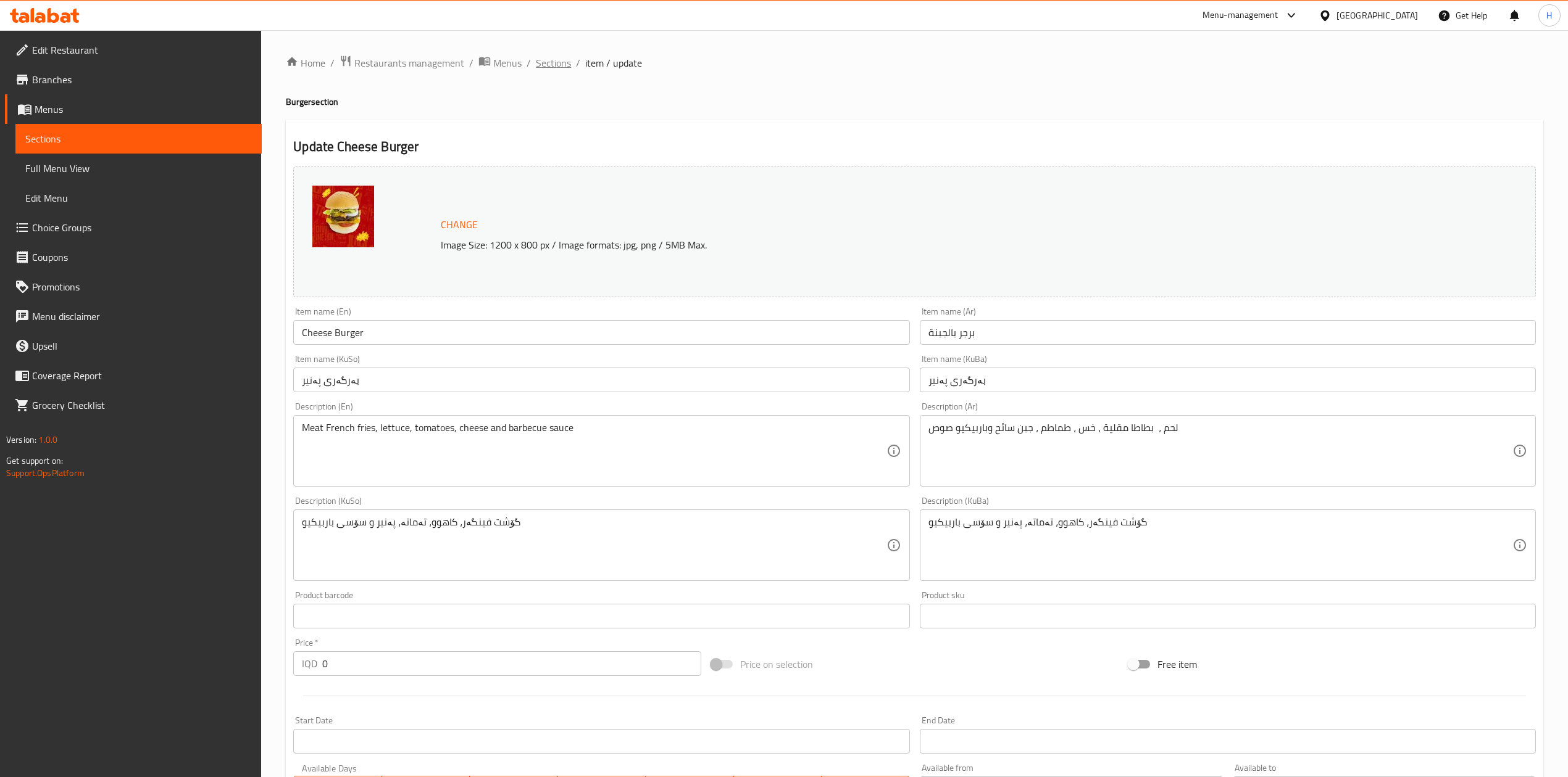
click at [558, 69] on span "Sections" at bounding box center [553, 63] width 36 height 14
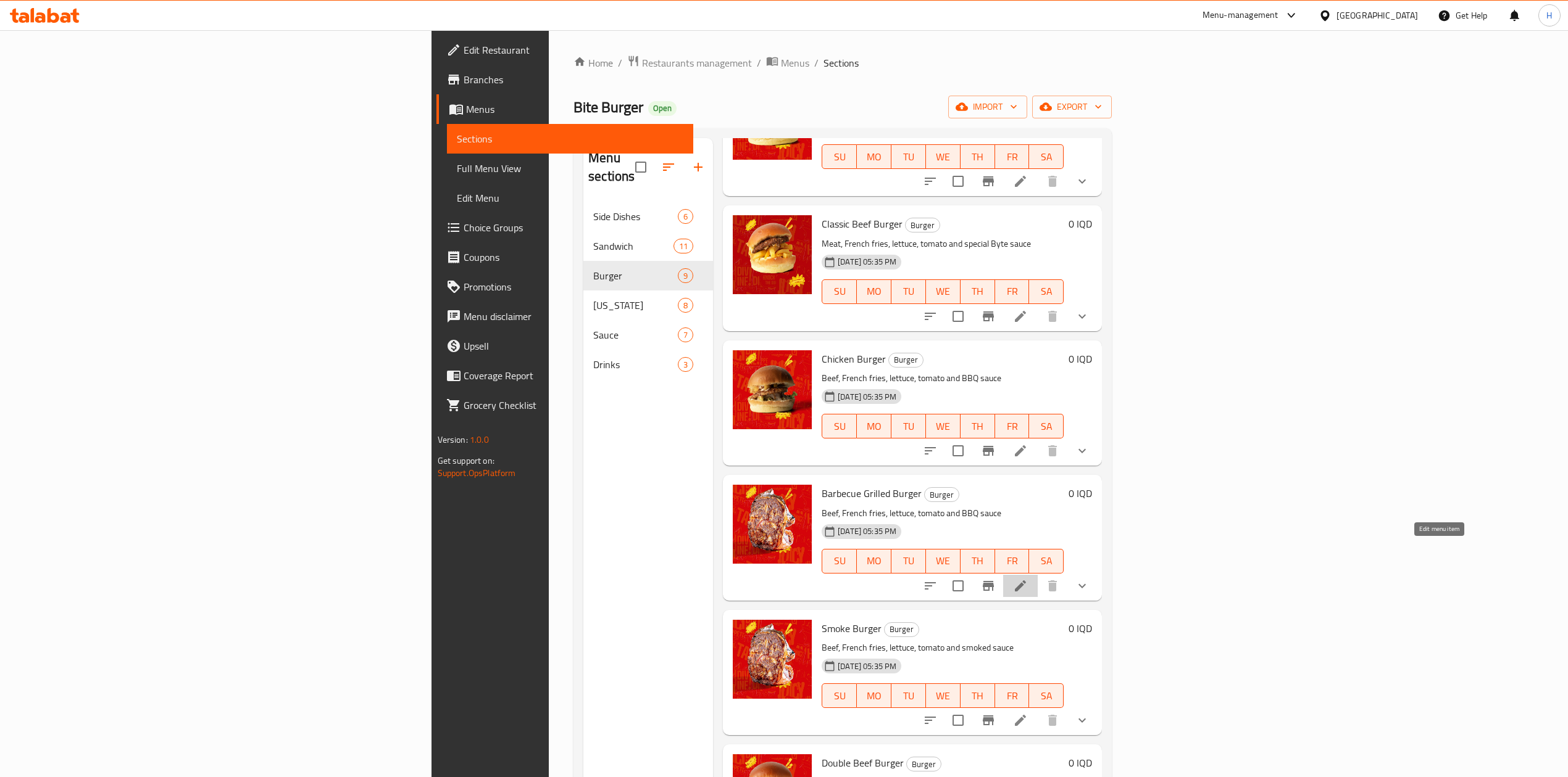
click at [1028, 579] on icon at bounding box center [1020, 585] width 14 height 14
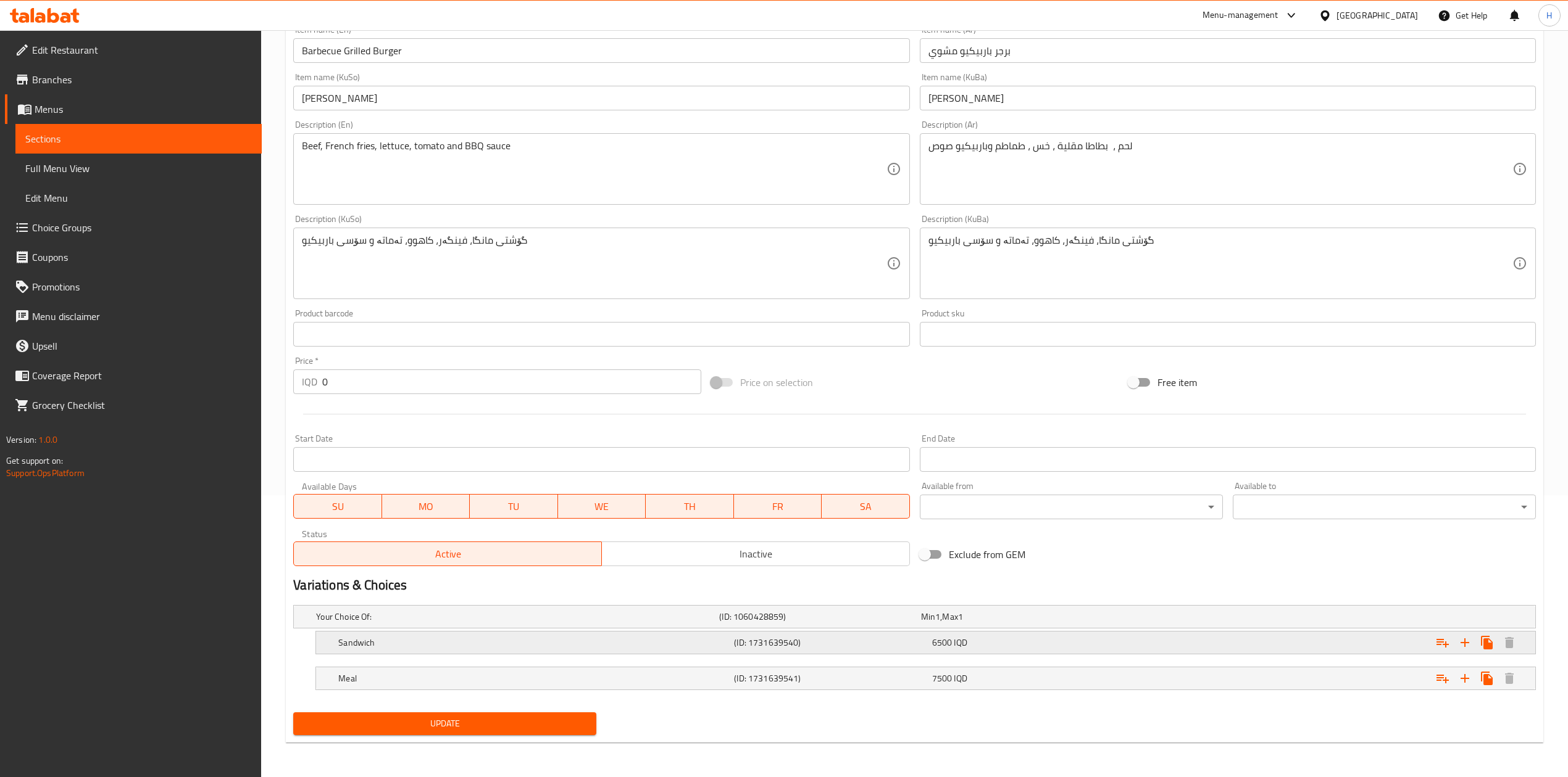
click at [405, 649] on div "Sandwich" at bounding box center [534, 643] width 396 height 17
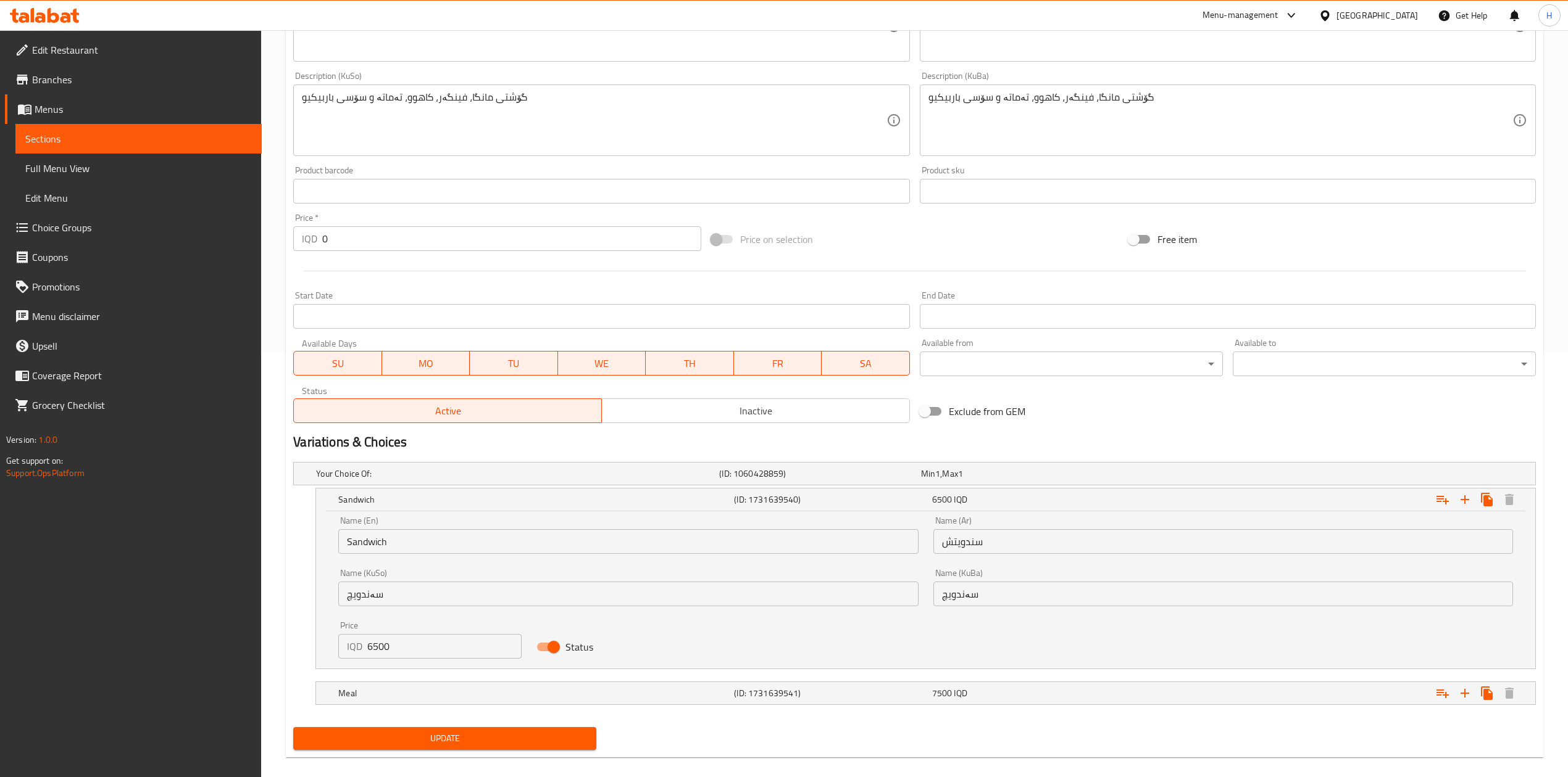
scroll to position [433, 0]
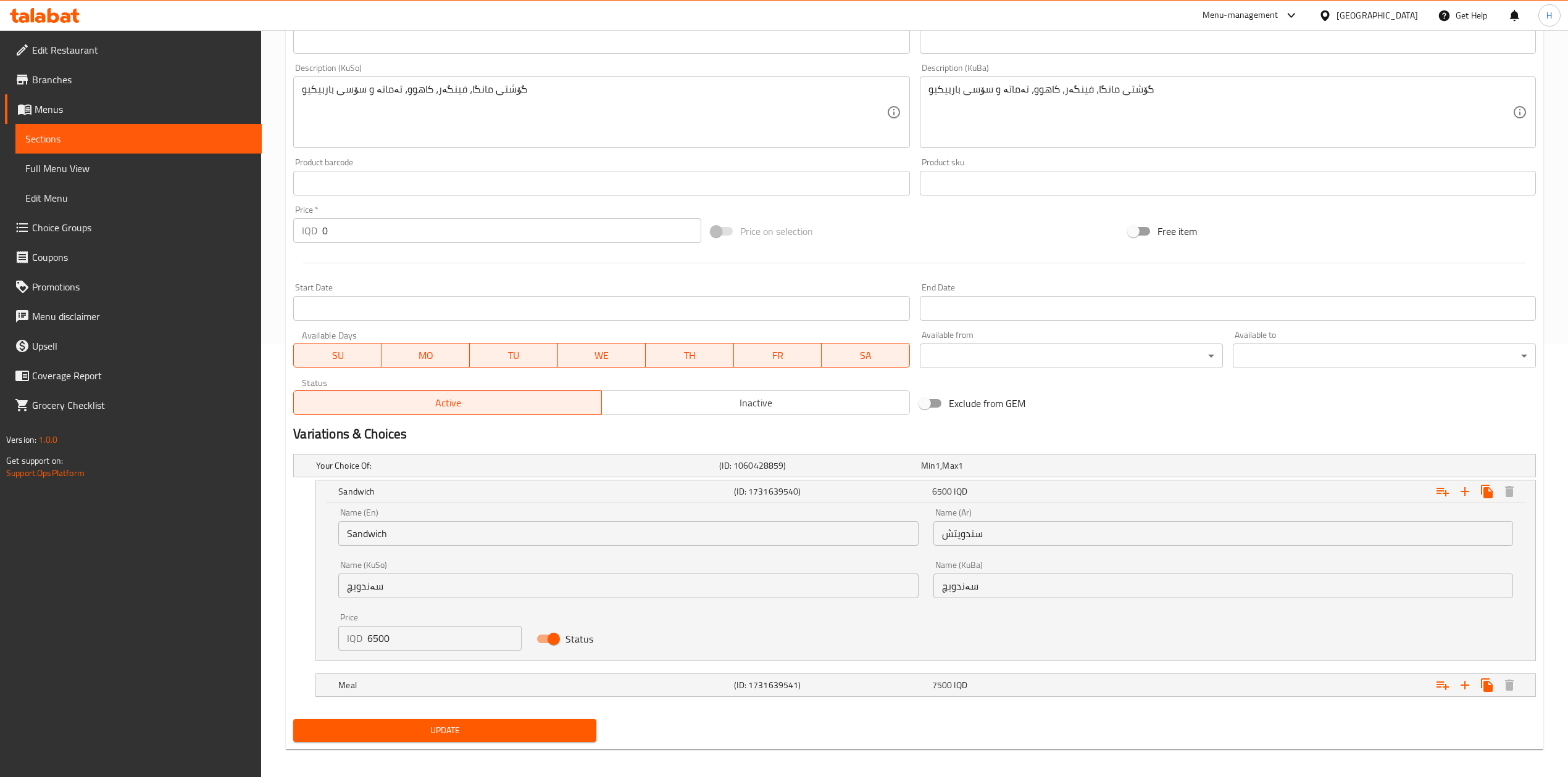
click at [391, 639] on input "6500" at bounding box center [444, 638] width 154 height 25
type input "6000"
click at [396, 687] on h5 "Meal" at bounding box center [534, 686] width 391 height 13
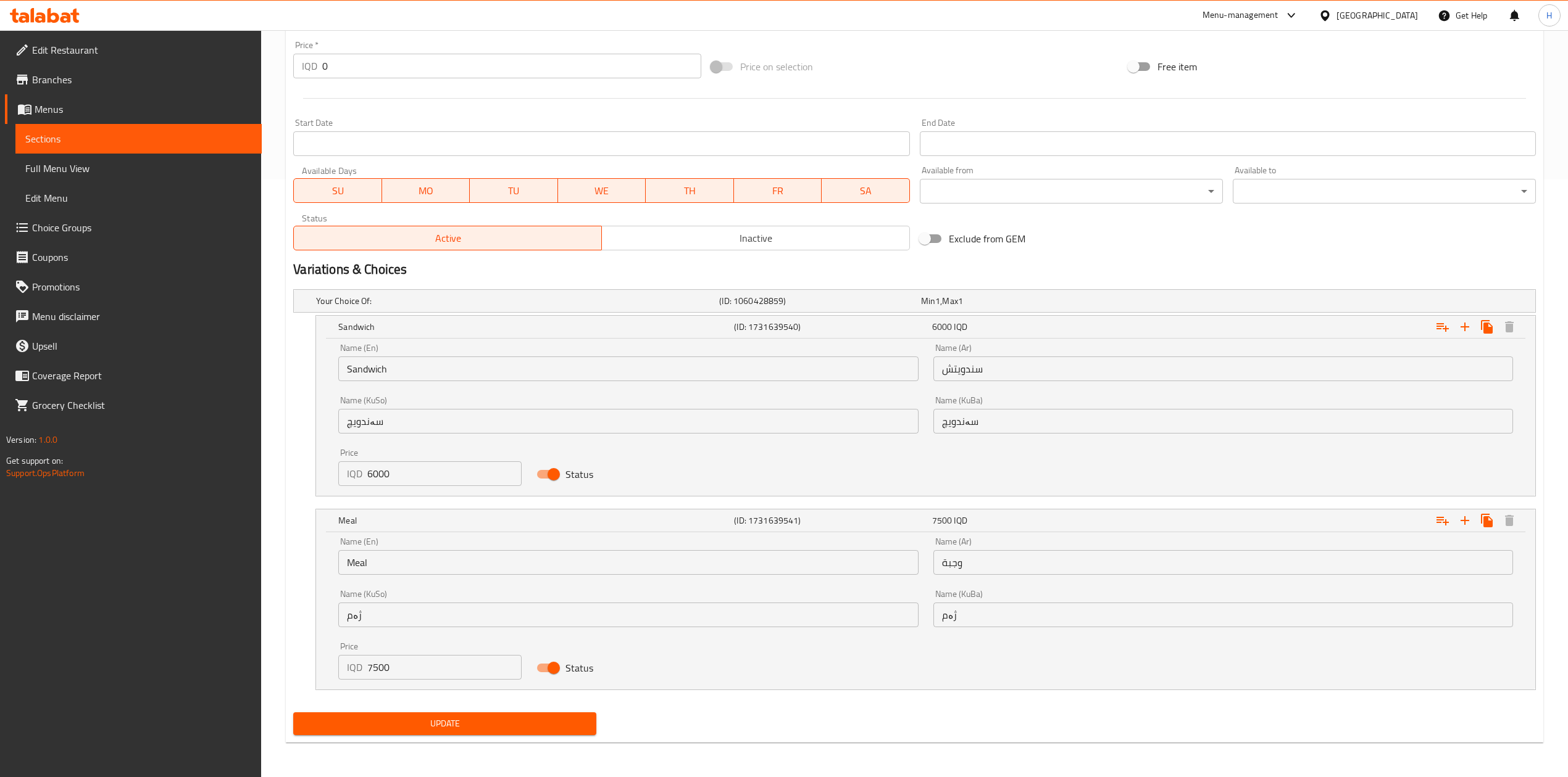
scroll to position [600, 0]
click at [430, 720] on span "Update" at bounding box center [445, 724] width 283 height 15
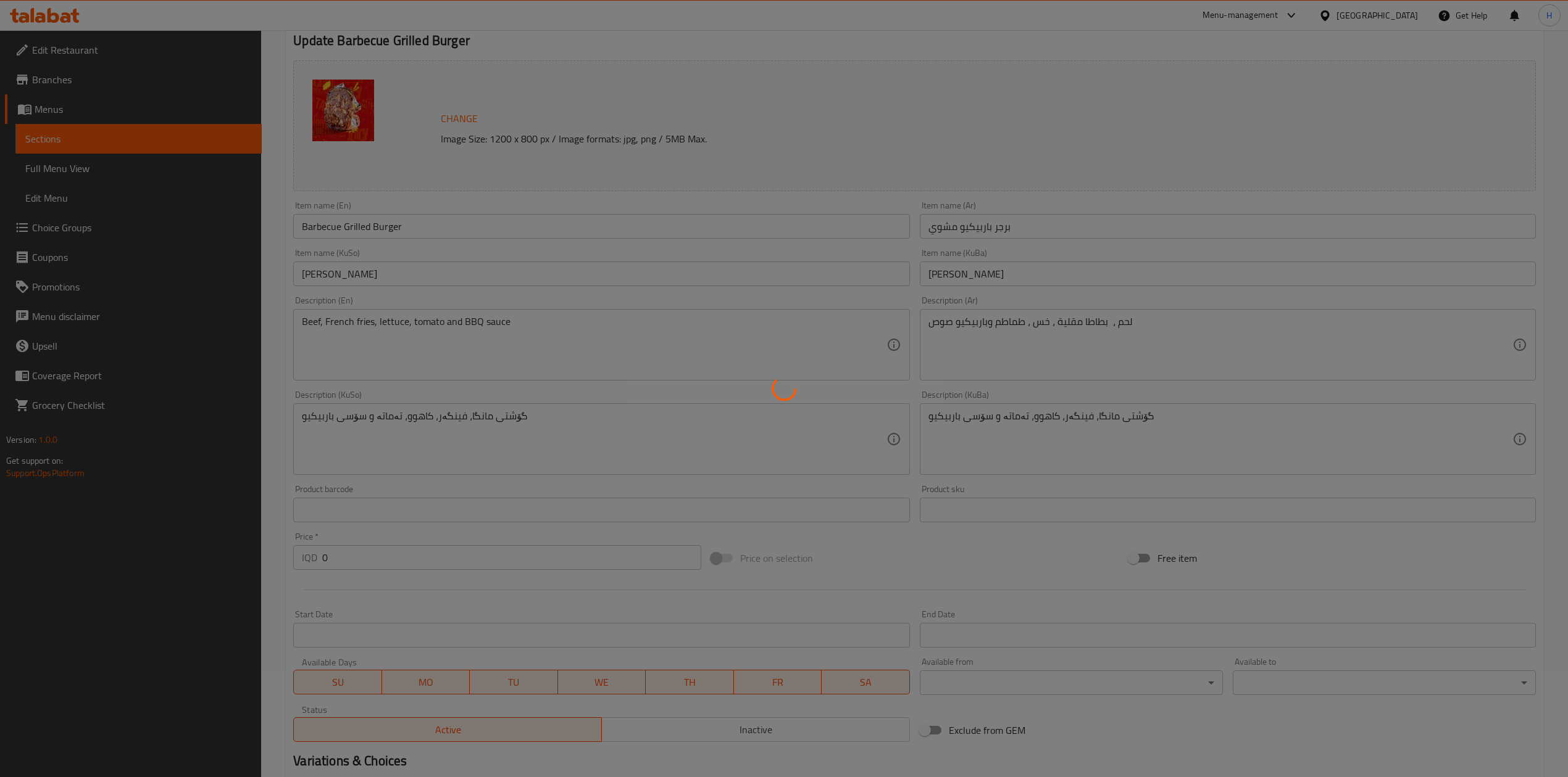
scroll to position [0, 0]
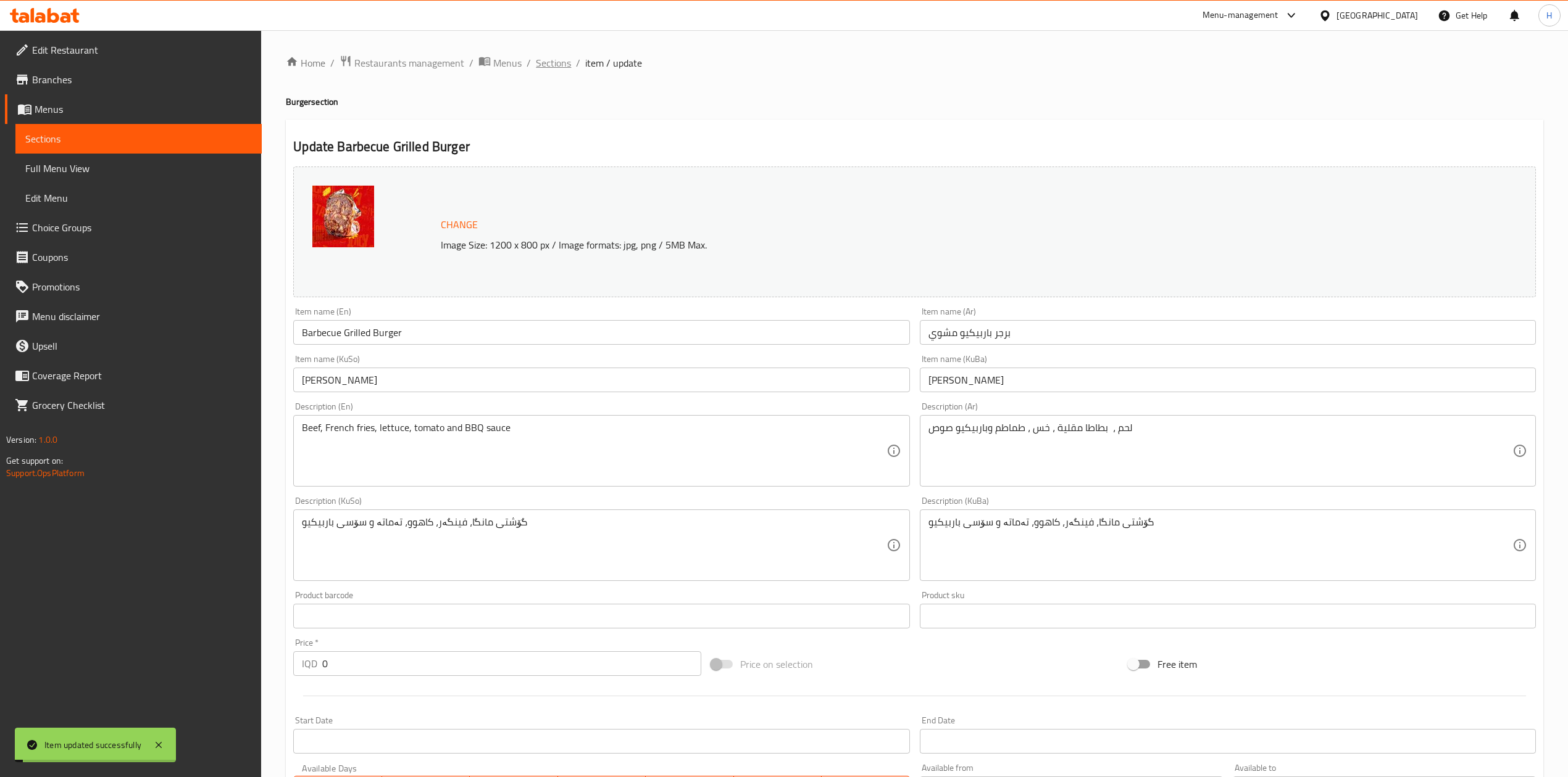
click at [551, 65] on span "Sections" at bounding box center [553, 63] width 36 height 14
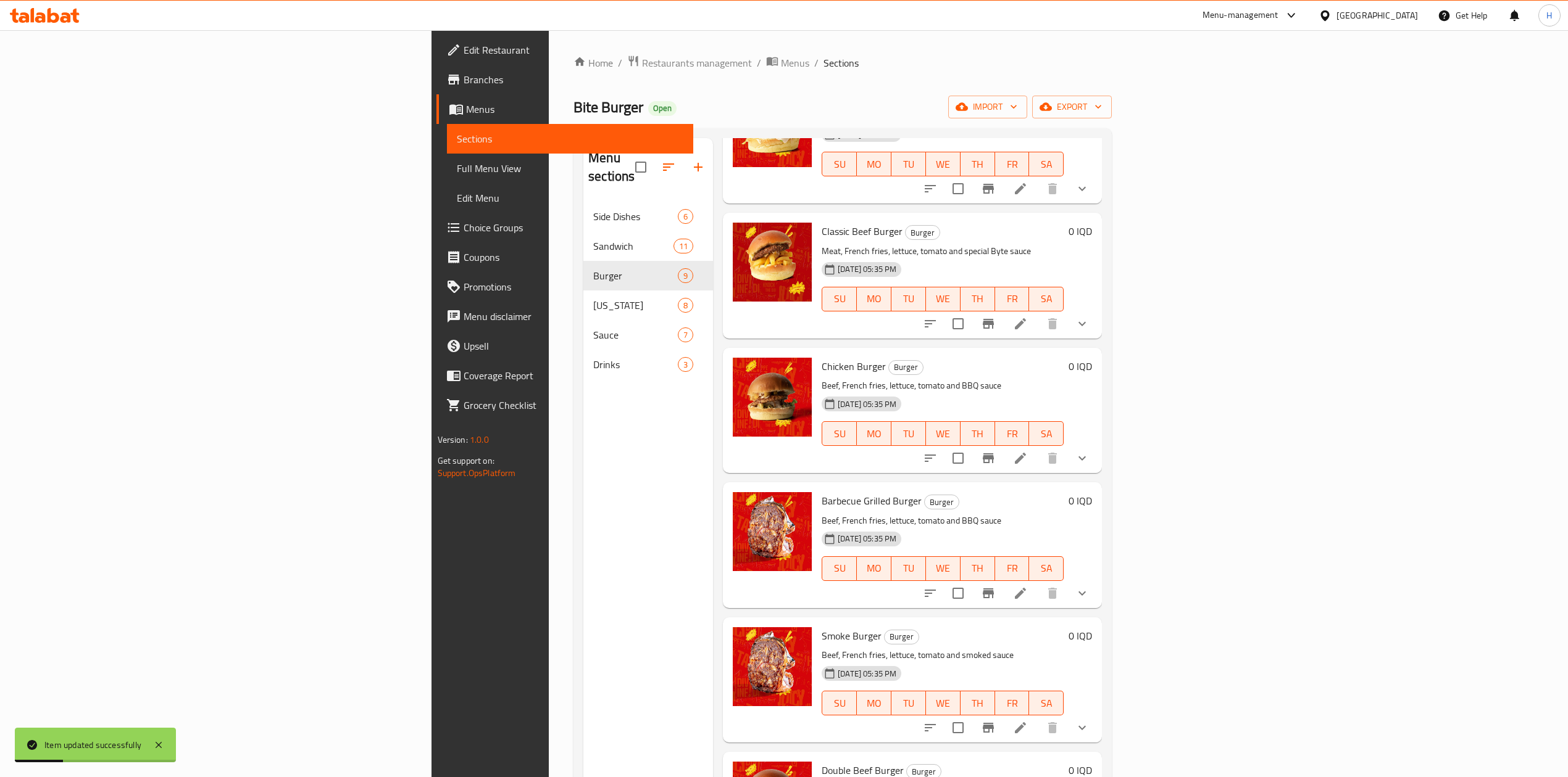
scroll to position [466, 0]
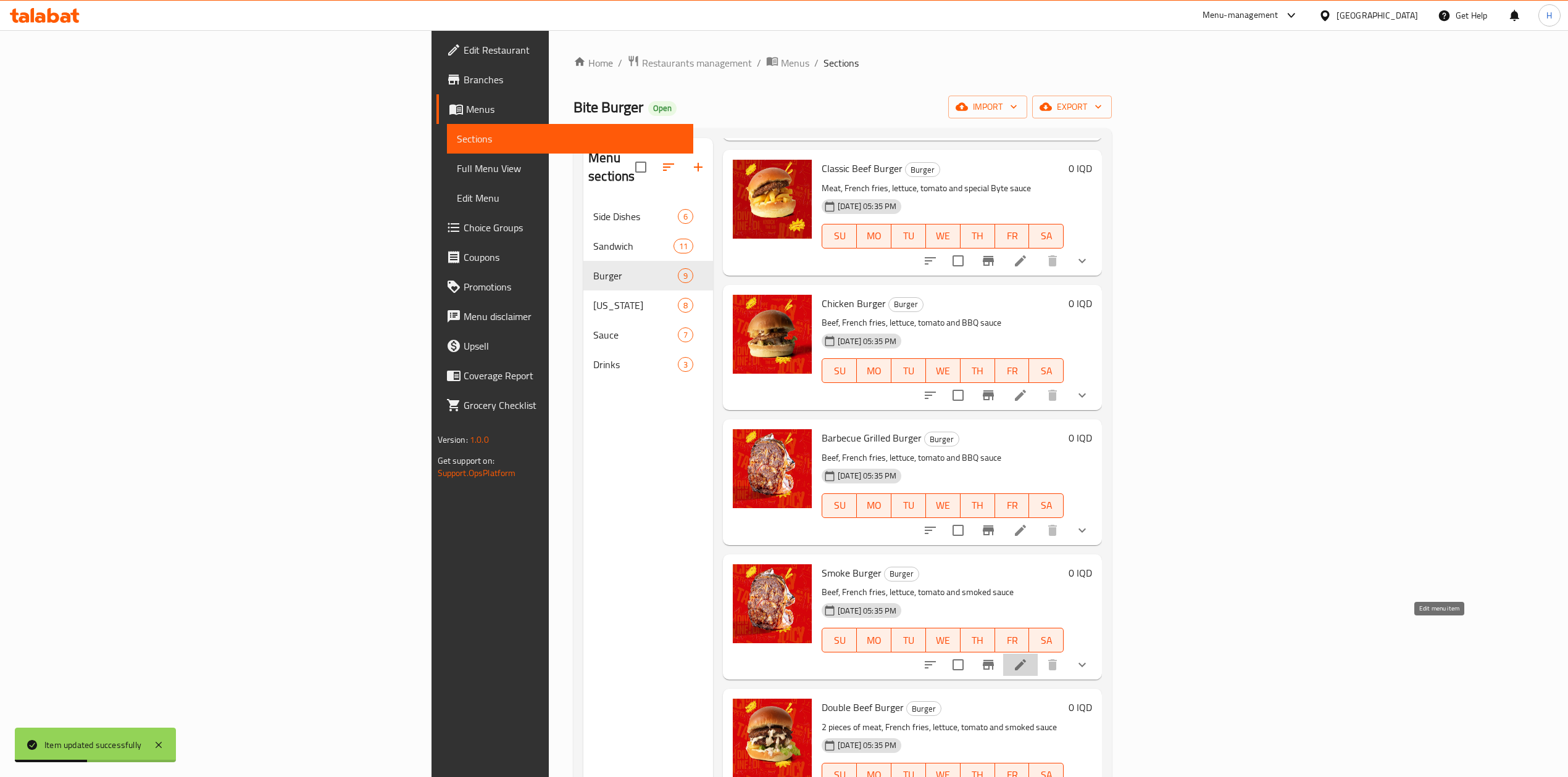
click at [1028, 658] on icon at bounding box center [1020, 664] width 14 height 14
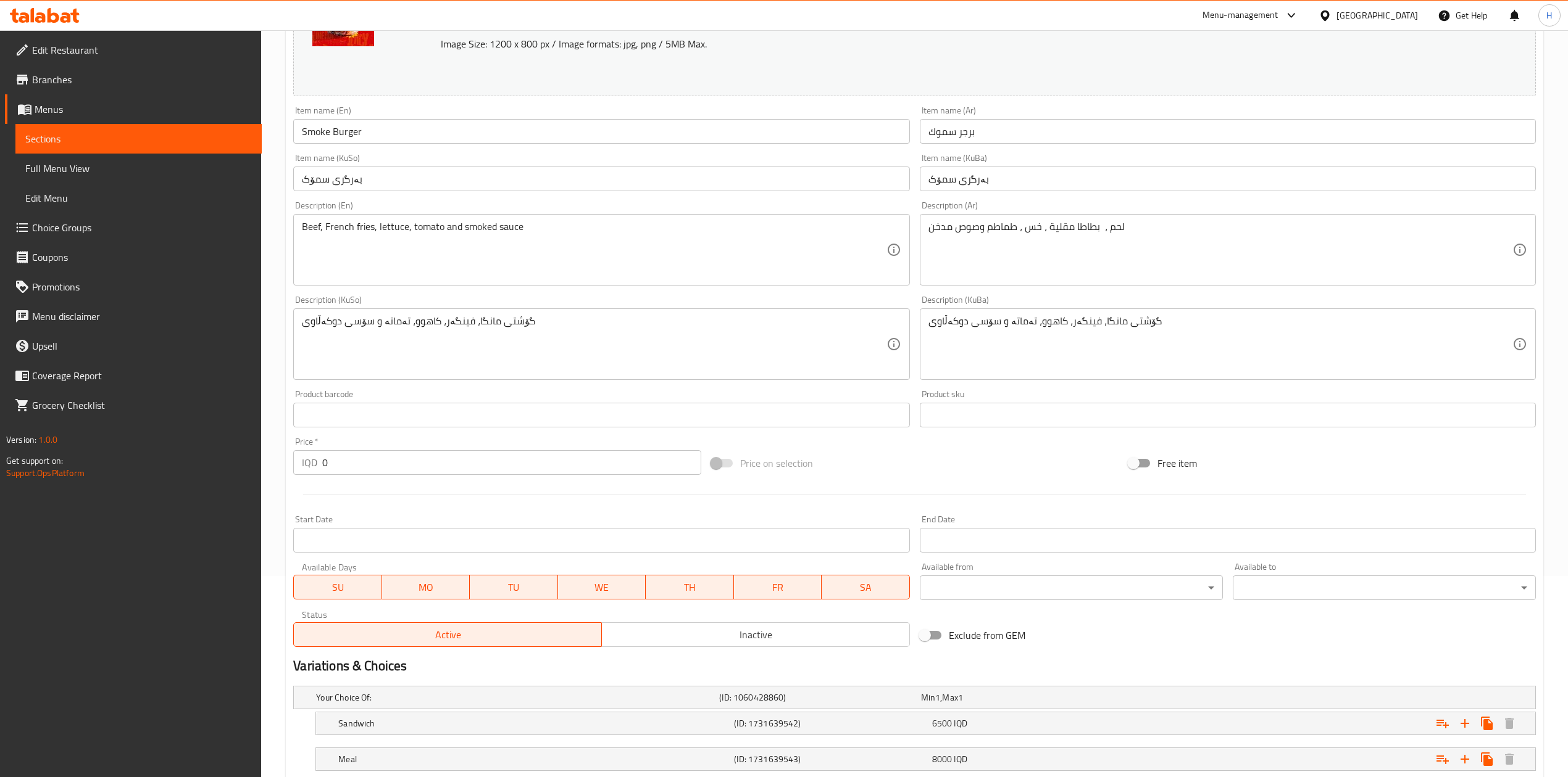
scroll to position [284, 0]
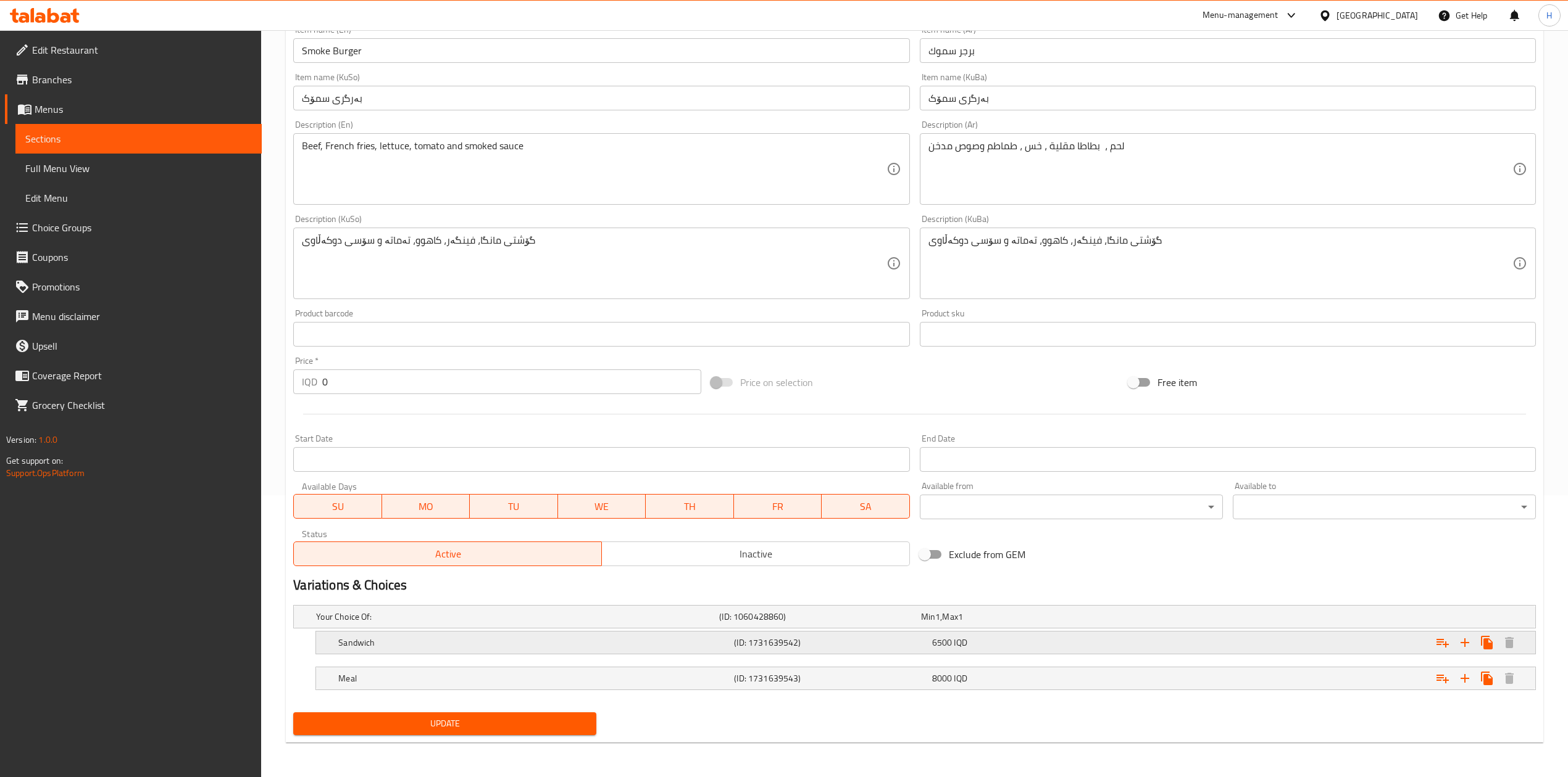
click at [451, 648] on h5 "Sandwich" at bounding box center [534, 642] width 391 height 13
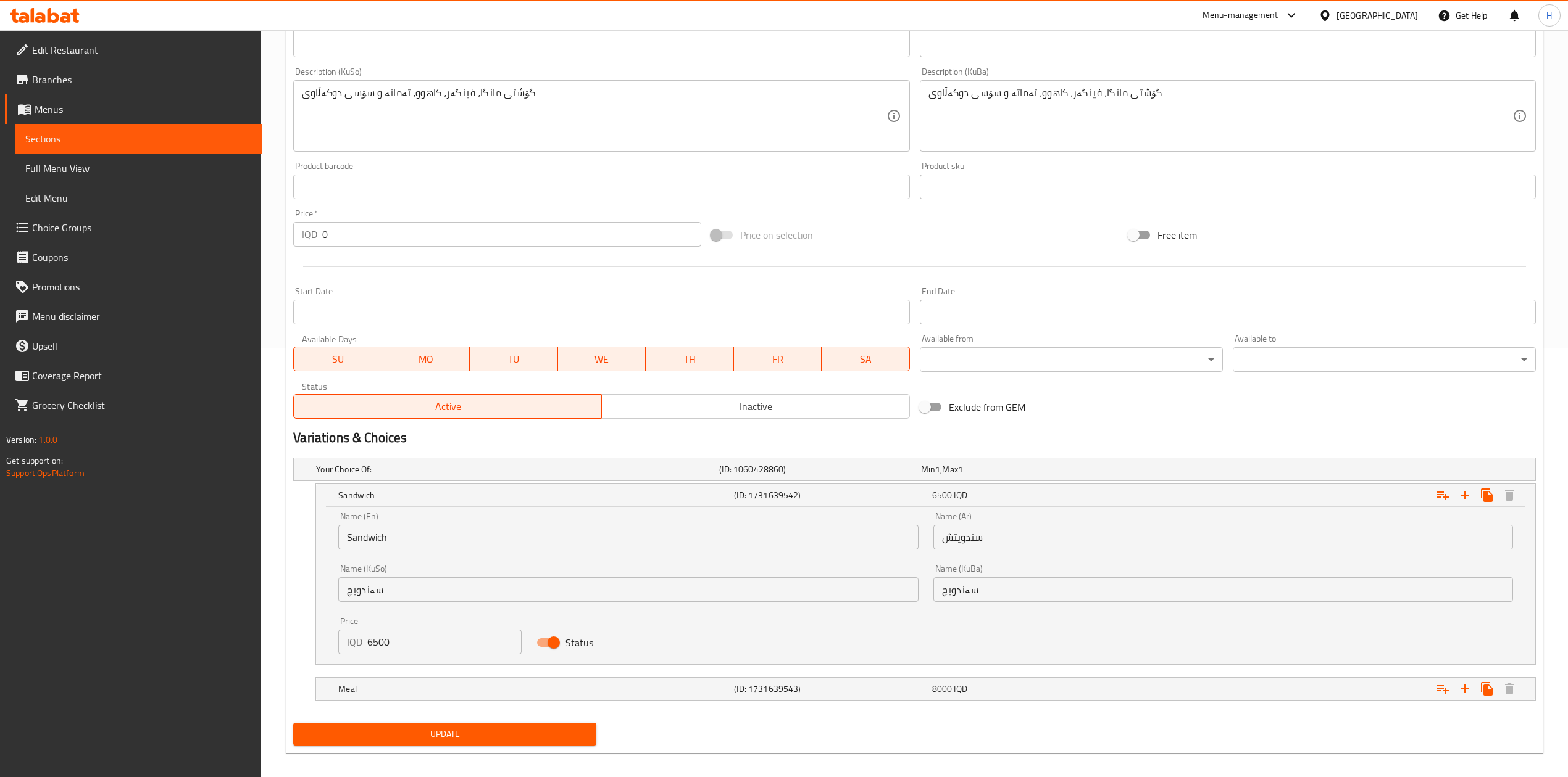
scroll to position [433, 0]
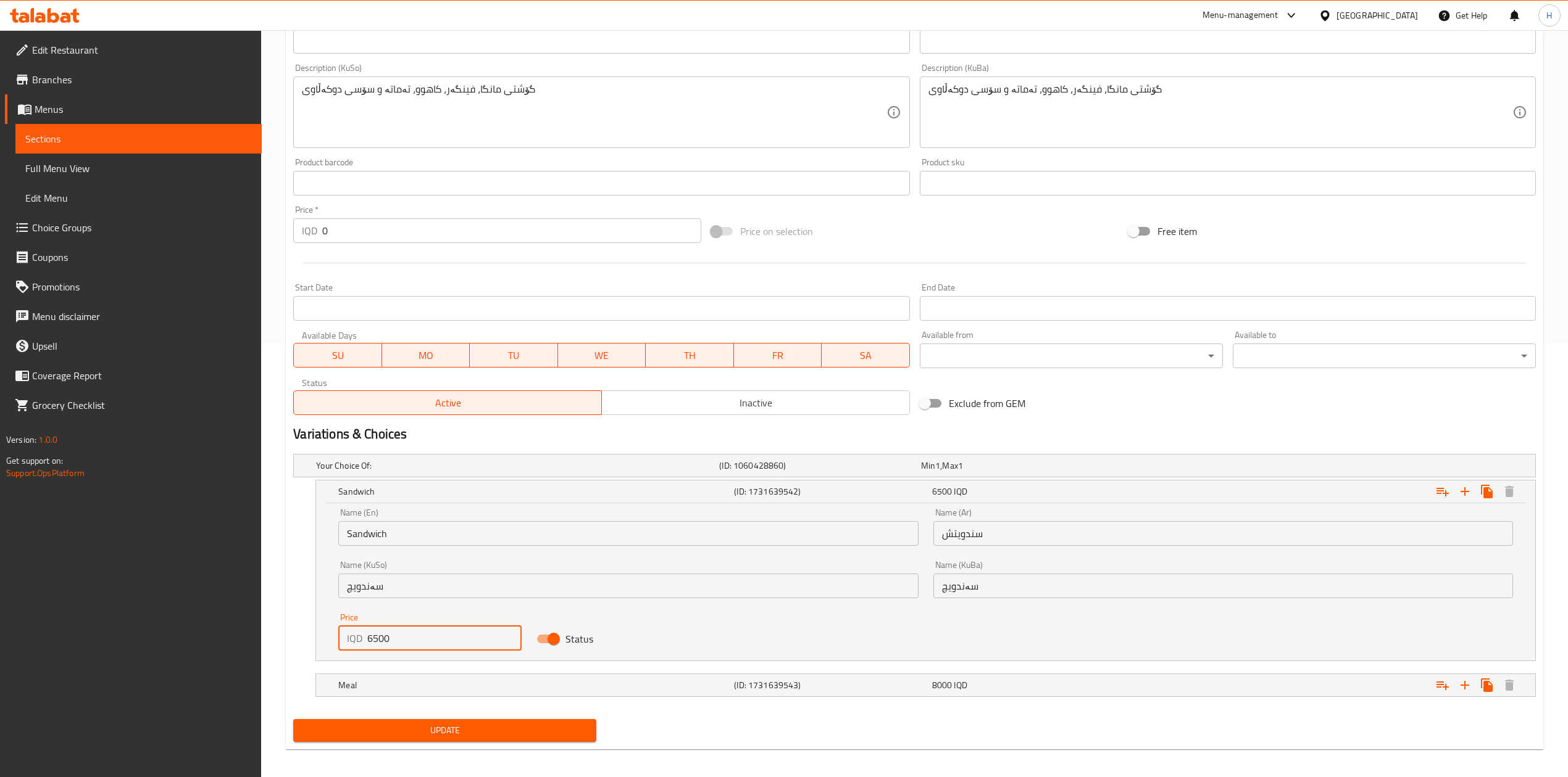
click at [435, 635] on input "6500" at bounding box center [444, 638] width 154 height 25
type input "6000"
click at [435, 691] on h5 "Meal" at bounding box center [534, 686] width 391 height 13
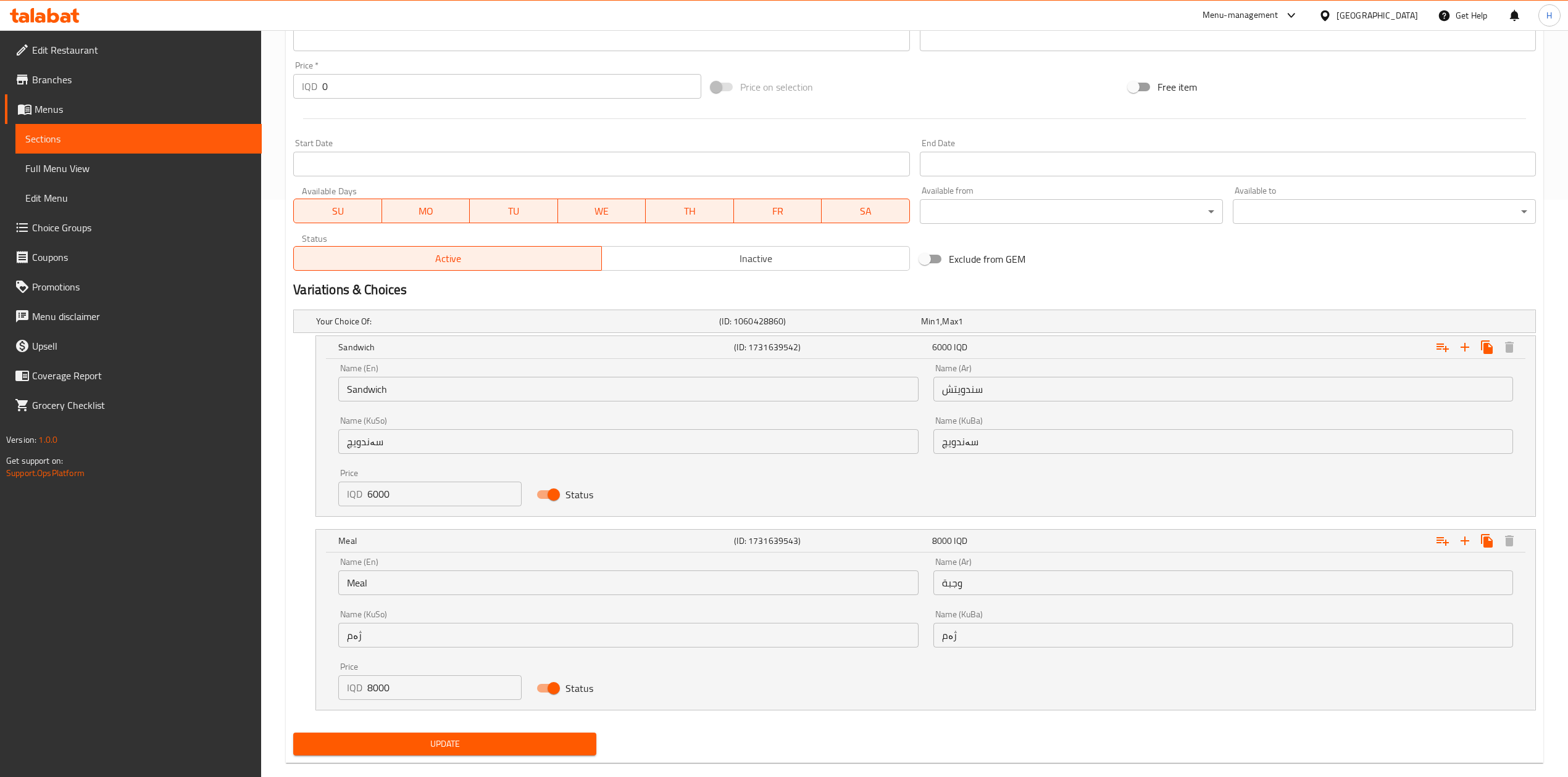
scroll to position [595, 0]
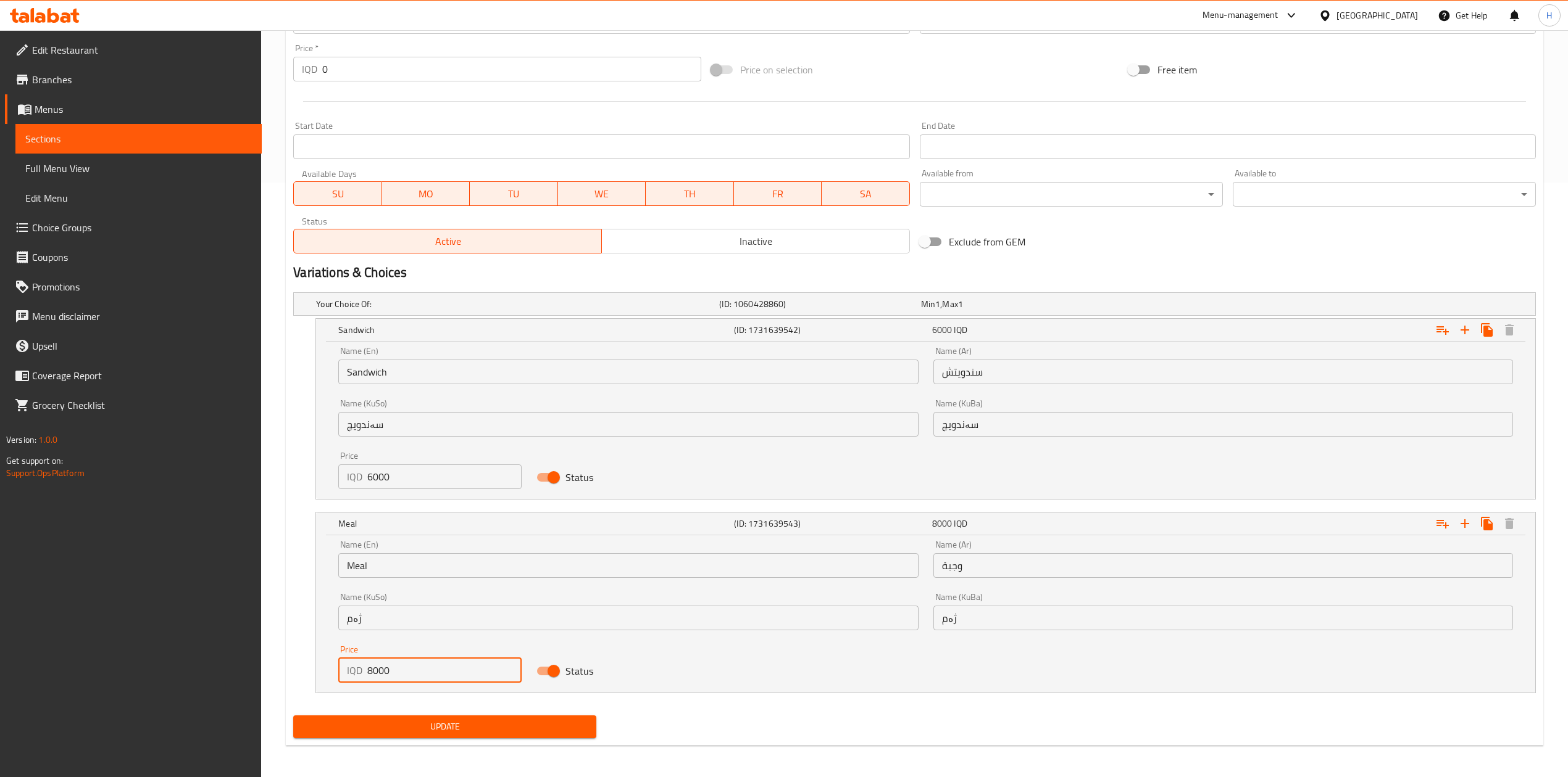
click at [420, 676] on input "8000" at bounding box center [444, 671] width 154 height 25
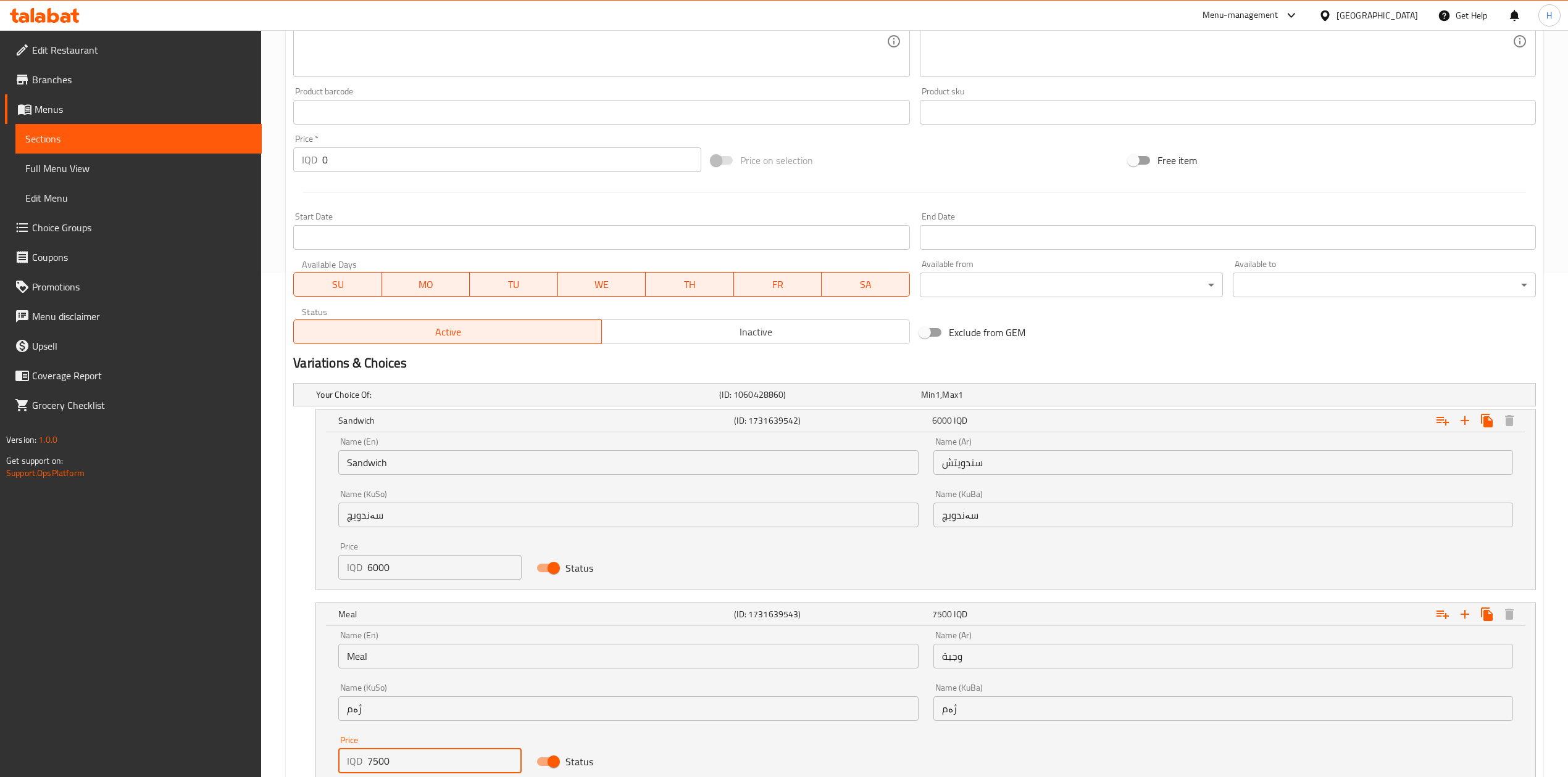
scroll to position [600, 0]
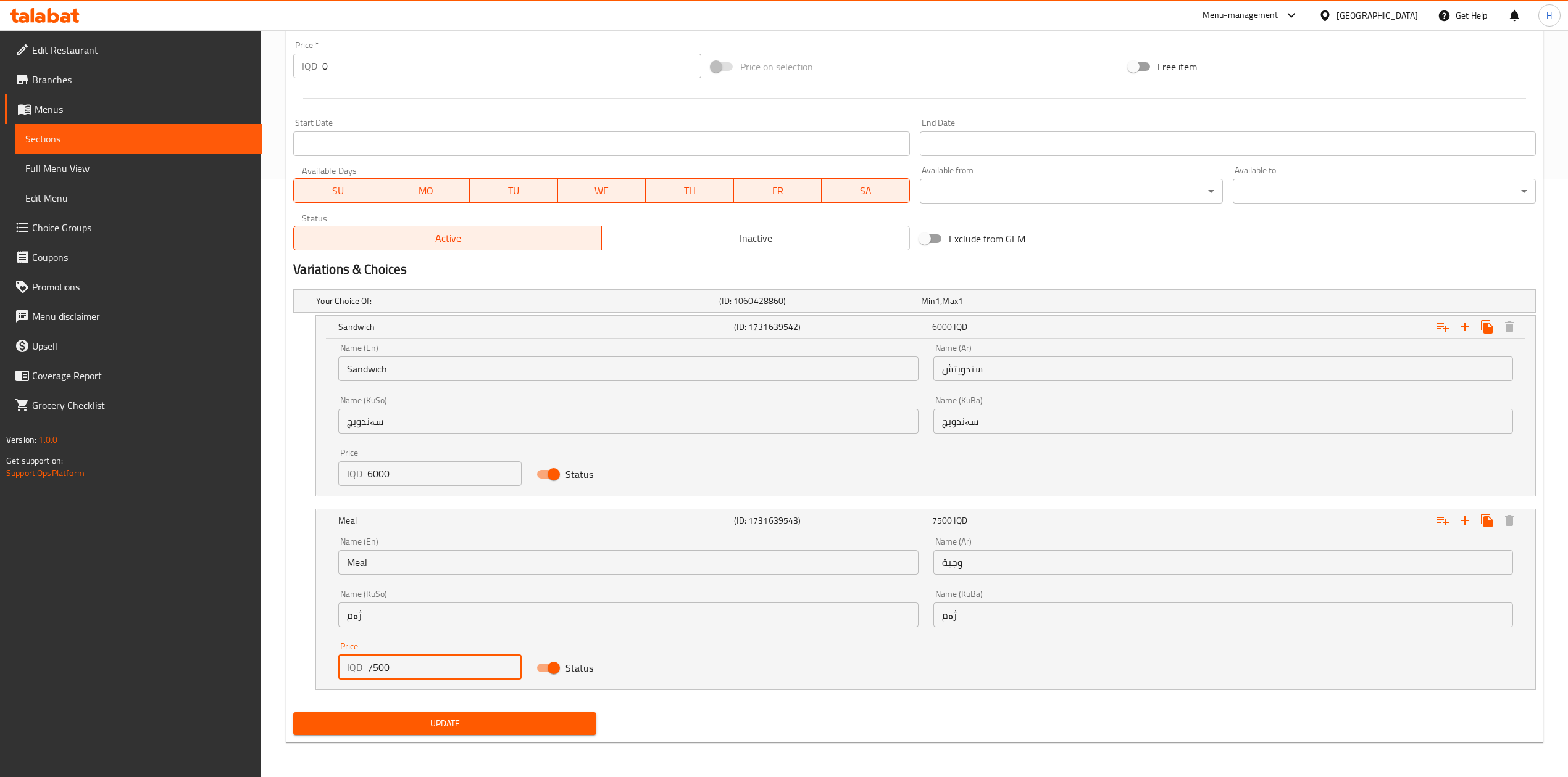
type input "7500"
drag, startPoint x: 489, startPoint y: 719, endPoint x: 502, endPoint y: 719, distance: 13.0
click at [492, 719] on span "Update" at bounding box center [445, 724] width 283 height 15
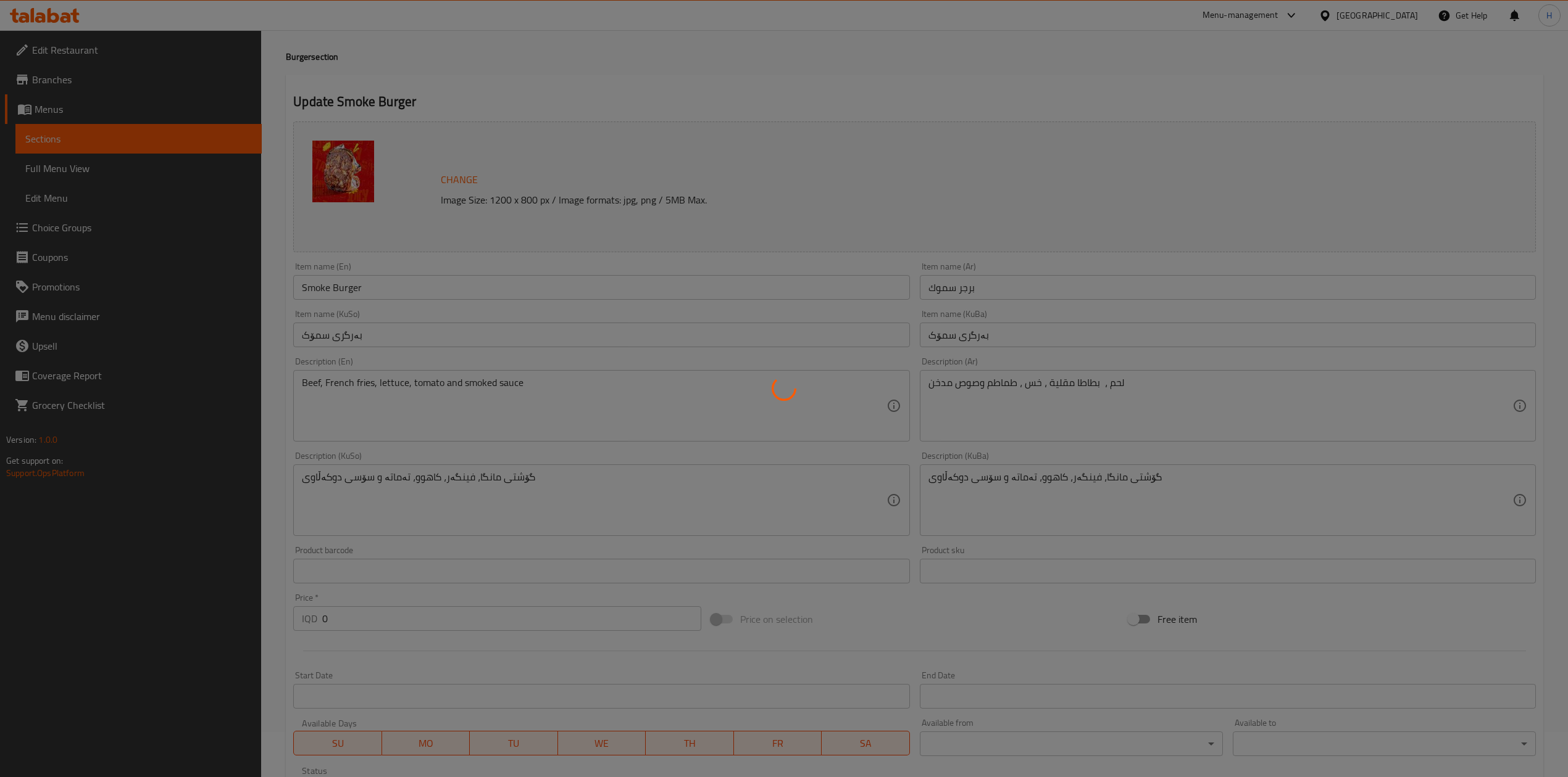
scroll to position [0, 0]
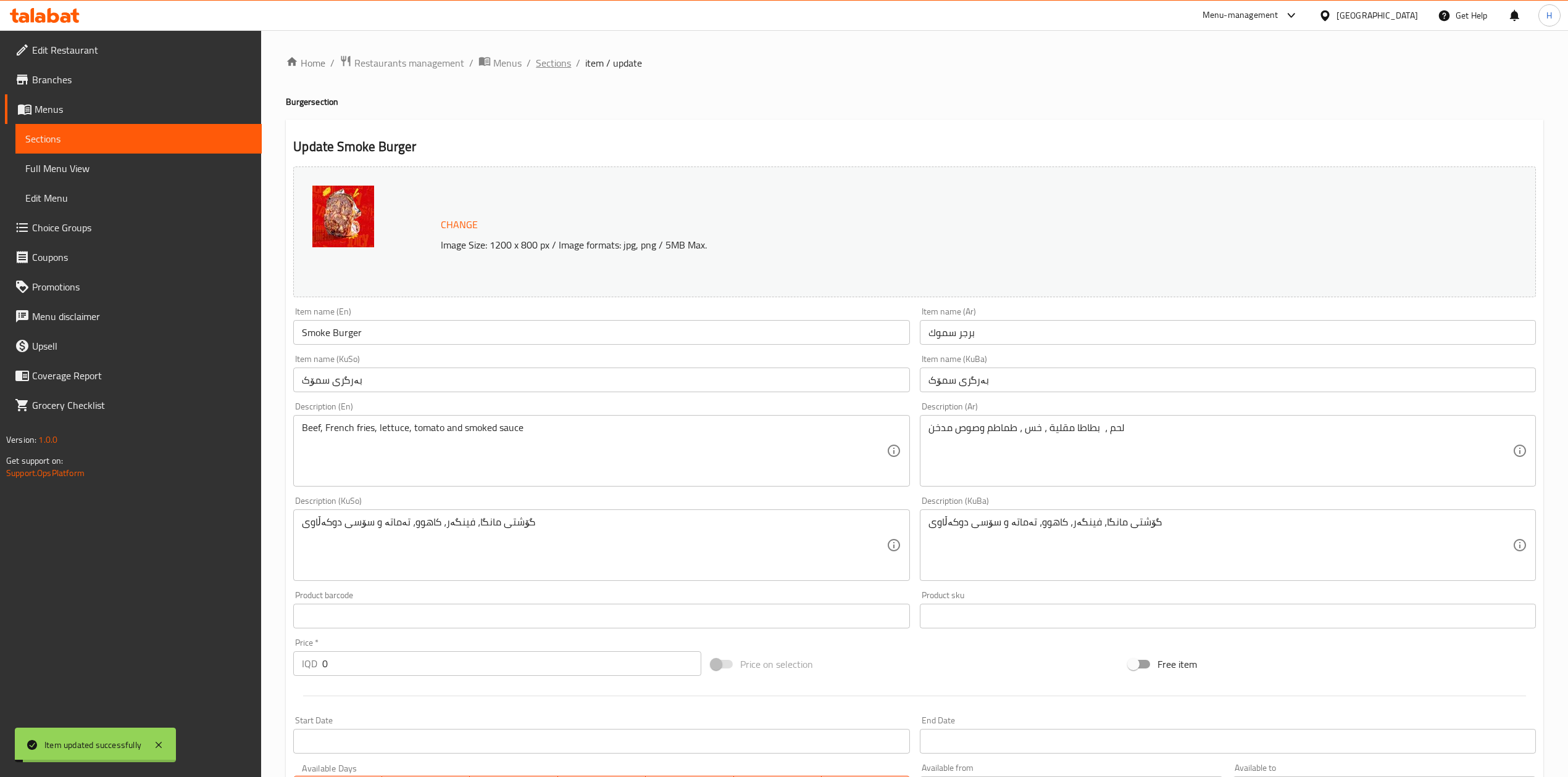
click at [553, 65] on span "Sections" at bounding box center [553, 63] width 36 height 14
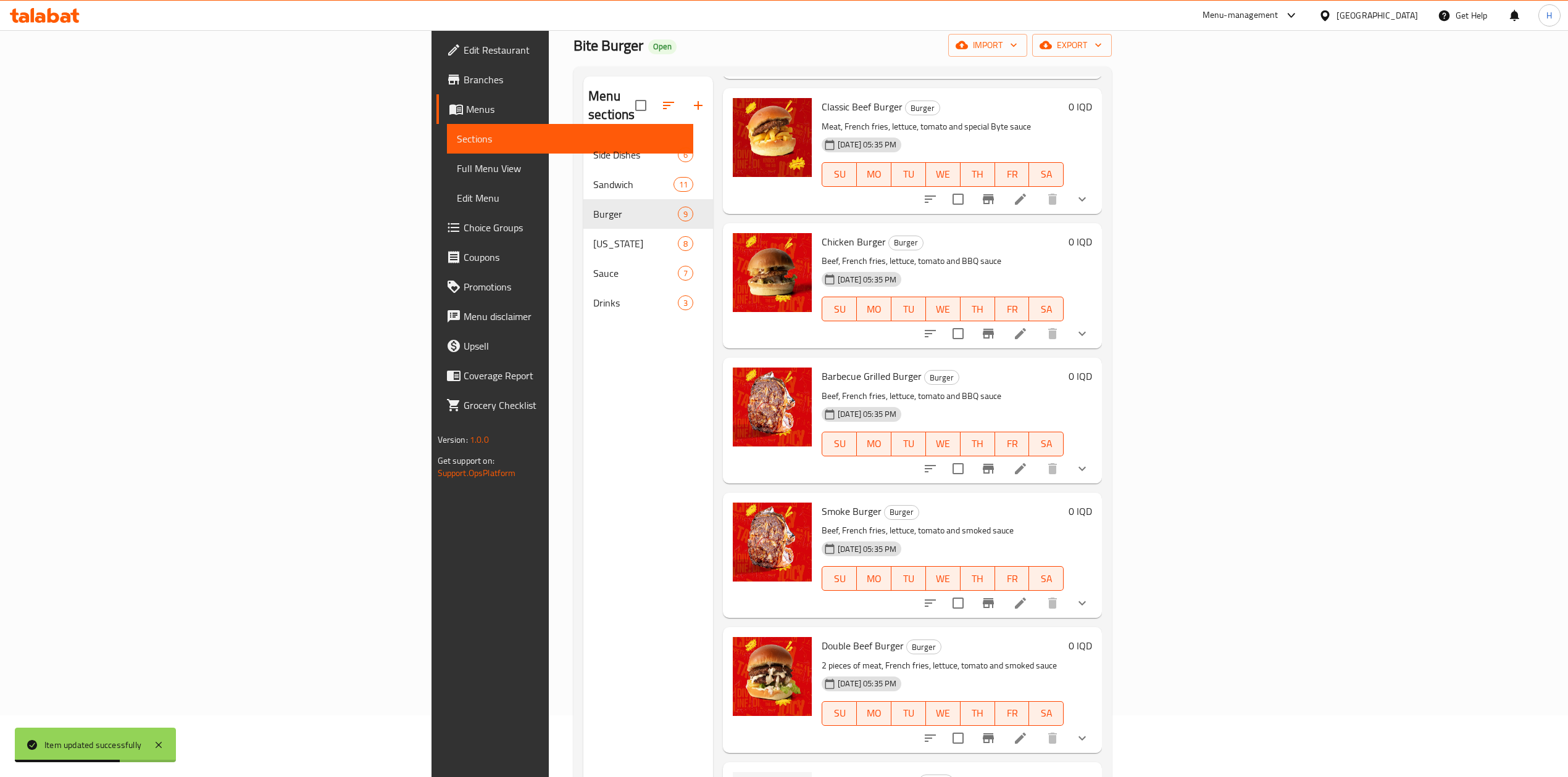
scroll to position [173, 0]
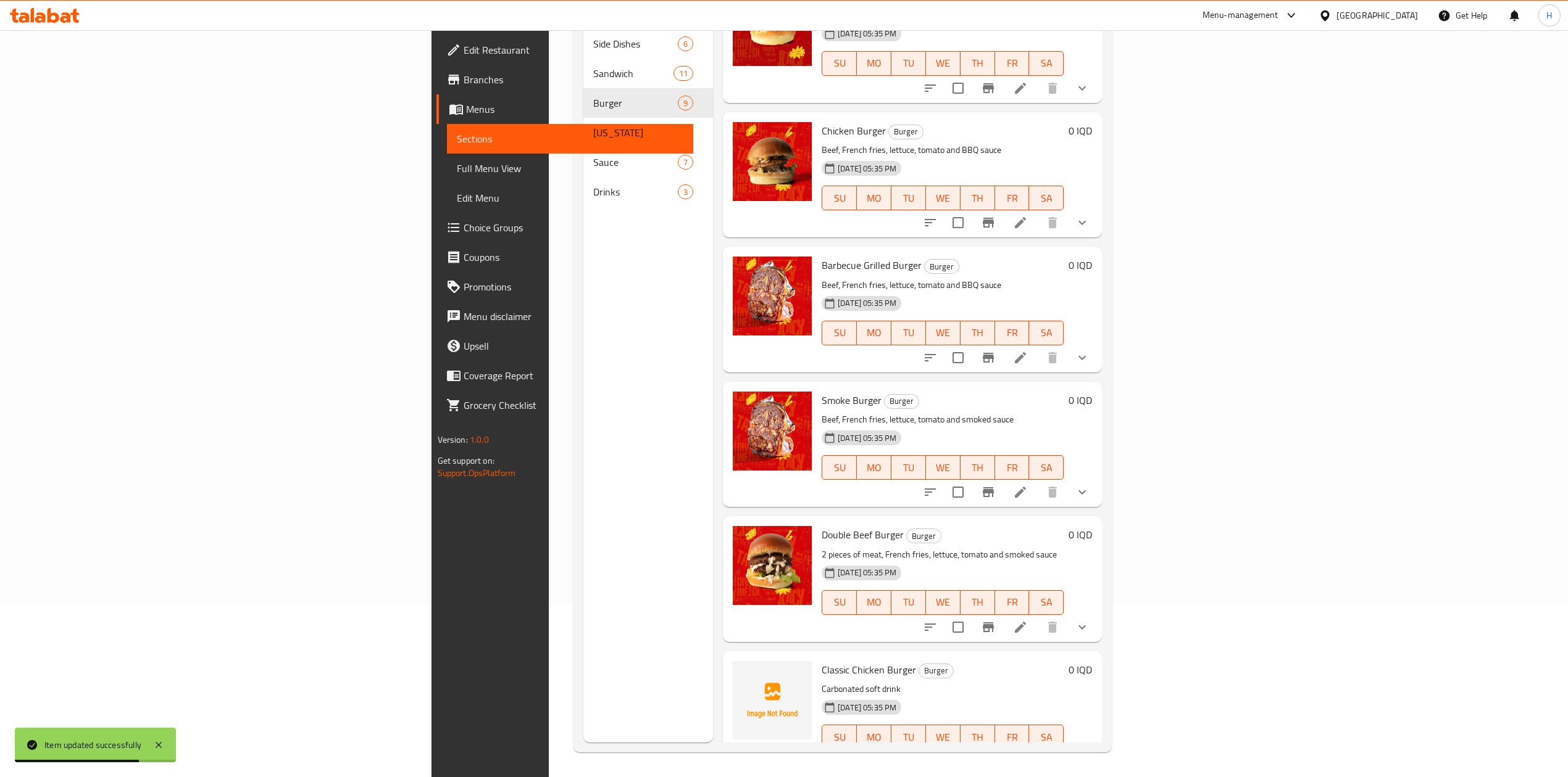
click at [1028, 620] on icon at bounding box center [1020, 627] width 14 height 14
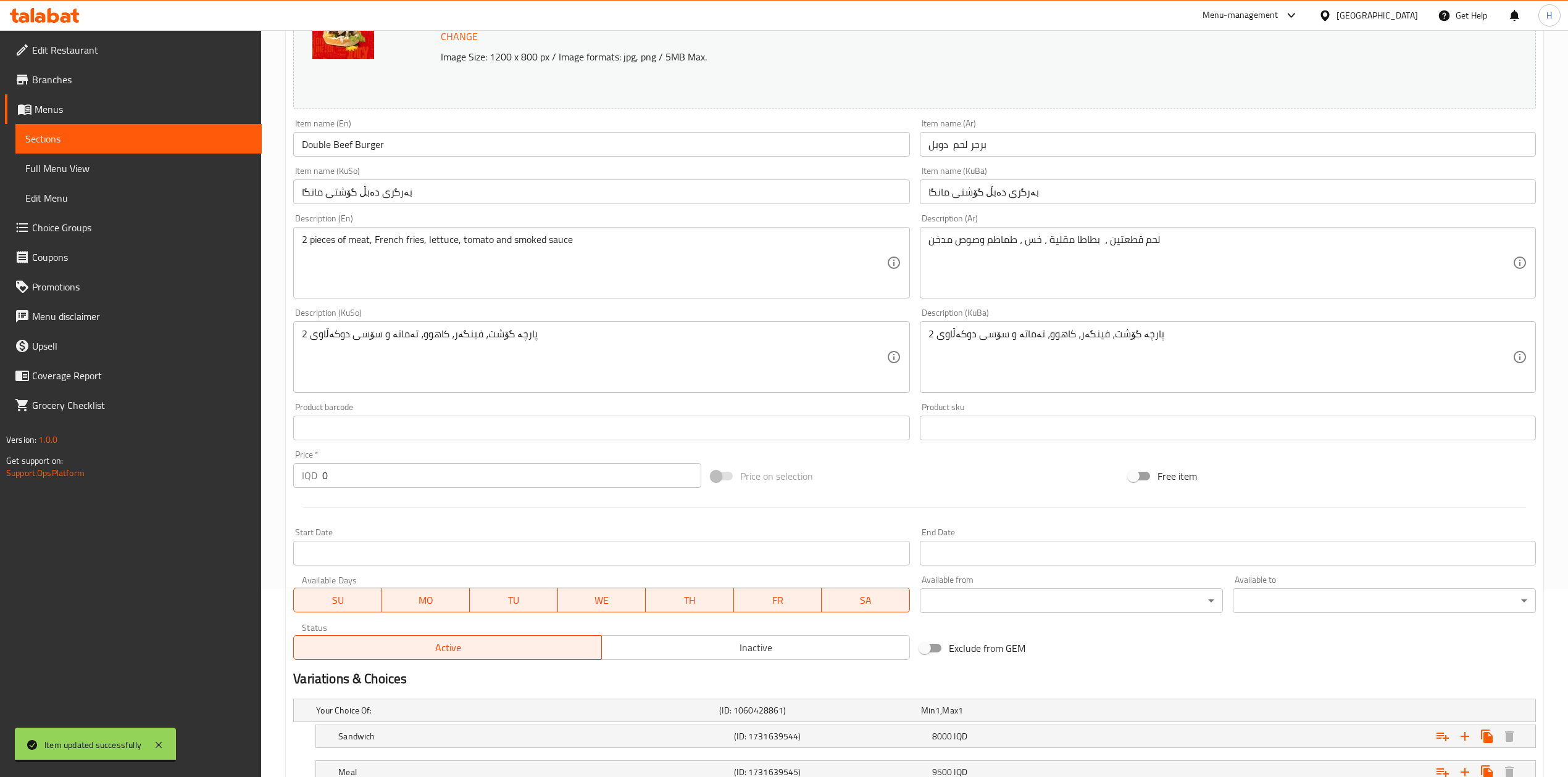
scroll to position [284, 0]
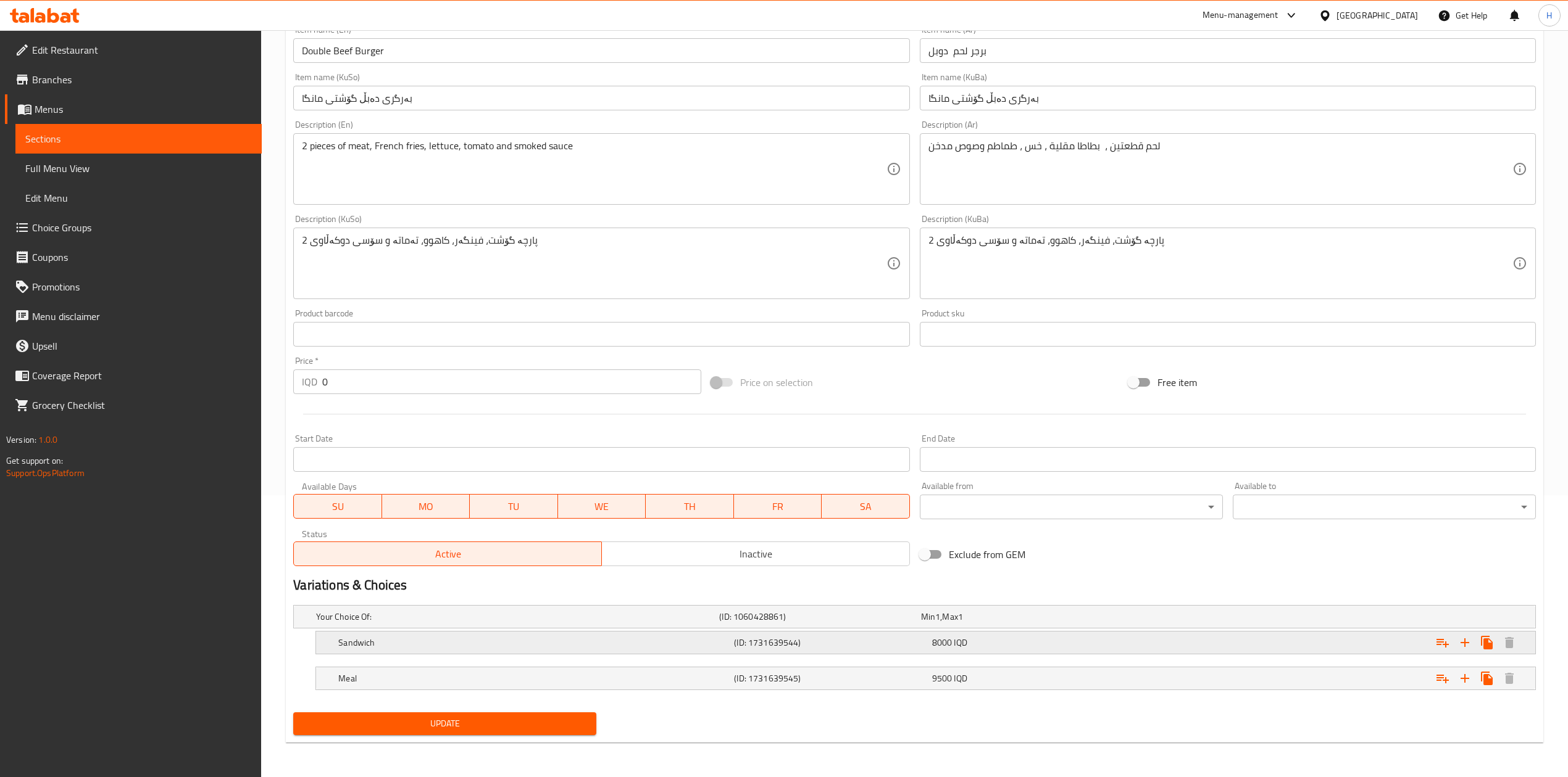
click at [390, 652] on div "Sandwich (ID: 1731639544) 8000 IQD" at bounding box center [929, 643] width 1187 height 27
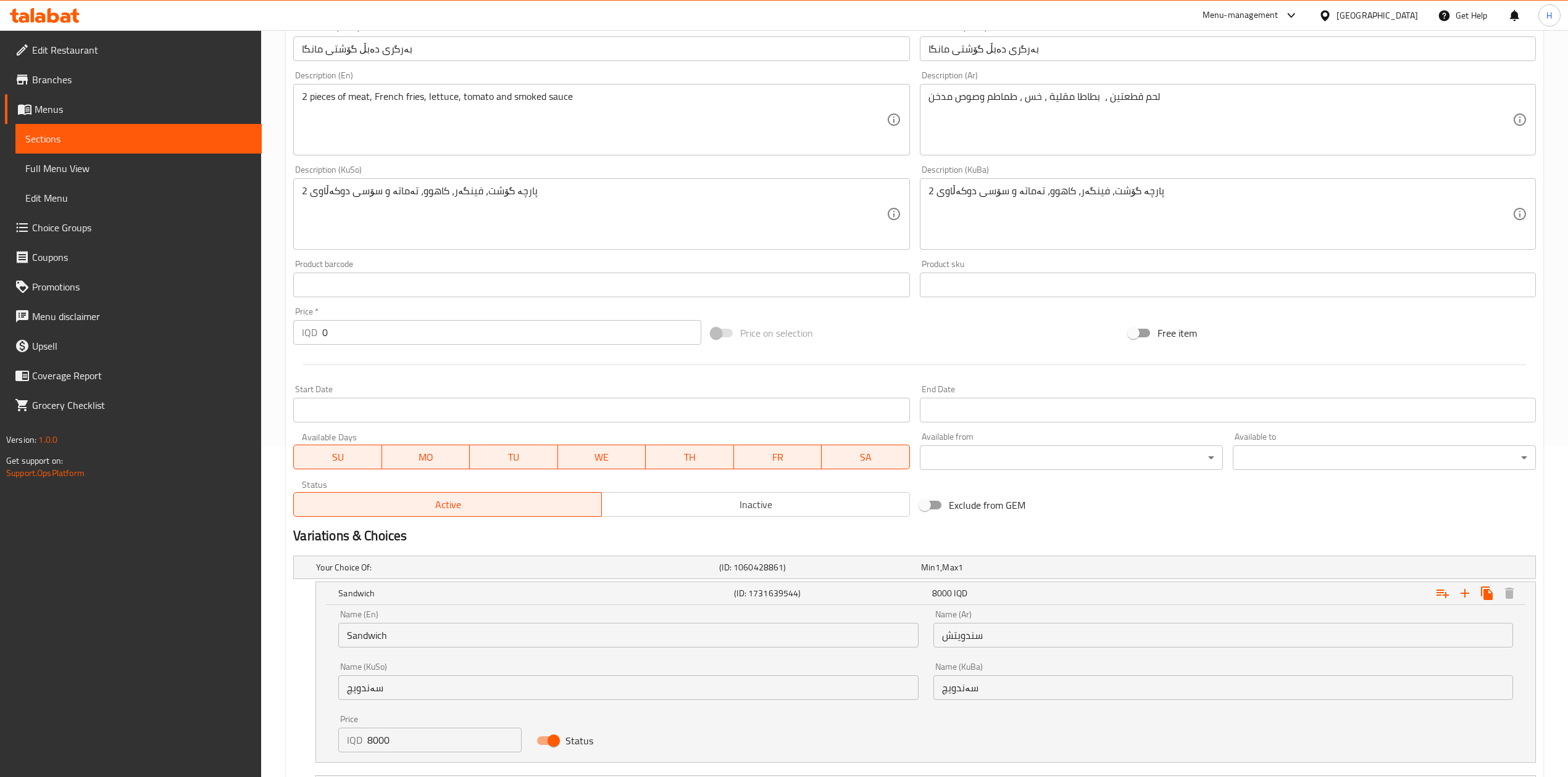
scroll to position [424, 0]
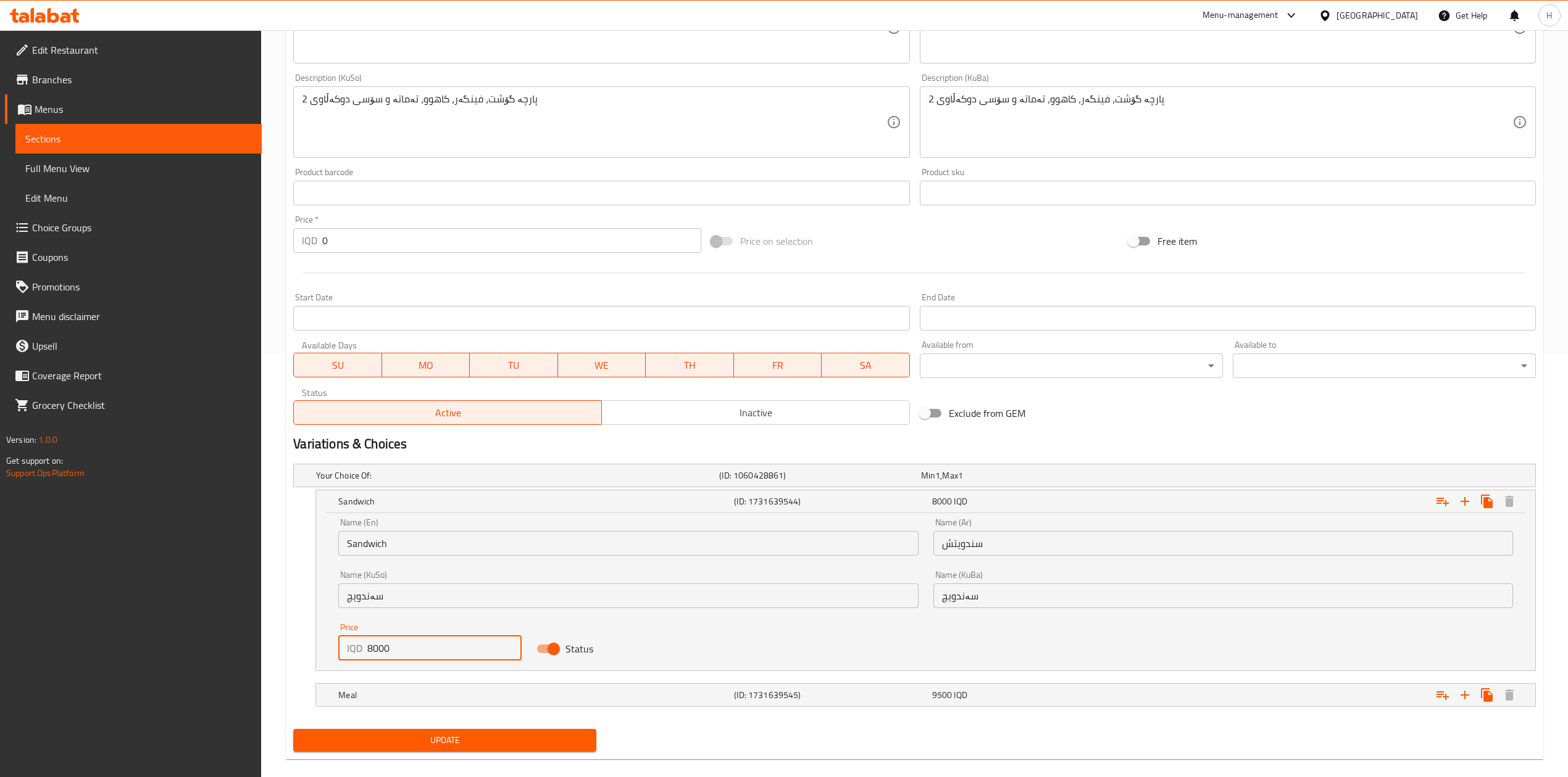
click at [415, 647] on input "8000" at bounding box center [444, 649] width 154 height 25
type input "8500"
click at [408, 688] on div "Meal" at bounding box center [534, 695] width 396 height 17
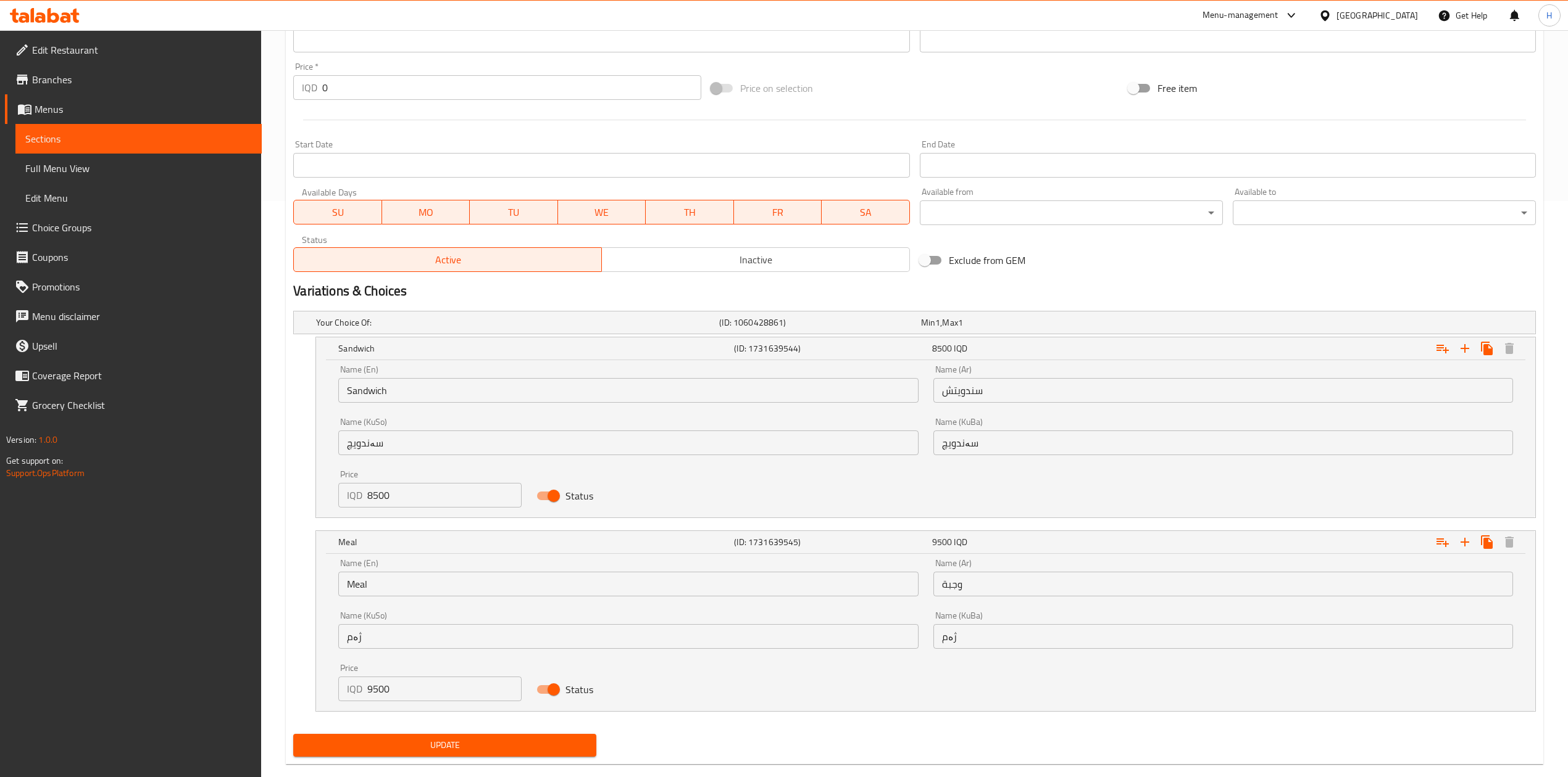
scroll to position [582, 0]
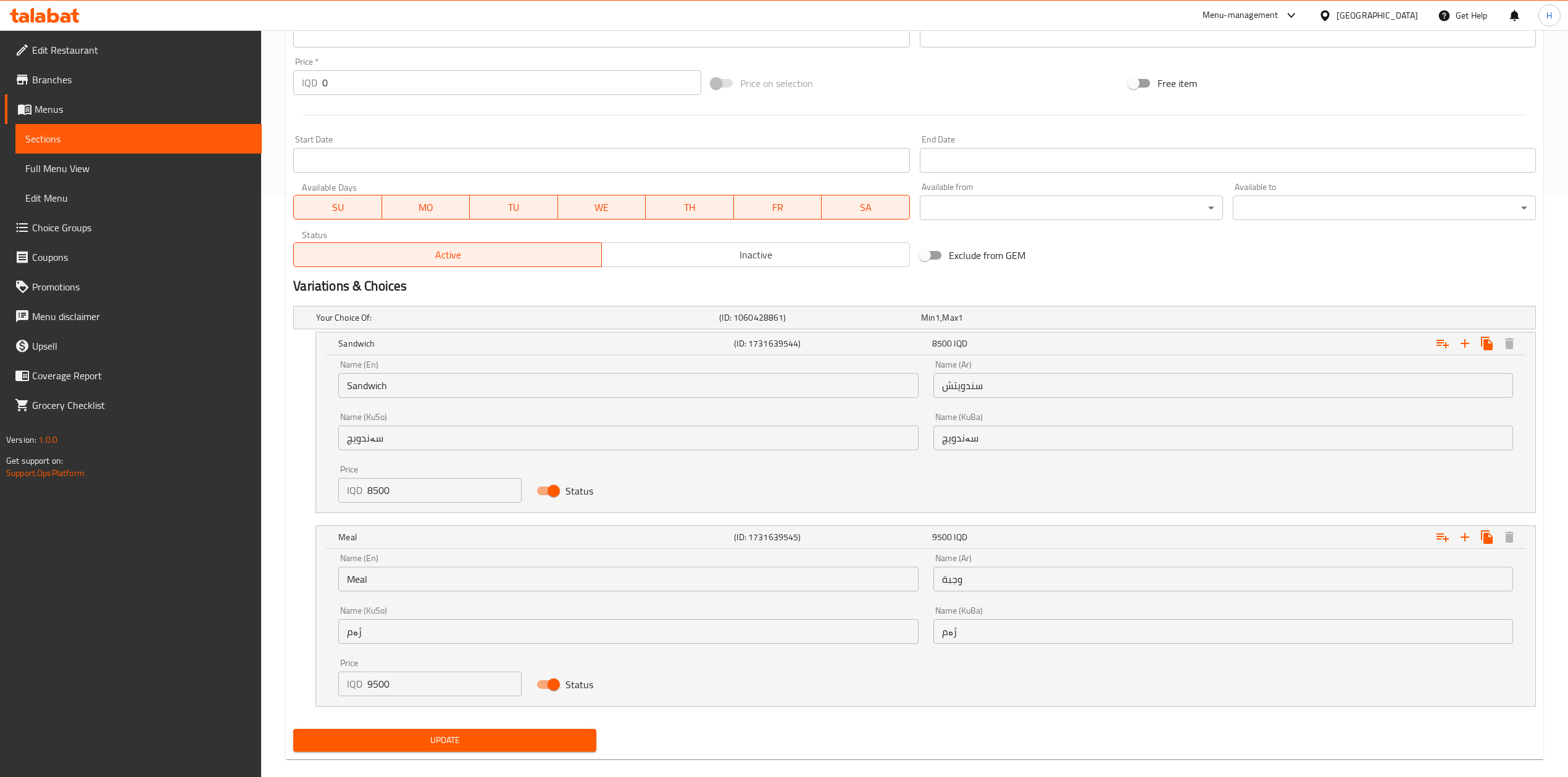
click at [408, 686] on input "9500" at bounding box center [444, 685] width 154 height 25
type input "10000"
click at [435, 743] on span "Update" at bounding box center [445, 740] width 283 height 15
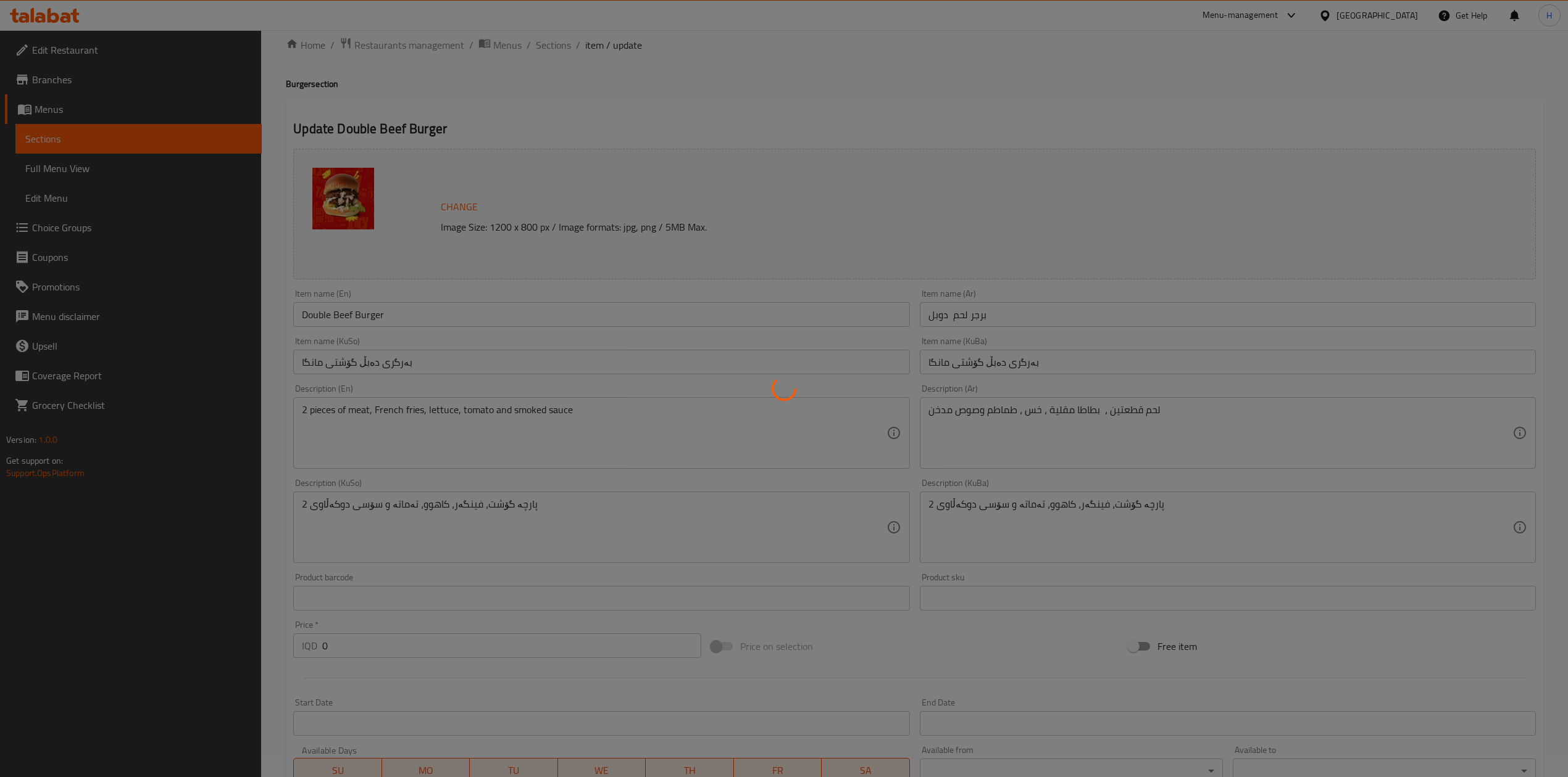
scroll to position [0, 0]
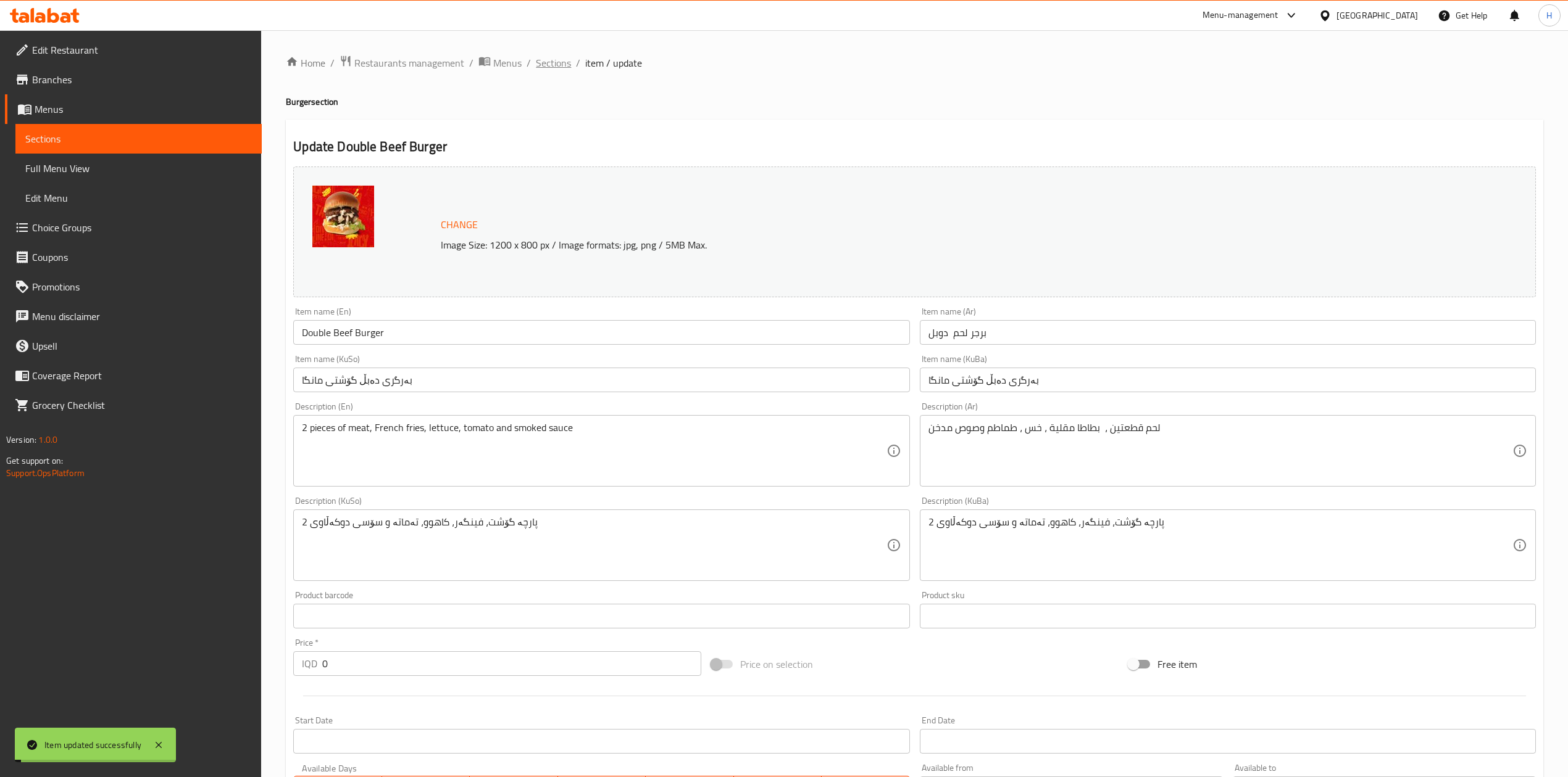
click at [551, 67] on span "Sections" at bounding box center [553, 63] width 36 height 14
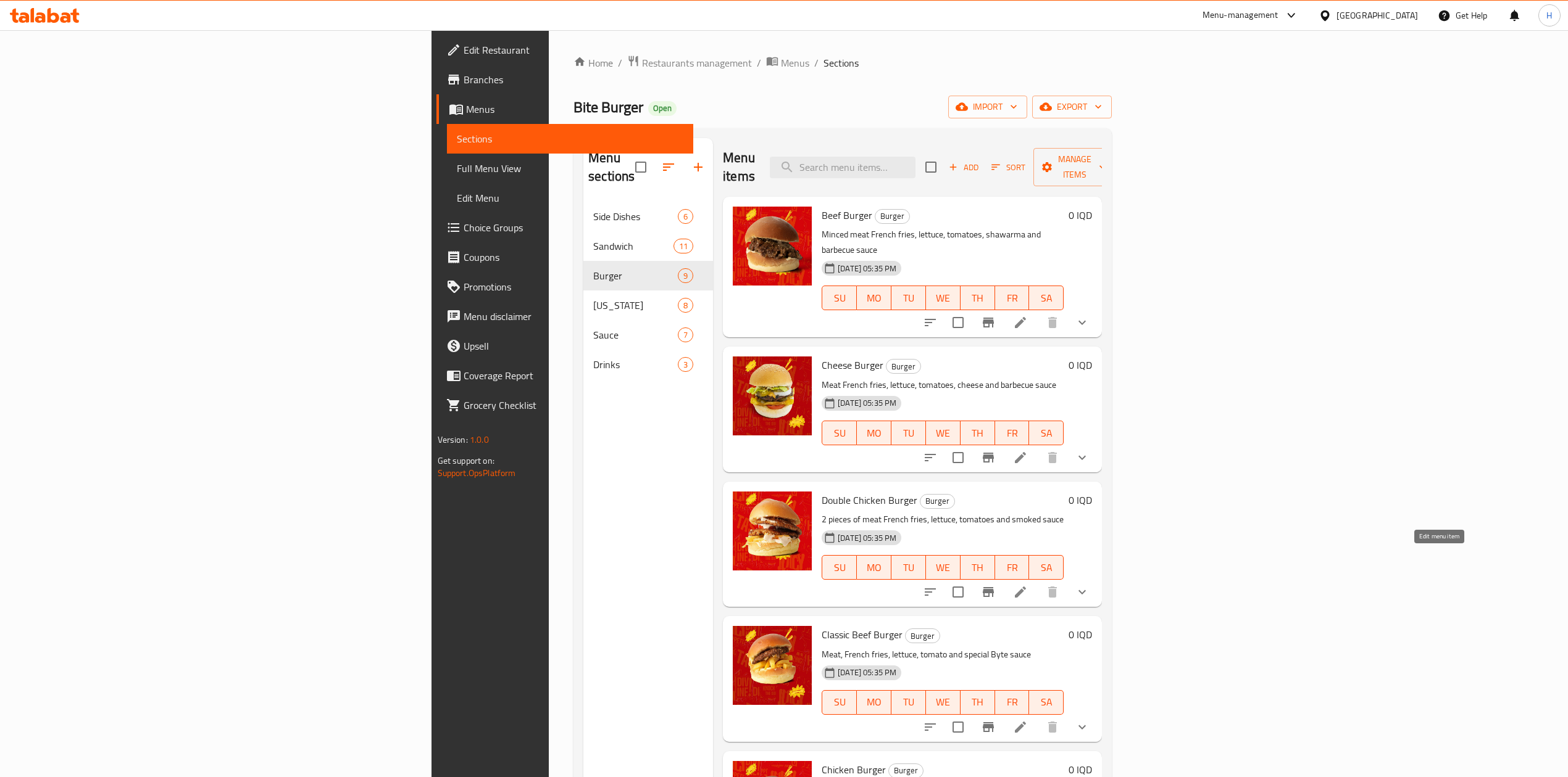
click at [1026, 586] on icon at bounding box center [1020, 592] width 12 height 12
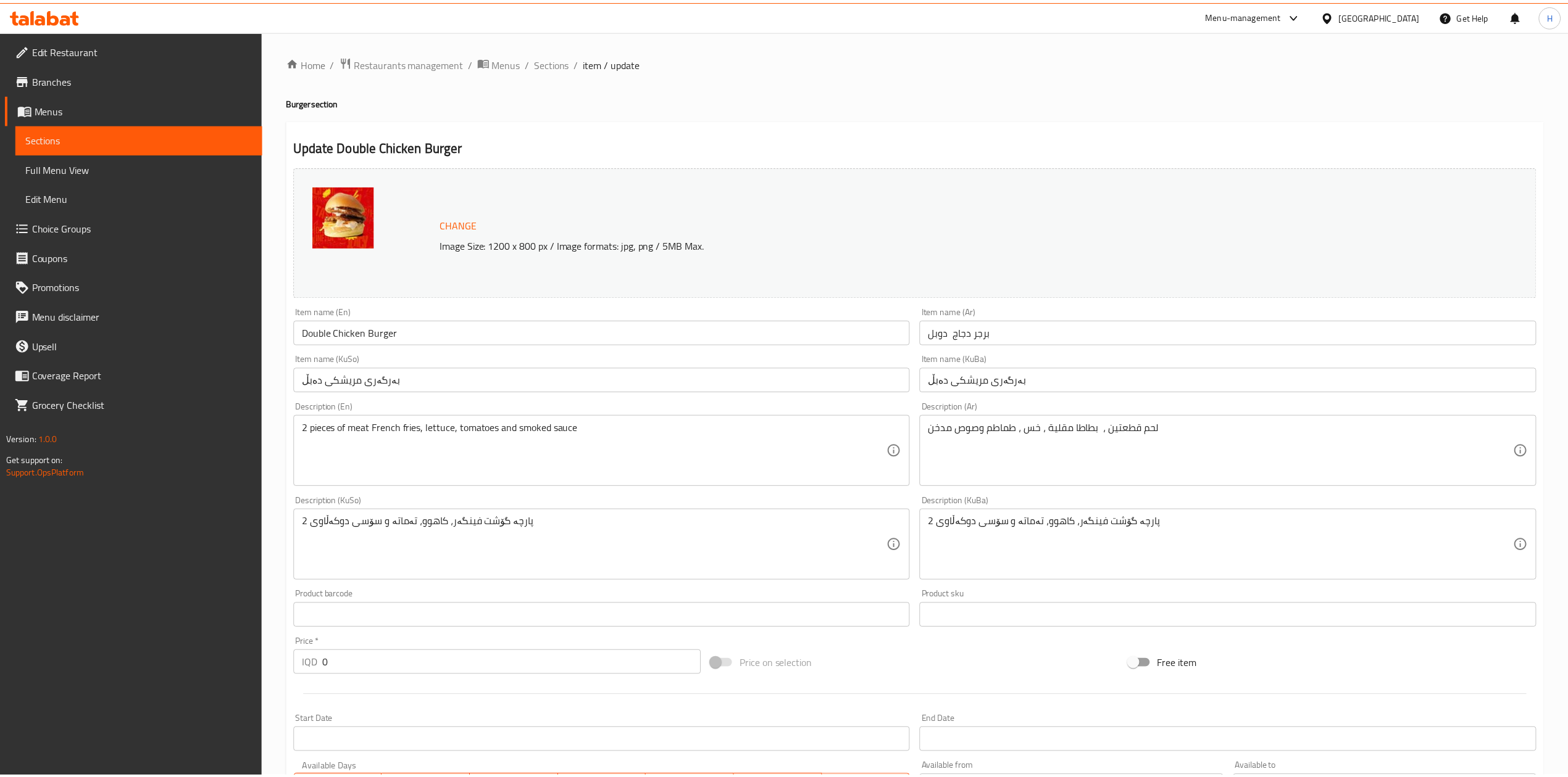
scroll to position [284, 0]
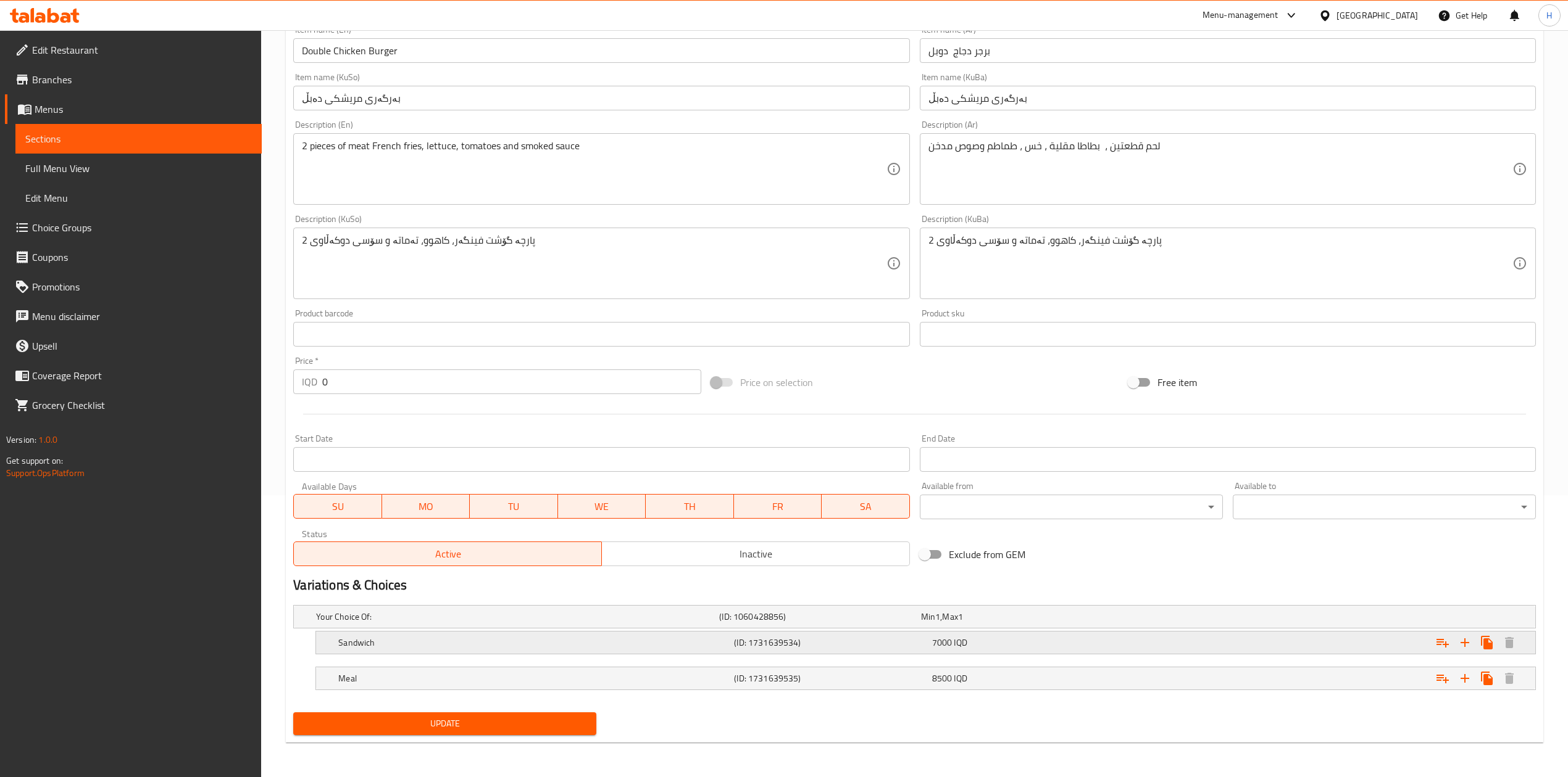
drag, startPoint x: 352, startPoint y: 637, endPoint x: 370, endPoint y: 638, distance: 18.0
click at [353, 637] on h5 "Sandwich" at bounding box center [534, 642] width 391 height 13
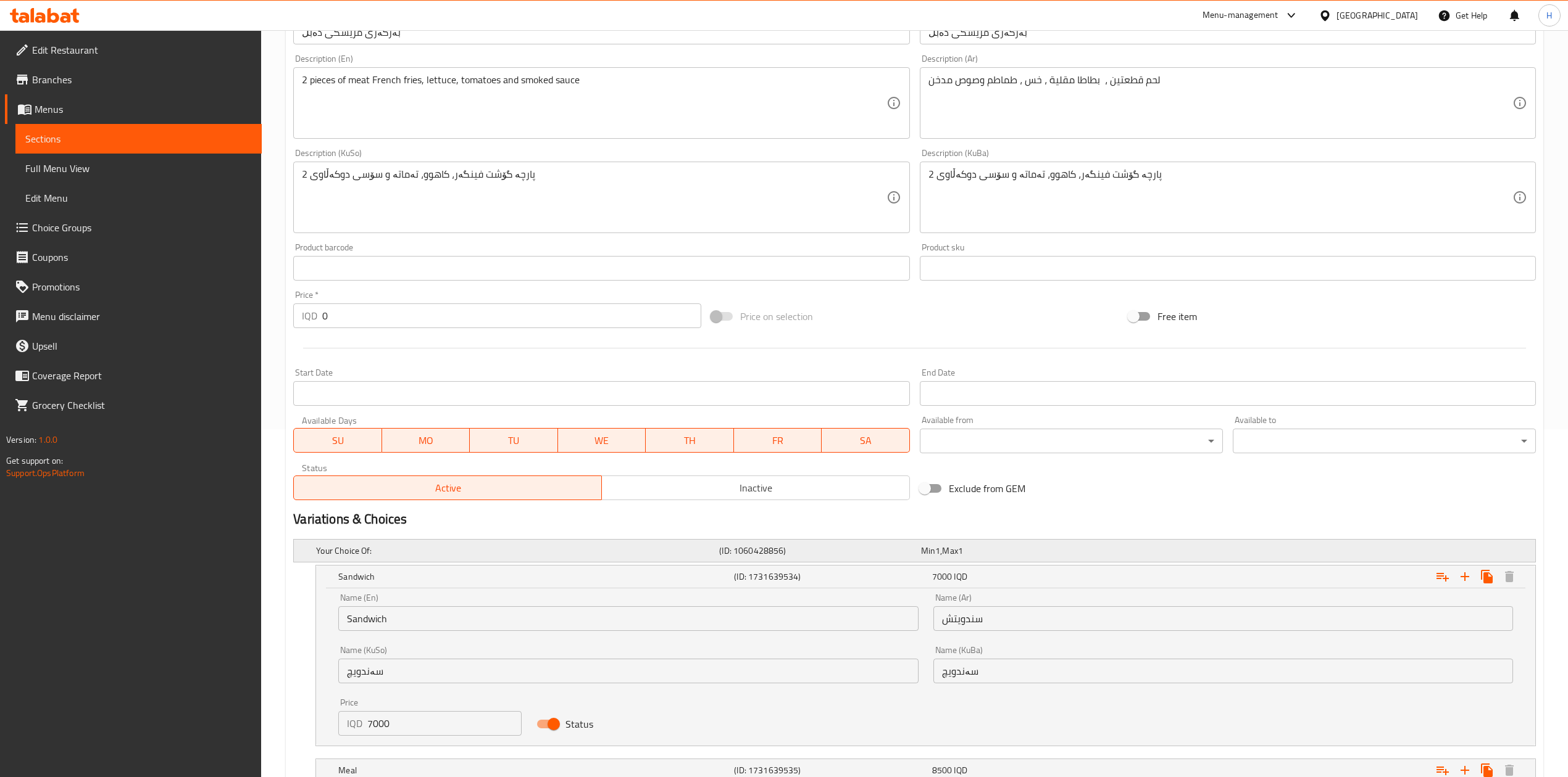
scroll to position [442, 0]
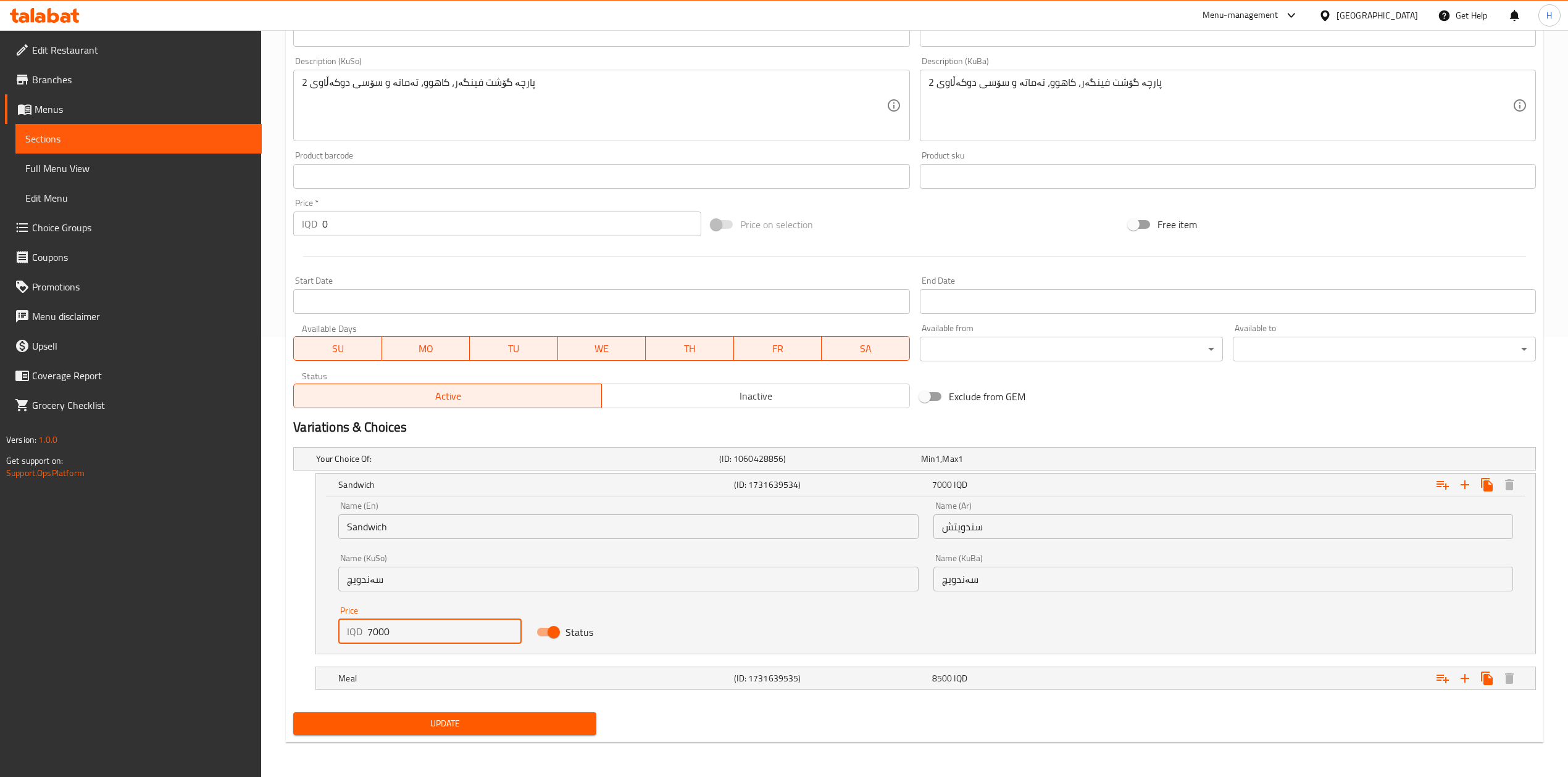
drag, startPoint x: 391, startPoint y: 631, endPoint x: 270, endPoint y: 635, distance: 121.1
click at [270, 635] on div "Home / Restaurants management / Menus / Sections / item / update Burger section…" at bounding box center [914, 184] width 1307 height 1187
type input "8000"
click at [379, 675] on h5 "Meal" at bounding box center [534, 678] width 391 height 13
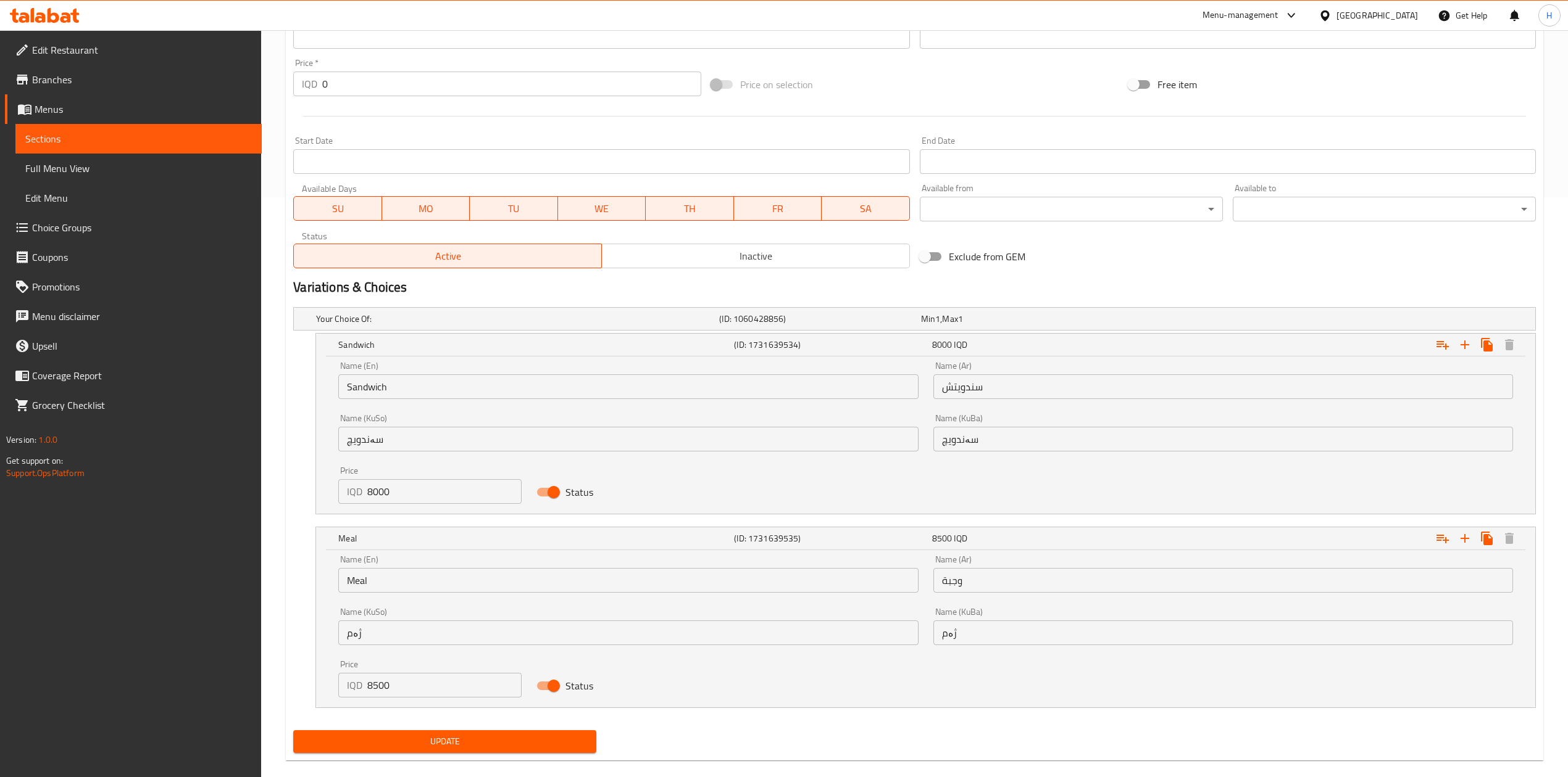
scroll to position [582, 0]
click at [389, 679] on input "8500" at bounding box center [444, 685] width 154 height 25
click at [389, 679] on input "9" at bounding box center [444, 685] width 154 height 25
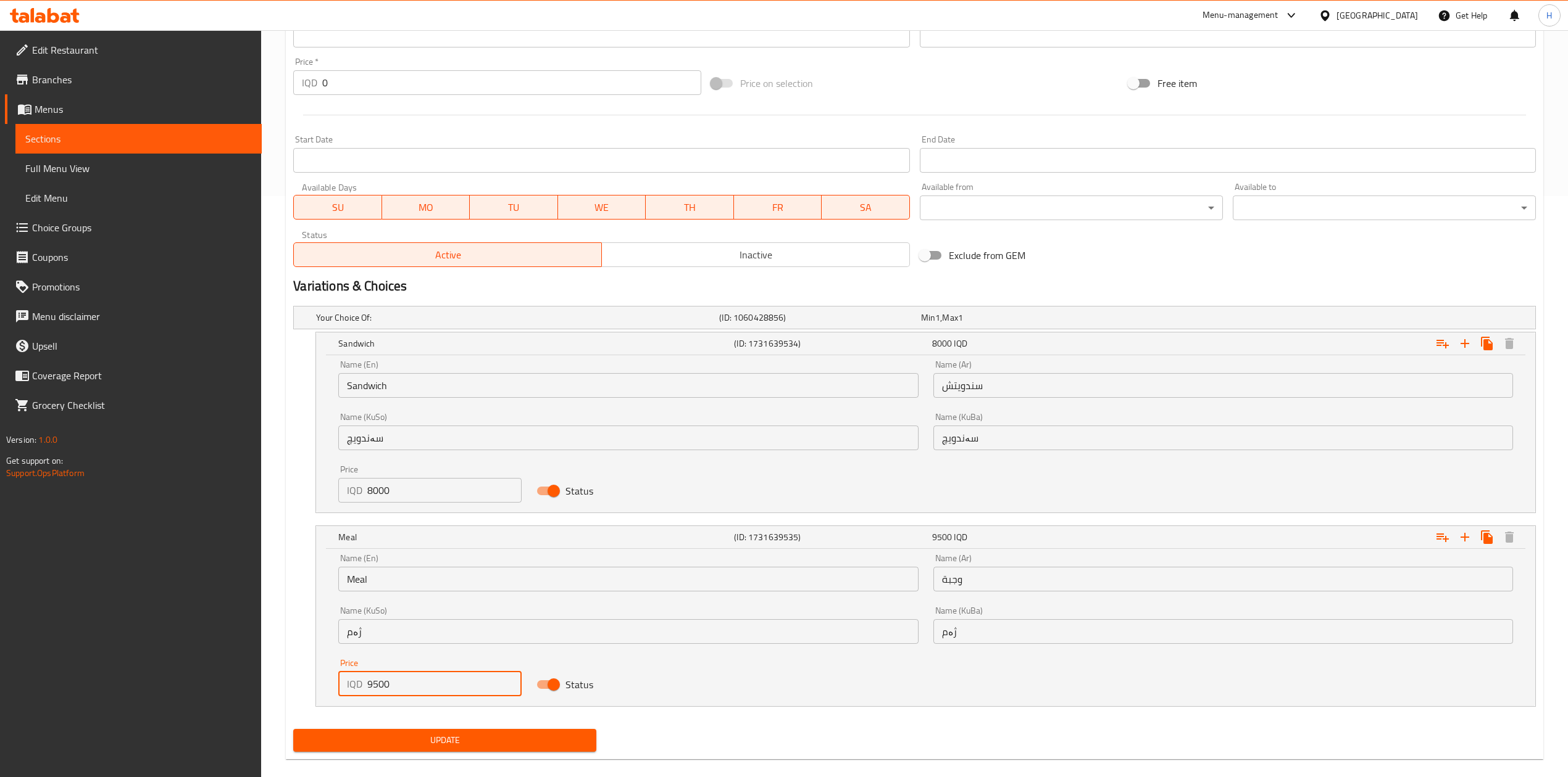
type input "9500"
click at [411, 762] on div "Home / Restaurants management / Menus / Sections / item / update Burger section…" at bounding box center [914, 121] width 1257 height 1296
click at [426, 745] on span "Update" at bounding box center [445, 740] width 283 height 15
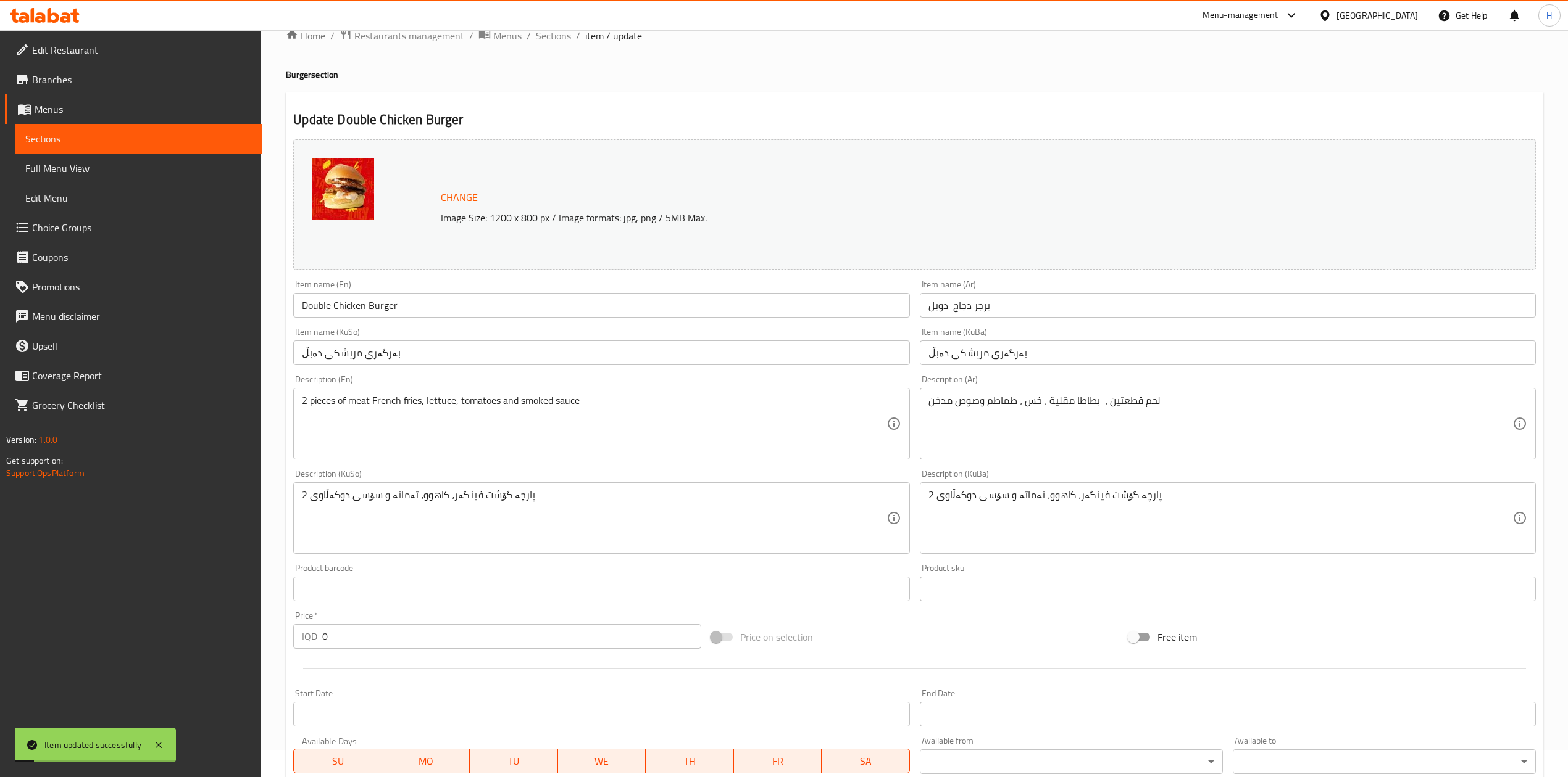
scroll to position [0, 0]
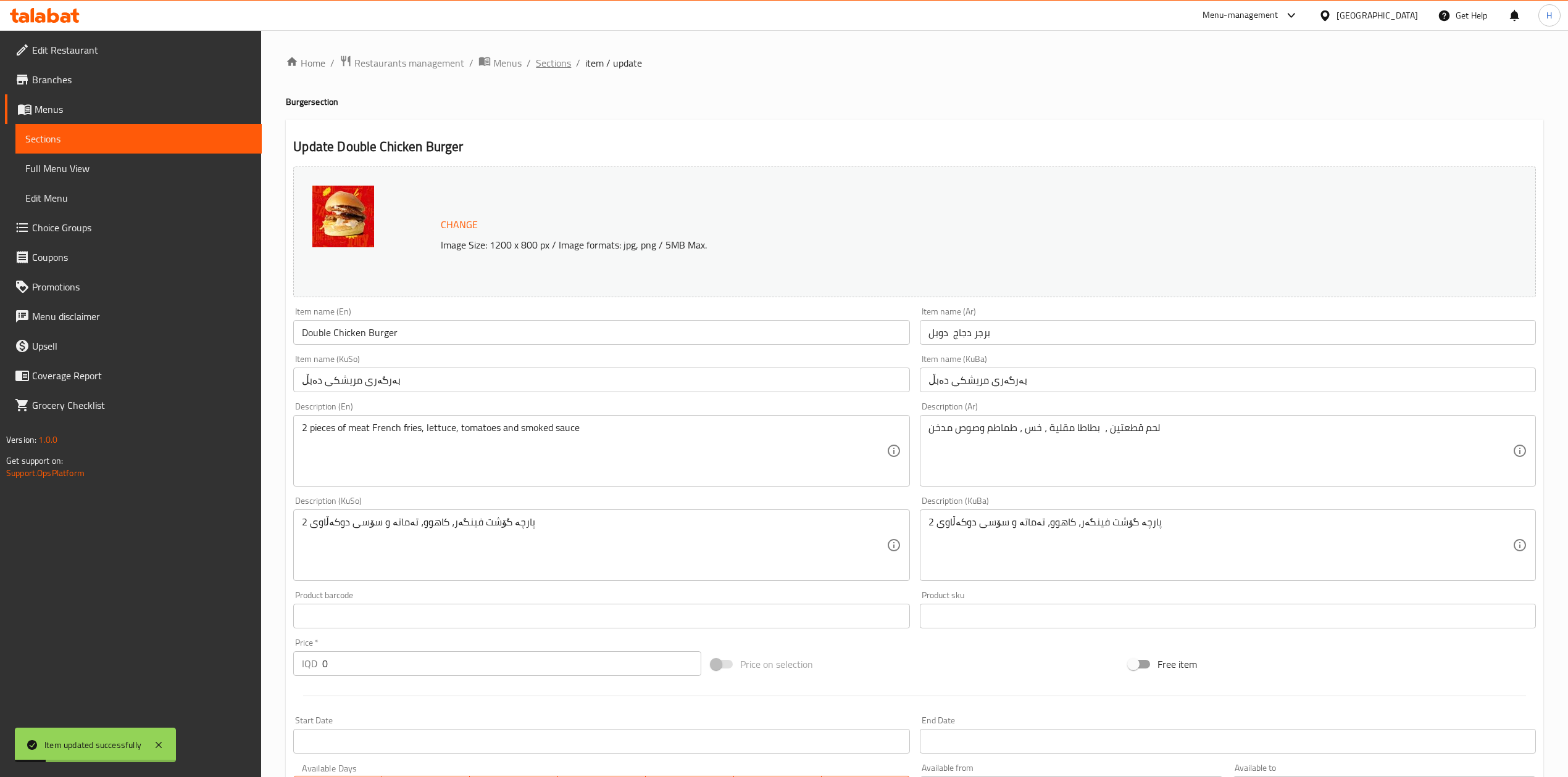
click at [543, 67] on span "Sections" at bounding box center [553, 63] width 36 height 14
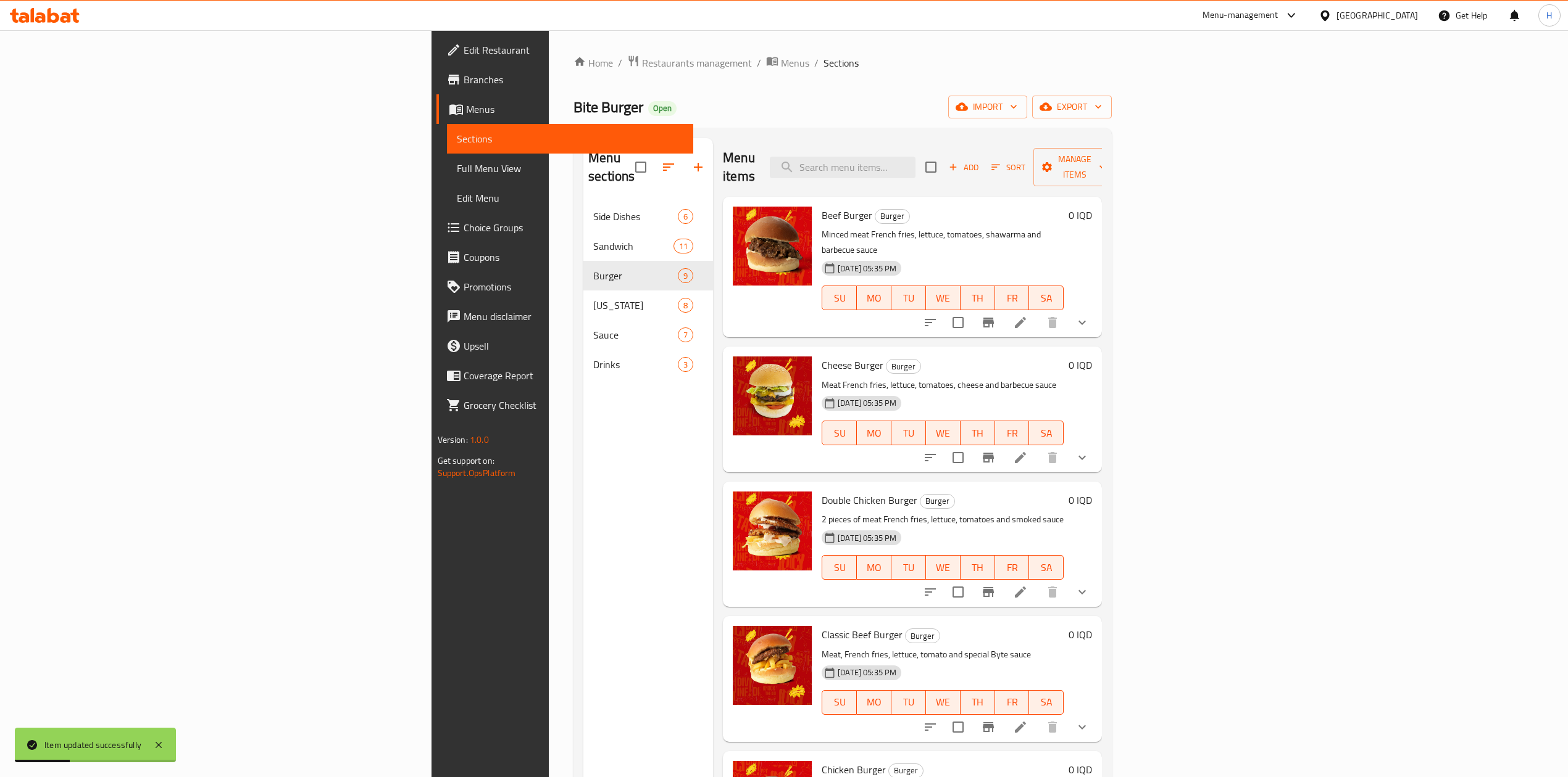
click at [1037, 312] on li at bounding box center [1020, 323] width 35 height 22
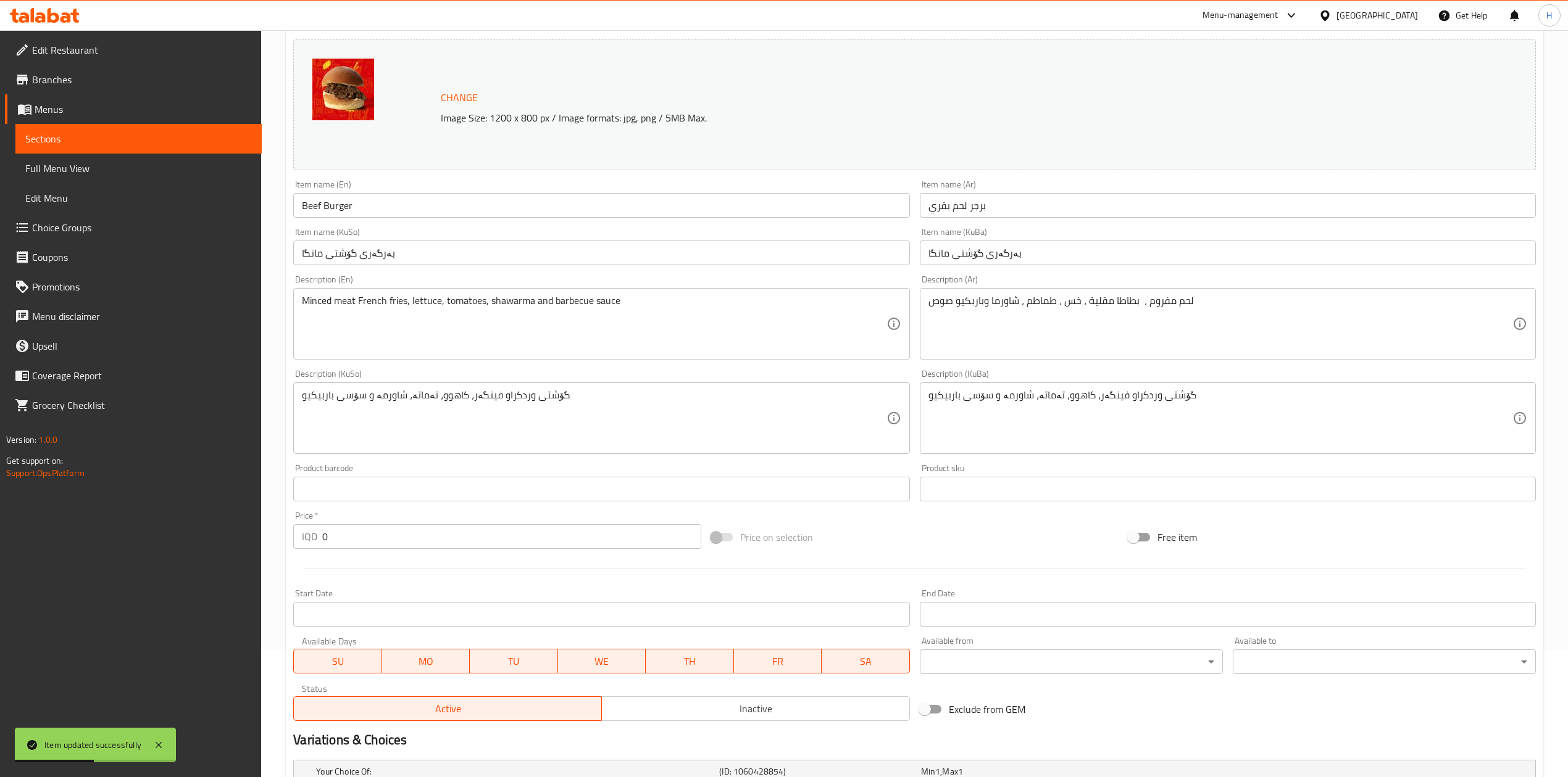
scroll to position [284, 0]
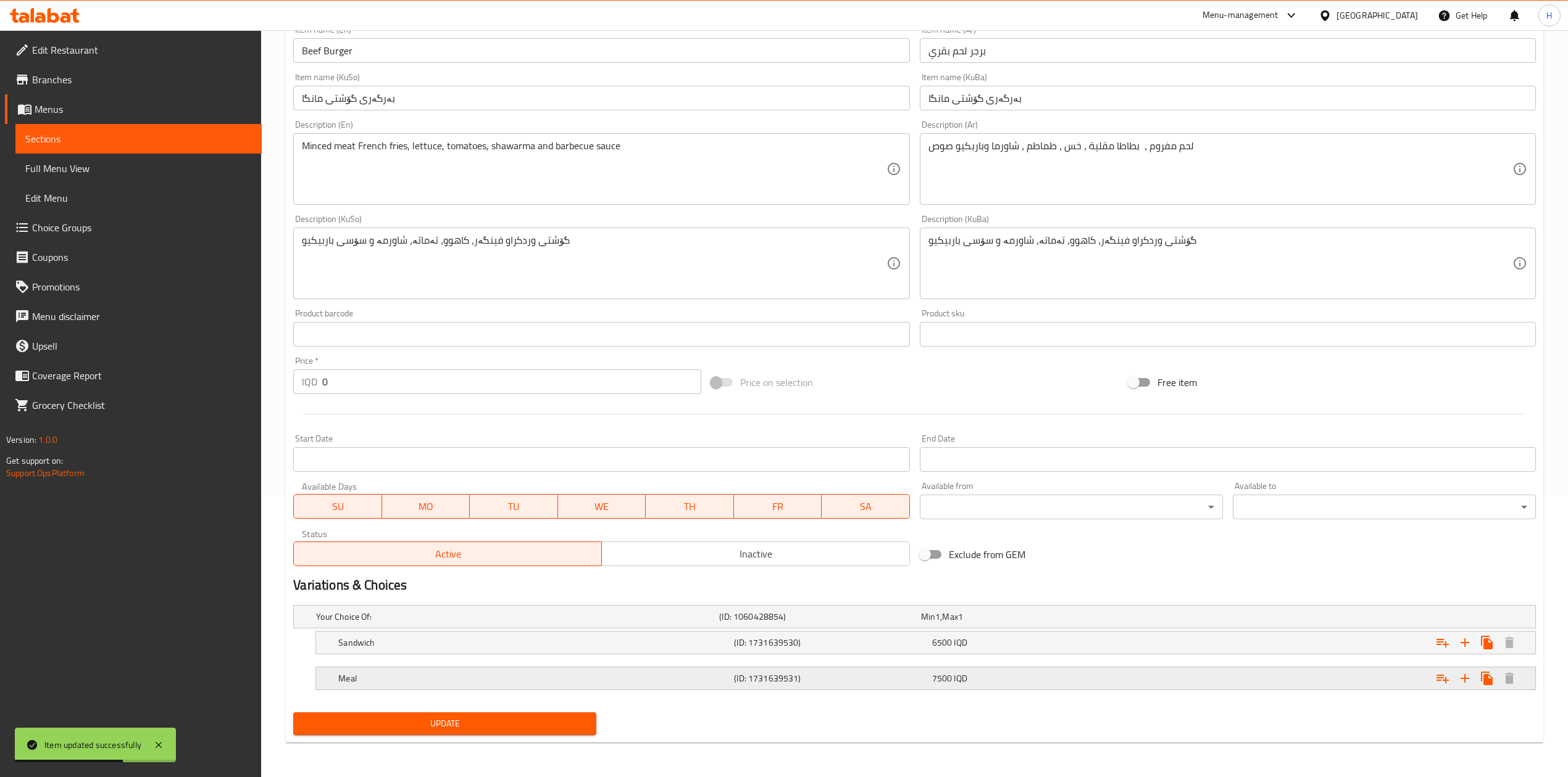
click at [464, 665] on div "Meal (ID: 1731639531) 7500 IQD" at bounding box center [929, 679] width 1187 height 27
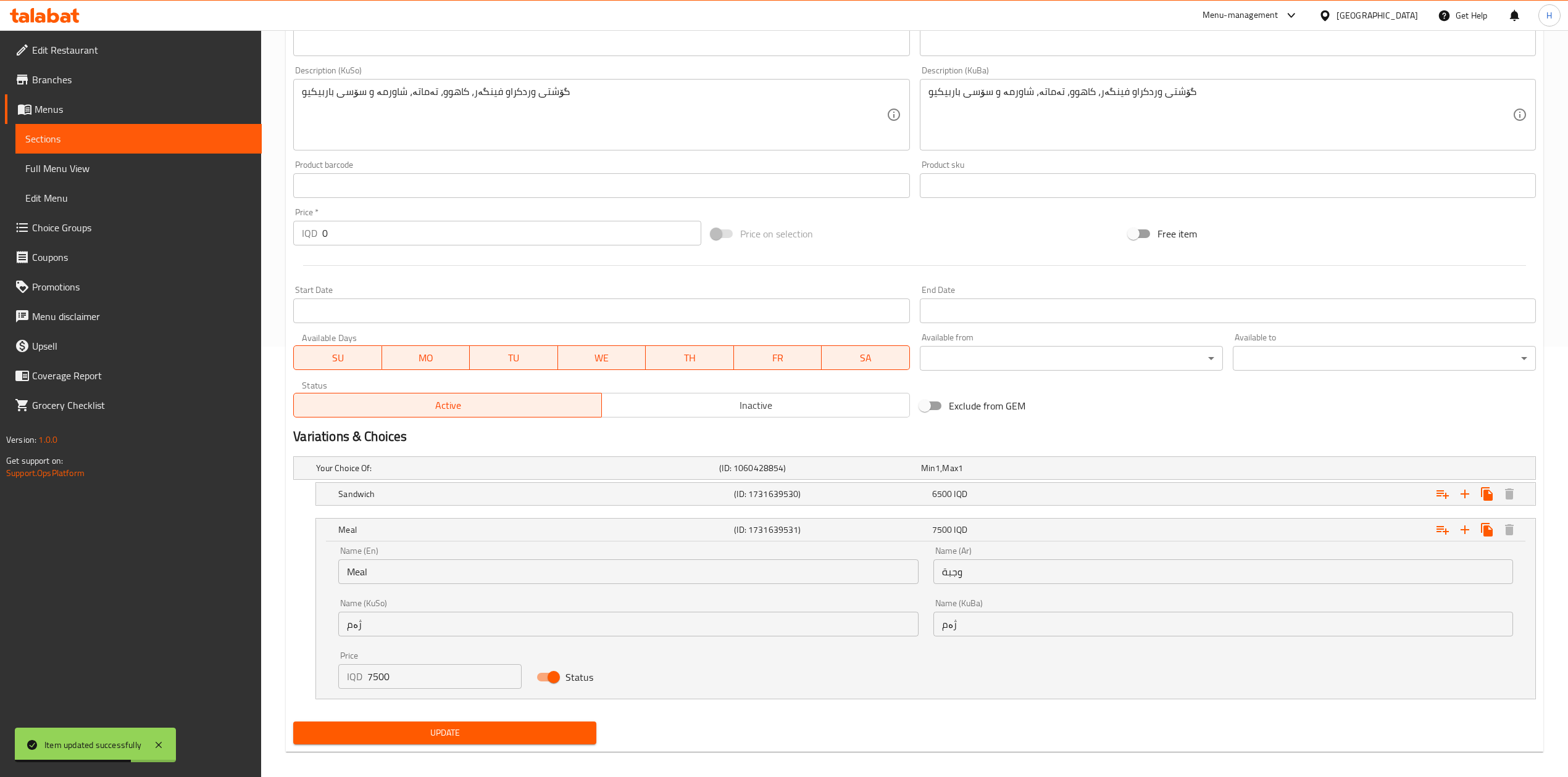
scroll to position [433, 0]
click at [400, 680] on input "7500" at bounding box center [444, 675] width 154 height 25
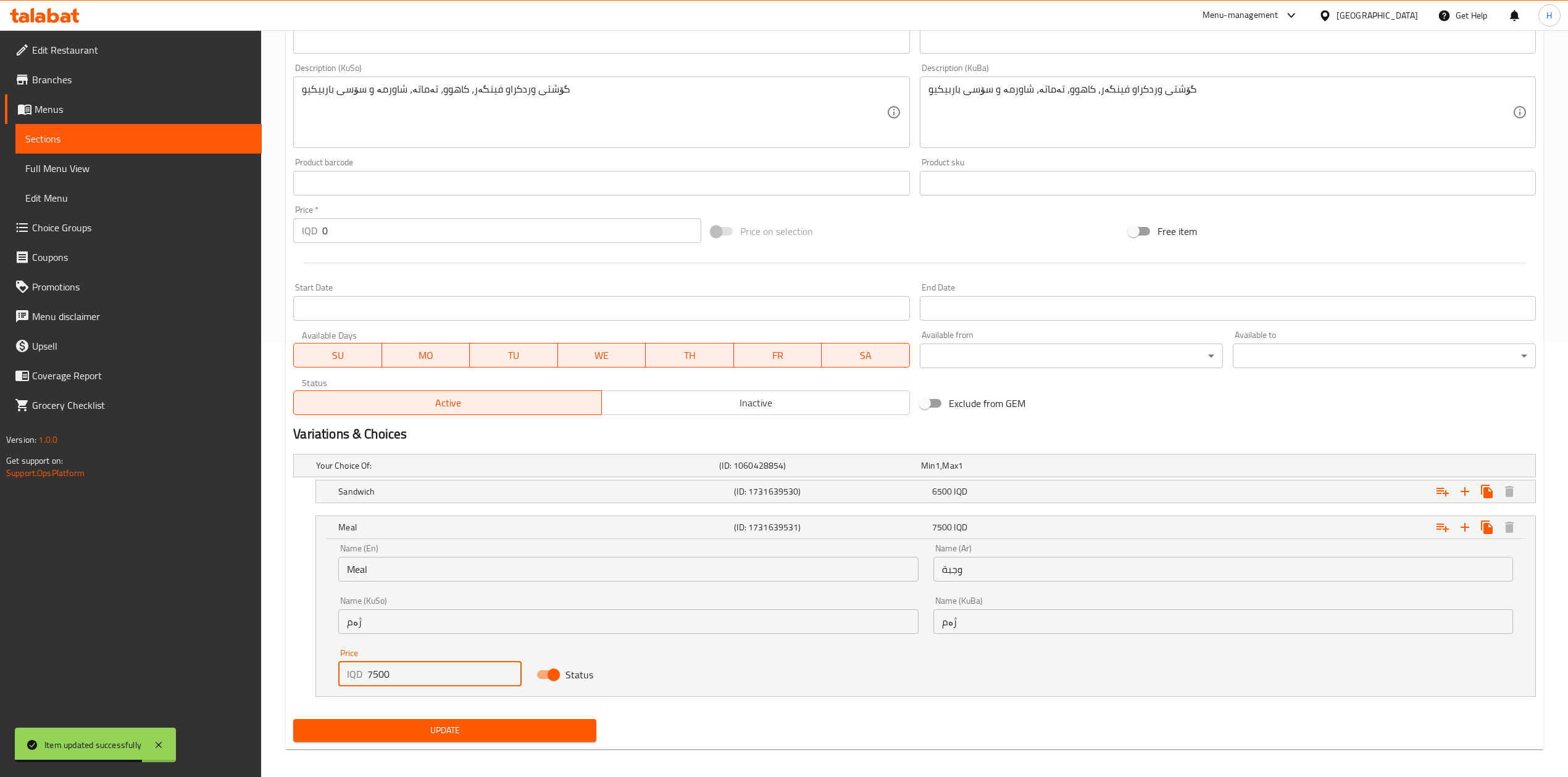
click at [400, 680] on input "7500" at bounding box center [444, 675] width 154 height 25
type input "8000"
drag, startPoint x: 423, startPoint y: 723, endPoint x: 426, endPoint y: 731, distance: 8.5
click at [424, 726] on button "Update" at bounding box center [444, 731] width 303 height 23
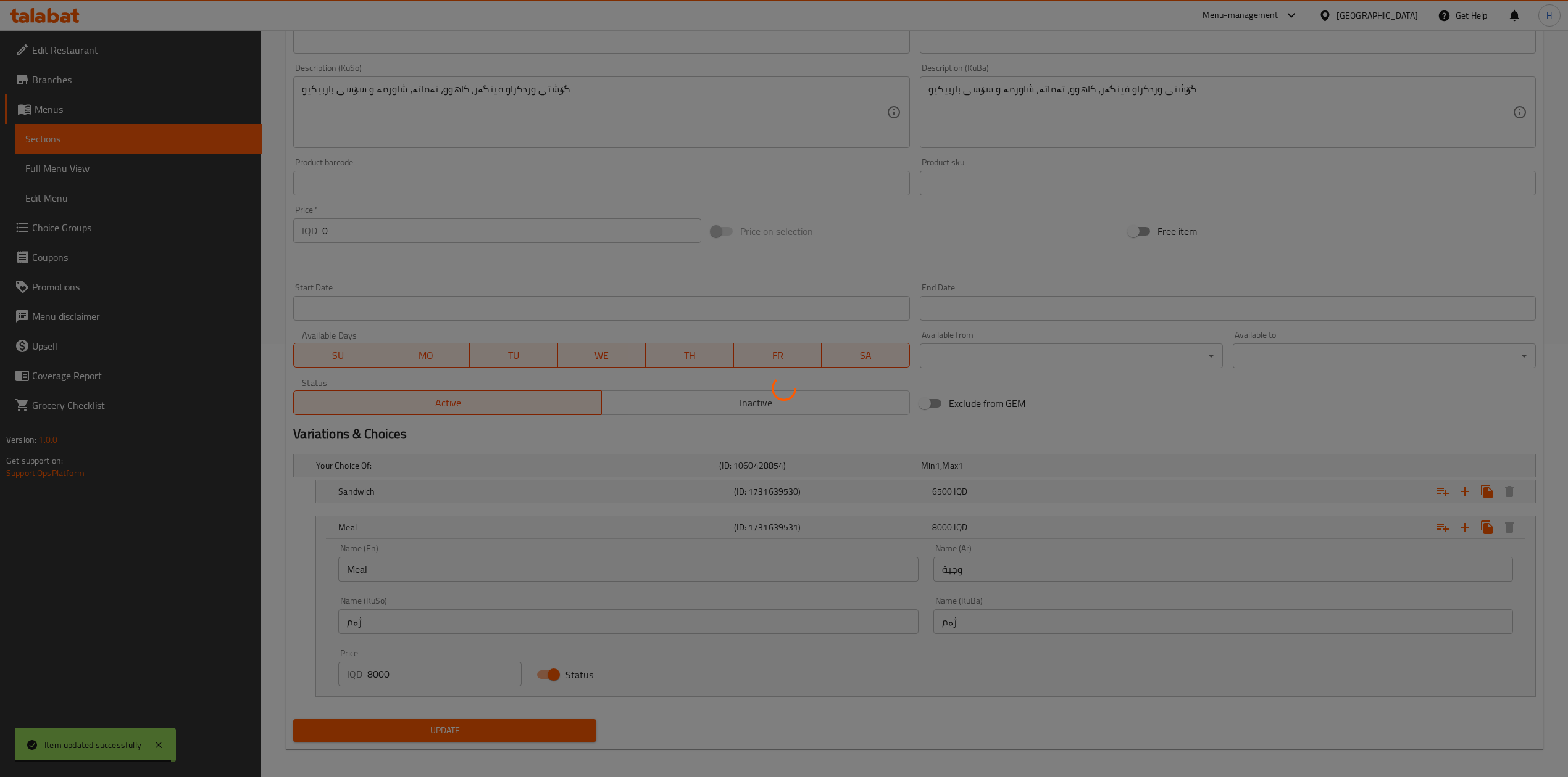
click at [426, 734] on div at bounding box center [784, 388] width 1568 height 777
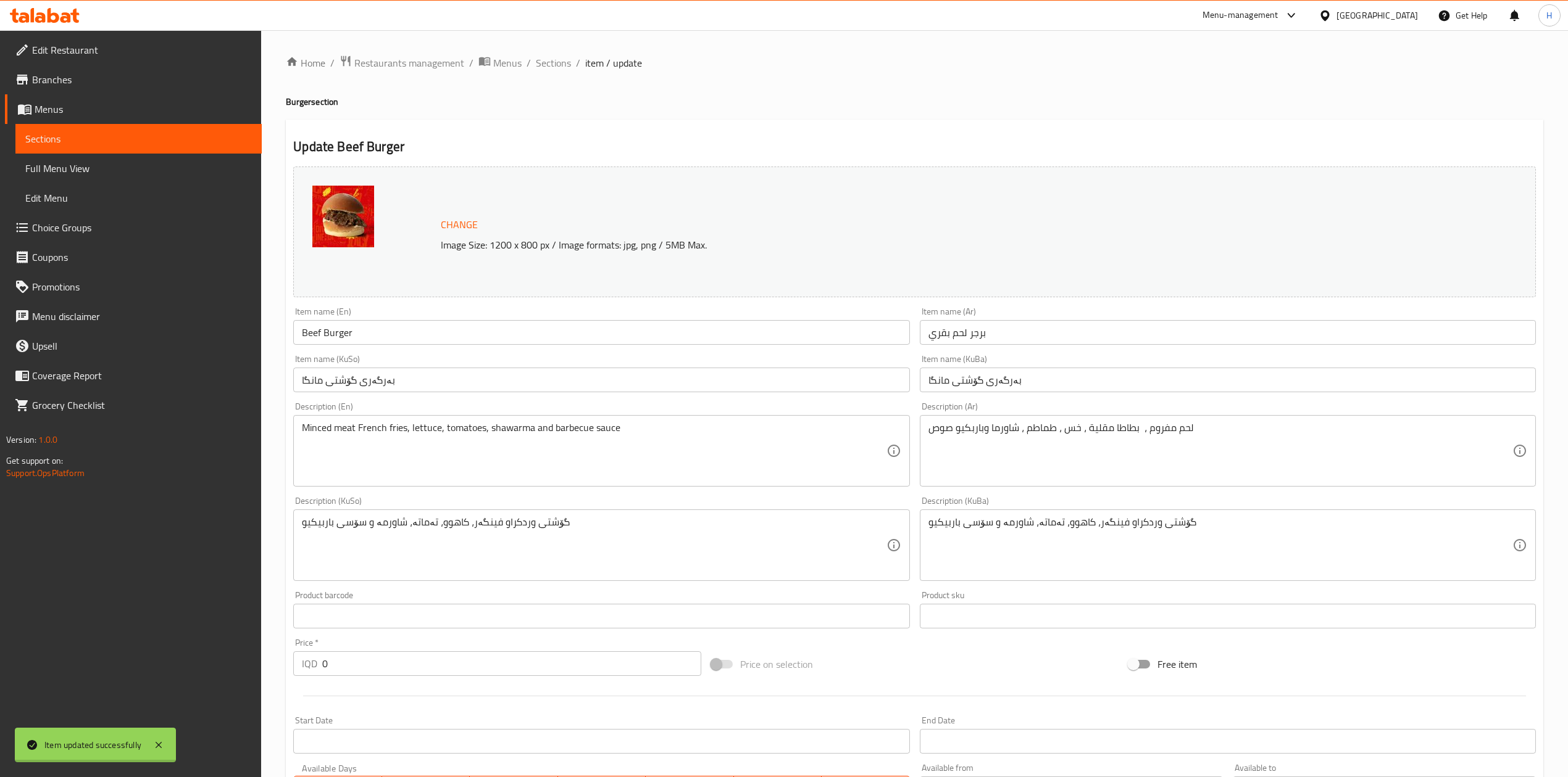
click at [548, 67] on div "Home / Restaurants management / Menus / Sections / item / update Burger section…" at bounding box center [914, 624] width 1257 height 1138
click at [548, 67] on span "Sections" at bounding box center [553, 63] width 36 height 14
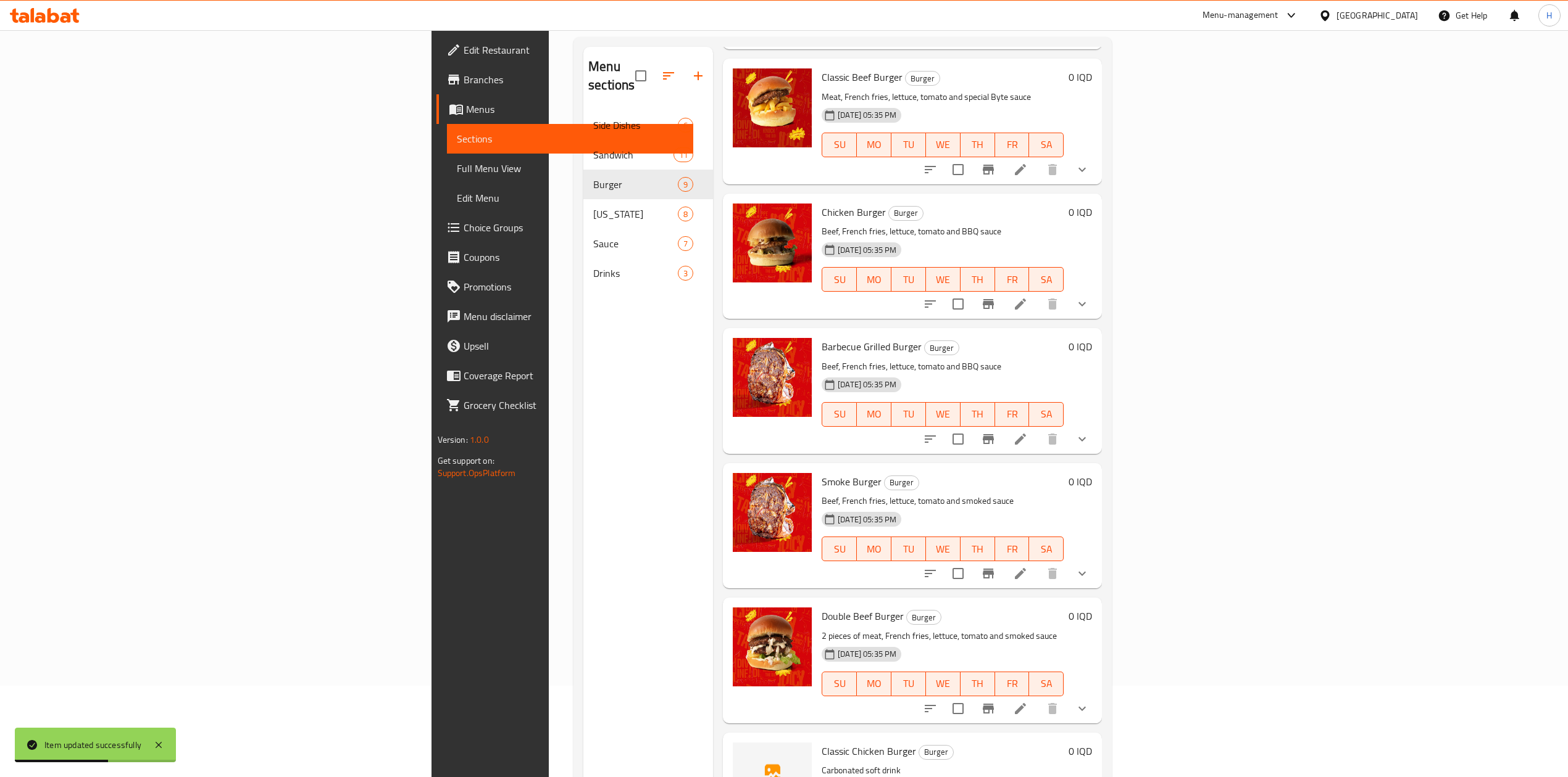
scroll to position [173, 0]
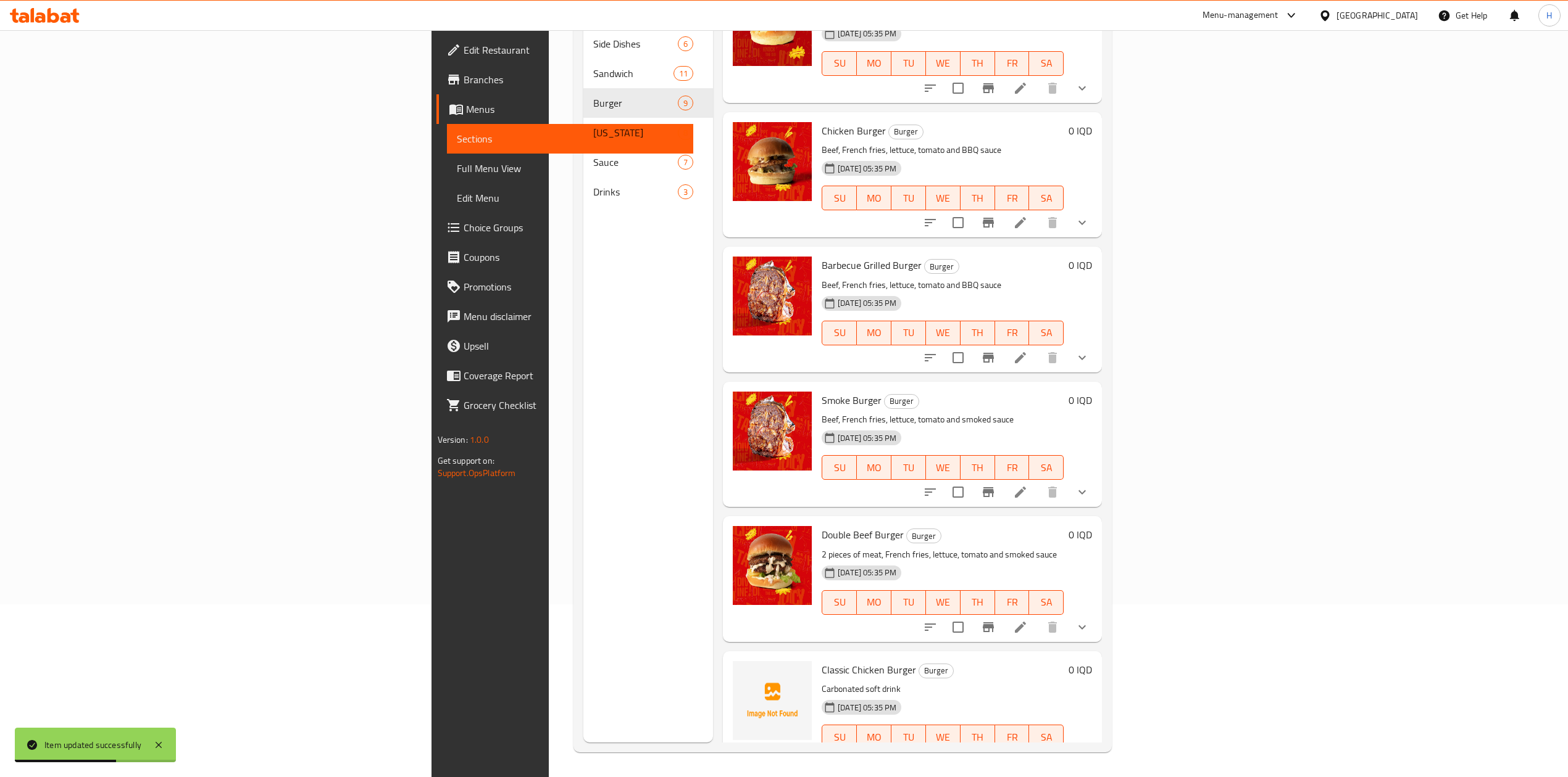
click at [1037, 751] on li at bounding box center [1020, 762] width 35 height 22
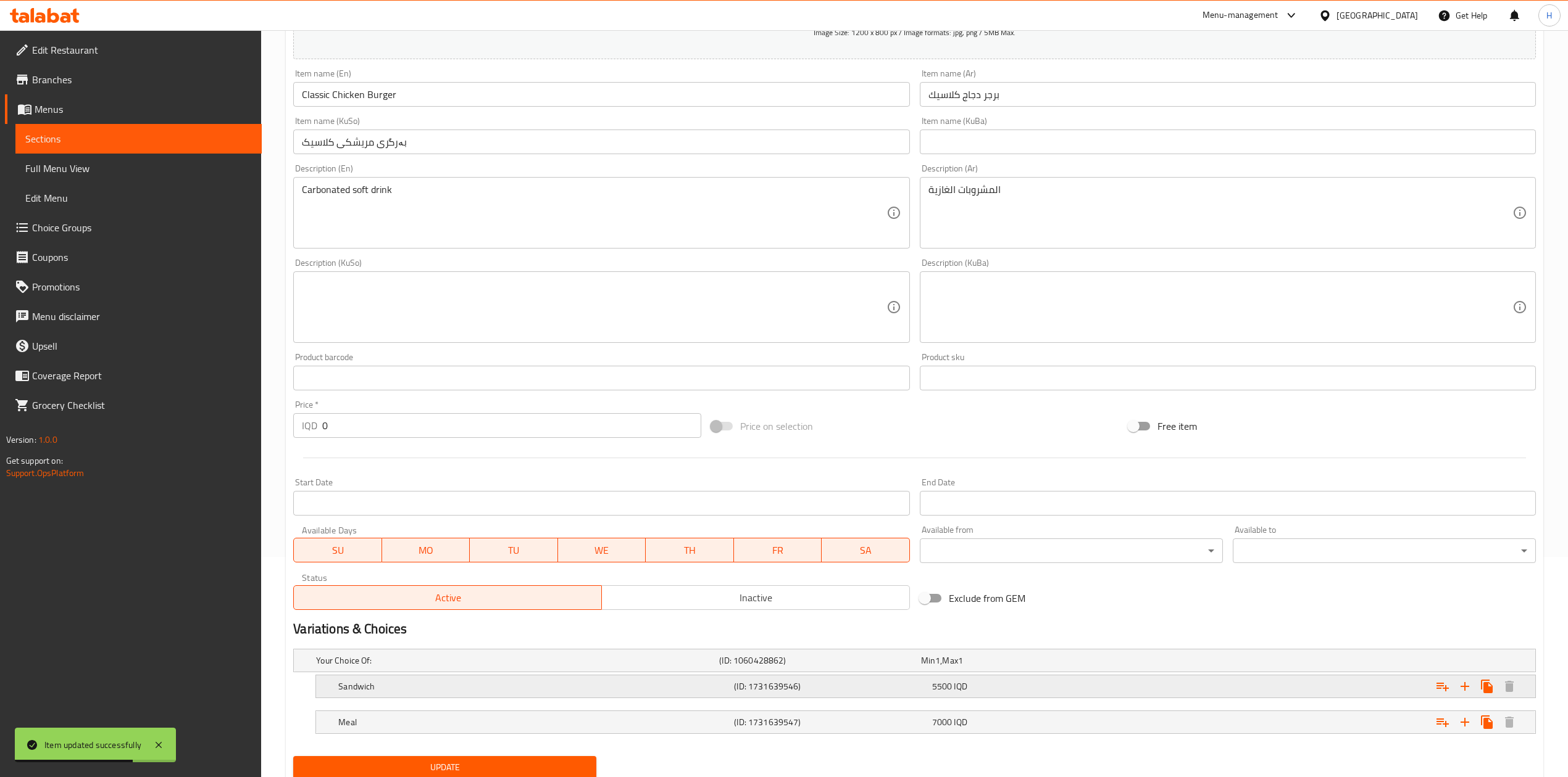
scroll to position [266, 0]
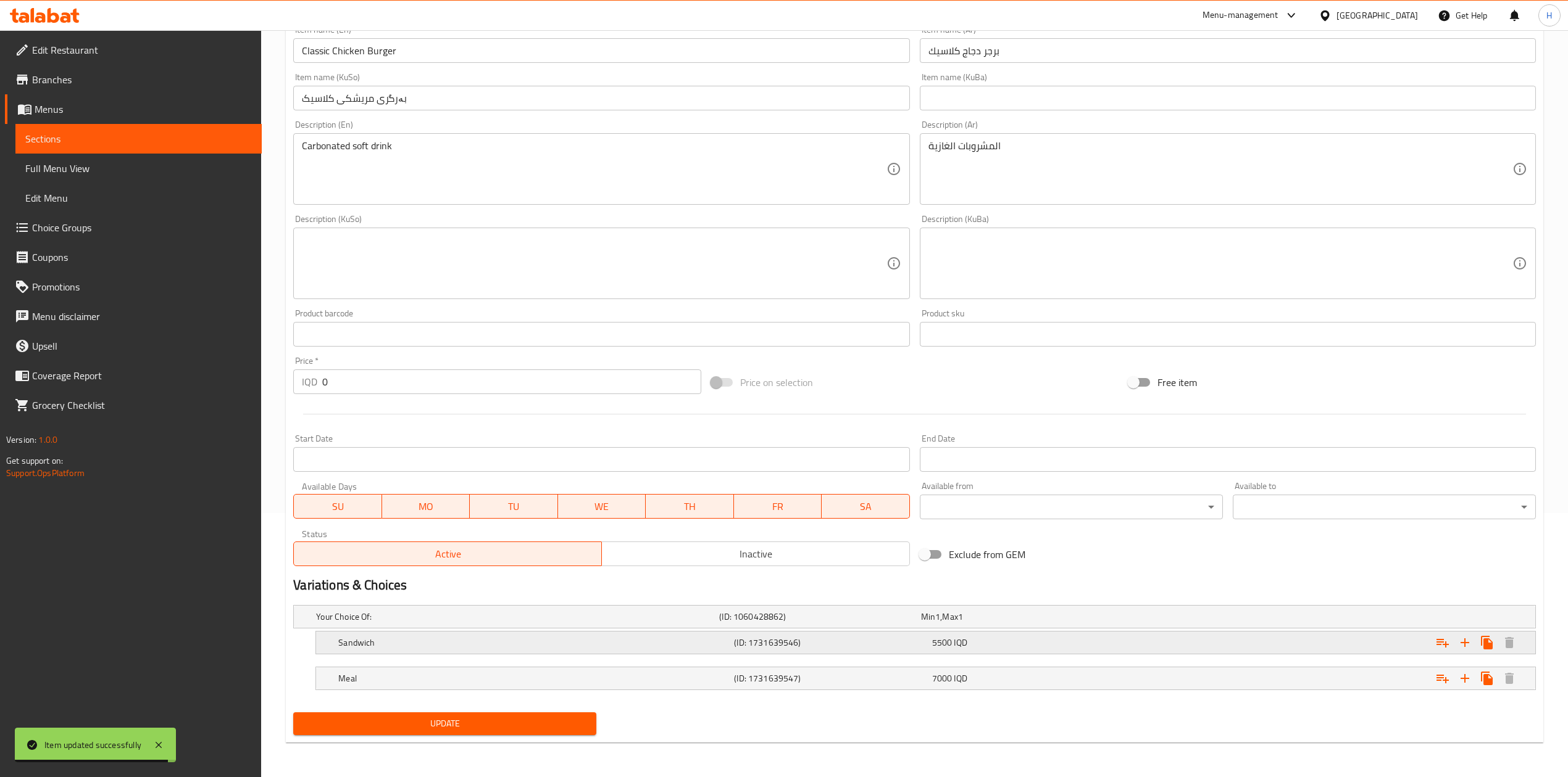
click at [405, 643] on h5 "Sandwich" at bounding box center [534, 642] width 391 height 13
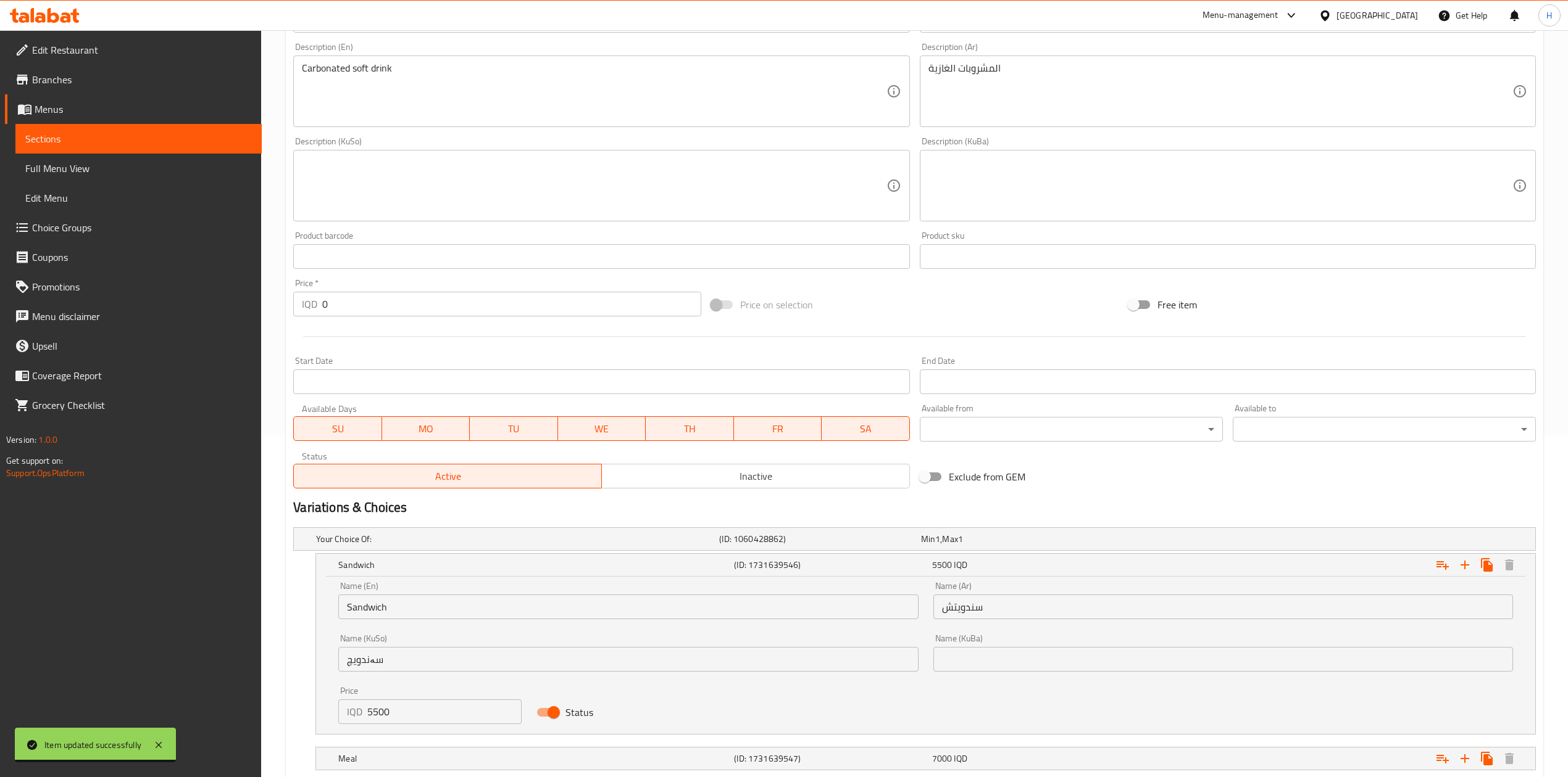
scroll to position [420, 0]
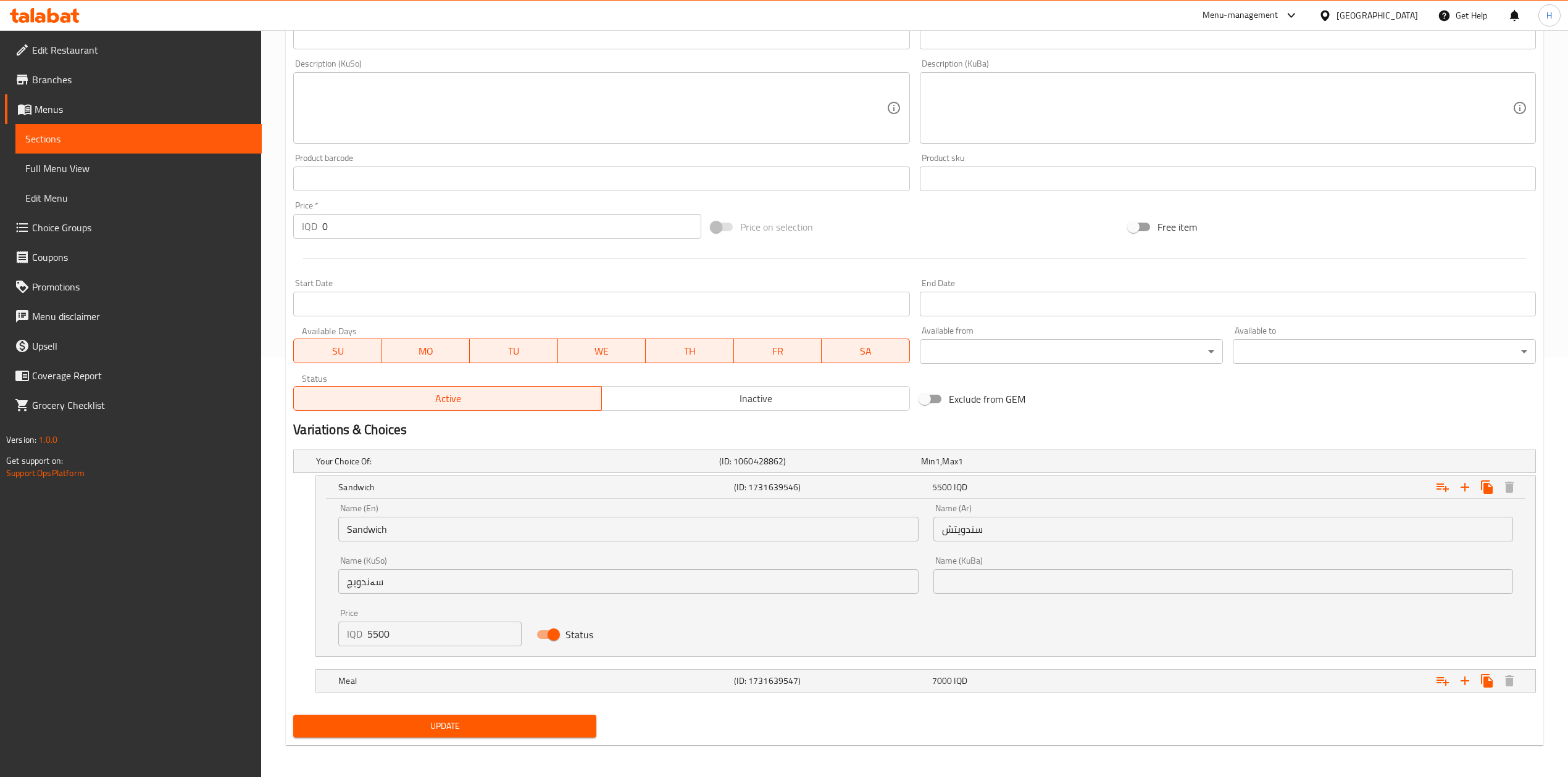
click at [415, 640] on input "5500" at bounding box center [444, 635] width 154 height 25
click at [415, 639] on input "5500" at bounding box center [444, 635] width 154 height 25
click at [415, 638] on input "5500" at bounding box center [444, 635] width 154 height 25
type input "5000"
click at [430, 687] on h5 "Meal" at bounding box center [534, 681] width 391 height 13
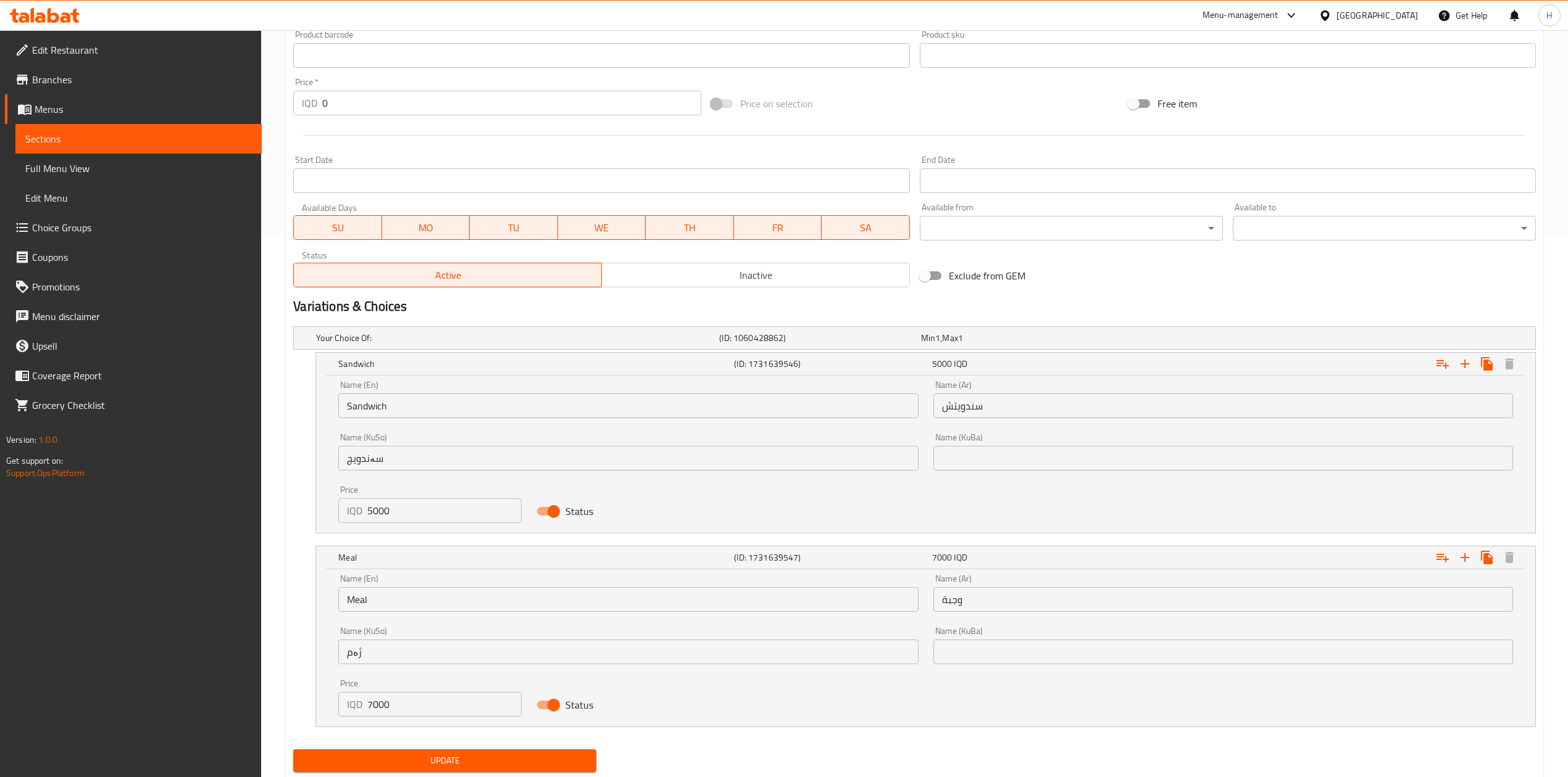
scroll to position [546, 0]
click at [416, 705] on input "7000" at bounding box center [444, 702] width 154 height 25
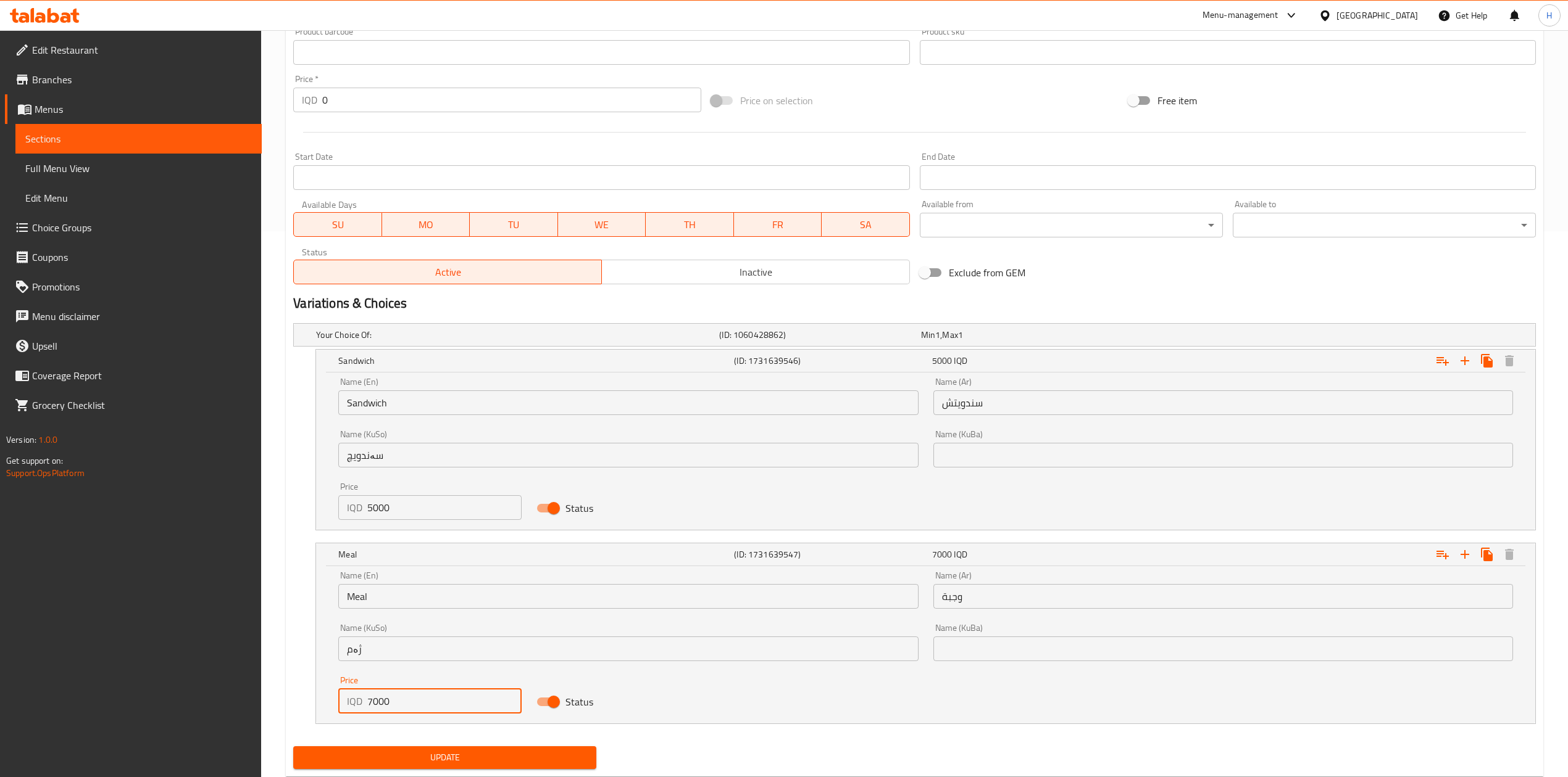
click at [416, 705] on input "7000" at bounding box center [444, 702] width 154 height 25
type input "6500"
click at [438, 764] on span "Update" at bounding box center [445, 758] width 283 height 15
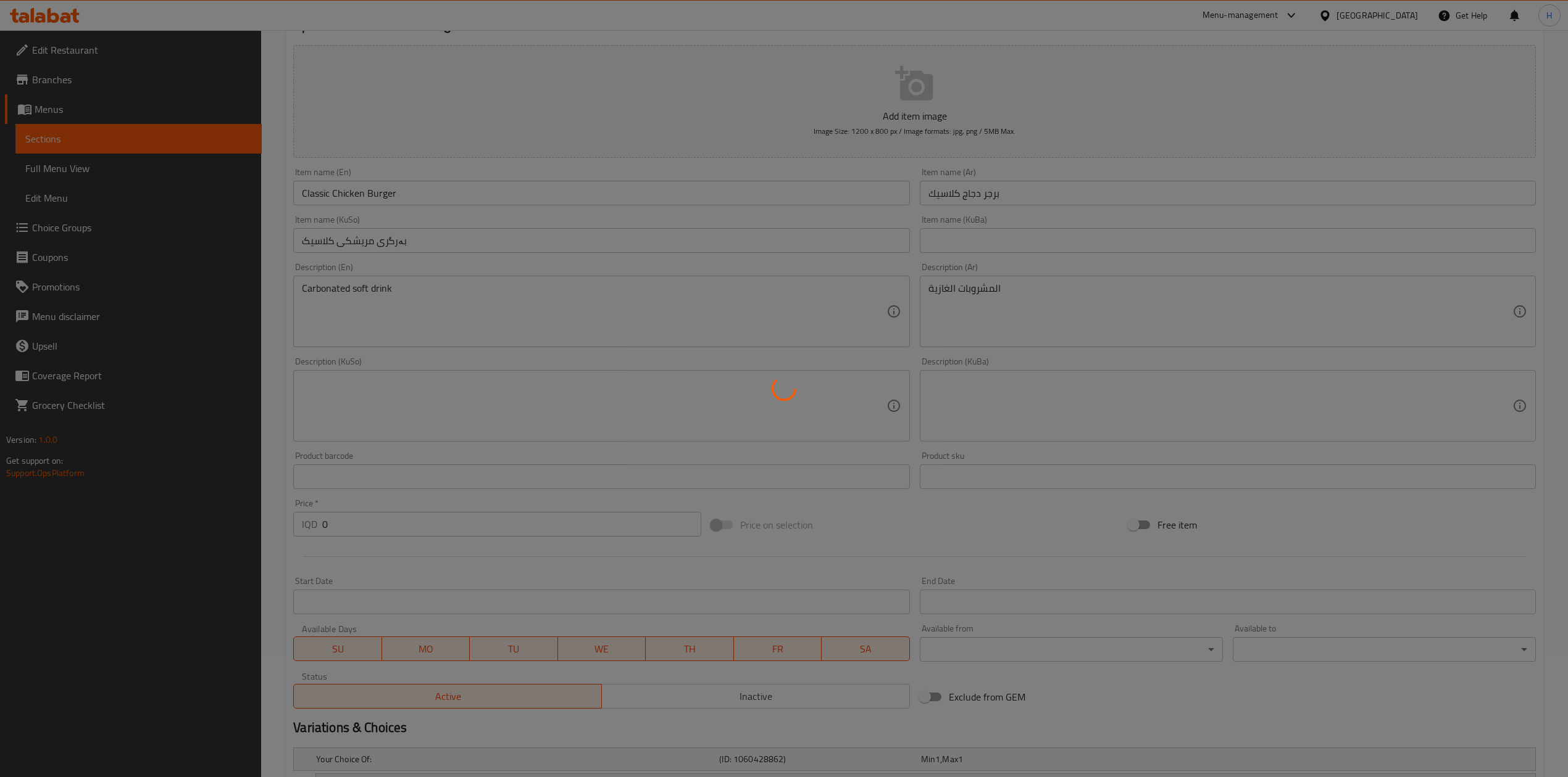
scroll to position [0, 0]
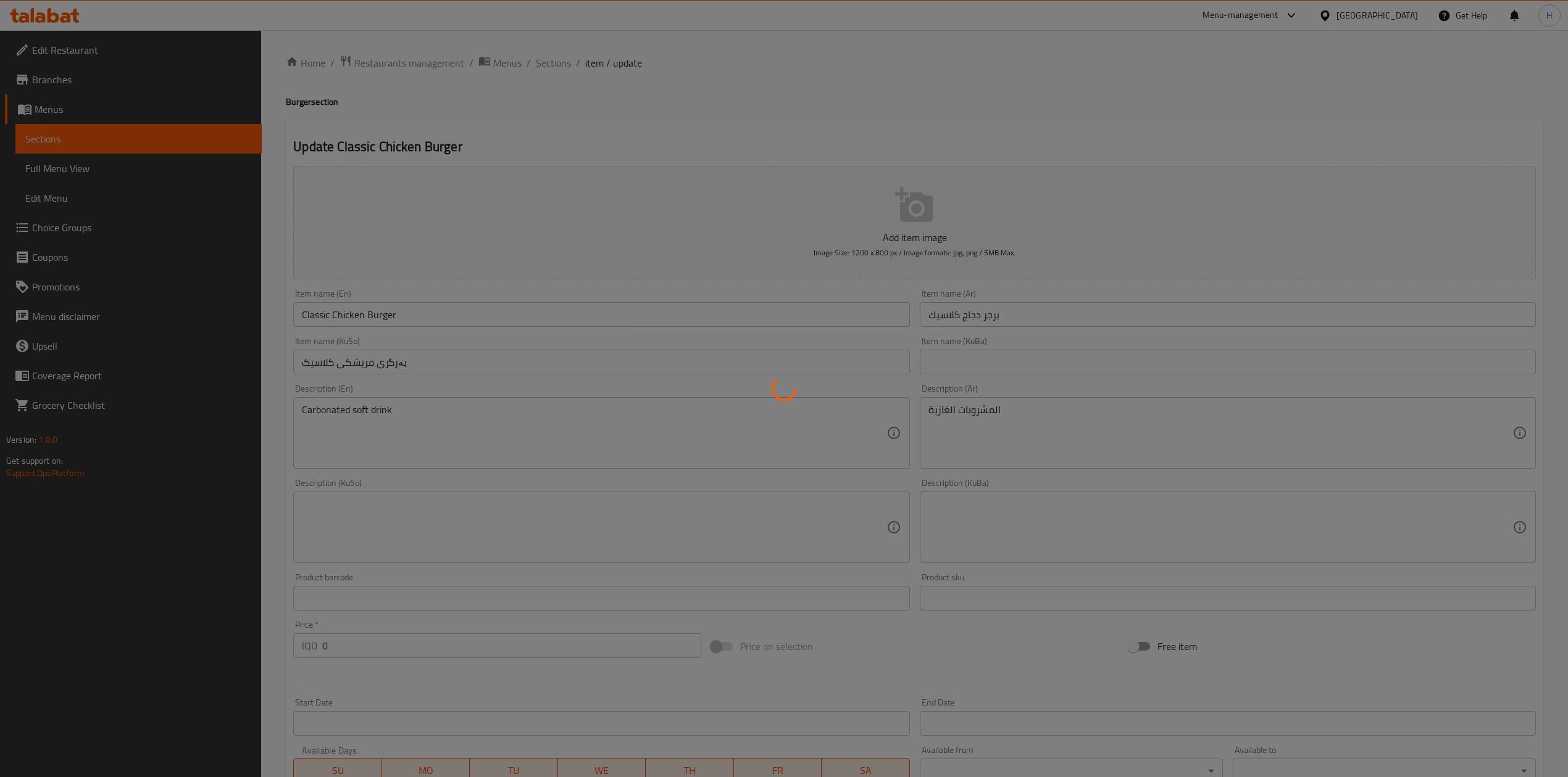
click at [549, 63] on div at bounding box center [784, 388] width 1568 height 777
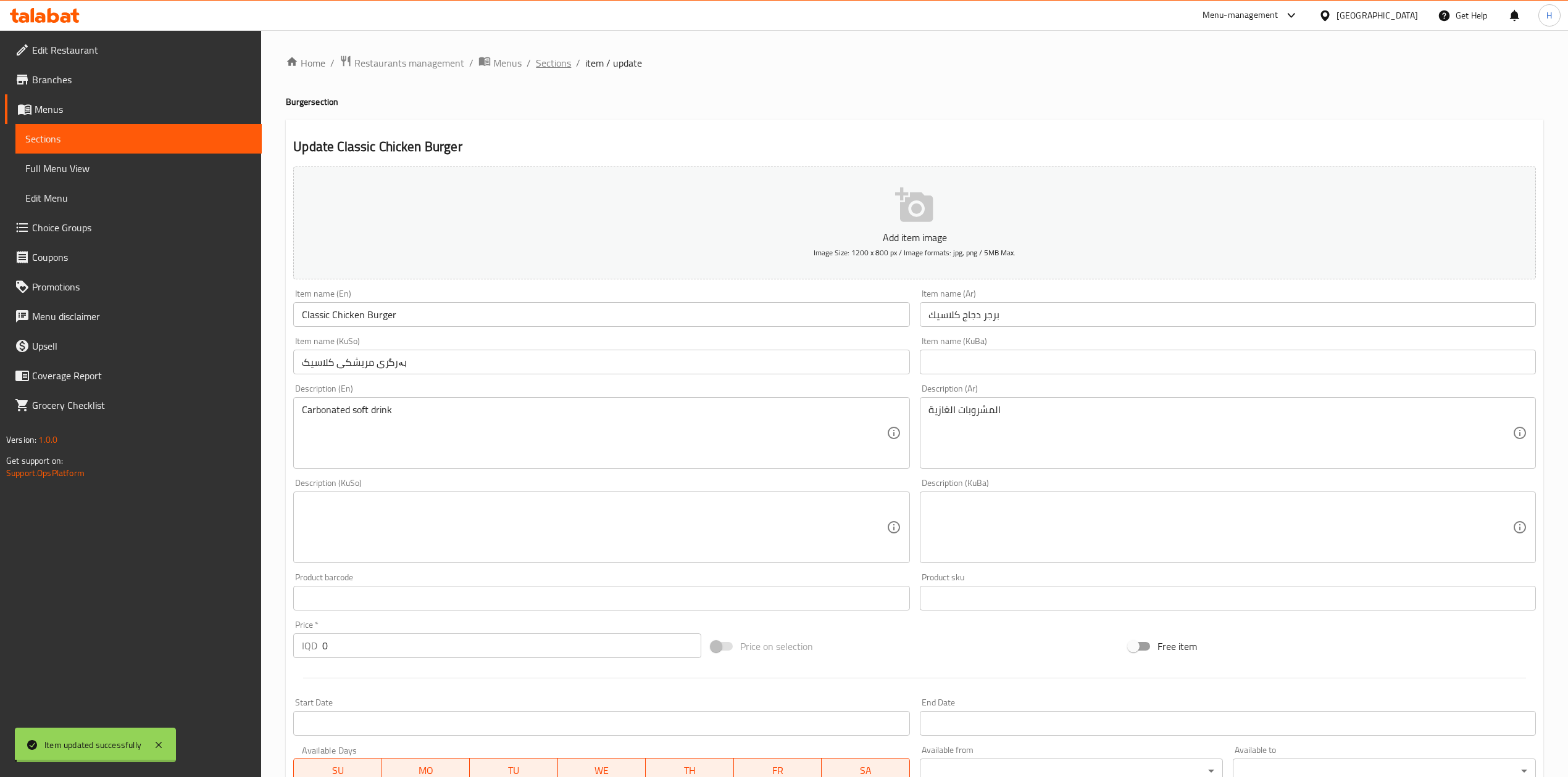
click at [549, 63] on span "Sections" at bounding box center [553, 63] width 36 height 14
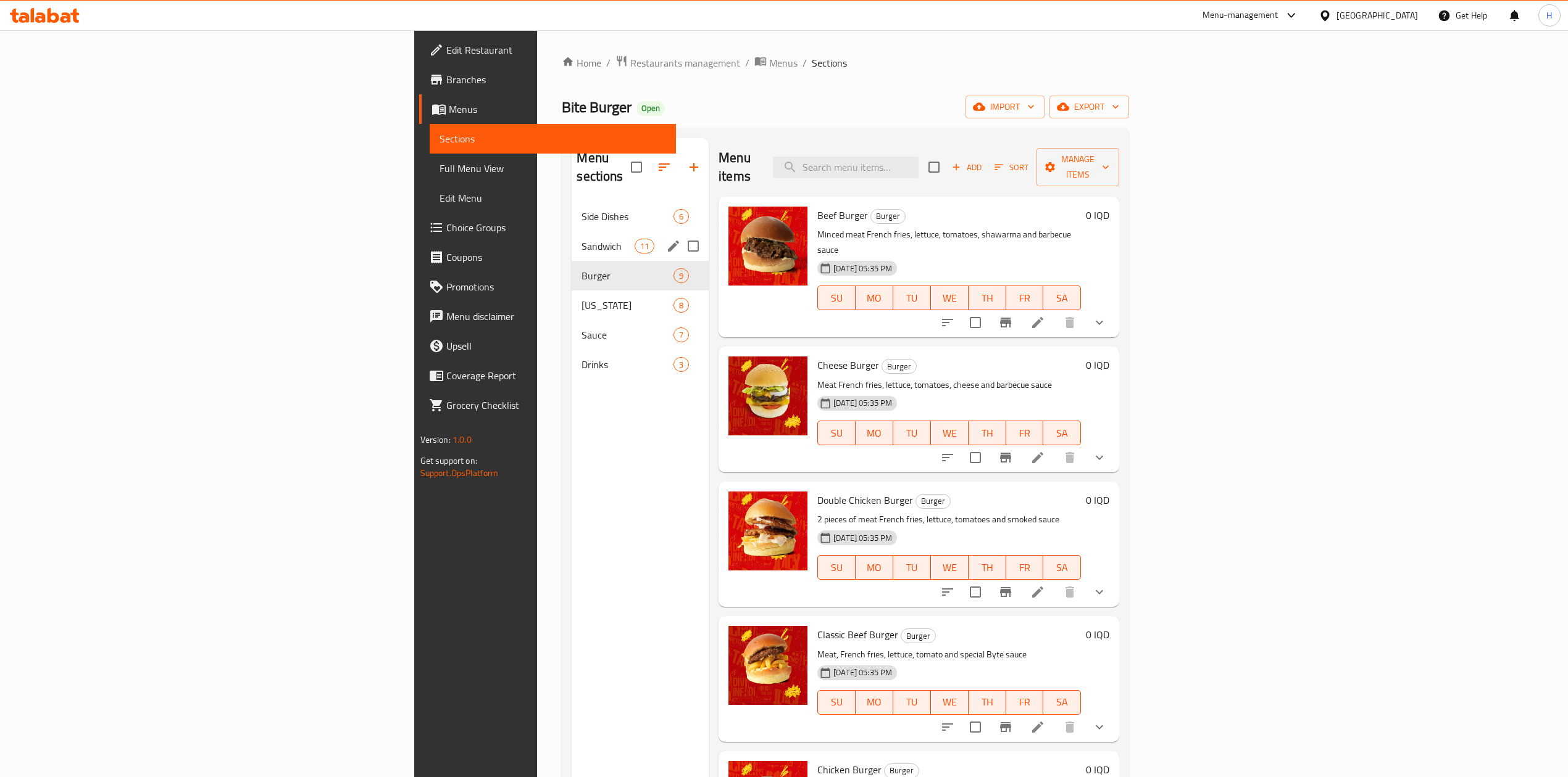
drag, startPoint x: 380, startPoint y: 216, endPoint x: 466, endPoint y: 216, distance: 86.0
click at [571, 231] on div "Sandwich 11" at bounding box center [640, 246] width 137 height 30
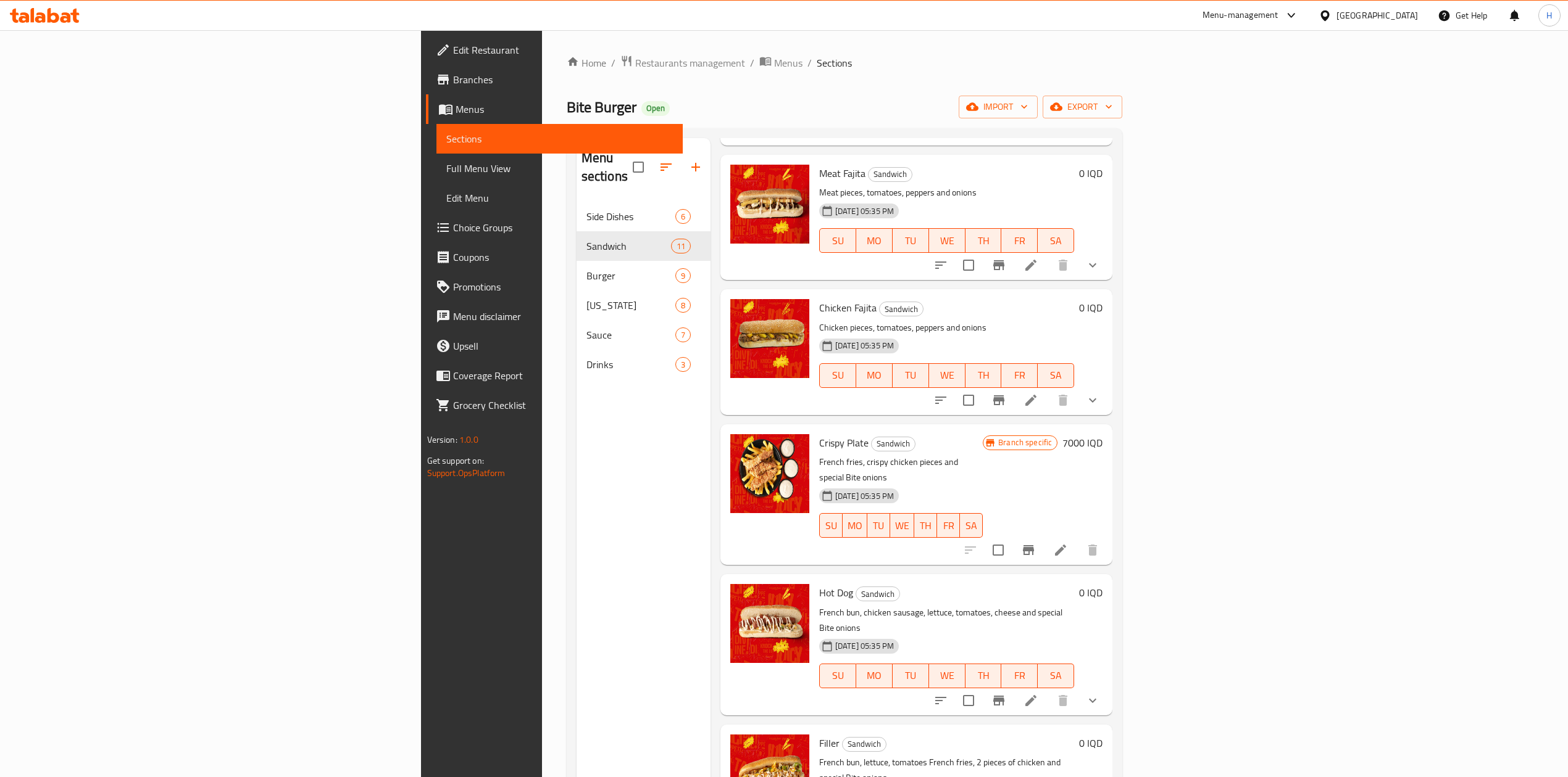
scroll to position [494, 0]
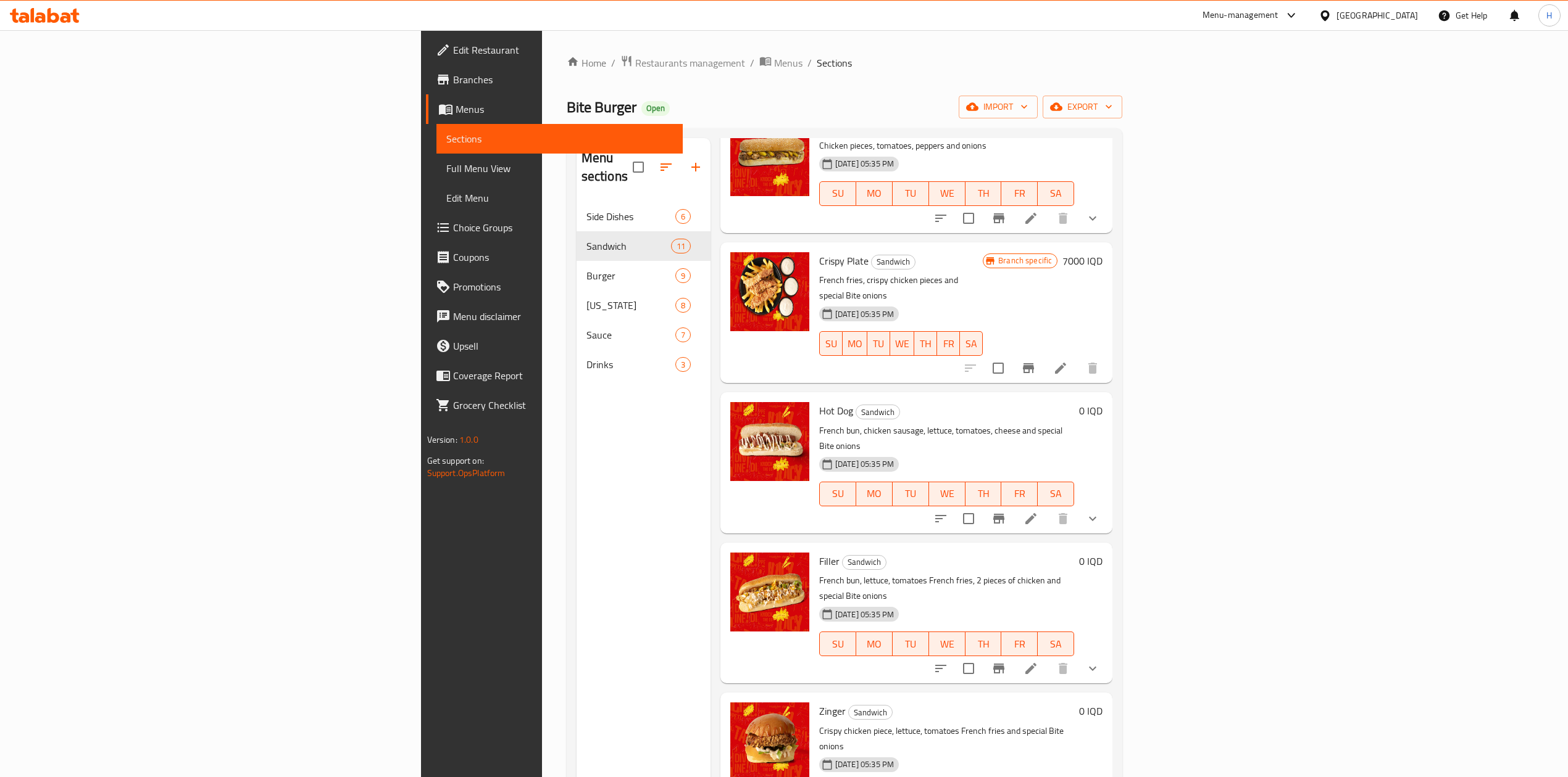
click at [1038, 661] on icon at bounding box center [1030, 668] width 14 height 14
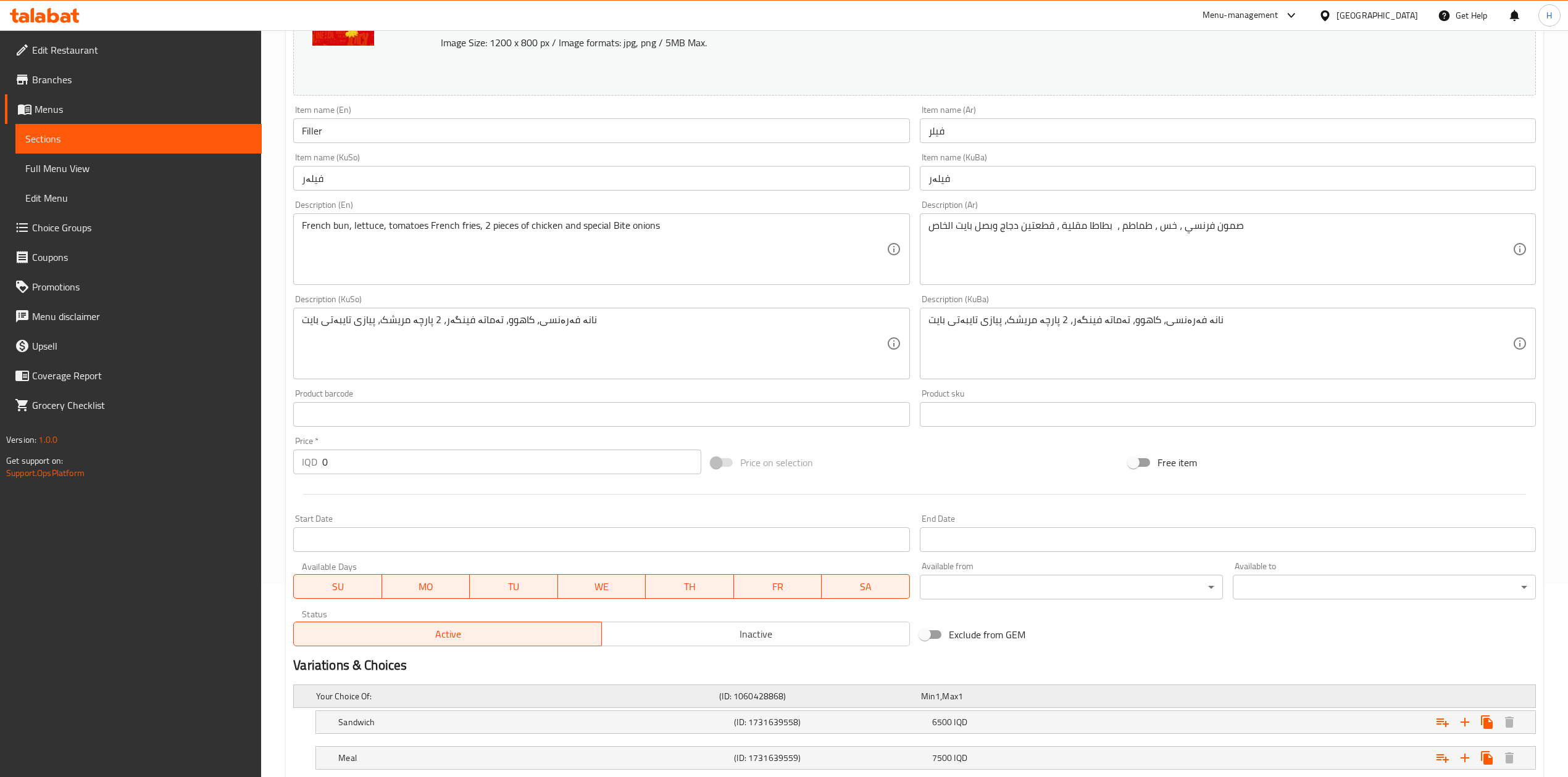
scroll to position [275, 0]
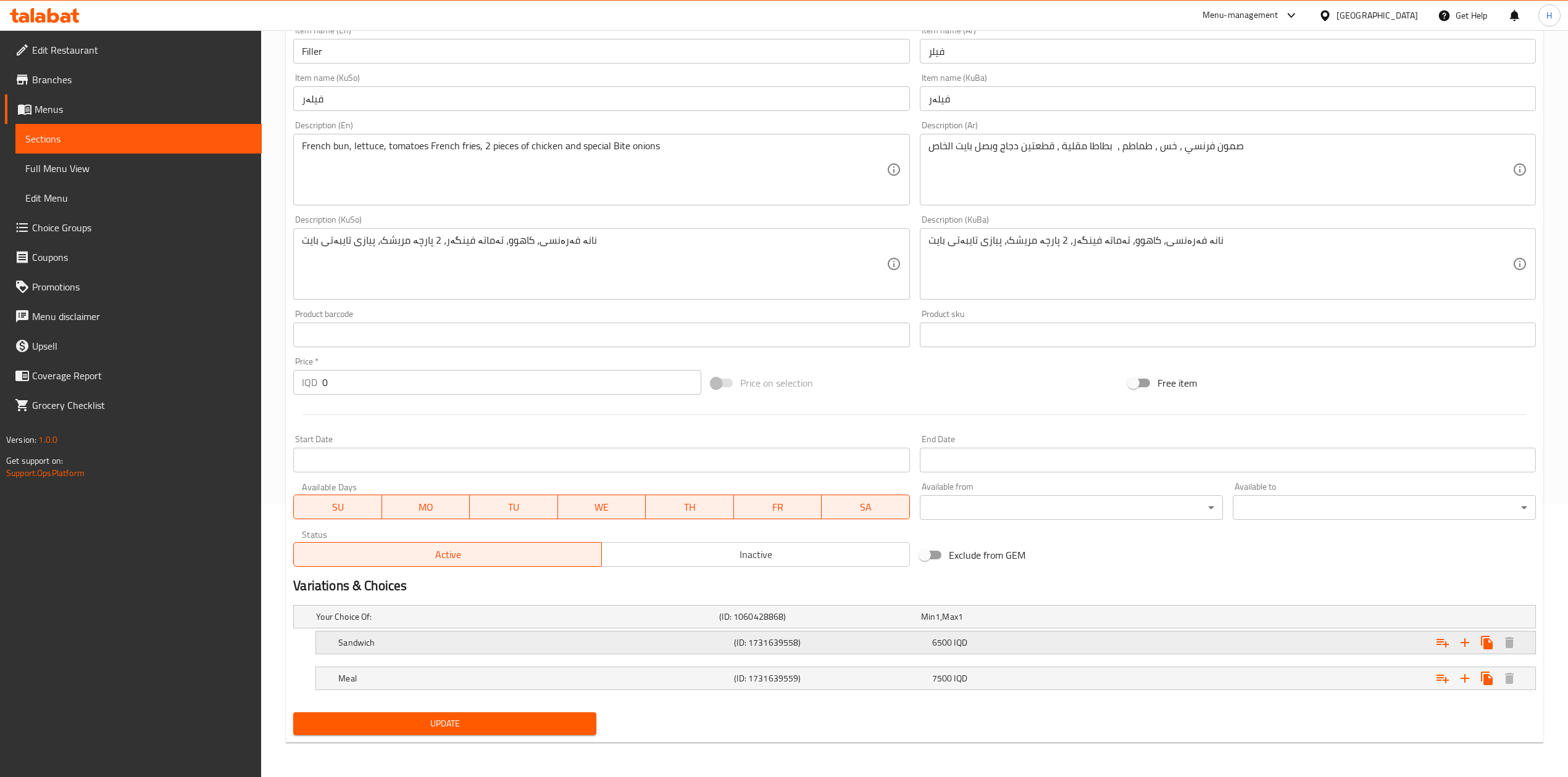
click at [403, 647] on h5 "Sandwich" at bounding box center [534, 642] width 391 height 13
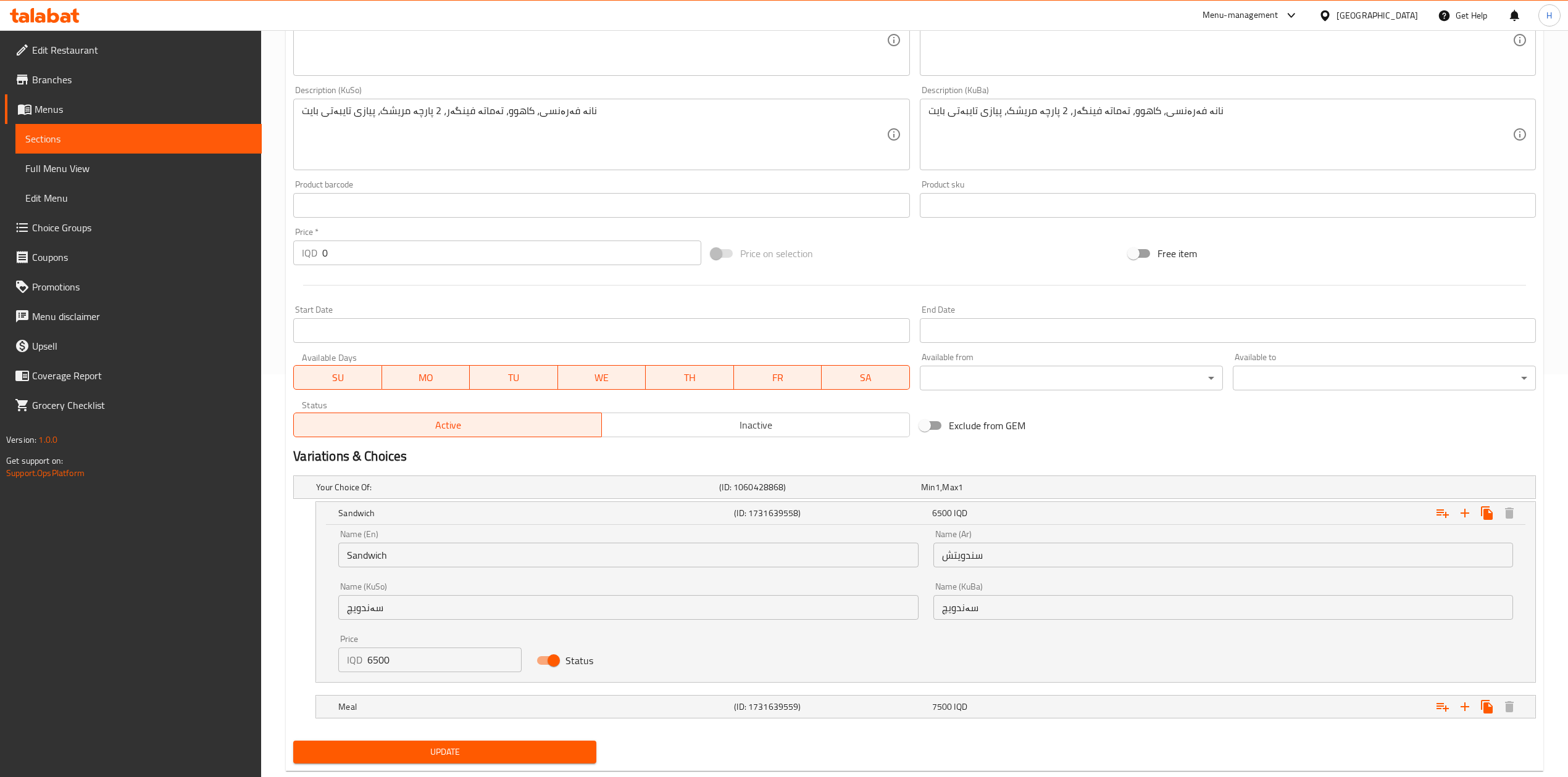
scroll to position [415, 0]
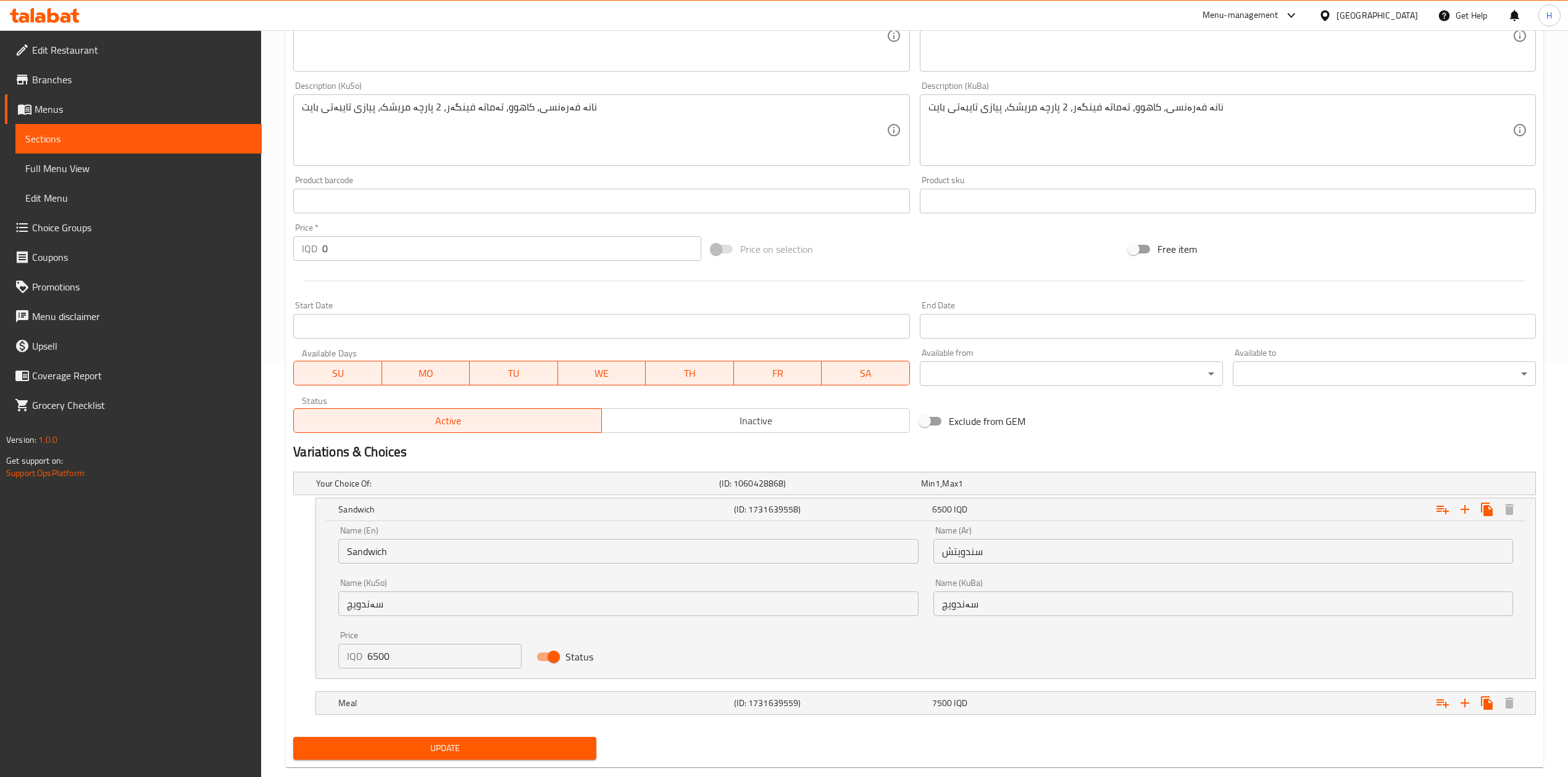
click at [396, 654] on input "6500" at bounding box center [444, 657] width 154 height 25
type input "6000"
click at [452, 759] on button "Update" at bounding box center [444, 749] width 303 height 23
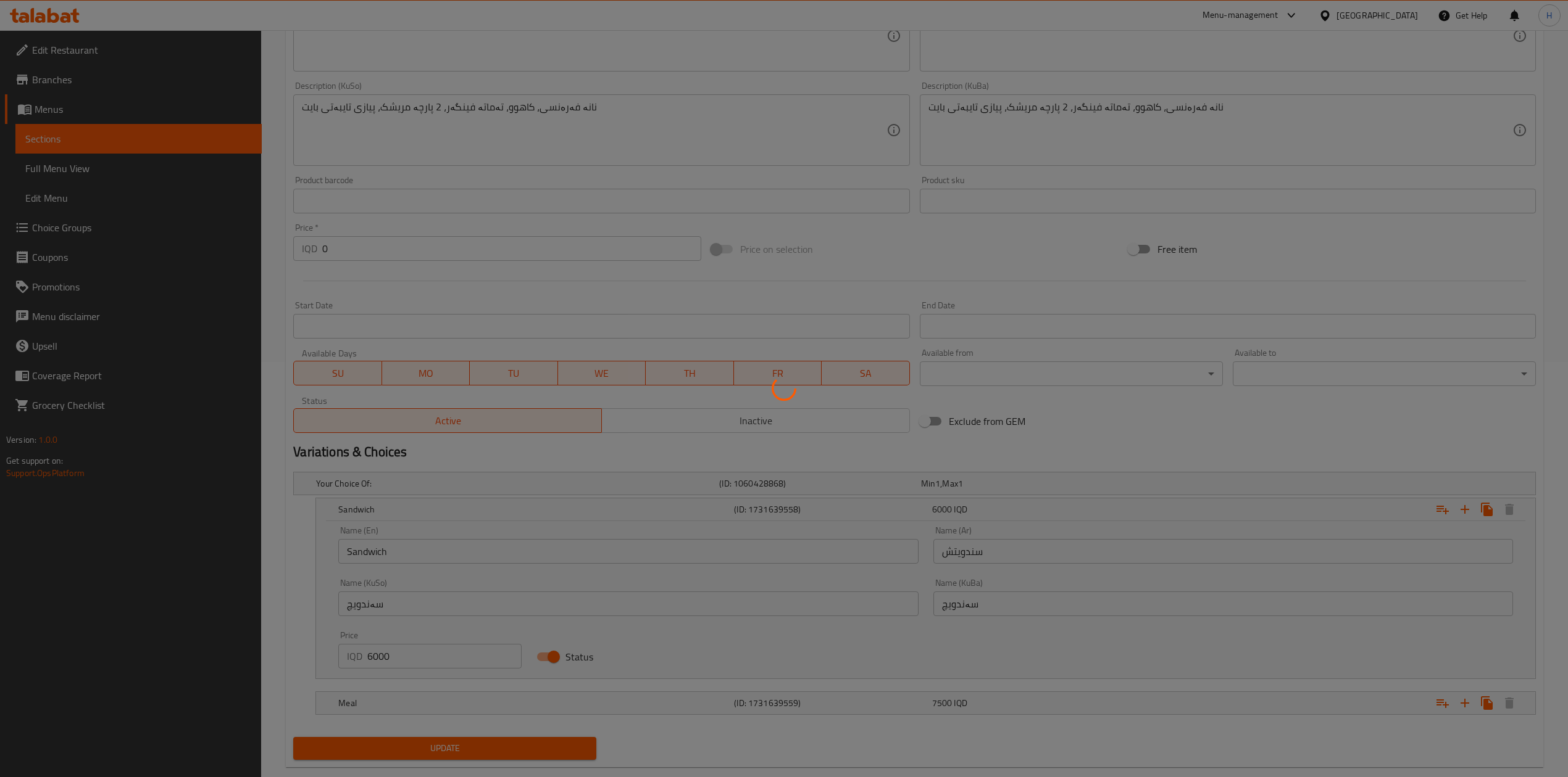
click at [455, 750] on div at bounding box center [784, 388] width 1568 height 777
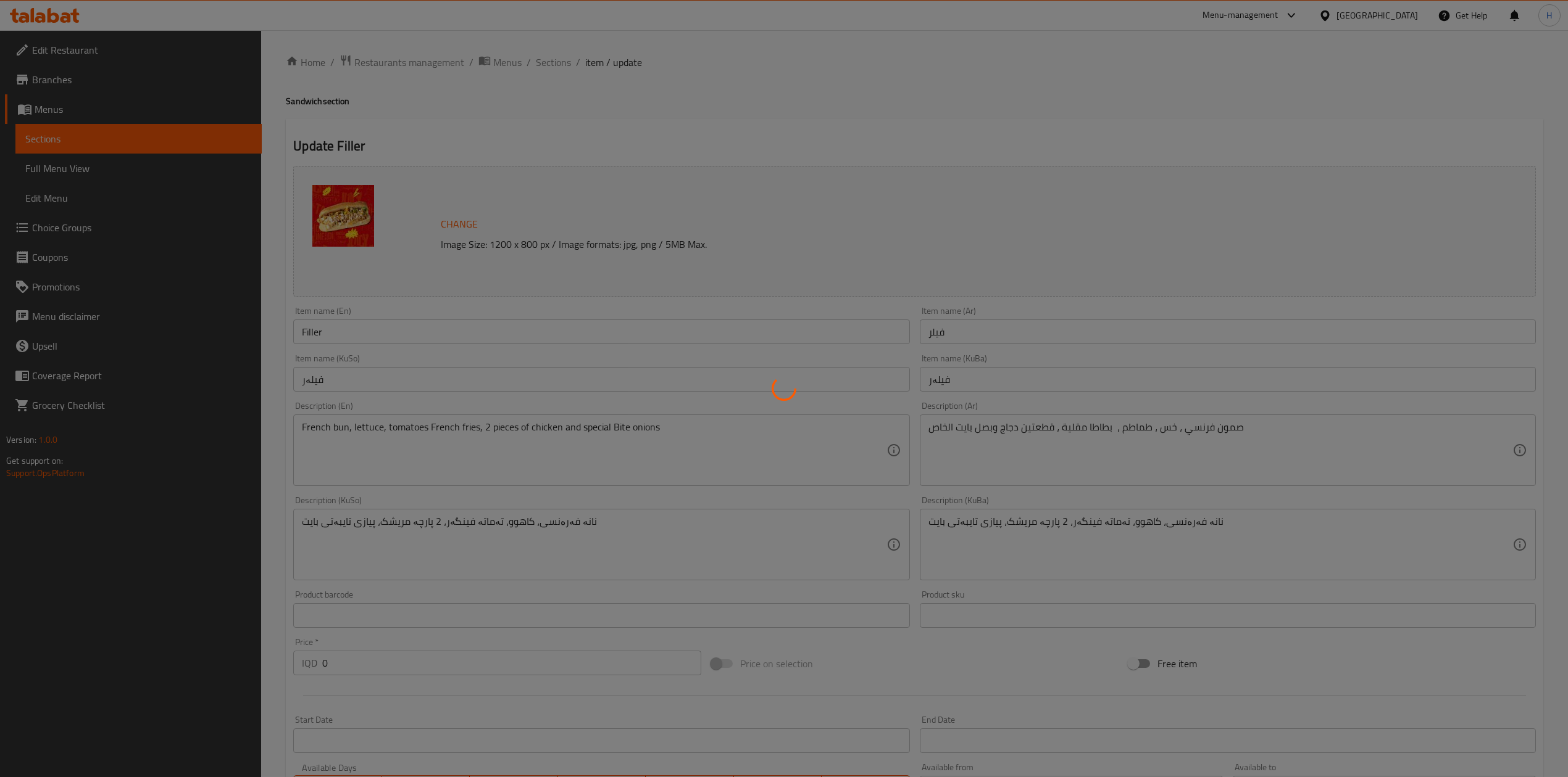
scroll to position [0, 0]
click at [552, 67] on div at bounding box center [784, 388] width 1568 height 777
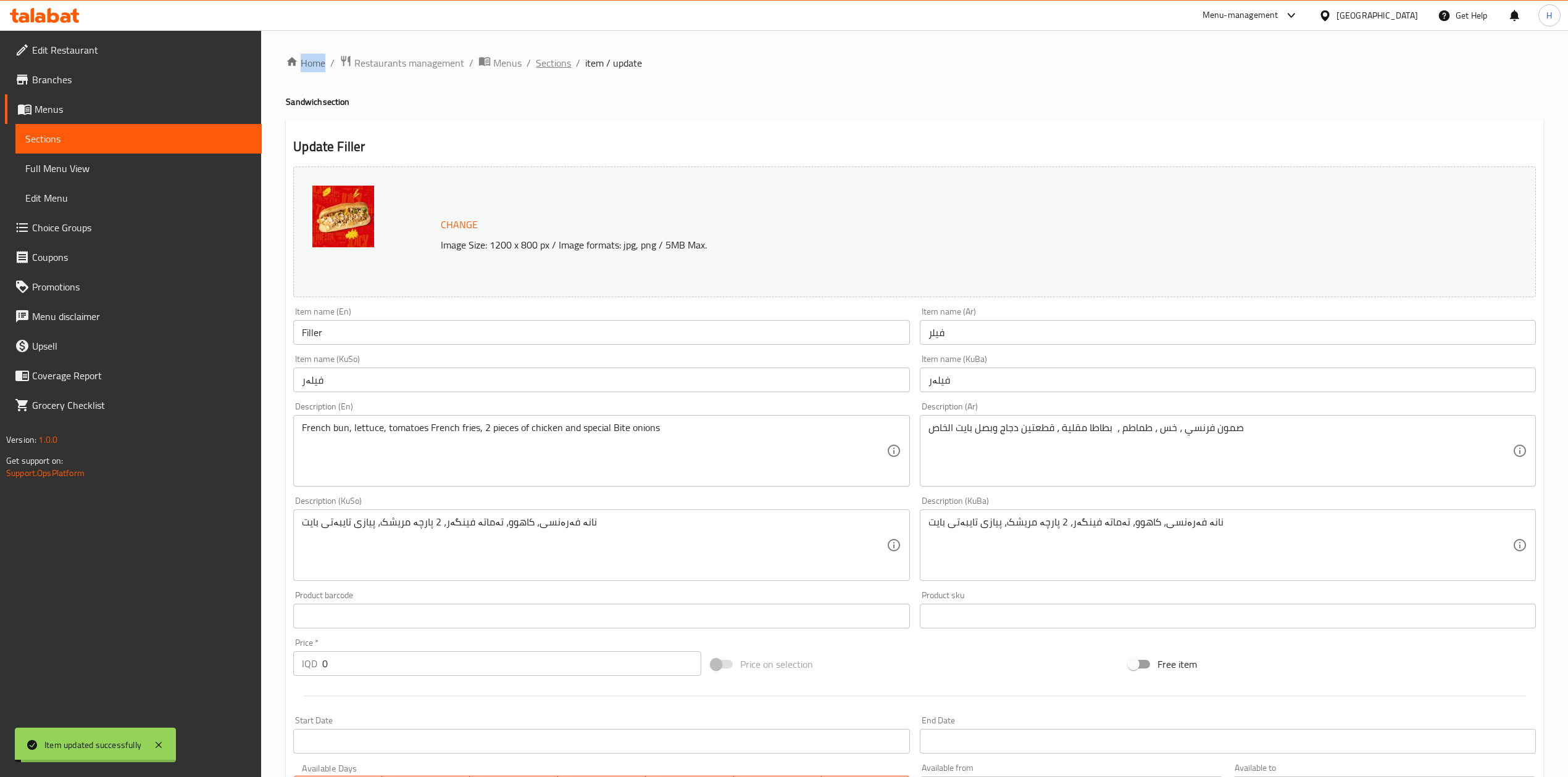
click at [558, 67] on span "Sections" at bounding box center [553, 63] width 36 height 14
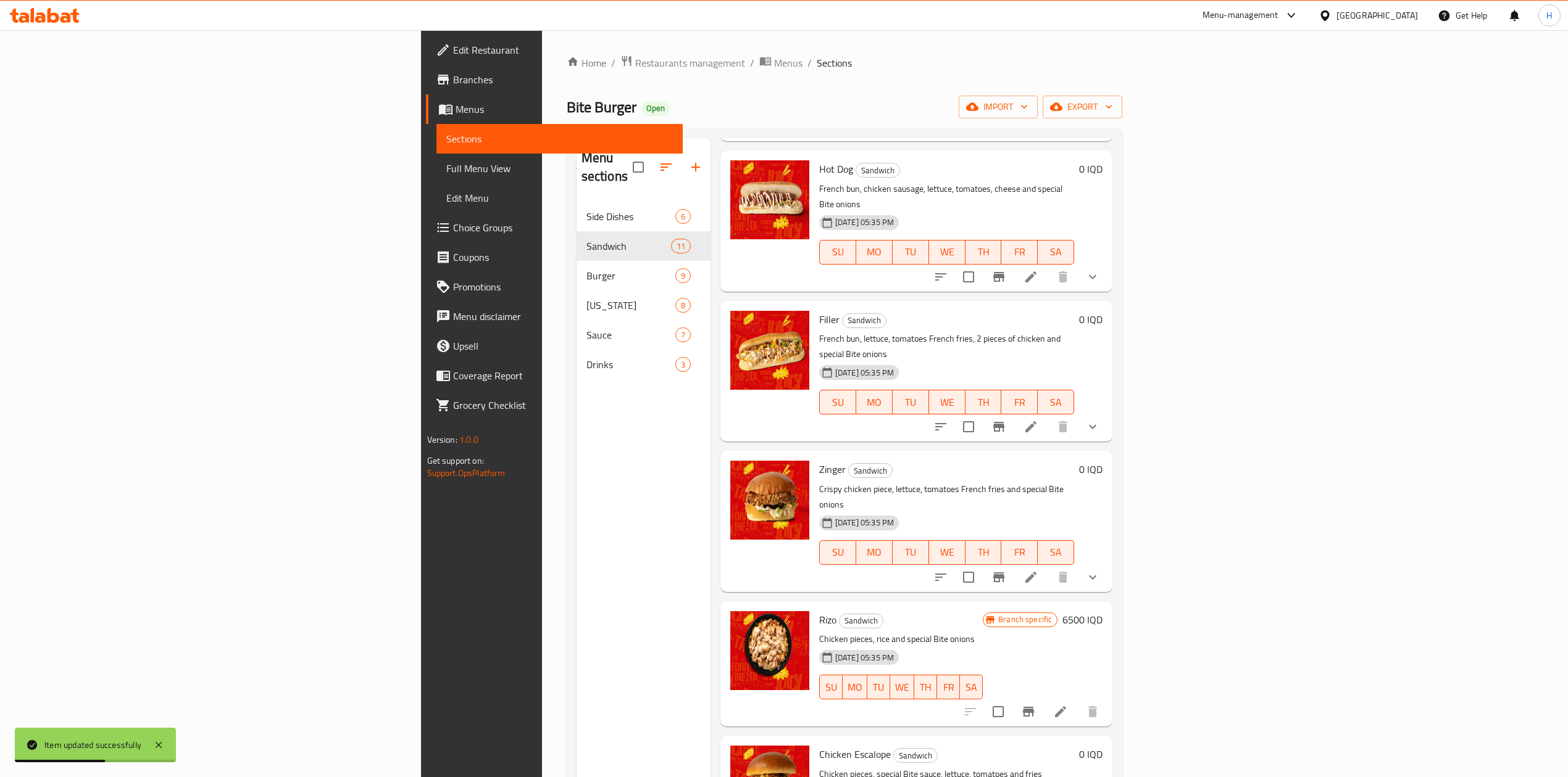
scroll to position [736, 0]
click at [1048, 566] on li at bounding box center [1031, 577] width 35 height 22
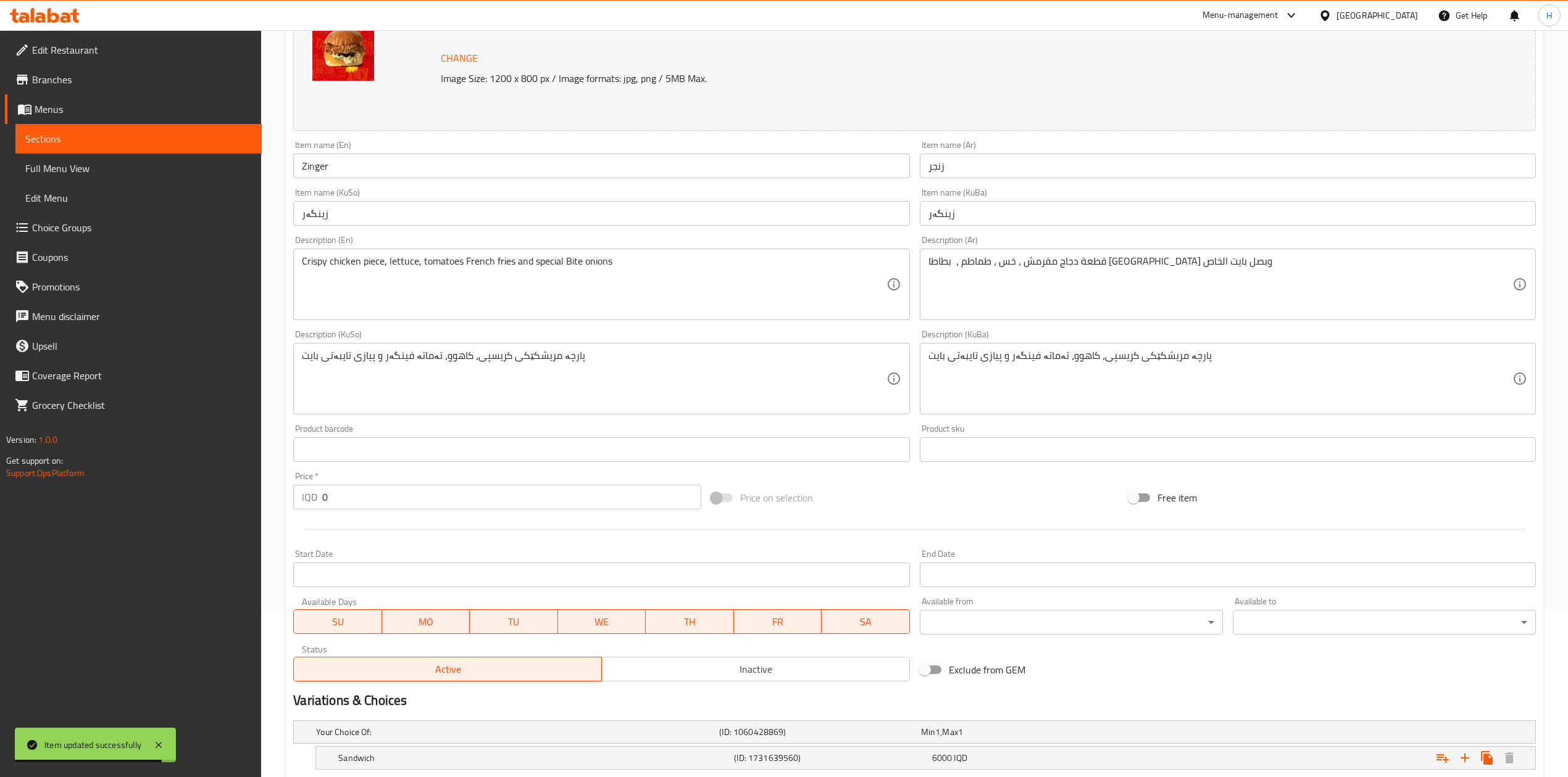
scroll to position [284, 0]
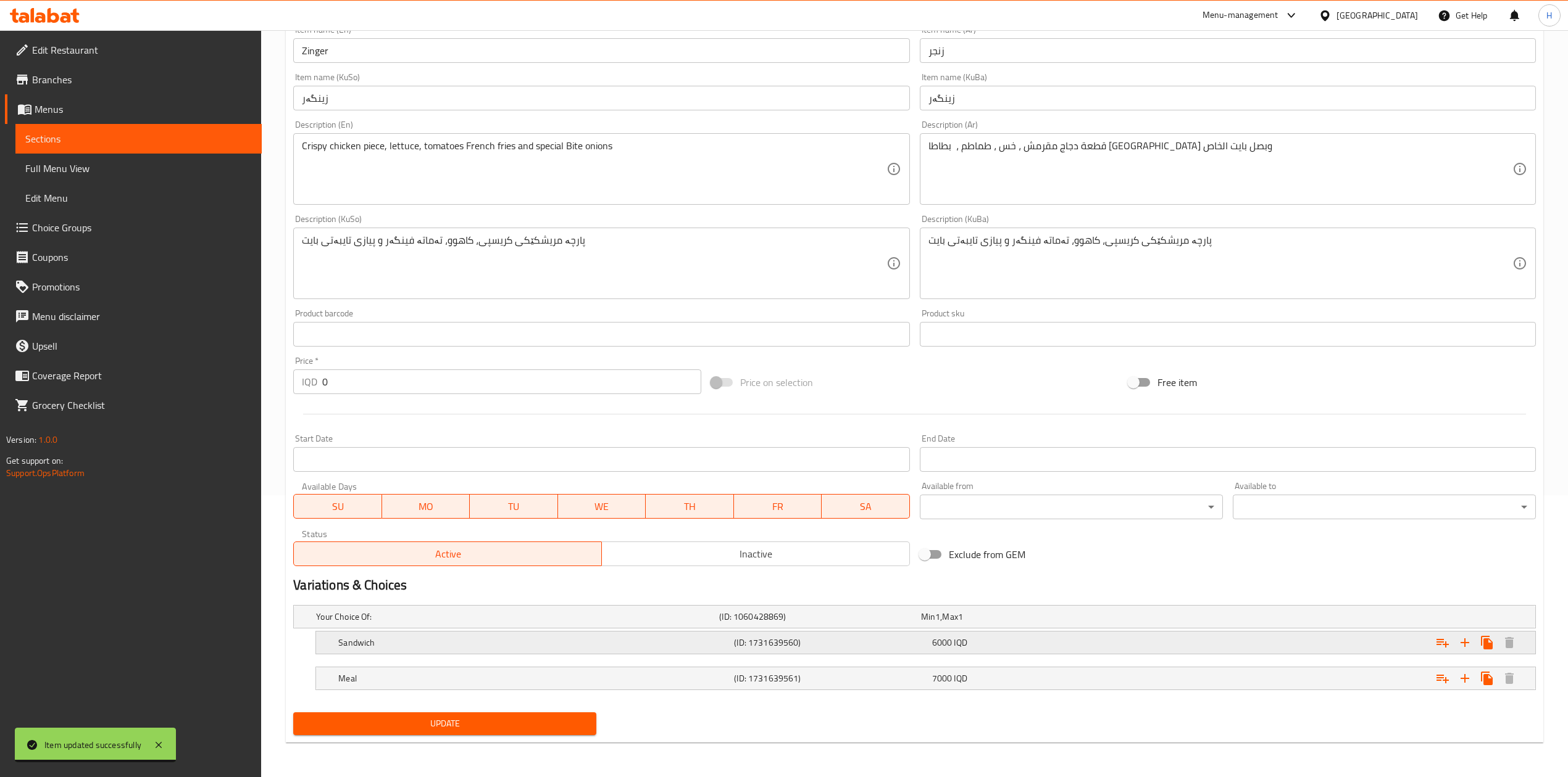
click at [347, 643] on h5 "Sandwich" at bounding box center [534, 642] width 391 height 13
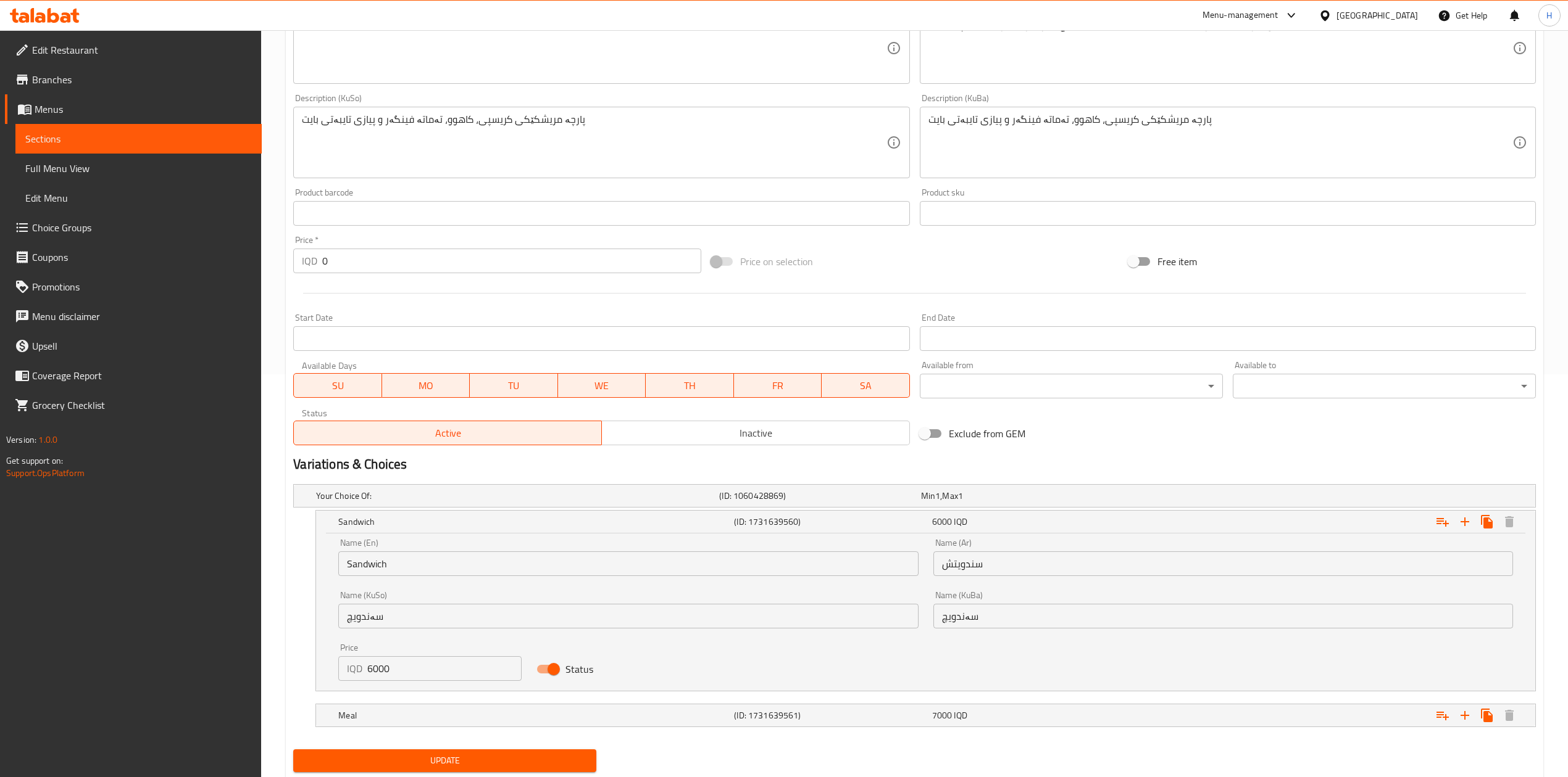
scroll to position [424, 0]
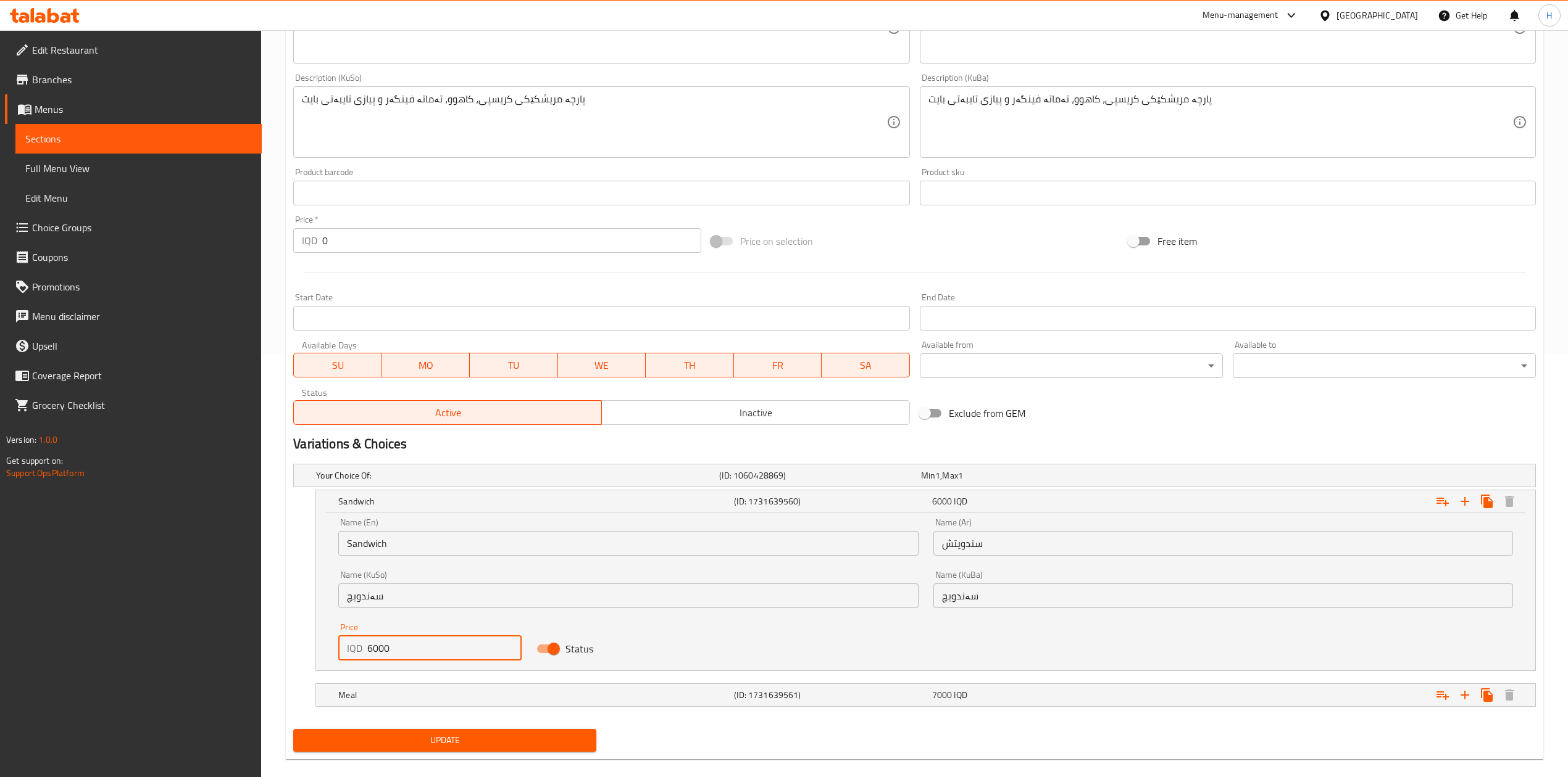
click at [388, 638] on input "6000" at bounding box center [444, 649] width 154 height 25
type input "5500"
click at [396, 686] on div "Meal (ID: 1731639561) 7000 IQD" at bounding box center [929, 695] width 1187 height 27
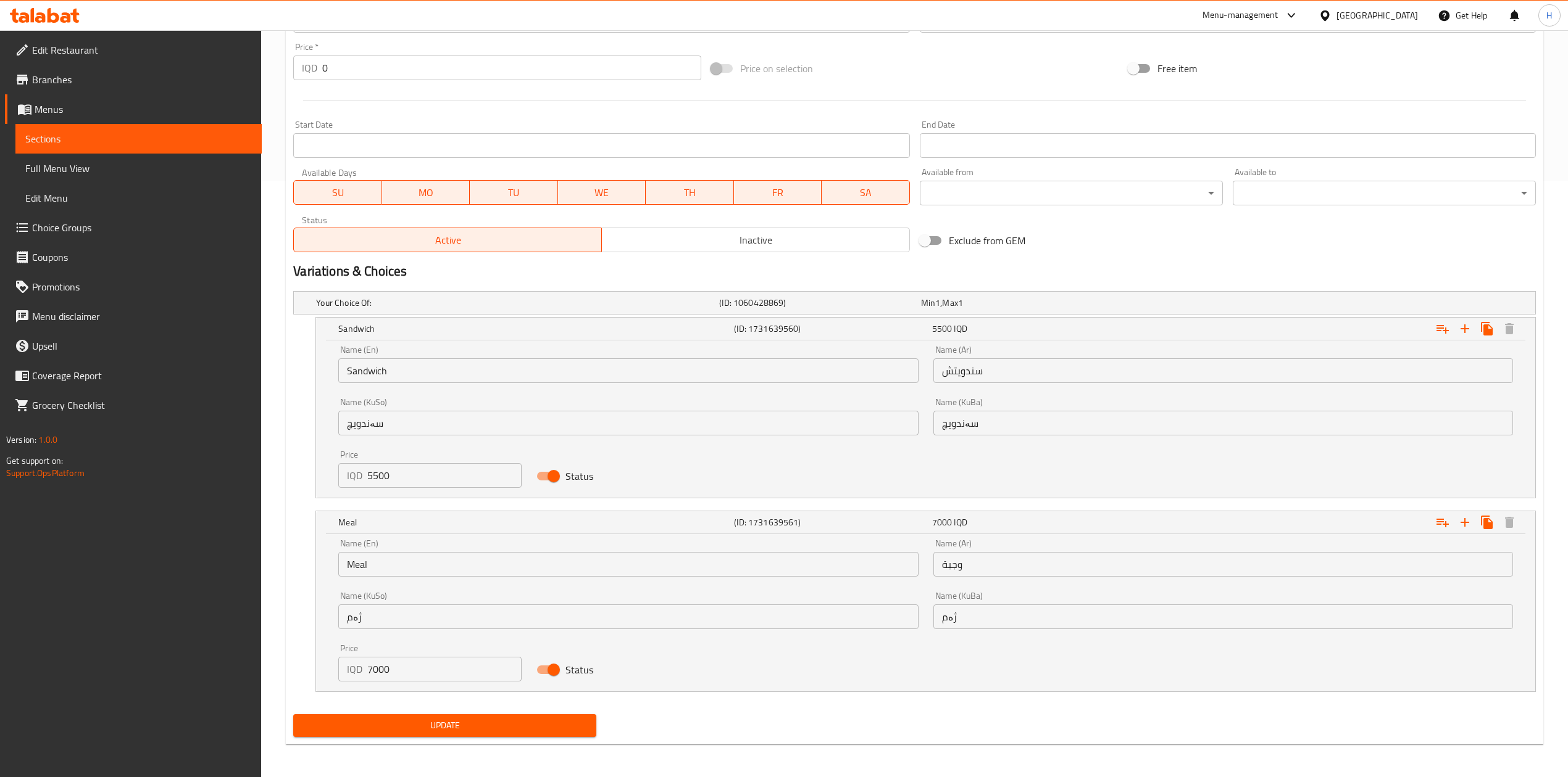
scroll to position [597, 0]
click at [398, 672] on input "7000" at bounding box center [444, 668] width 154 height 25
click at [420, 724] on span "Update" at bounding box center [445, 725] width 283 height 15
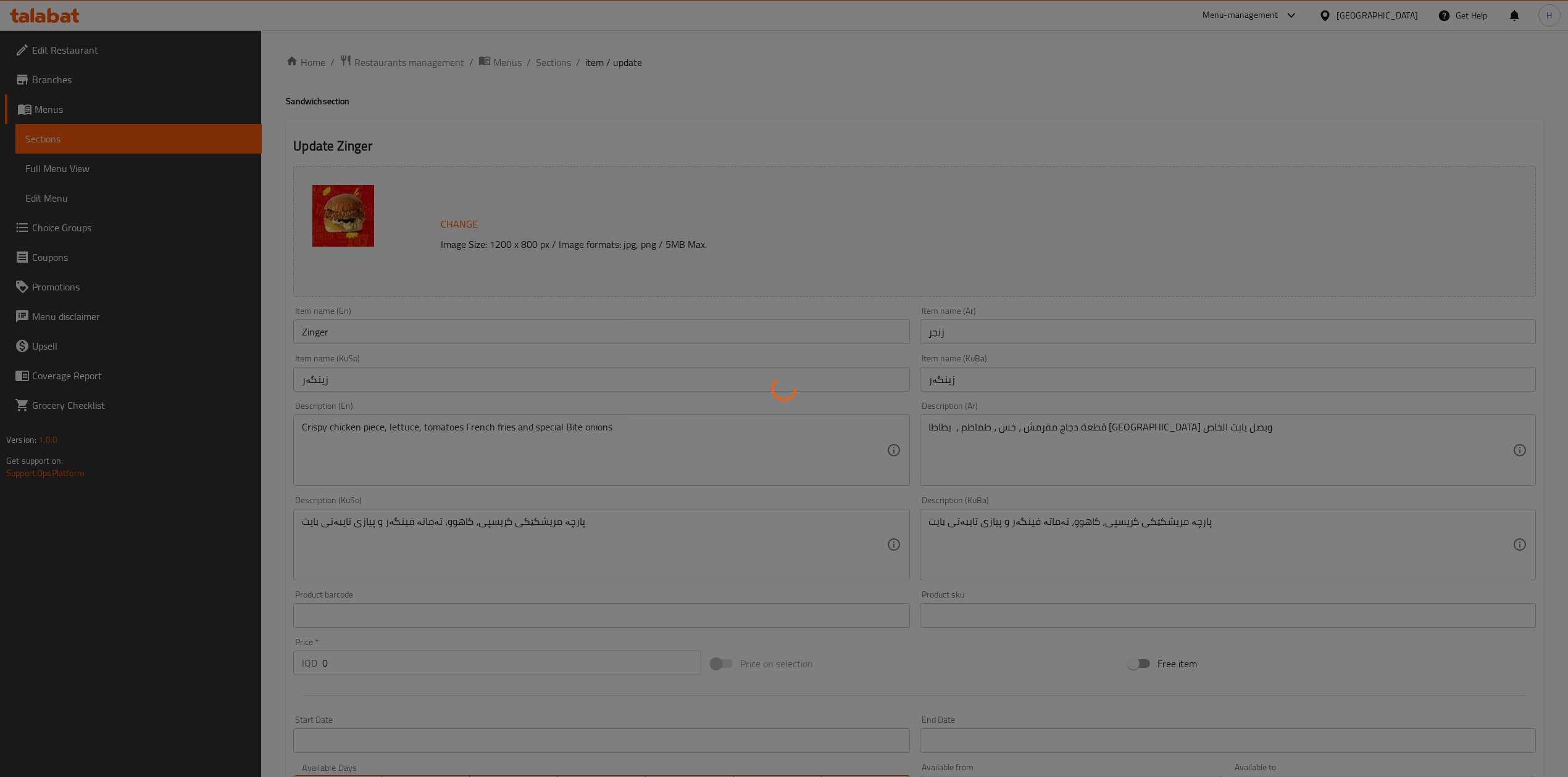
scroll to position [0, 0]
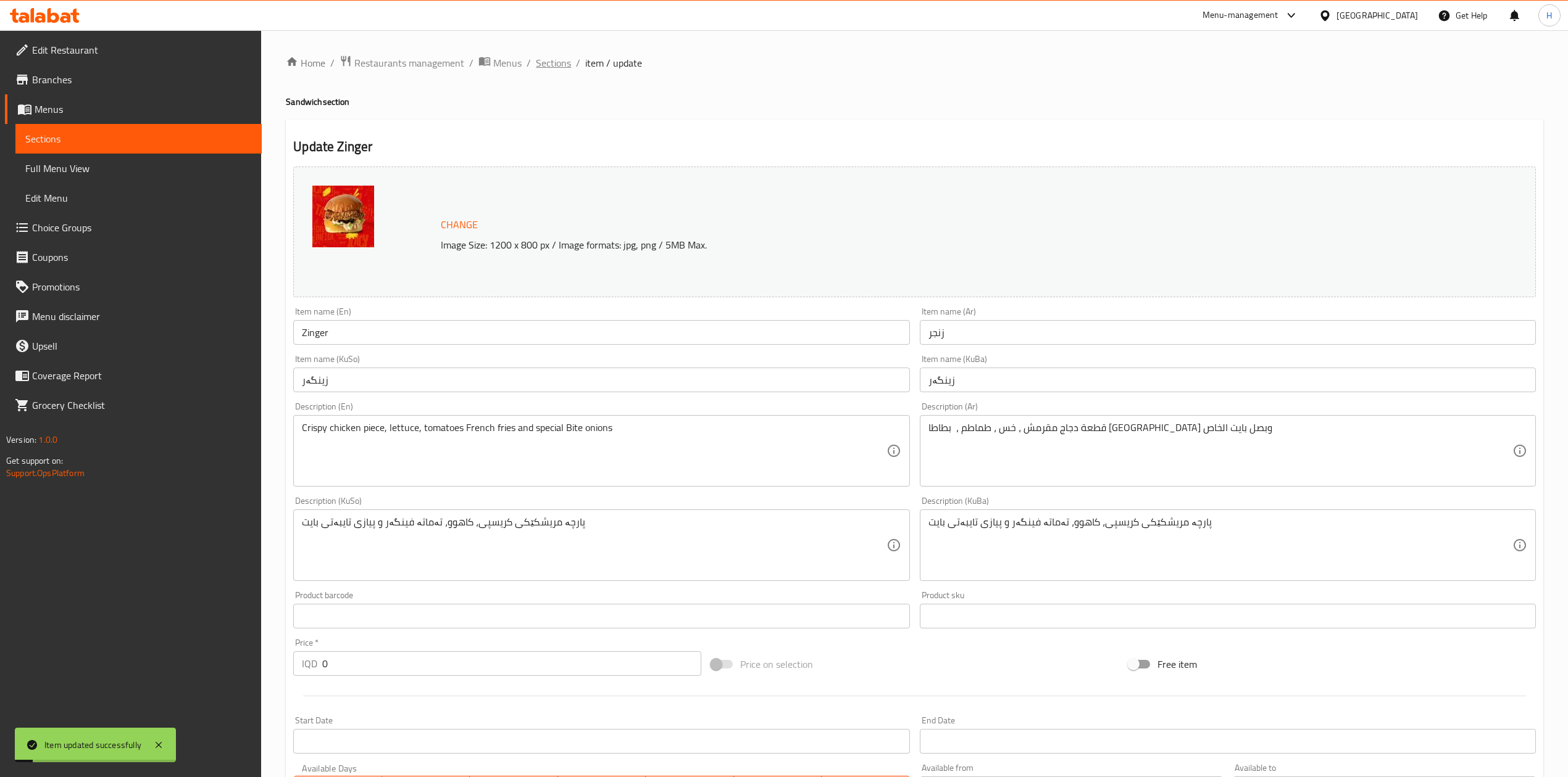
click at [551, 62] on span "Sections" at bounding box center [553, 63] width 36 height 14
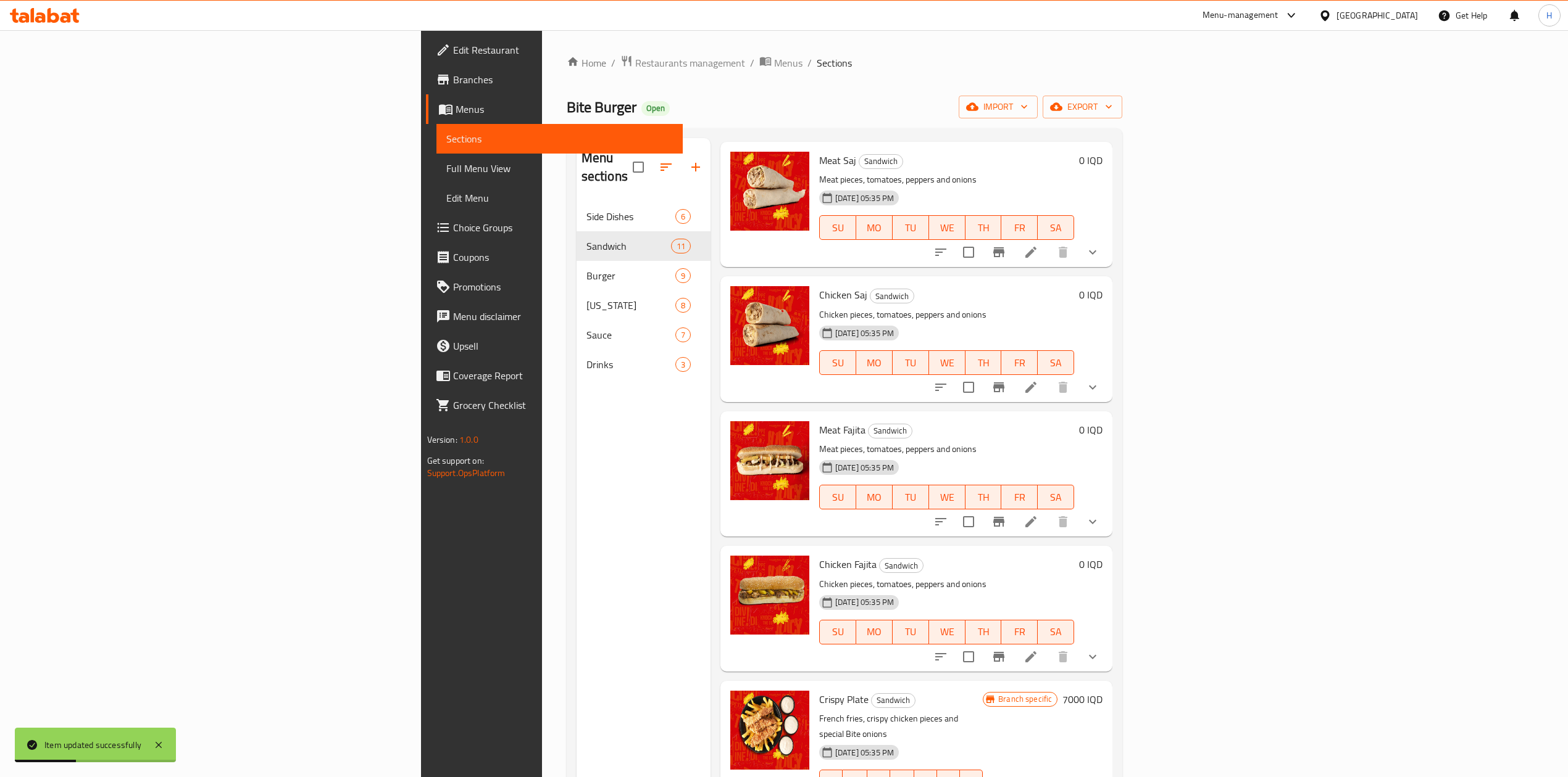
scroll to position [164, 0]
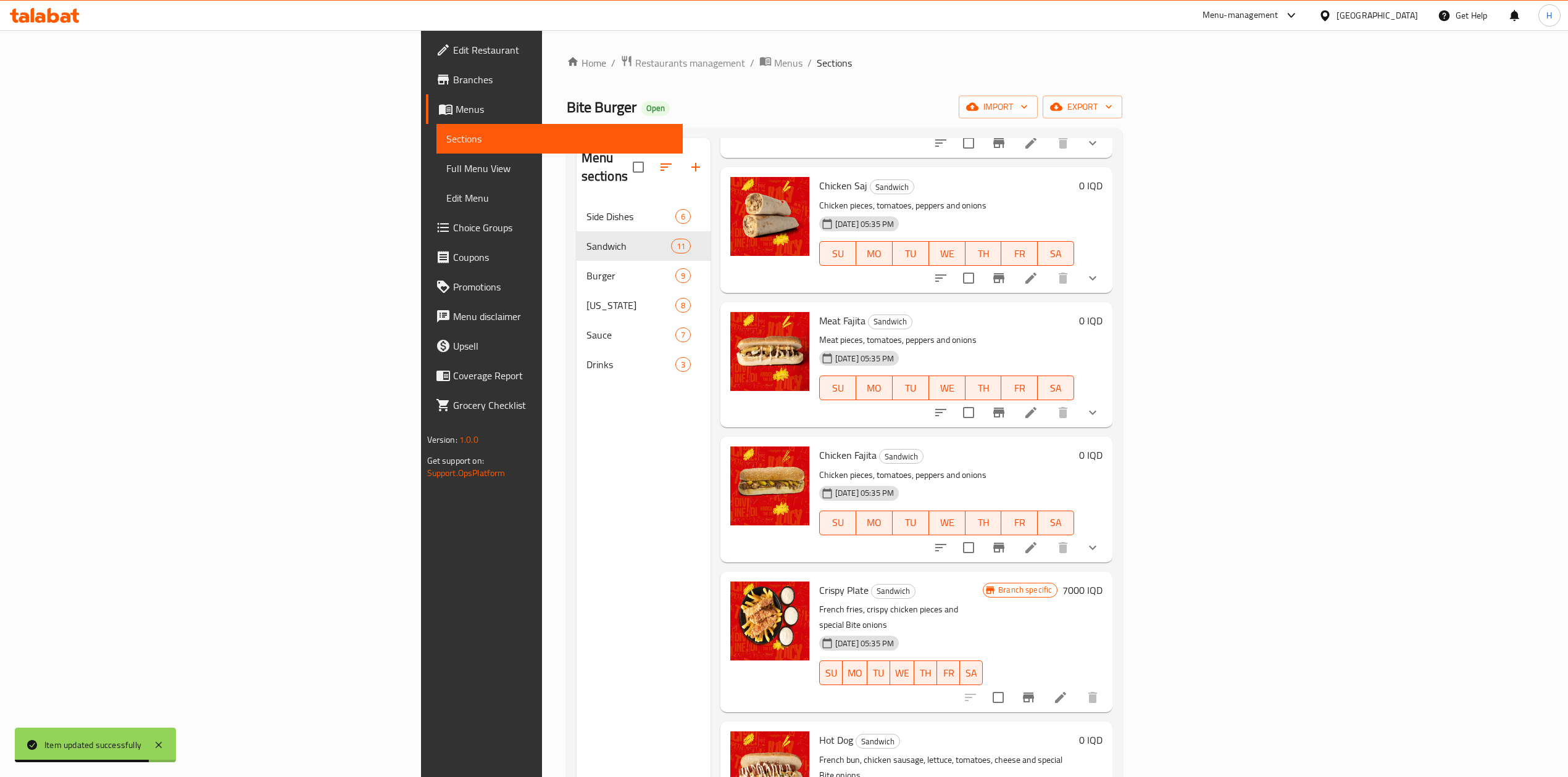
click at [1048, 401] on li at bounding box center [1031, 412] width 35 height 22
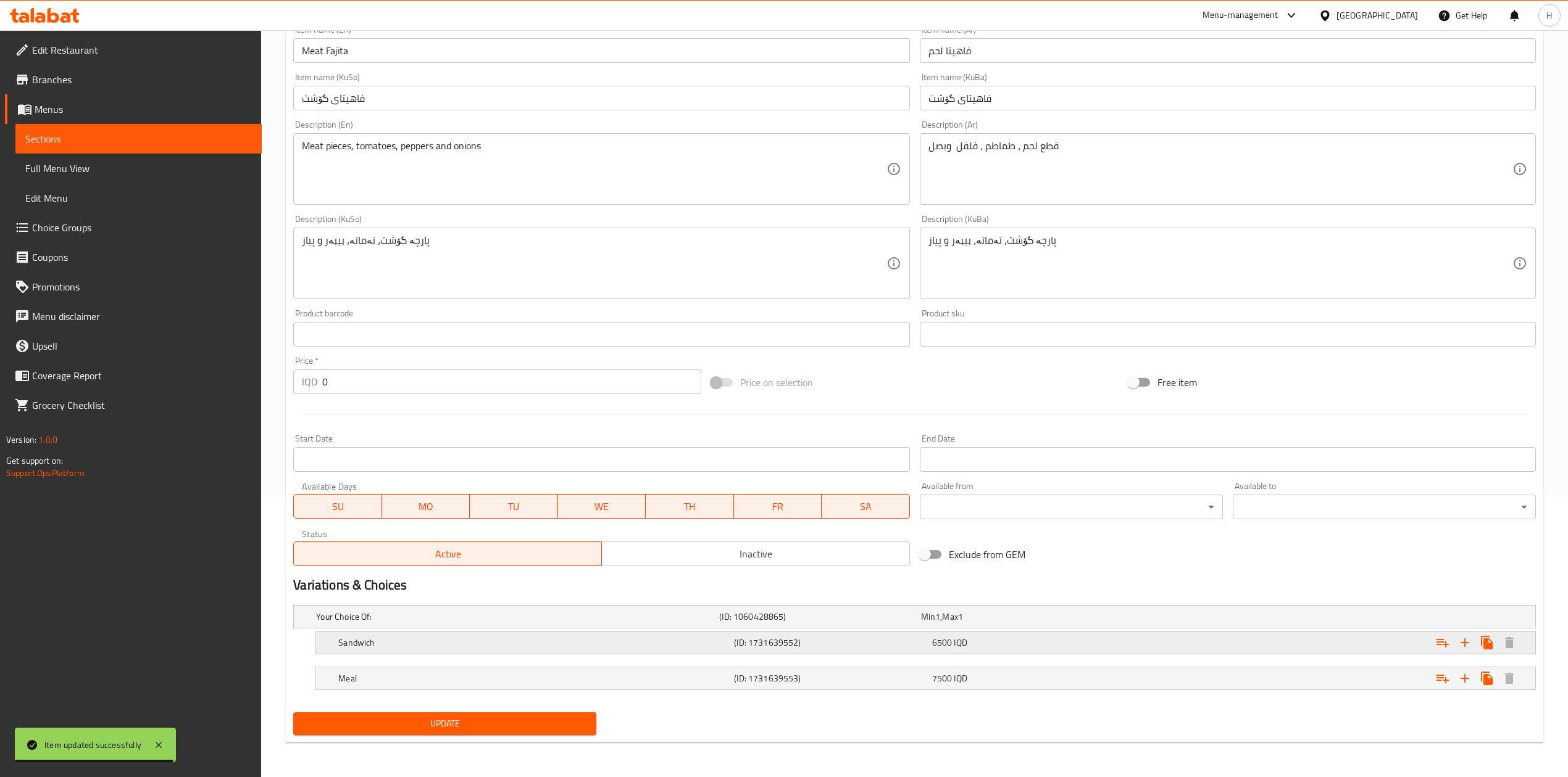
click at [382, 644] on h5 "Sandwich" at bounding box center [534, 642] width 391 height 13
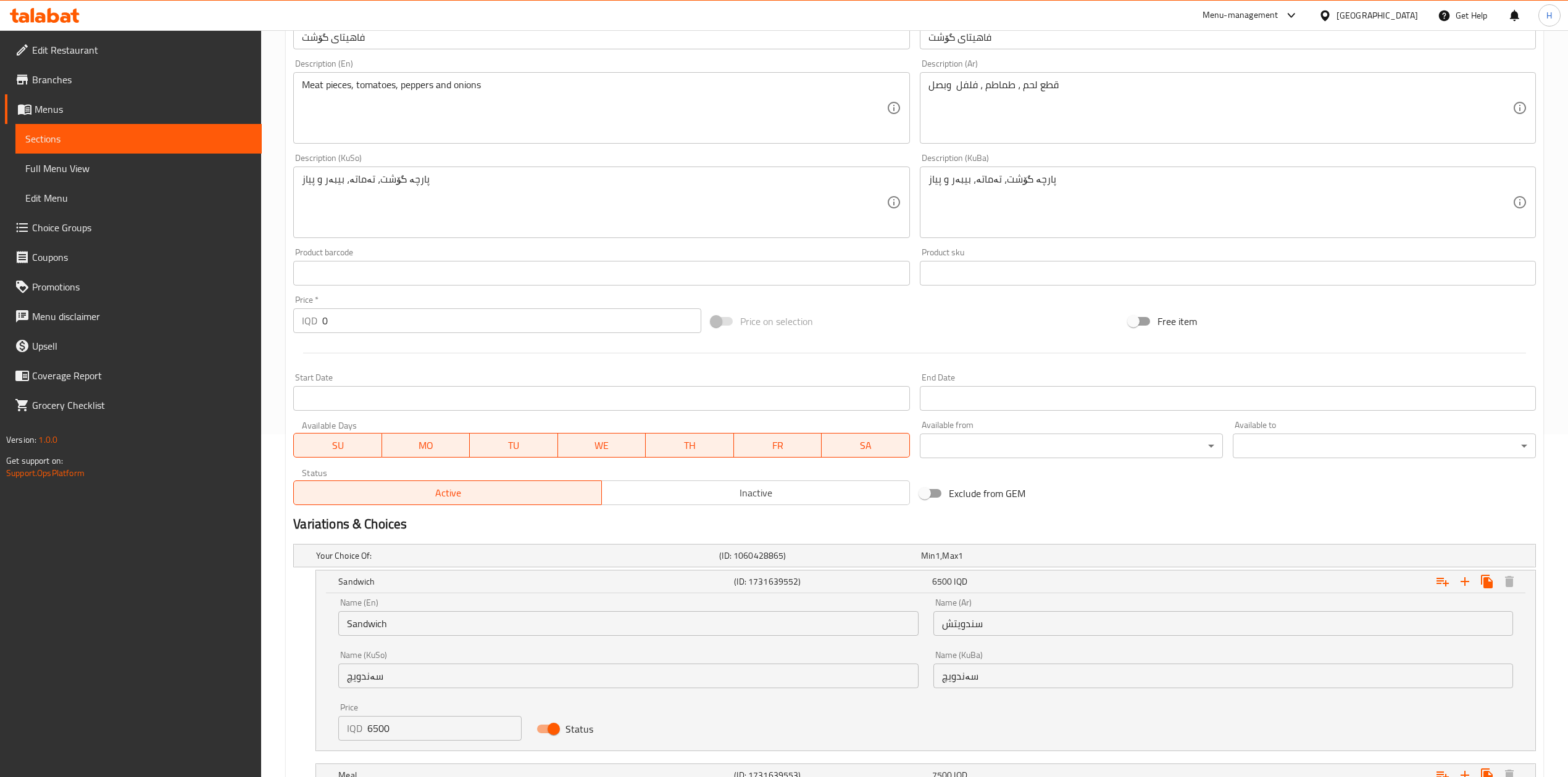
scroll to position [416, 0]
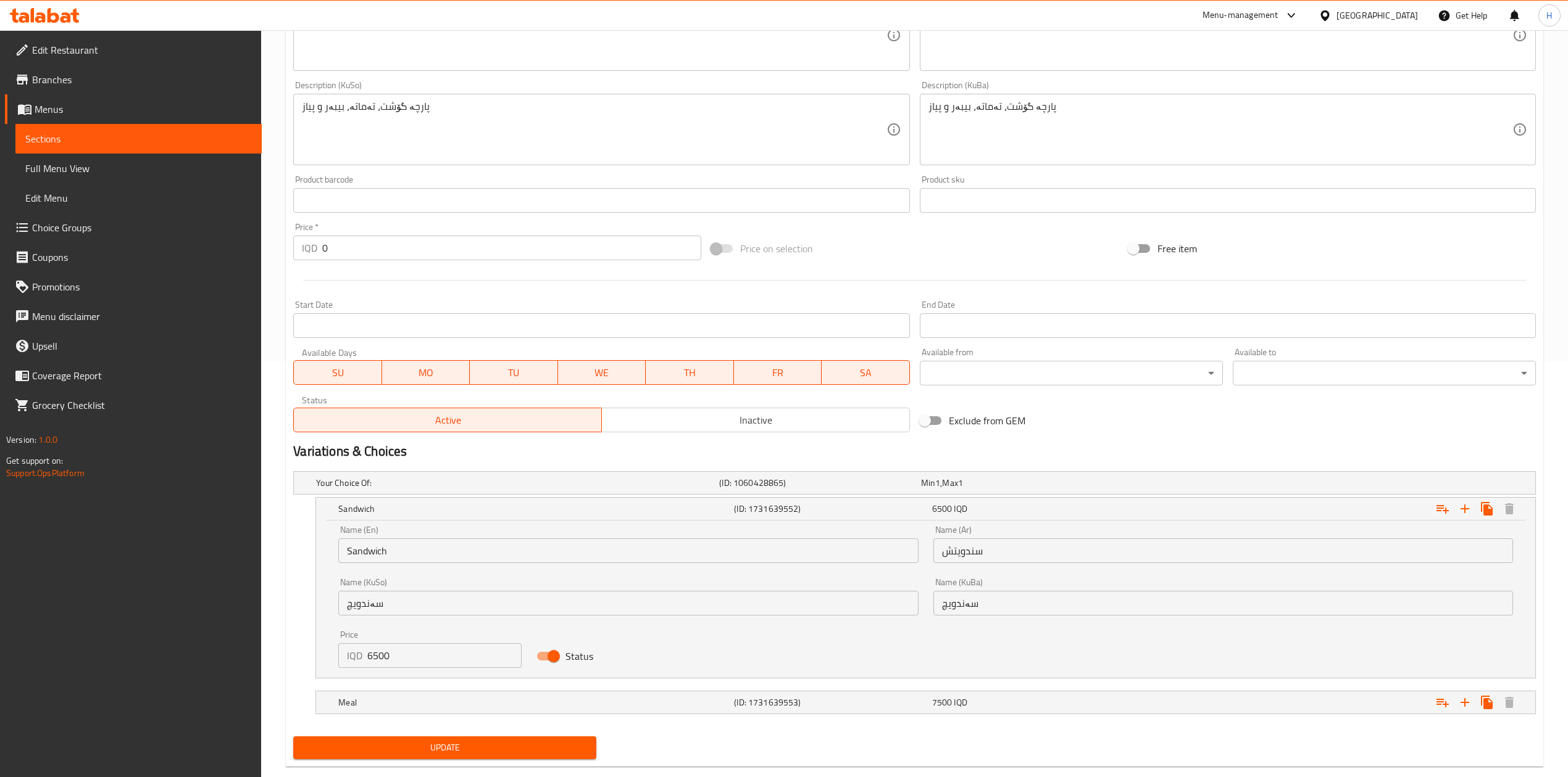
click at [373, 652] on input "6500" at bounding box center [444, 656] width 154 height 25
click at [373, 657] on input "6500" at bounding box center [444, 656] width 154 height 25
type input "5500"
click at [420, 707] on h5 "Meal" at bounding box center [534, 702] width 391 height 13
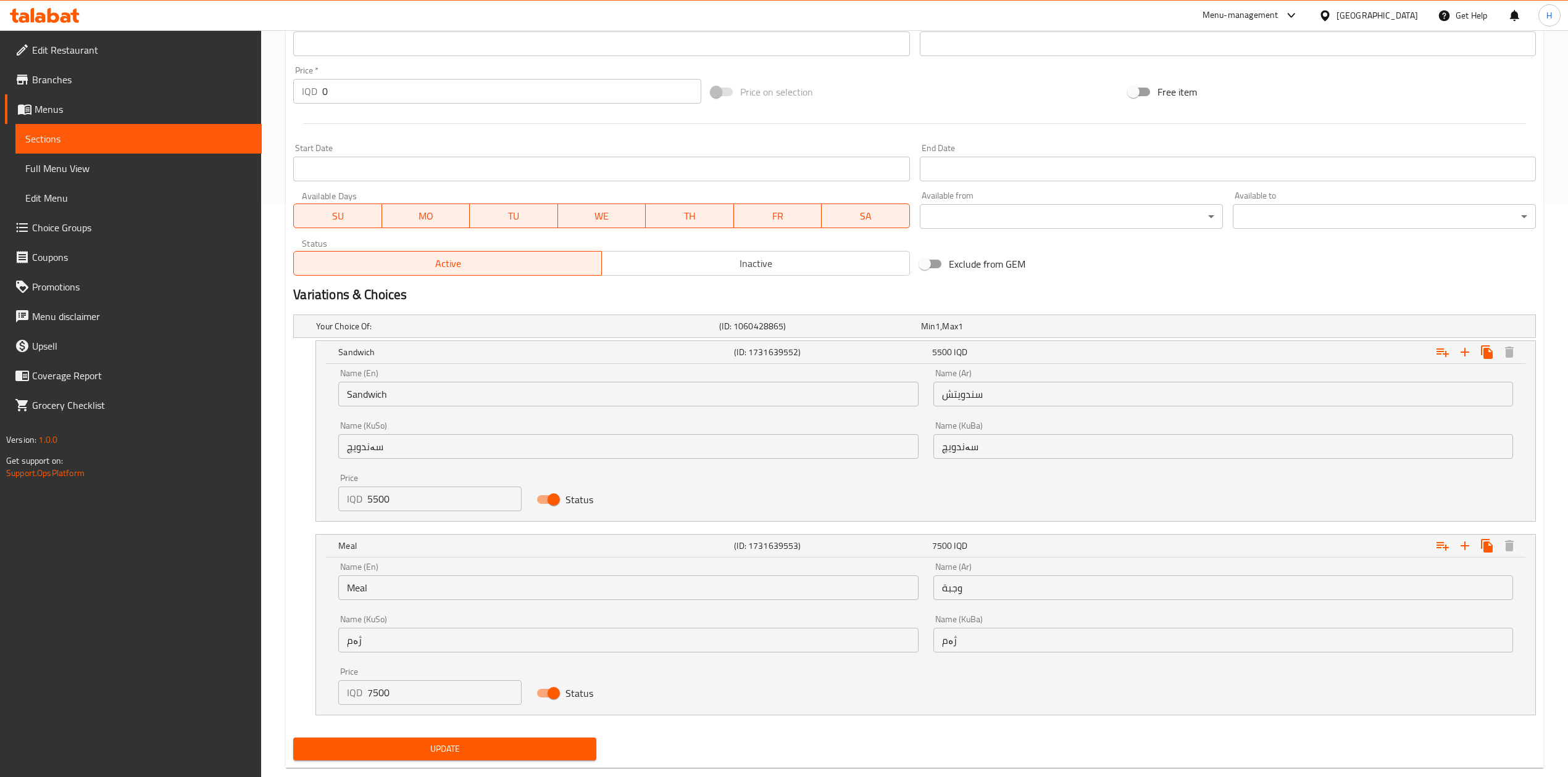
scroll to position [574, 0]
click at [415, 704] on input "7500" at bounding box center [444, 692] width 154 height 25
type input "7000"
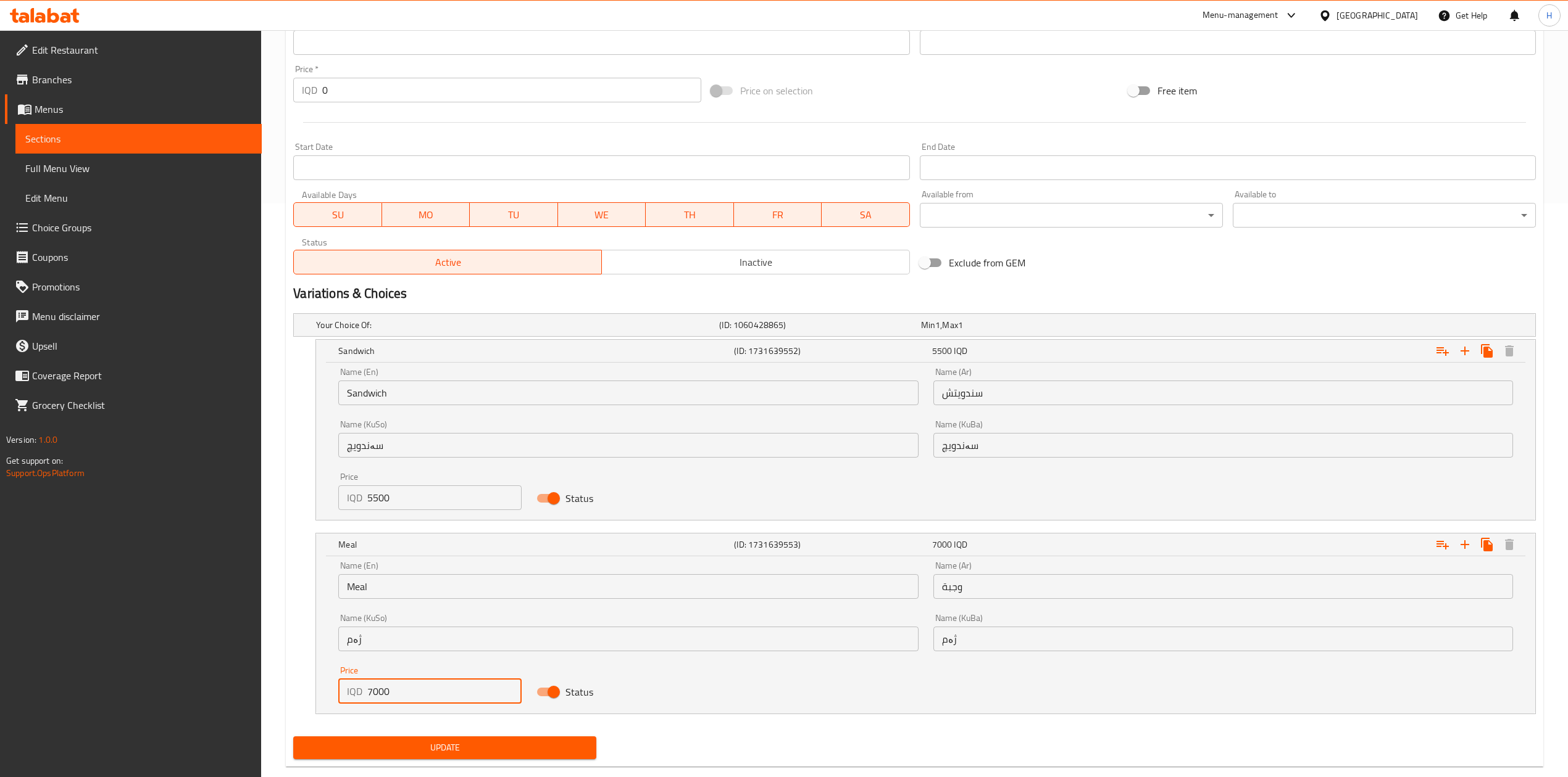
click at [416, 749] on span "Update" at bounding box center [445, 748] width 283 height 15
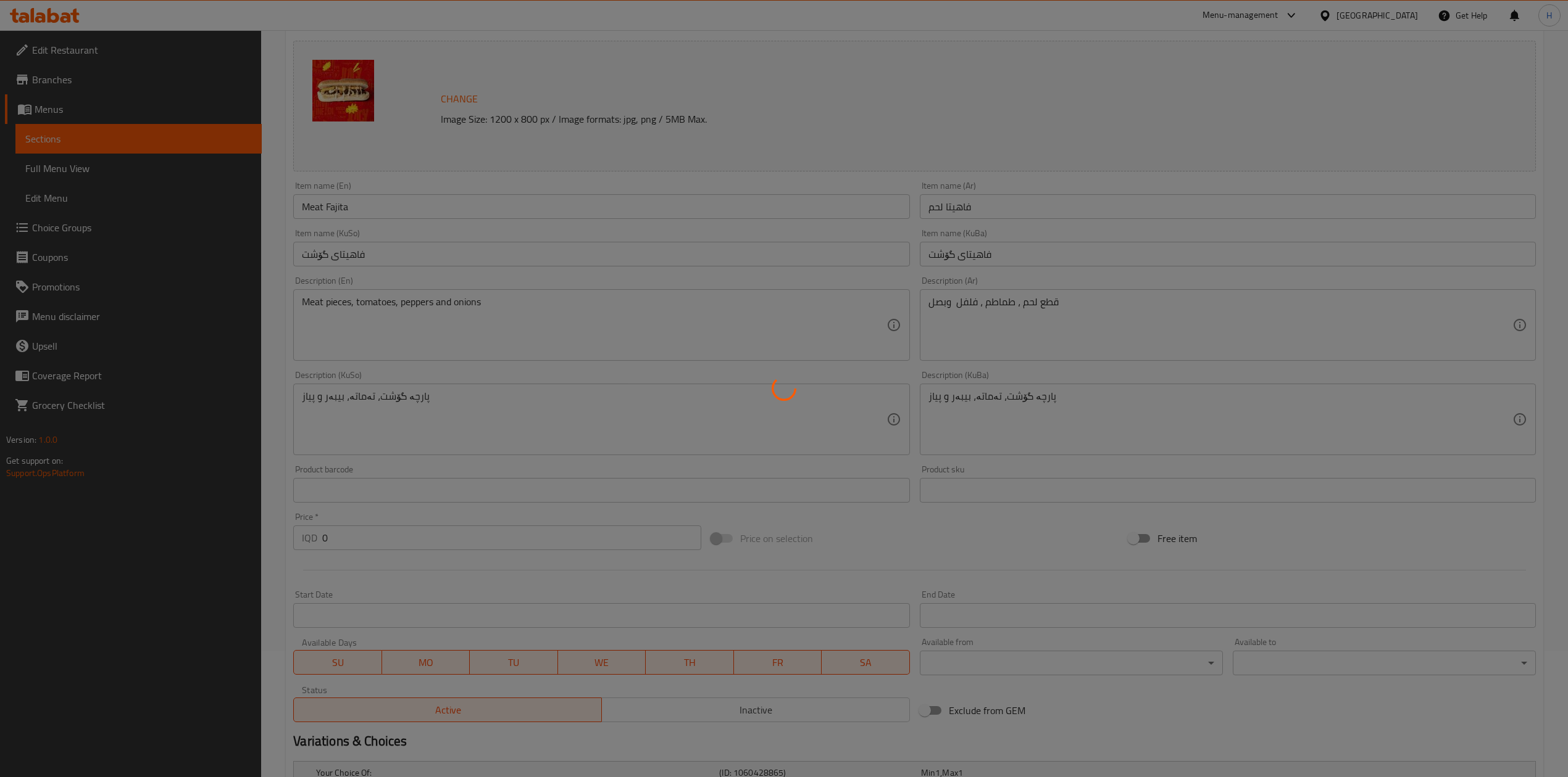
scroll to position [0, 0]
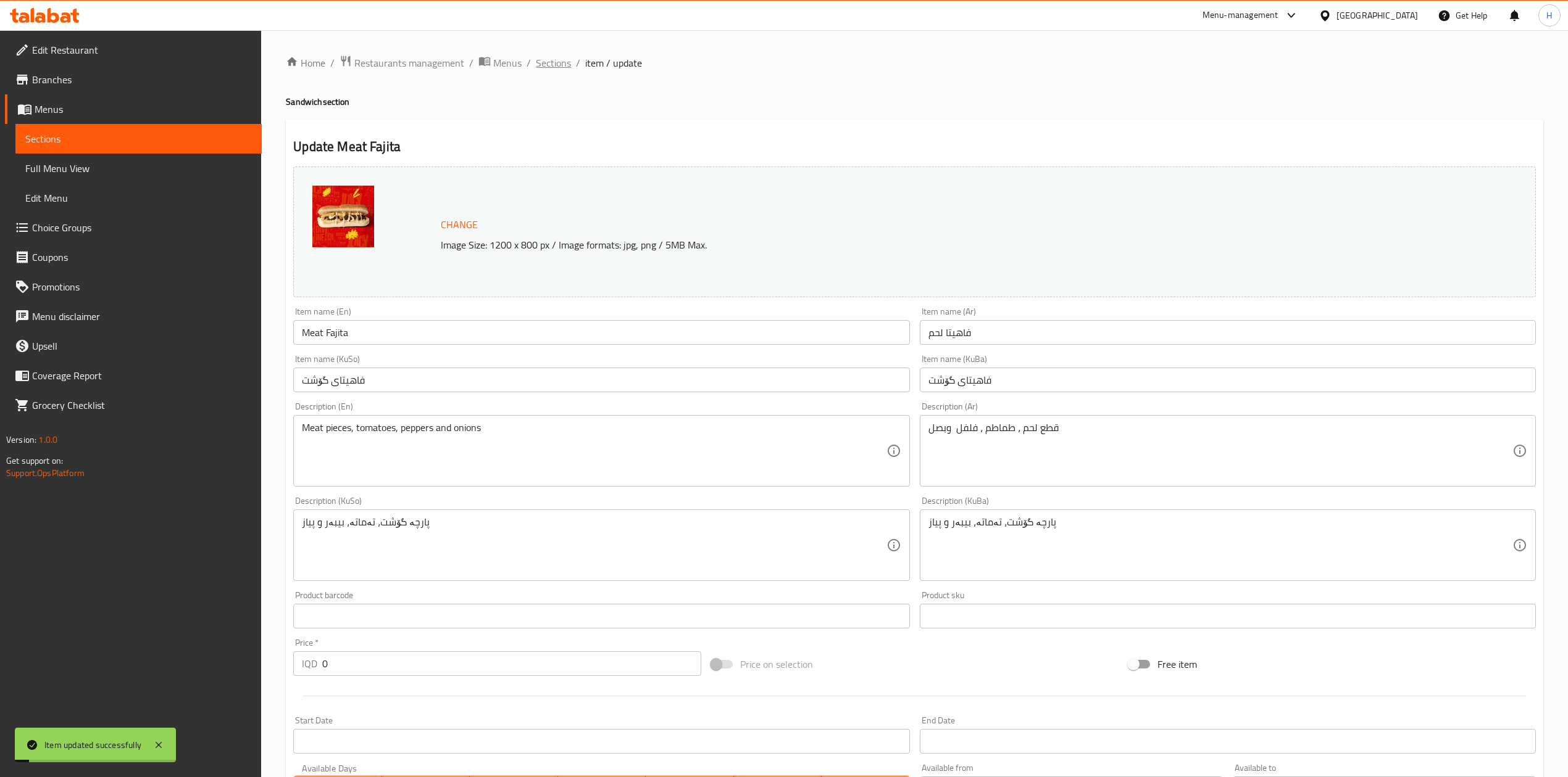
click at [545, 56] on span "Sections" at bounding box center [553, 63] width 36 height 14
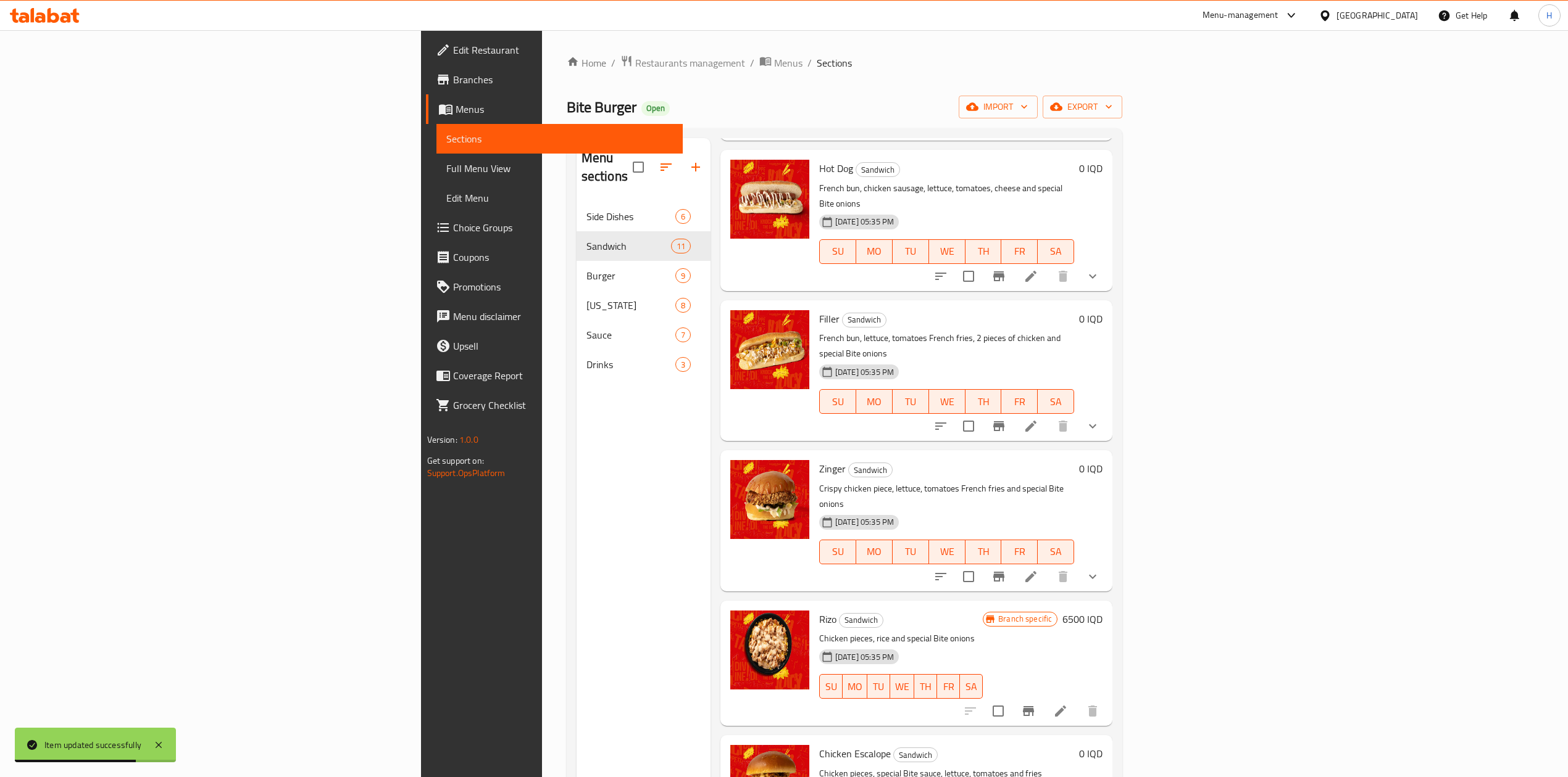
scroll to position [164, 0]
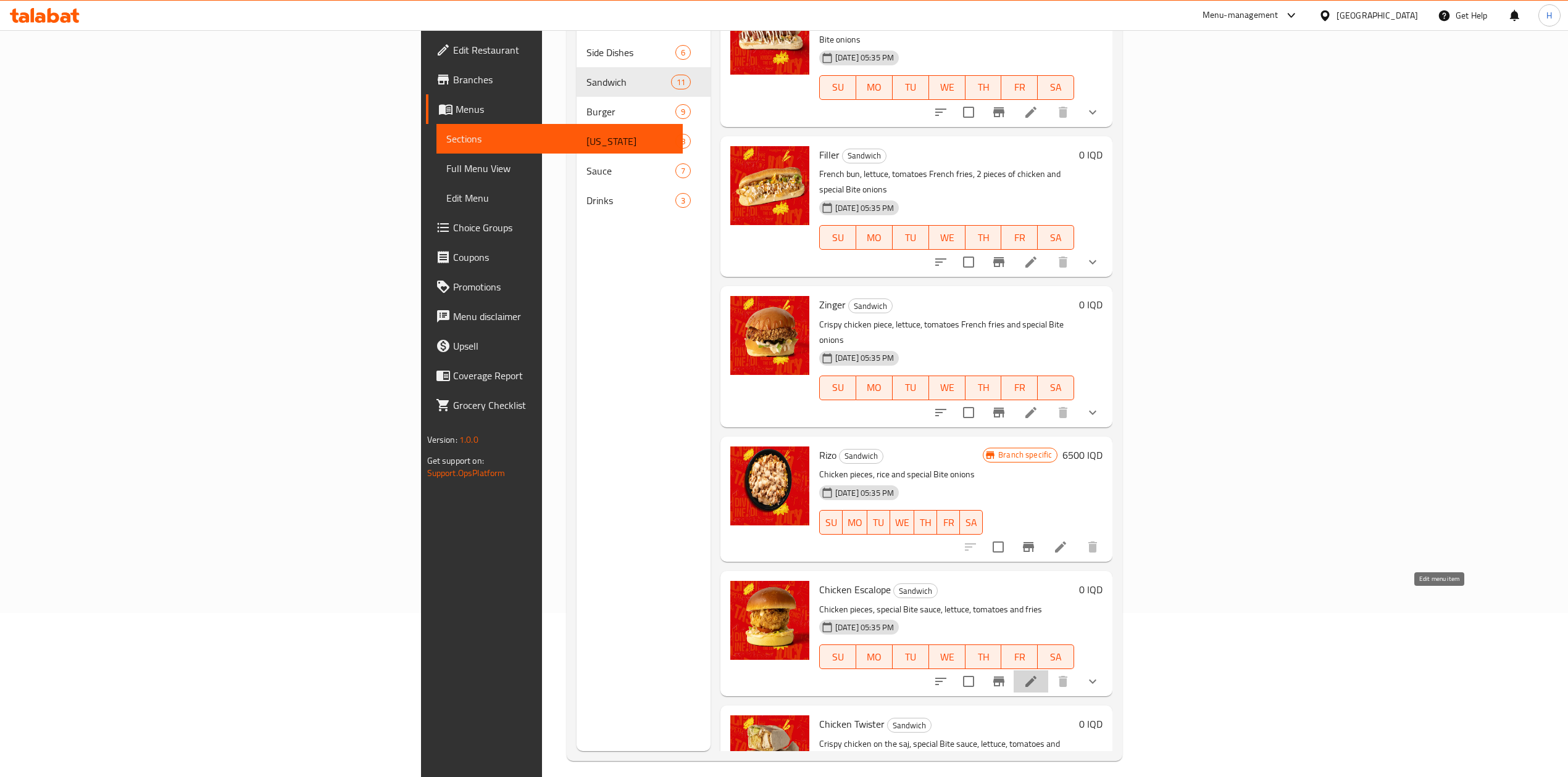
click at [1038, 674] on icon at bounding box center [1030, 681] width 14 height 14
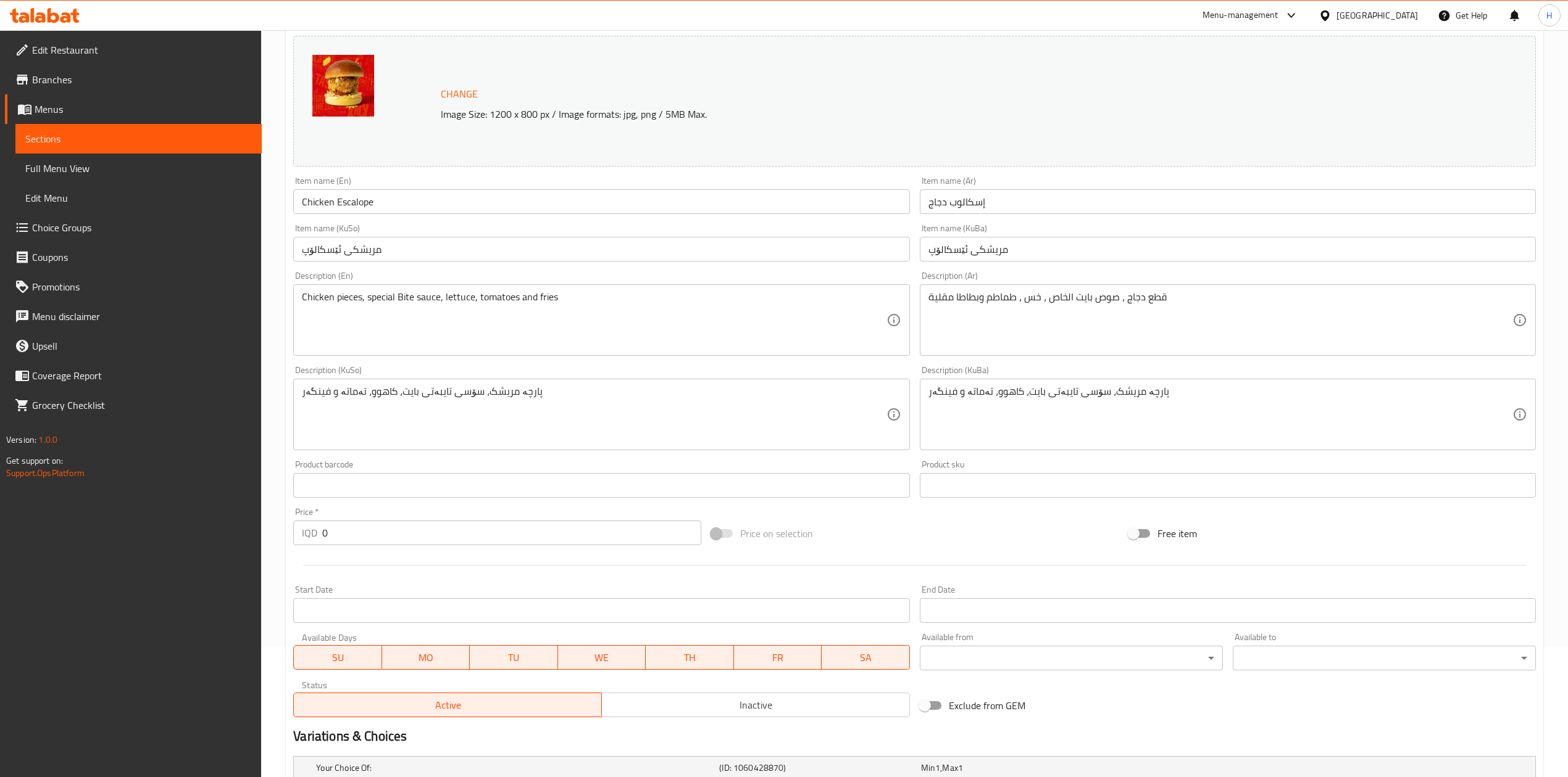
scroll to position [284, 0]
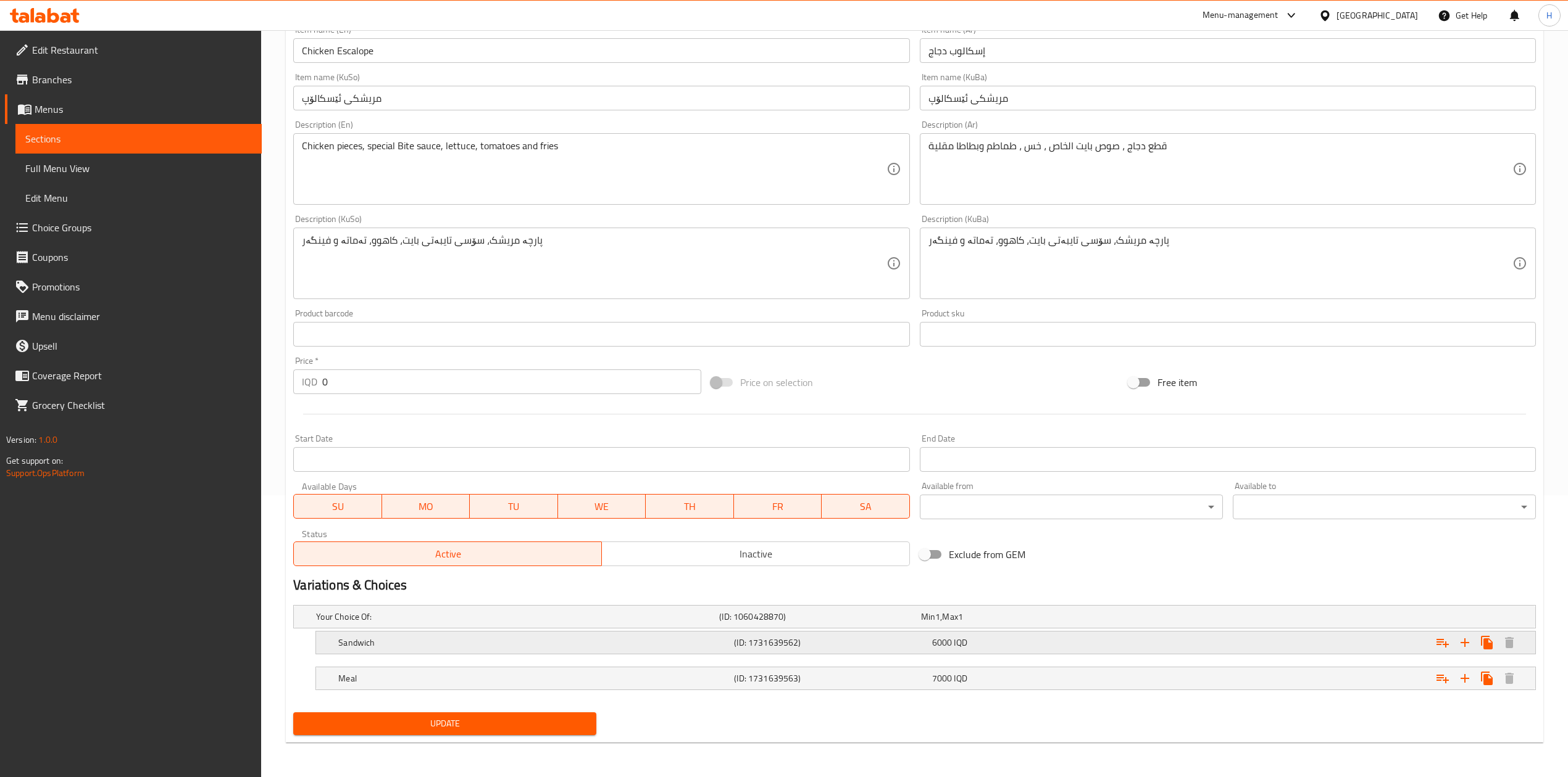
click at [391, 641] on h5 "Sandwich" at bounding box center [534, 642] width 391 height 13
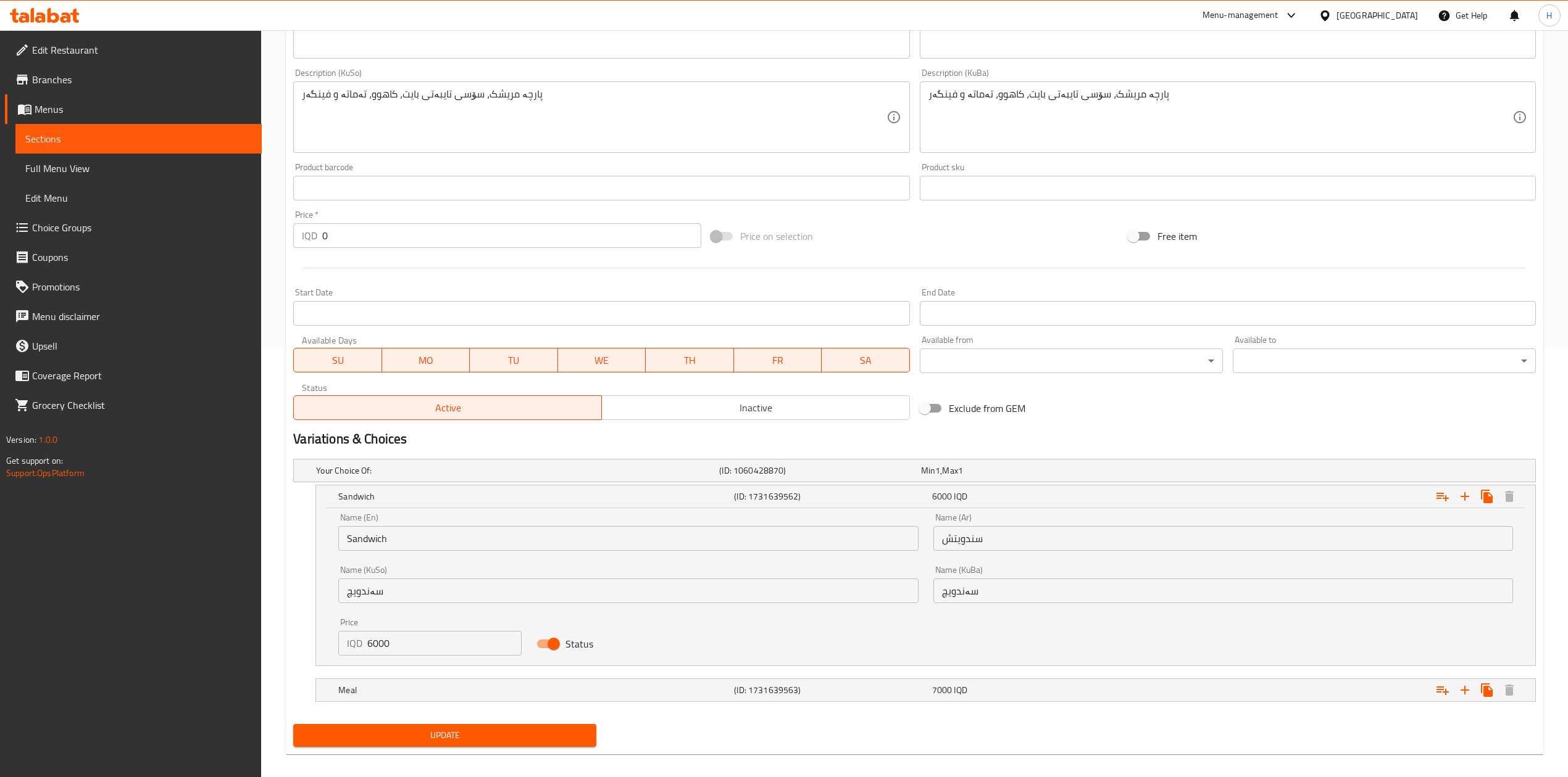
scroll to position [429, 0]
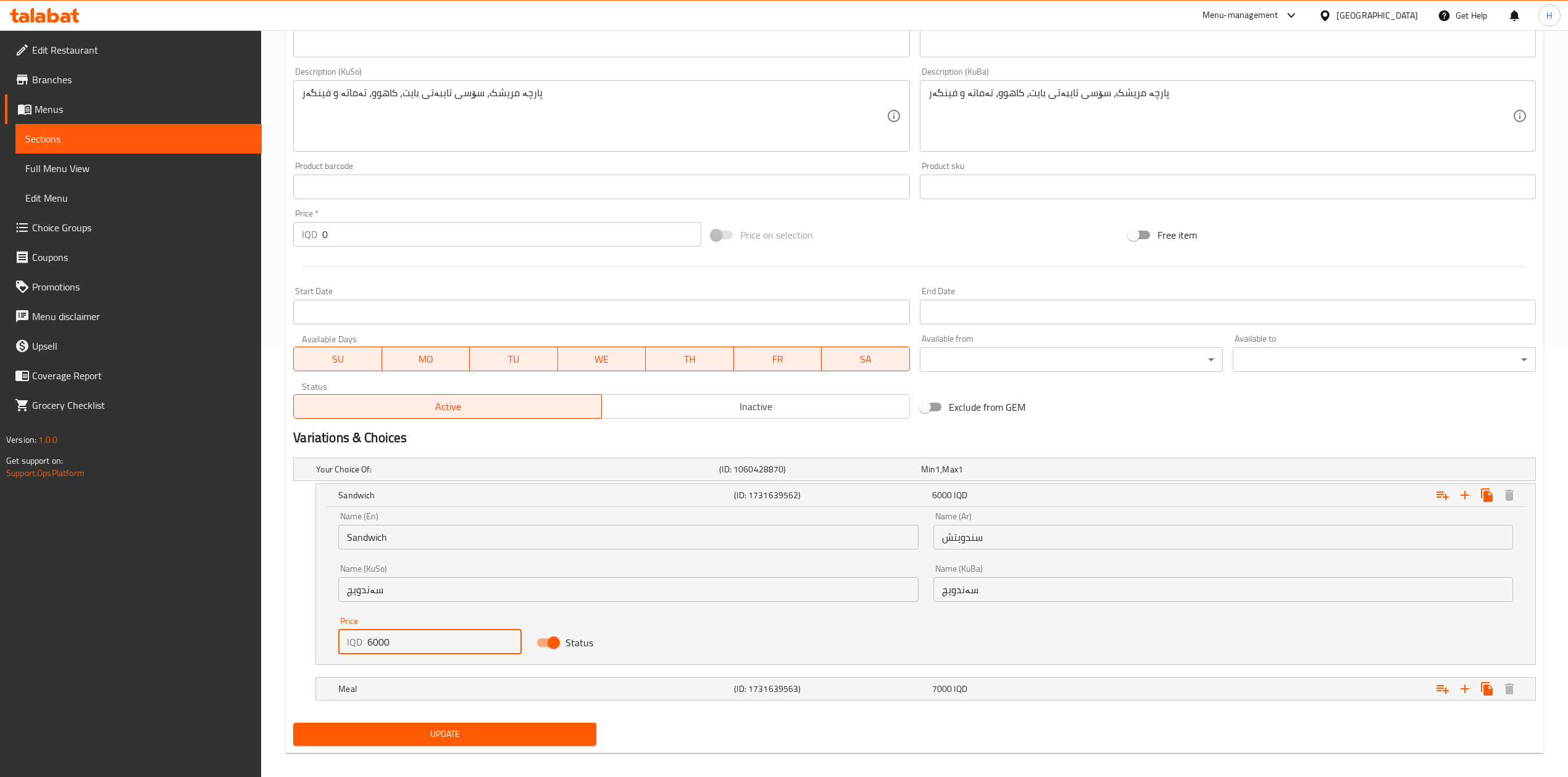
click at [402, 640] on input "6000" at bounding box center [444, 642] width 154 height 25
type input "5500"
click at [402, 683] on div "Meal" at bounding box center [534, 689] width 396 height 17
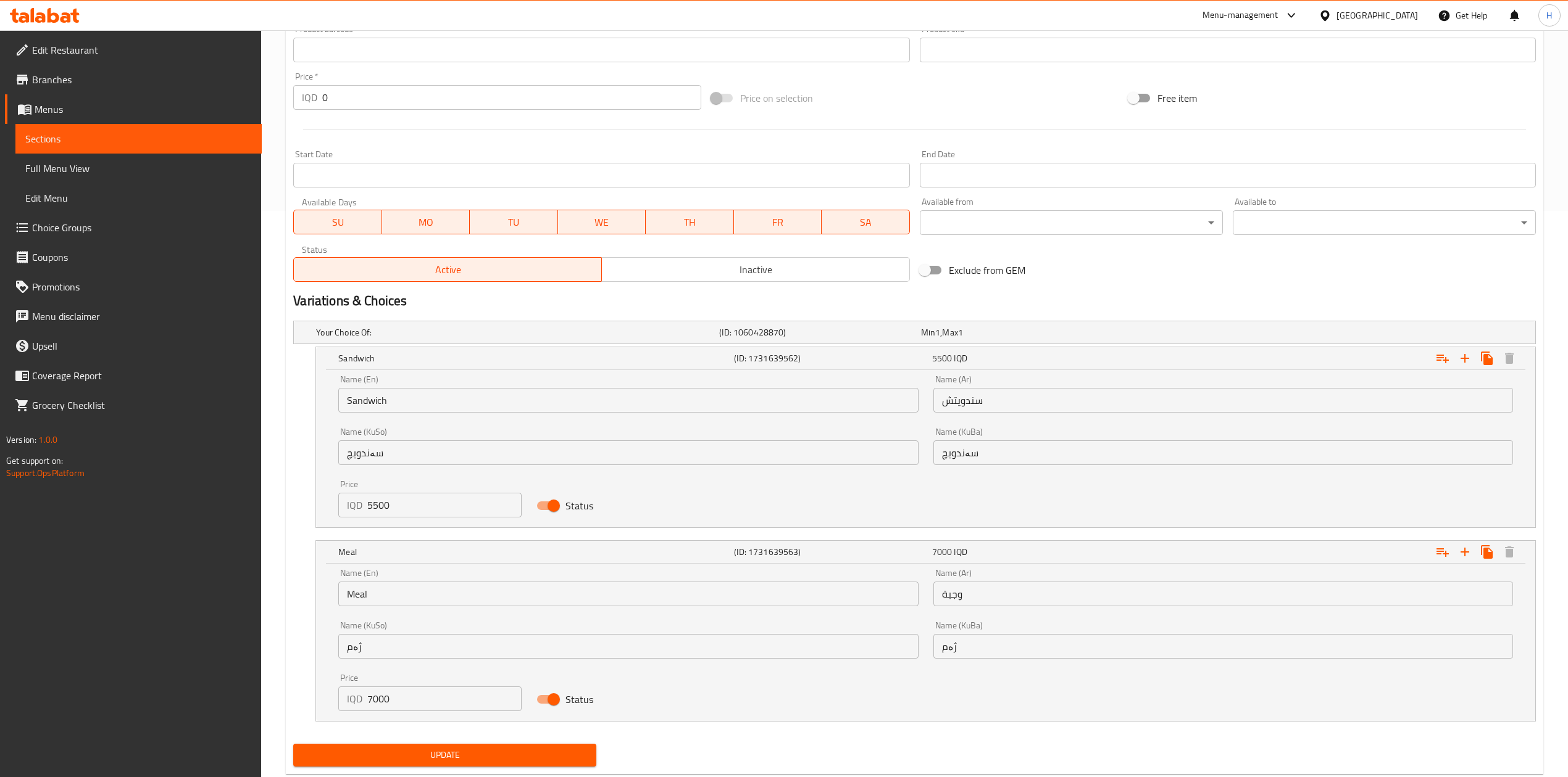
scroll to position [574, 0]
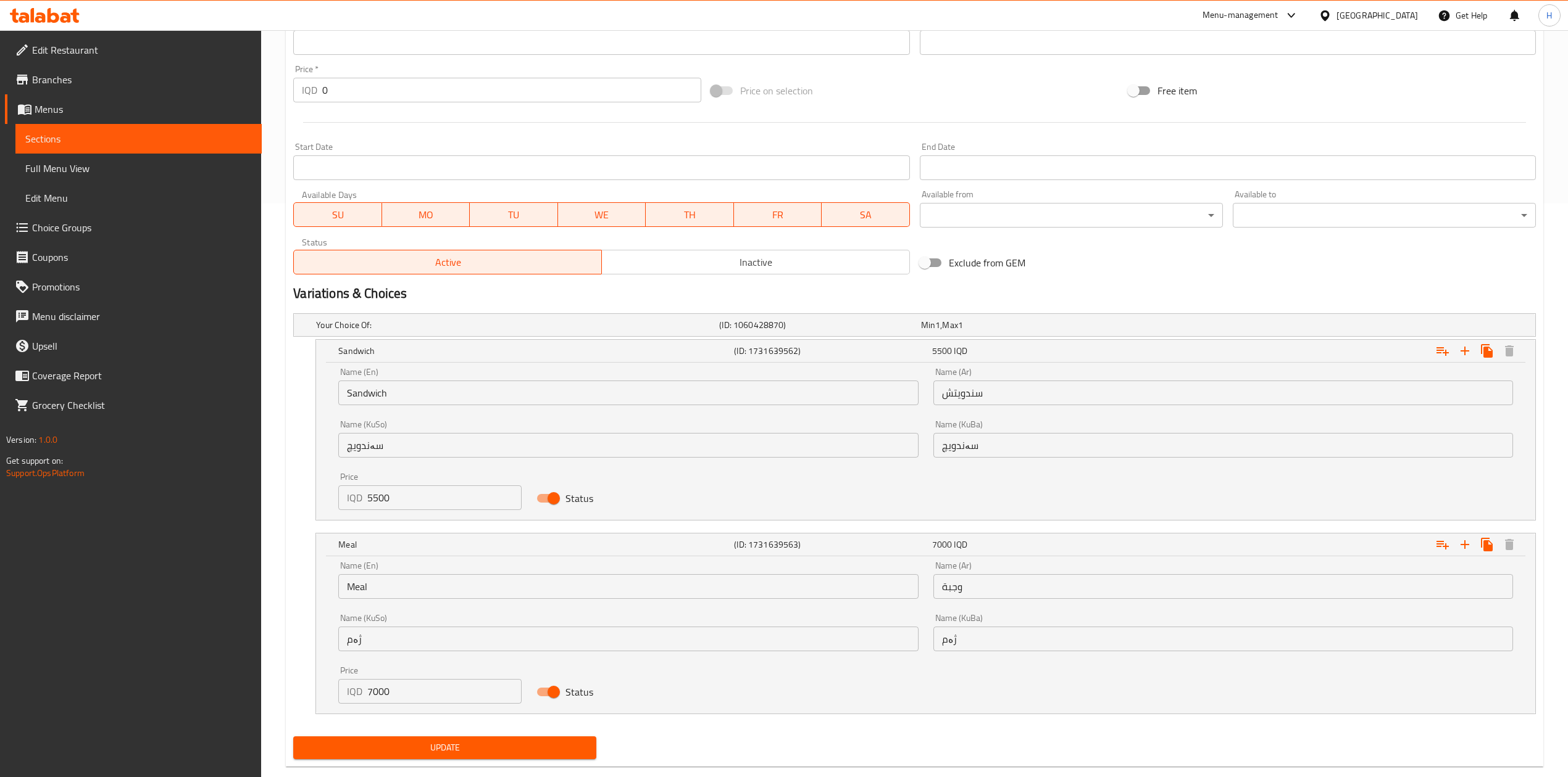
click at [409, 679] on div "Price IQD 7000 Price" at bounding box center [430, 685] width 183 height 38
click at [465, 754] on span "Update" at bounding box center [445, 748] width 283 height 15
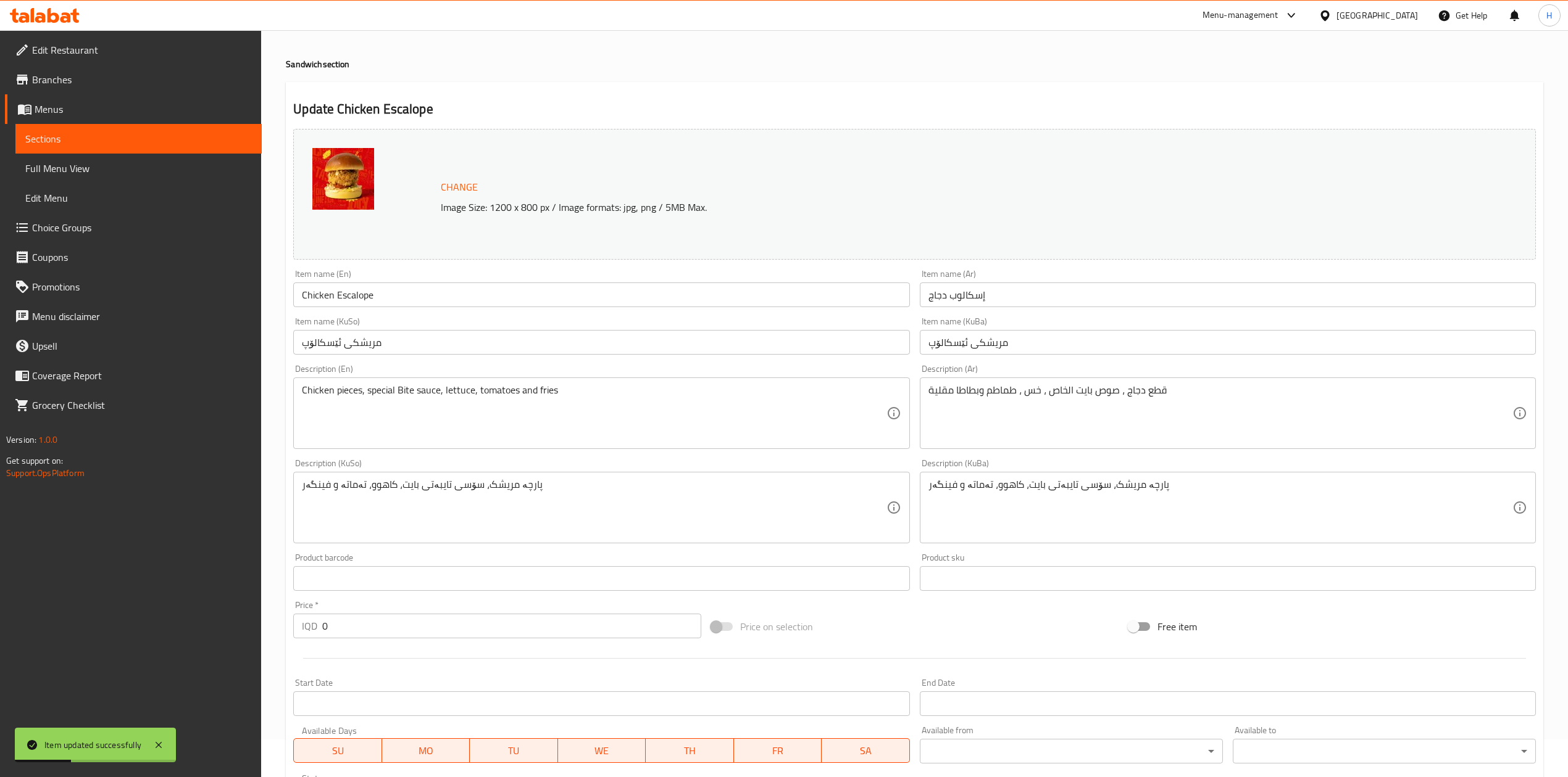
scroll to position [0, 0]
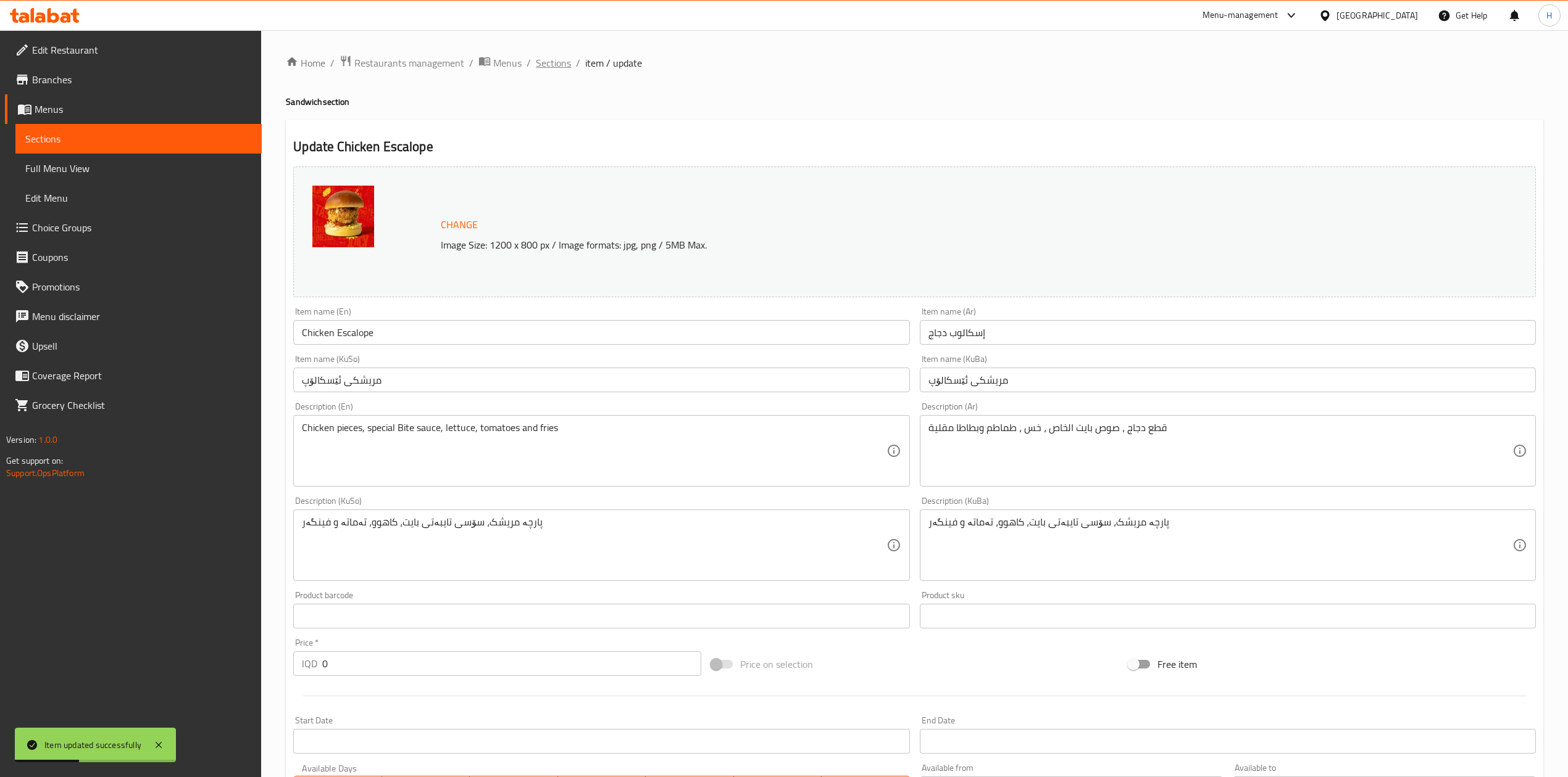
click at [561, 63] on span "Sections" at bounding box center [553, 63] width 36 height 14
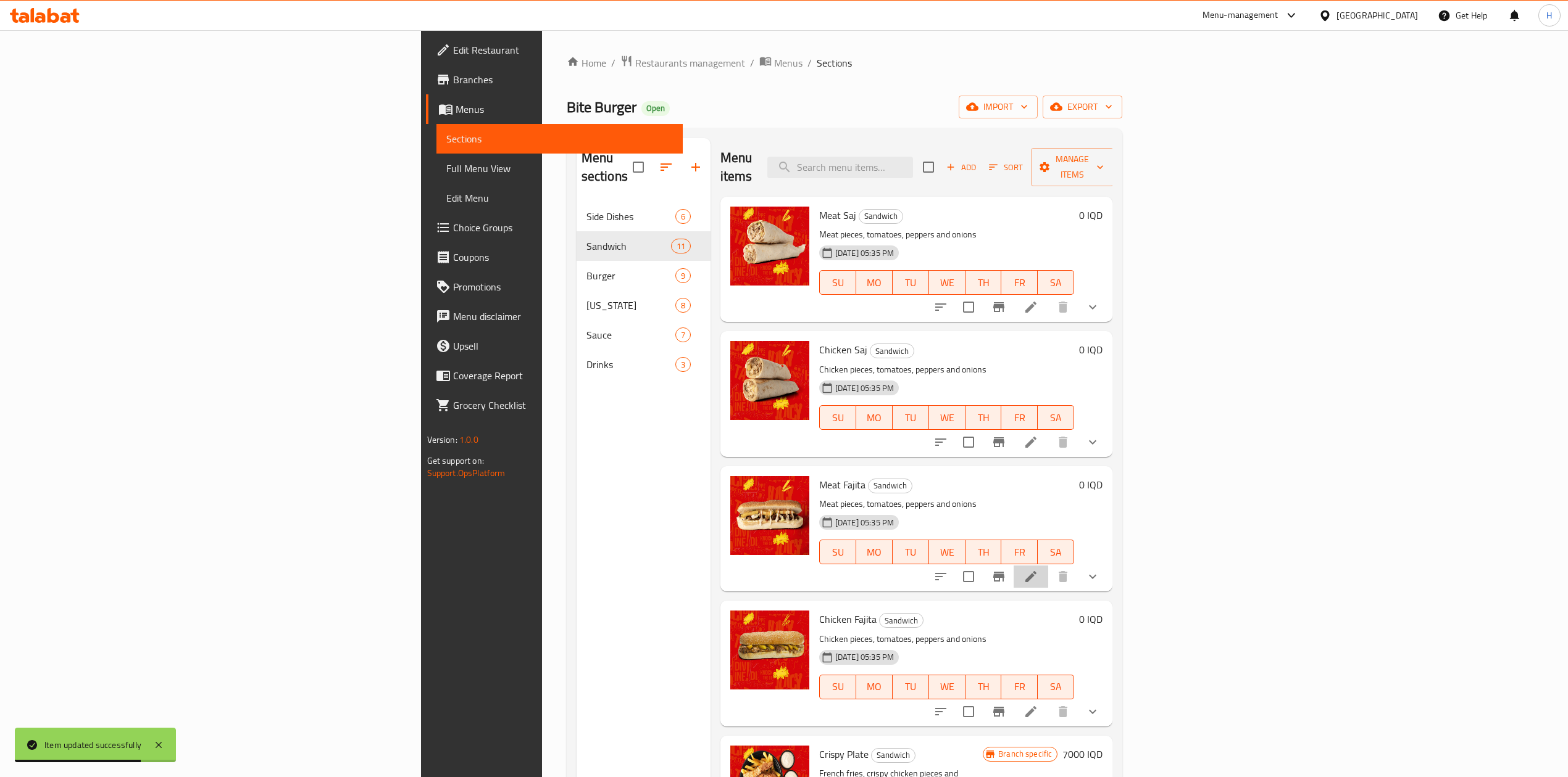
click at [1048, 569] on li at bounding box center [1031, 577] width 35 height 22
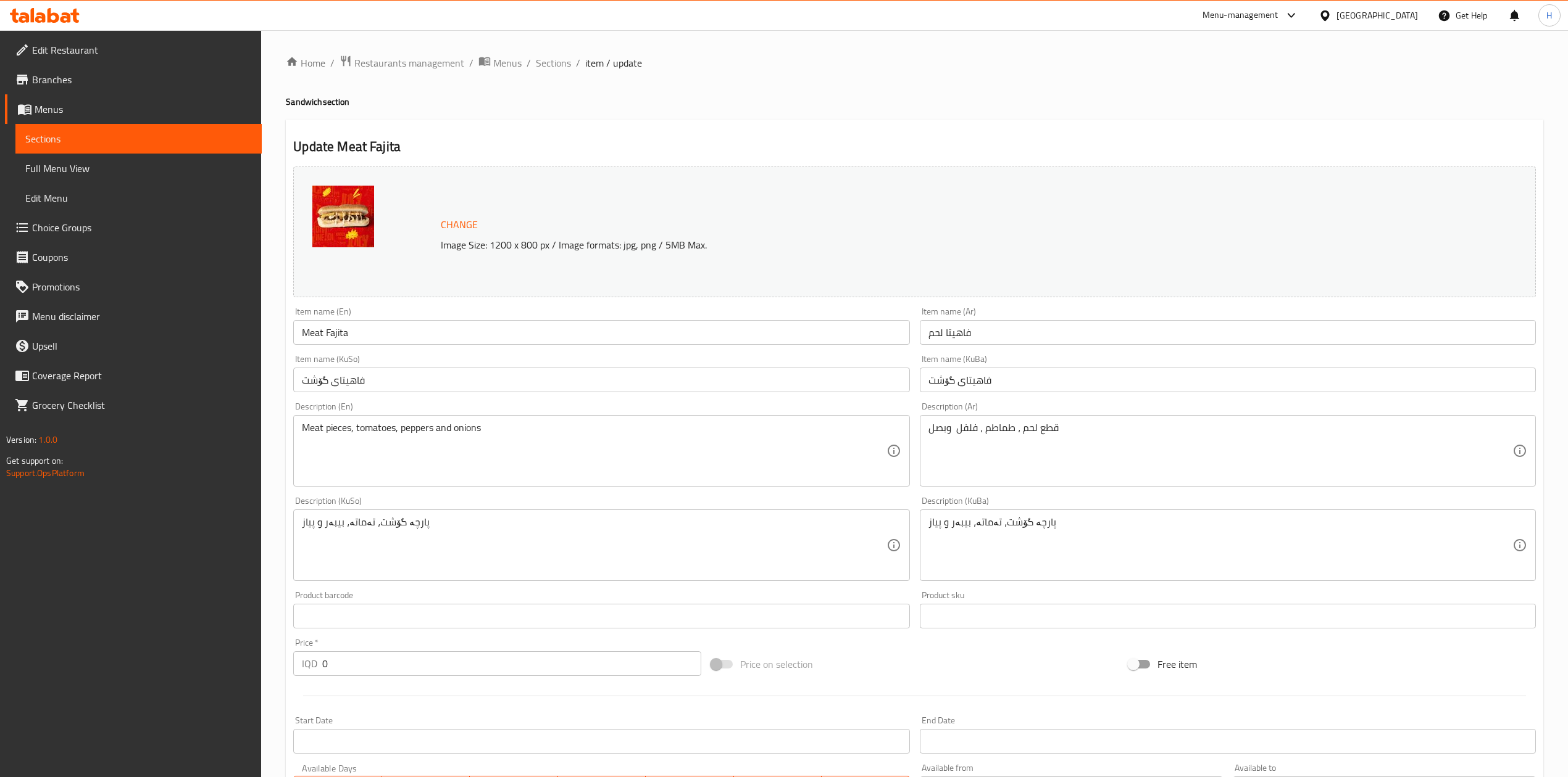
click at [543, 52] on div "Home / Restaurants management / Menus / Sections / item / update Sandwich secti…" at bounding box center [914, 544] width 1307 height 1029
click at [553, 57] on span "Sections" at bounding box center [553, 63] width 36 height 14
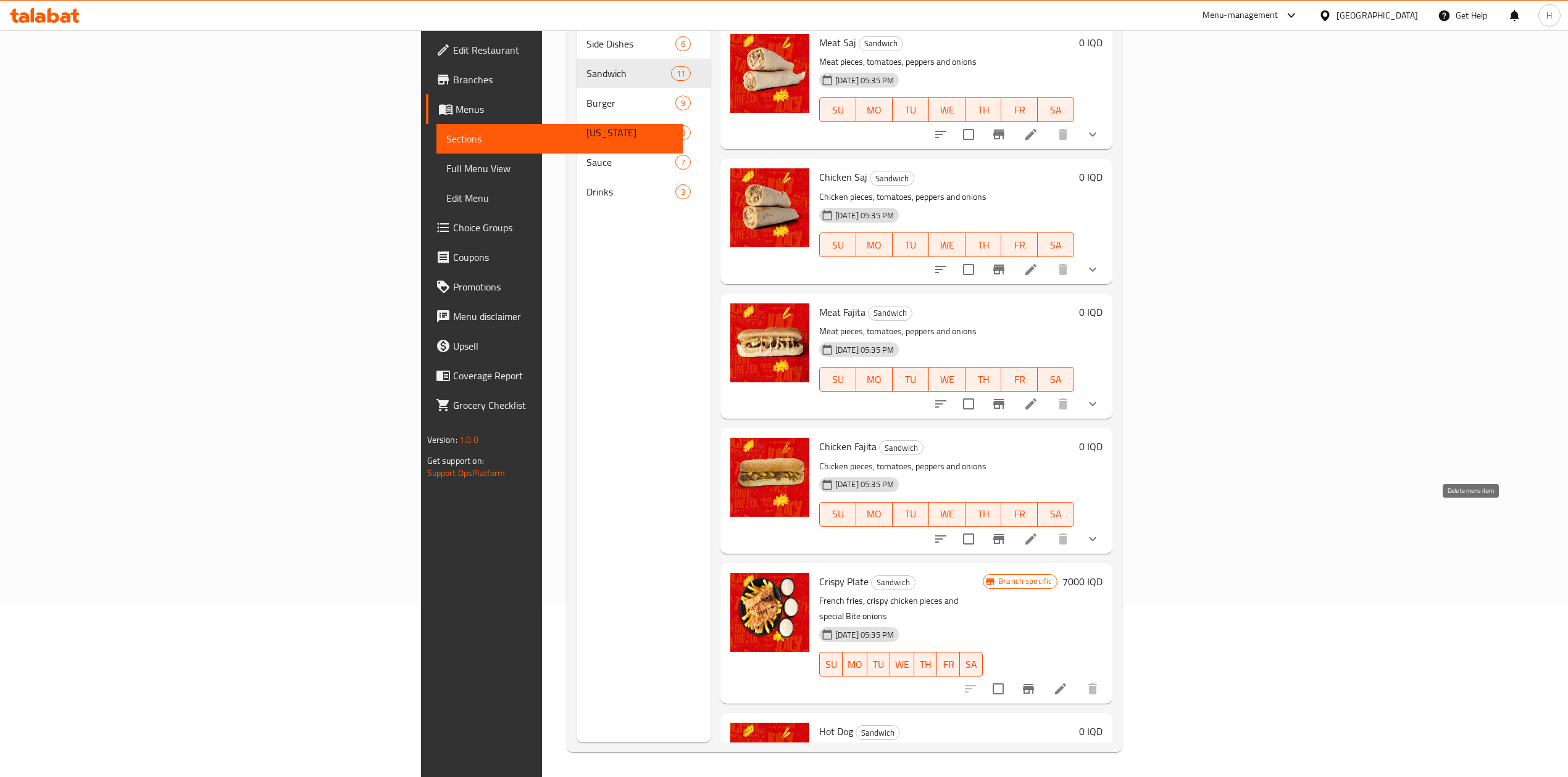
click at [1038, 531] on icon at bounding box center [1030, 538] width 14 height 14
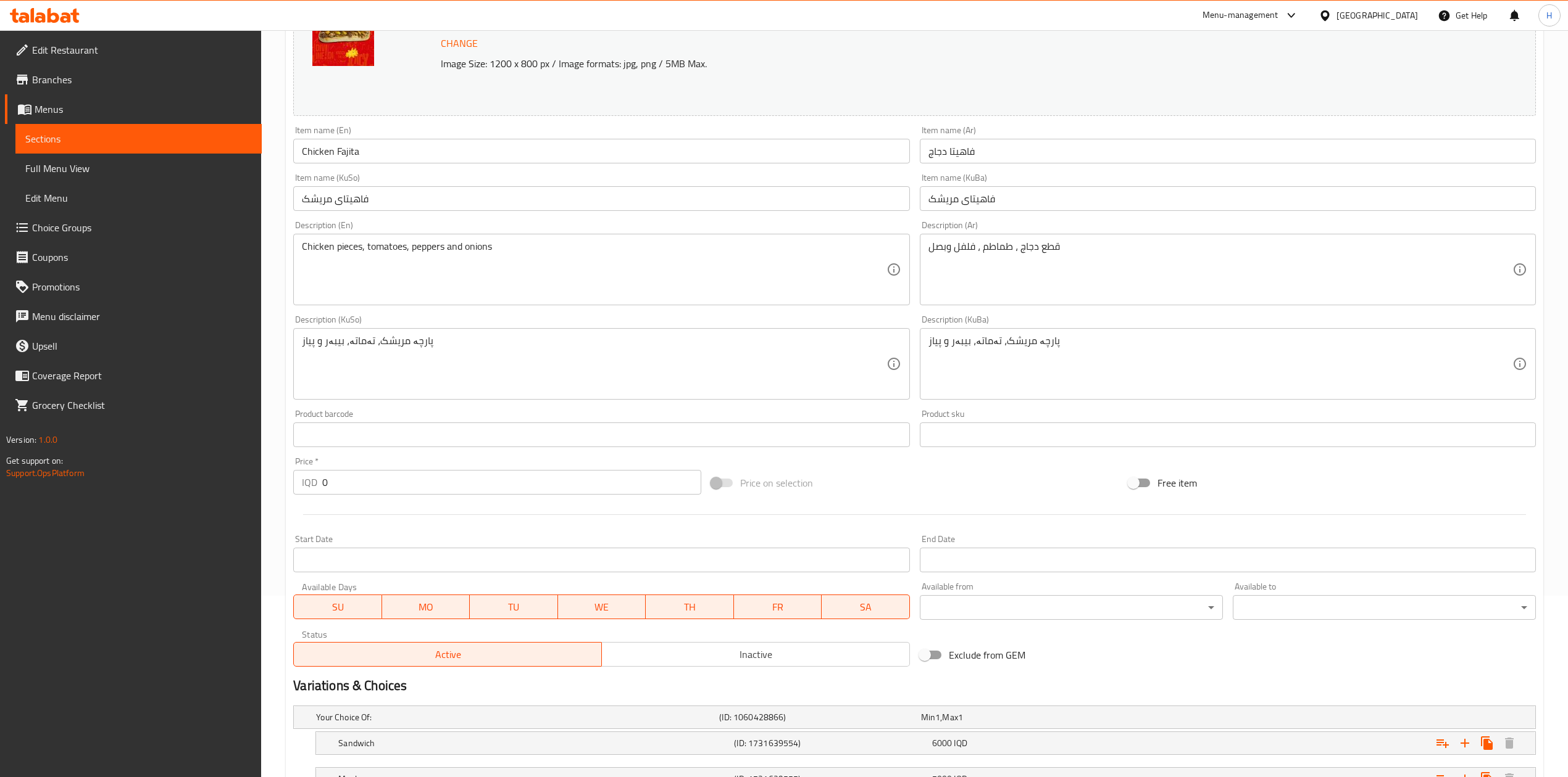
scroll to position [284, 0]
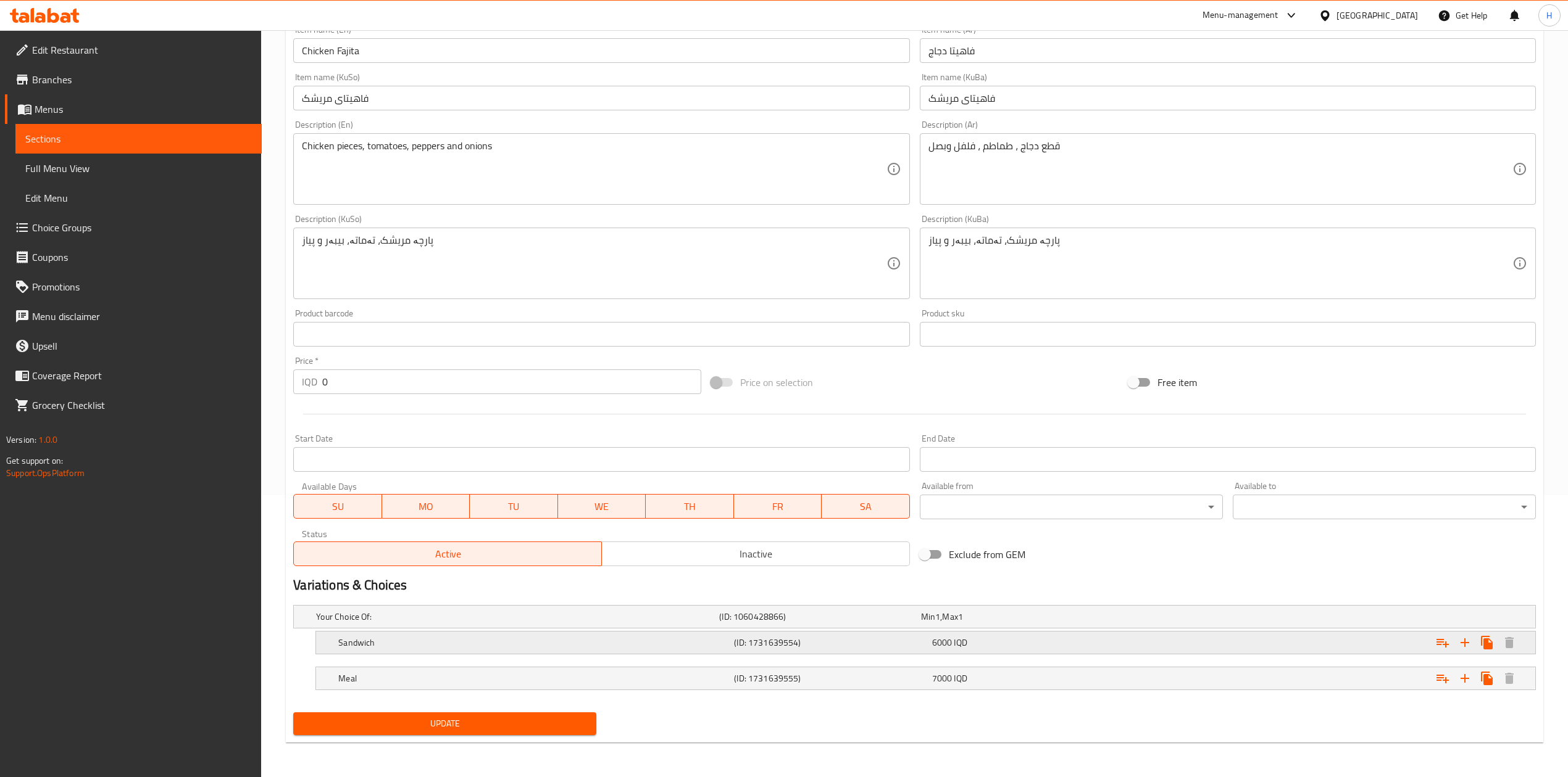
click at [416, 640] on h5 "Sandwich" at bounding box center [534, 642] width 391 height 13
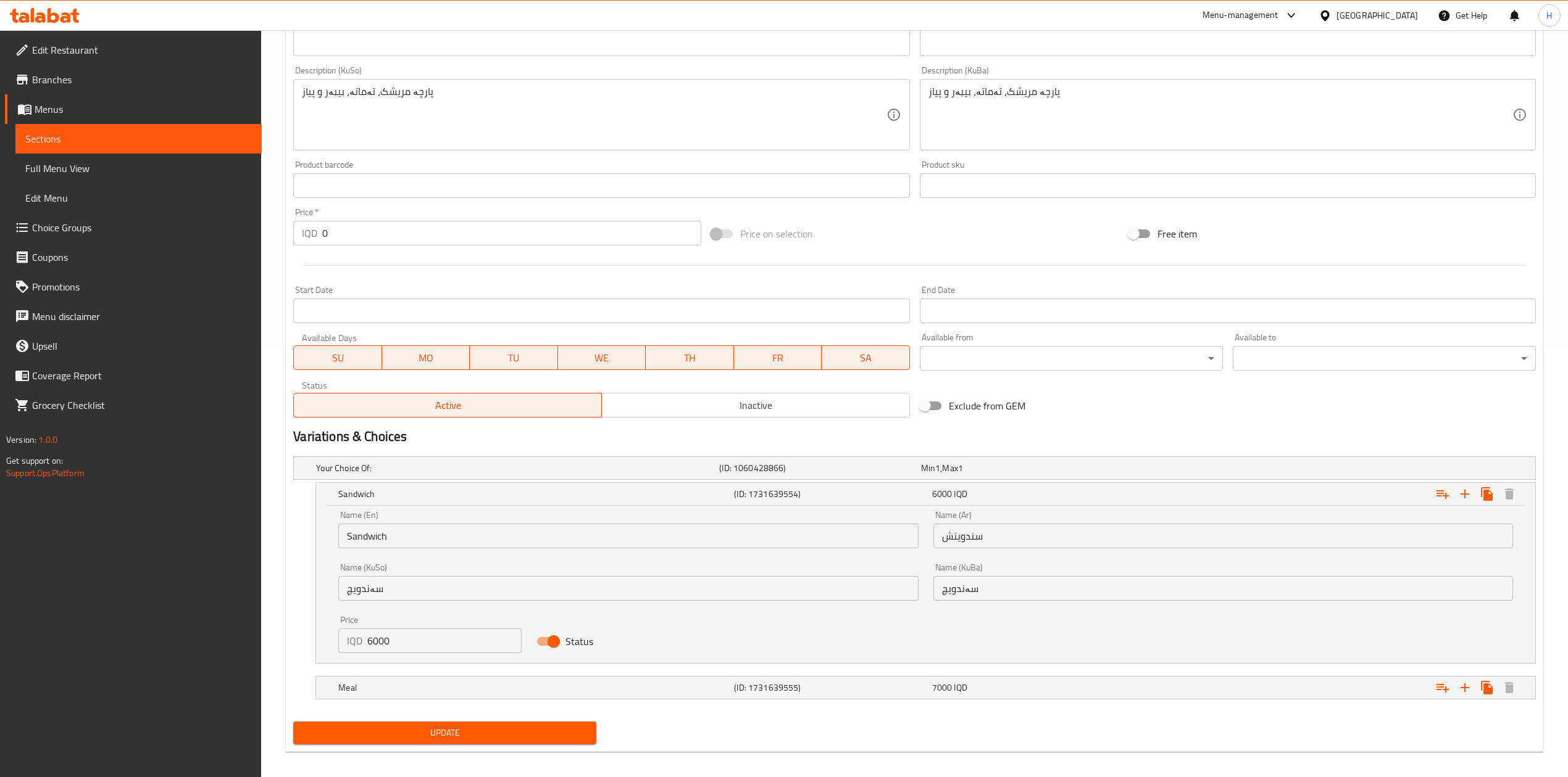
scroll to position [433, 0]
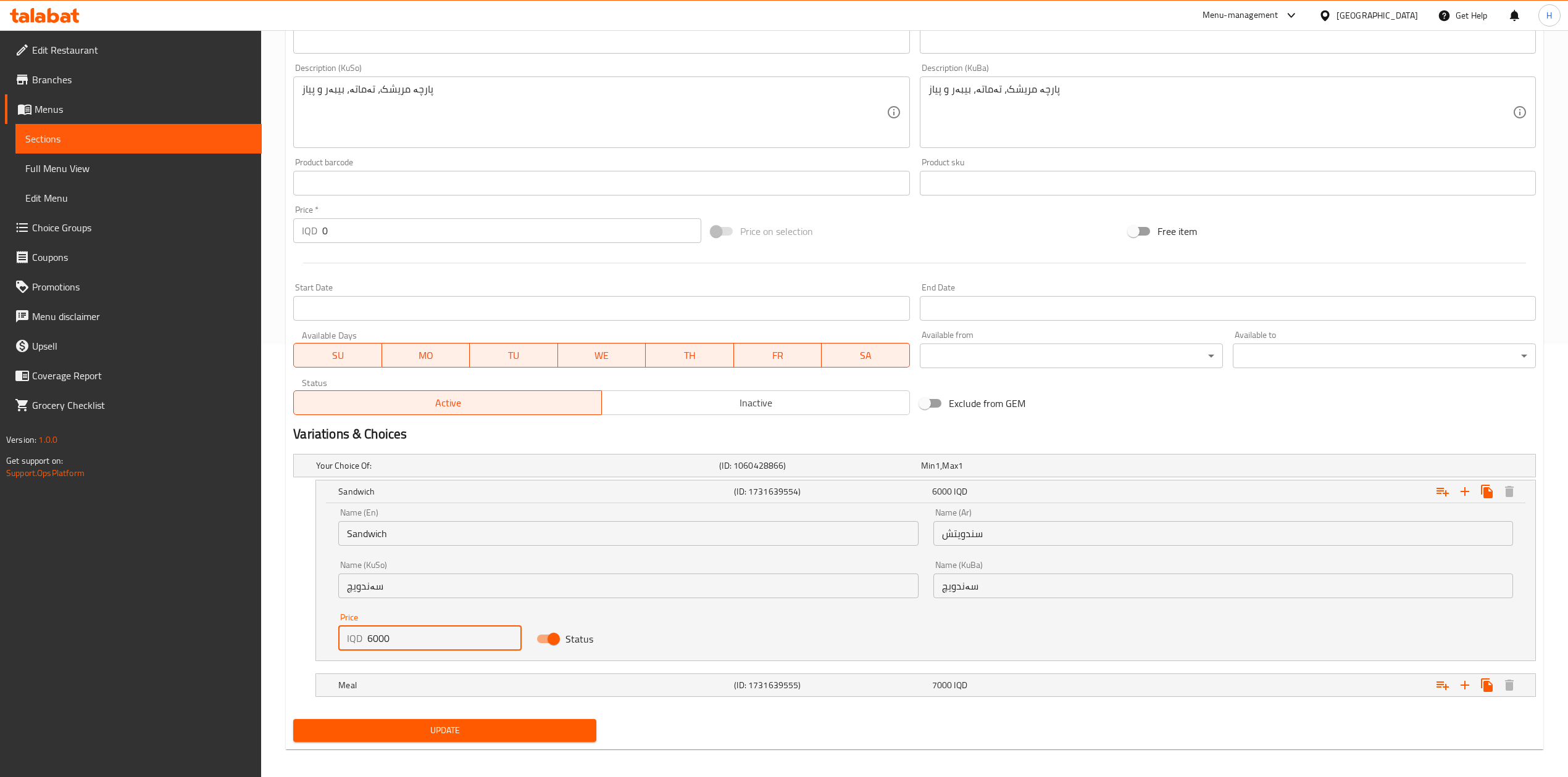
drag, startPoint x: 374, startPoint y: 637, endPoint x: 355, endPoint y: 641, distance: 19.4
click at [355, 641] on div "IQD 6000 Price" at bounding box center [430, 638] width 183 height 25
type input "5000"
click at [372, 680] on div "Meal" at bounding box center [534, 686] width 396 height 17
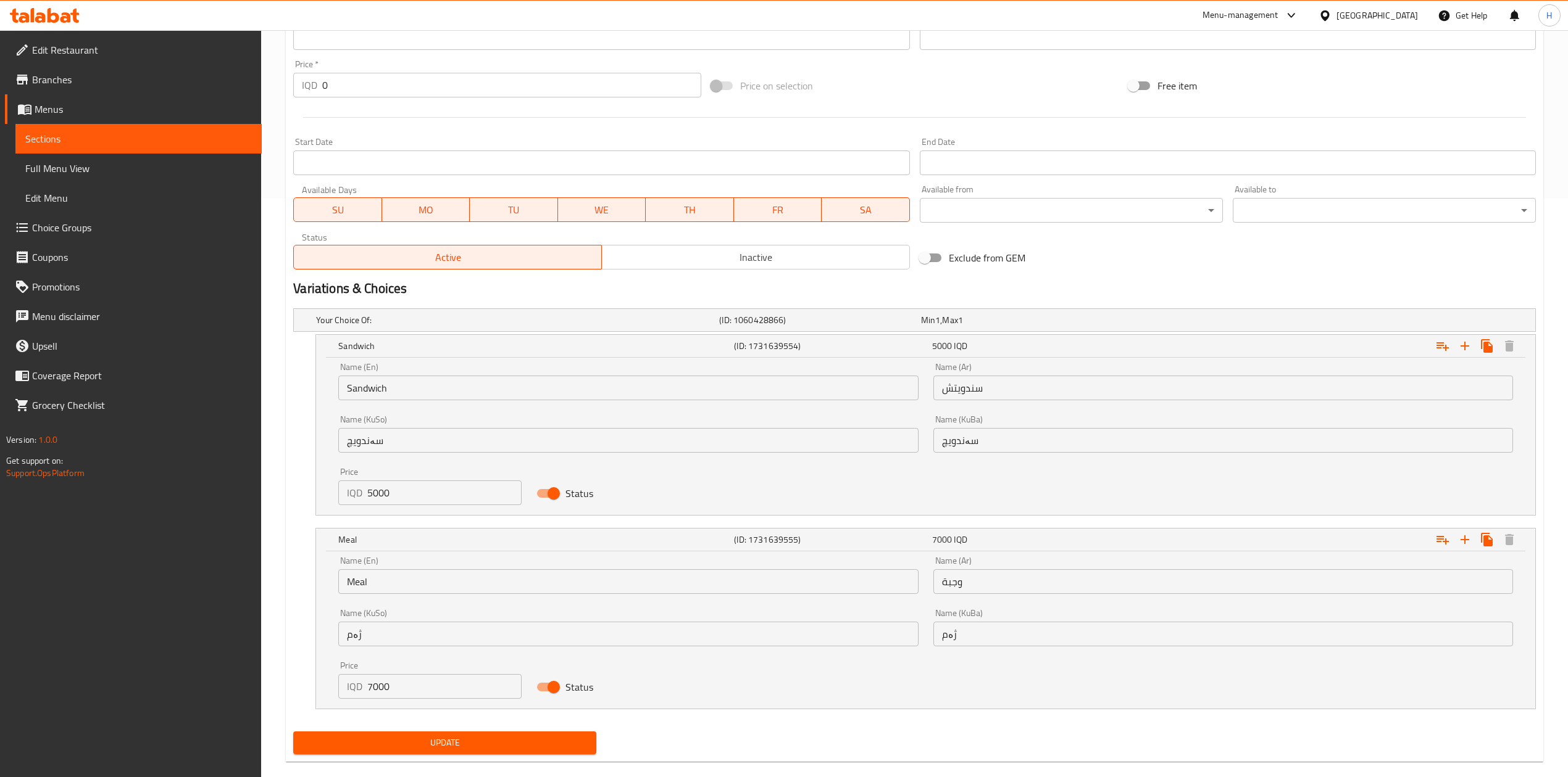
scroll to position [582, 0]
click at [388, 688] on input "7000" at bounding box center [444, 685] width 154 height 25
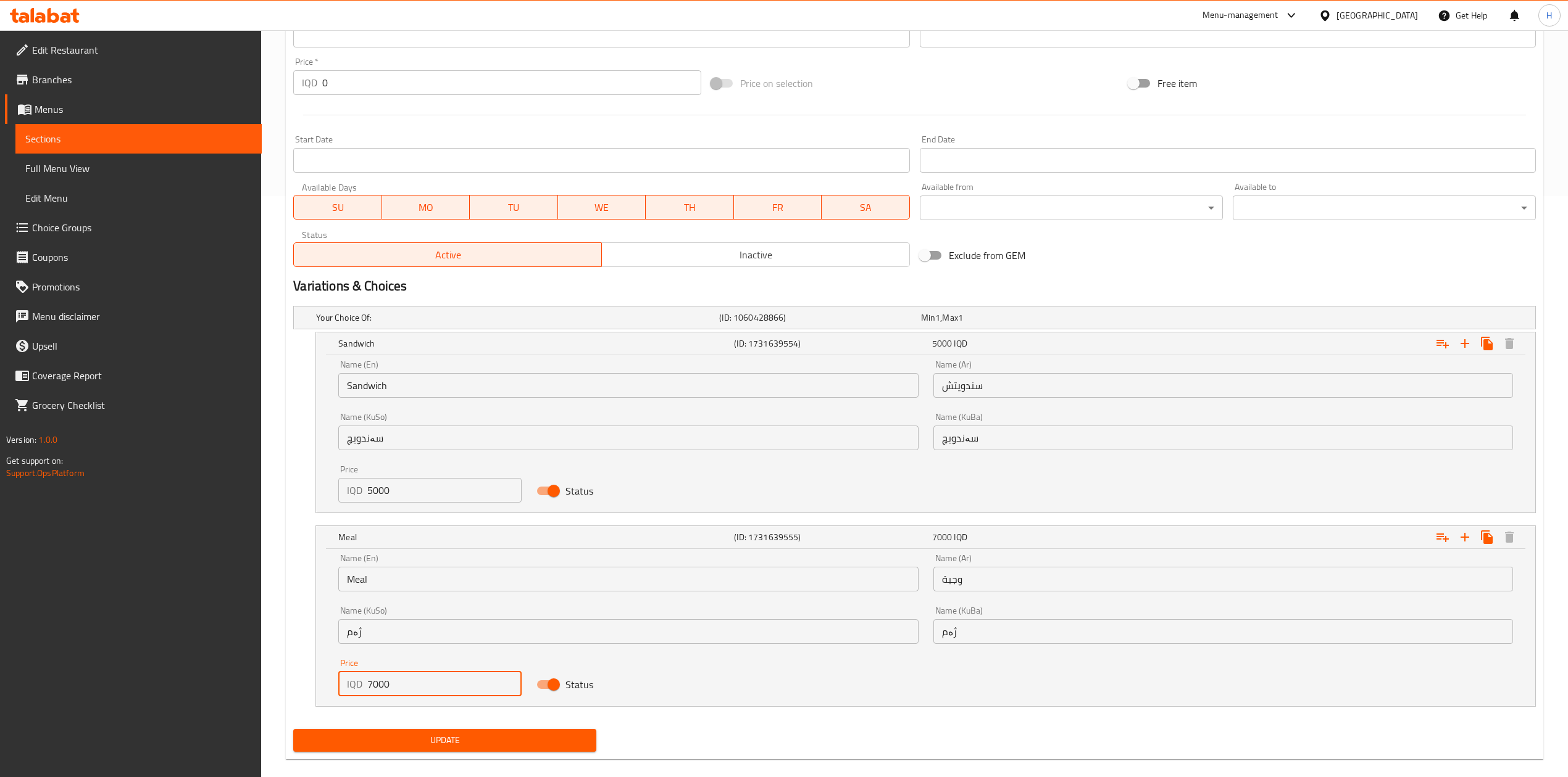
click at [388, 688] on input "7000" at bounding box center [444, 685] width 154 height 25
type input "6500"
click at [472, 738] on span "Update" at bounding box center [445, 740] width 283 height 15
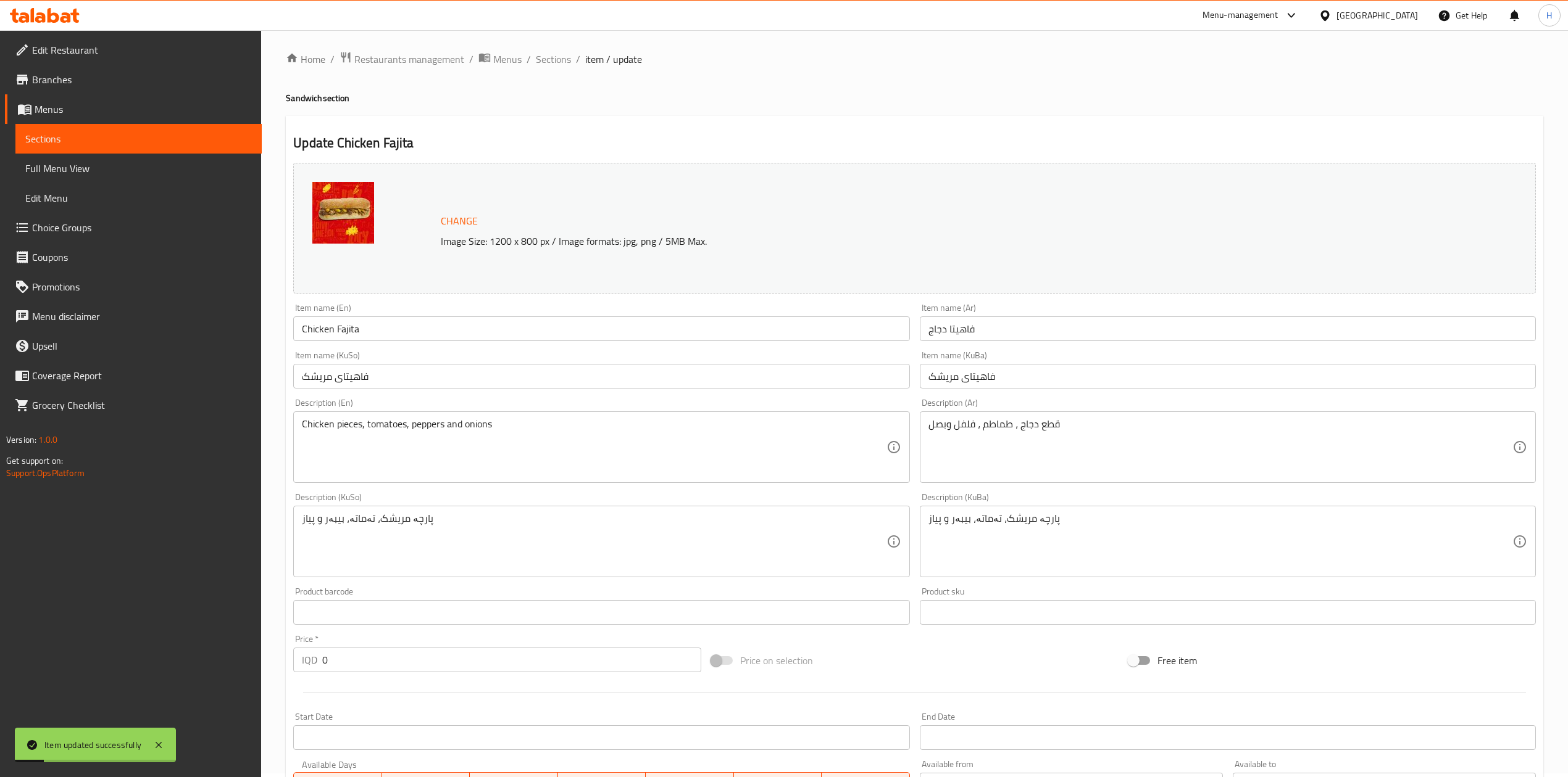
scroll to position [0, 0]
click at [549, 65] on span "Sections" at bounding box center [553, 63] width 36 height 14
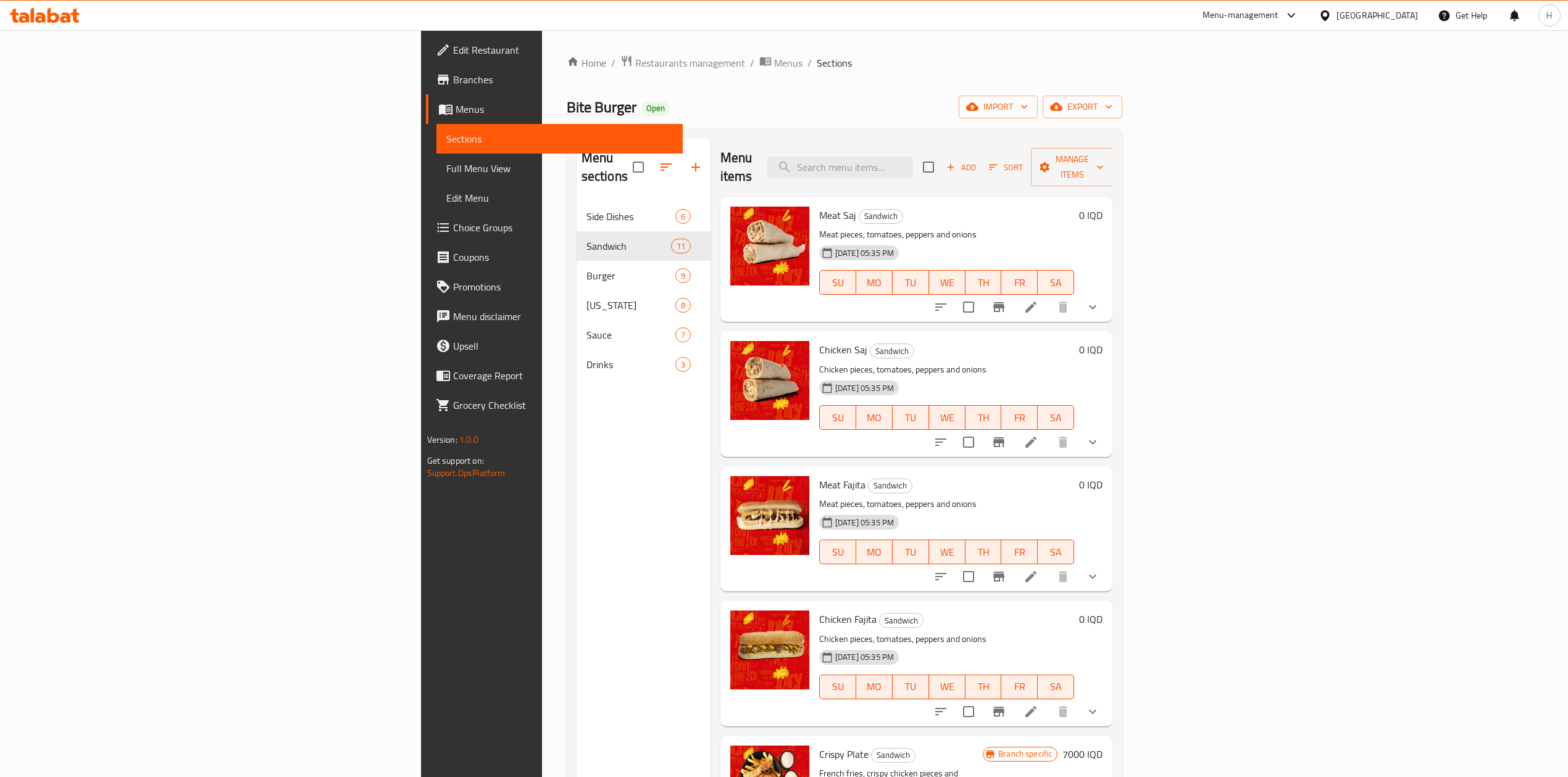
click at [964, 170] on div "Menu items Add Sort Manage items" at bounding box center [917, 168] width 393 height 59
click at [913, 164] on input "search" at bounding box center [840, 168] width 145 height 21
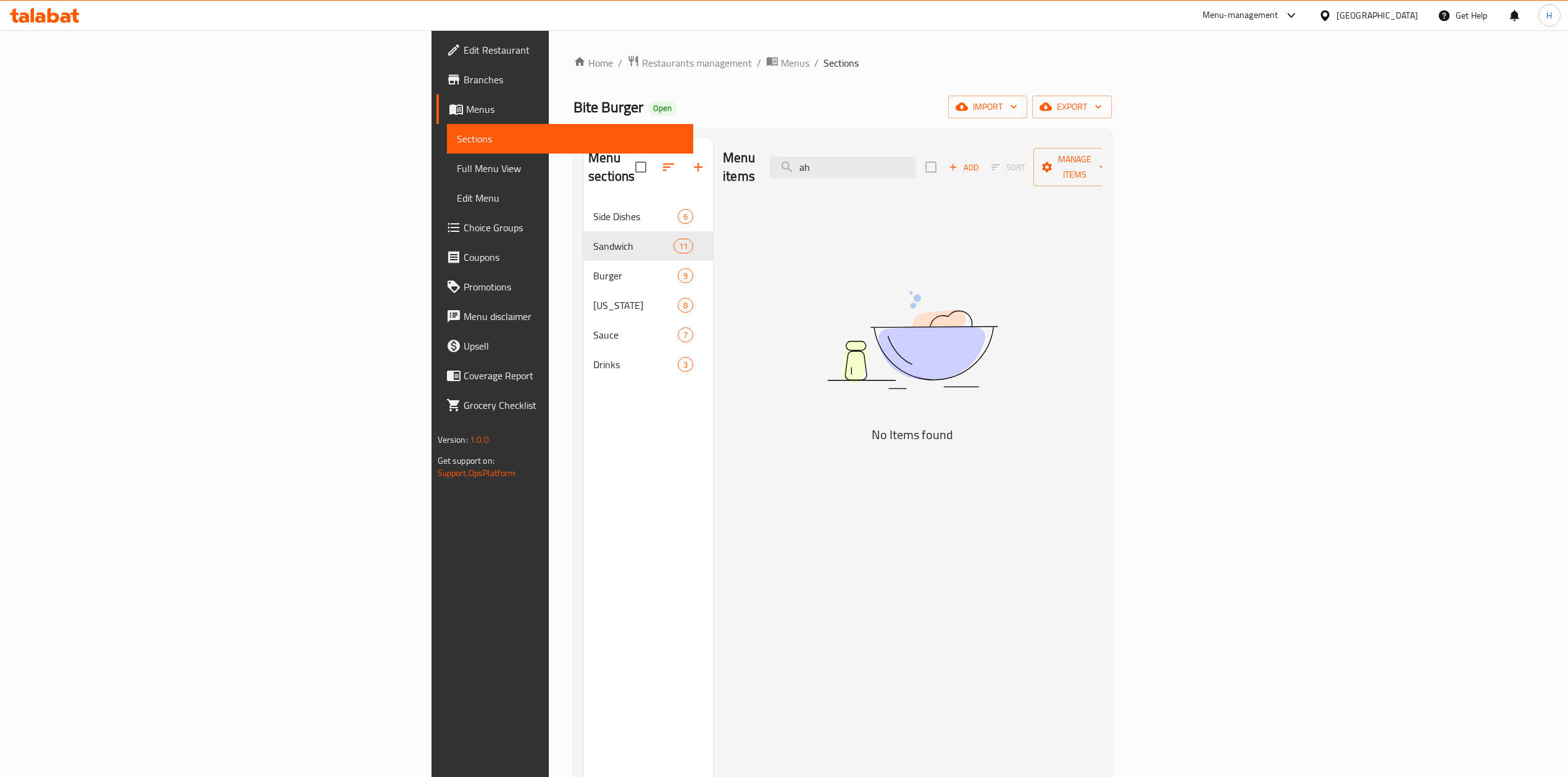
type input "a"
type input "ش"
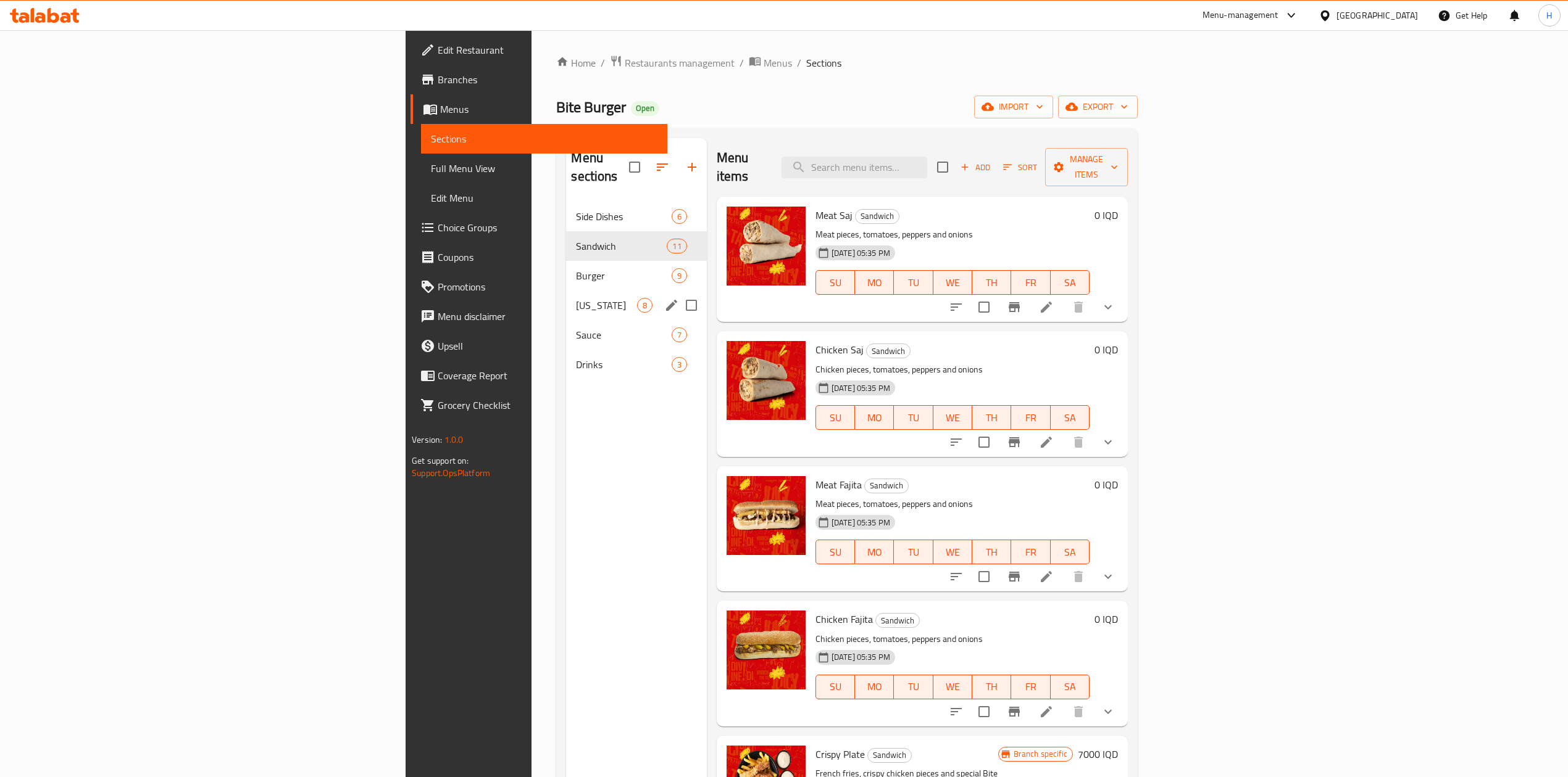
click at [566, 301] on div "[US_STATE] 8" at bounding box center [636, 305] width 140 height 30
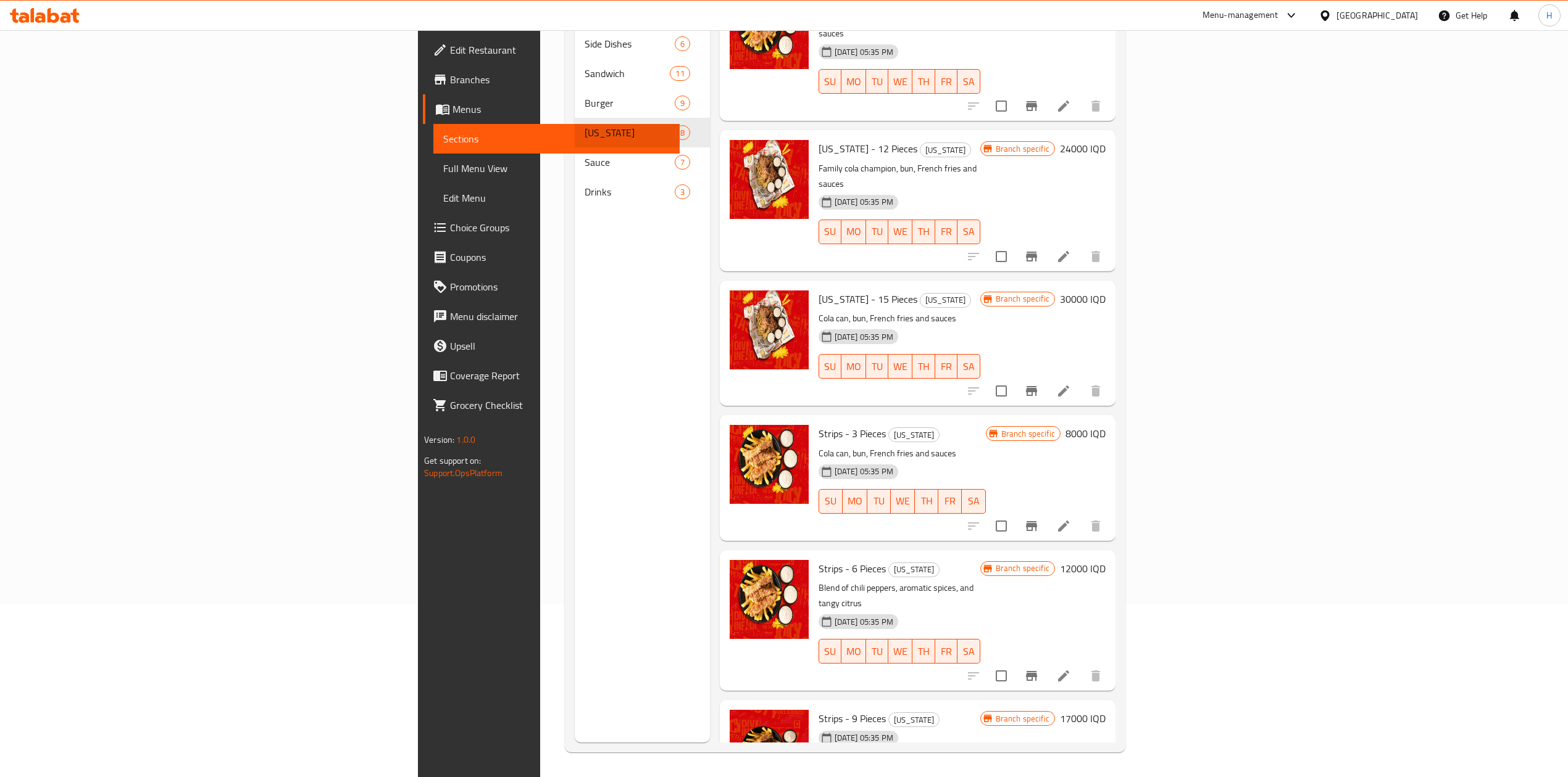
scroll to position [173, 0]
click at [1081, 515] on li at bounding box center [1063, 526] width 35 height 22
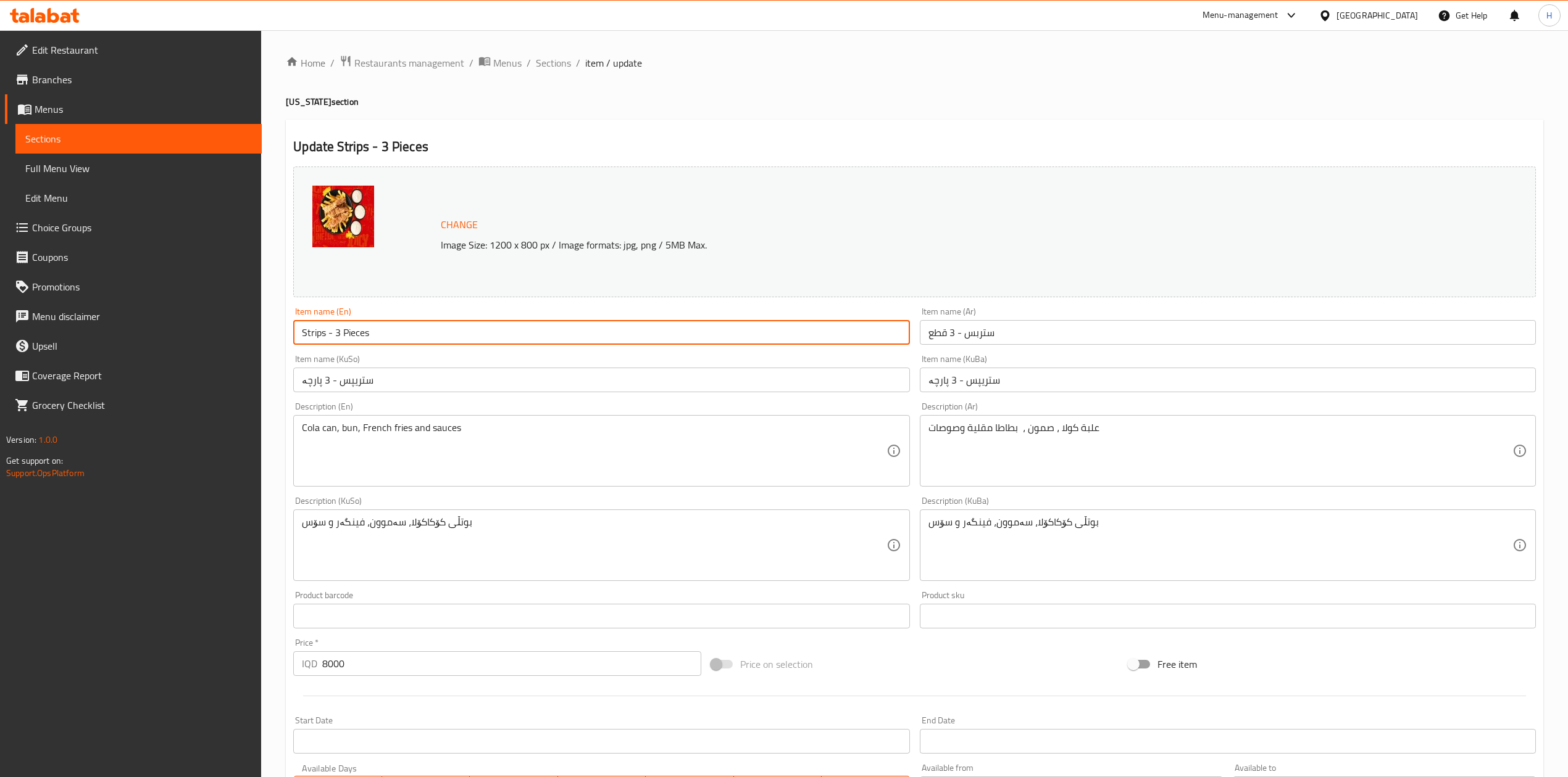
drag, startPoint x: 336, startPoint y: 337, endPoint x: 339, endPoint y: 343, distance: 6.7
click at [339, 343] on input "Strips - 3 Pieces" at bounding box center [601, 333] width 616 height 25
type input "Strips - 4 Pieces"
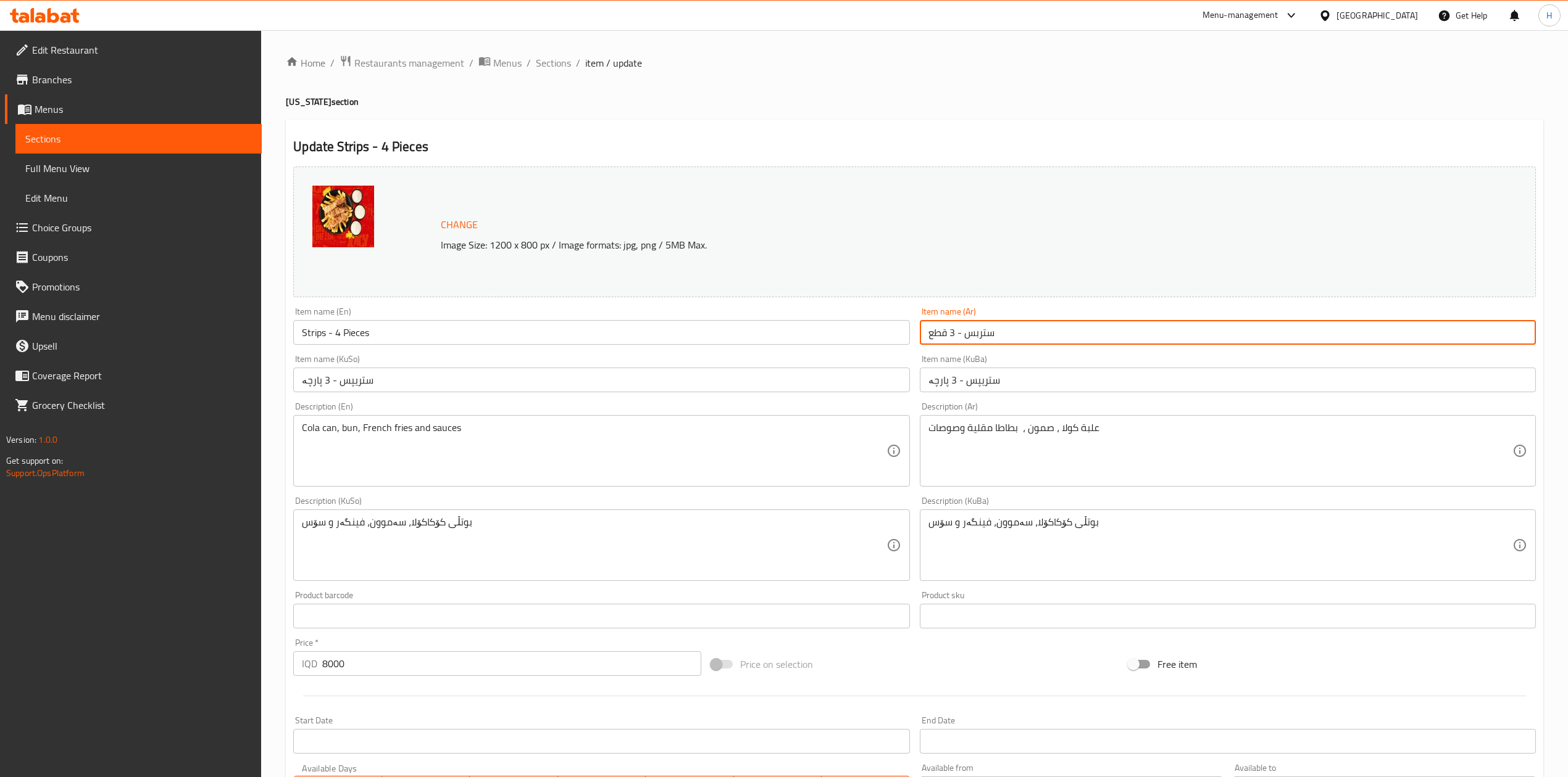
drag, startPoint x: 956, startPoint y: 327, endPoint x: 951, endPoint y: 334, distance: 8.6
click at [951, 334] on input "ستربس - 3 قطع" at bounding box center [1228, 333] width 616 height 25
click at [951, 336] on input "ستربس - 34قطع" at bounding box center [1228, 333] width 616 height 25
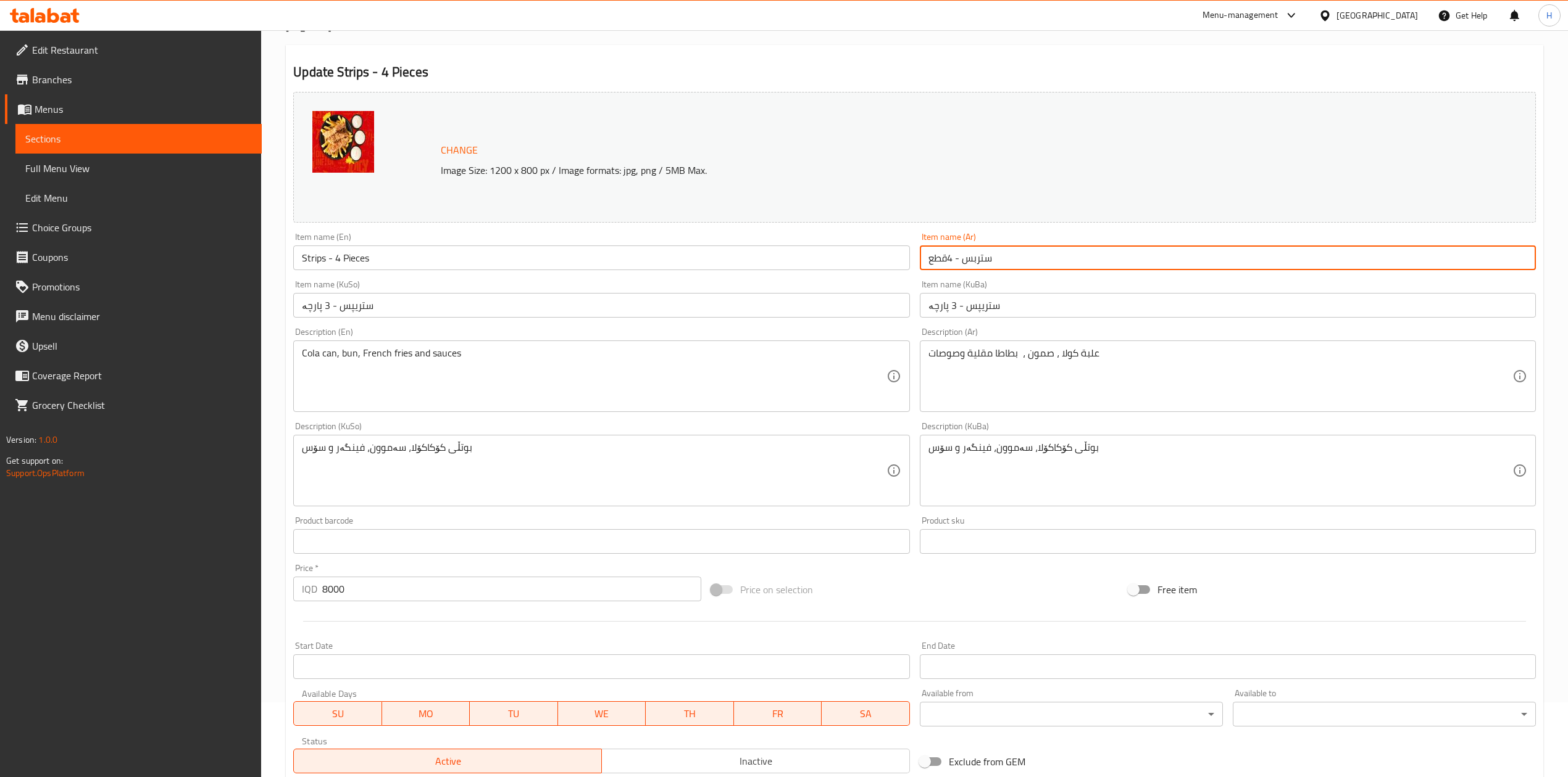
scroll to position [253, 0]
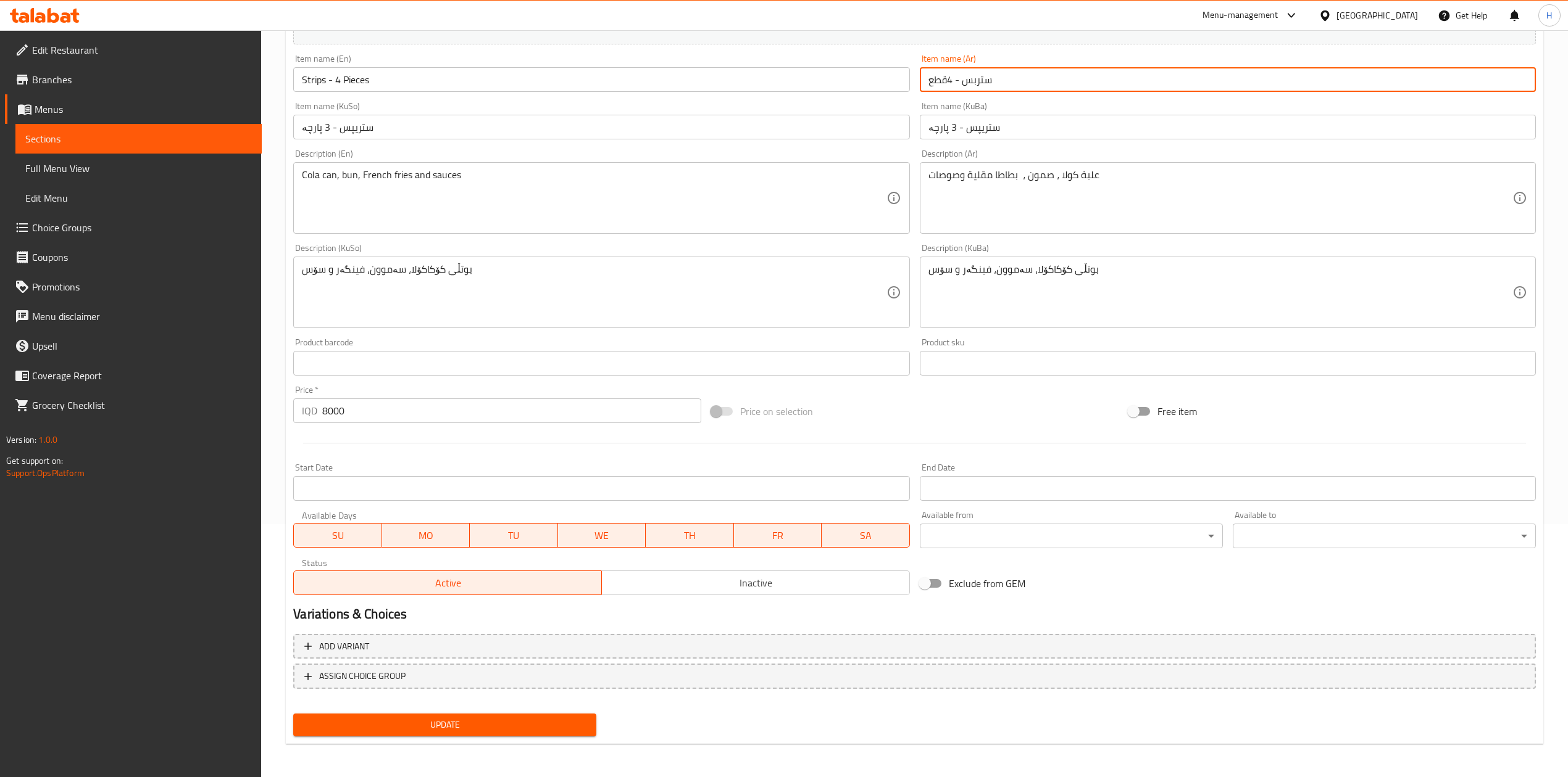
type input "ستربس - 4قطع"
click at [536, 714] on button "Update" at bounding box center [444, 725] width 303 height 23
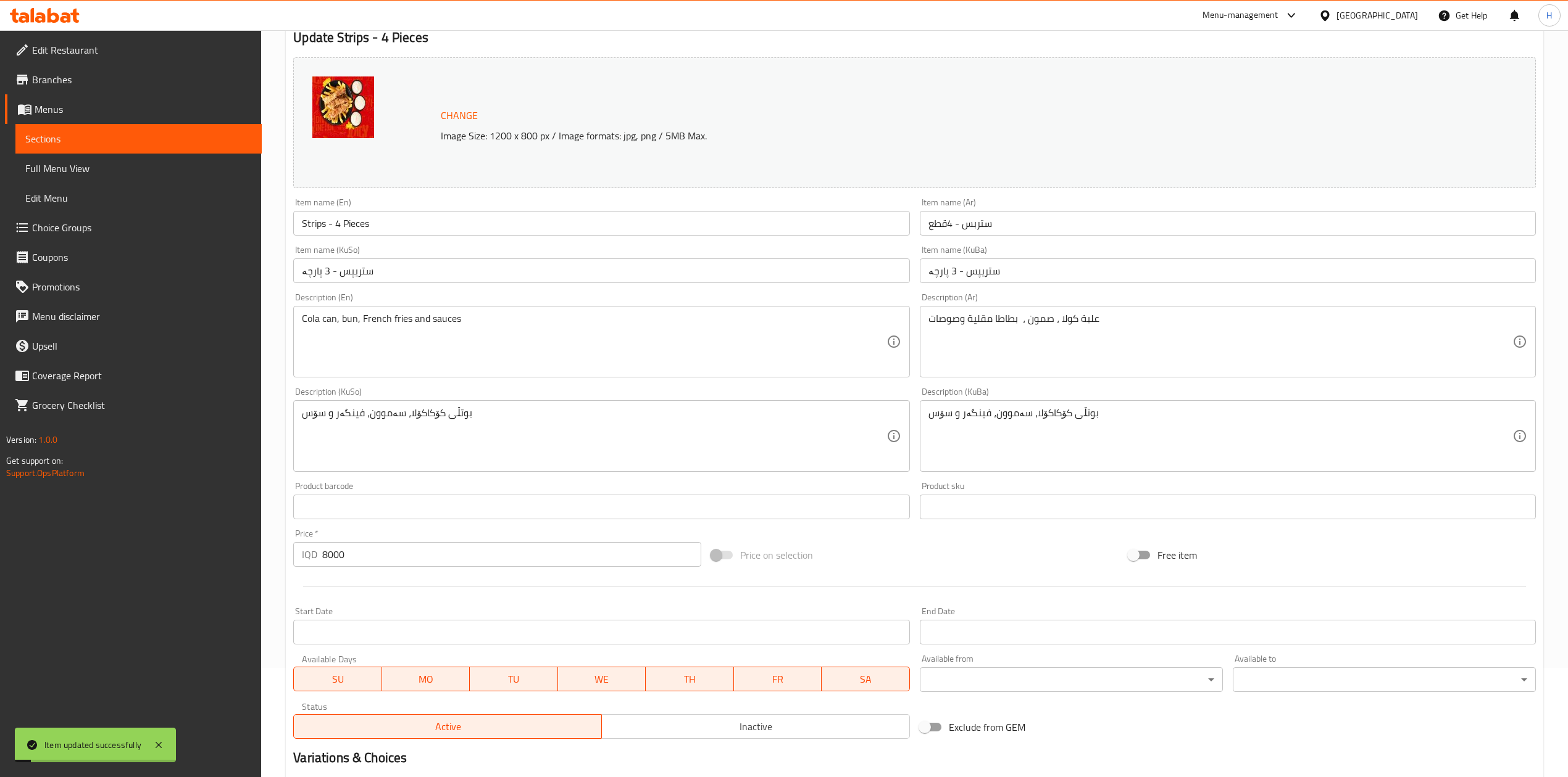
scroll to position [0, 0]
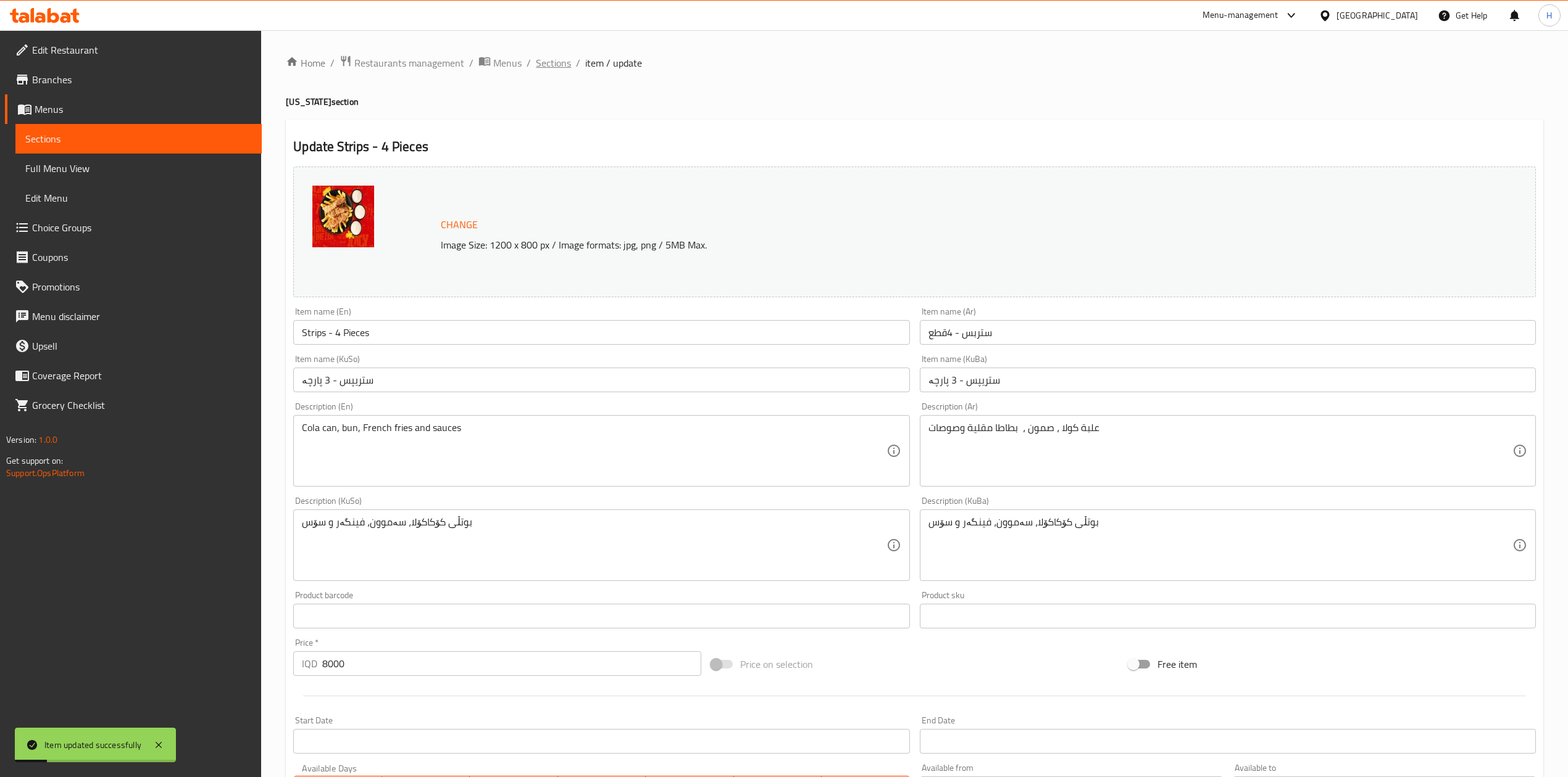
click at [538, 65] on span "Sections" at bounding box center [553, 63] width 36 height 14
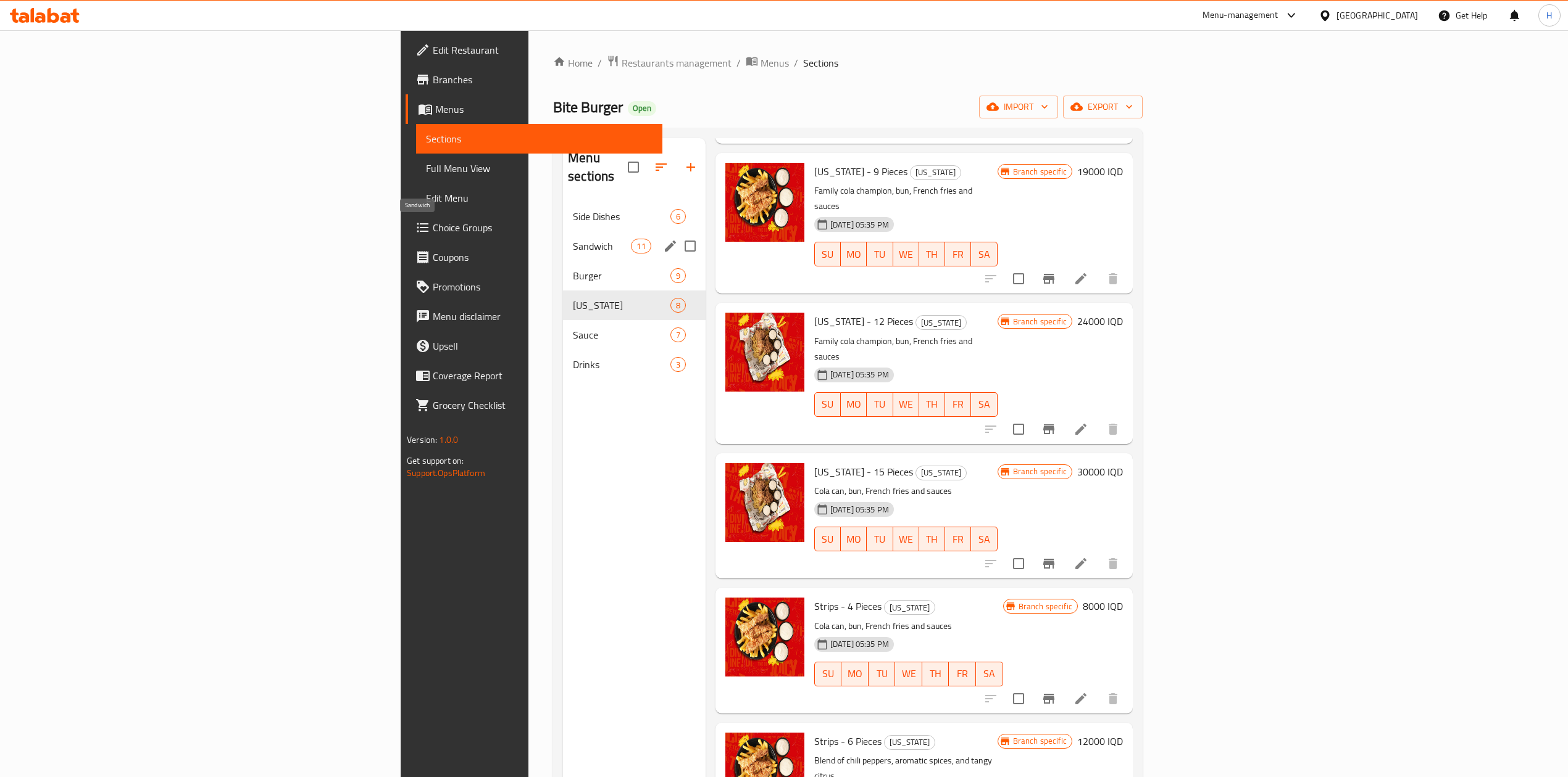
click at [573, 239] on span "Sandwich" at bounding box center [602, 246] width 58 height 14
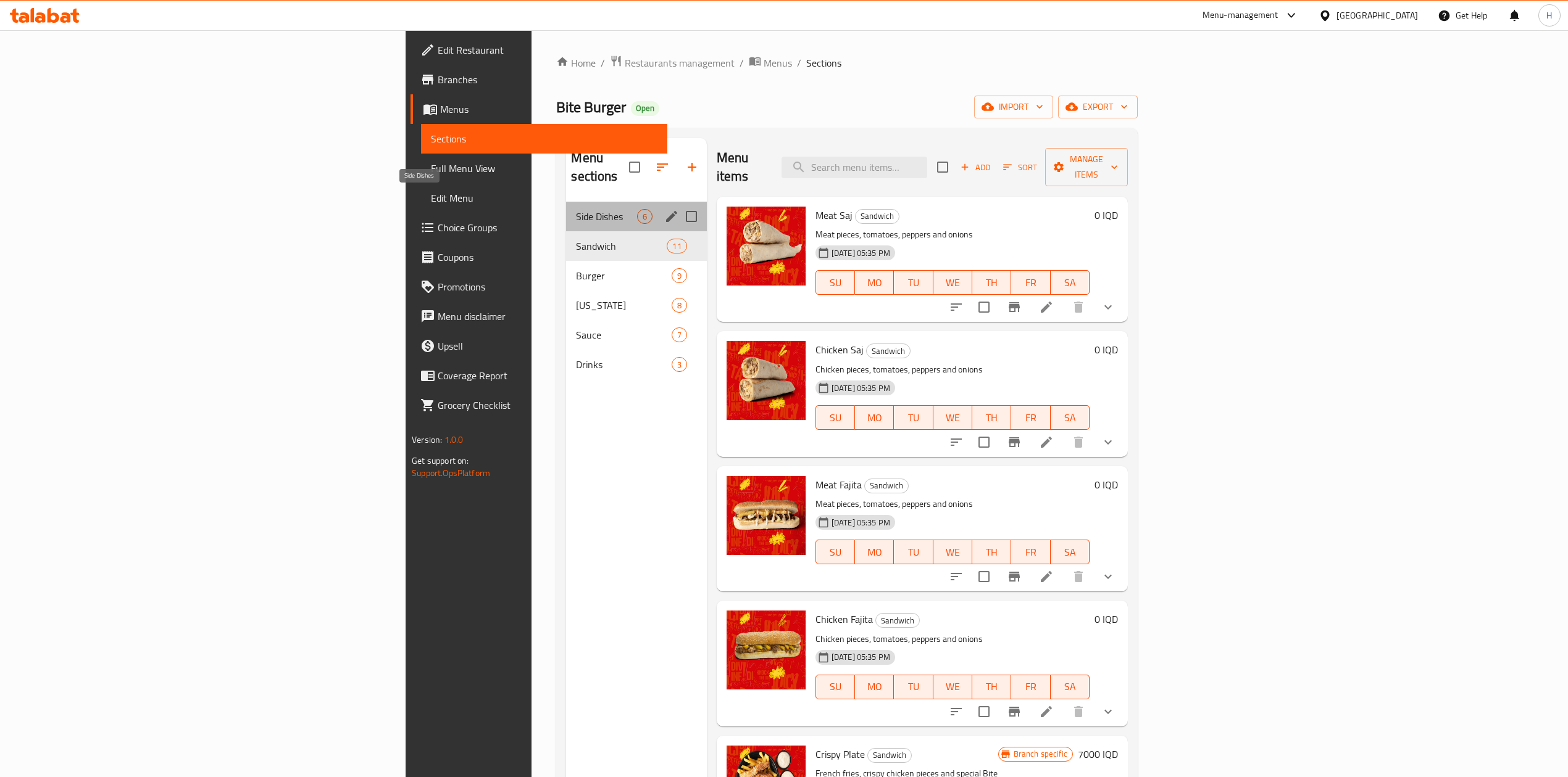
click at [576, 209] on span "Side Dishes" at bounding box center [606, 216] width 61 height 14
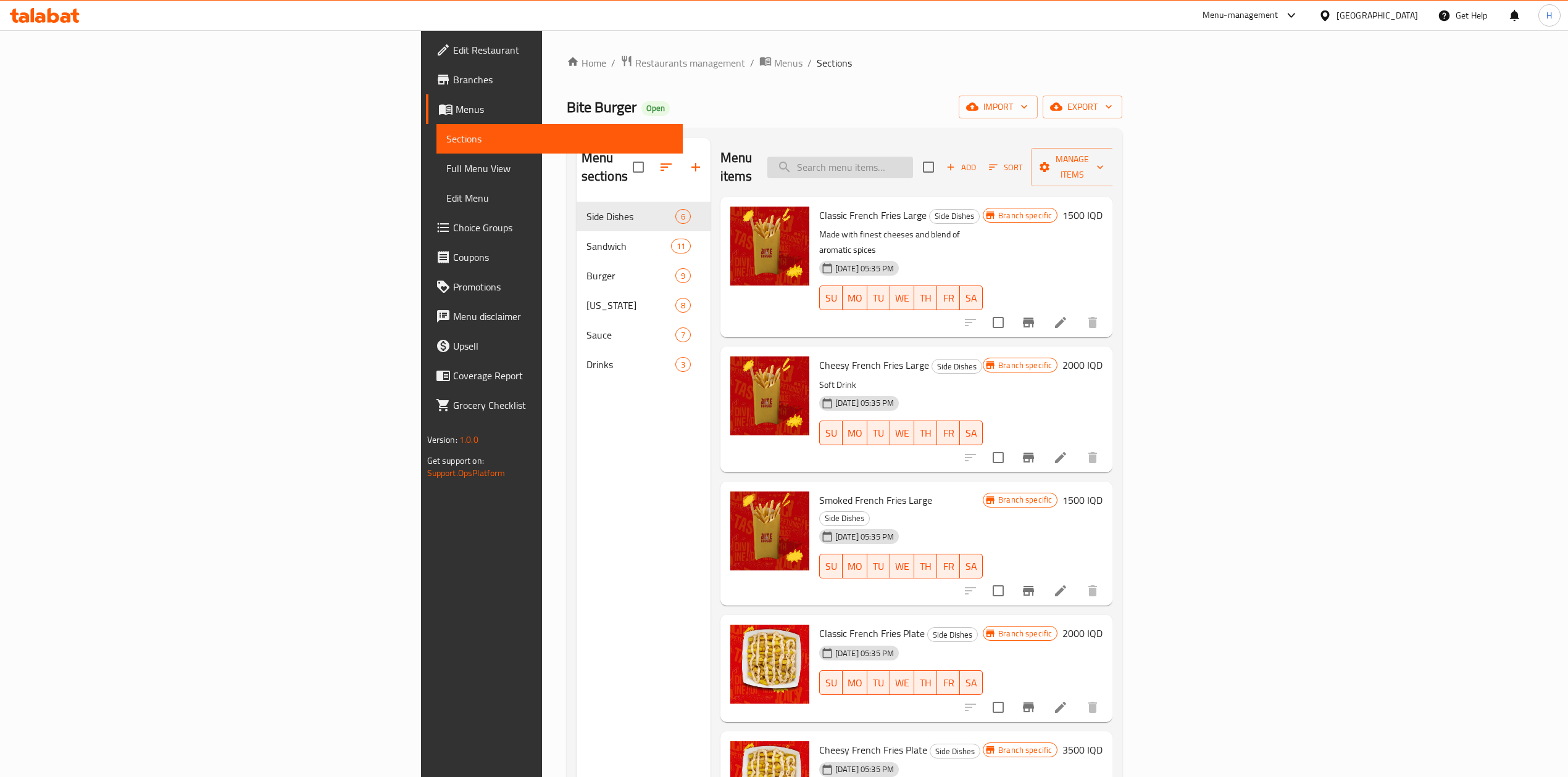
click at [913, 157] on input "search" at bounding box center [840, 168] width 145 height 21
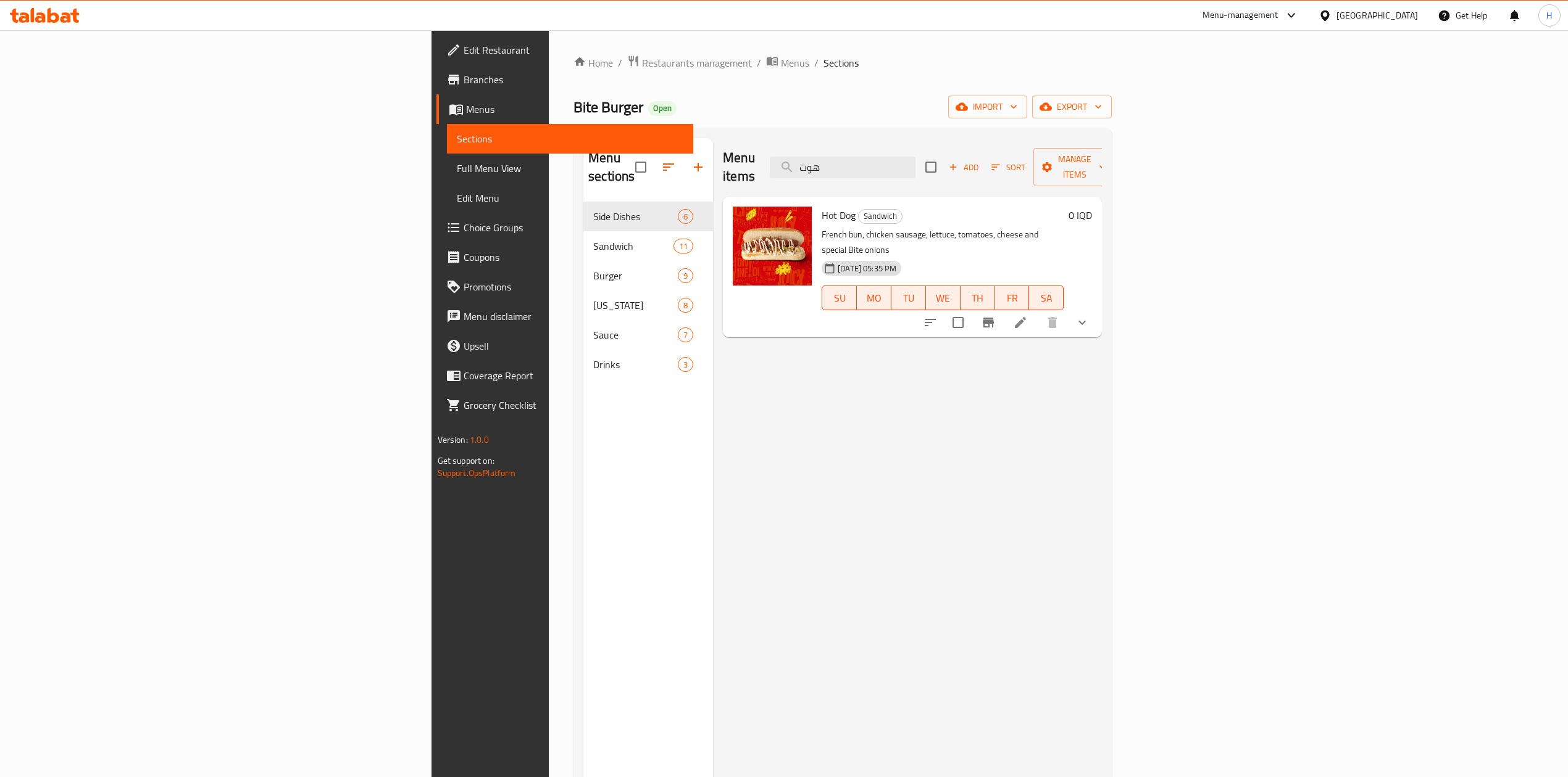
type input "هوت"
click at [1028, 315] on icon at bounding box center [1020, 322] width 14 height 14
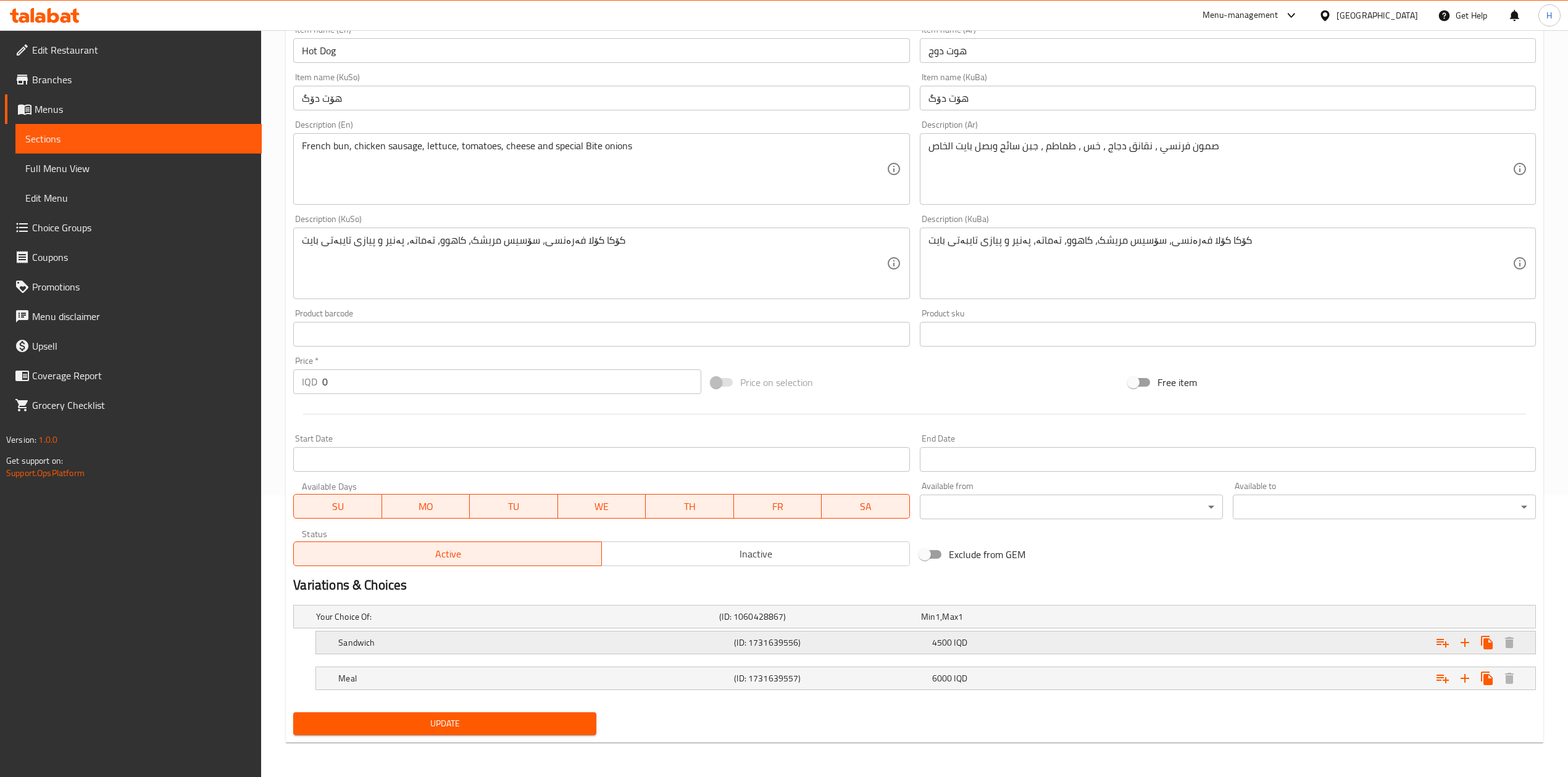
click at [382, 640] on h5 "Sandwich" at bounding box center [534, 642] width 391 height 13
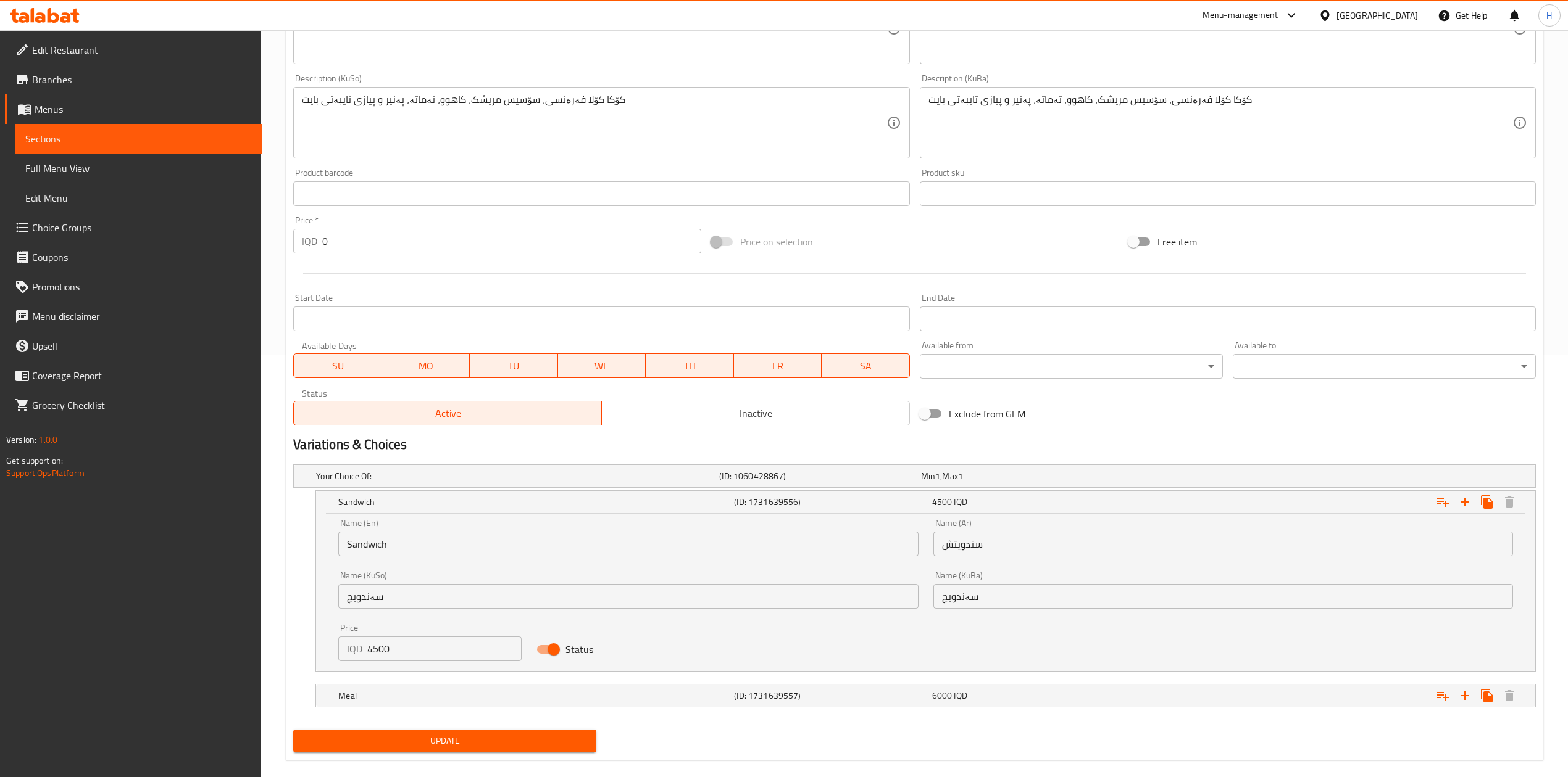
scroll to position [433, 0]
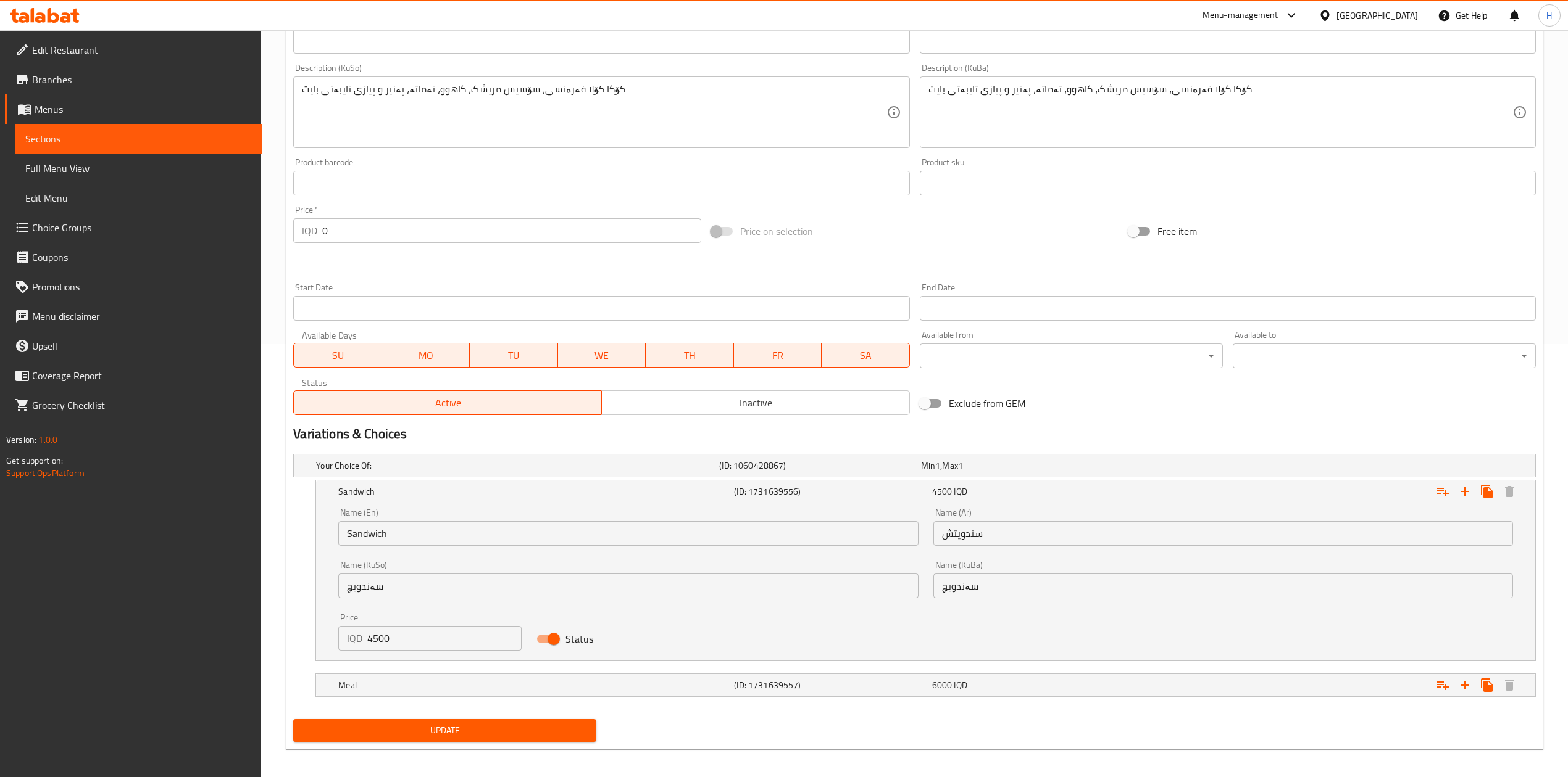
click at [402, 652] on div "Price IQD 4500 Price" at bounding box center [430, 632] width 198 height 52
click at [402, 650] on input "4500" at bounding box center [444, 638] width 154 height 25
type input "3500"
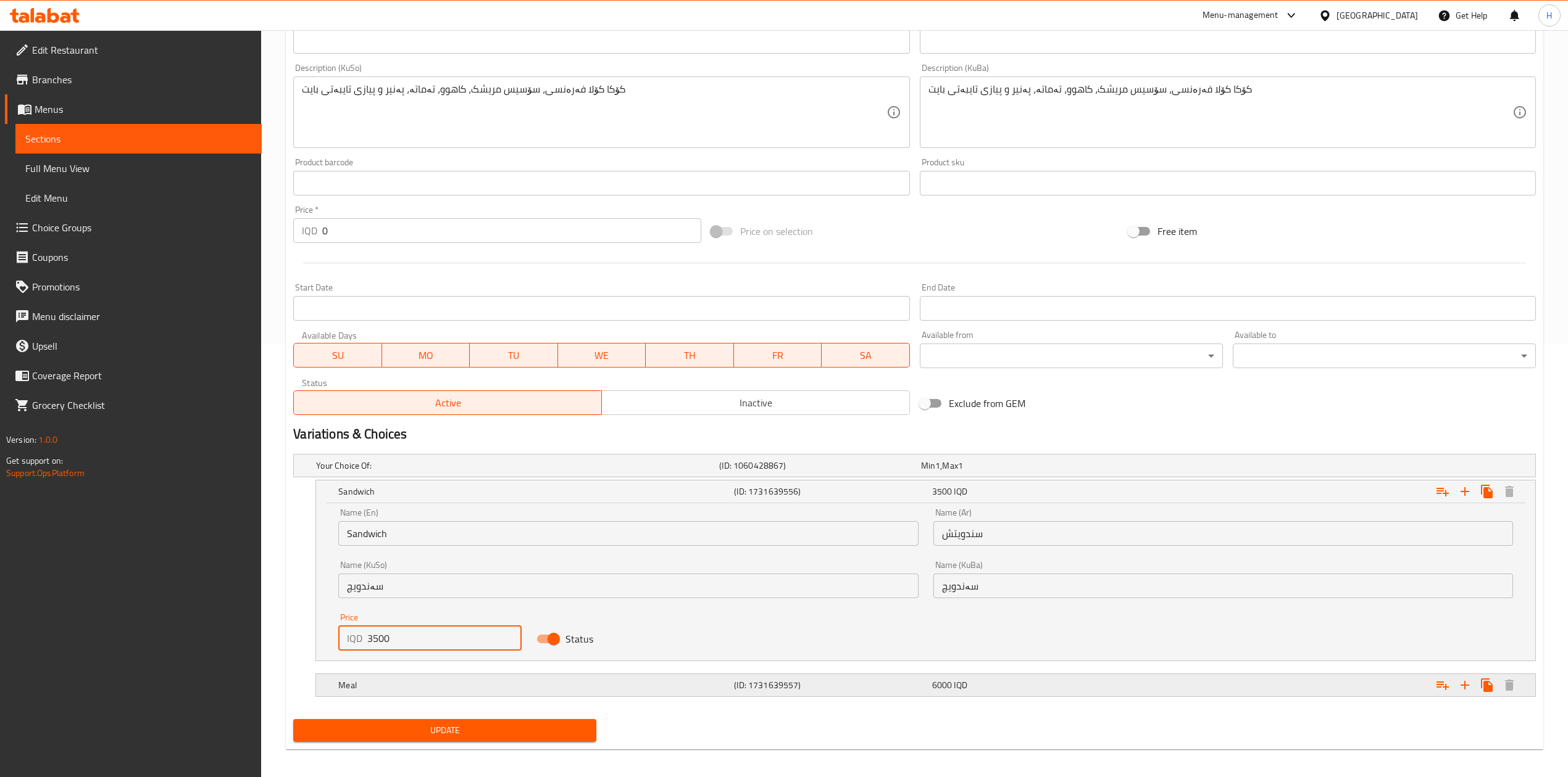
click at [398, 696] on div "Meal (ID: 1731639557) 6000 IQD" at bounding box center [929, 686] width 1187 height 27
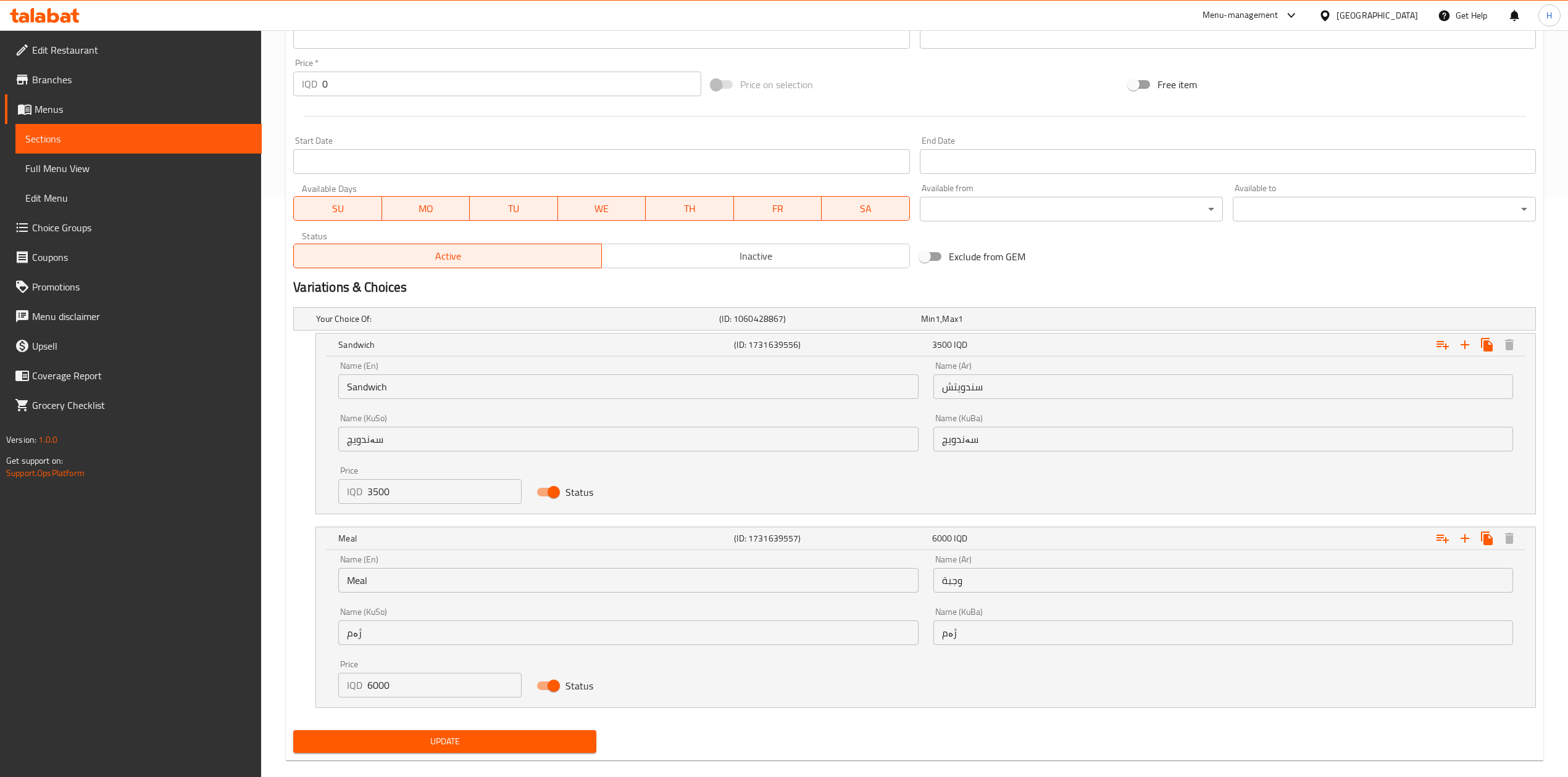
scroll to position [582, 0]
click at [399, 691] on input "6000" at bounding box center [444, 685] width 154 height 25
type input "5000"
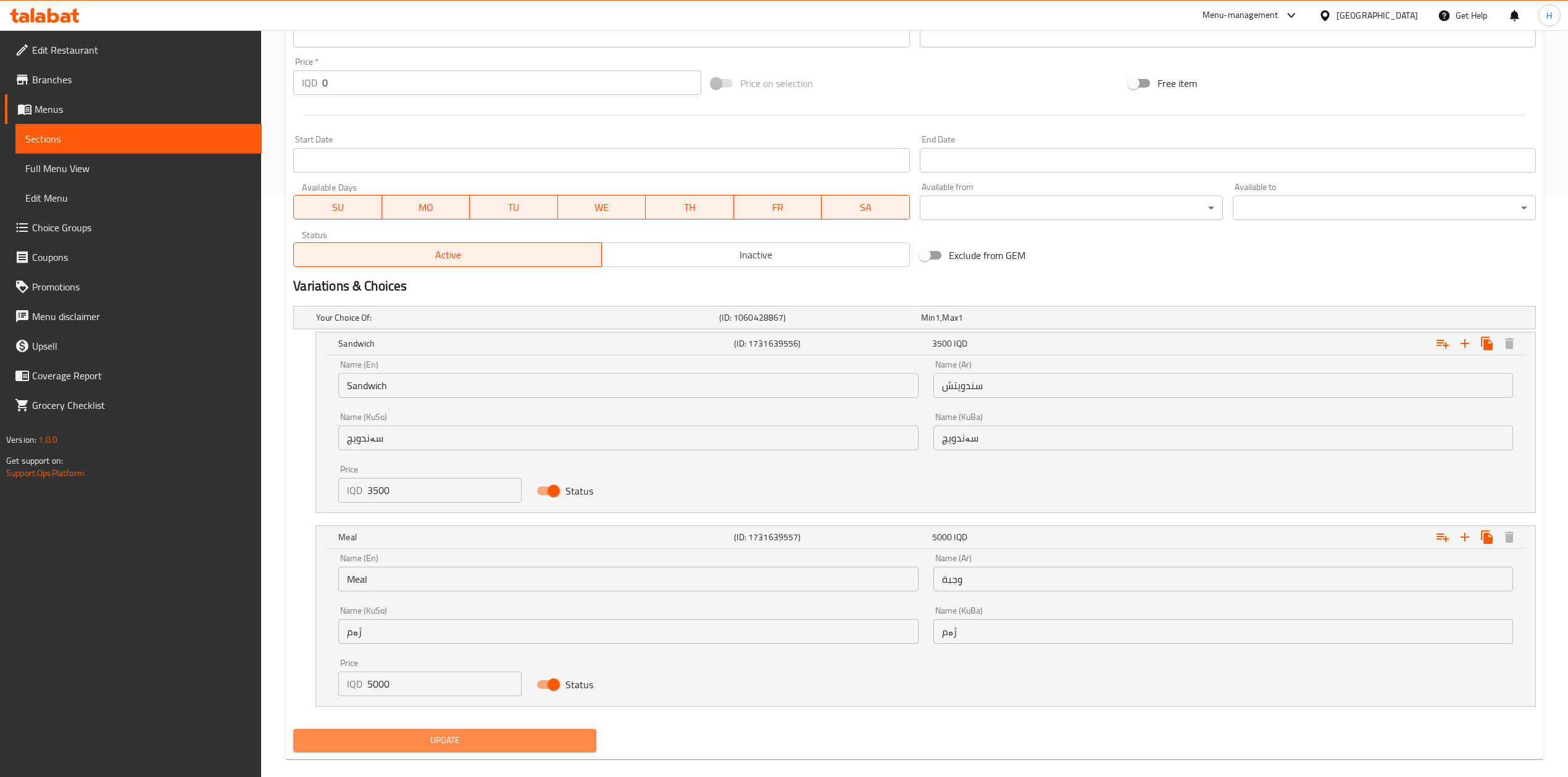
click at [466, 748] on span "Update" at bounding box center [445, 740] width 283 height 15
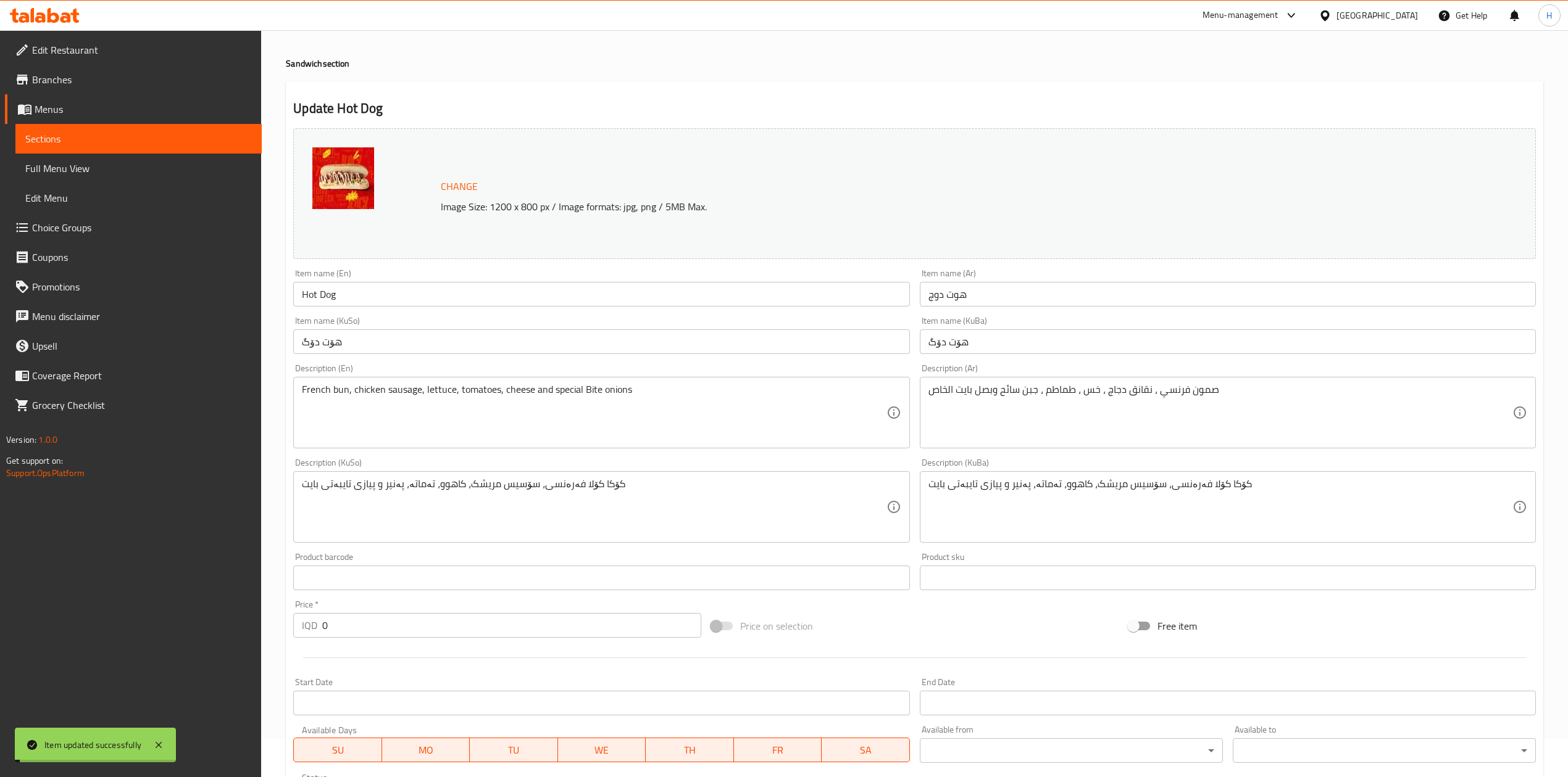
scroll to position [0, 0]
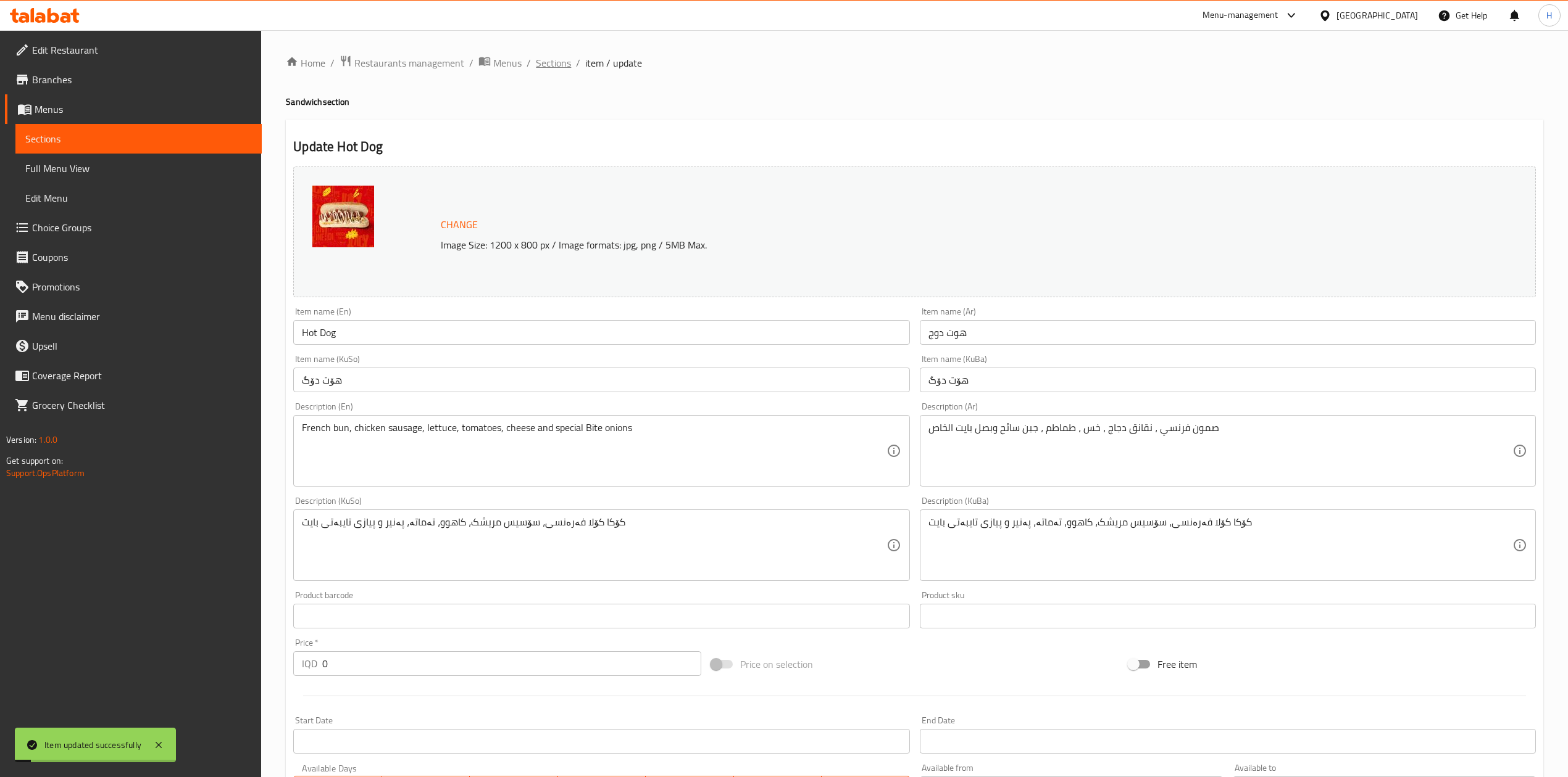
click at [554, 58] on span "Sections" at bounding box center [553, 63] width 36 height 14
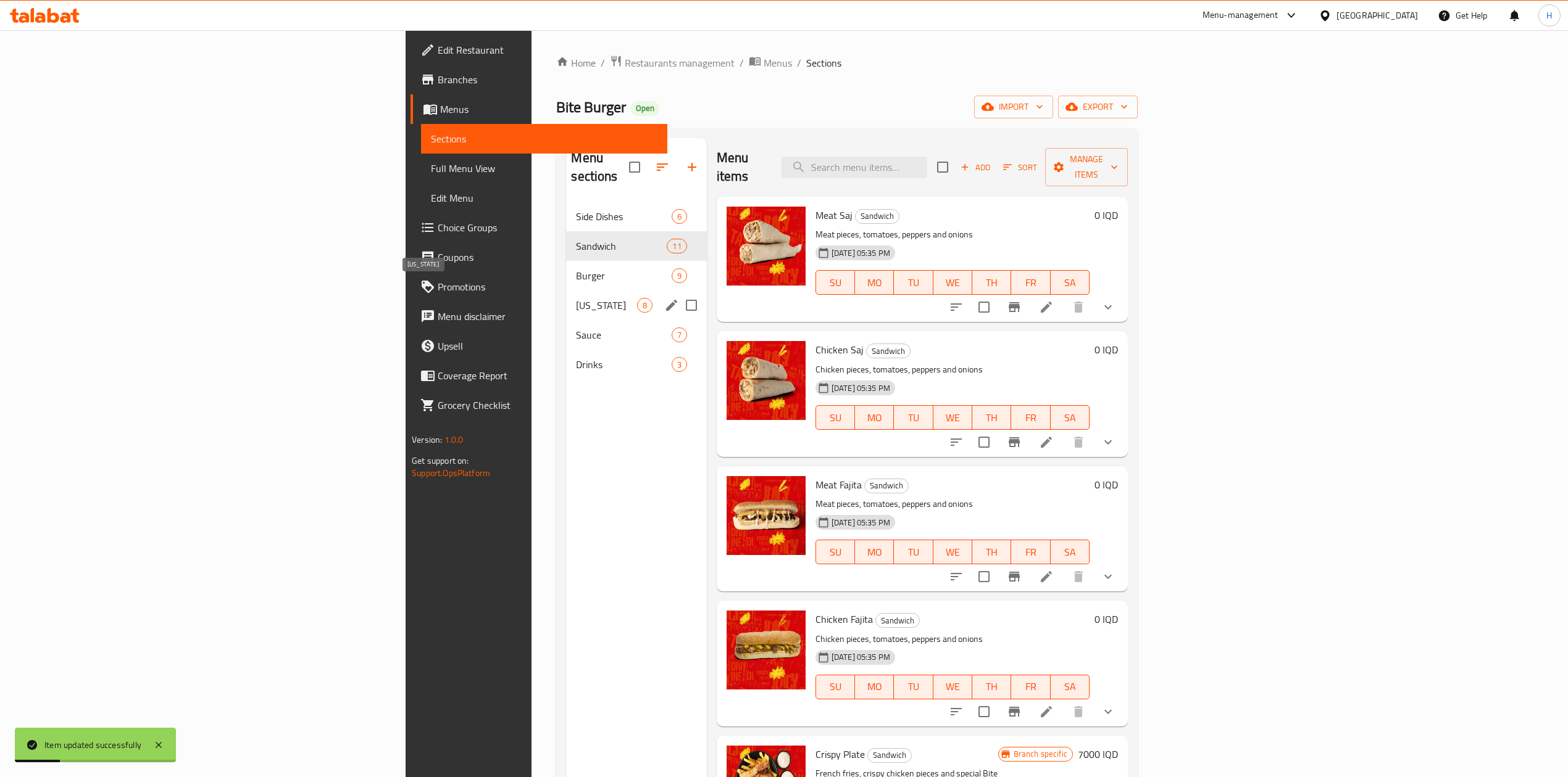
click at [576, 298] on span "[US_STATE]" at bounding box center [606, 305] width 61 height 14
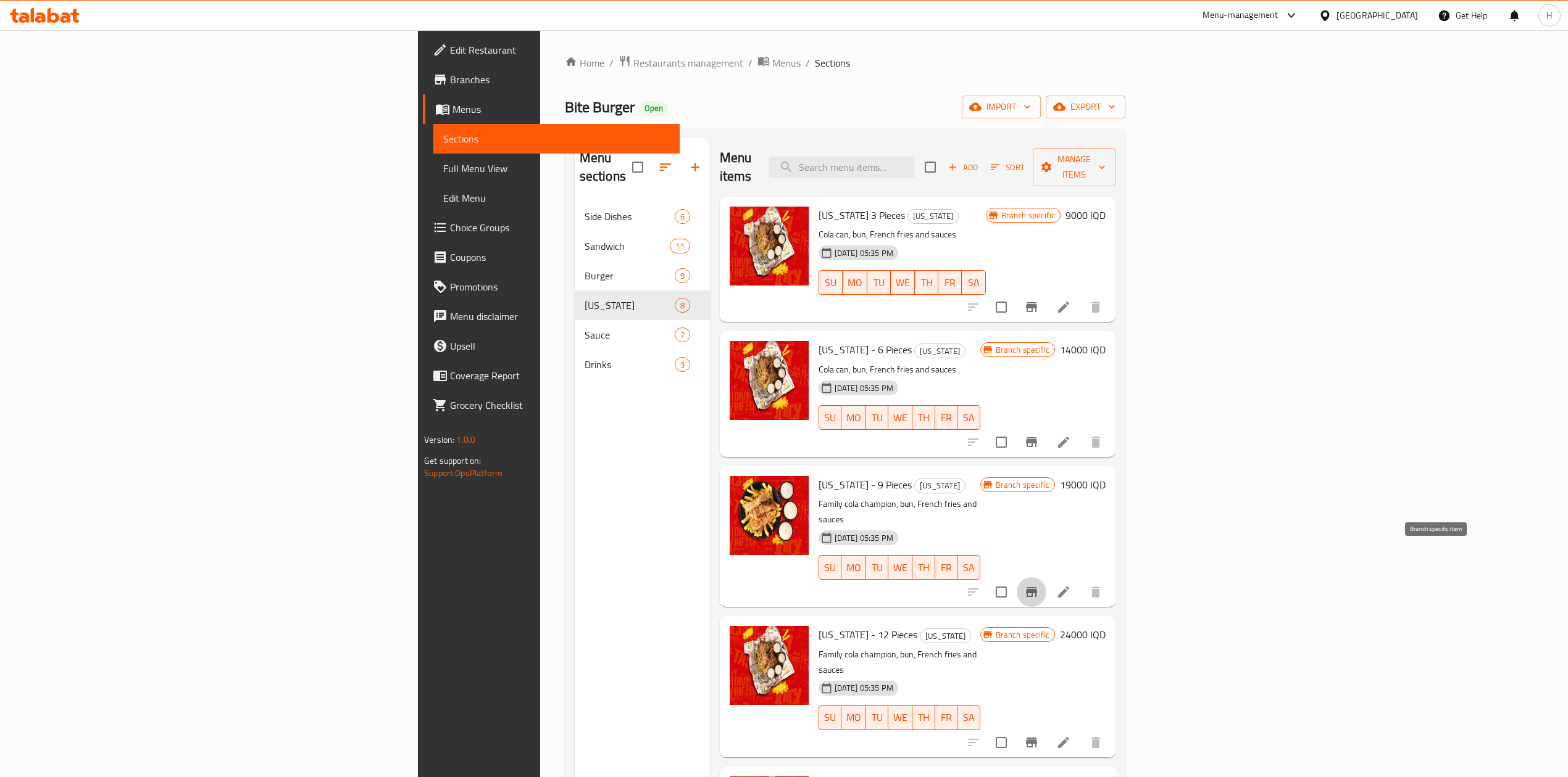
click at [1038, 584] on icon "Branch-specific-item" at bounding box center [1031, 591] width 14 height 14
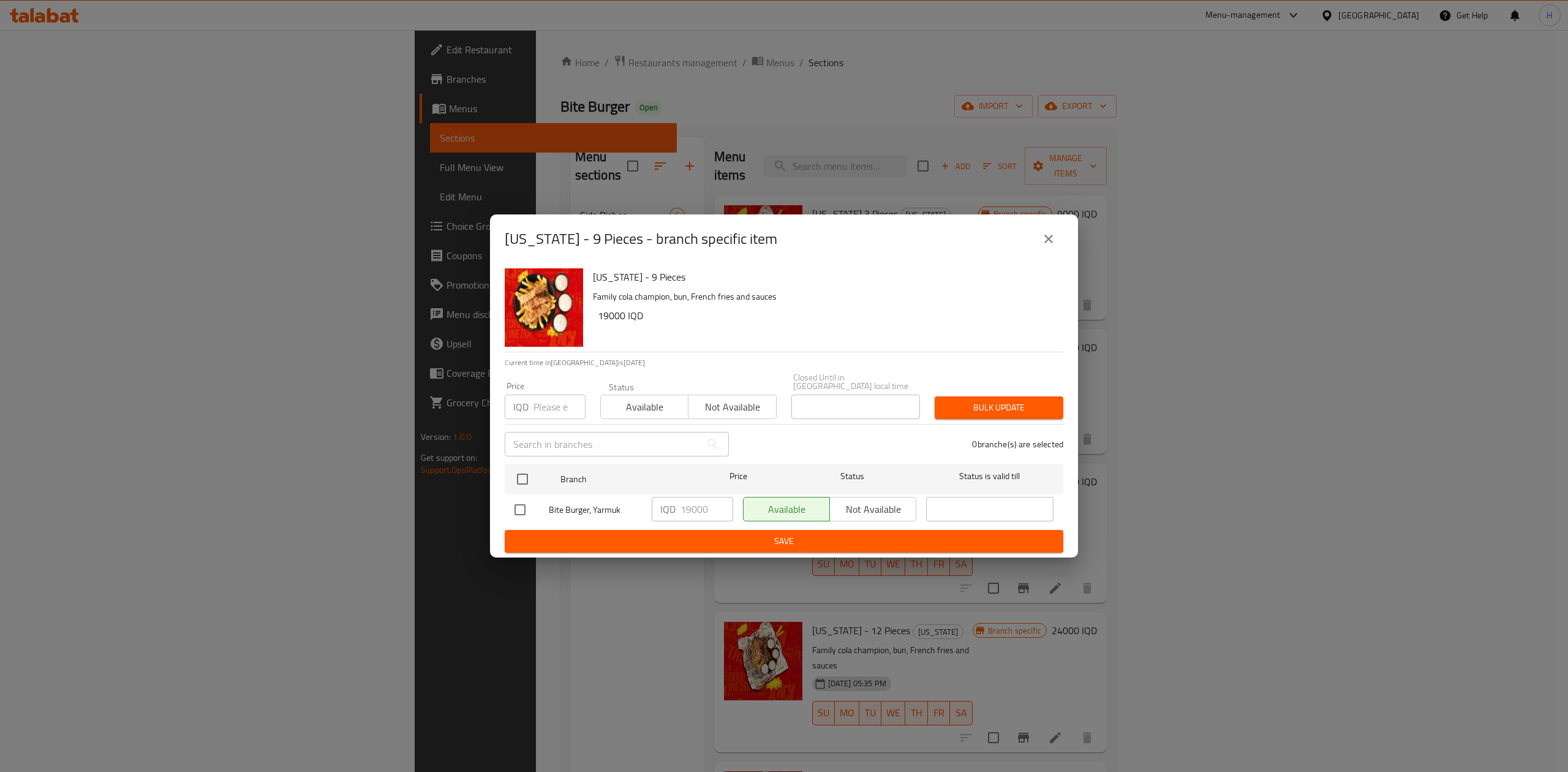
drag, startPoint x: 516, startPoint y: 472, endPoint x: 616, endPoint y: 508, distance: 106.3
click at [525, 472] on input "checkbox" at bounding box center [522, 479] width 26 height 26
checkbox input "true"
click at [689, 508] on input "19000" at bounding box center [707, 510] width 53 height 25
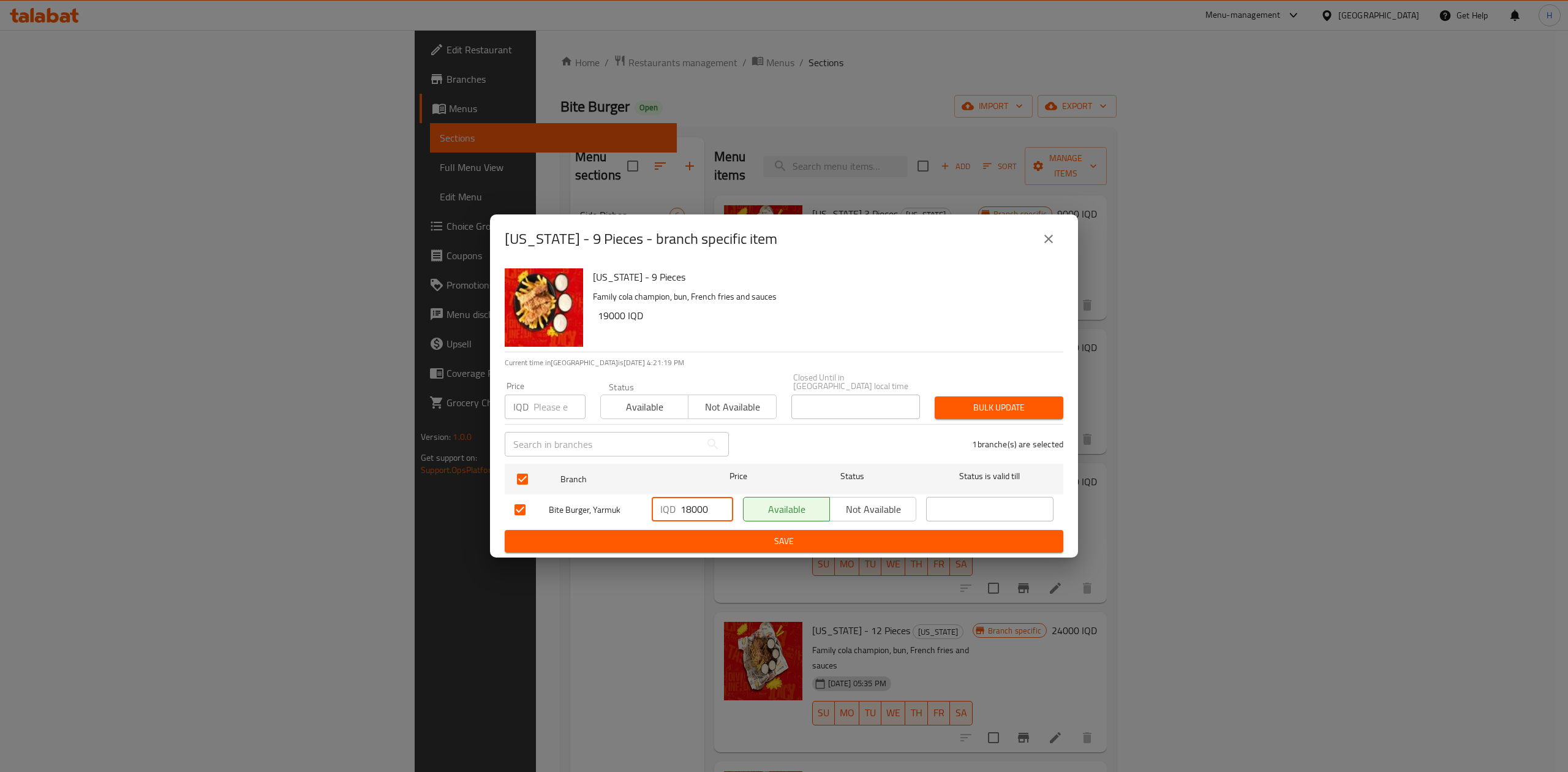
type input "18000"
drag, startPoint x: 711, startPoint y: 530, endPoint x: 926, endPoint y: 533, distance: 215.0
click at [715, 534] on span "Save" at bounding box center [784, 541] width 539 height 15
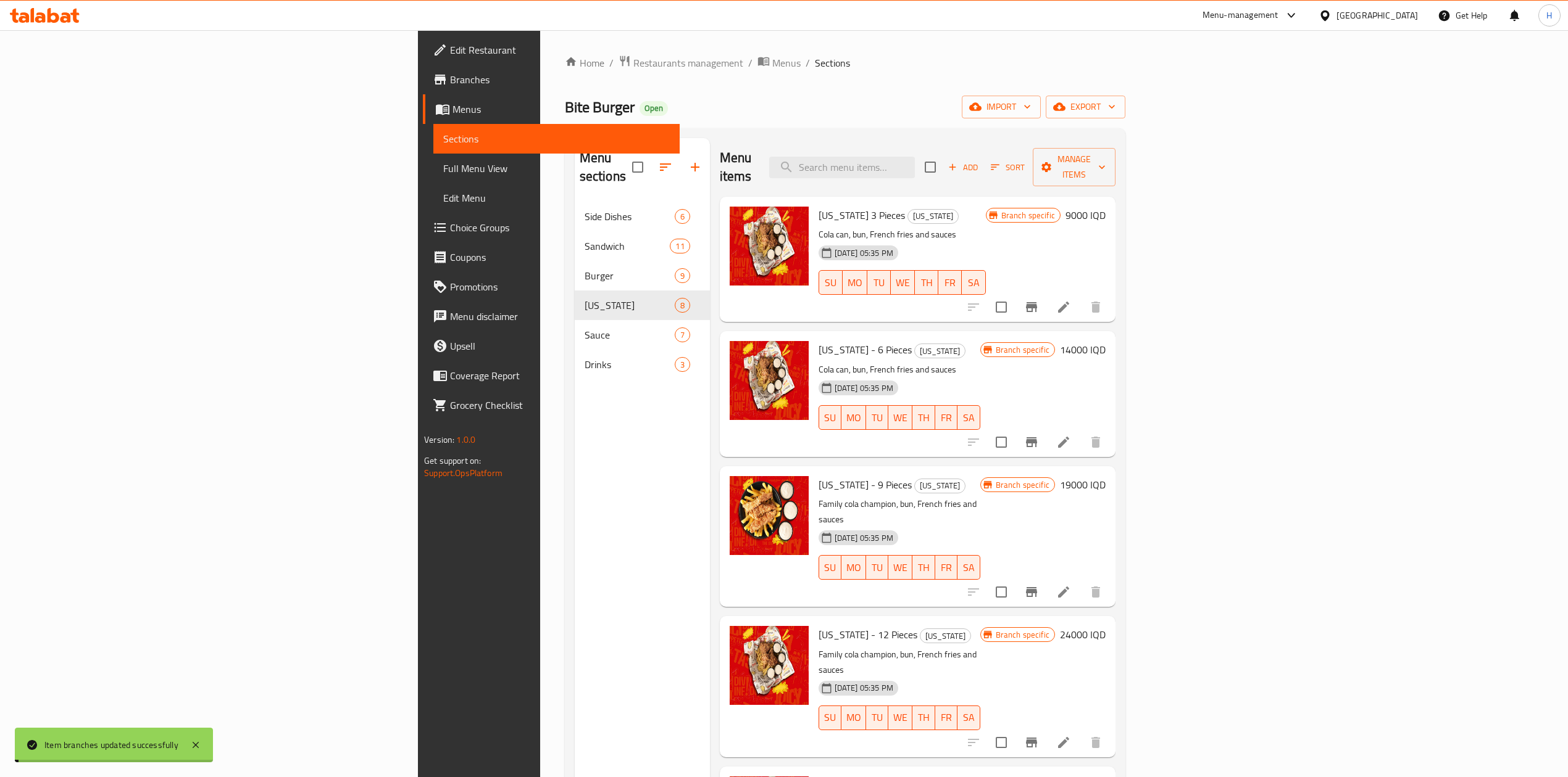
click at [1106, 477] on h6 "19000 IQD" at bounding box center [1082, 485] width 45 height 17
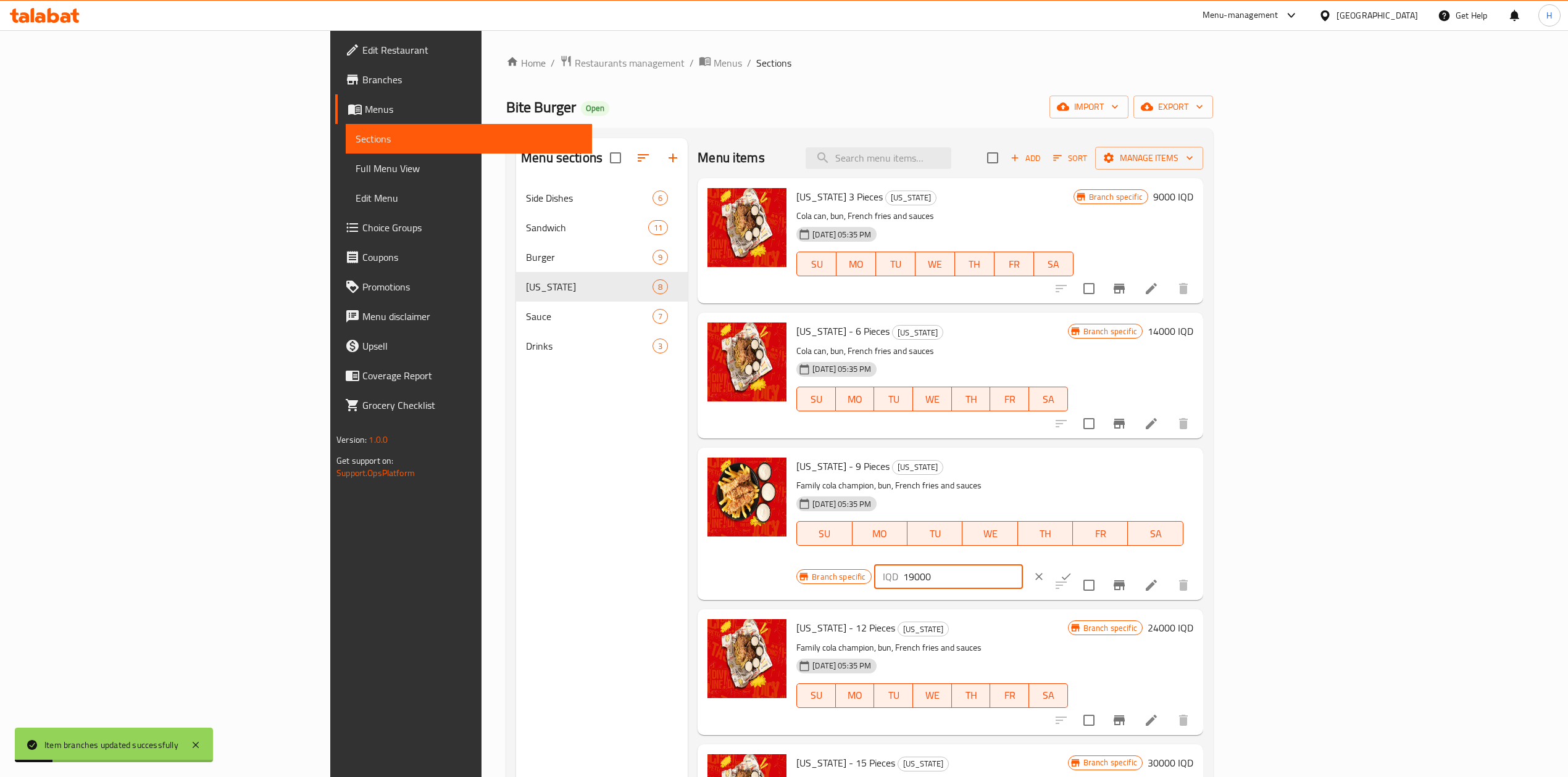
drag, startPoint x: 1349, startPoint y: 472, endPoint x: 1353, endPoint y: 479, distance: 8.1
click at [1023, 564] on input "19000" at bounding box center [962, 577] width 119 height 25
type input "18000"
click at [1071, 574] on icon "ok" at bounding box center [1066, 577] width 10 height 7
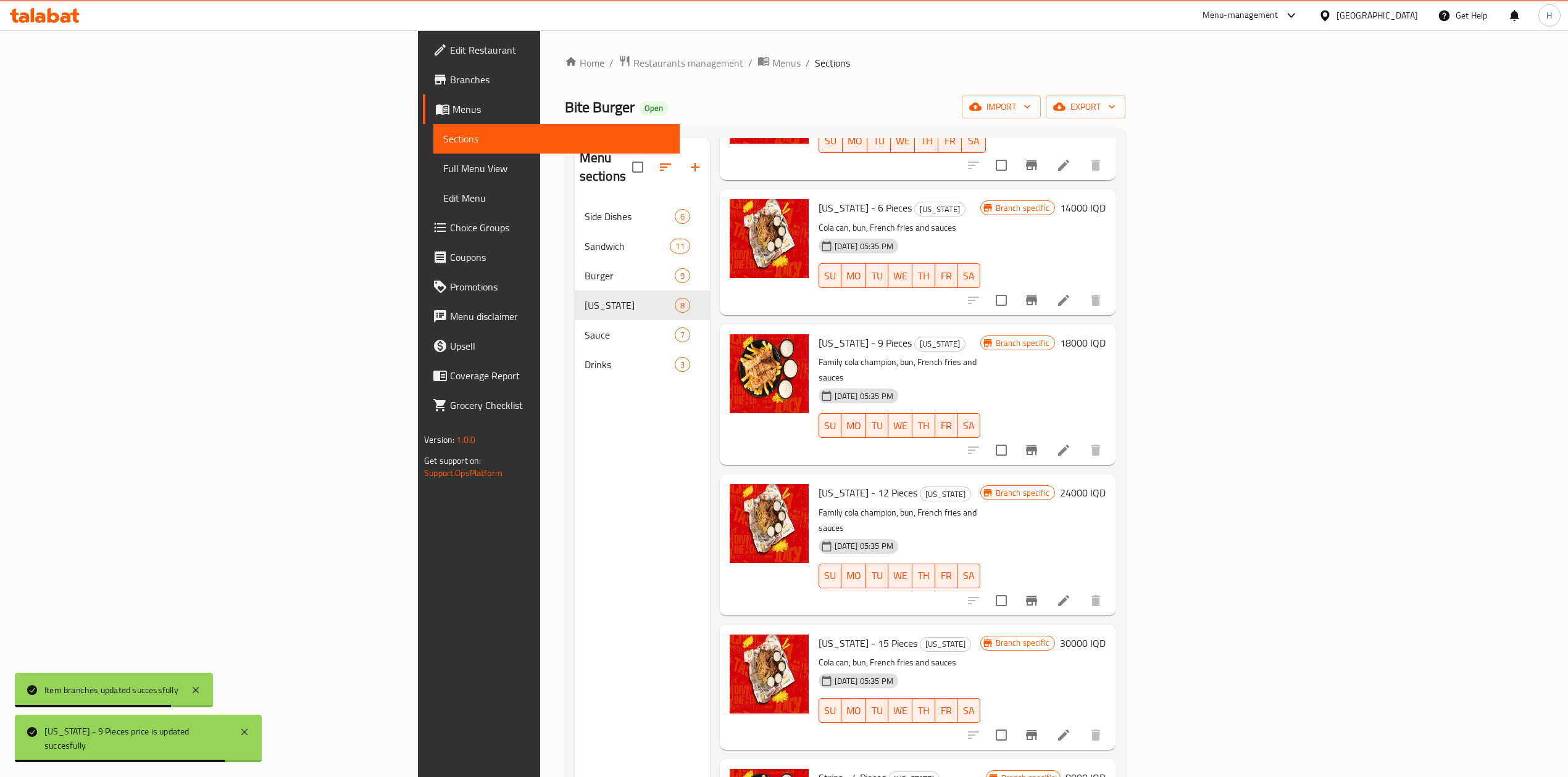
scroll to position [164, 0]
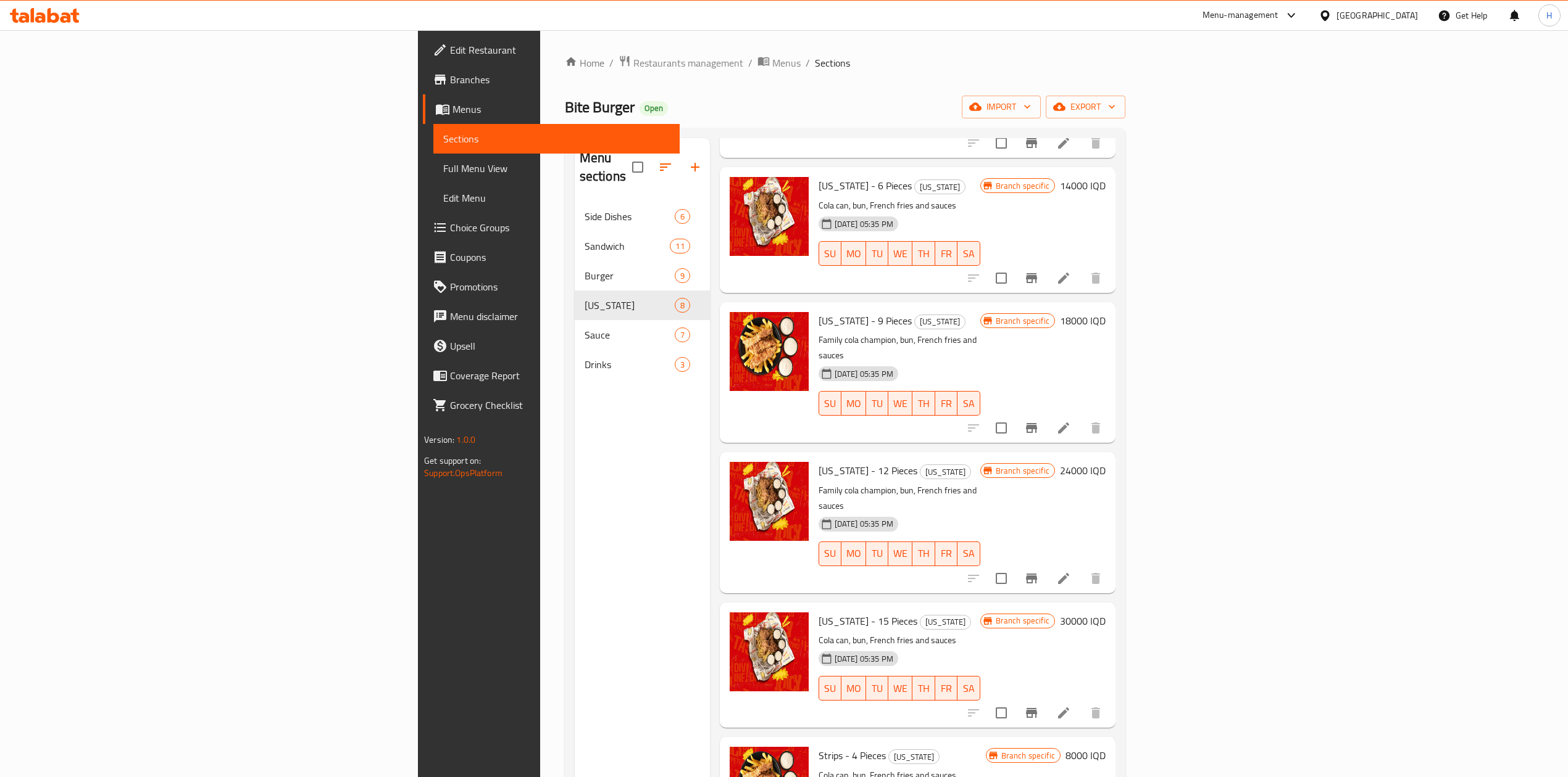
click at [1046, 698] on button "Branch-specific-item" at bounding box center [1031, 712] width 30 height 30
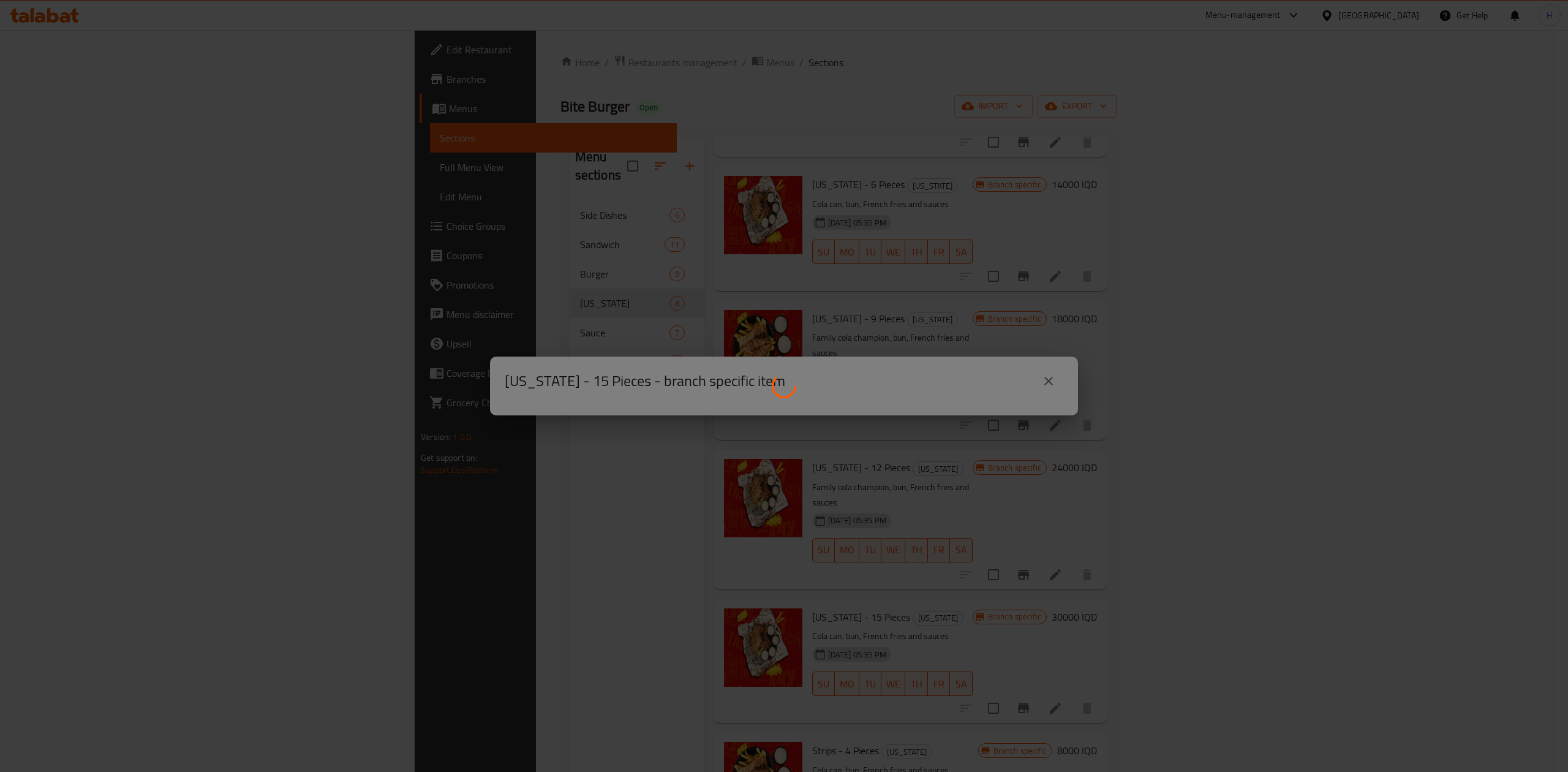
drag, startPoint x: 801, startPoint y: 462, endPoint x: 700, endPoint y: 679, distance: 239.4
click at [745, 699] on div at bounding box center [784, 386] width 1568 height 772
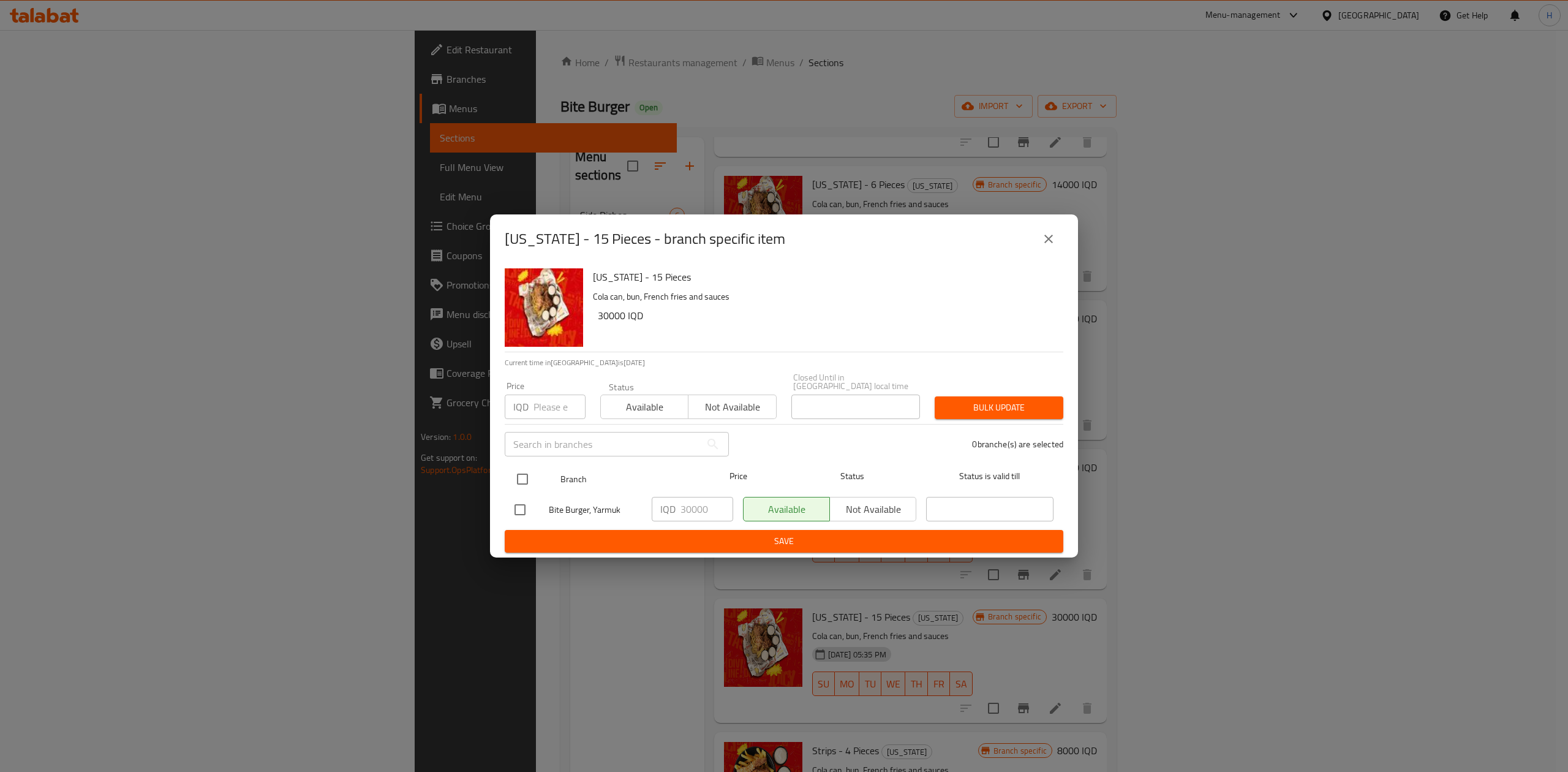
drag, startPoint x: 528, startPoint y: 466, endPoint x: 635, endPoint y: 482, distance: 108.2
click at [527, 467] on input "checkbox" at bounding box center [522, 479] width 26 height 26
checkbox input "true"
click at [700, 504] on input "30000" at bounding box center [707, 510] width 53 height 25
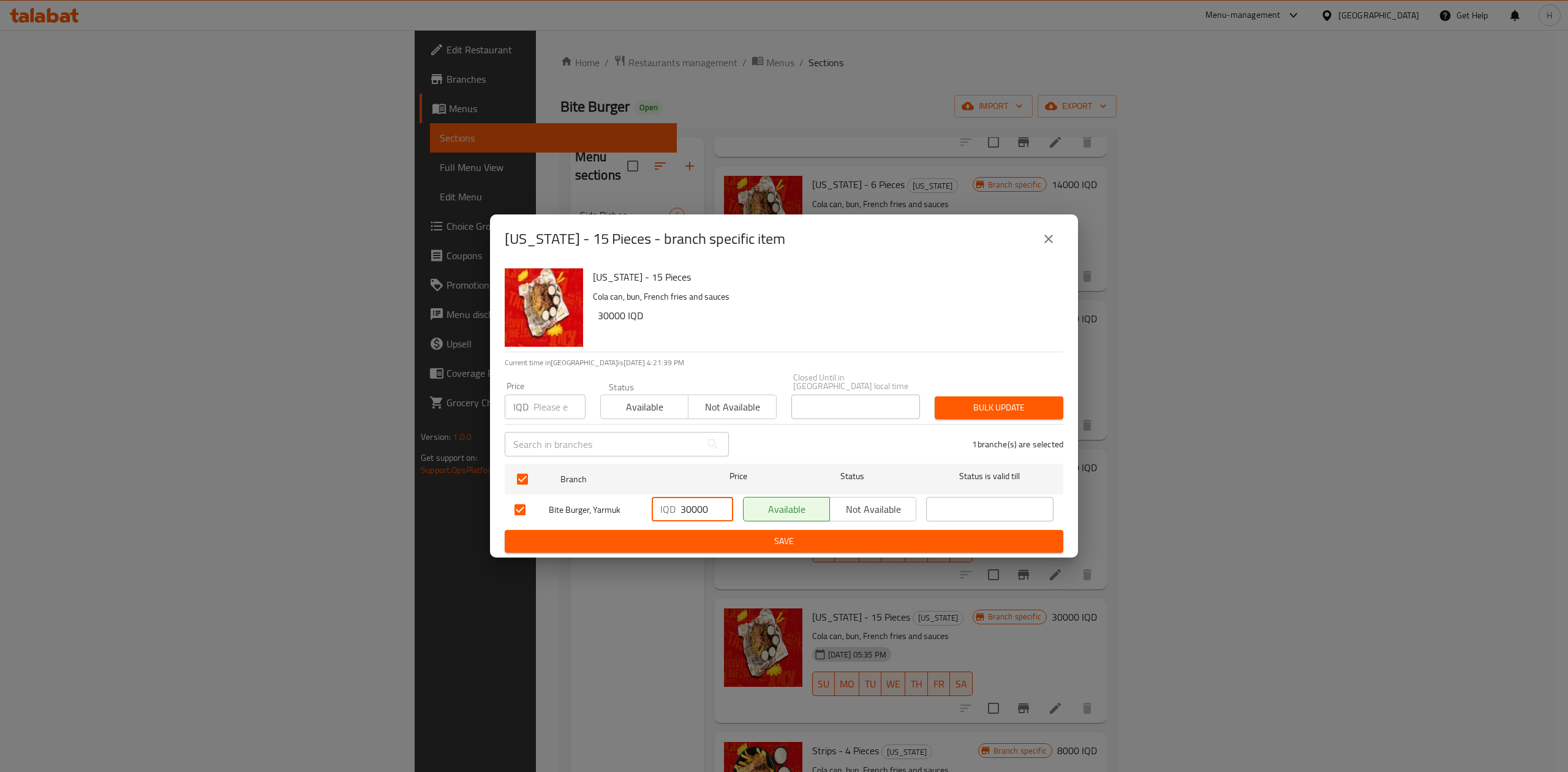
click at [700, 502] on input "30000" at bounding box center [707, 510] width 53 height 25
type input "29000"
click at [708, 535] on span "Save" at bounding box center [784, 541] width 539 height 15
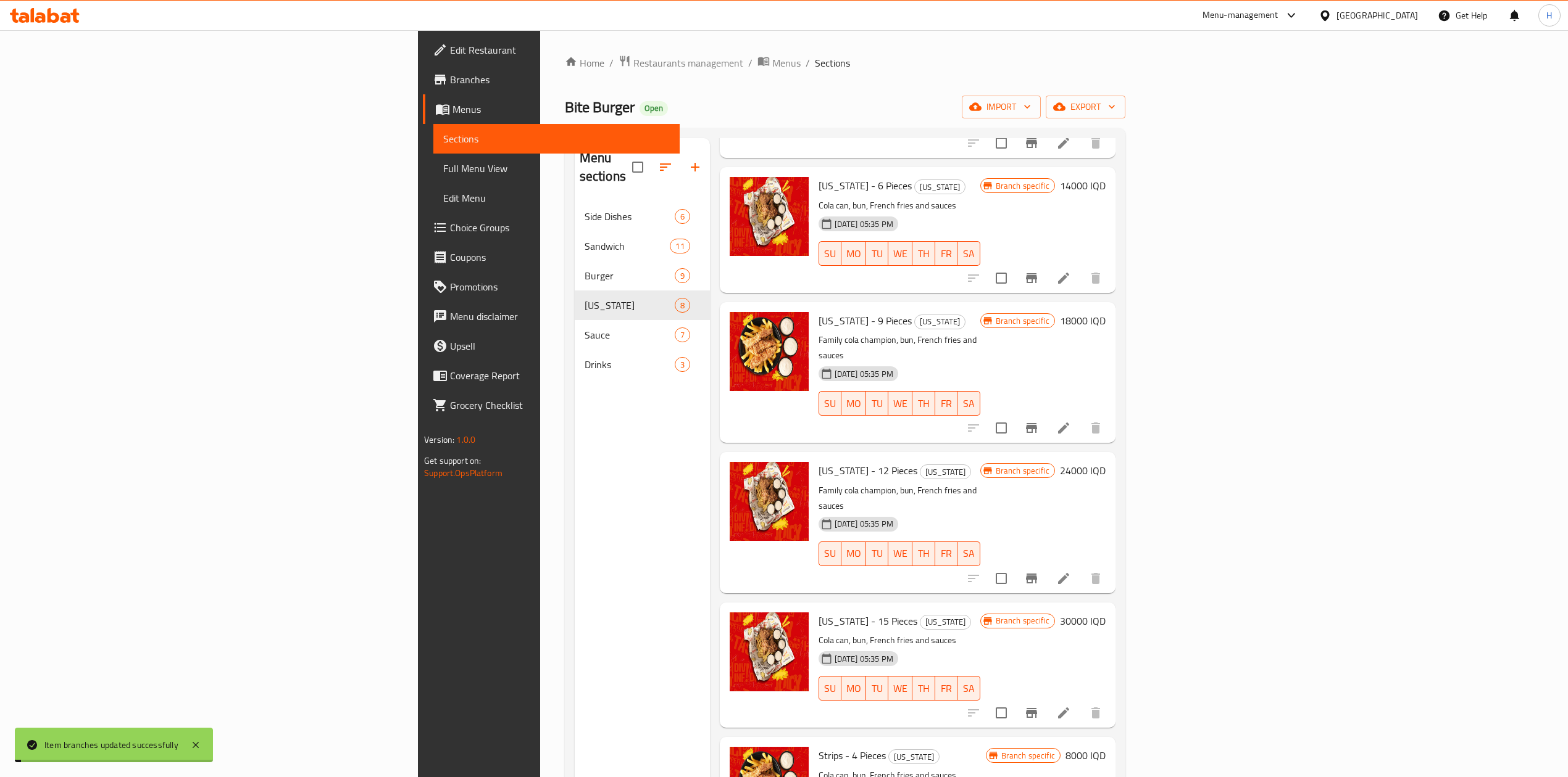
click at [1106, 612] on h6 "30000 IQD" at bounding box center [1082, 621] width 45 height 17
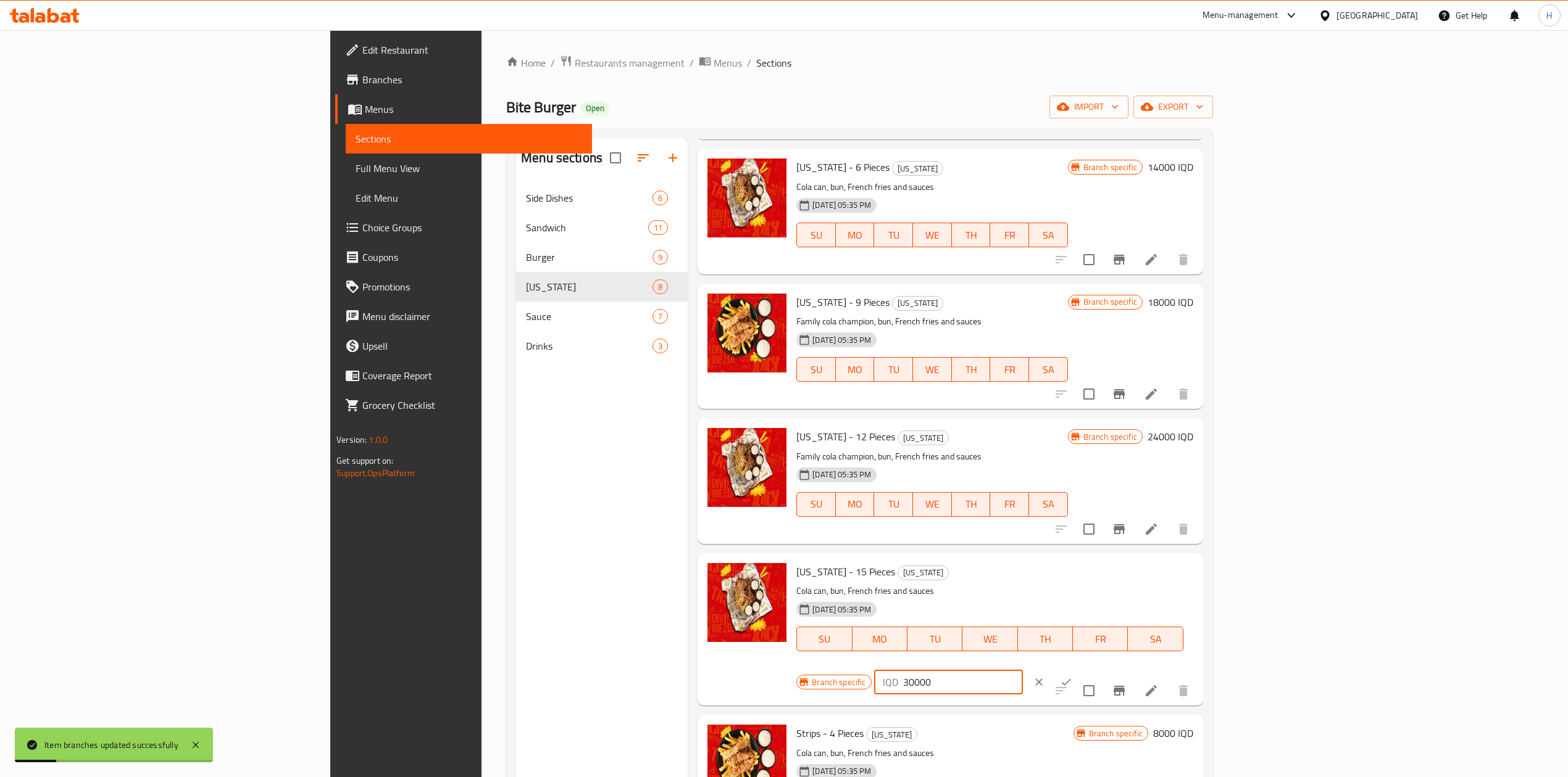
drag, startPoint x: 1351, startPoint y: 574, endPoint x: 1326, endPoint y: 581, distance: 26.0
click at [1023, 670] on div "IQD 30000 ​" at bounding box center [948, 683] width 148 height 25
type input "29000"
click at [1080, 669] on button "ok" at bounding box center [1066, 683] width 27 height 27
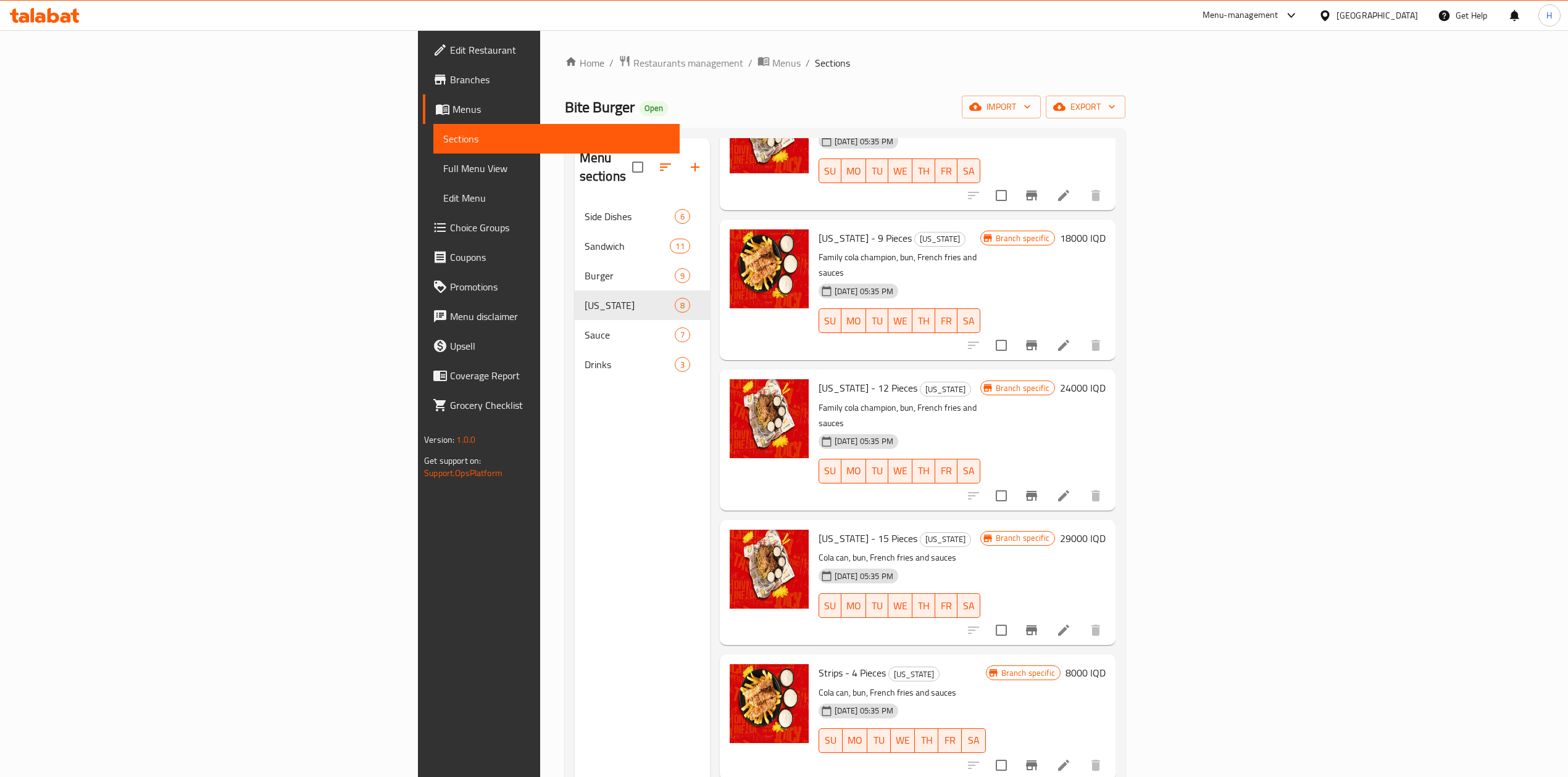
scroll to position [0, 0]
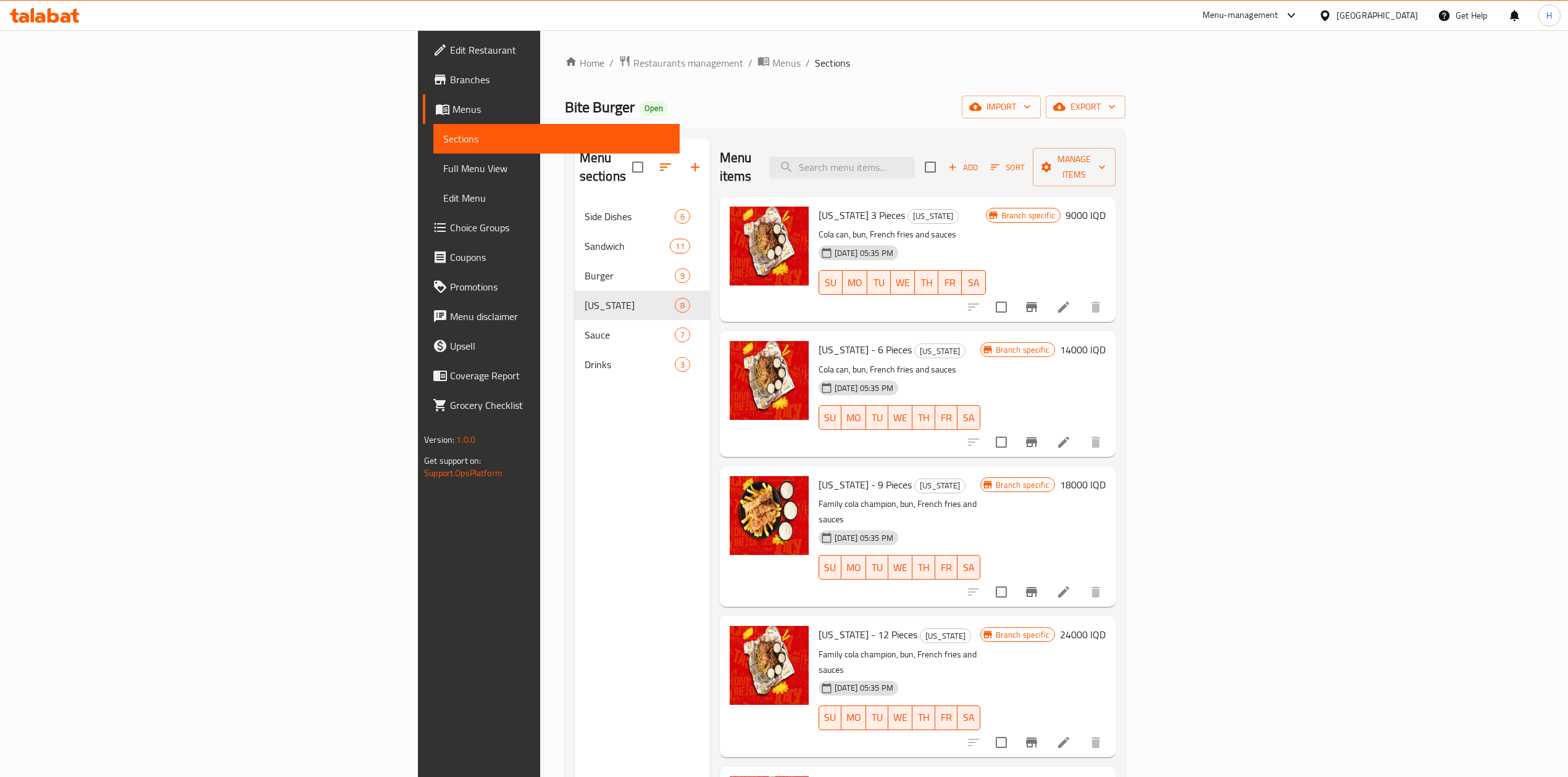
click at [979, 171] on div "Menu items Add Sort Manage items" at bounding box center [917, 168] width 396 height 59
click at [915, 157] on input "search" at bounding box center [841, 168] width 145 height 21
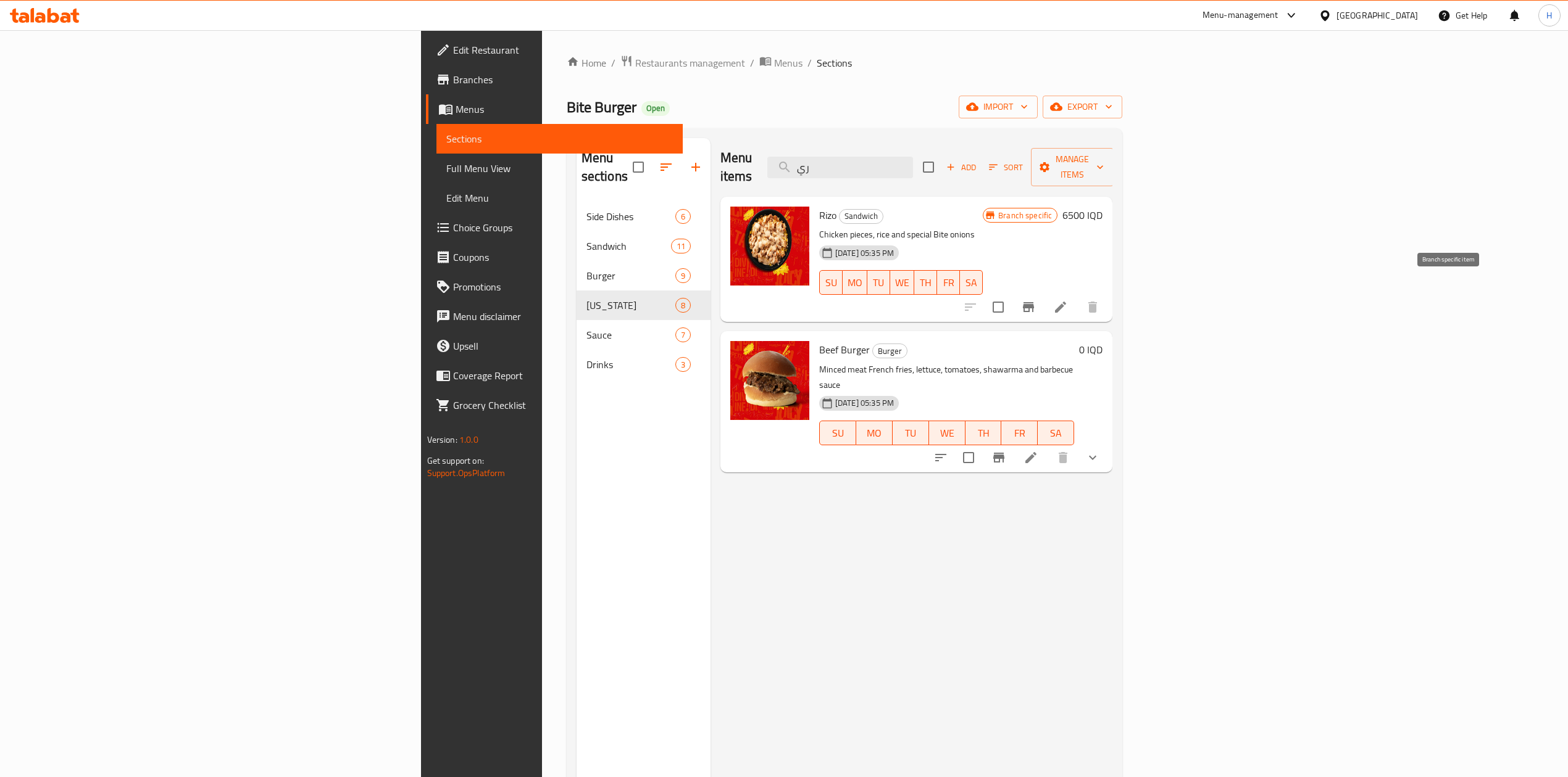
type input "ري"
click at [1035, 299] on icon "Branch-specific-item" at bounding box center [1028, 306] width 14 height 14
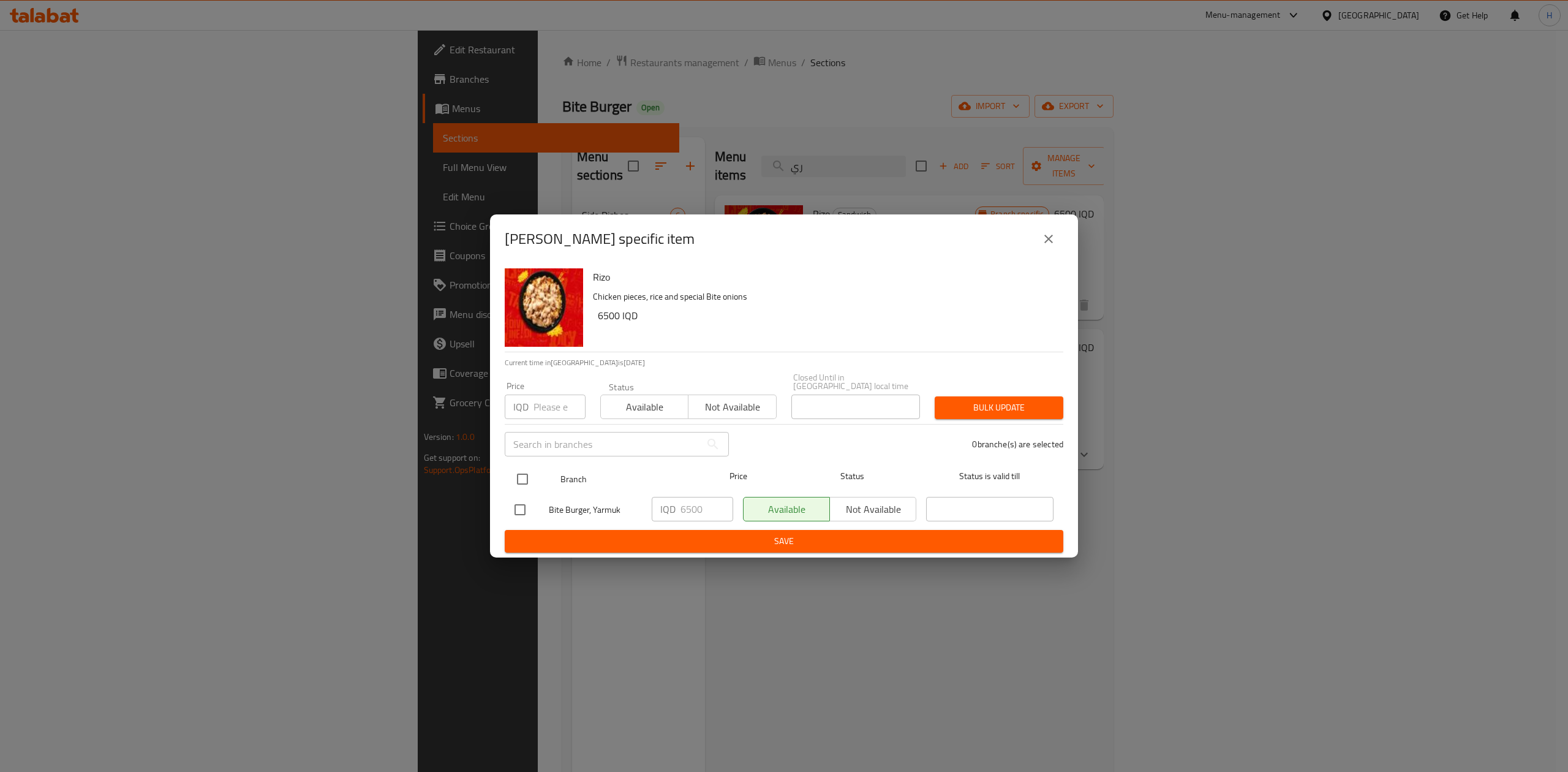
click at [530, 475] on input "checkbox" at bounding box center [522, 479] width 26 height 26
checkbox input "true"
drag, startPoint x: 685, startPoint y: 506, endPoint x: 727, endPoint y: 511, distance: 42.3
click at [727, 511] on input "6500" at bounding box center [707, 510] width 53 height 25
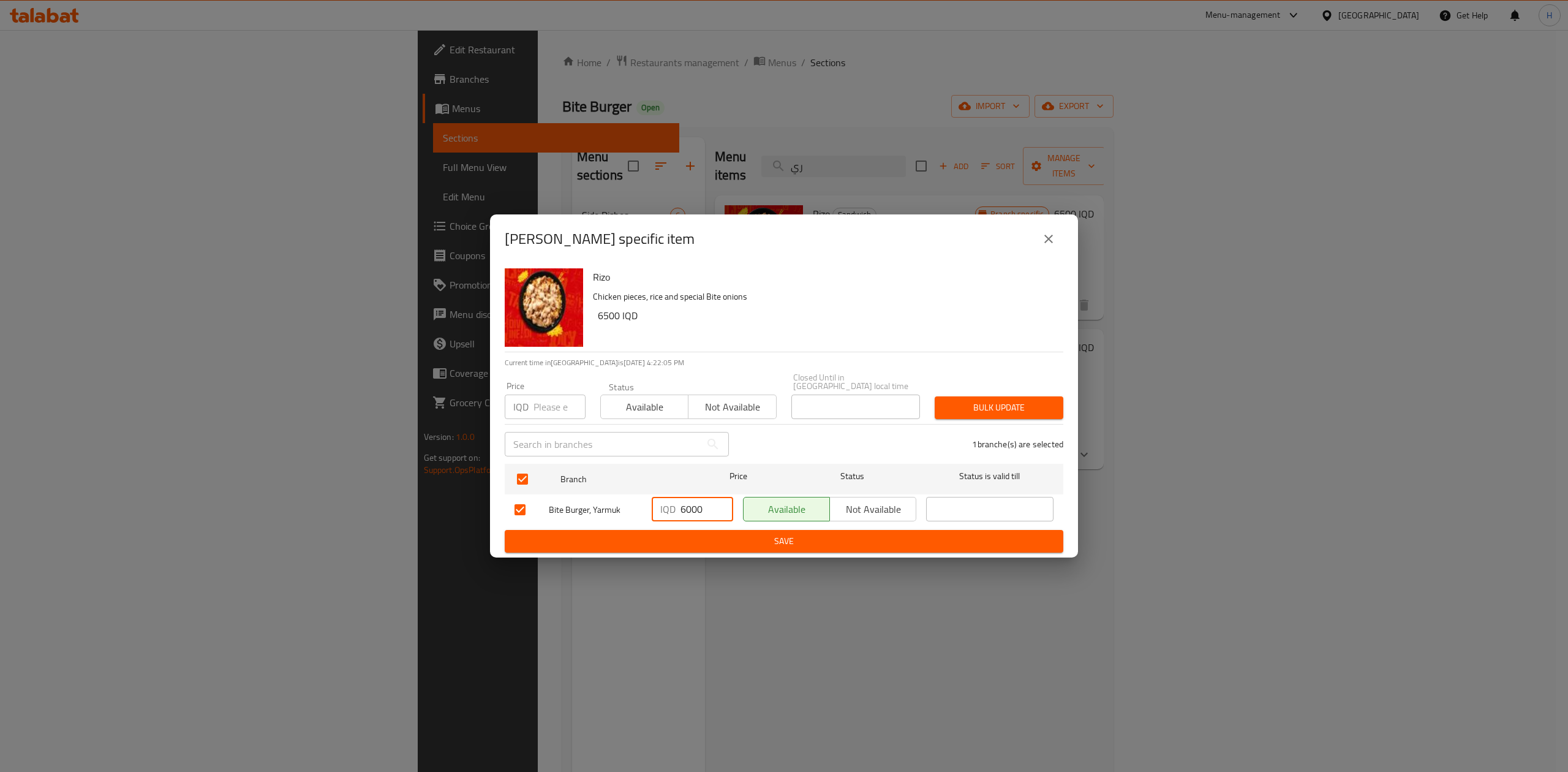
type input "6000"
click at [717, 542] on span "Save" at bounding box center [784, 541] width 539 height 15
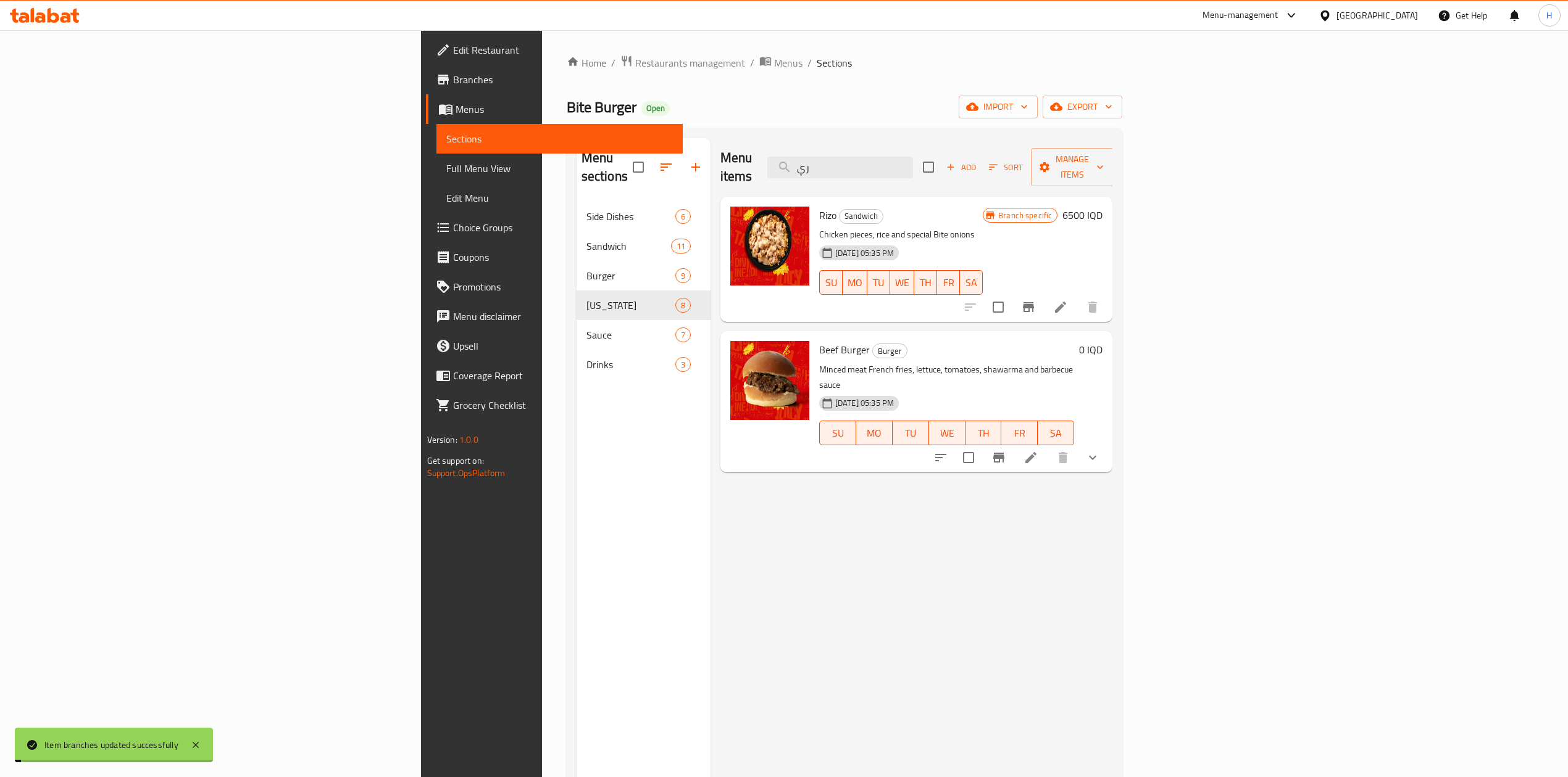
click at [1102, 207] on h6 "6500 IQD" at bounding box center [1083, 216] width 40 height 17
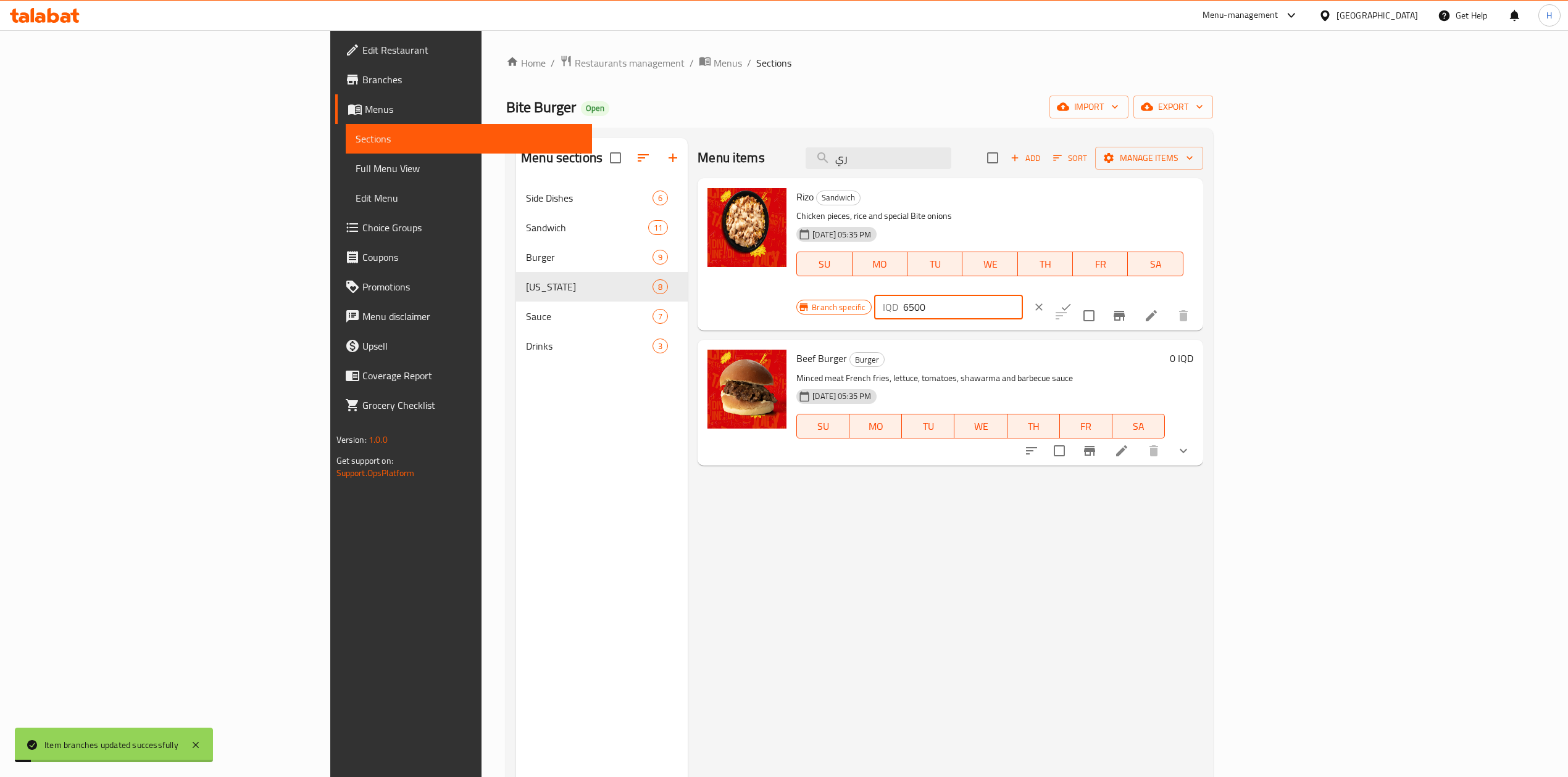
click at [1023, 295] on input "6500" at bounding box center [962, 307] width 119 height 25
type input "6000"
click at [1072, 301] on icon "ok" at bounding box center [1065, 307] width 13 height 13
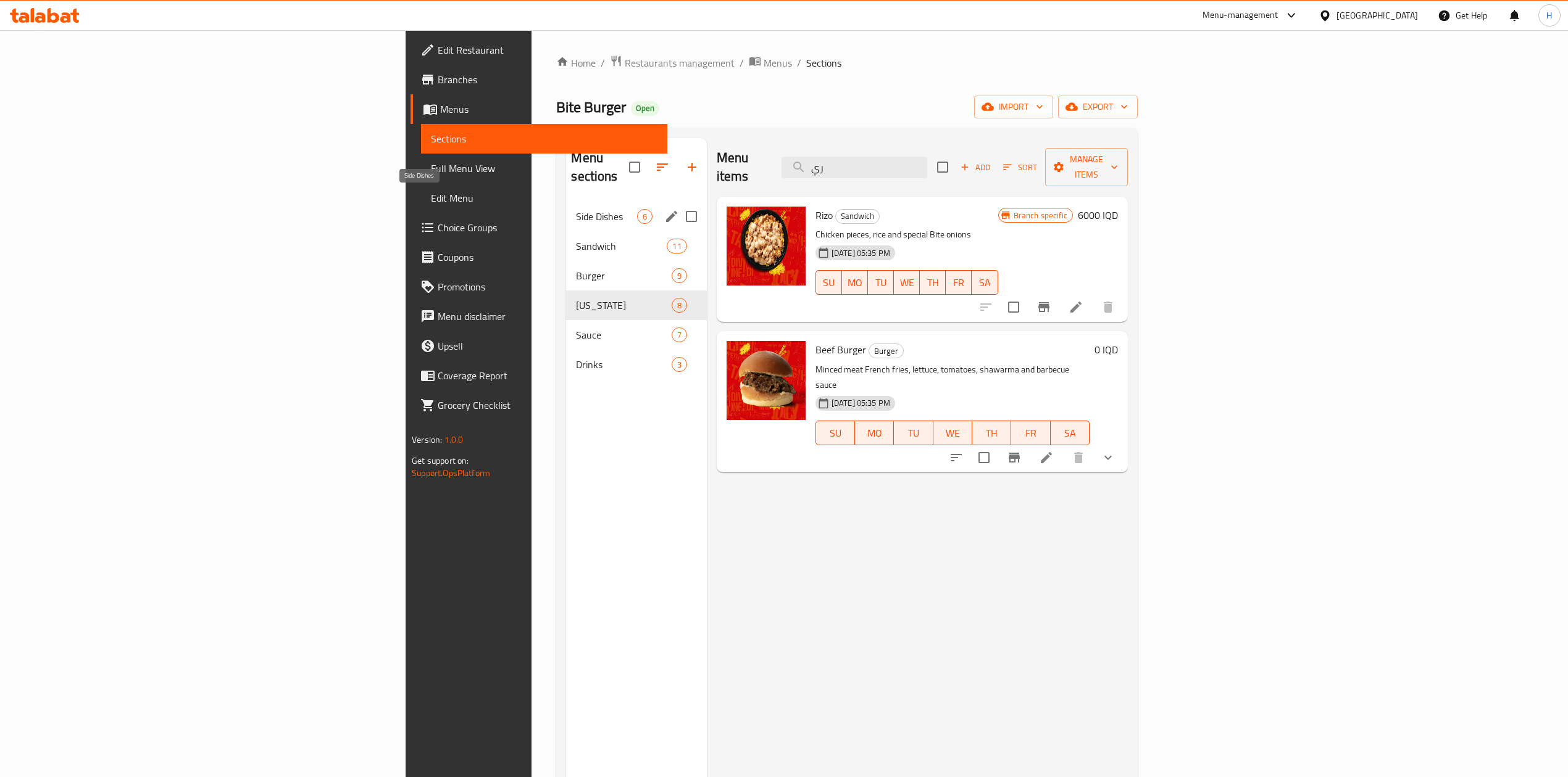
drag, startPoint x: 400, startPoint y: 200, endPoint x: 570, endPoint y: 205, distance: 170.1
click at [576, 209] on span "Side Dishes" at bounding box center [606, 216] width 61 height 14
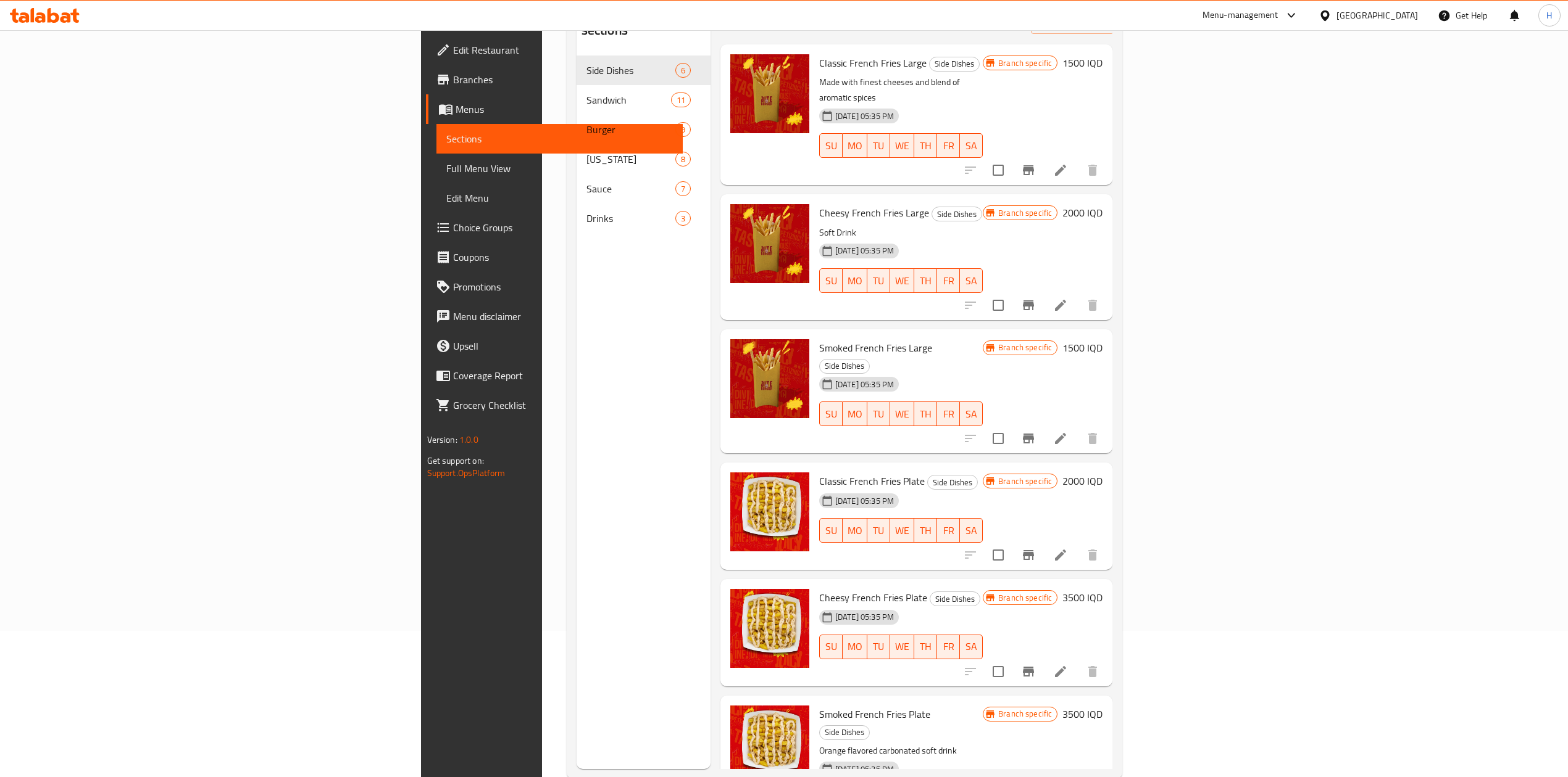
scroll to position [164, 0]
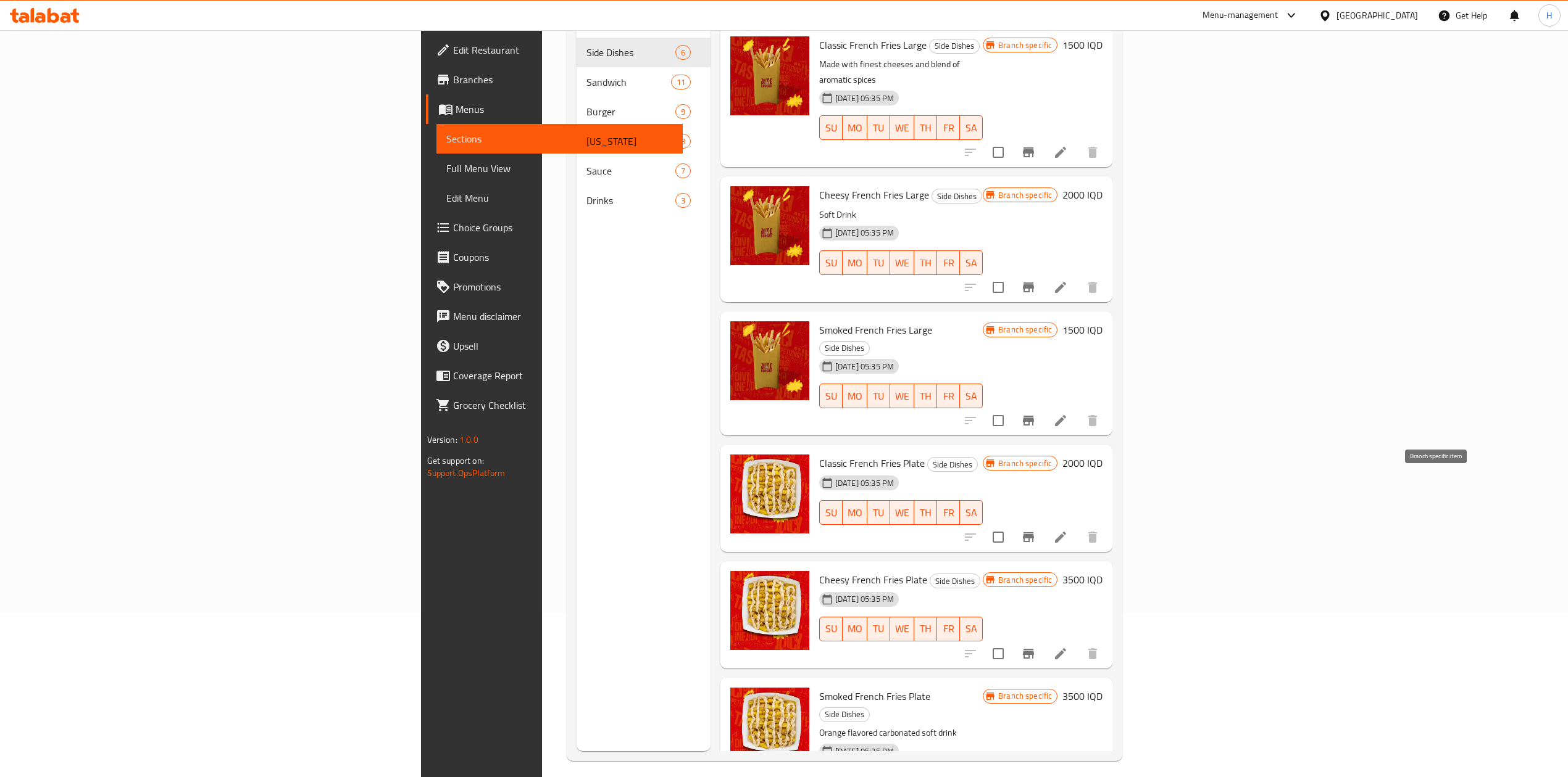
click at [1043, 523] on button "Branch-specific-item" at bounding box center [1028, 537] width 30 height 30
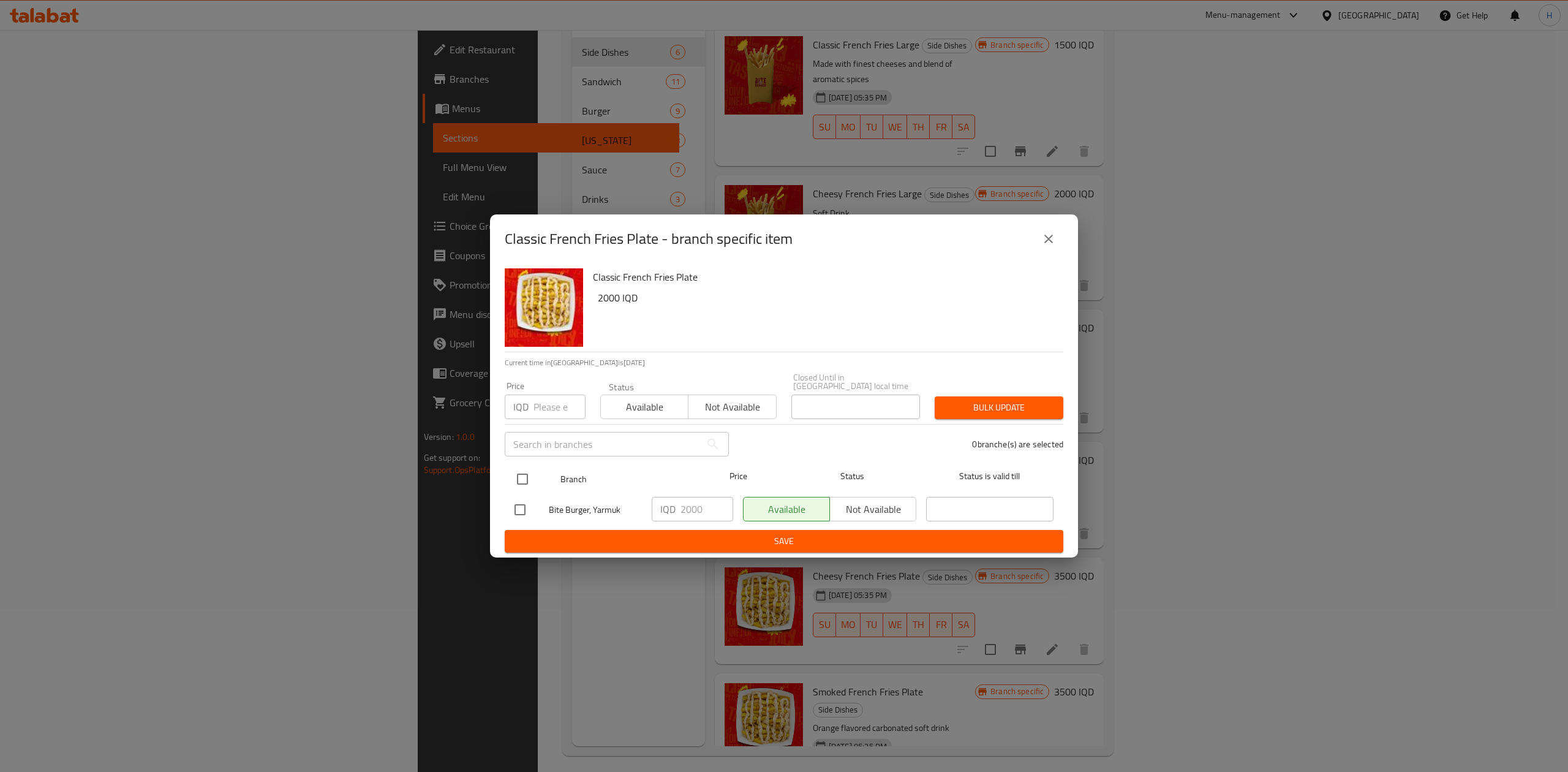
click at [525, 478] on input "checkbox" at bounding box center [522, 479] width 26 height 26
checkbox input "true"
click at [692, 508] on input "2000" at bounding box center [707, 510] width 53 height 25
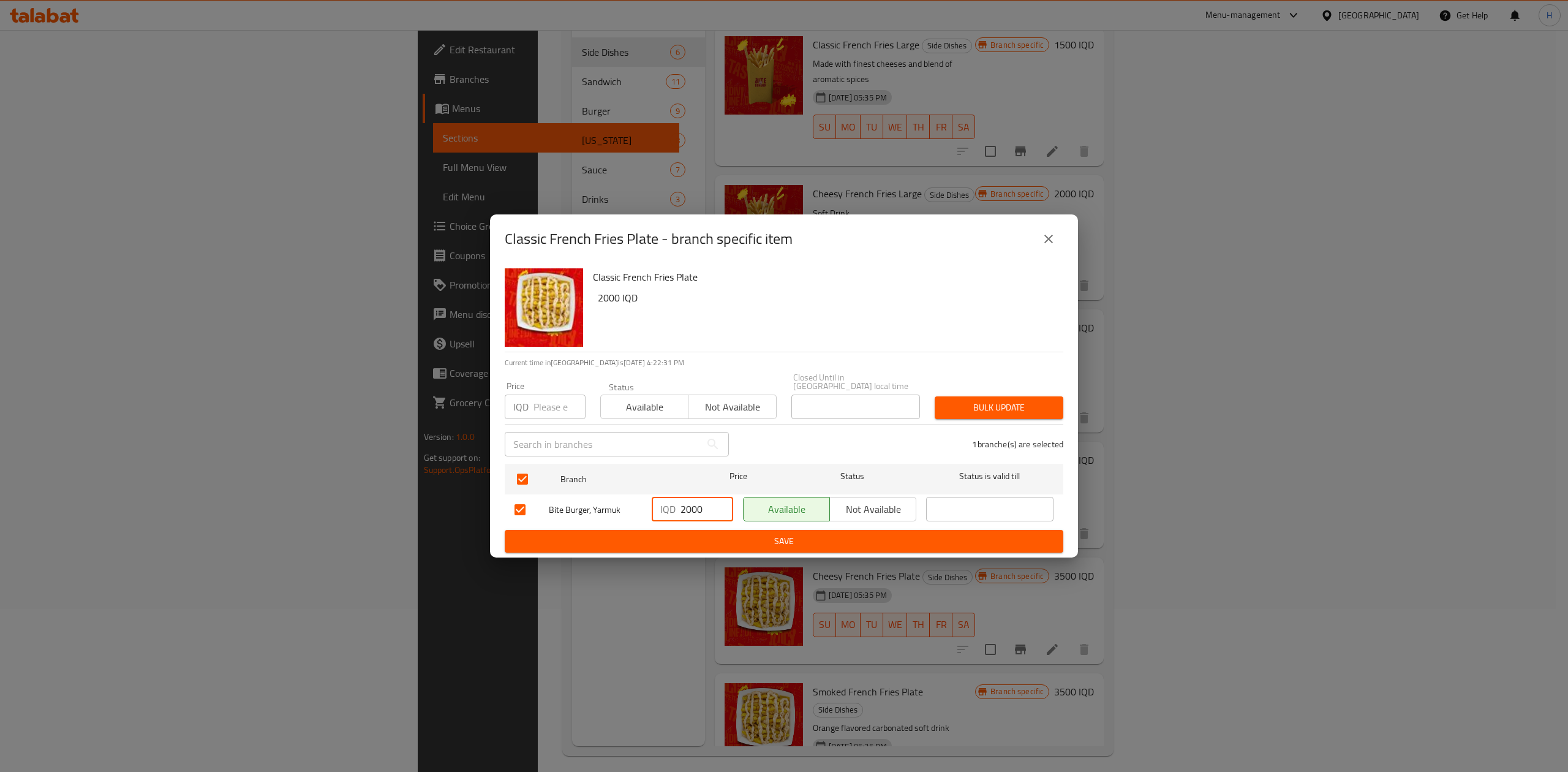
click at [692, 508] on input "2000" at bounding box center [707, 510] width 53 height 25
type input "3000"
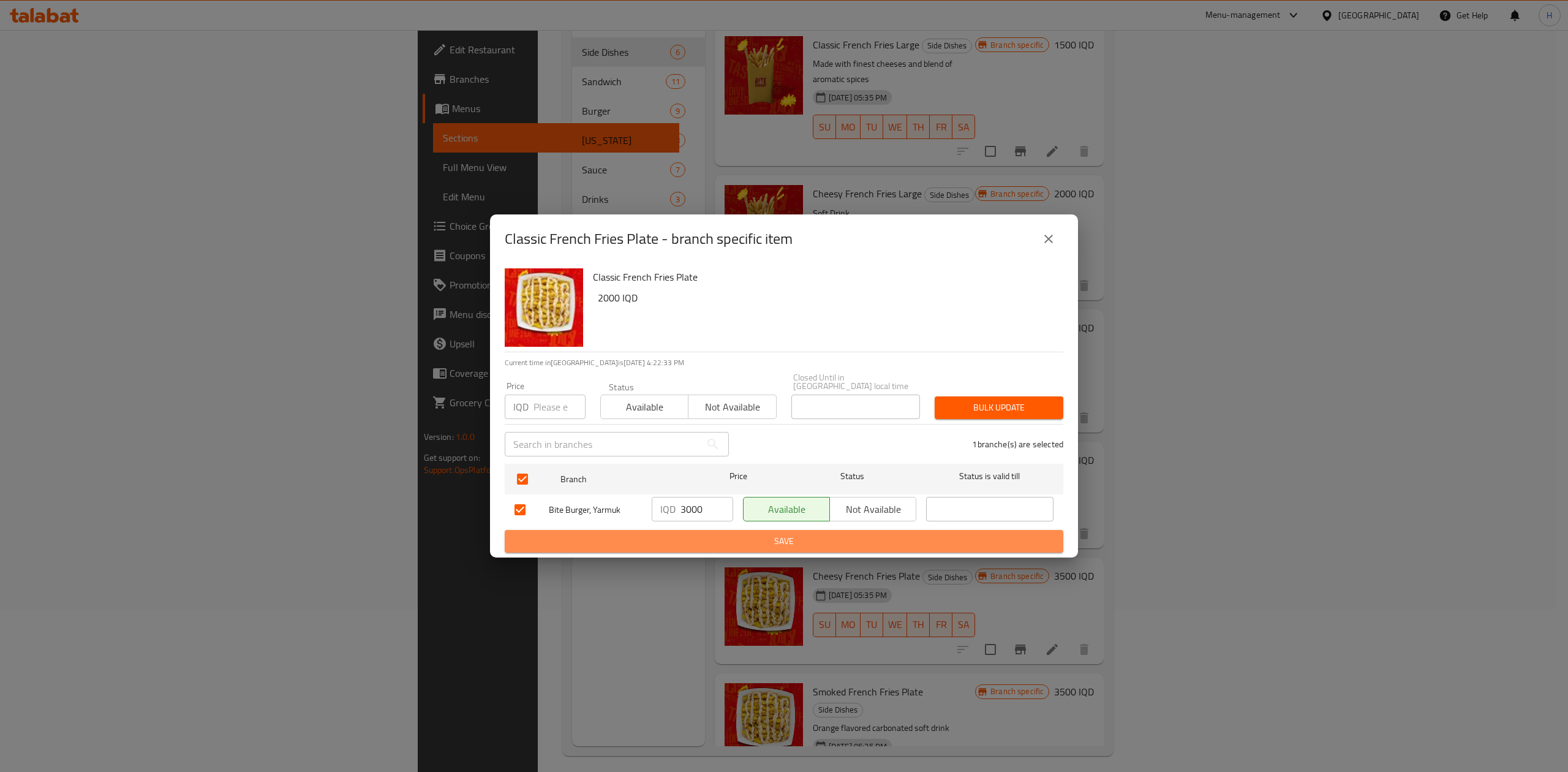
click at [711, 534] on span "Save" at bounding box center [784, 541] width 539 height 15
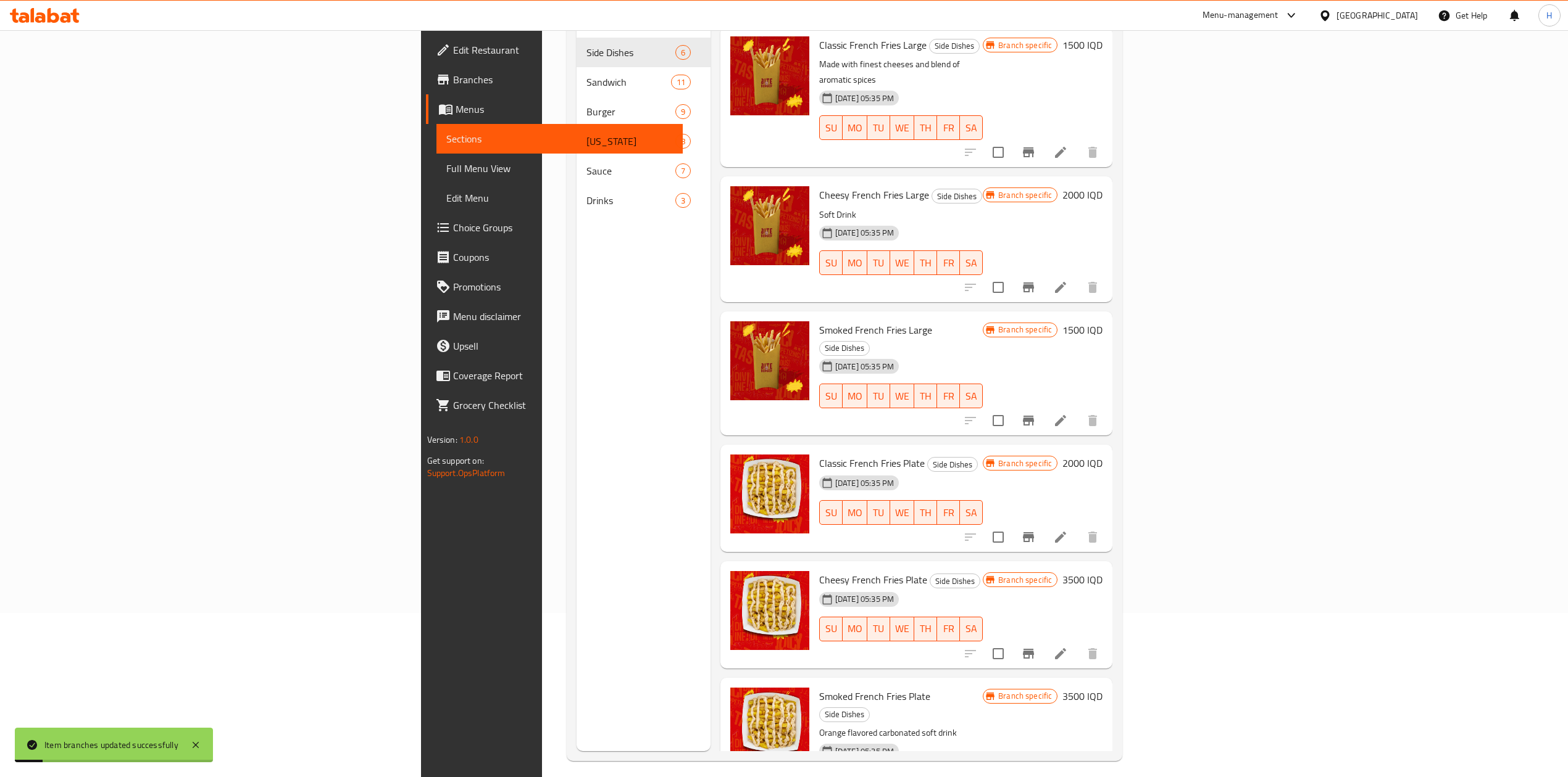
click at [1102, 454] on h6 "2000 IQD" at bounding box center [1083, 463] width 40 height 17
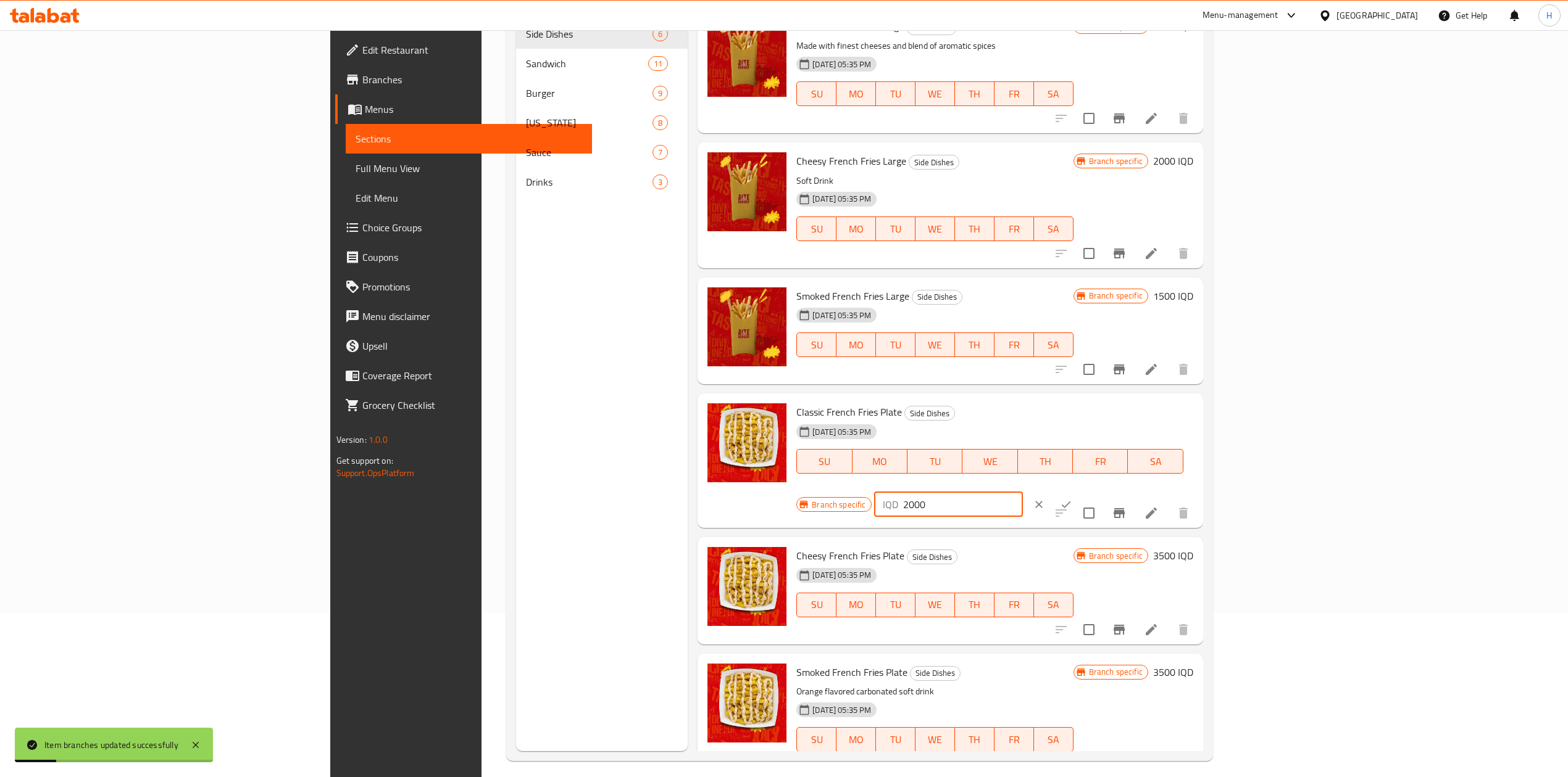
click at [1023, 492] on input "2000" at bounding box center [962, 505] width 119 height 25
type input "3000"
click at [1072, 499] on icon "ok" at bounding box center [1065, 505] width 13 height 13
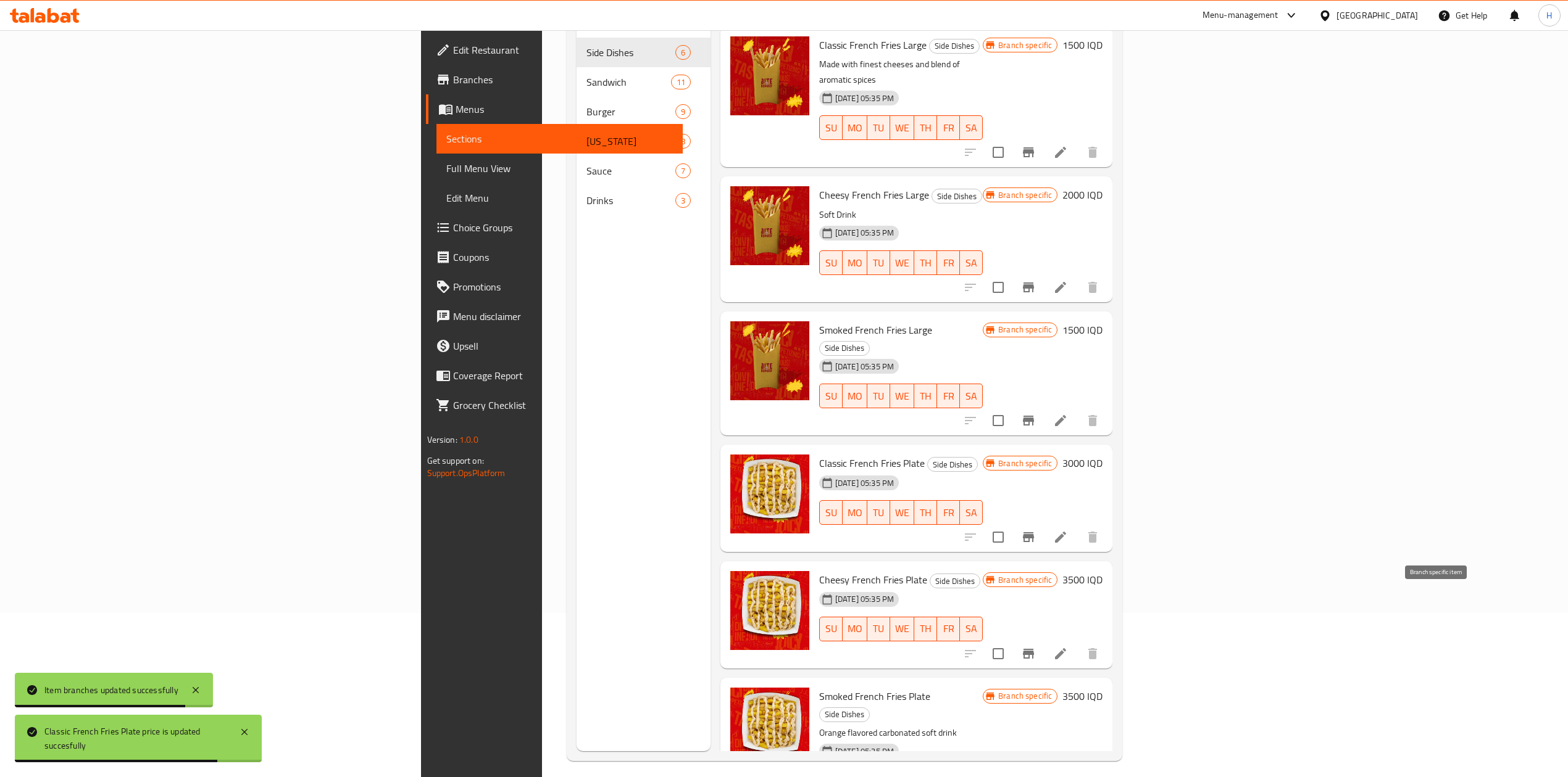
click at [1033, 649] on icon "Branch-specific-item" at bounding box center [1029, 654] width 12 height 10
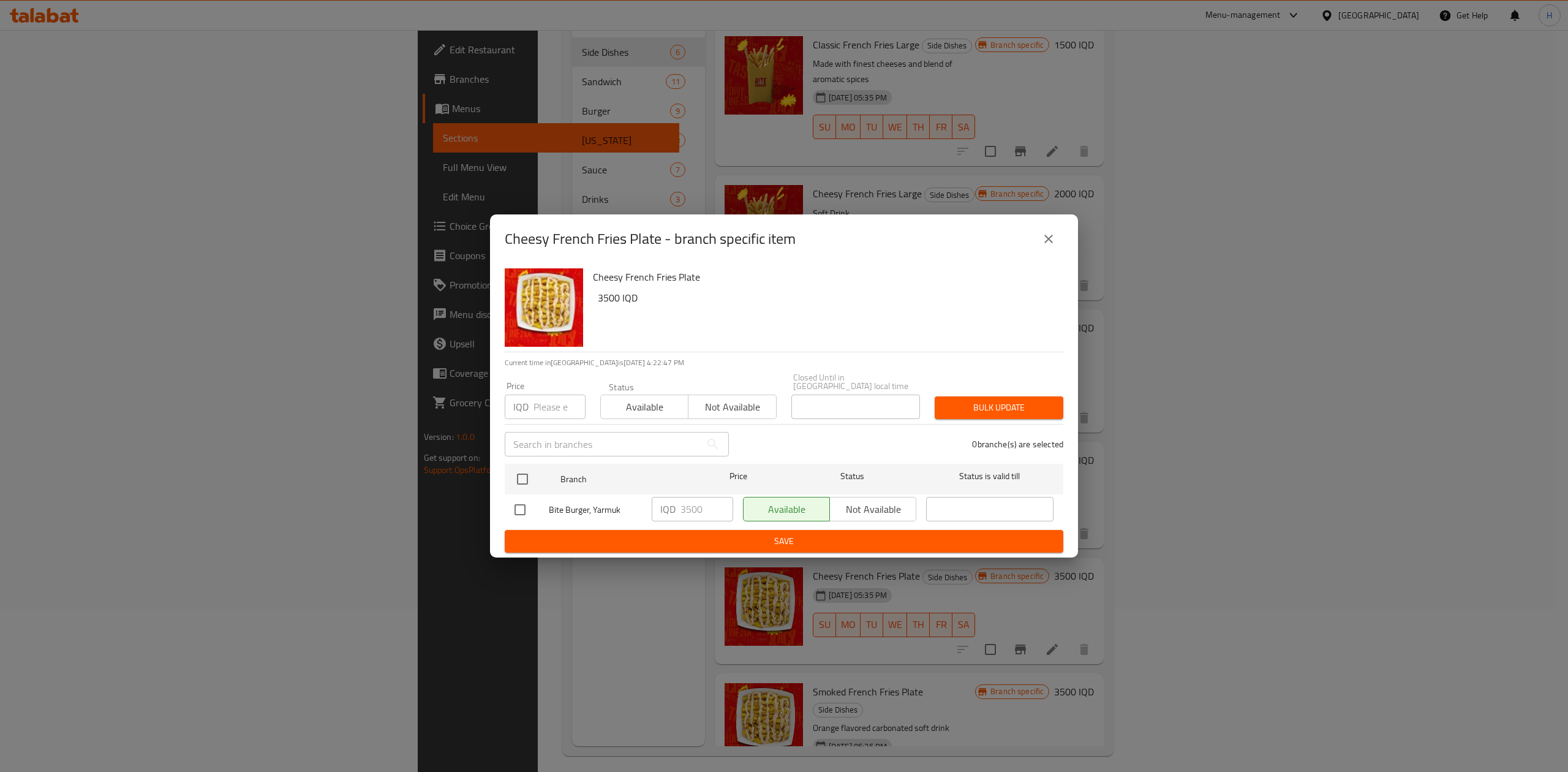
click at [1054, 247] on icon "close" at bounding box center [1048, 238] width 14 height 14
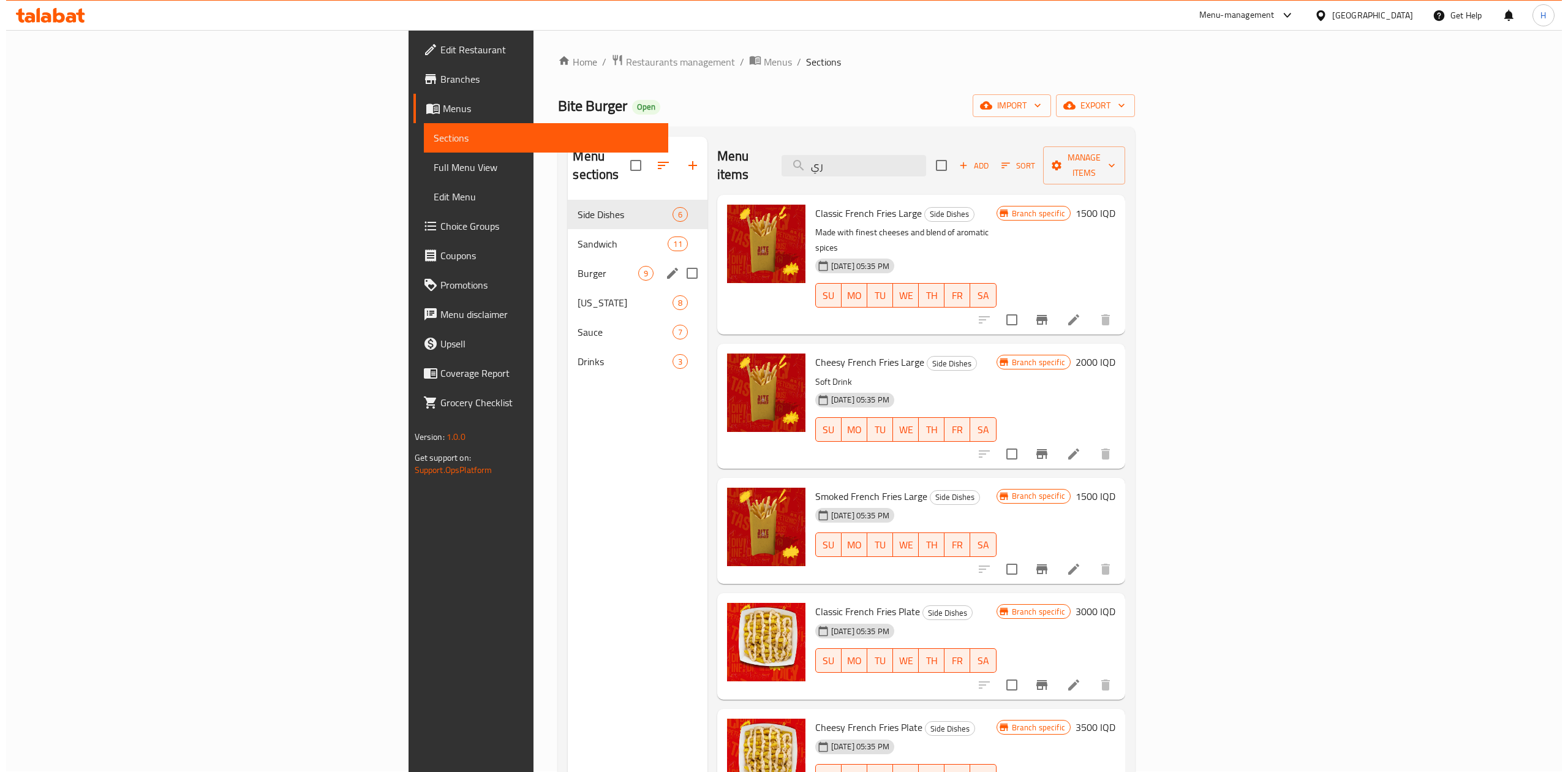
scroll to position [0, 0]
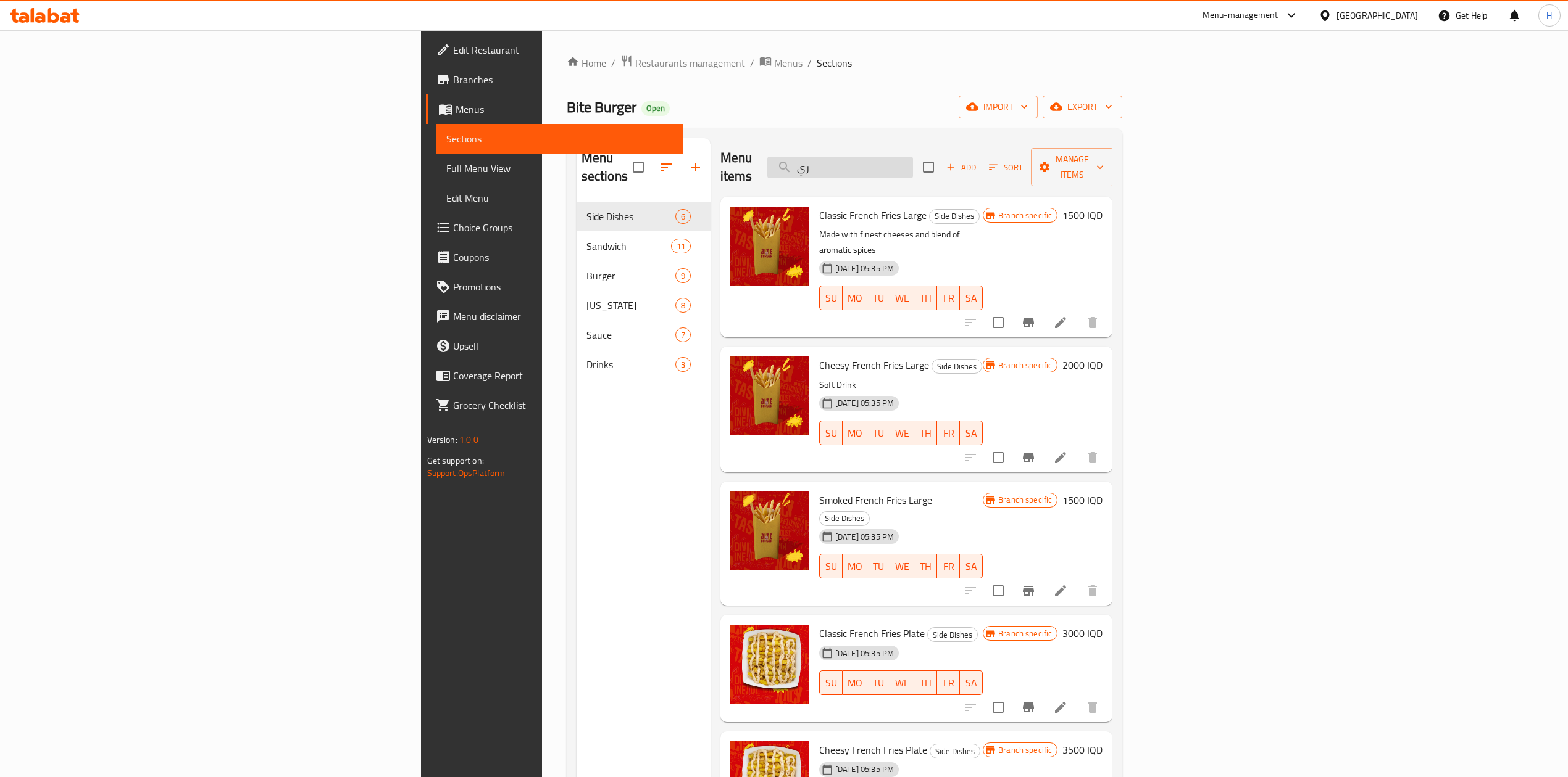
click at [913, 157] on input "ري" at bounding box center [840, 168] width 145 height 21
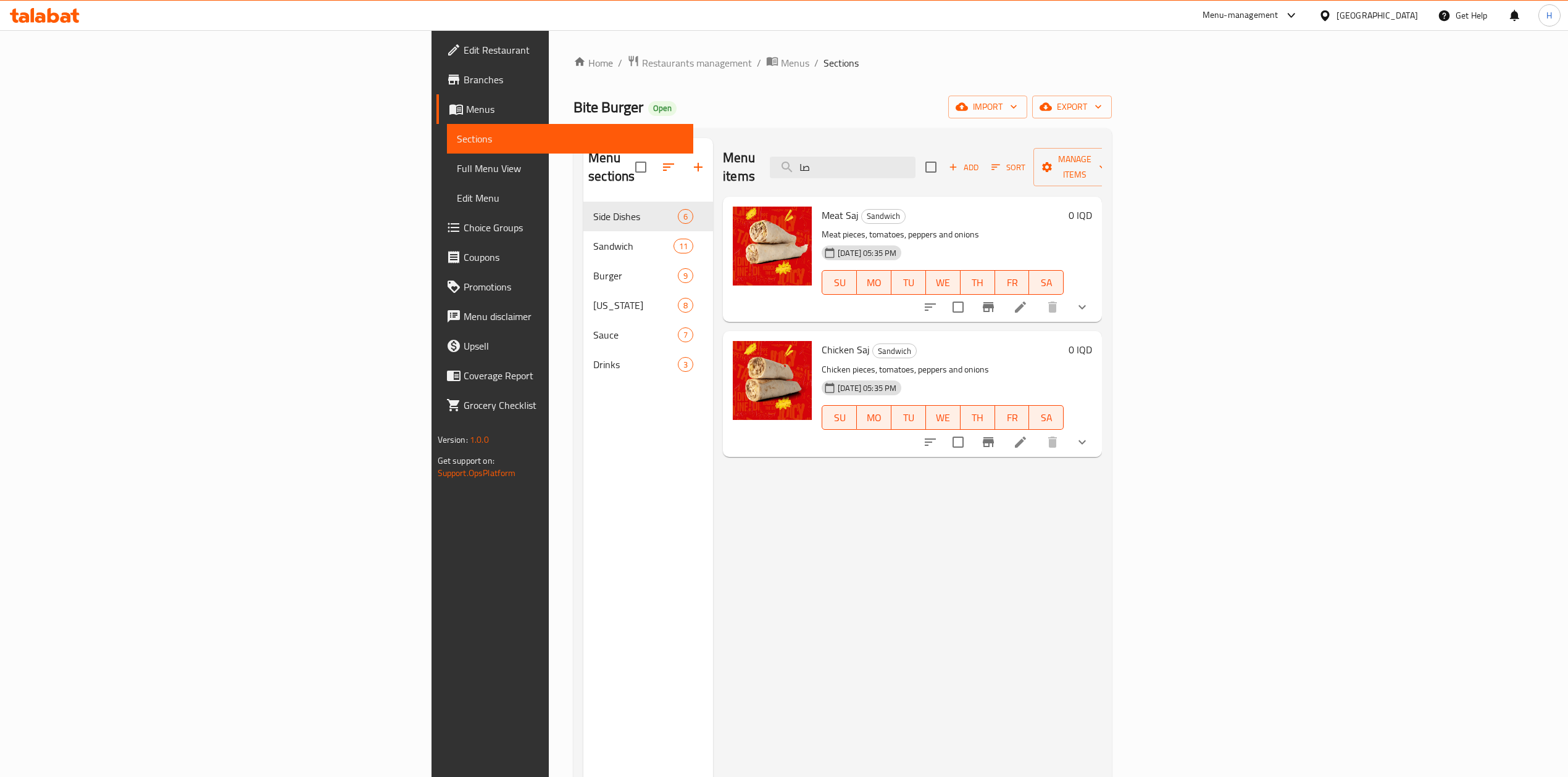
type input "صا"
click at [1037, 297] on li at bounding box center [1020, 307] width 35 height 22
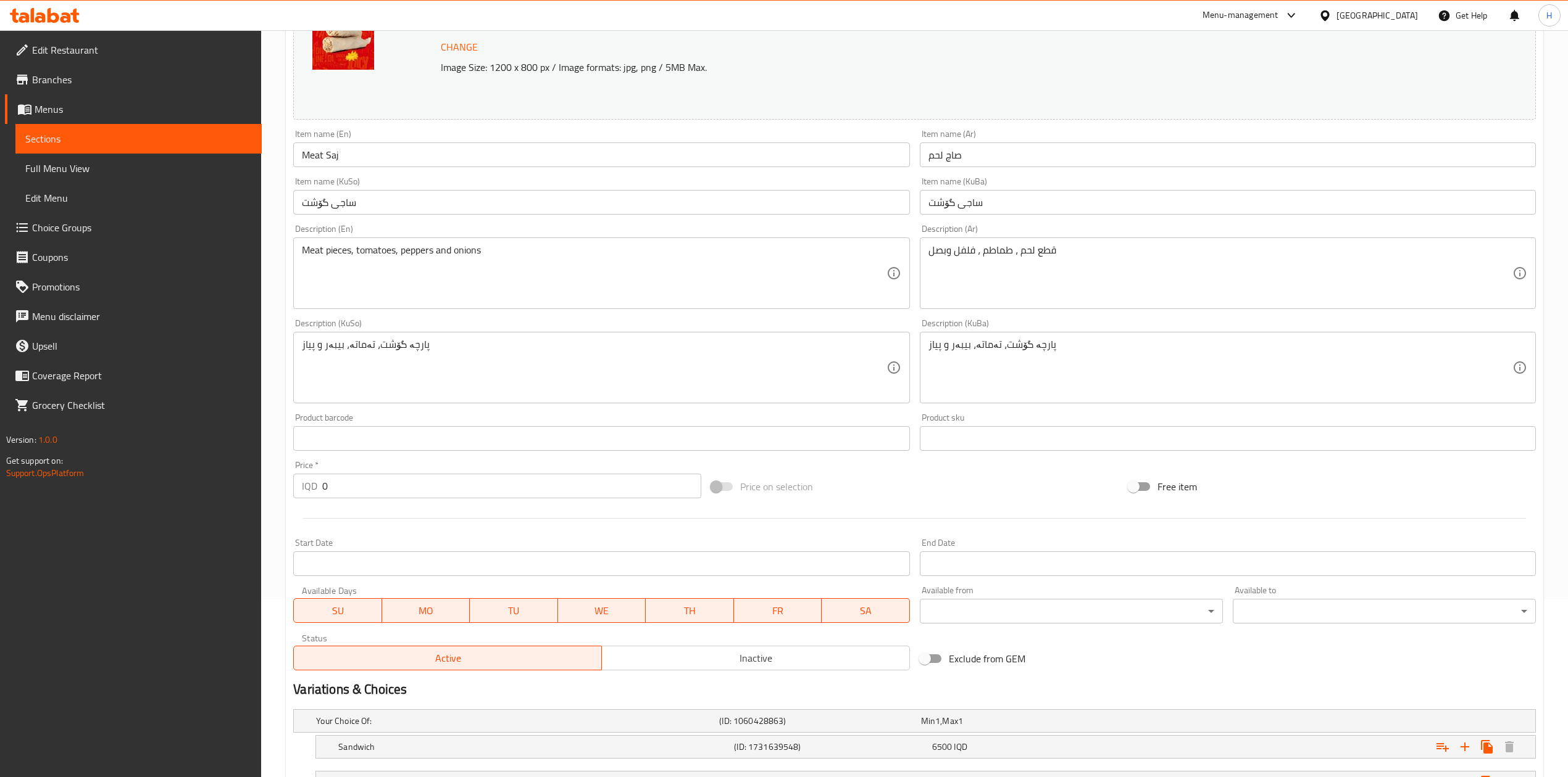
scroll to position [284, 0]
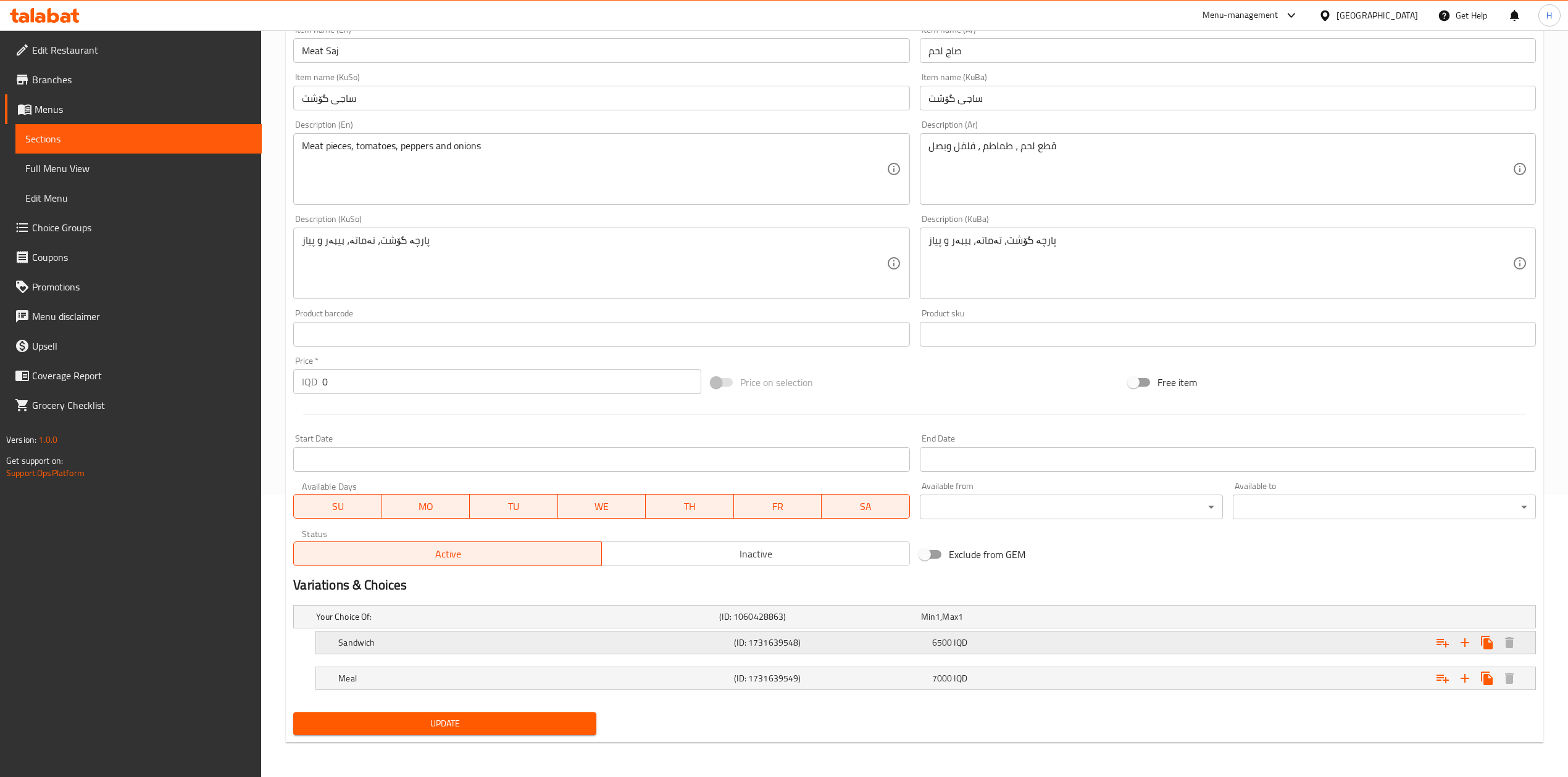
click at [426, 640] on h5 "Sandwich" at bounding box center [534, 642] width 391 height 13
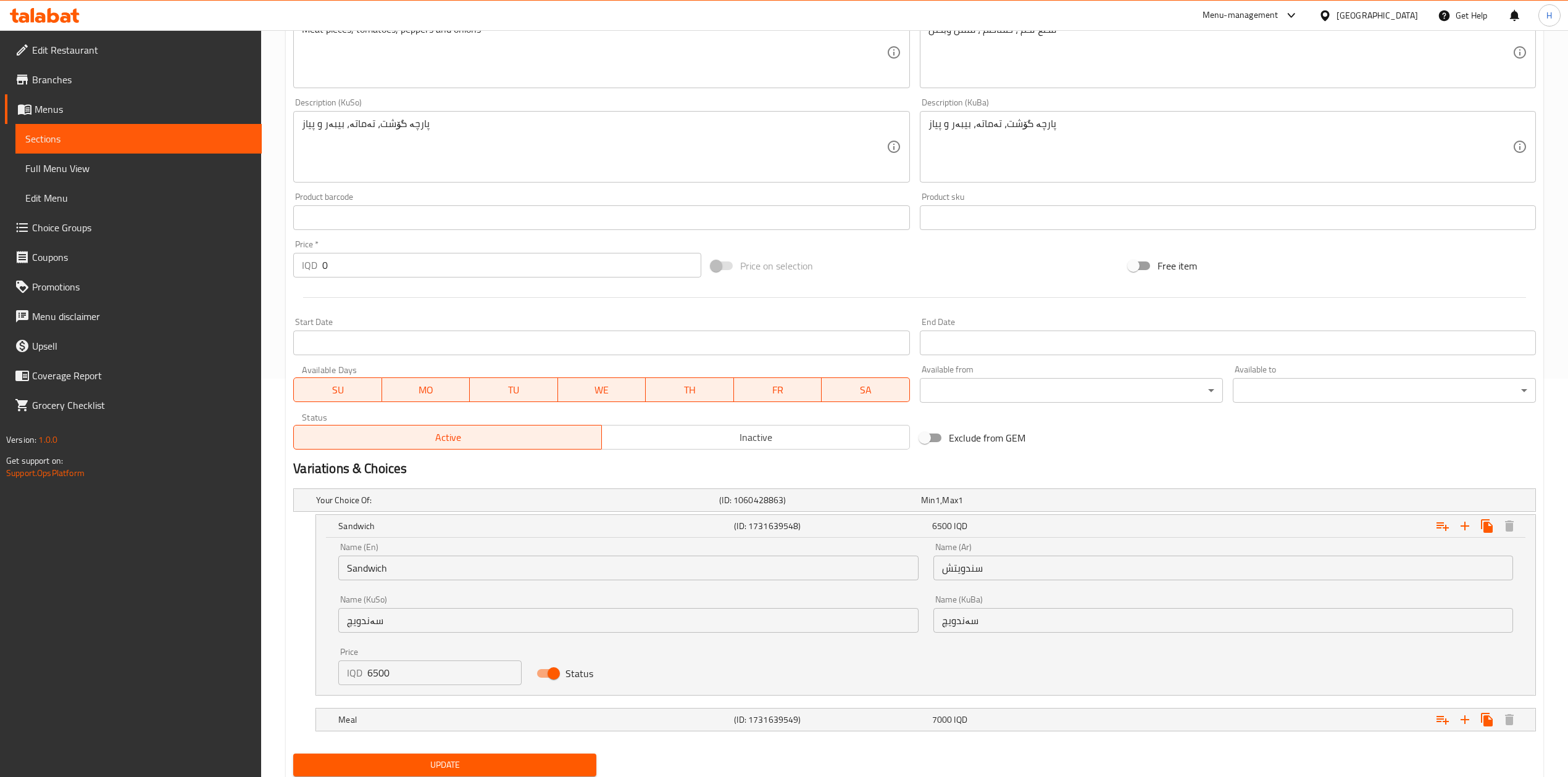
scroll to position [416, 0]
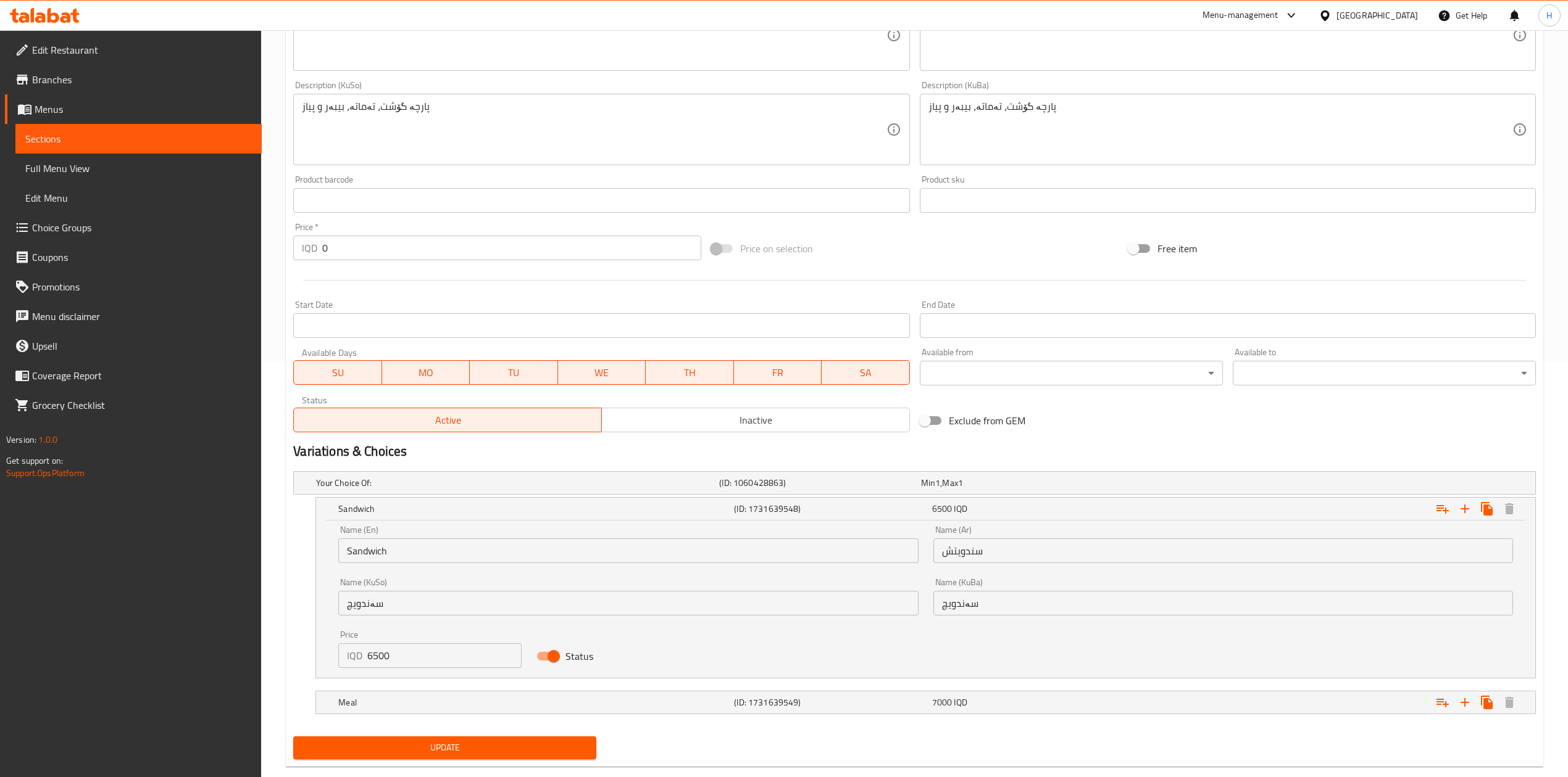
click at [404, 645] on input "6500" at bounding box center [444, 656] width 154 height 25
type input "5000"
click at [405, 712] on div "Meal" at bounding box center [534, 703] width 396 height 17
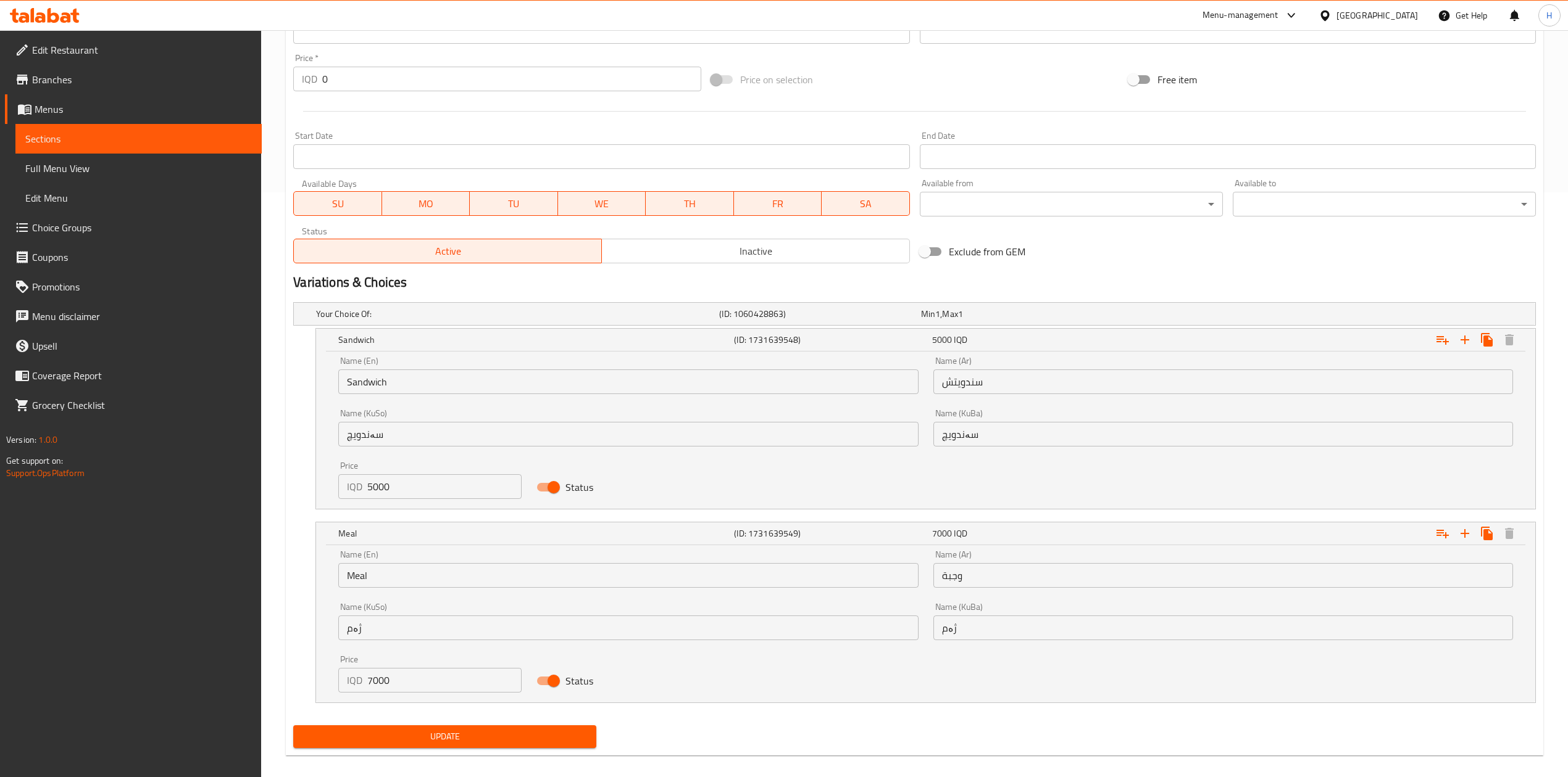
scroll to position [599, 0]
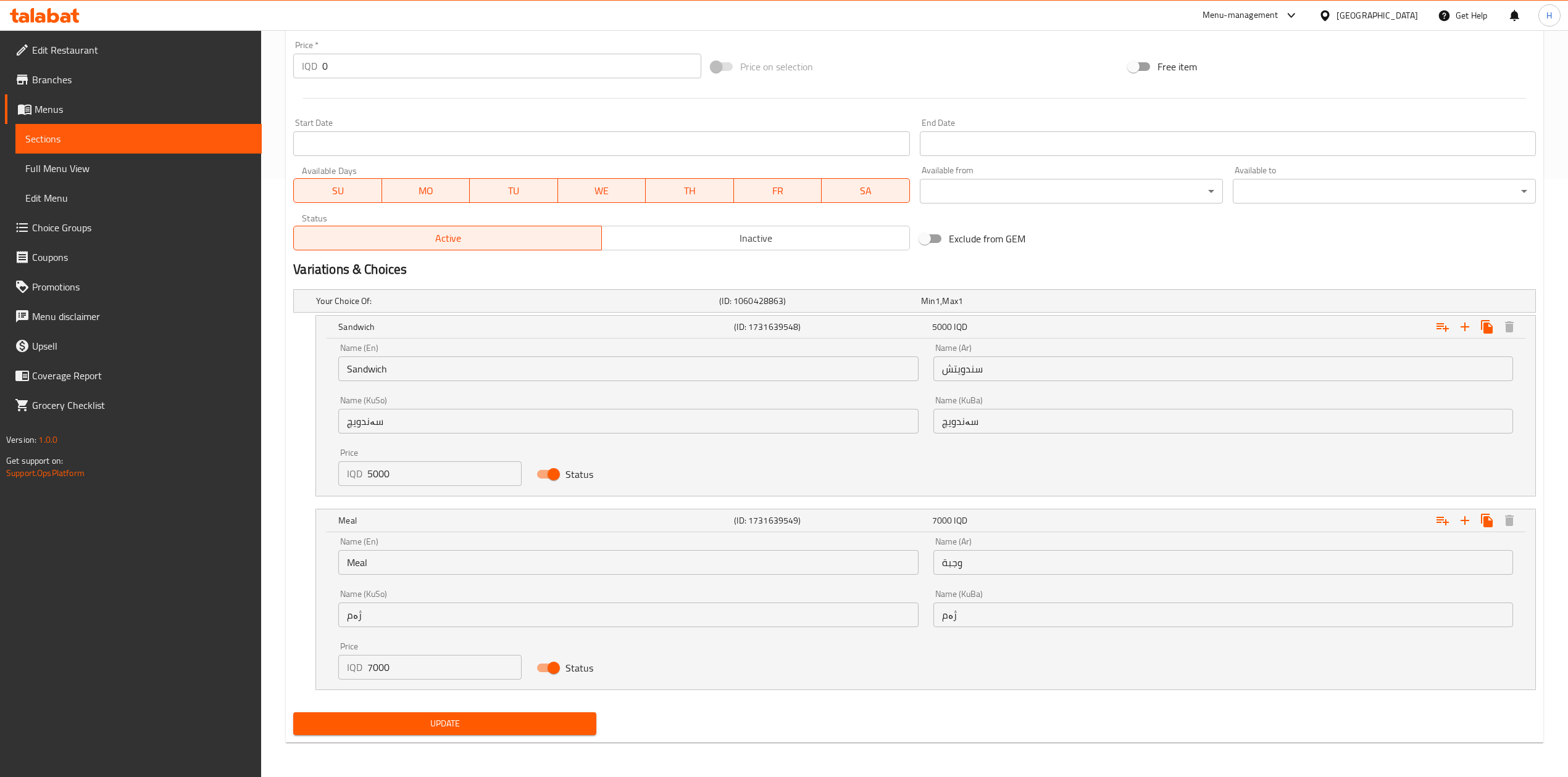
click at [413, 667] on input "7000" at bounding box center [444, 668] width 154 height 25
type input "6500"
click at [444, 731] on button "Update" at bounding box center [444, 724] width 303 height 23
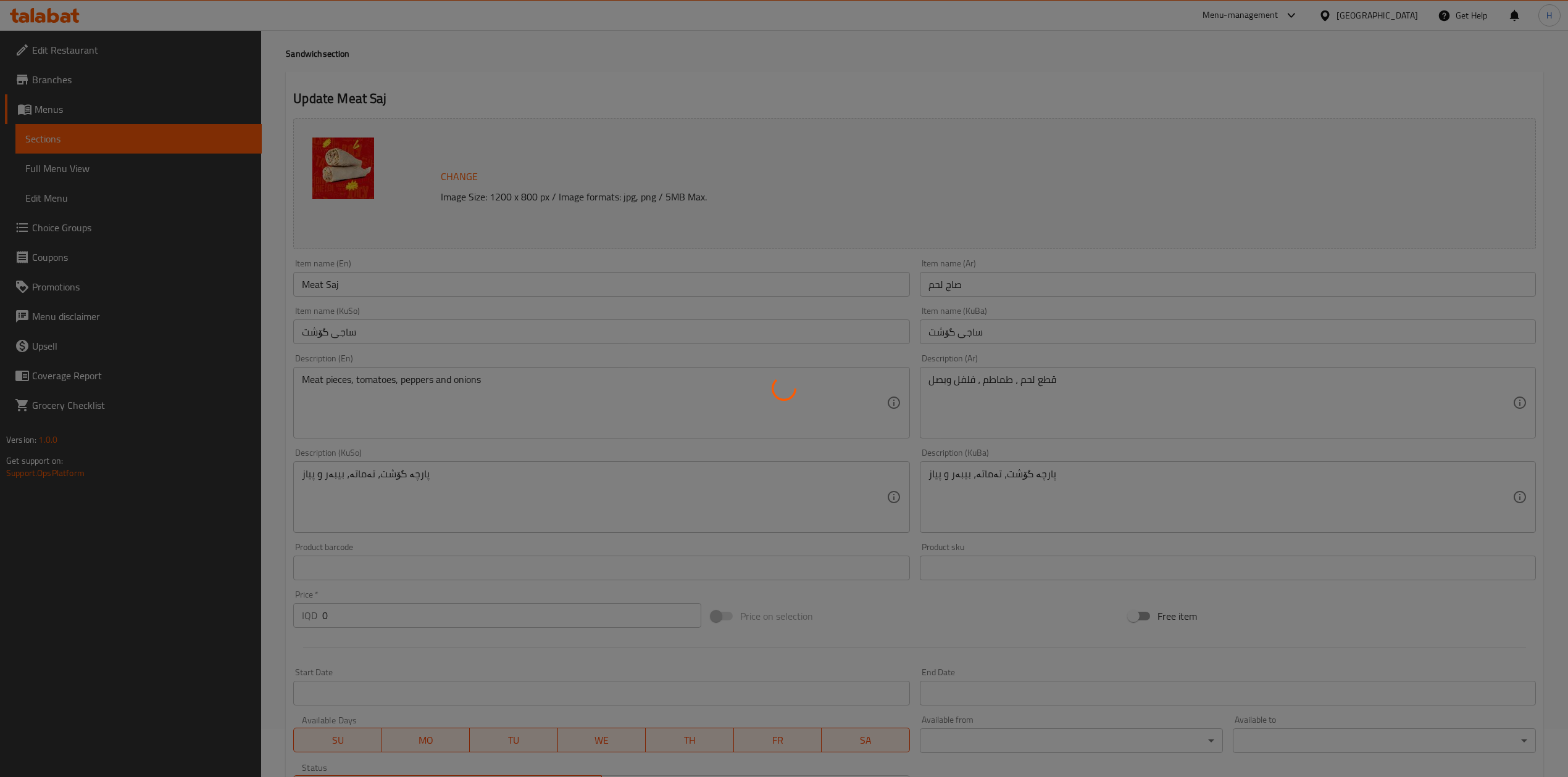
scroll to position [0, 0]
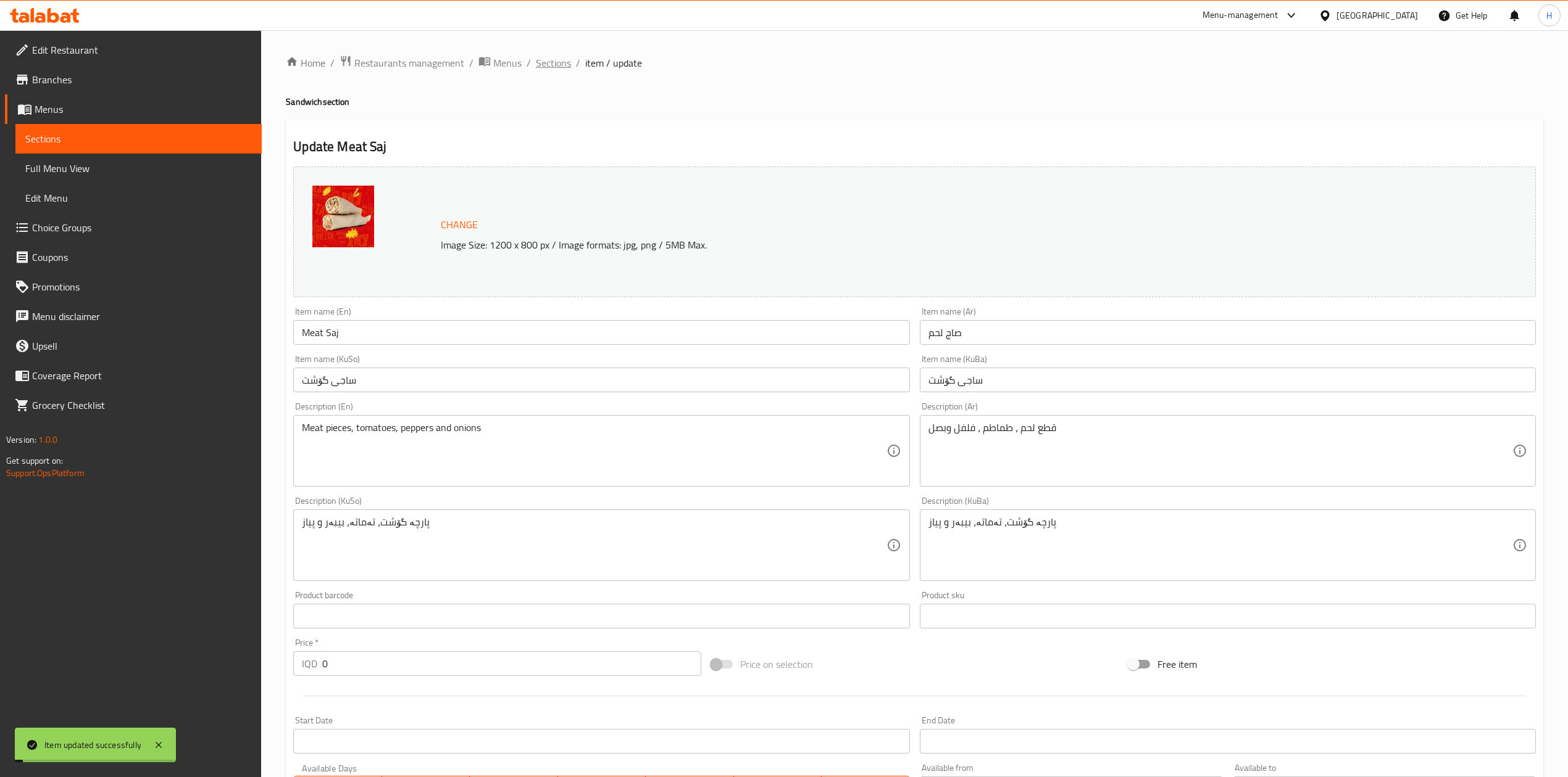
click at [553, 67] on span "Sections" at bounding box center [553, 63] width 36 height 14
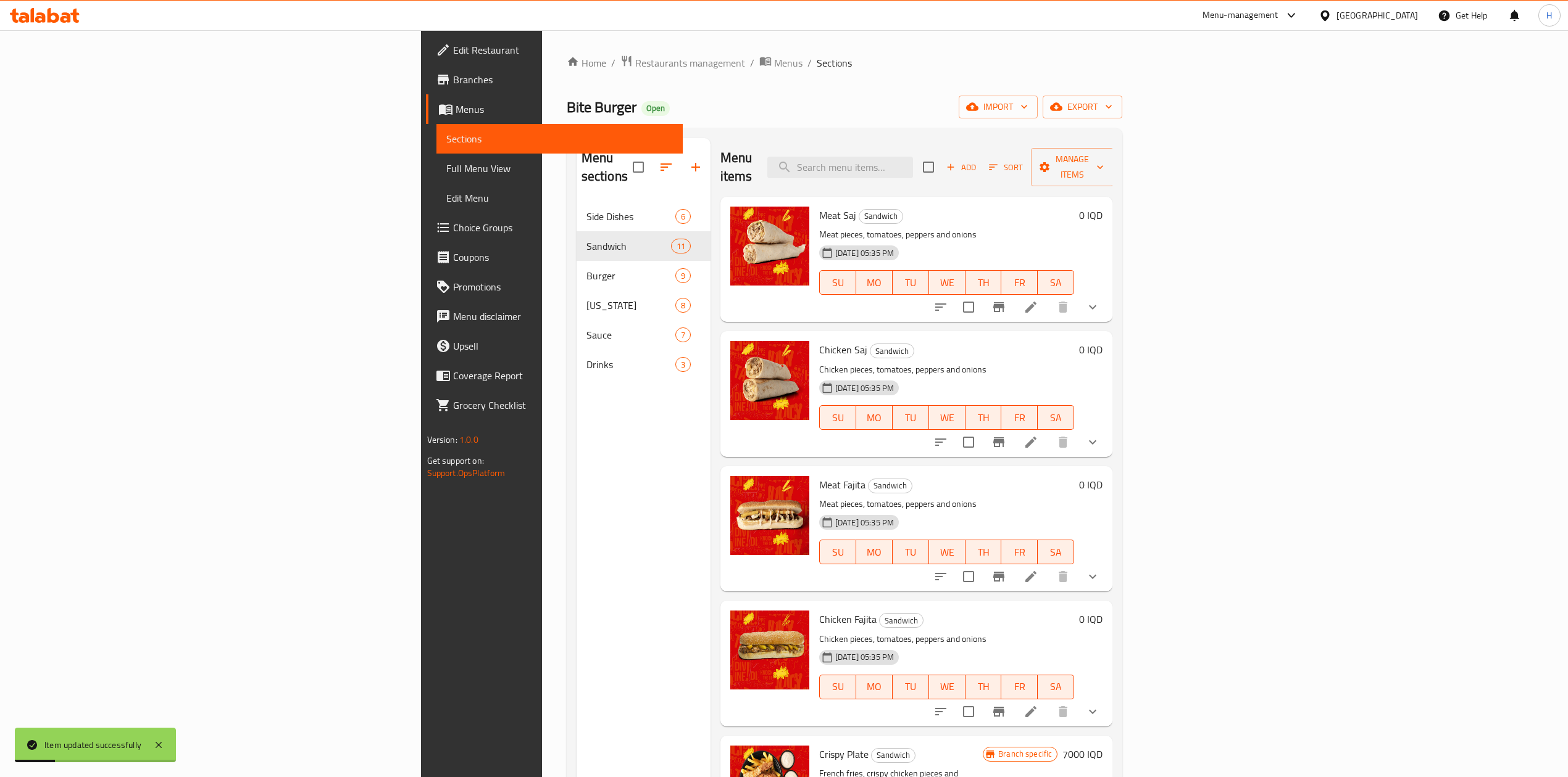
click at [1038, 435] on icon at bounding box center [1030, 442] width 14 height 14
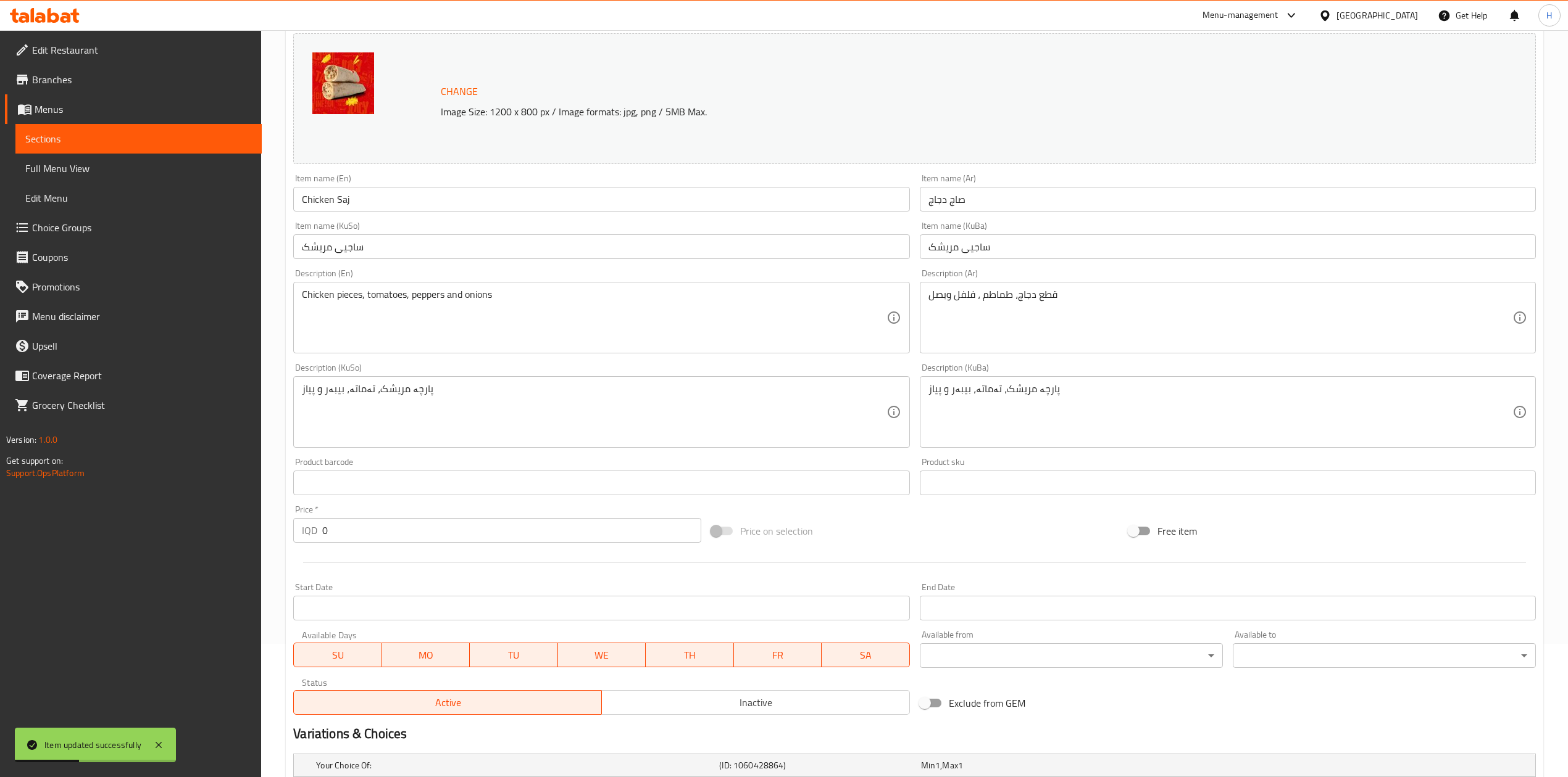
scroll to position [284, 0]
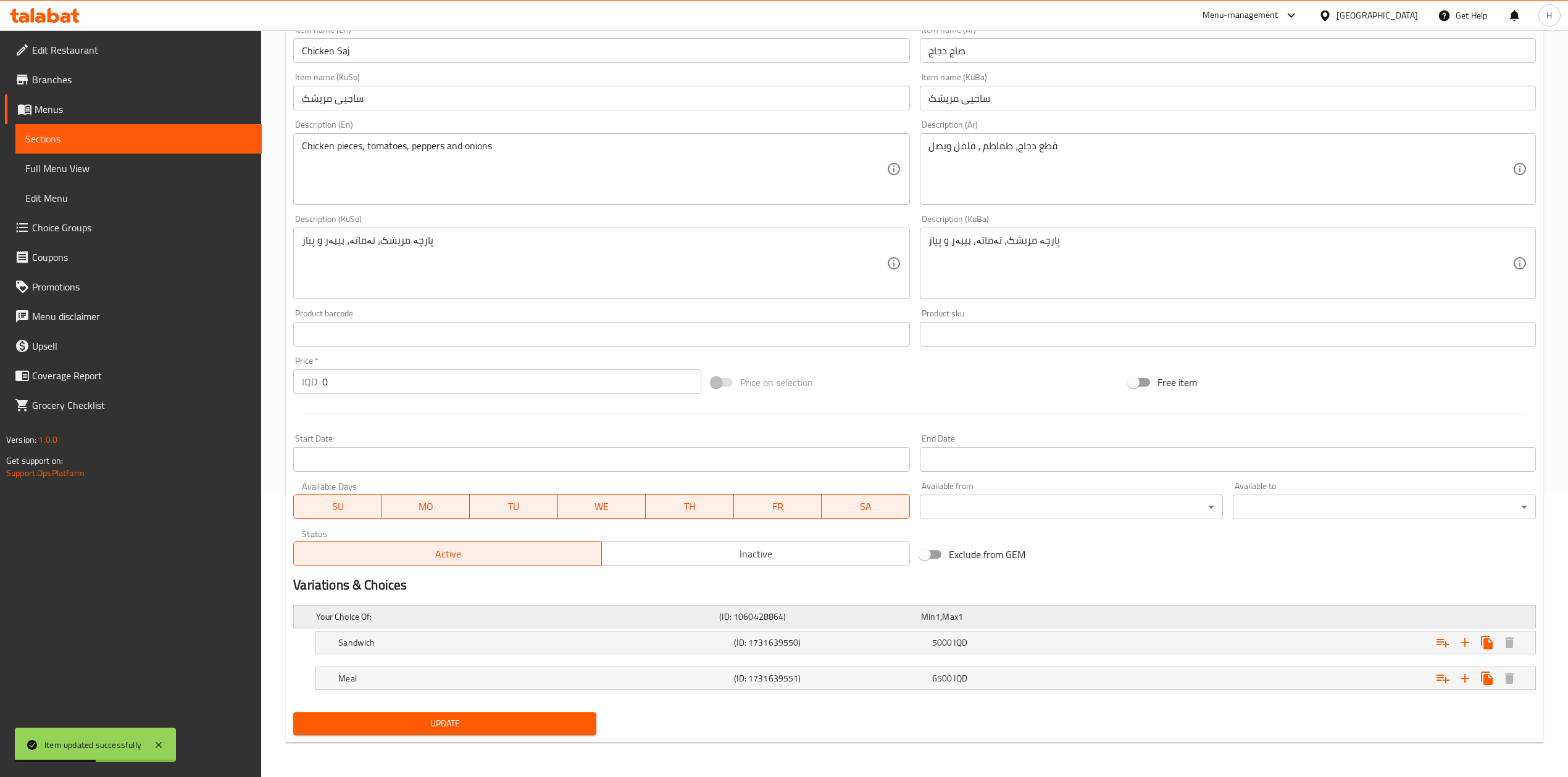
click at [485, 626] on div "Your Choice Of: (ID: 1060428864) Min 1 , Max 1" at bounding box center [918, 617] width 1209 height 27
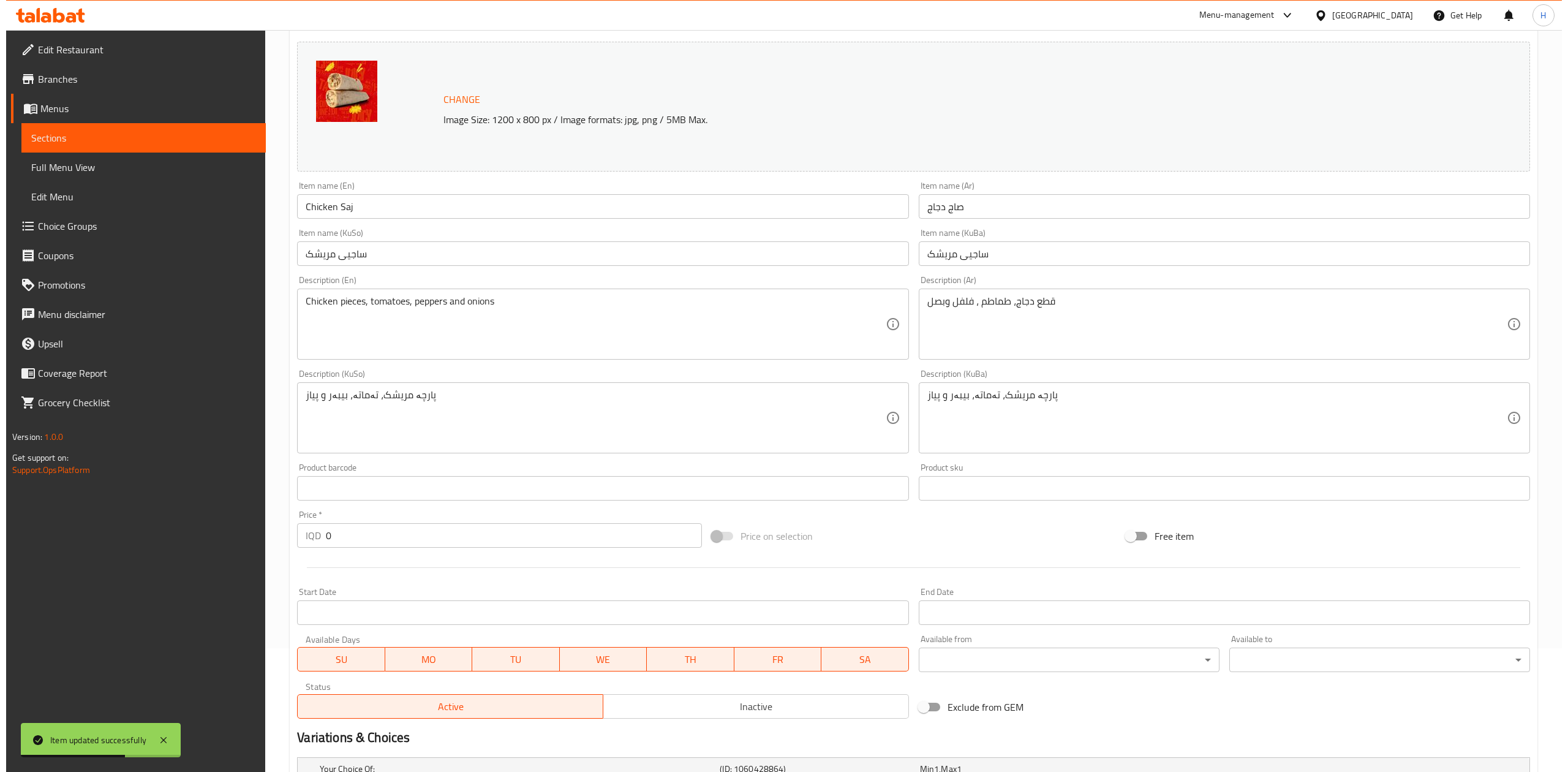
scroll to position [0, 0]
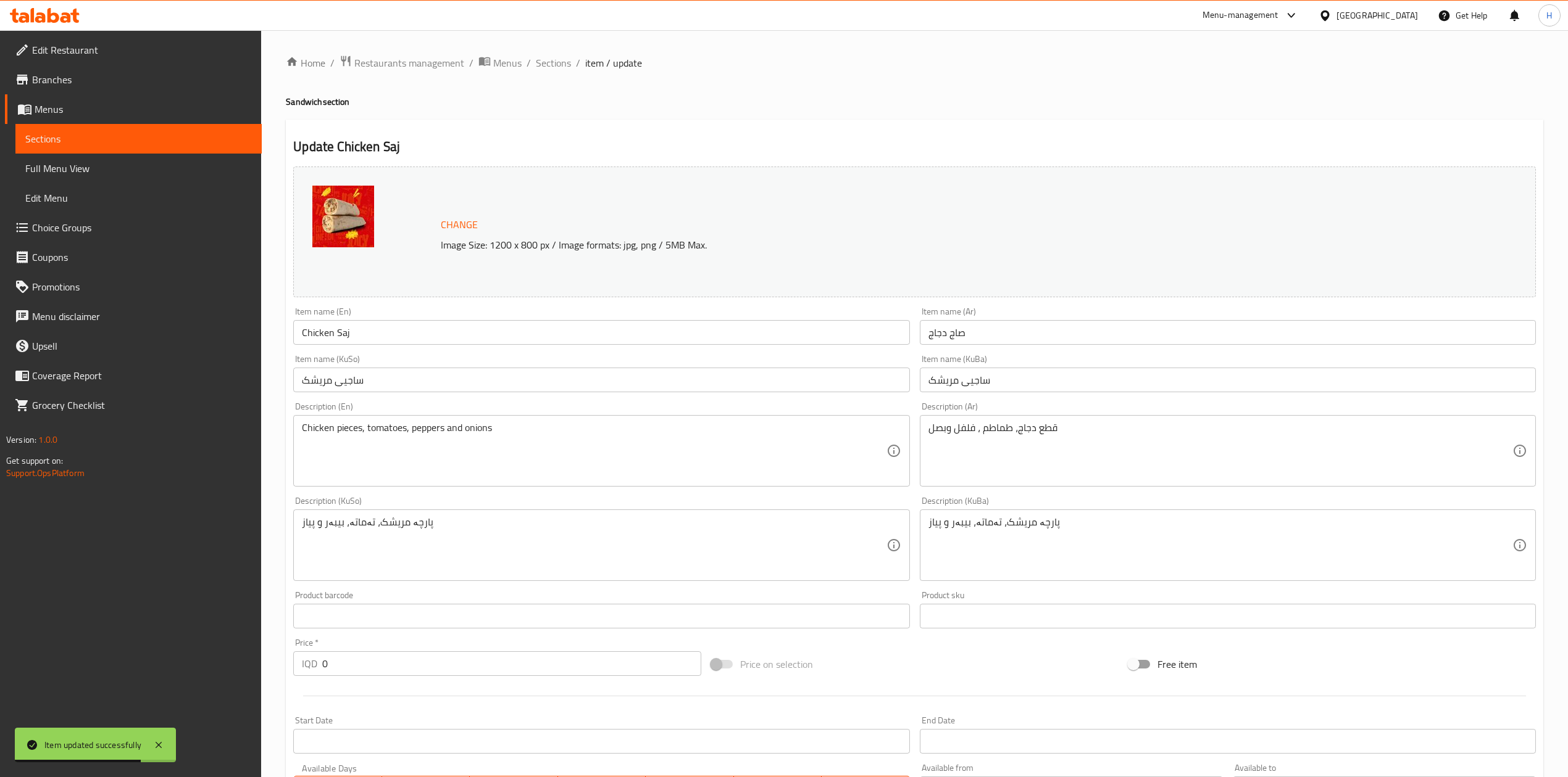
click at [571, 63] on ol "Home / Restaurants management / Menus / Sections / item / update" at bounding box center [914, 63] width 1257 height 16
click at [569, 63] on span "Sections" at bounding box center [553, 63] width 36 height 14
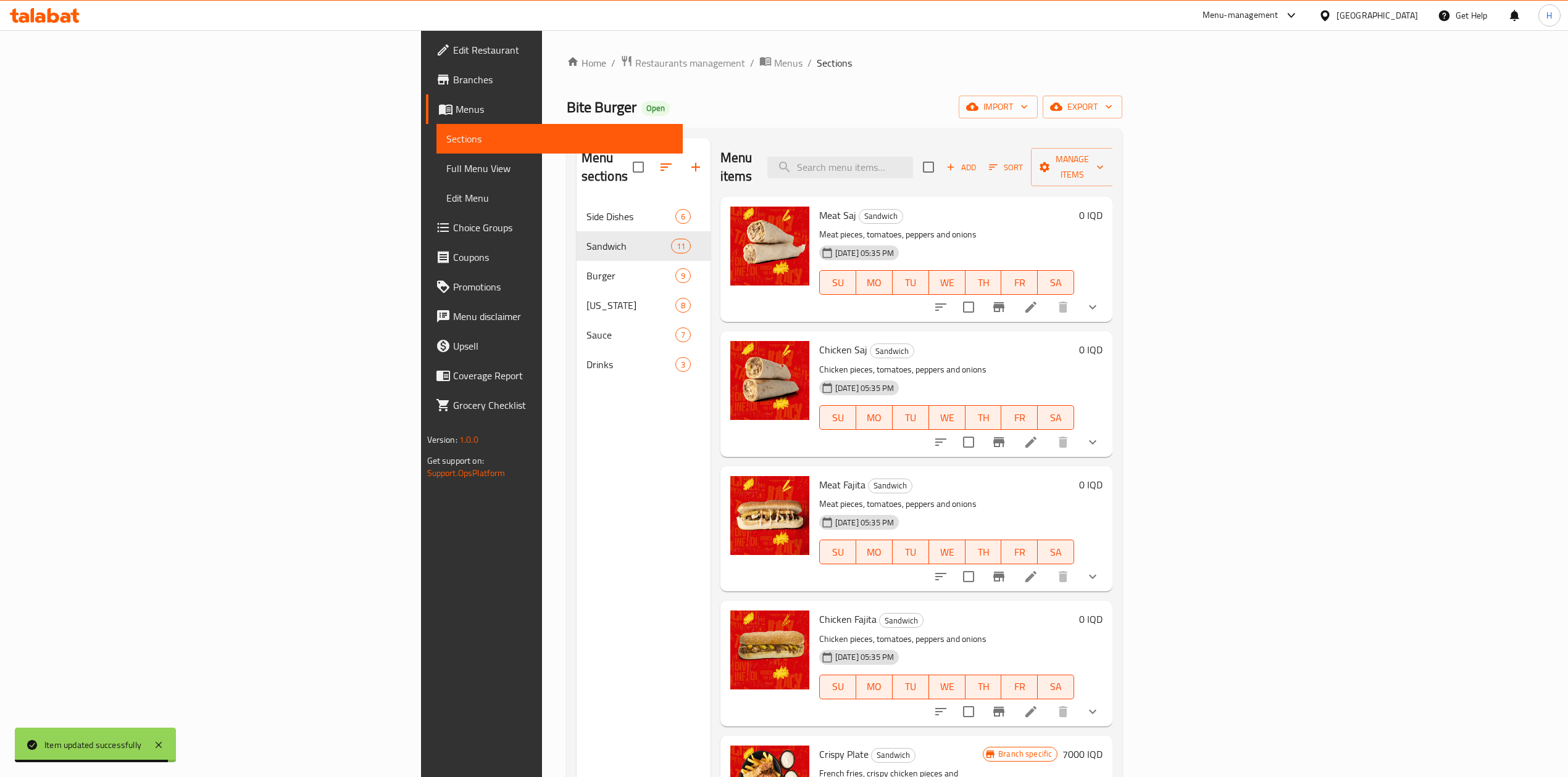
click at [1048, 297] on li at bounding box center [1031, 307] width 35 height 22
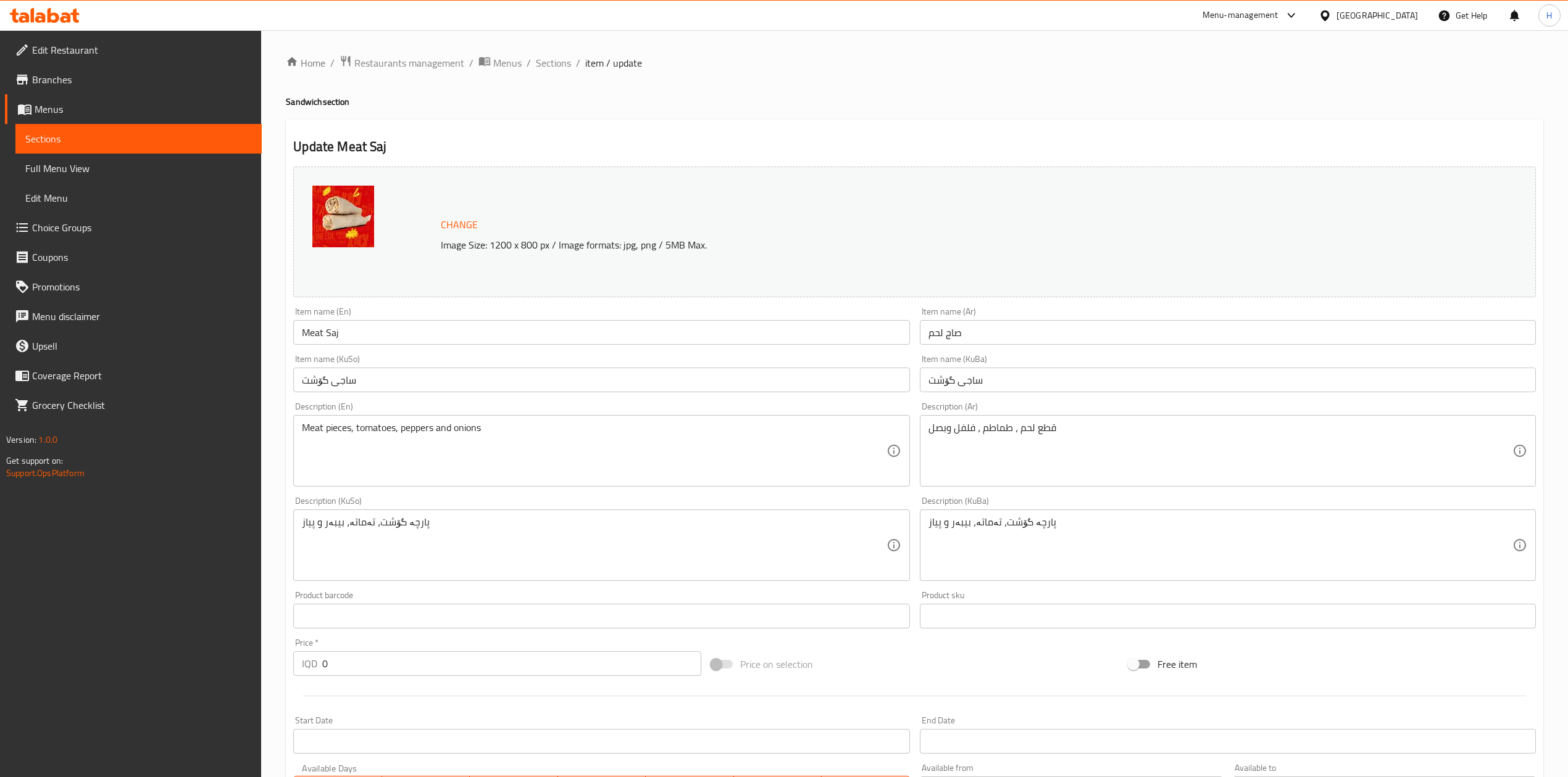
click at [549, 60] on span "Sections" at bounding box center [553, 63] width 36 height 14
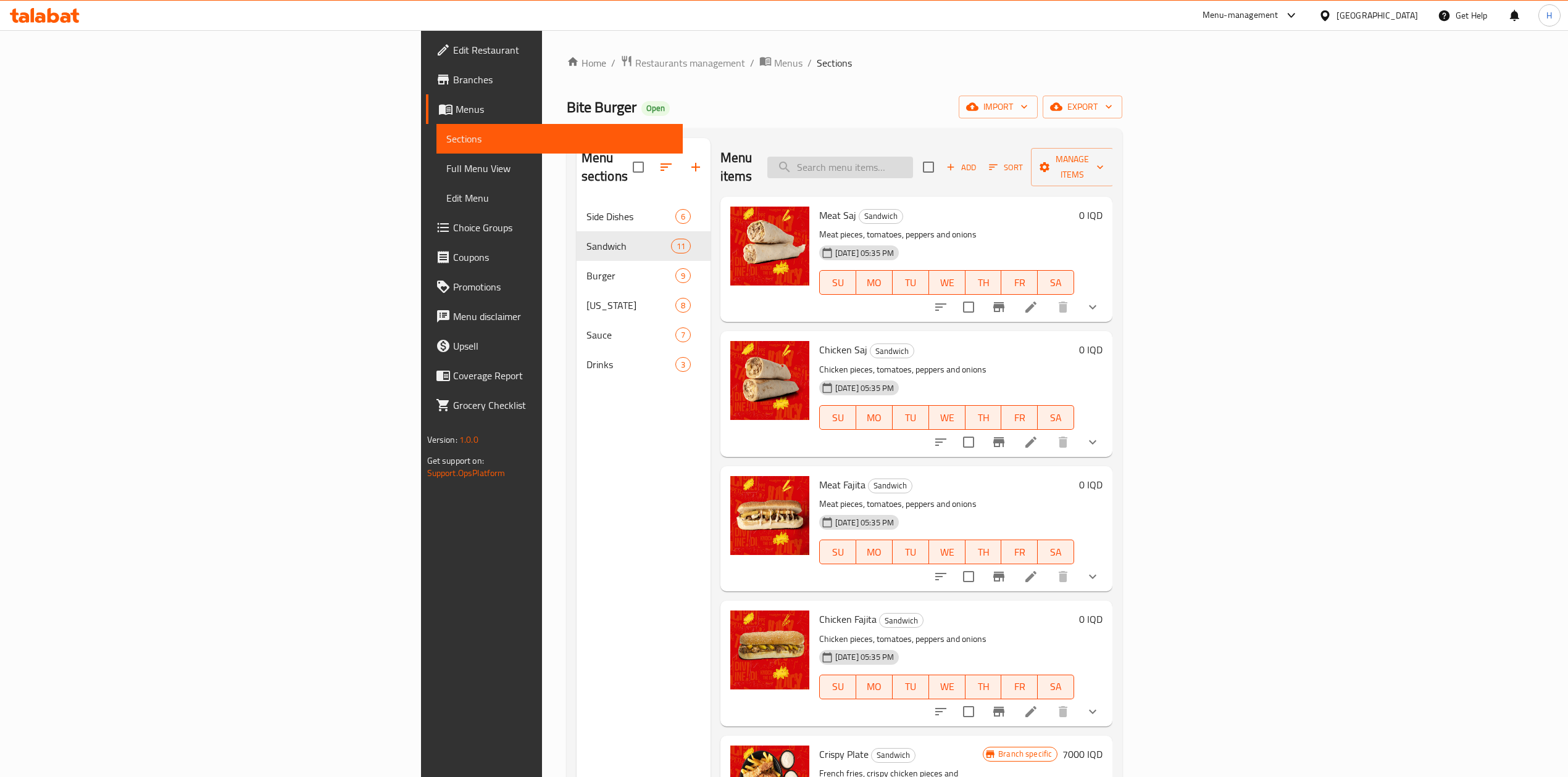
click at [913, 164] on input "search" at bounding box center [840, 168] width 145 height 21
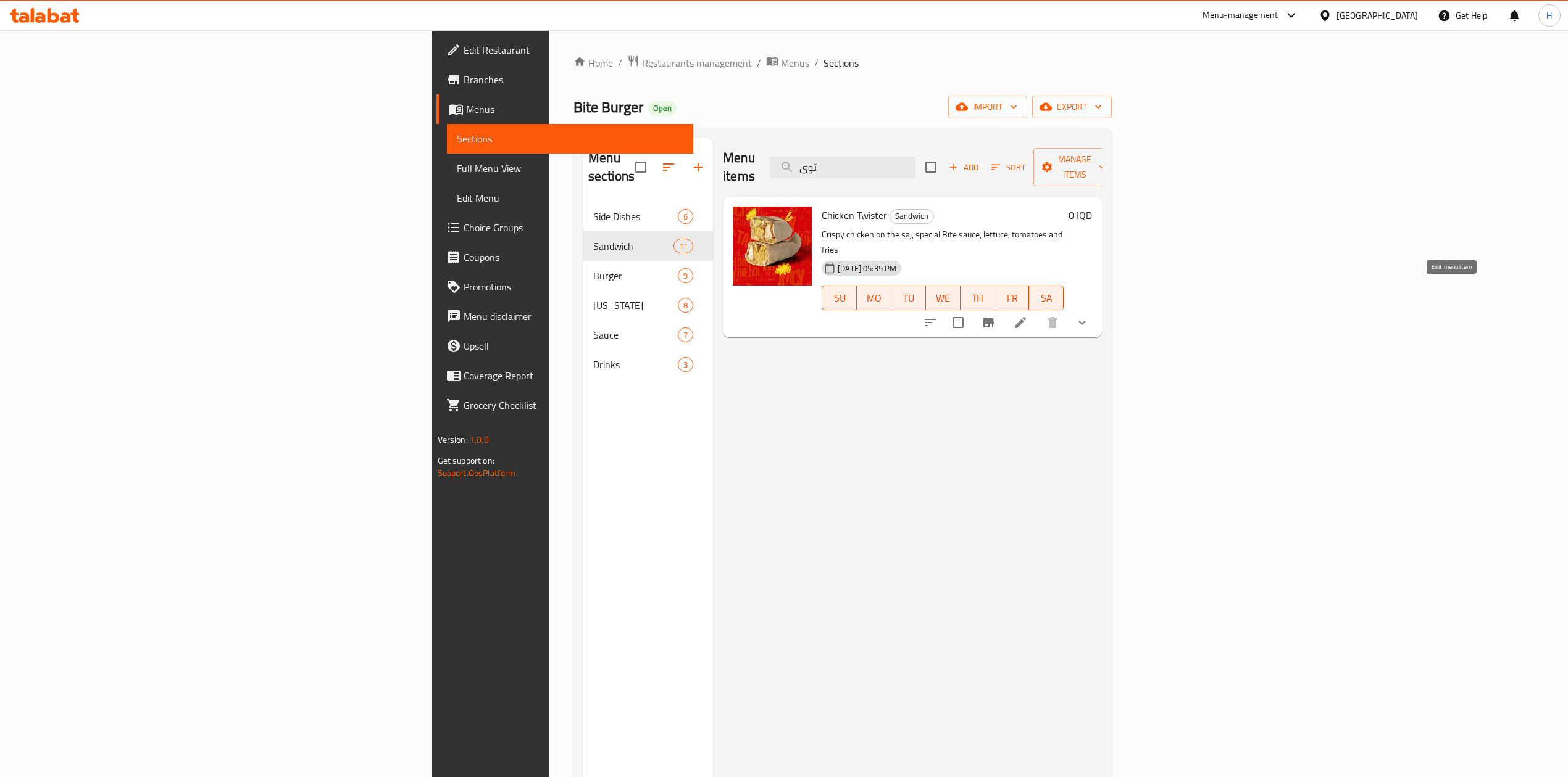
type input "توي"
click at [1026, 317] on icon at bounding box center [1020, 323] width 12 height 12
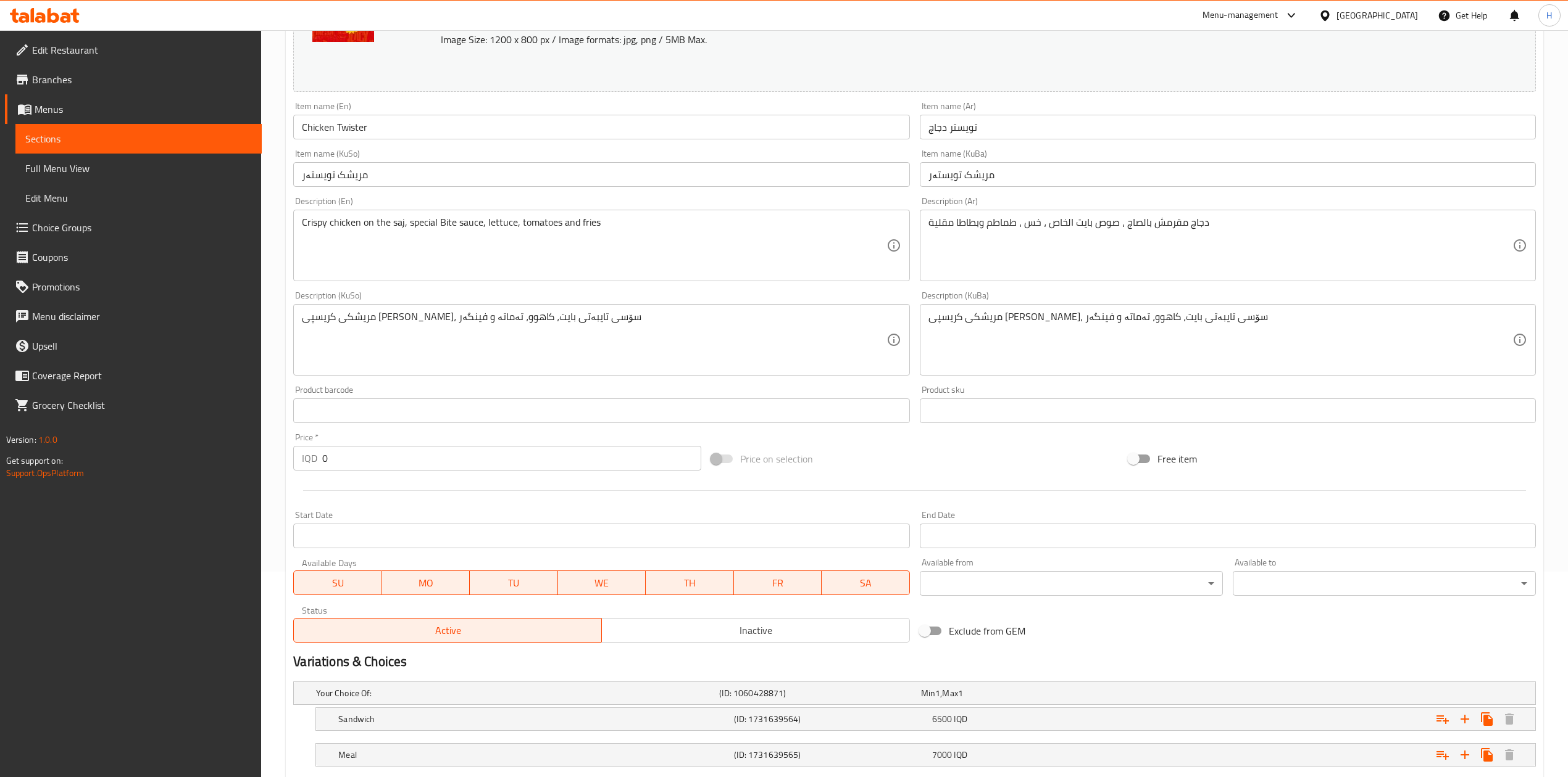
scroll to position [284, 0]
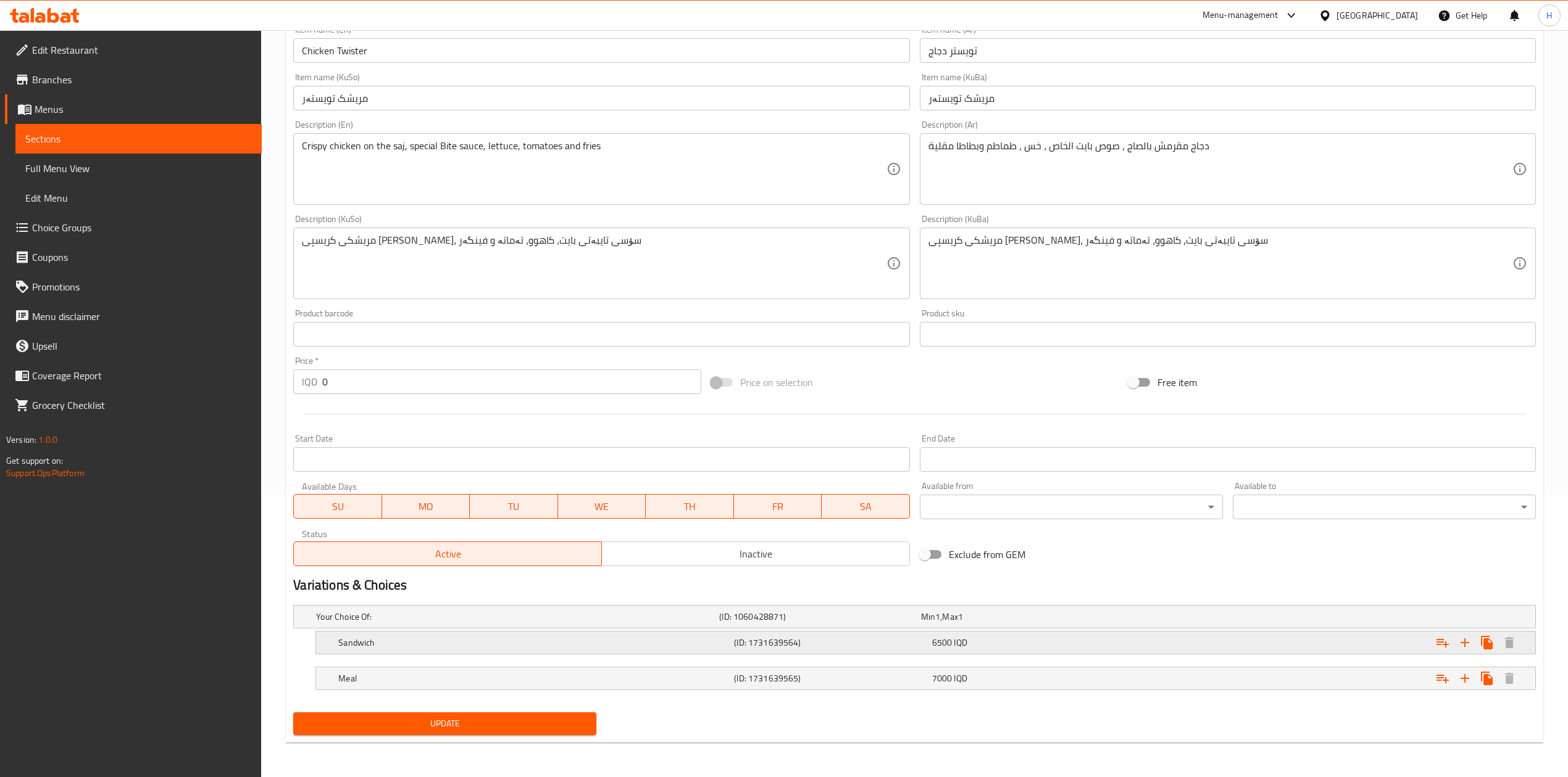
drag, startPoint x: 413, startPoint y: 650, endPoint x: 420, endPoint y: 635, distance: 16.6
click at [413, 650] on div "Sandwich" at bounding box center [534, 643] width 396 height 17
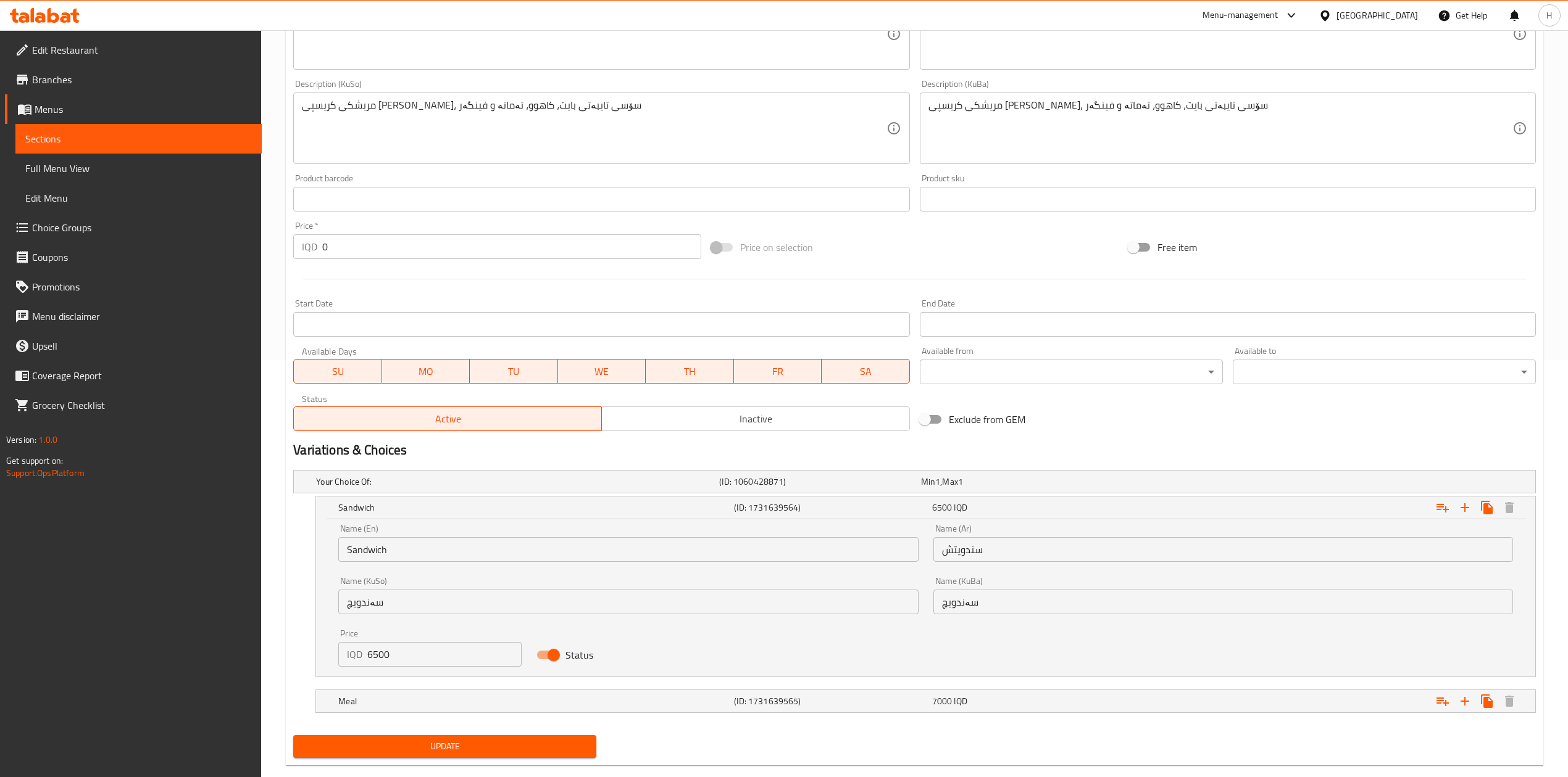
scroll to position [424, 0]
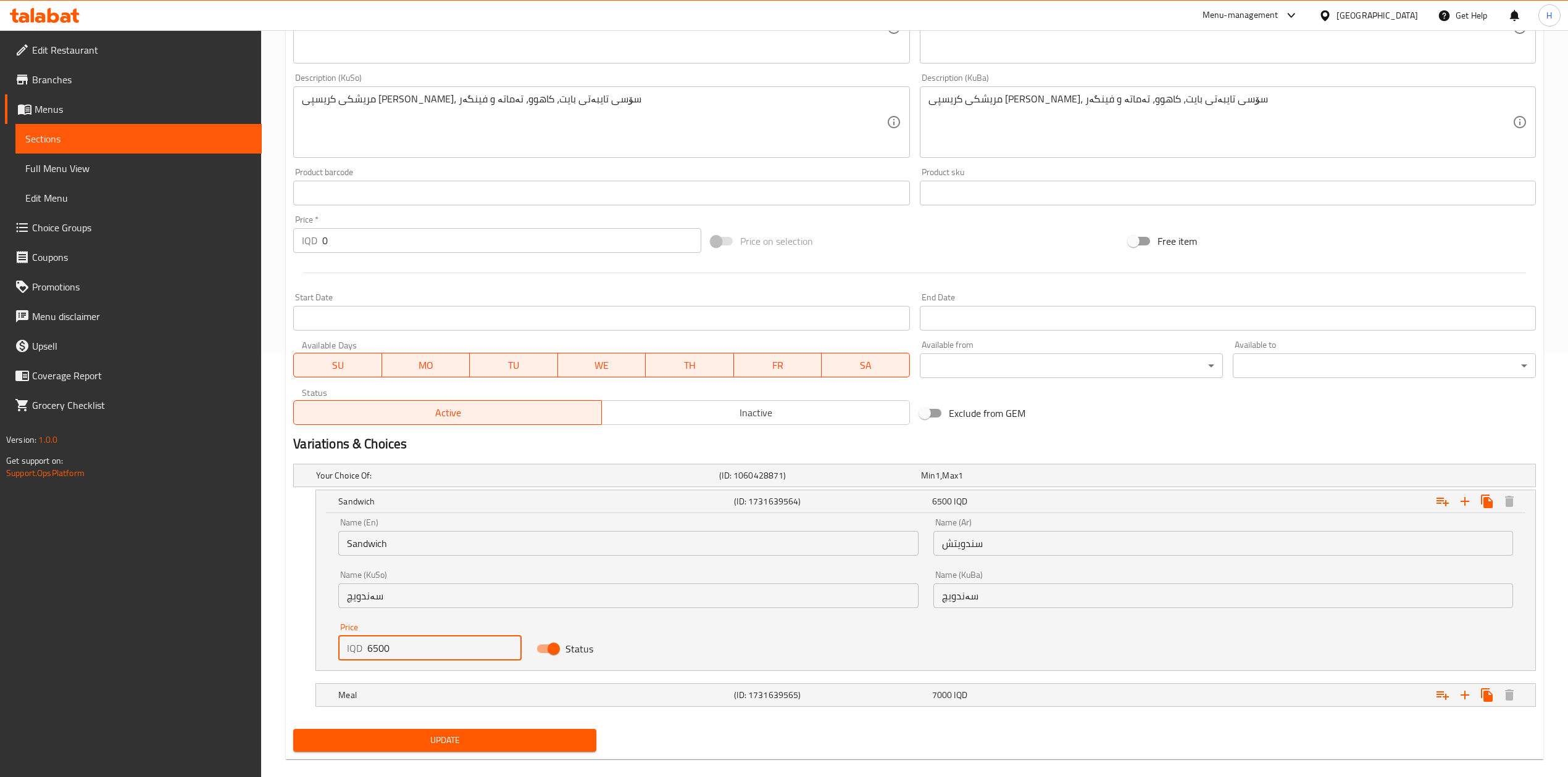
click at [421, 650] on input "6500" at bounding box center [444, 649] width 154 height 25
click at [423, 650] on input "6500" at bounding box center [444, 649] width 154 height 25
click at [442, 642] on input "65005500" at bounding box center [444, 649] width 154 height 25
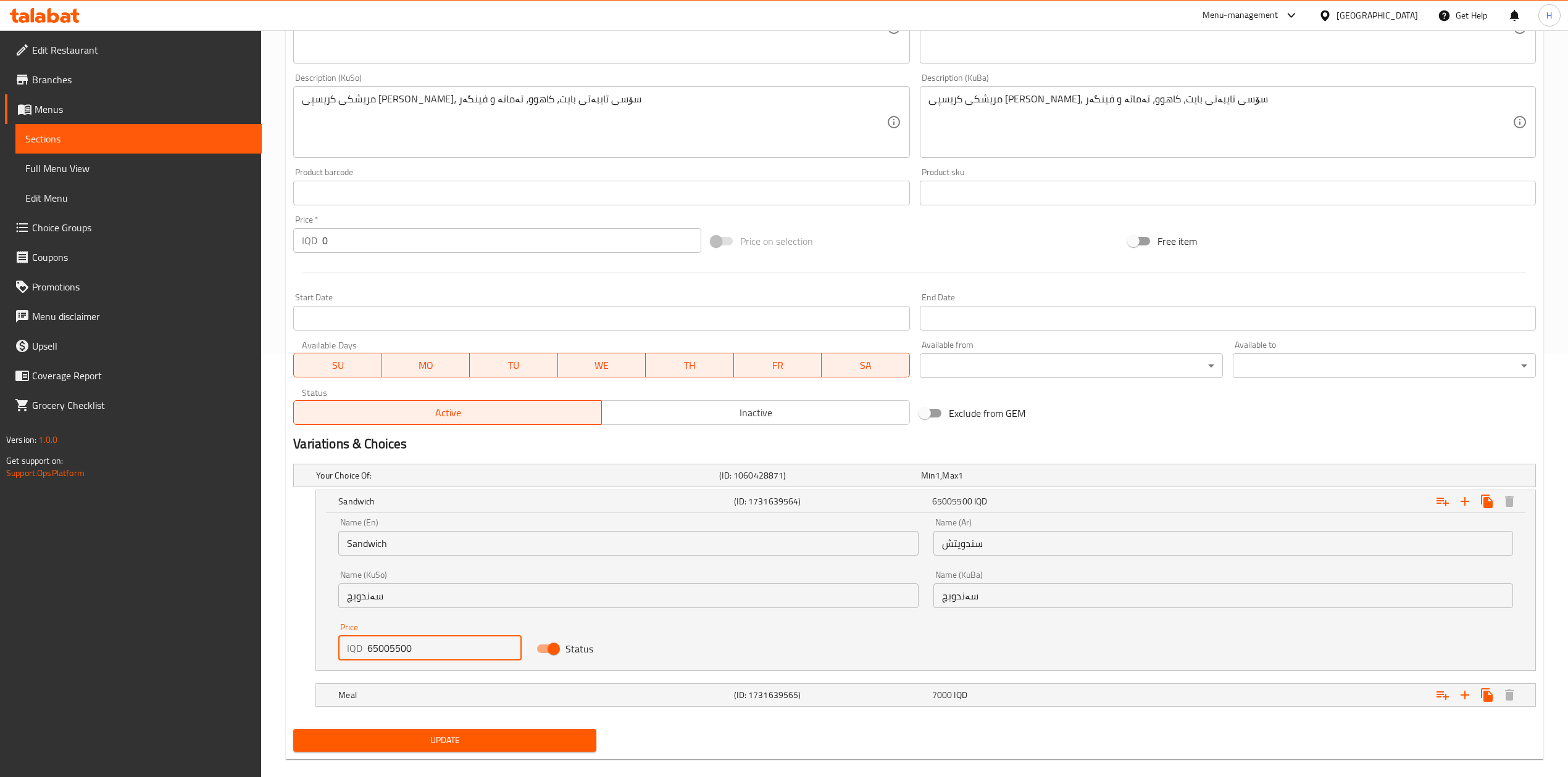
click at [442, 642] on input "65005500" at bounding box center [444, 649] width 154 height 25
type input "5500"
click at [442, 686] on div "Meal (ID: 1731639565) 7000 IQD" at bounding box center [929, 695] width 1187 height 27
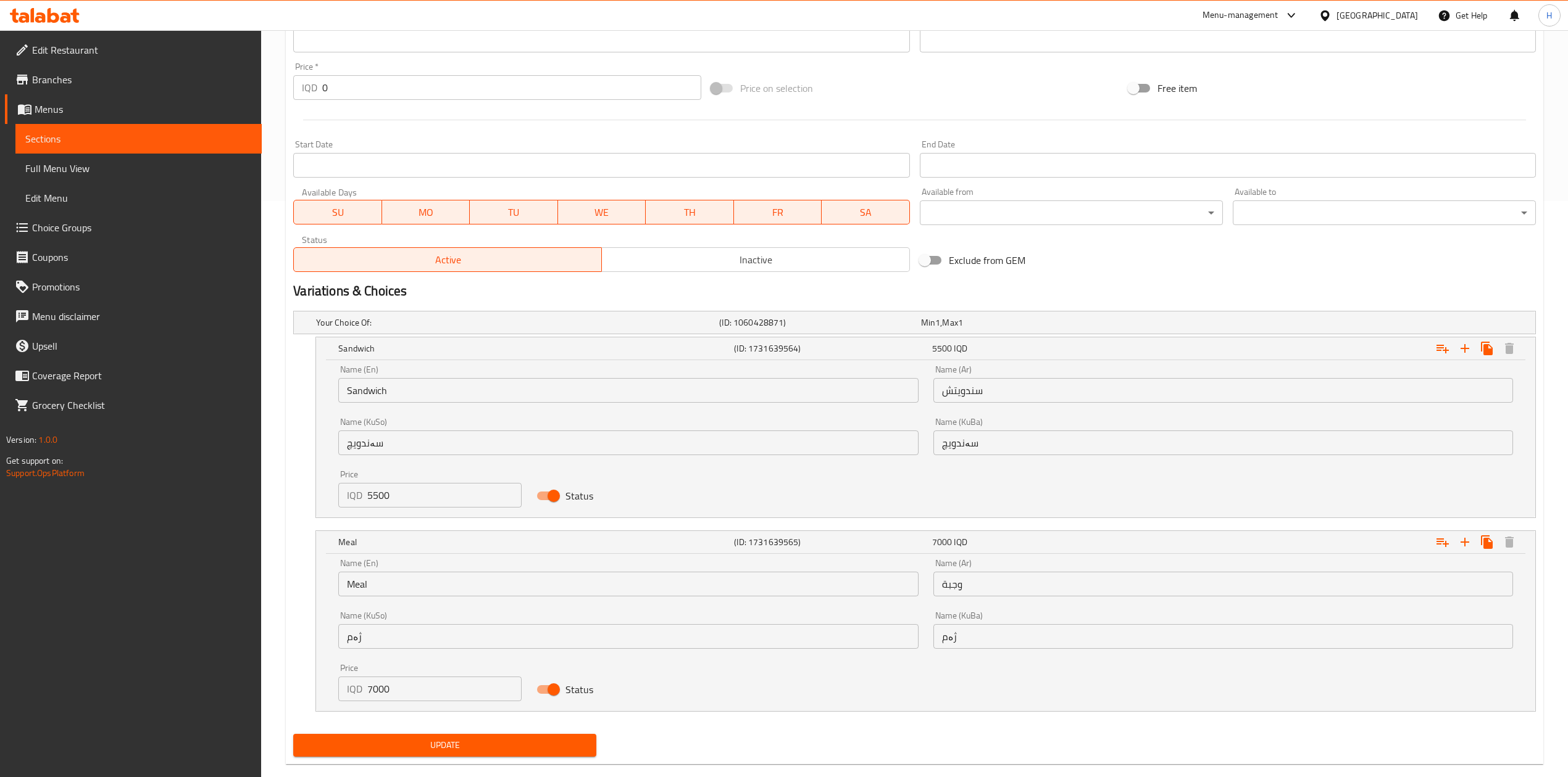
scroll to position [600, 0]
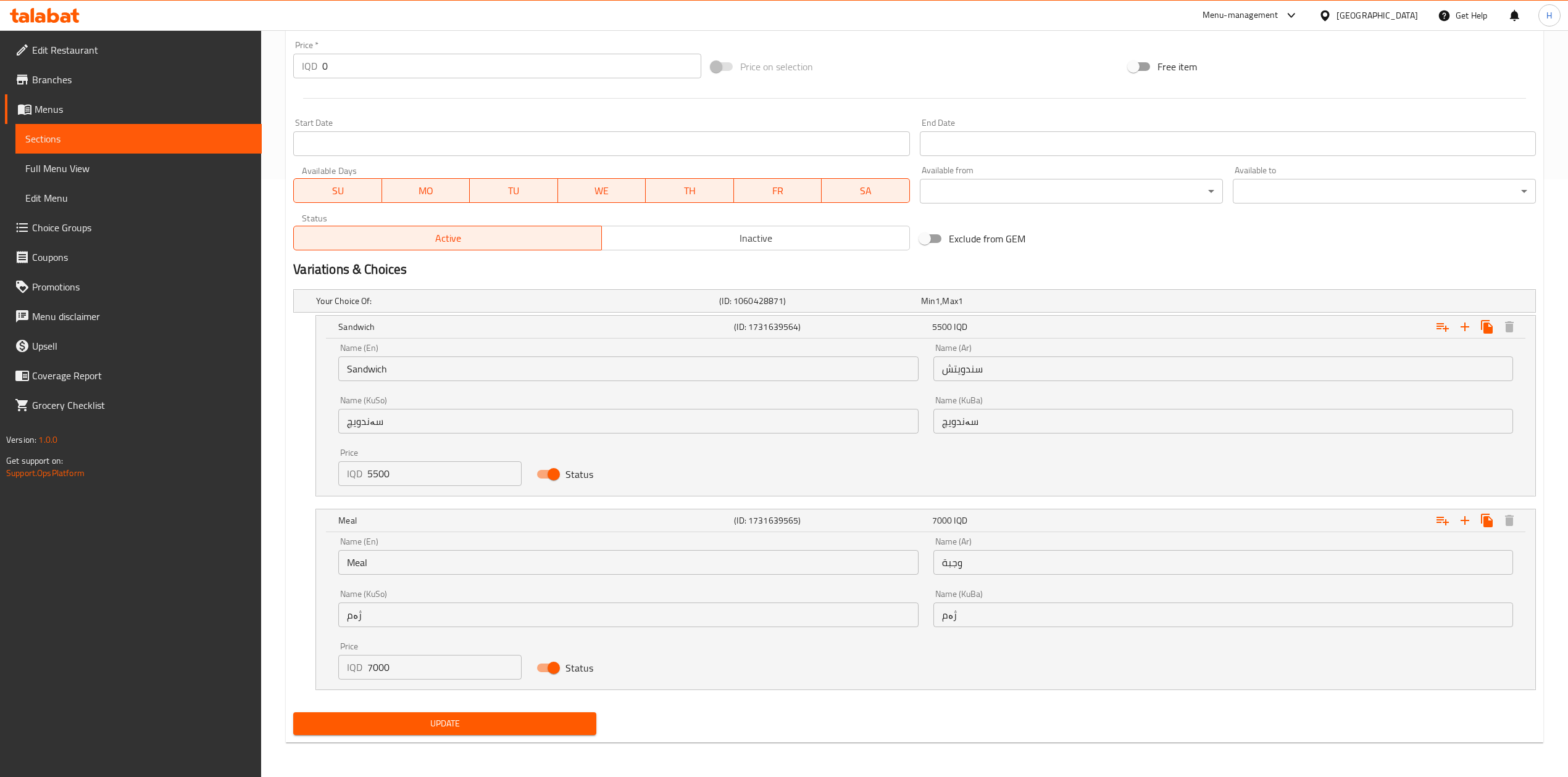
click at [429, 670] on input "7000" at bounding box center [444, 668] width 154 height 25
click at [455, 714] on button "Update" at bounding box center [444, 724] width 303 height 23
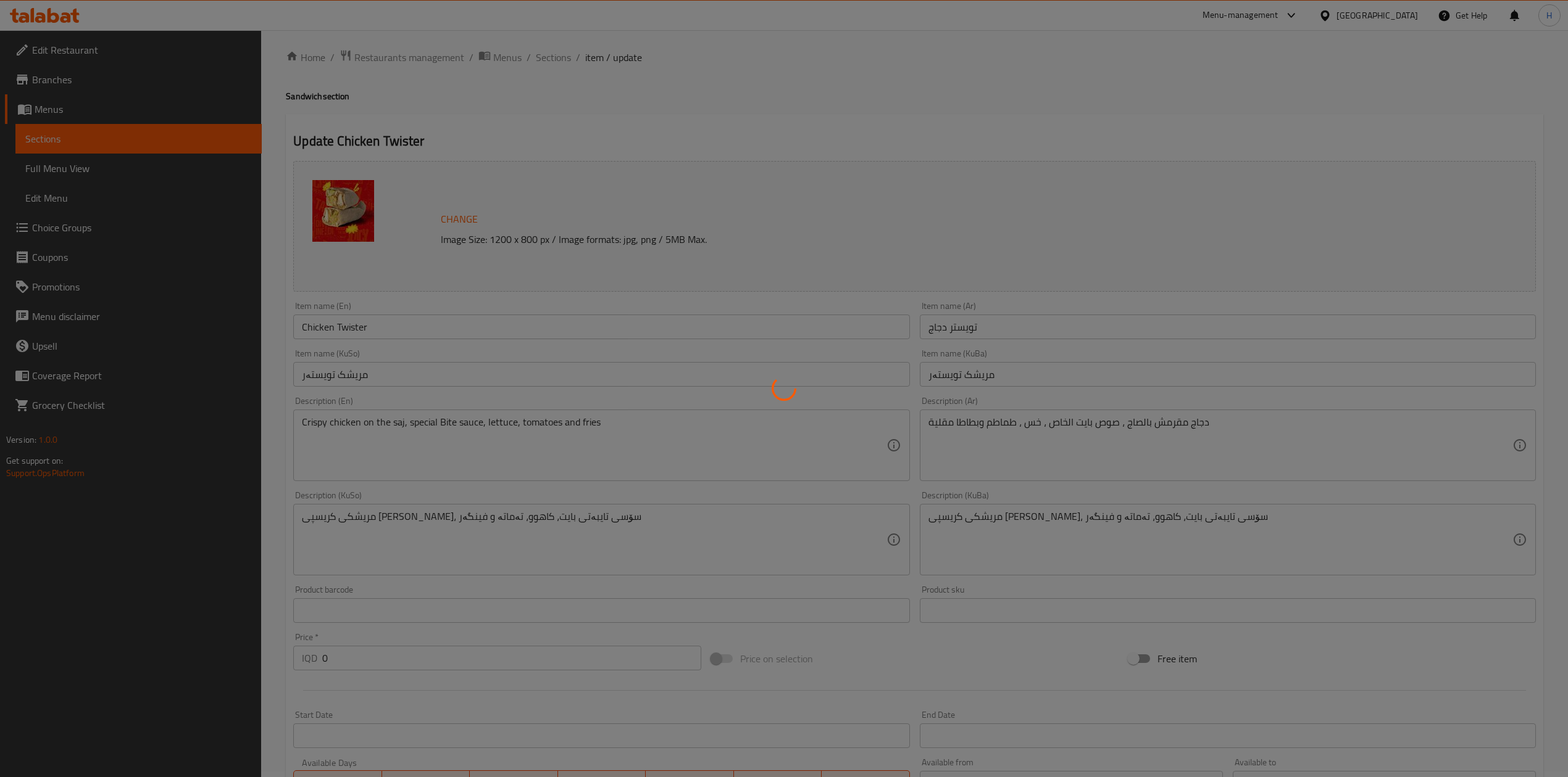
scroll to position [0, 0]
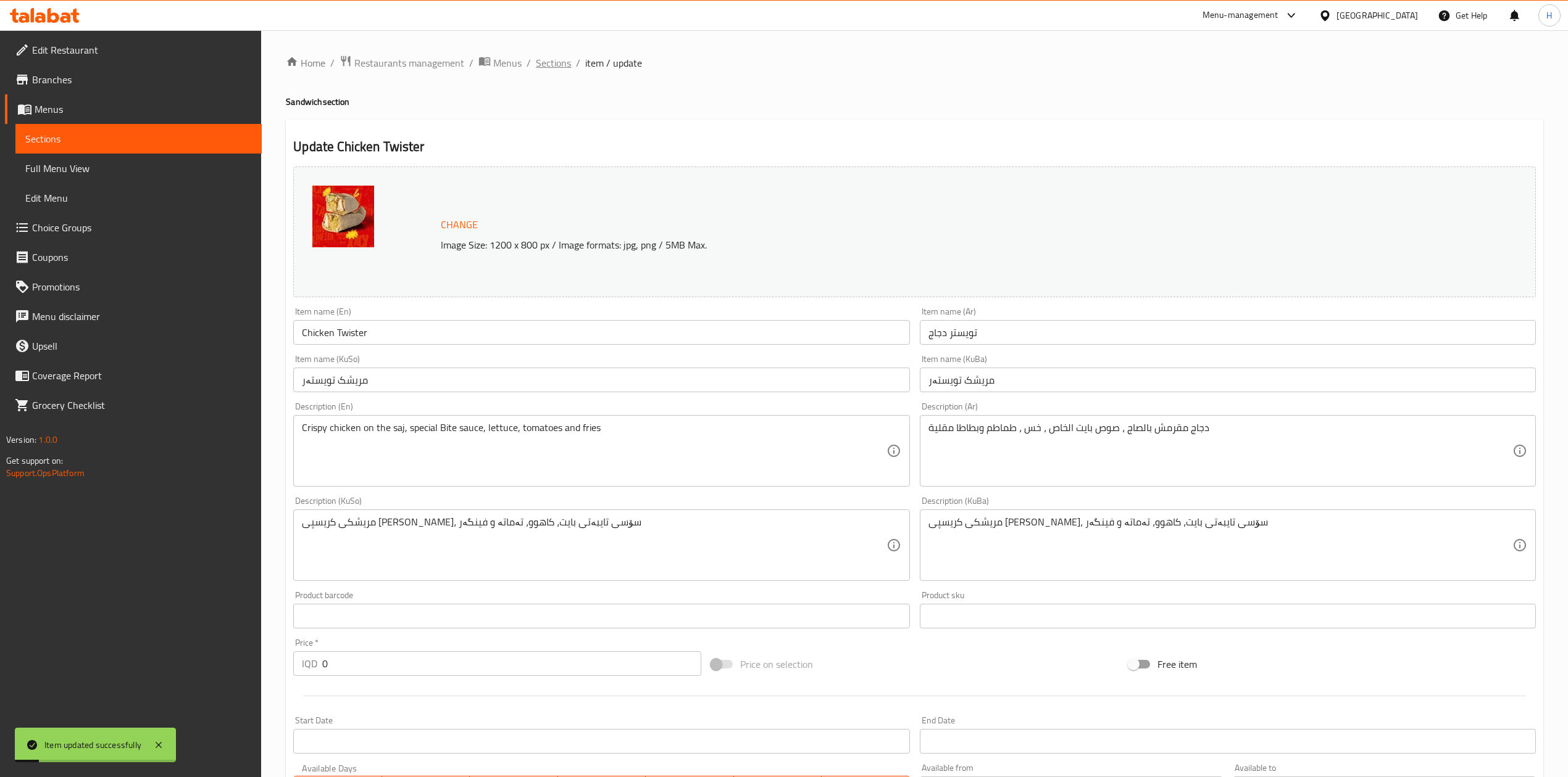
click at [568, 60] on span "Sections" at bounding box center [553, 63] width 36 height 14
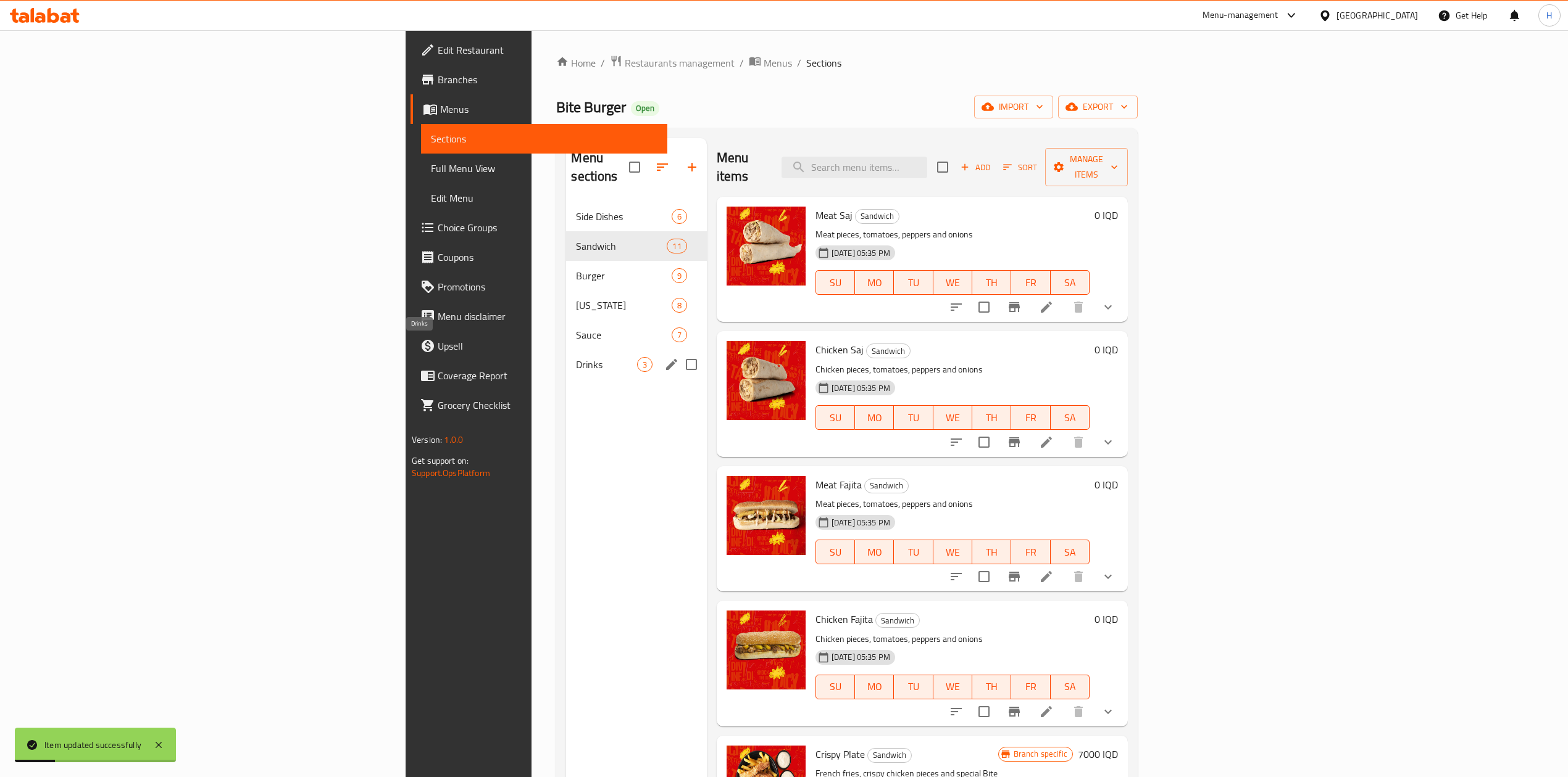
drag, startPoint x: 321, startPoint y: 345, endPoint x: 610, endPoint y: 339, distance: 289.1
click at [576, 357] on span "Drinks" at bounding box center [606, 364] width 61 height 14
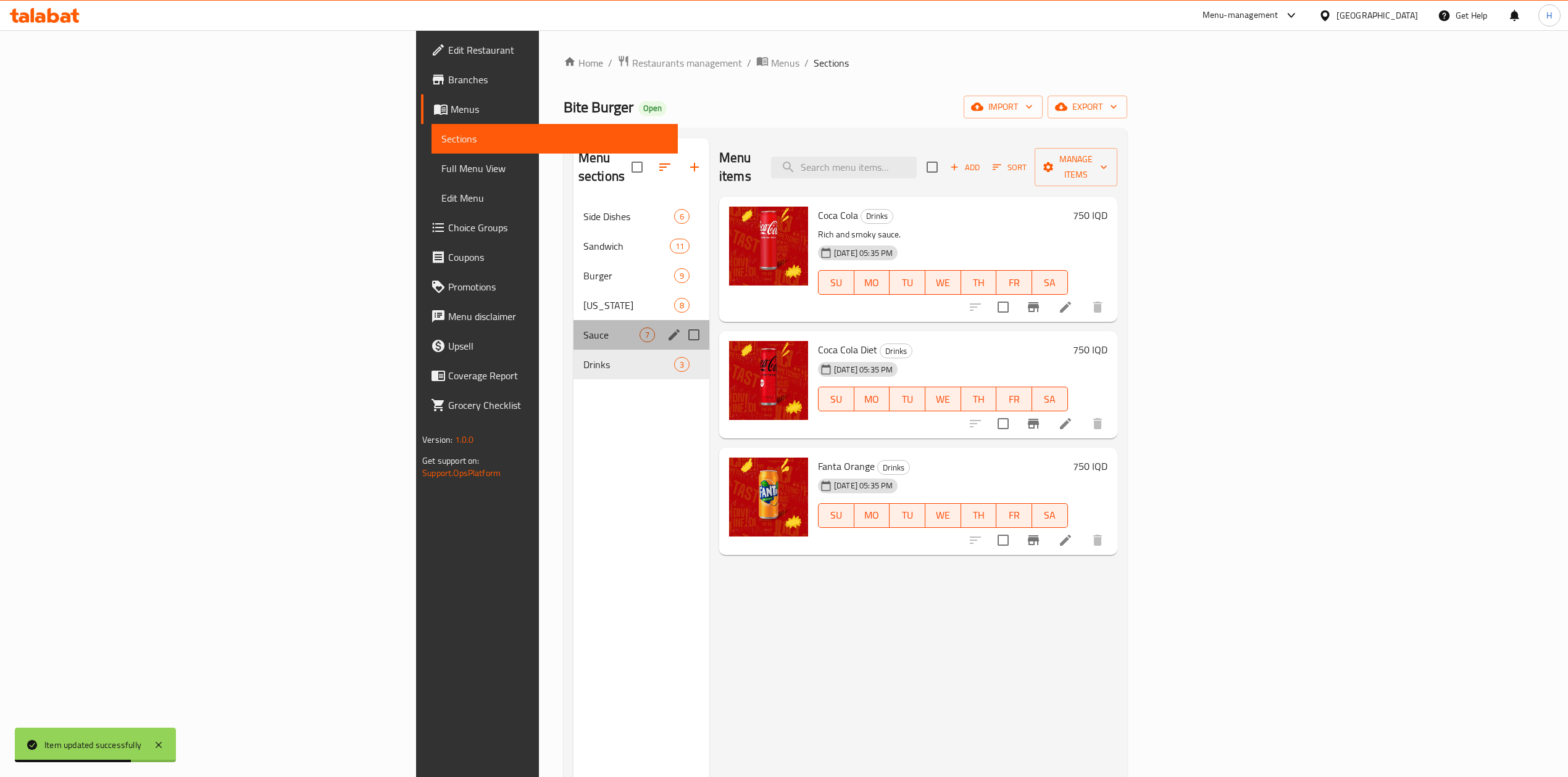
click at [584, 327] on span "Sauce" at bounding box center [612, 334] width 56 height 14
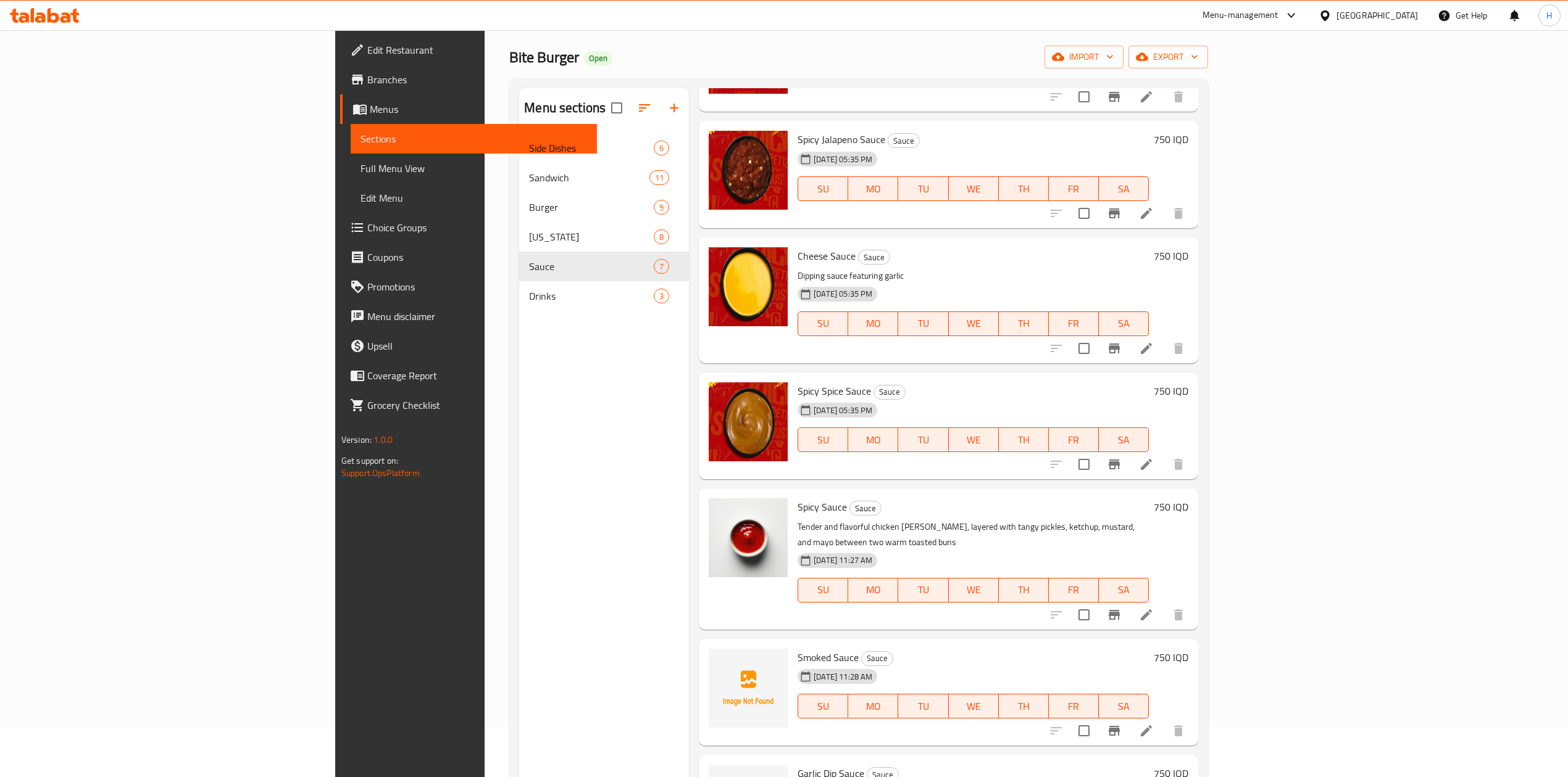
scroll to position [173, 0]
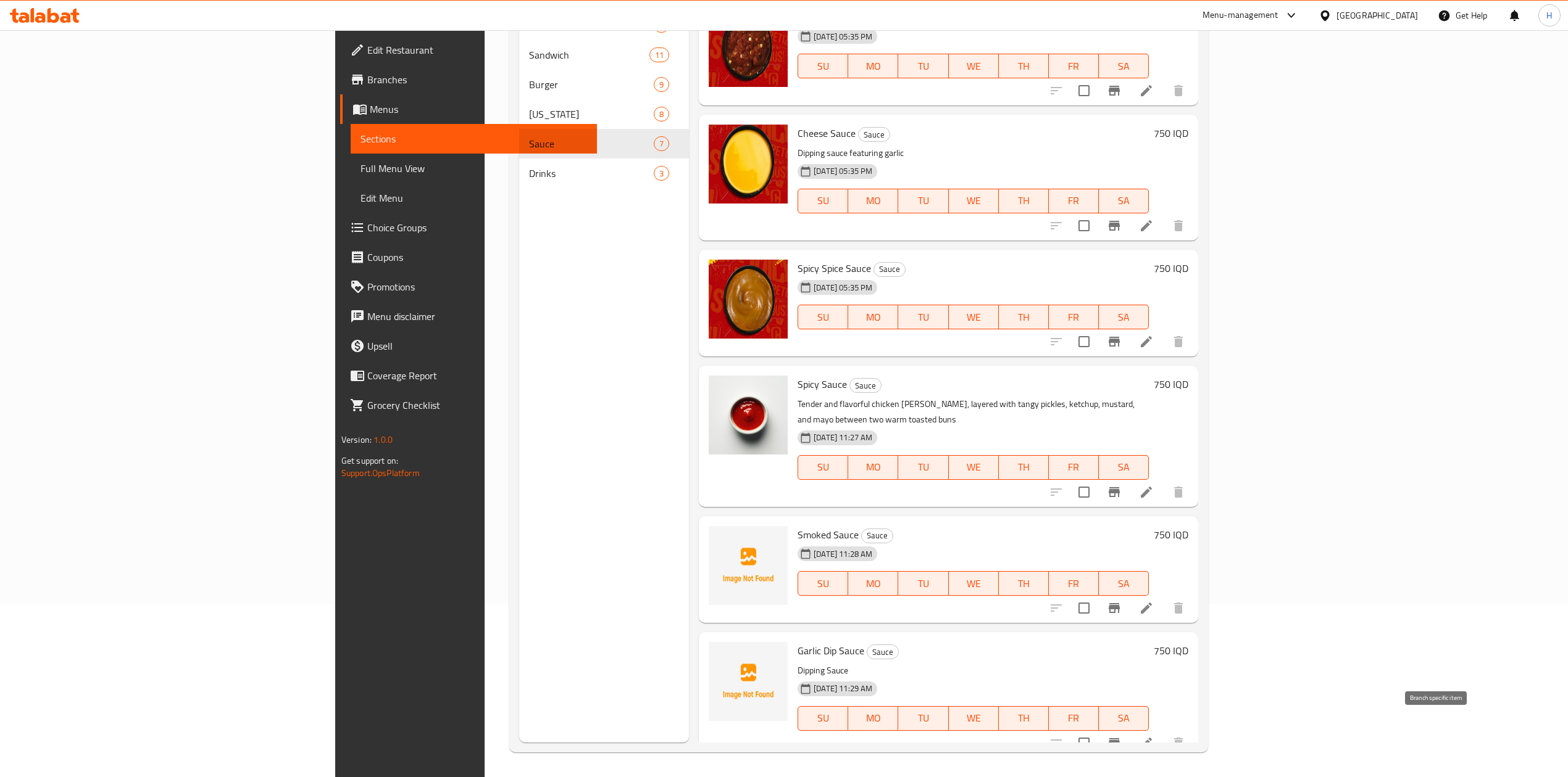
click at [1121, 736] on icon "Branch-specific-item" at bounding box center [1113, 742] width 14 height 14
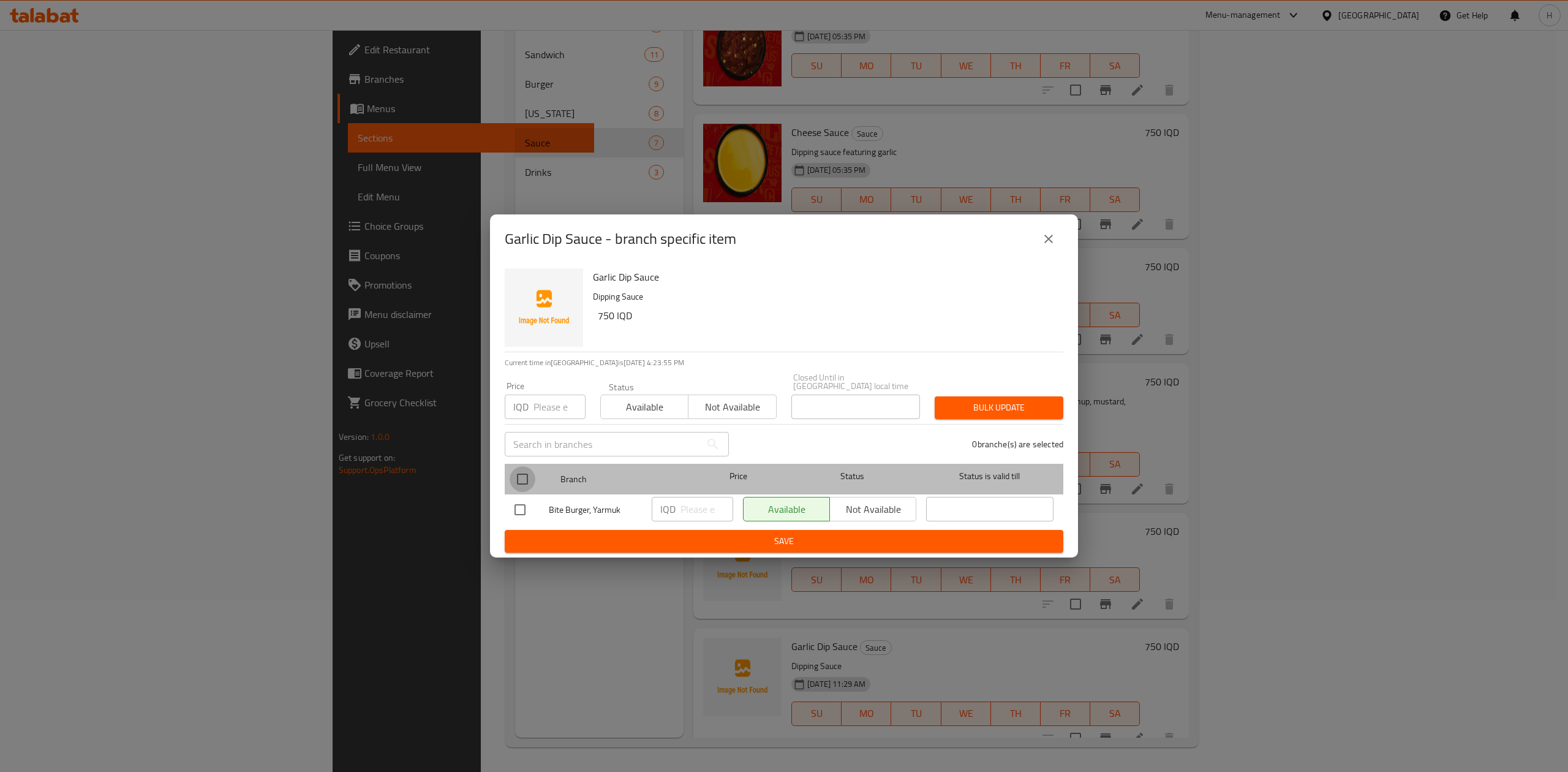
click at [525, 474] on input "checkbox" at bounding box center [522, 479] width 26 height 26
checkbox input "true"
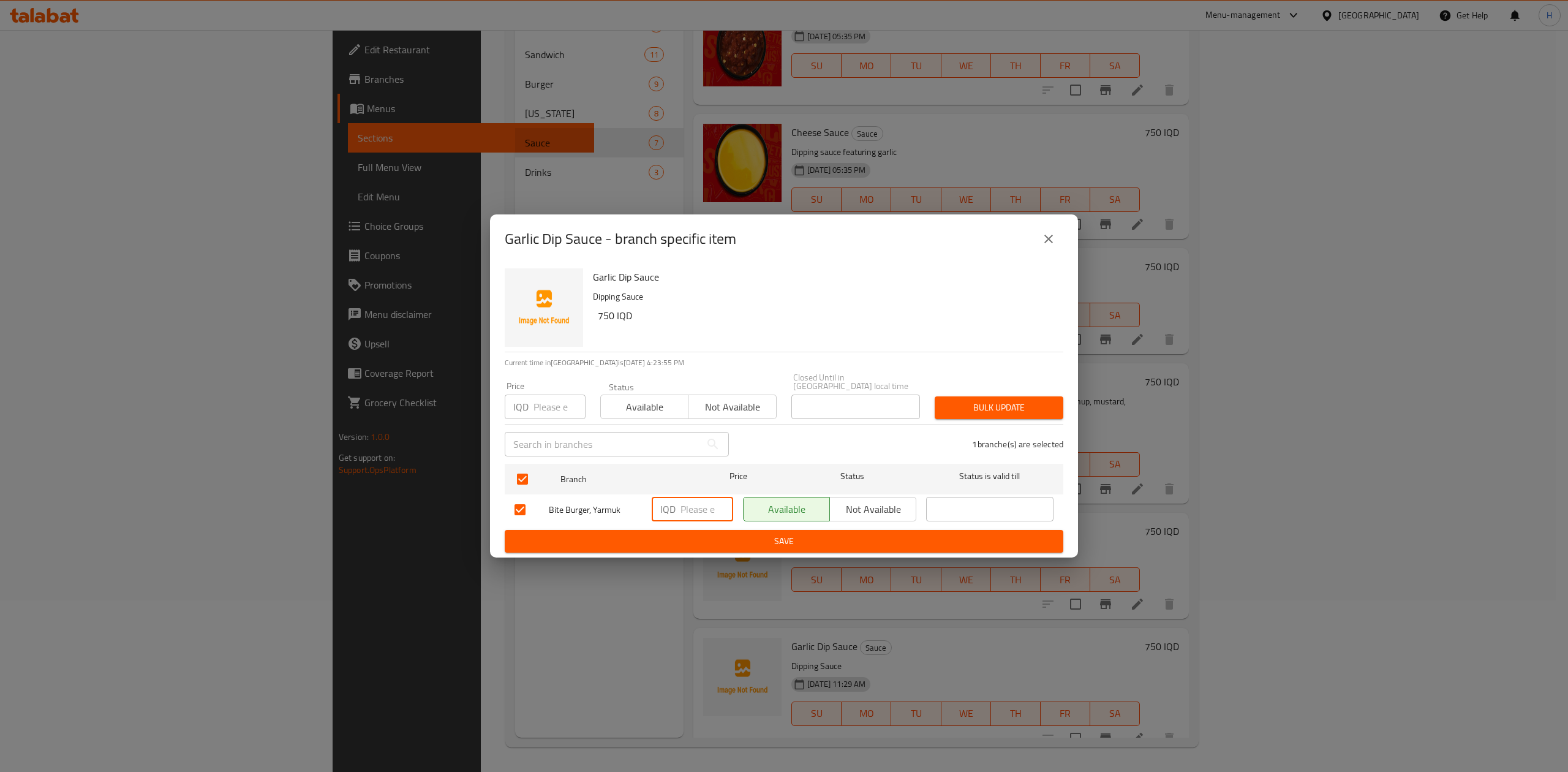
click at [694, 511] on input "number" at bounding box center [707, 510] width 53 height 25
type input "500"
click at [714, 534] on span "Save" at bounding box center [784, 541] width 539 height 15
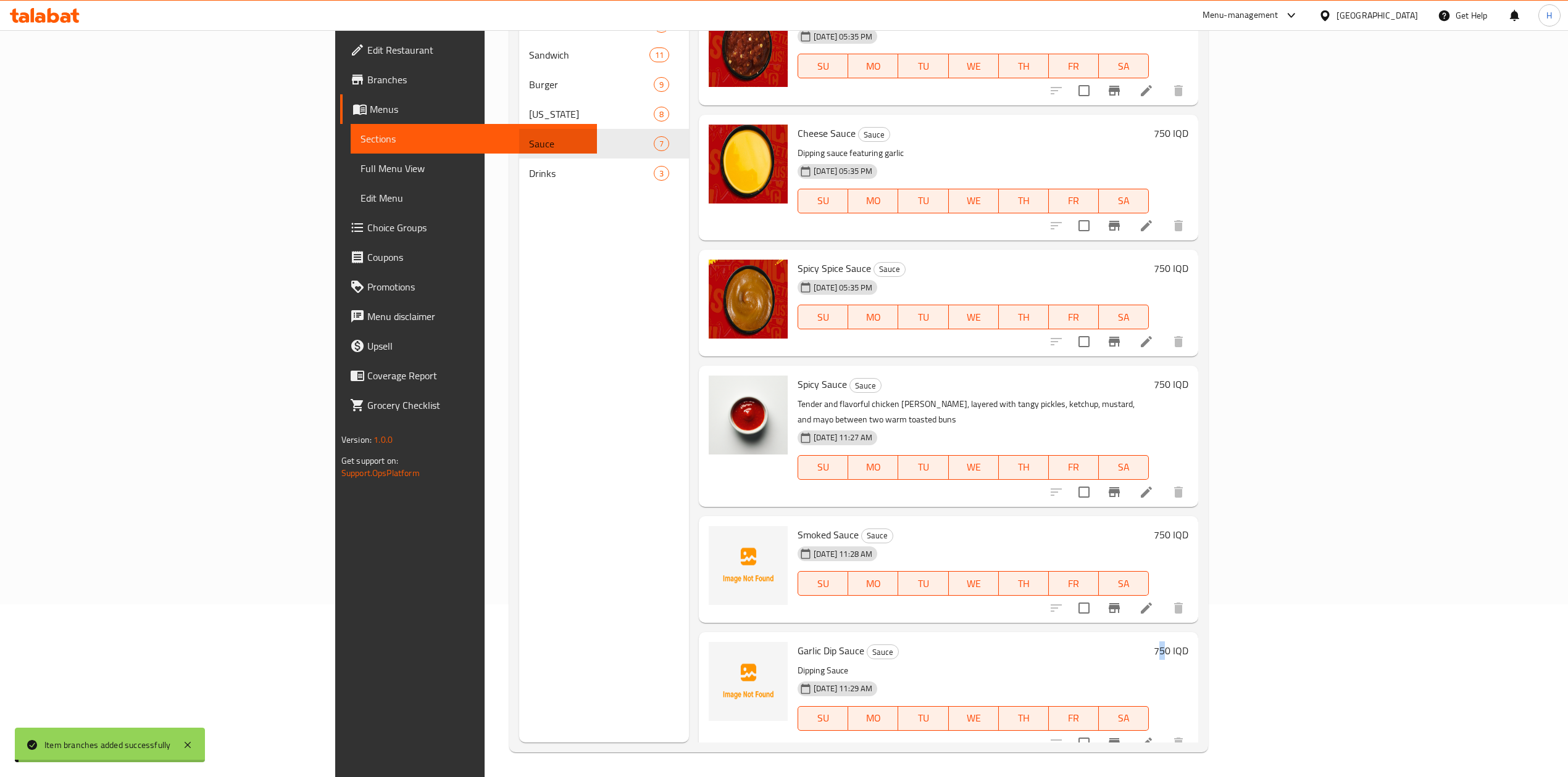
click at [1189, 642] on h6 "750 IQD" at bounding box center [1171, 651] width 35 height 17
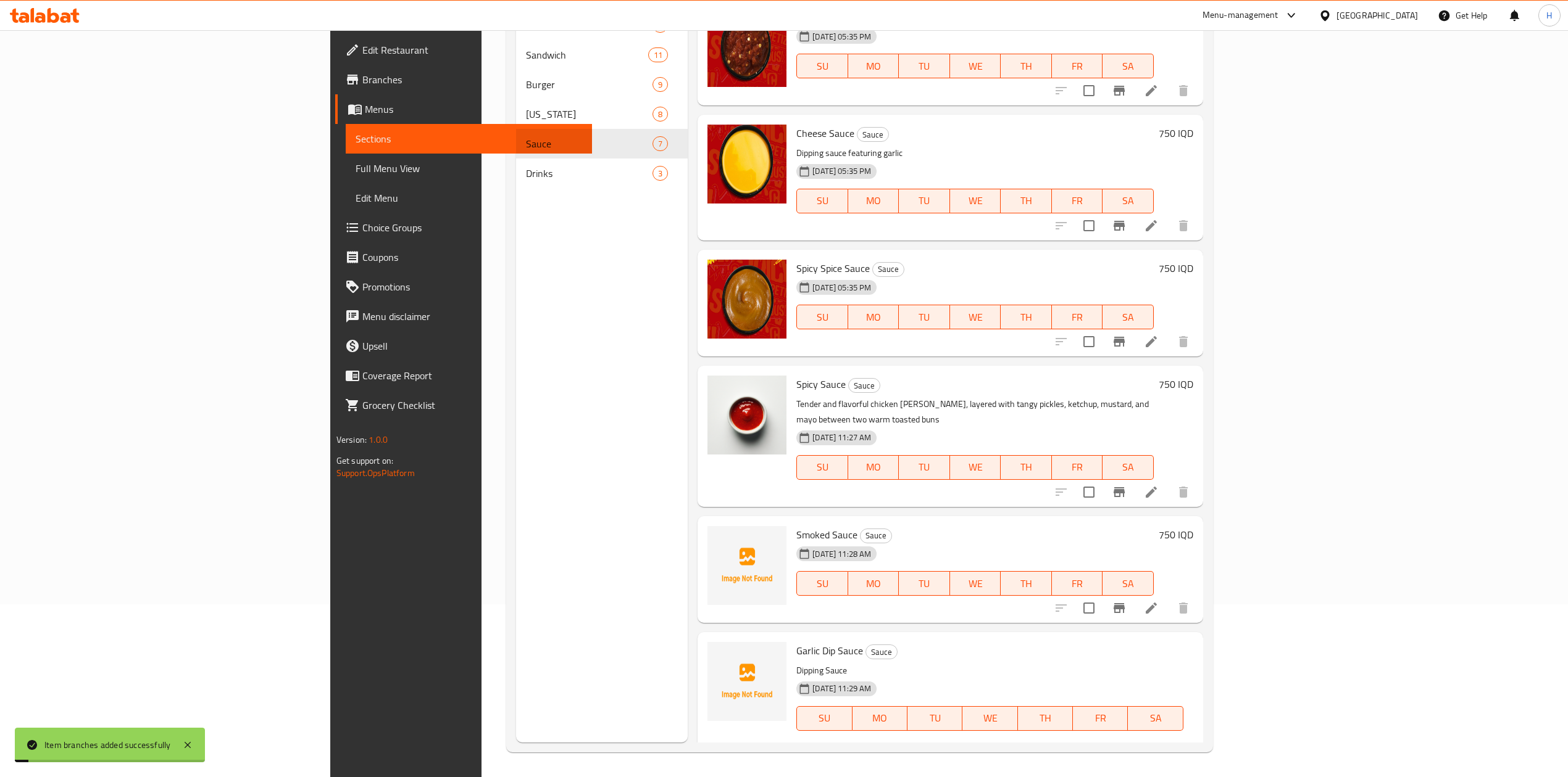
click at [1023, 750] on input "750" at bounding box center [962, 763] width 119 height 25
type input "500"
click at [1072, 756] on icon "ok" at bounding box center [1065, 762] width 13 height 13
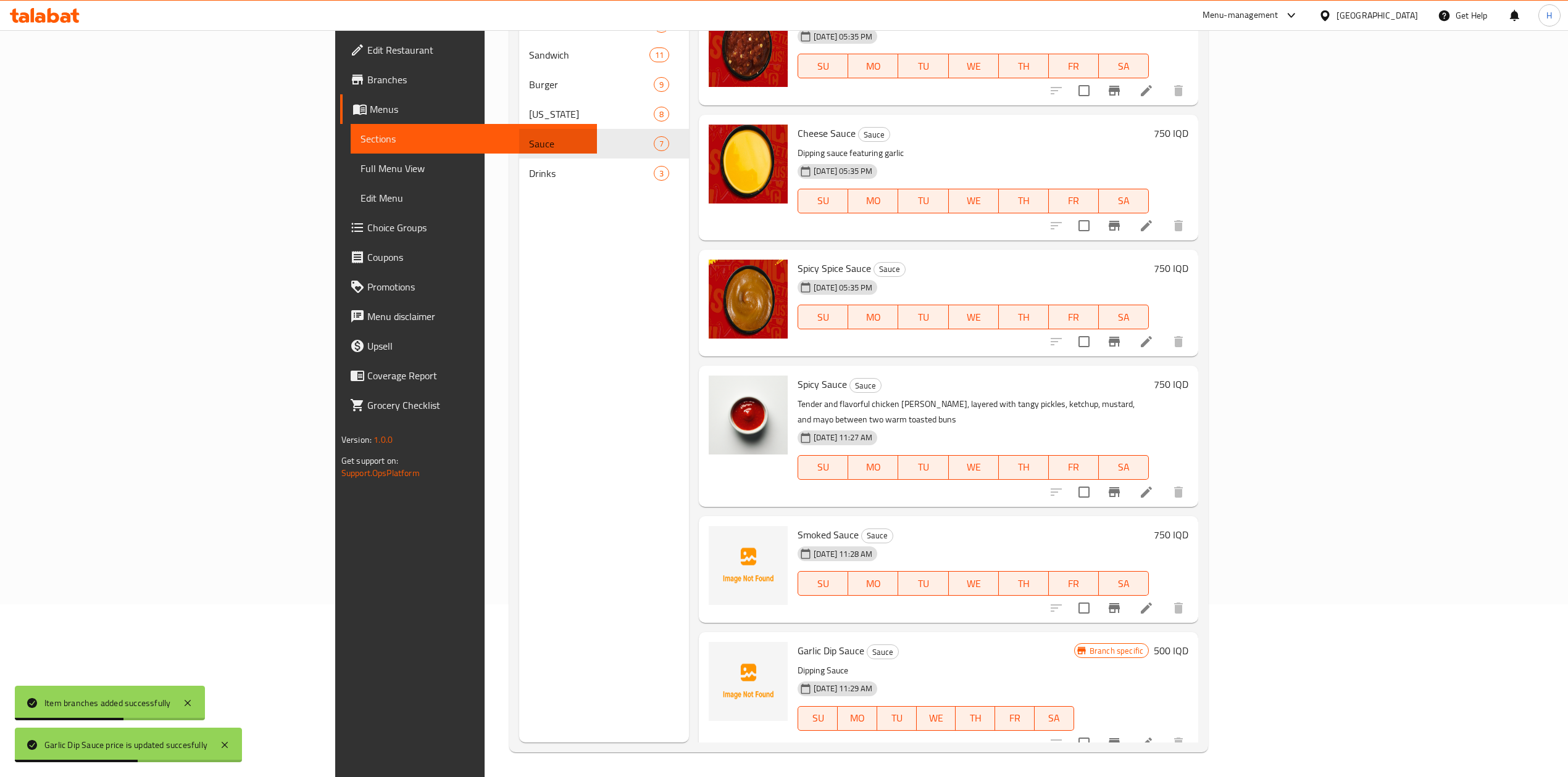
scroll to position [0, 0]
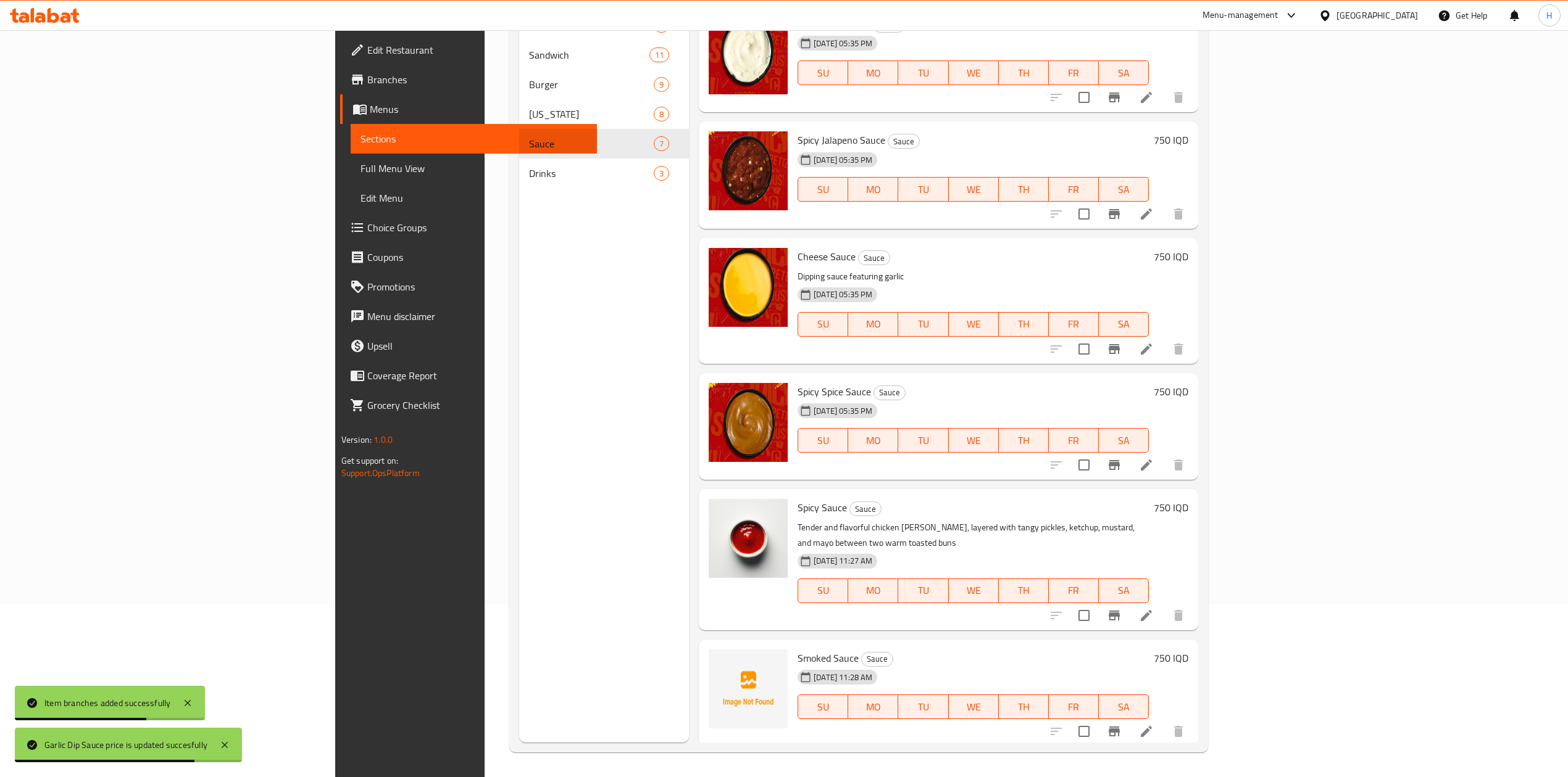
click at [1121, 346] on icon "Branch-specific-item" at bounding box center [1113, 349] width 14 height 14
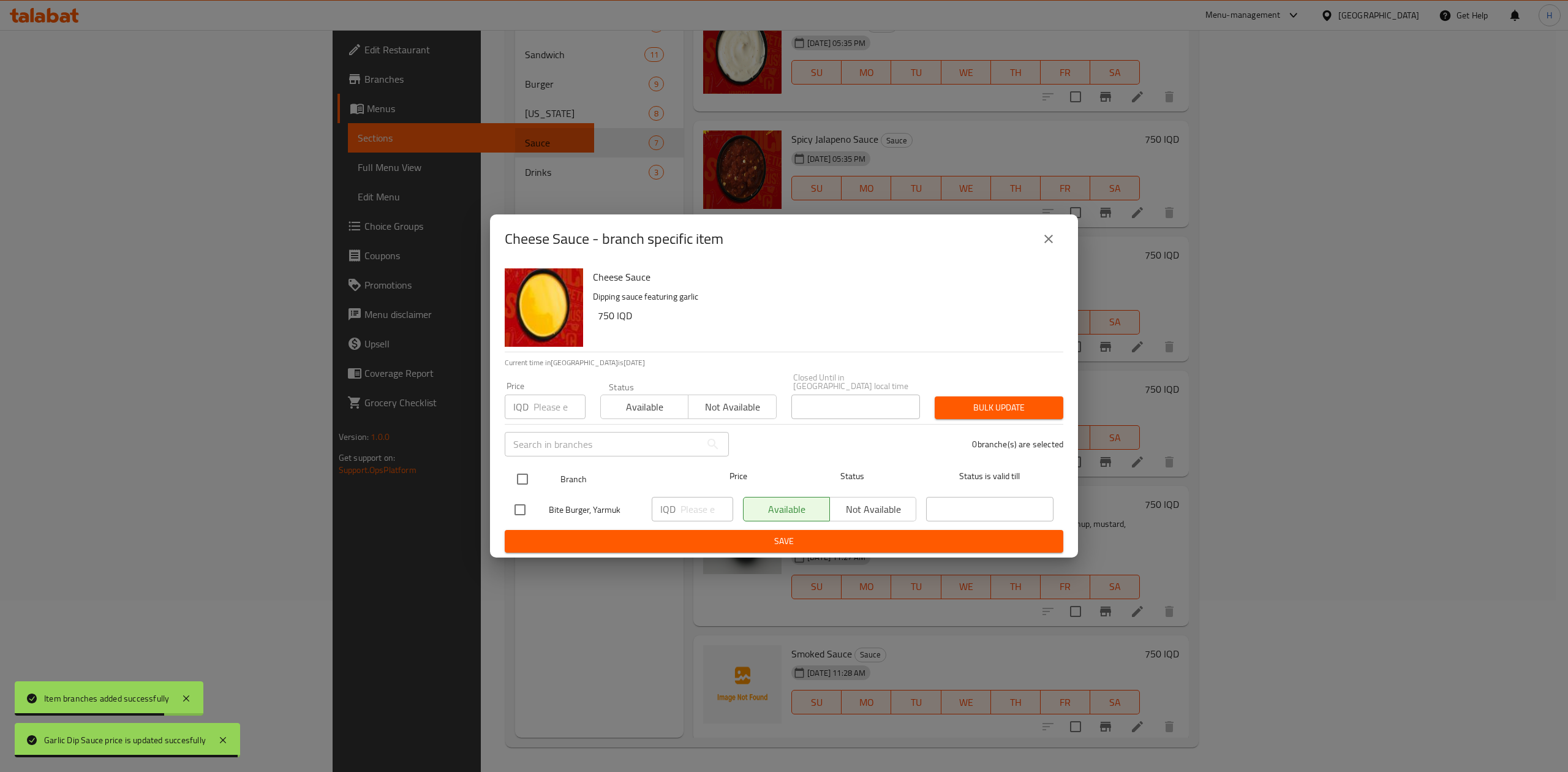
drag, startPoint x: 516, startPoint y: 477, endPoint x: 545, endPoint y: 477, distance: 29.0
click at [519, 477] on input "checkbox" at bounding box center [522, 479] width 26 height 26
checkbox input "true"
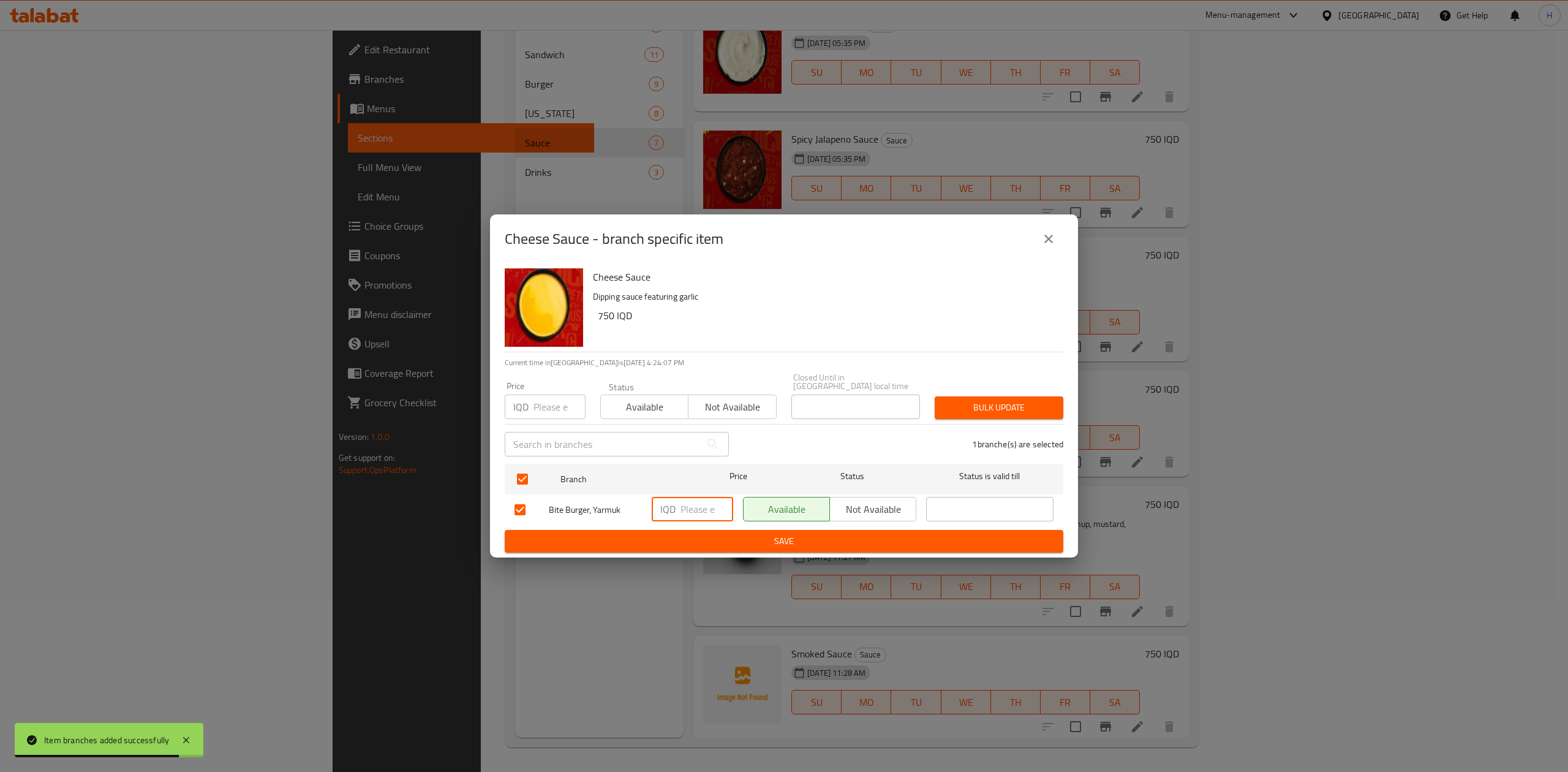
click at [689, 501] on input "number" at bounding box center [707, 510] width 53 height 25
type input "500"
click at [690, 535] on span "Save" at bounding box center [784, 541] width 539 height 15
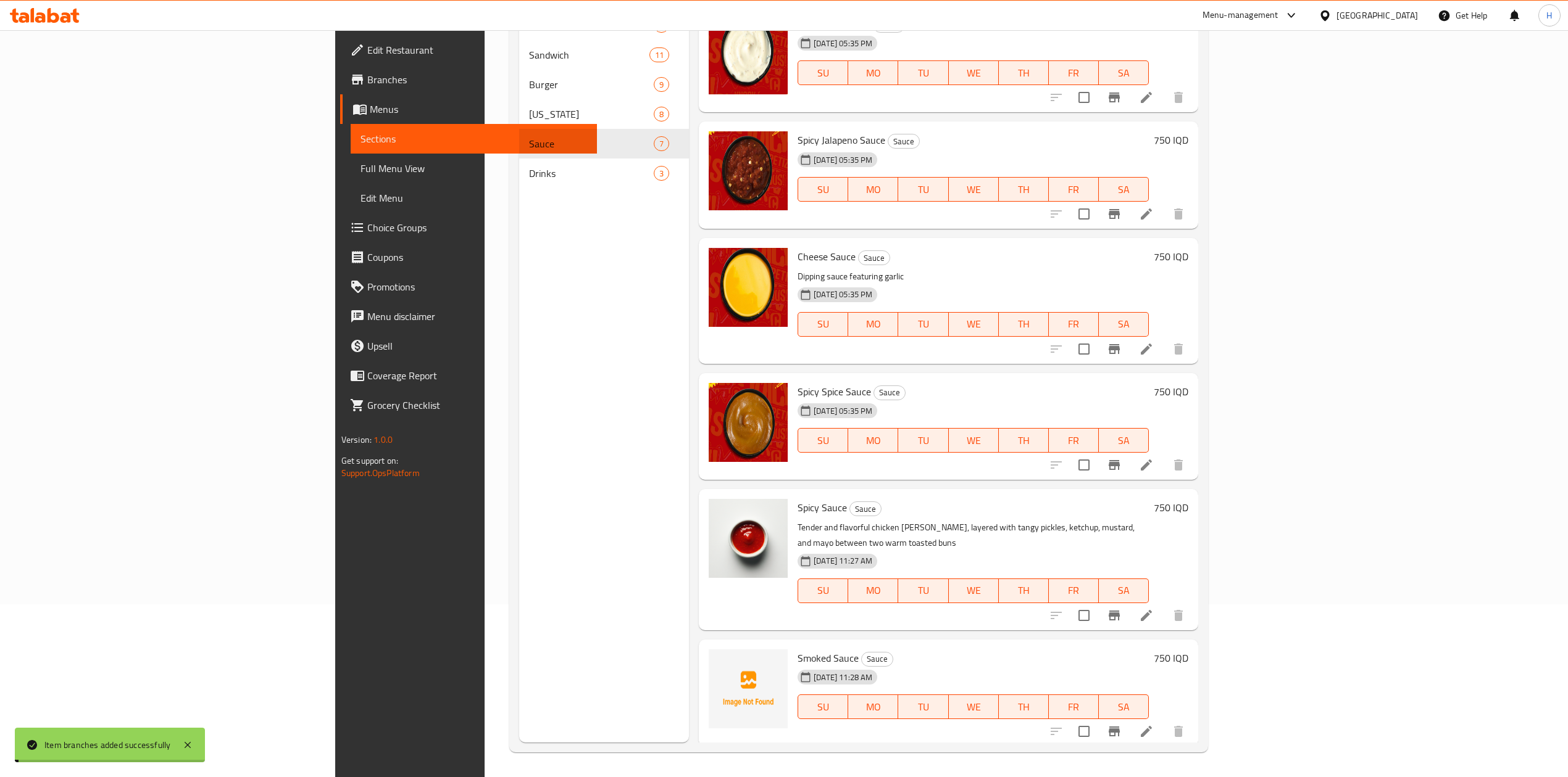
click at [1189, 257] on h6 "750 IQD" at bounding box center [1171, 257] width 35 height 17
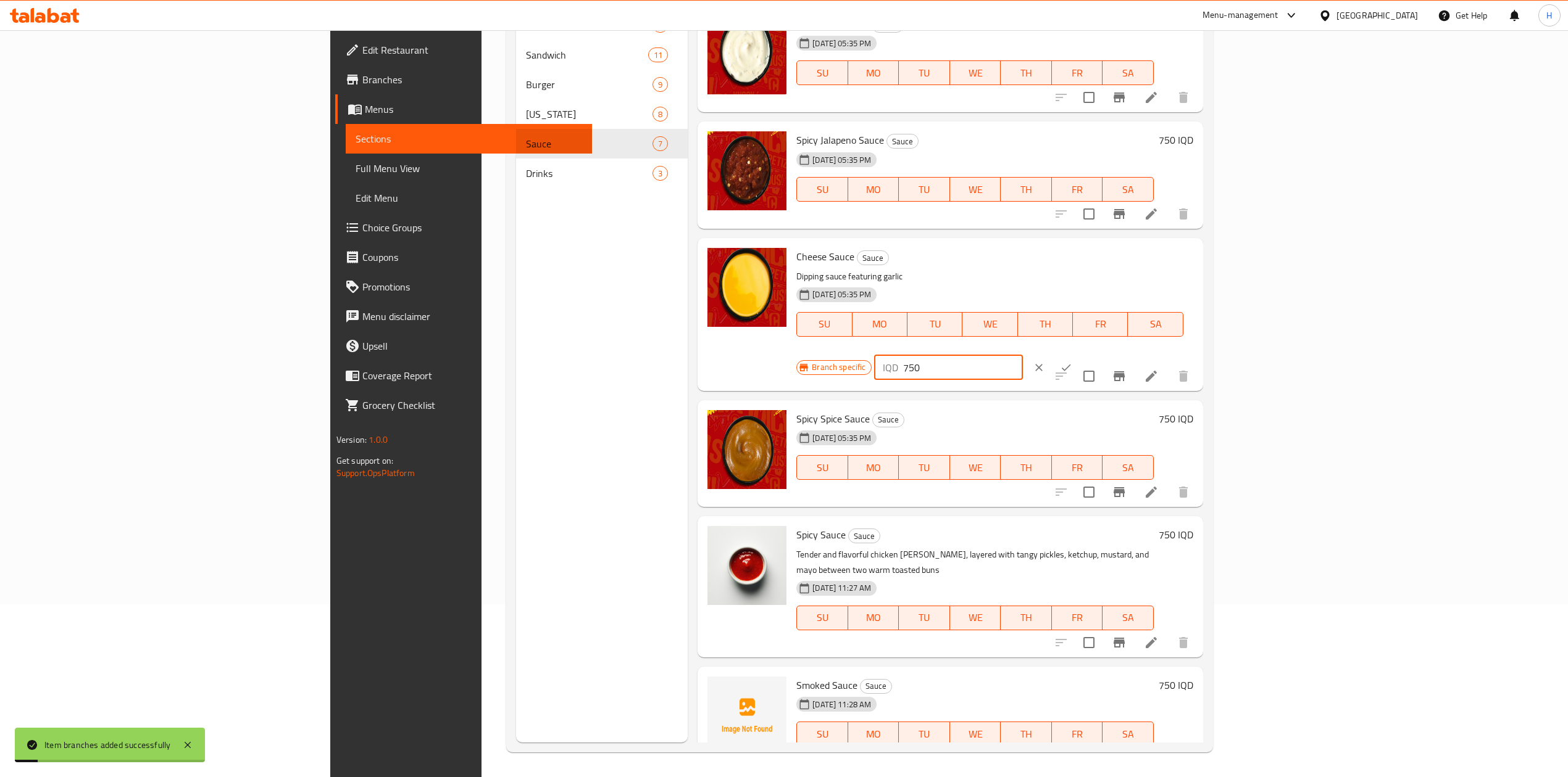
click at [1023, 355] on input "750" at bounding box center [962, 368] width 119 height 25
type input "500"
click at [1072, 362] on icon "ok" at bounding box center [1065, 368] width 13 height 13
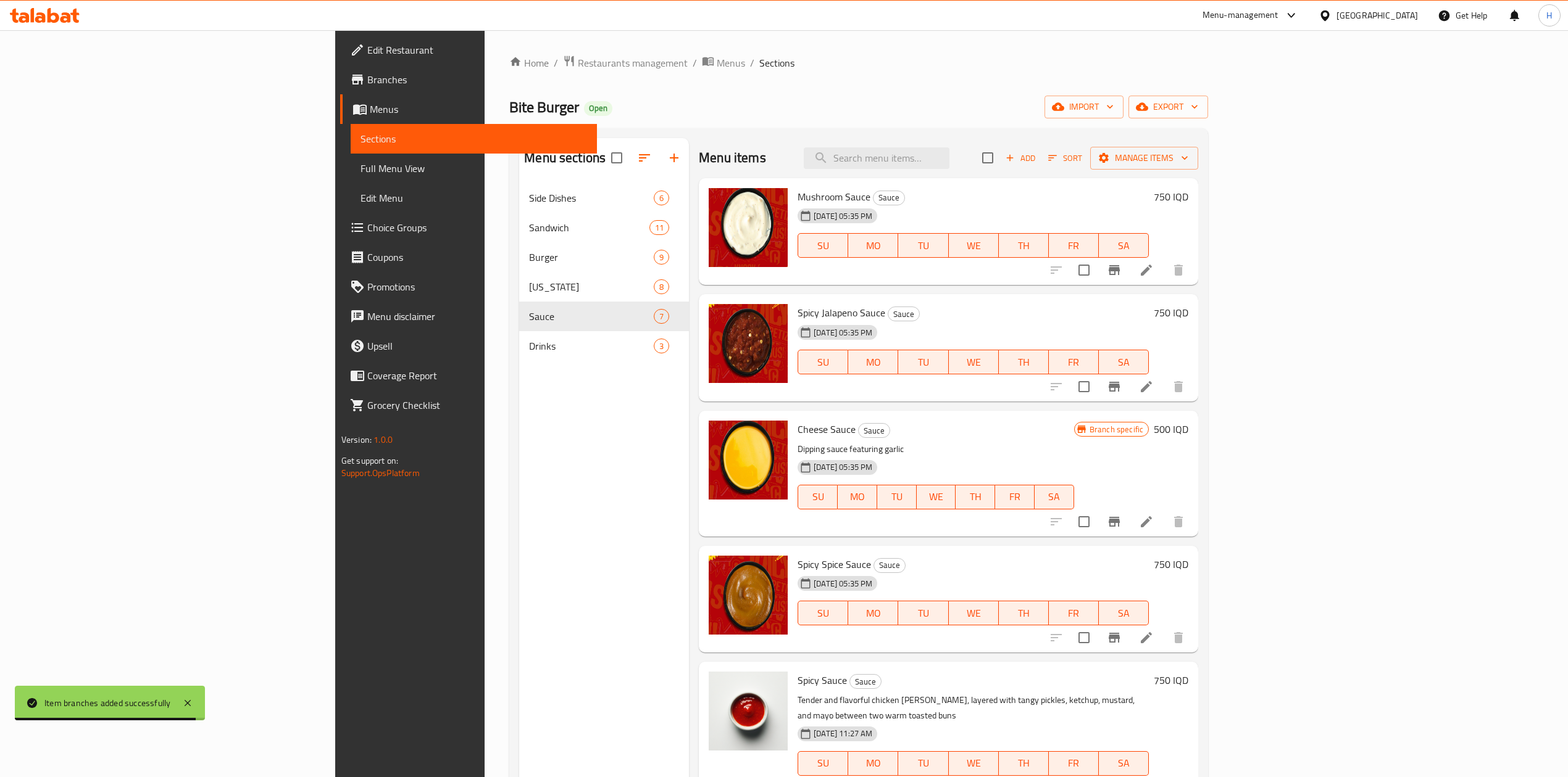
click at [1119, 523] on icon "Branch-specific-item" at bounding box center [1114, 522] width 12 height 10
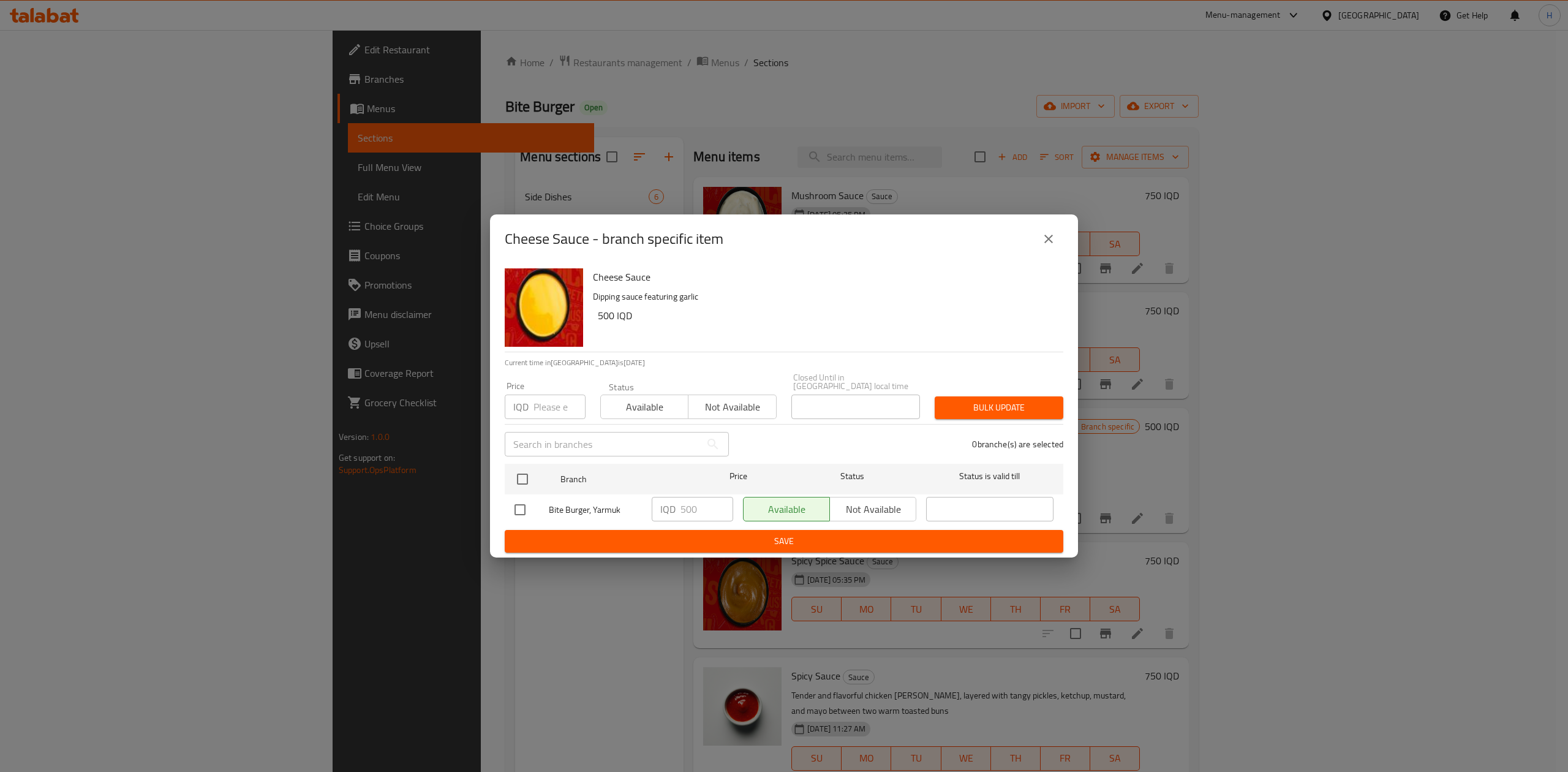
click at [1049, 238] on icon "close" at bounding box center [1048, 238] width 14 height 14
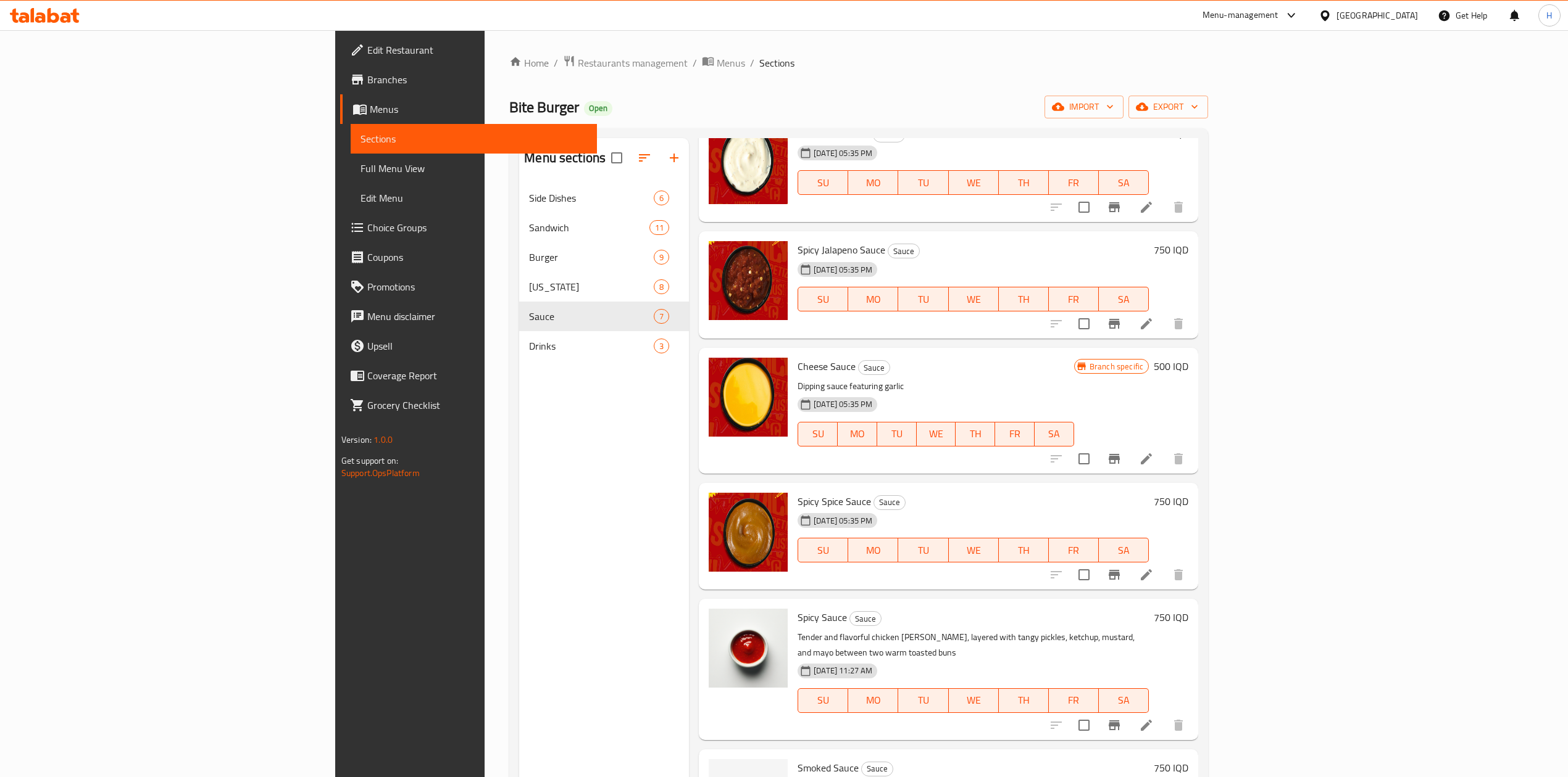
scroll to position [123, 0]
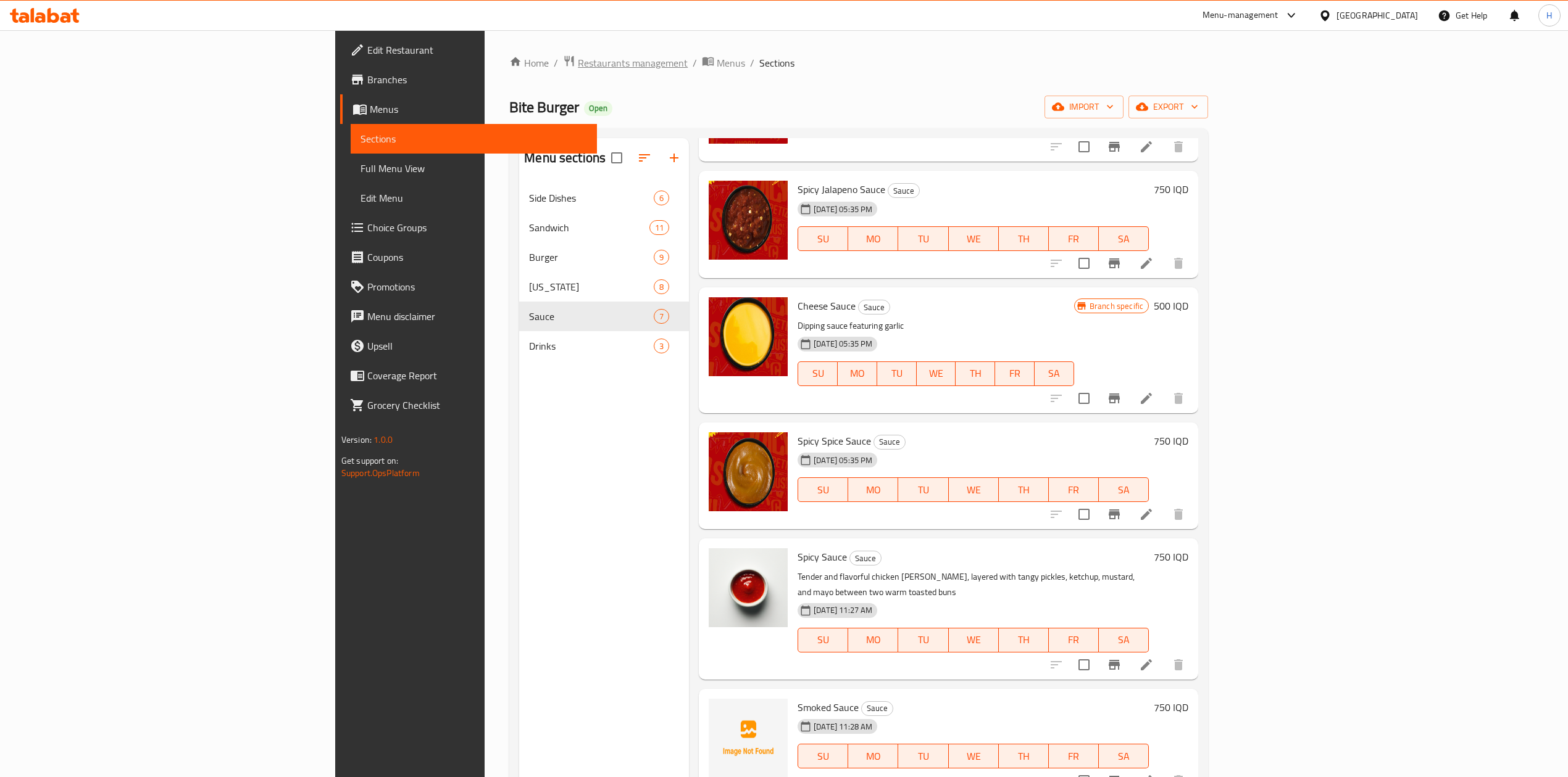
click at [578, 61] on span "Restaurants management" at bounding box center [633, 63] width 110 height 14
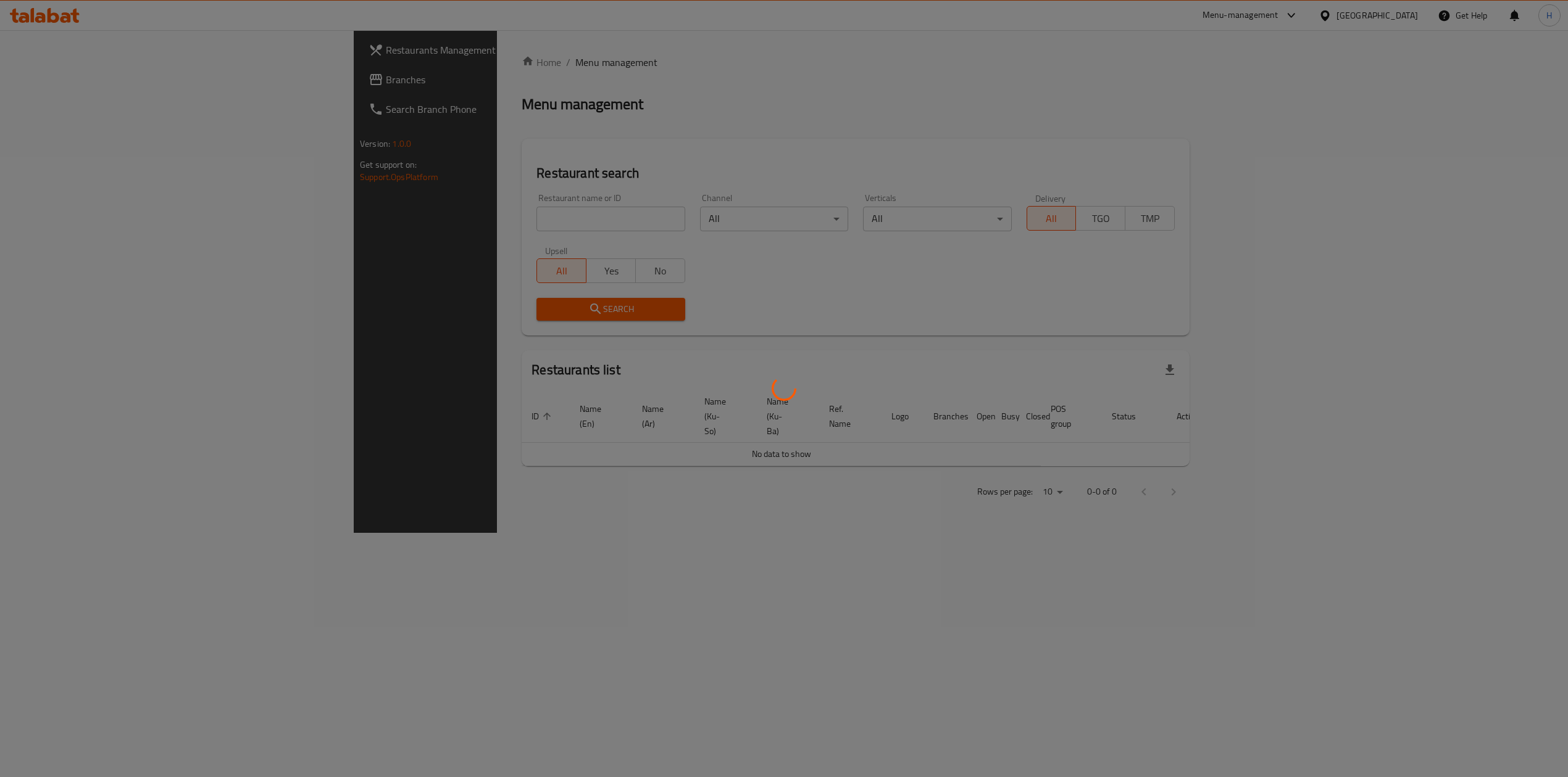
click at [521, 225] on div "Home / Menu management Menu management Restaurant search Restaurant name or ID …" at bounding box center [854, 281] width 667 height 453
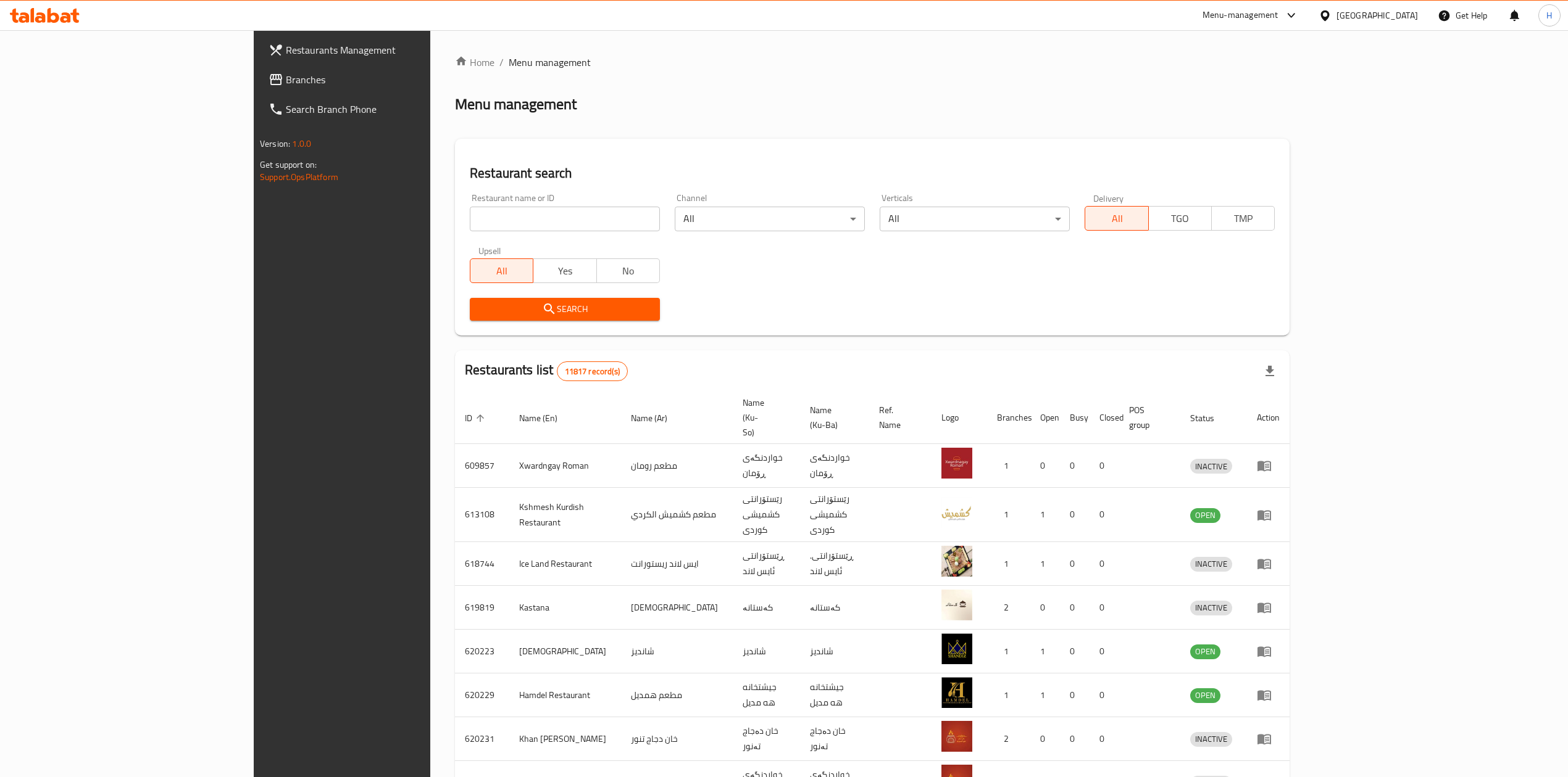
click at [470, 225] on input "search" at bounding box center [564, 220] width 190 height 25
paste input "670313"
type input "670313"
click button "Search" at bounding box center [564, 310] width 190 height 23
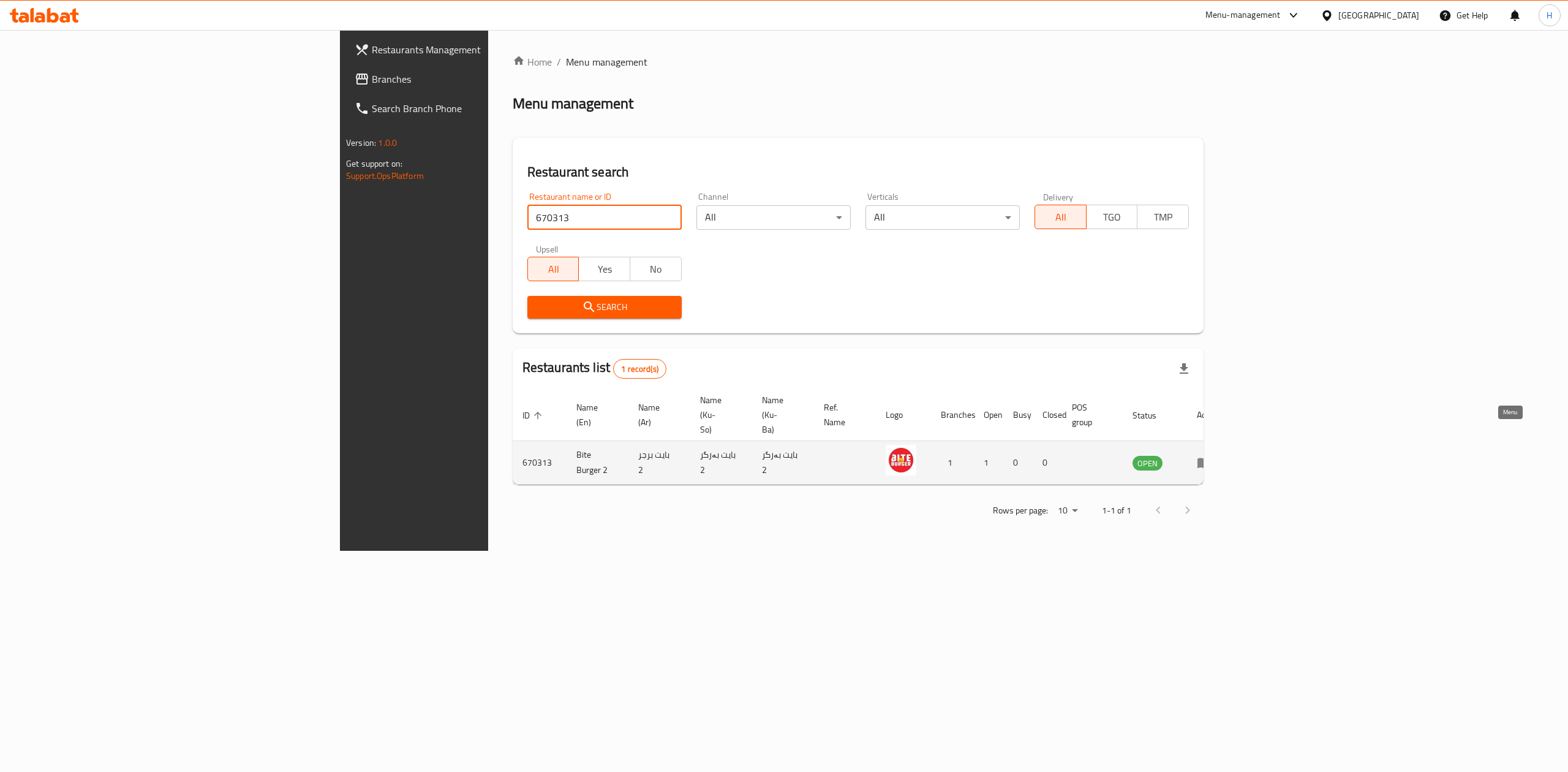
click at [1211, 458] on icon "enhanced table" at bounding box center [1205, 463] width 13 height 11
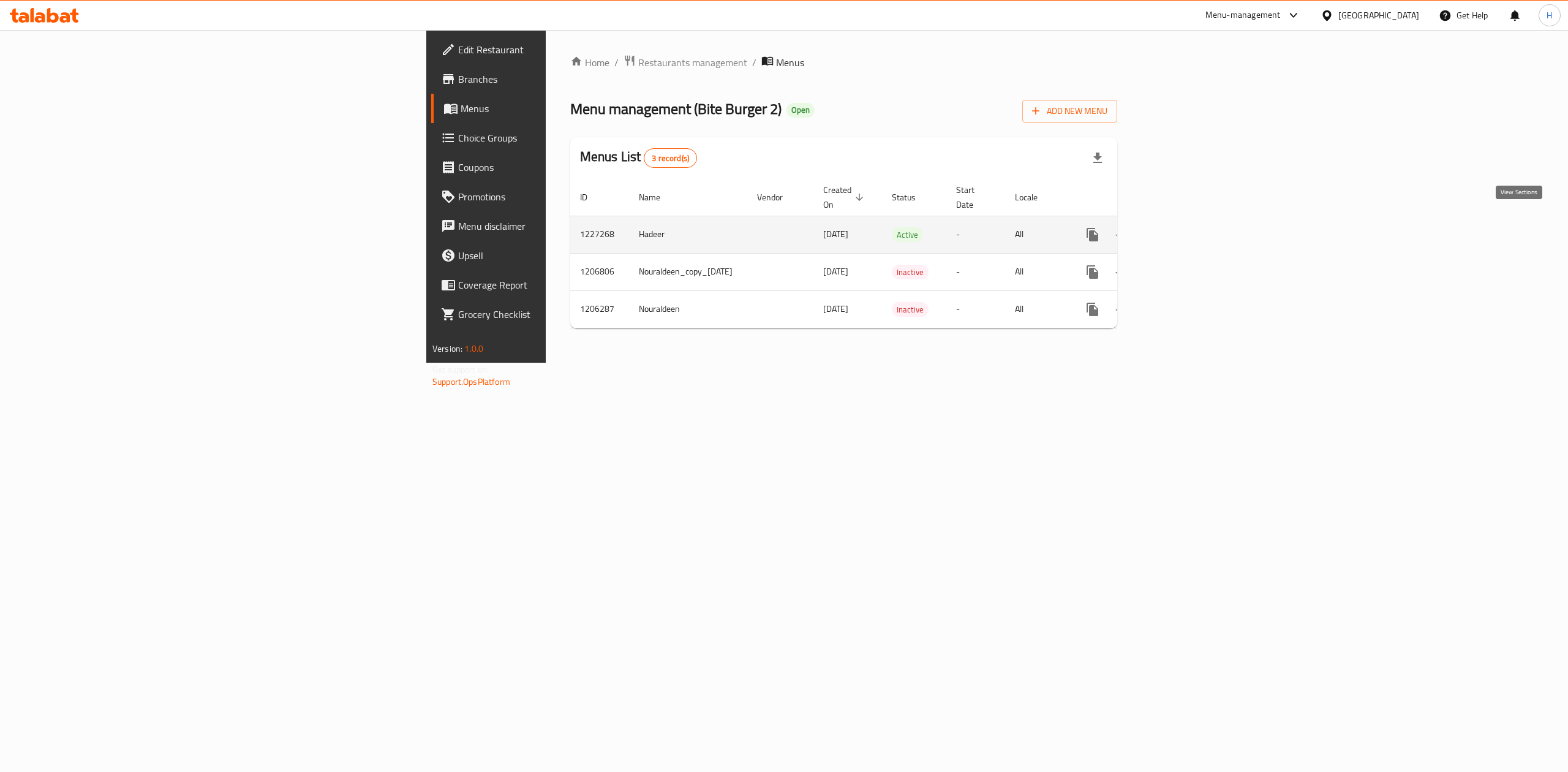
click at [1188, 228] on icon "enhanced table" at bounding box center [1181, 234] width 14 height 14
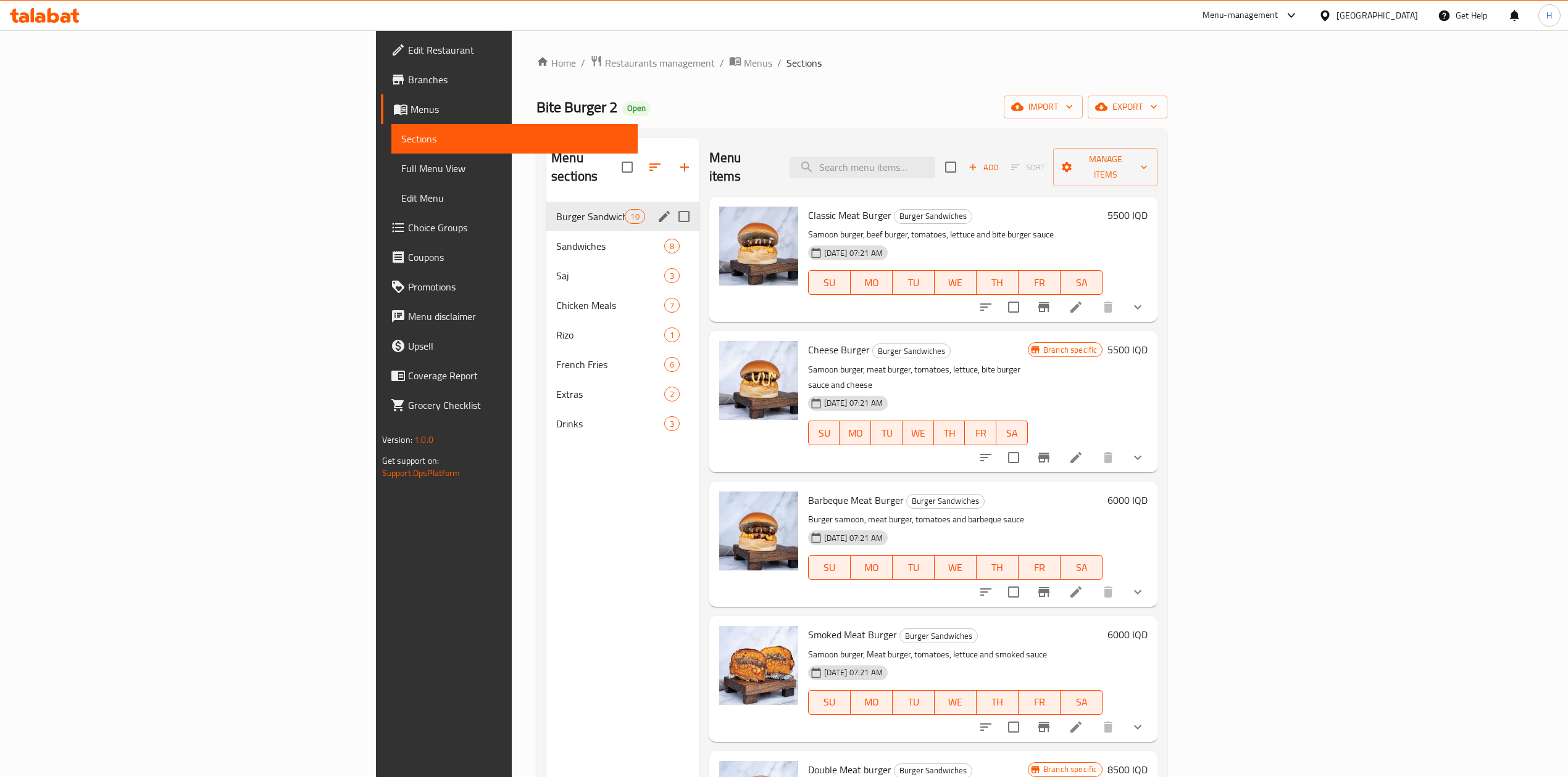
click at [556, 209] on span "Burger Sandwiches" at bounding box center [589, 216] width 68 height 14
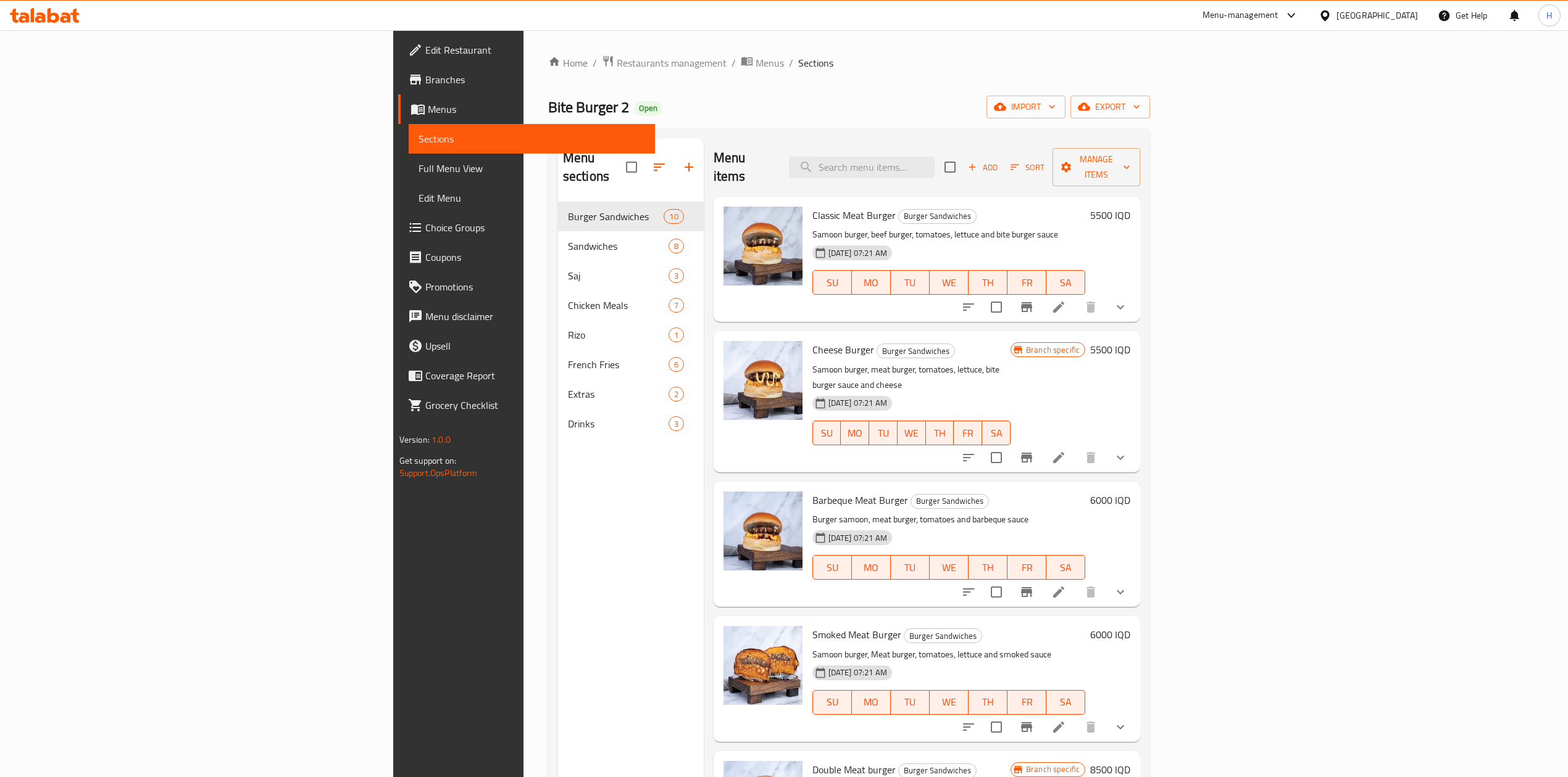
click at [1064, 301] on icon at bounding box center [1058, 307] width 12 height 12
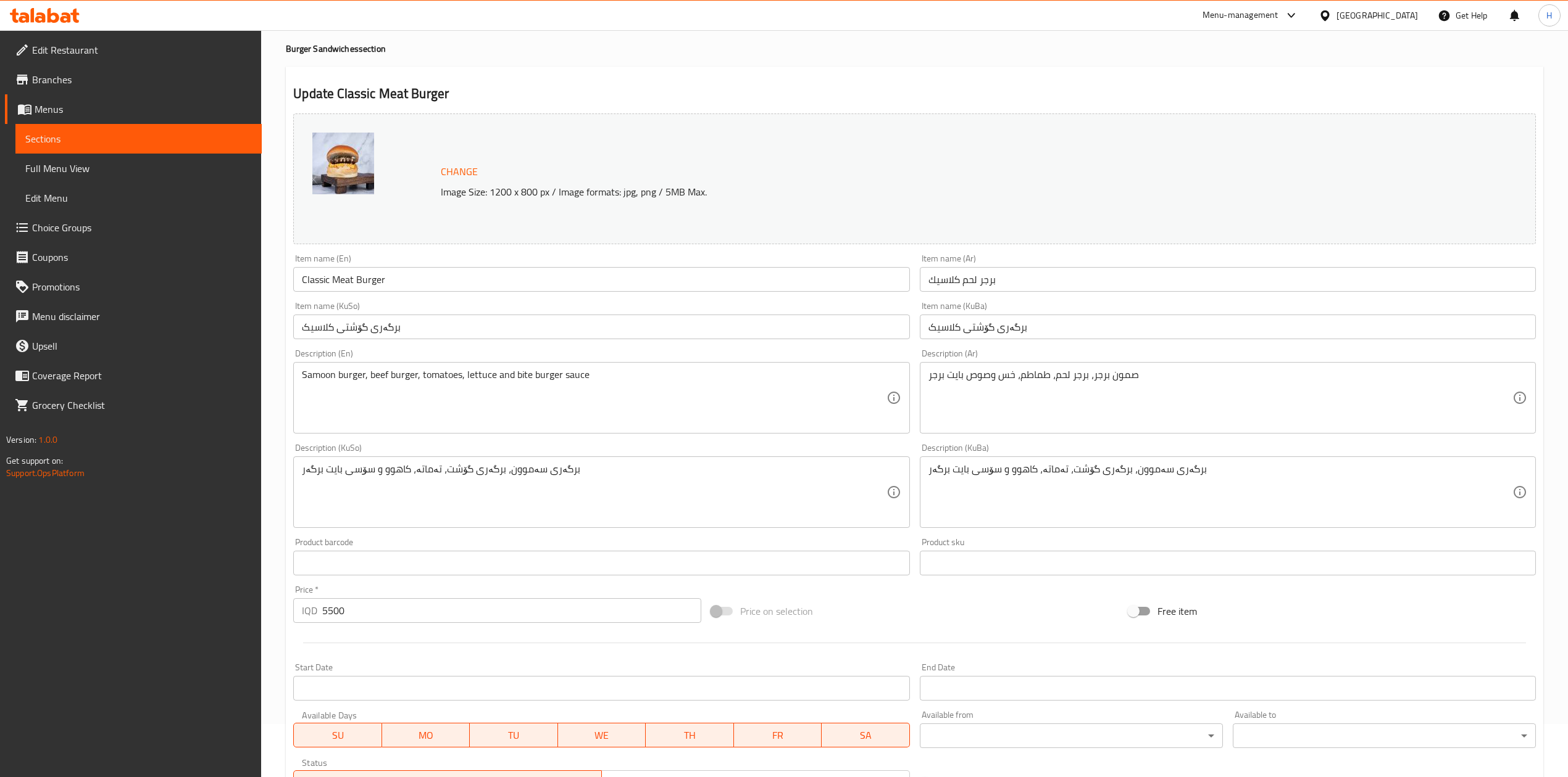
scroll to position [305, 0]
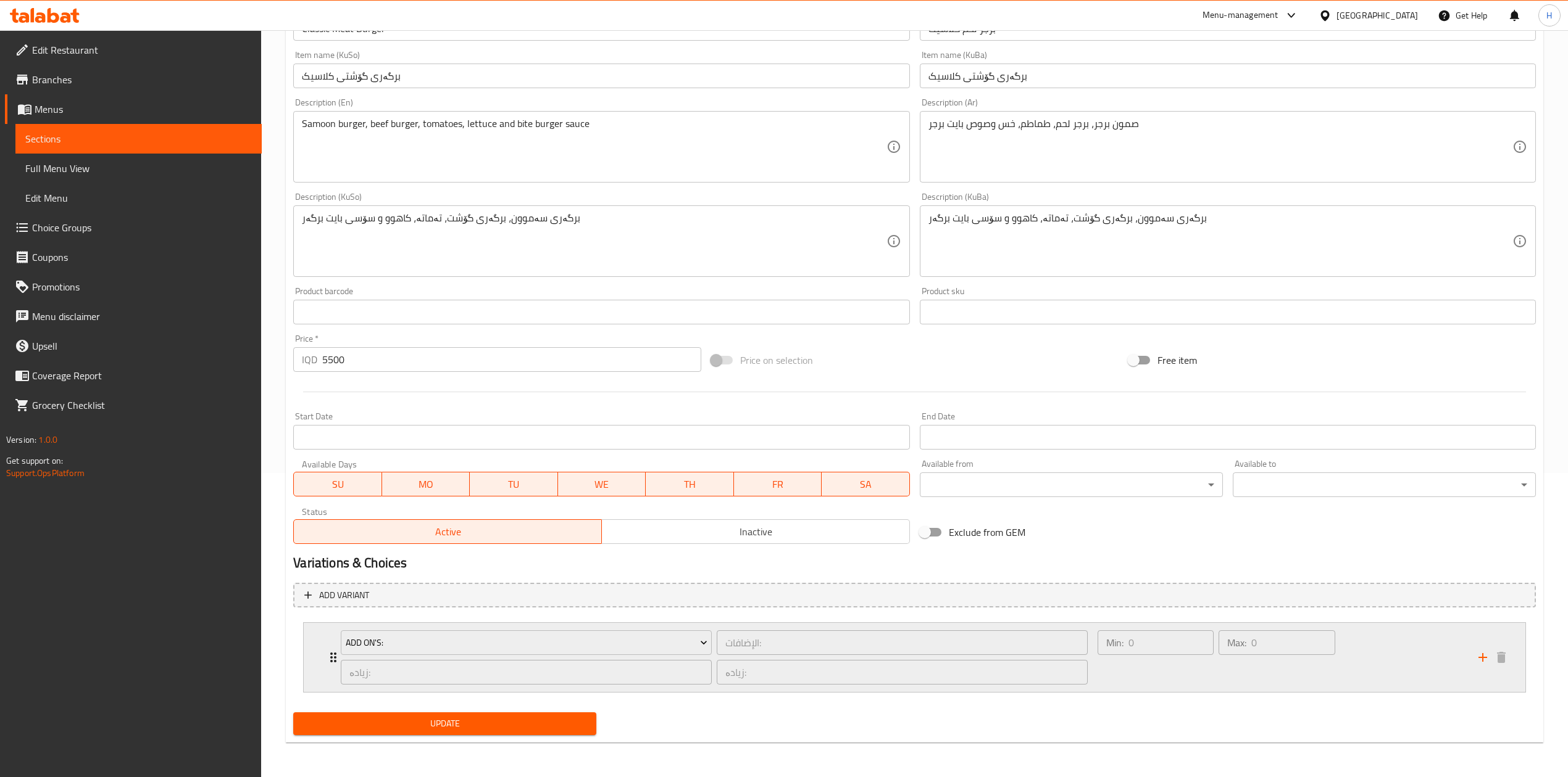
click at [329, 663] on icon "Expand" at bounding box center [332, 657] width 14 height 14
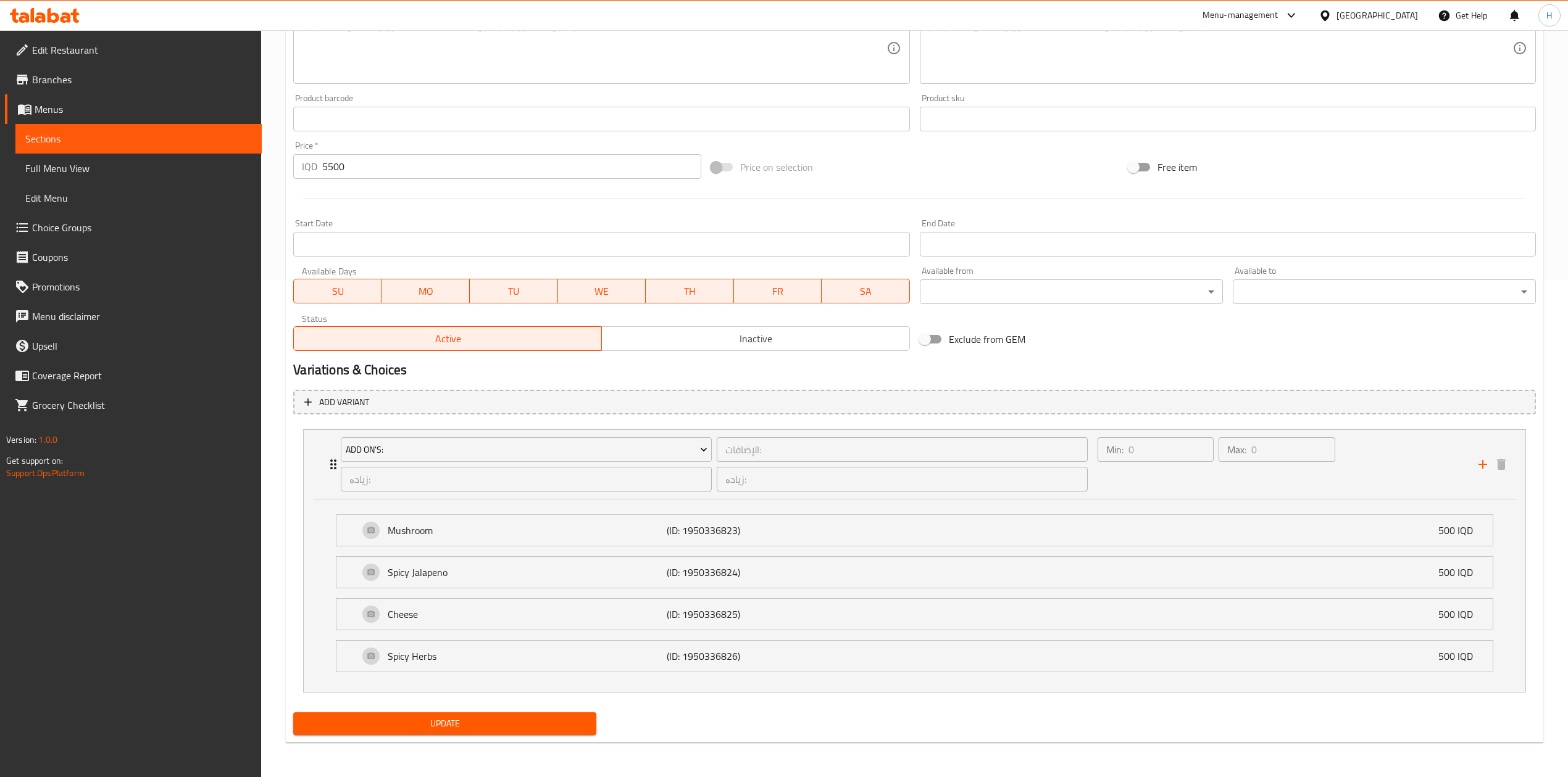
scroll to position [0, 0]
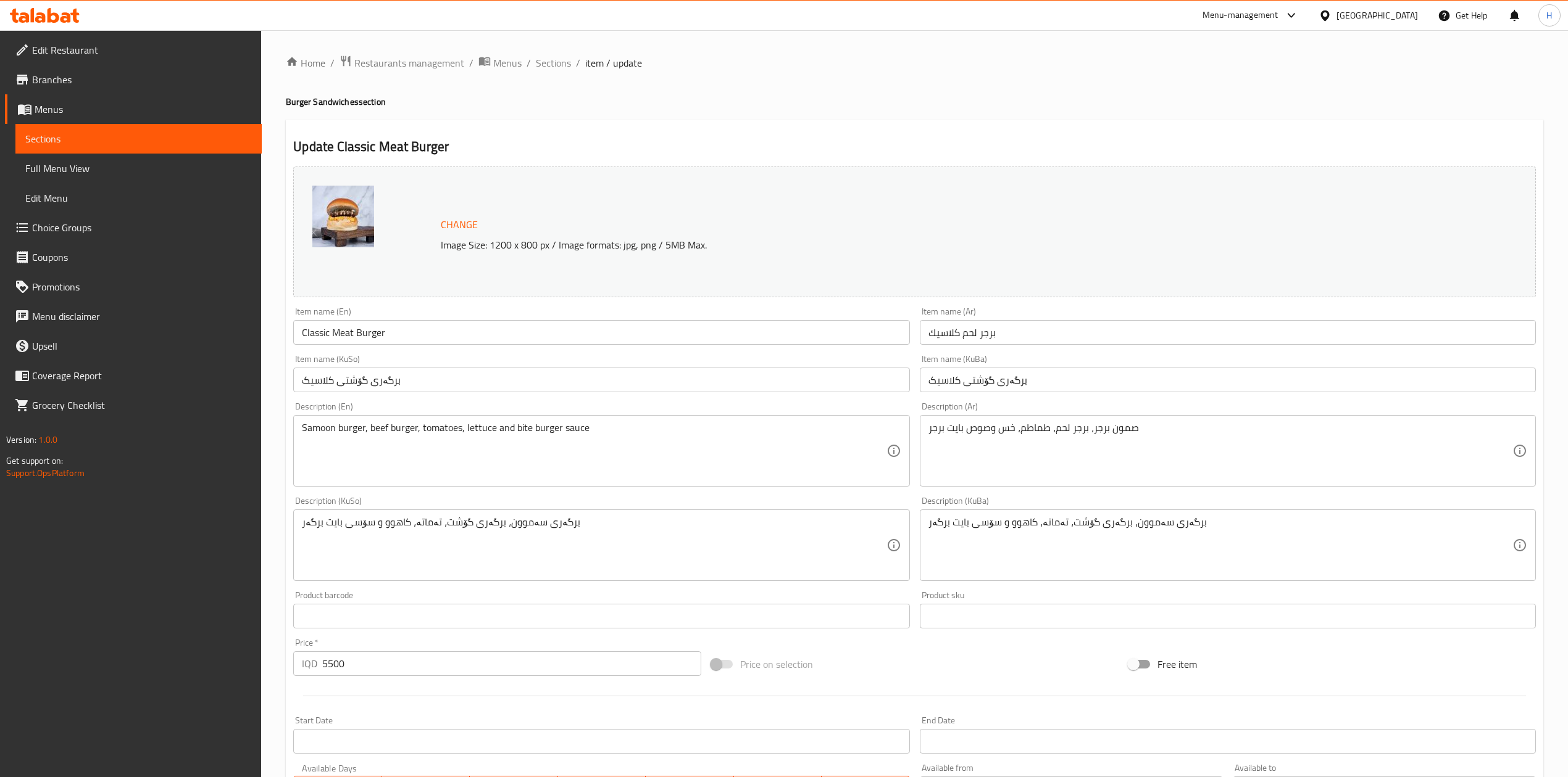
click at [571, 50] on div "Home / Restaurants management / Menus / Sections / item / update Burger Sandwic…" at bounding box center [914, 652] width 1307 height 1244
click at [568, 58] on span "Sections" at bounding box center [553, 63] width 36 height 14
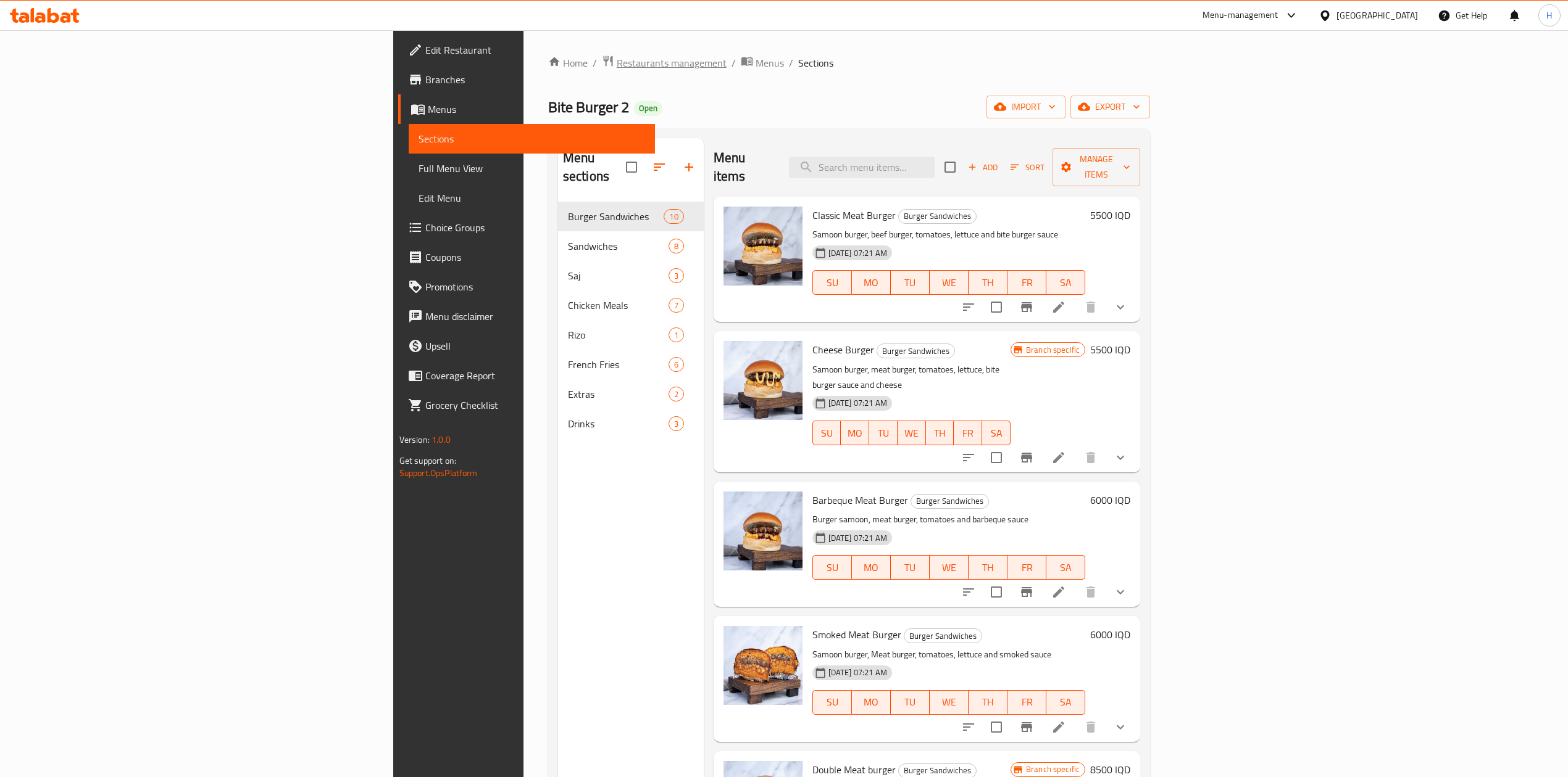
click at [616, 58] on span "Restaurants management" at bounding box center [671, 63] width 110 height 14
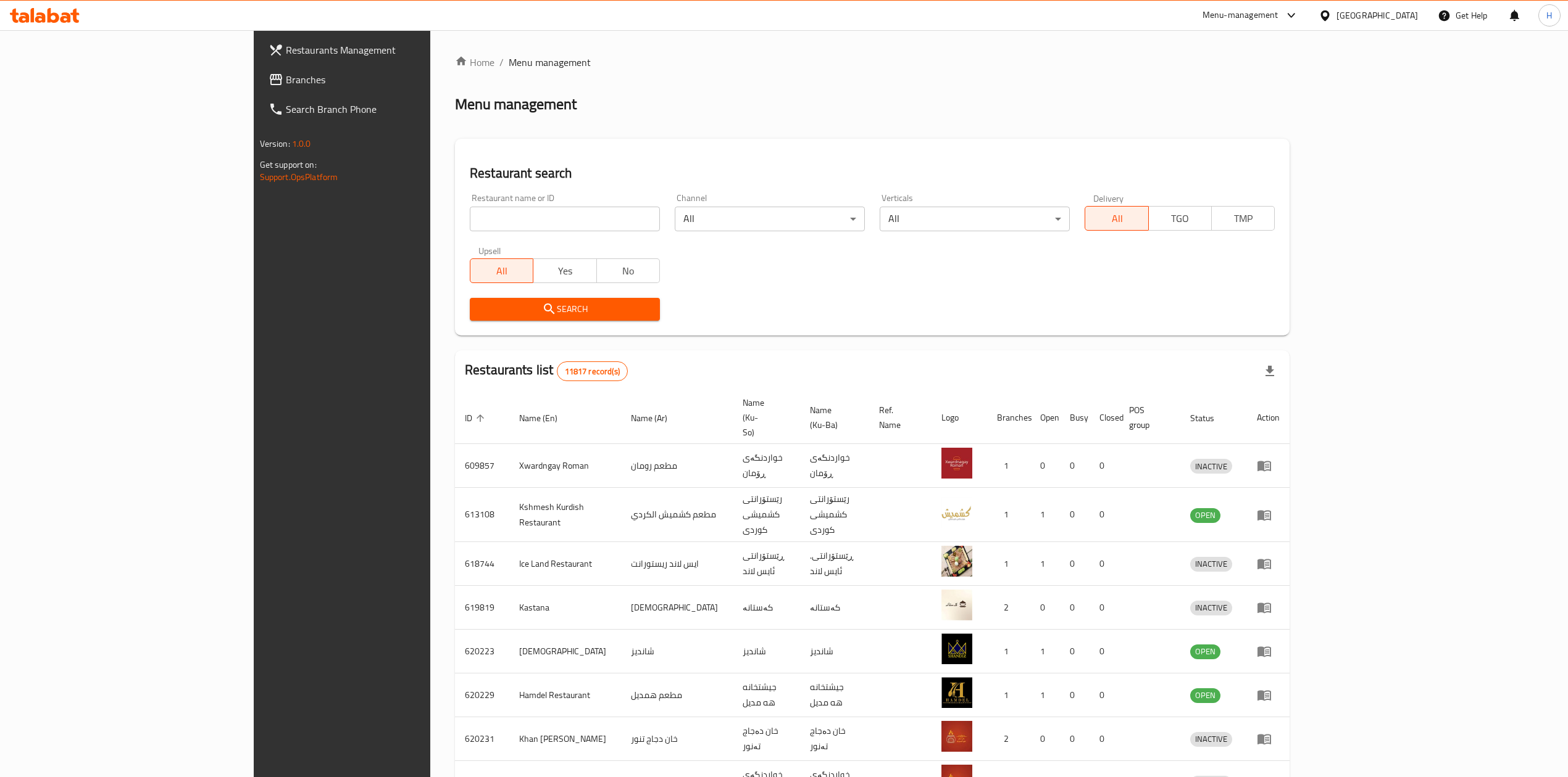
click at [470, 216] on input "search" at bounding box center [564, 220] width 190 height 25
paste input "687339"
type input "687339"
click button "Search" at bounding box center [564, 310] width 190 height 23
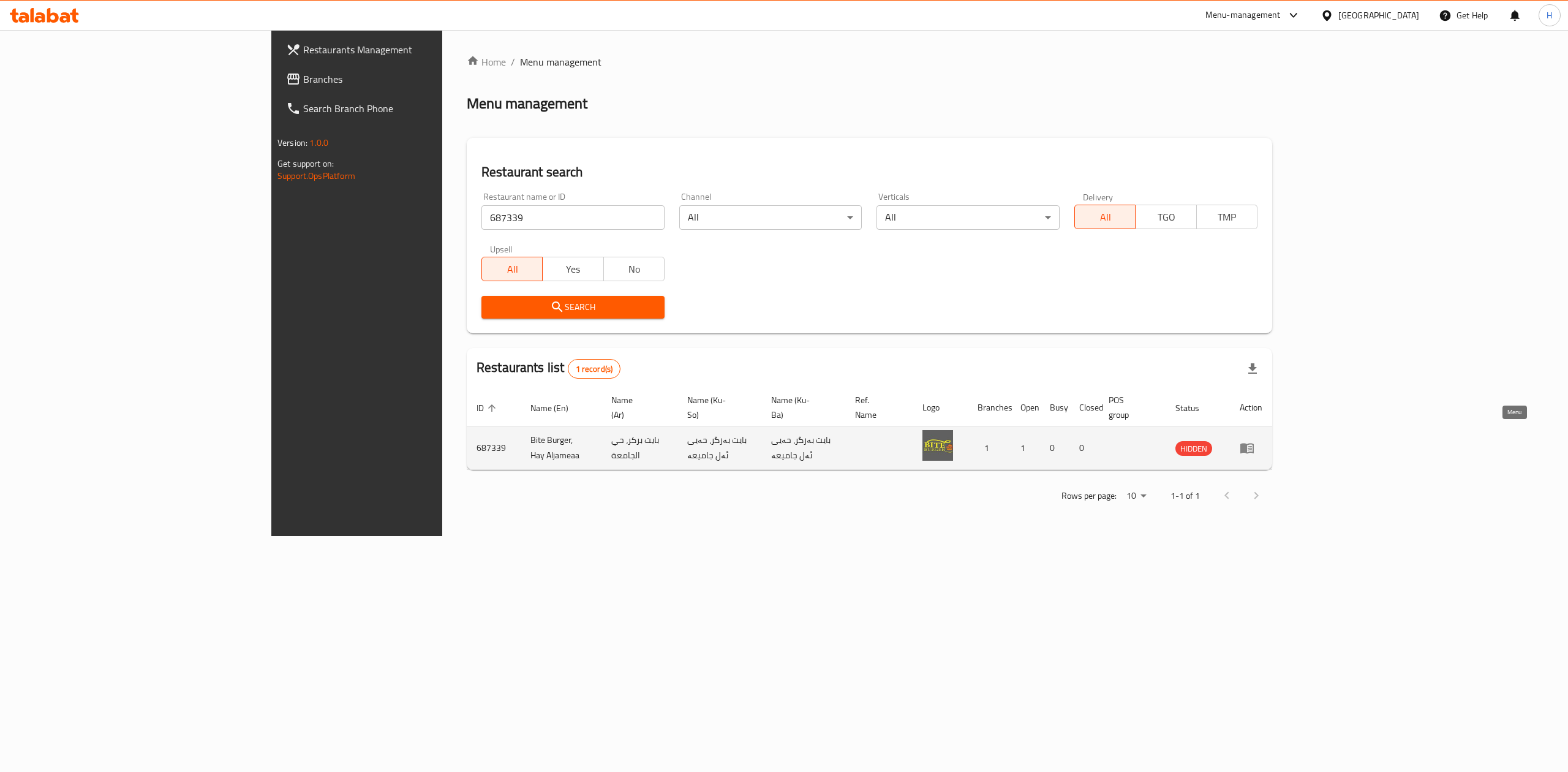
click at [1254, 444] on icon "enhanced table" at bounding box center [1248, 449] width 13 height 11
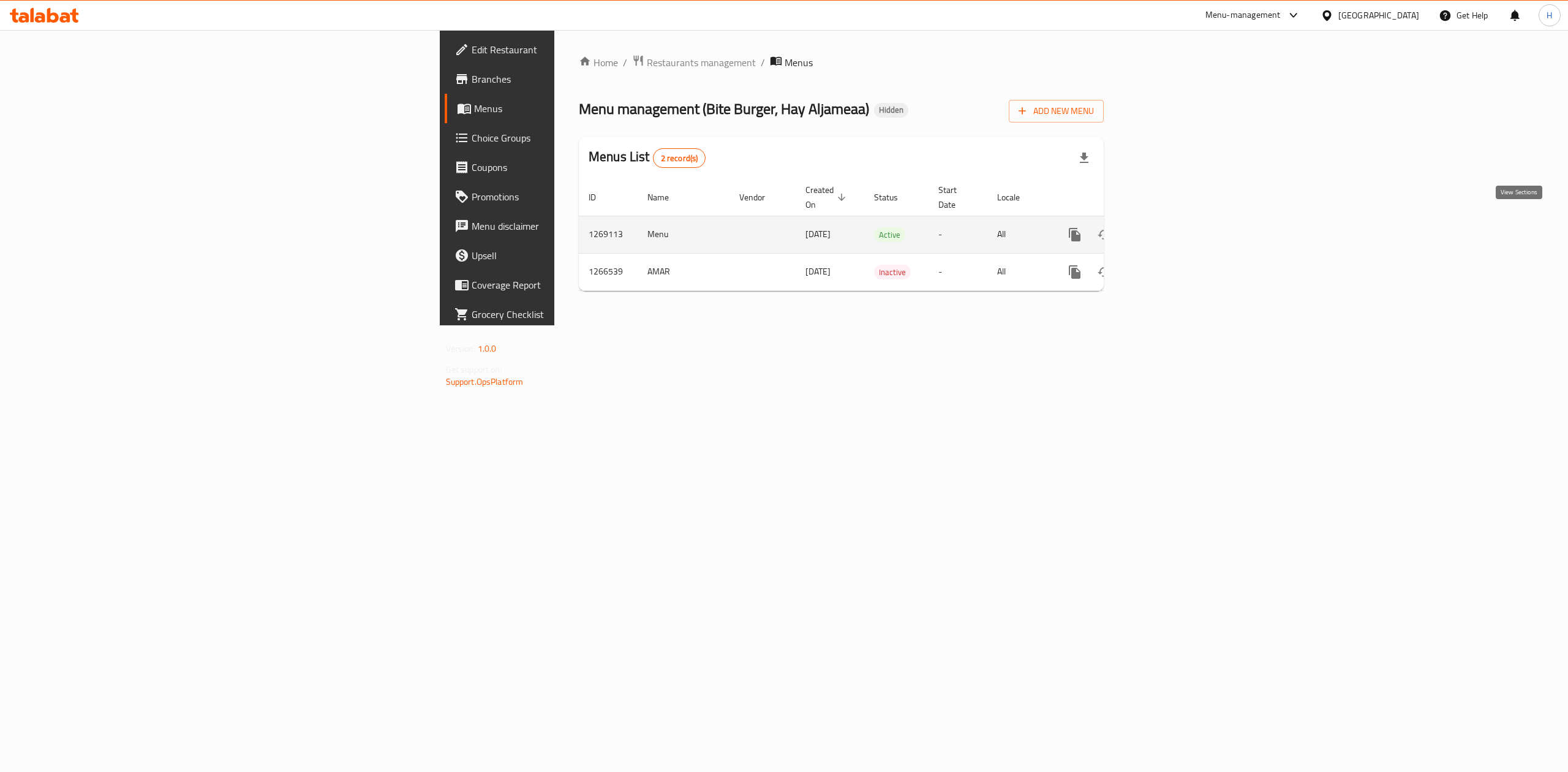
click at [1169, 230] on icon "enhanced table" at bounding box center [1164, 235] width 11 height 11
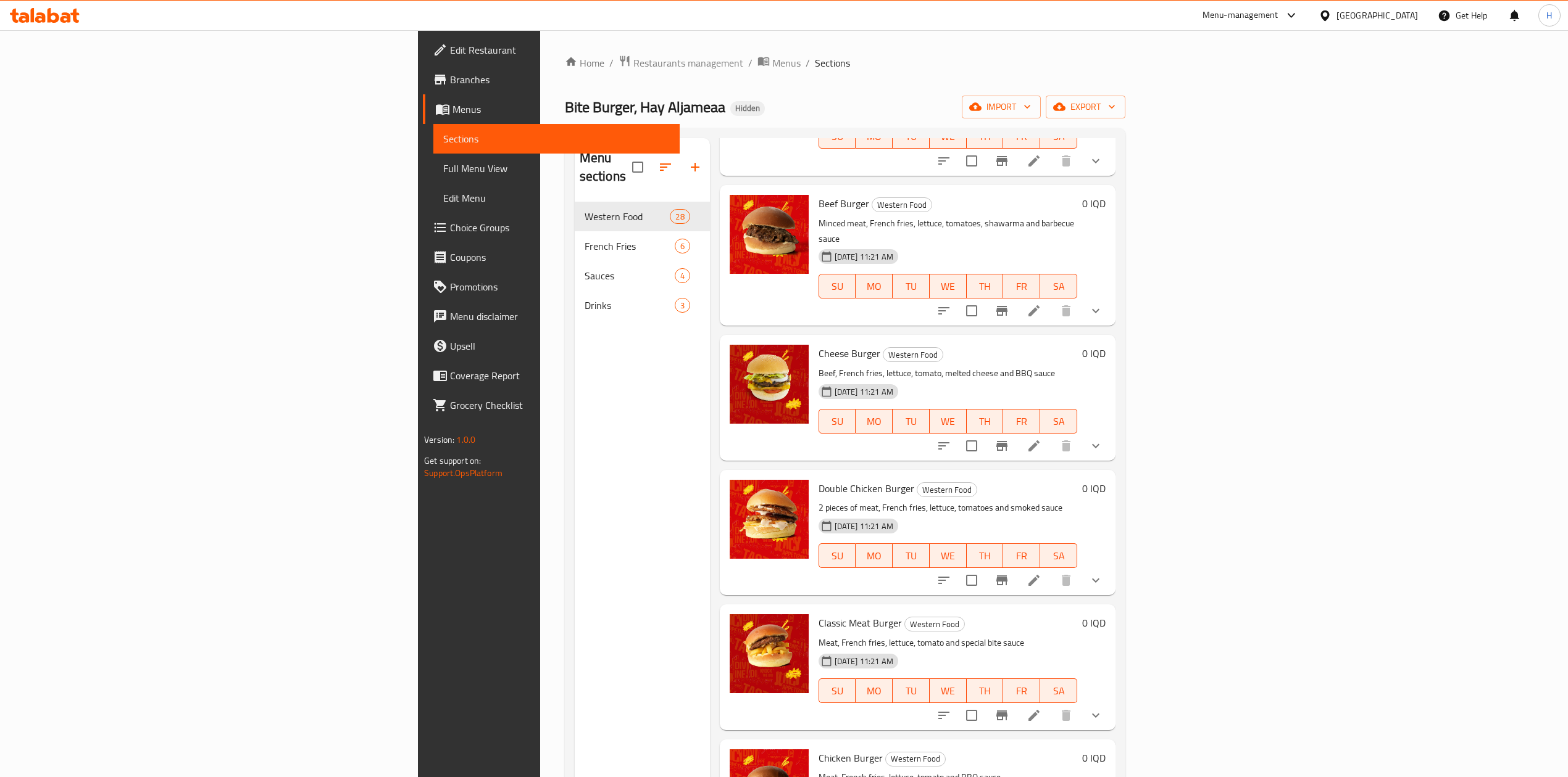
scroll to position [1563, 0]
